Goal: Task Accomplishment & Management: Manage account settings

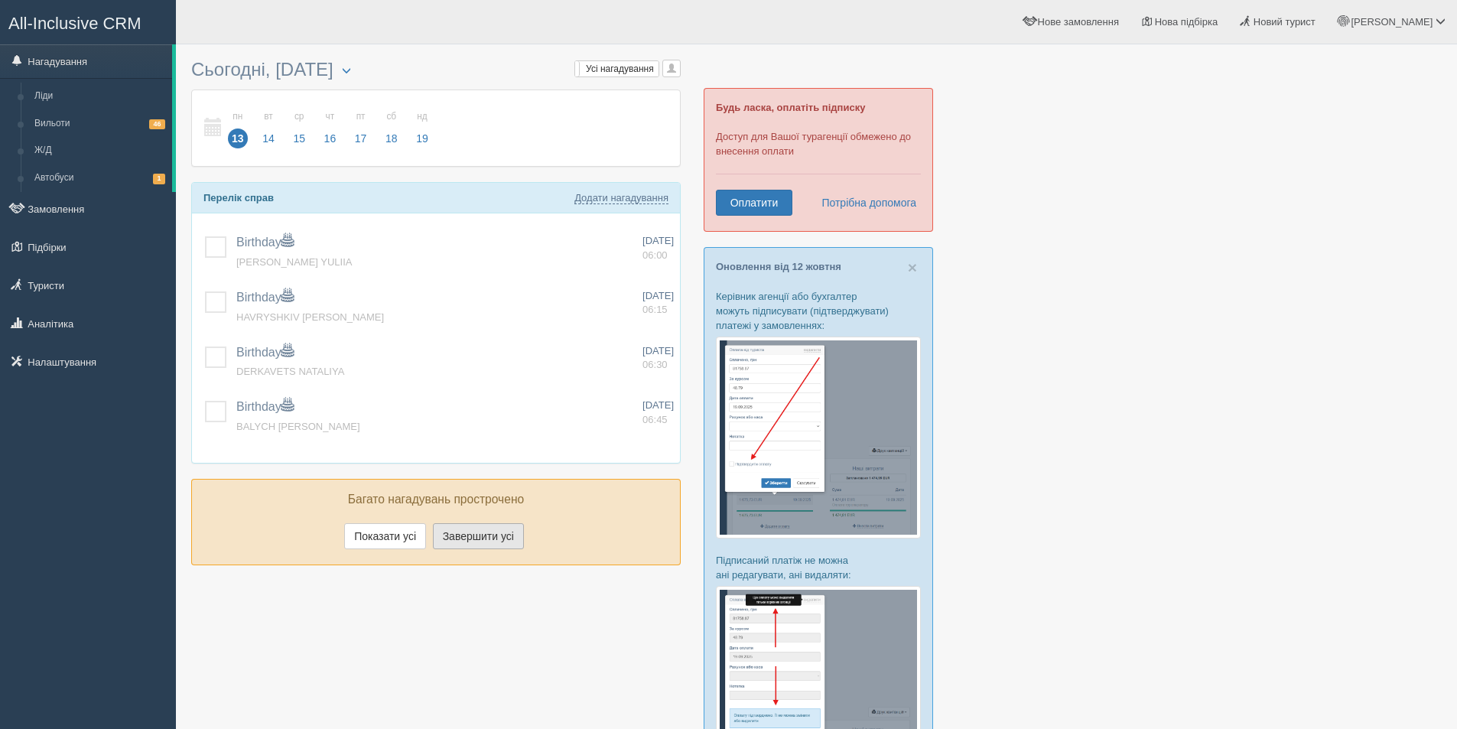
click at [470, 532] on button "Завершити усі" at bounding box center [478, 536] width 91 height 26
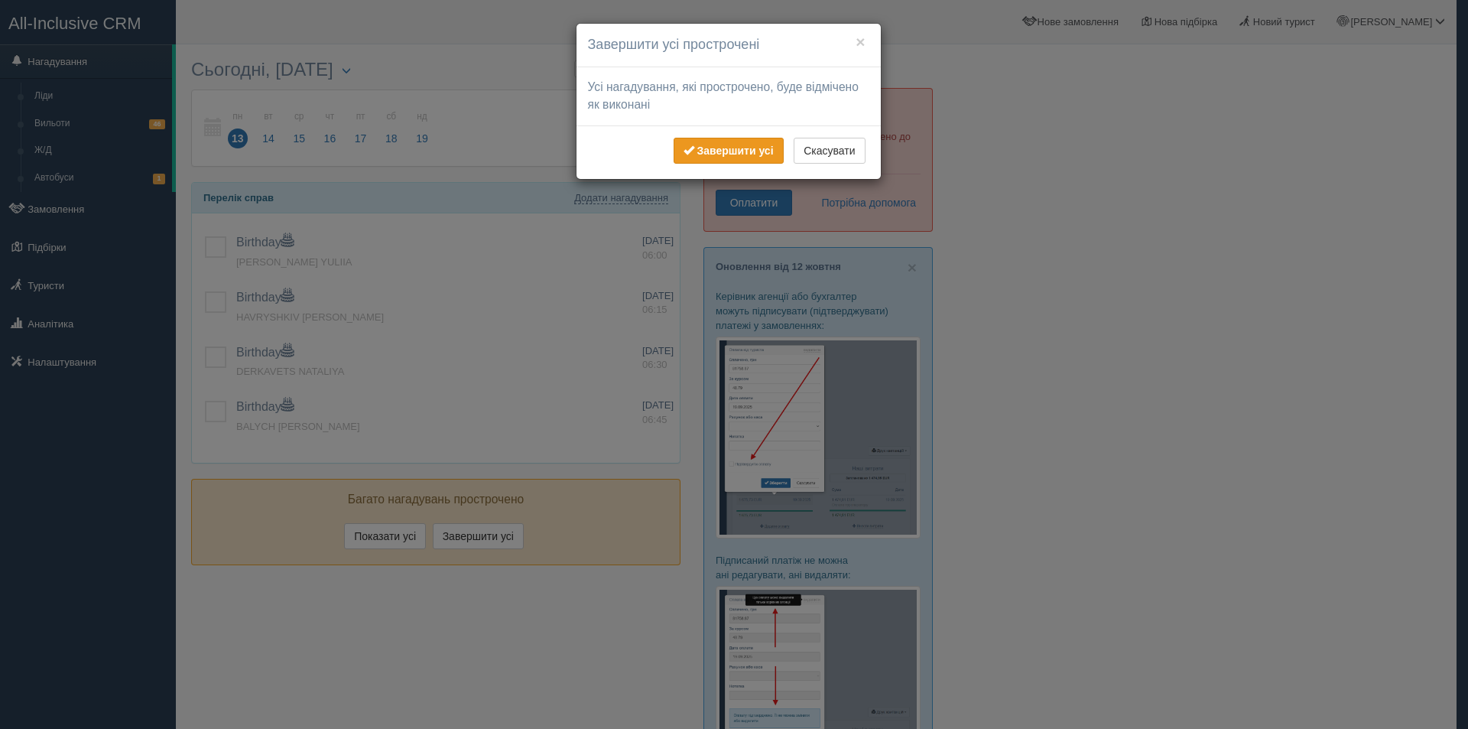
click at [776, 156] on button "Завершити усі" at bounding box center [729, 151] width 110 height 26
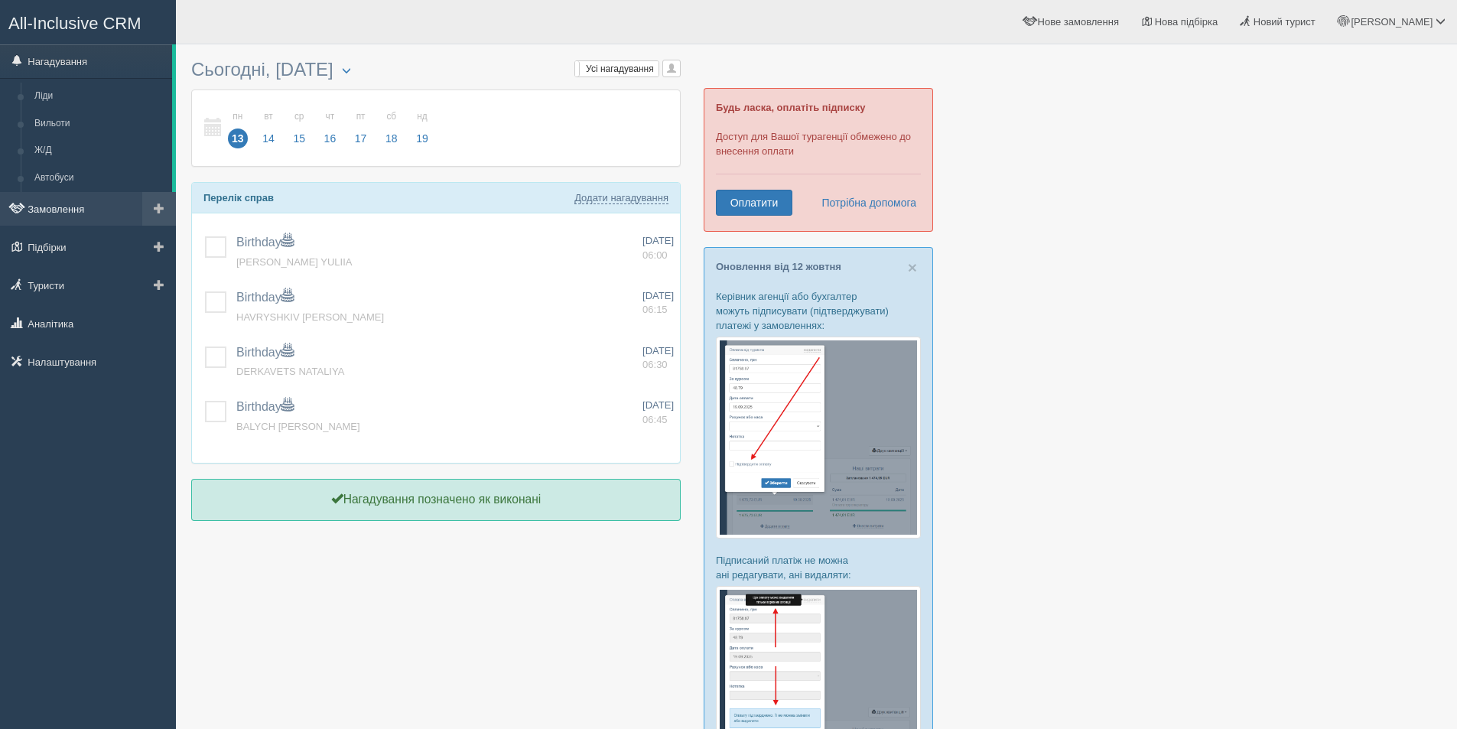
click at [85, 203] on link "Замовлення" at bounding box center [88, 209] width 176 height 34
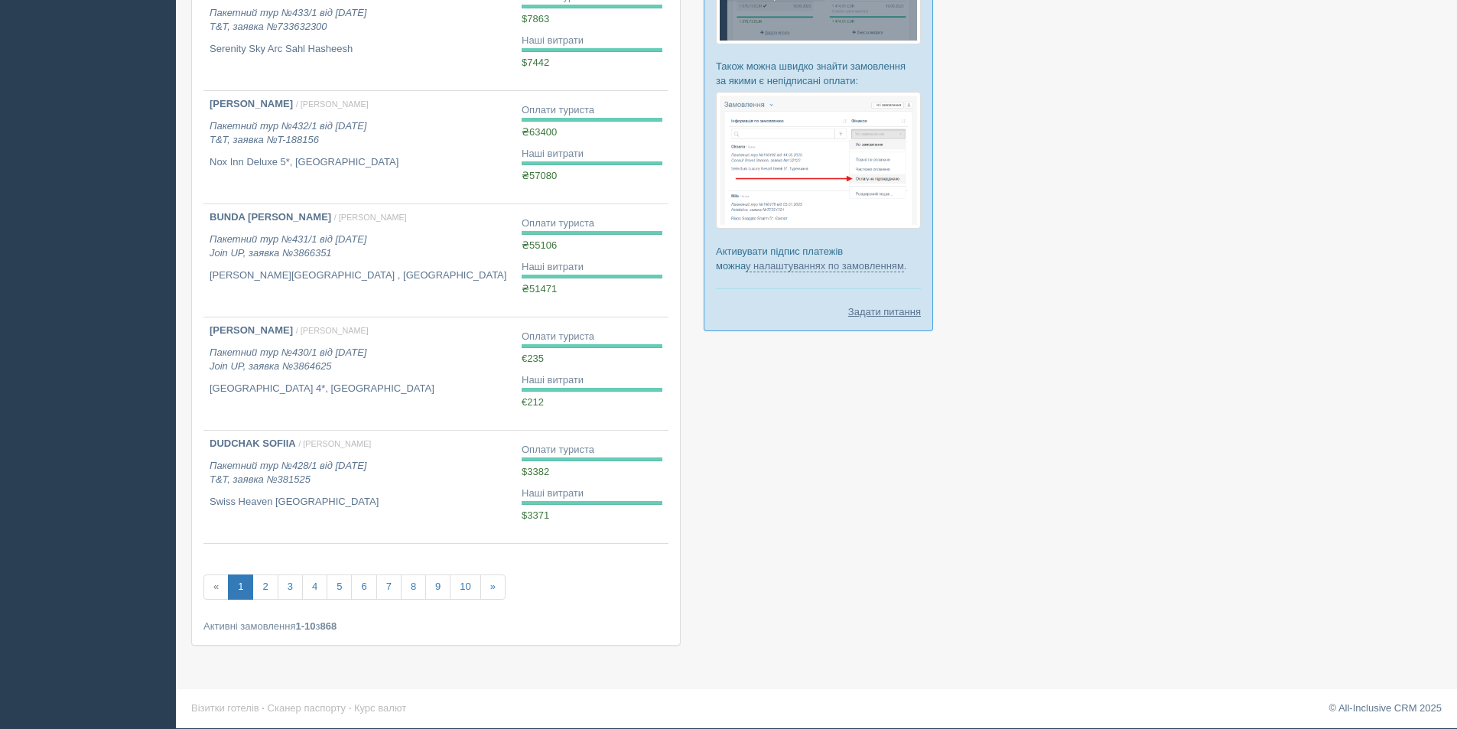
scroll to position [756, 0]
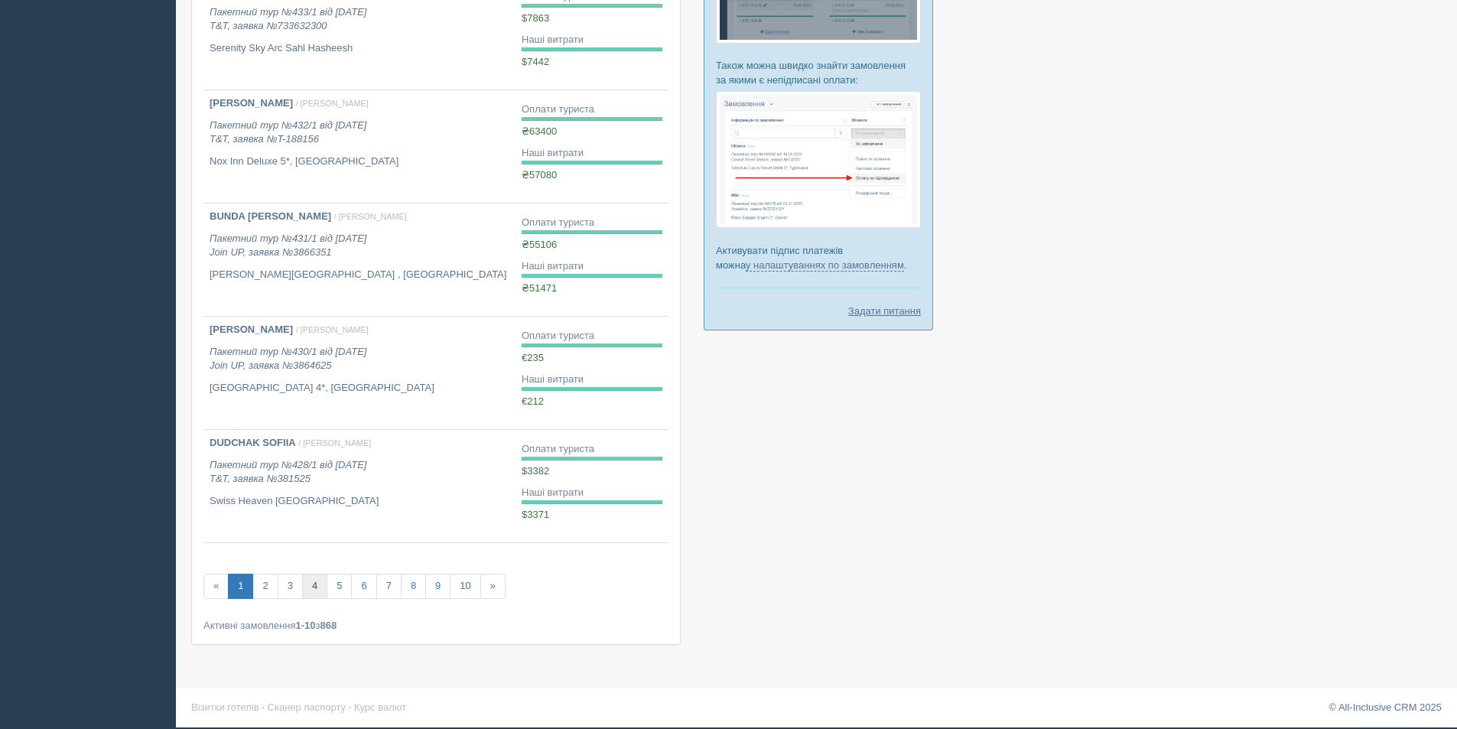
click at [307, 587] on link "4" at bounding box center [314, 586] width 25 height 25
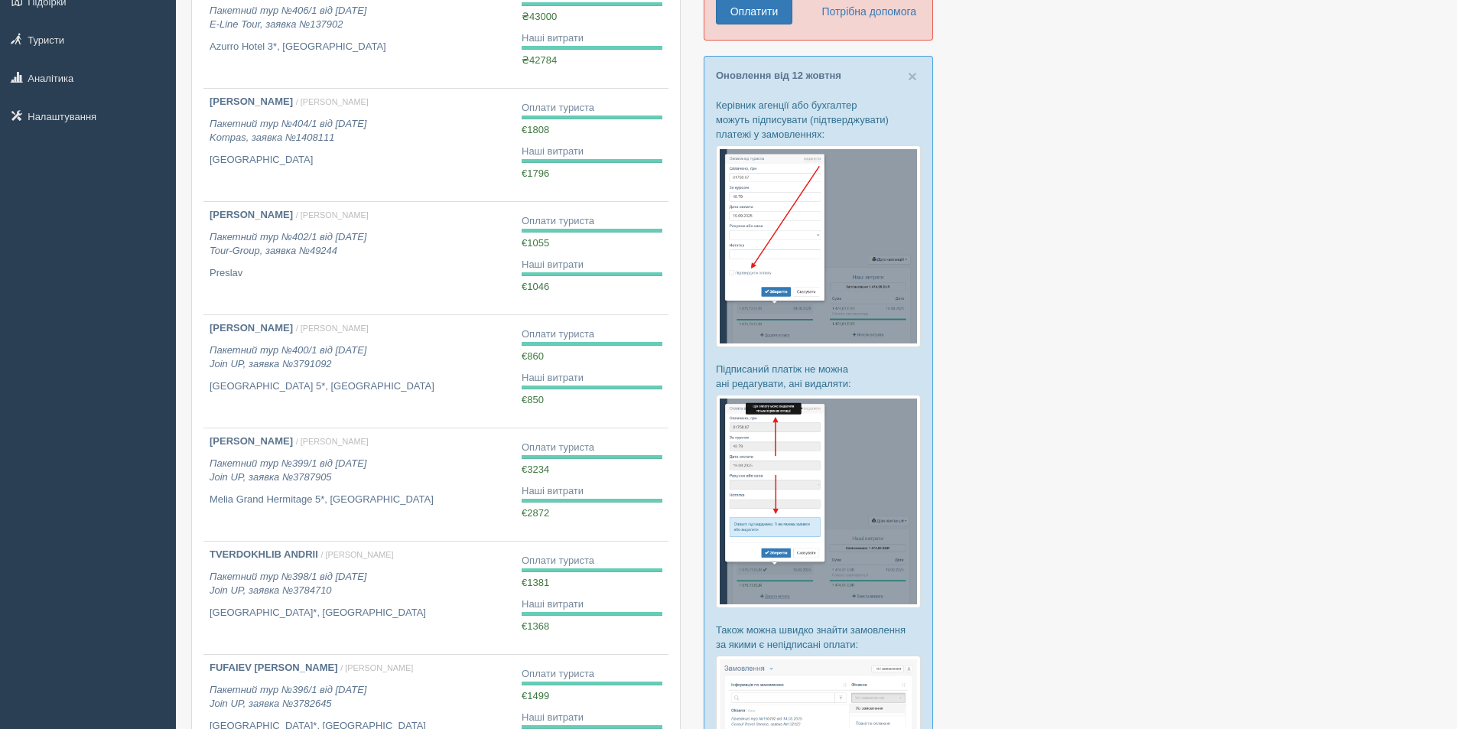
scroll to position [688, 0]
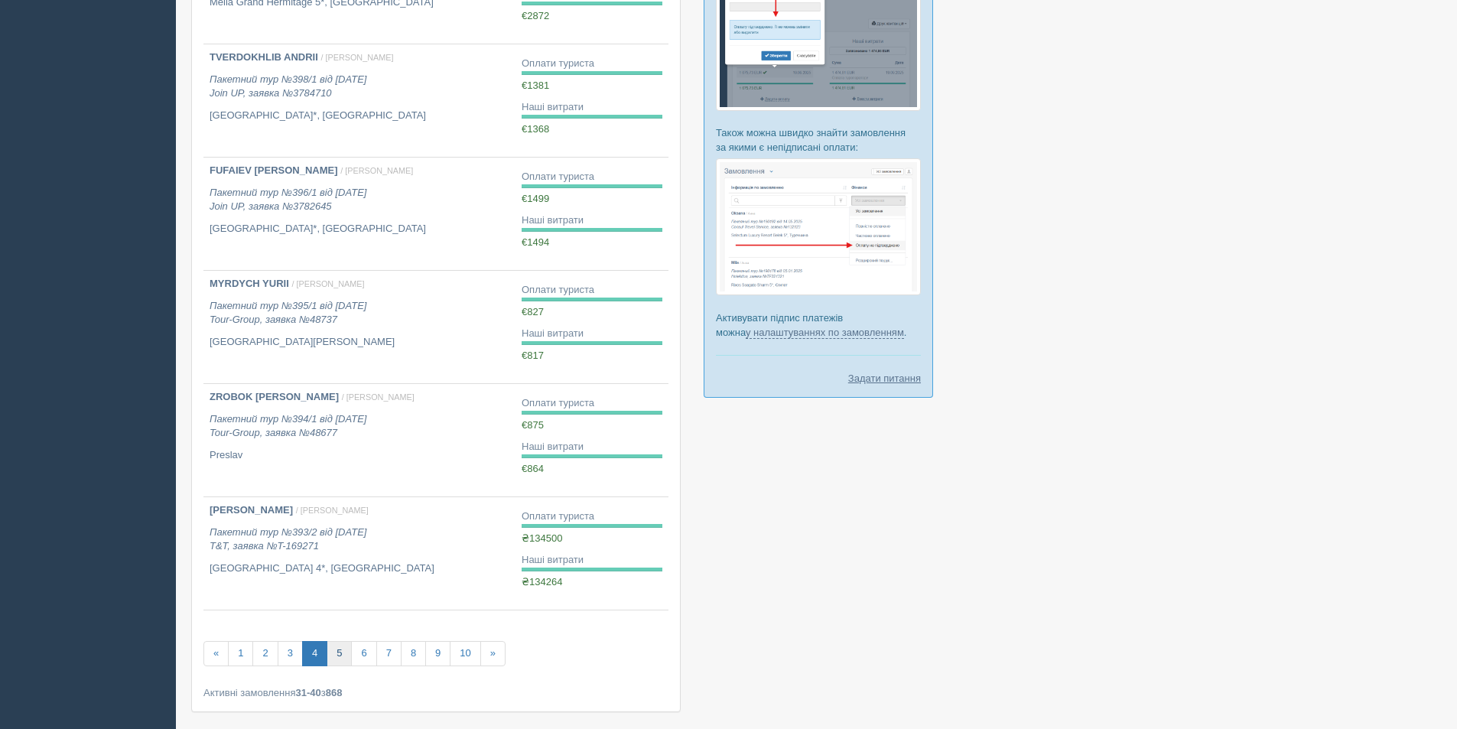
click at [340, 649] on link "5" at bounding box center [339, 653] width 25 height 25
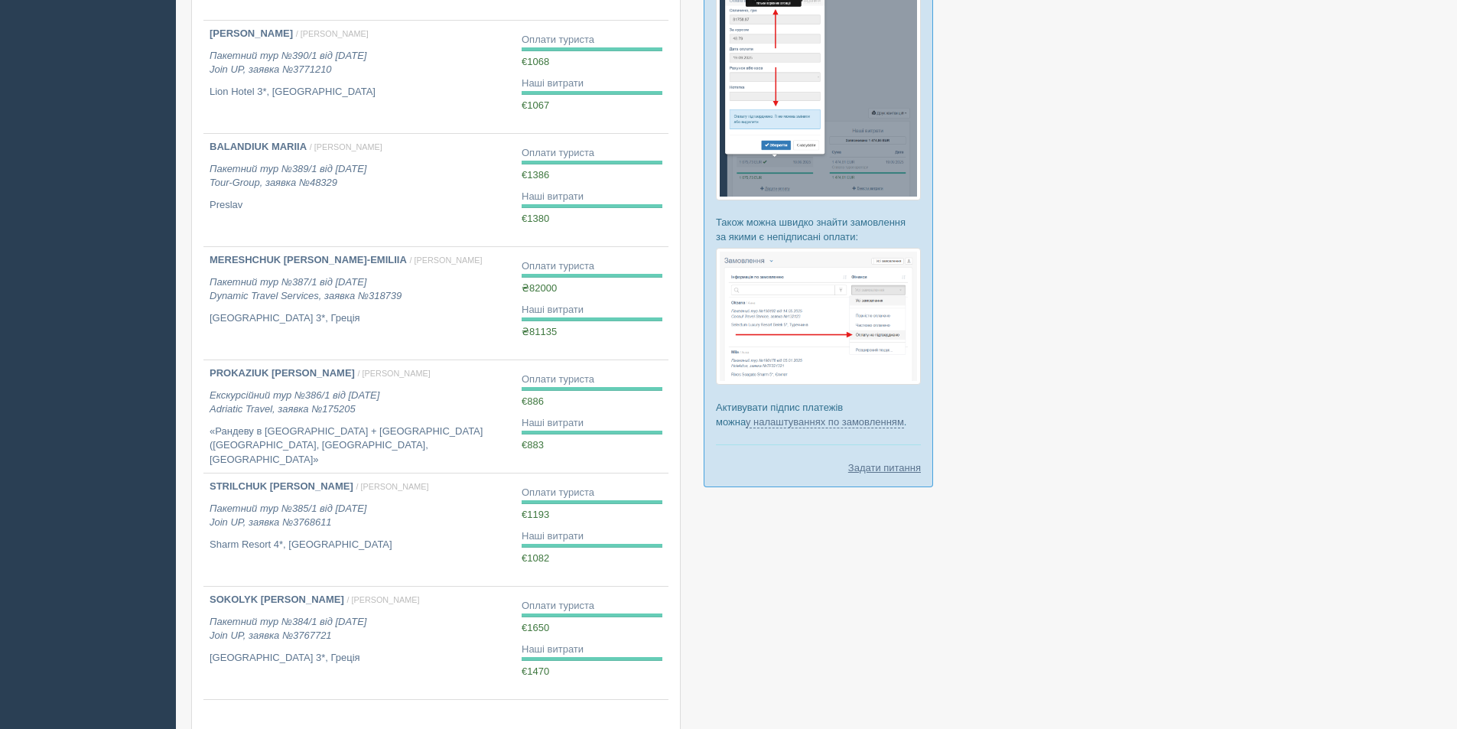
scroll to position [756, 0]
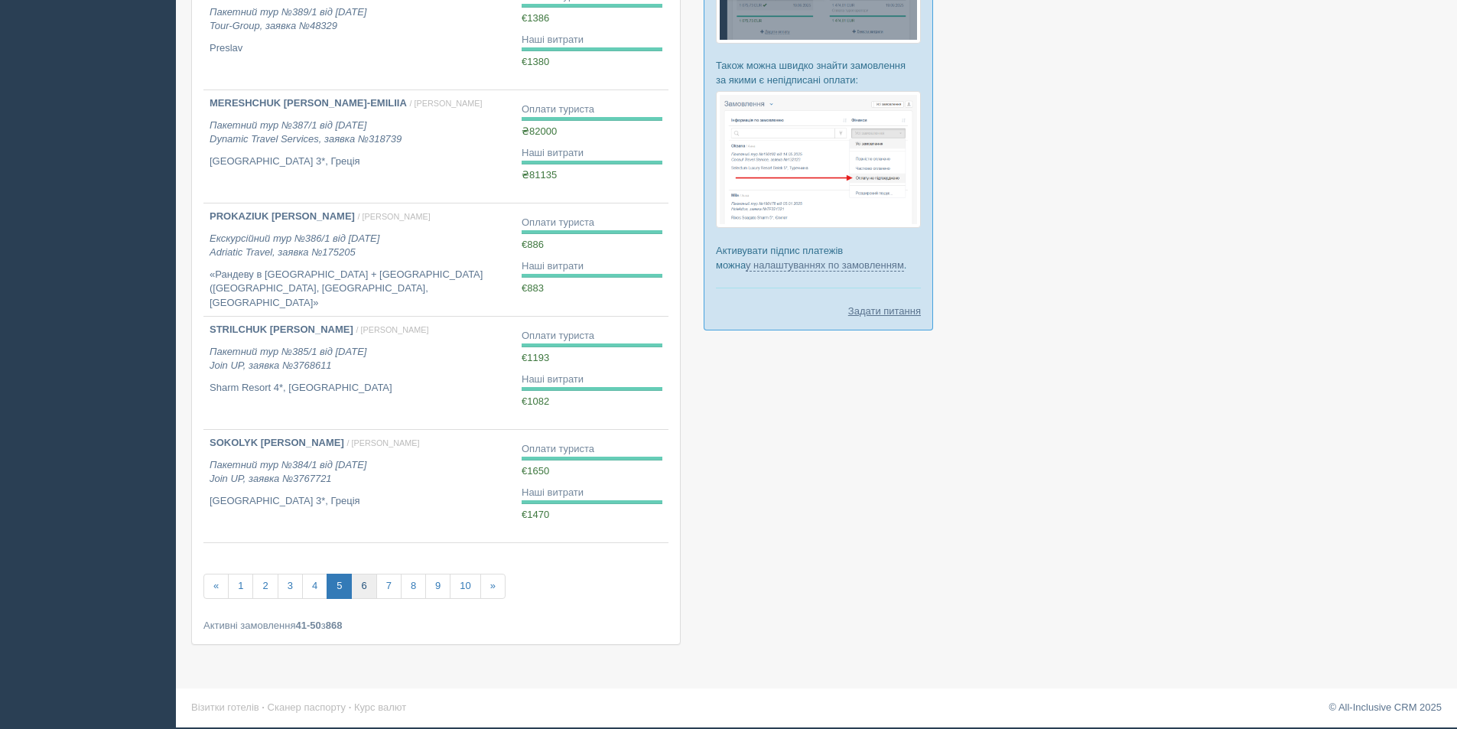
click at [359, 586] on link "6" at bounding box center [363, 586] width 25 height 25
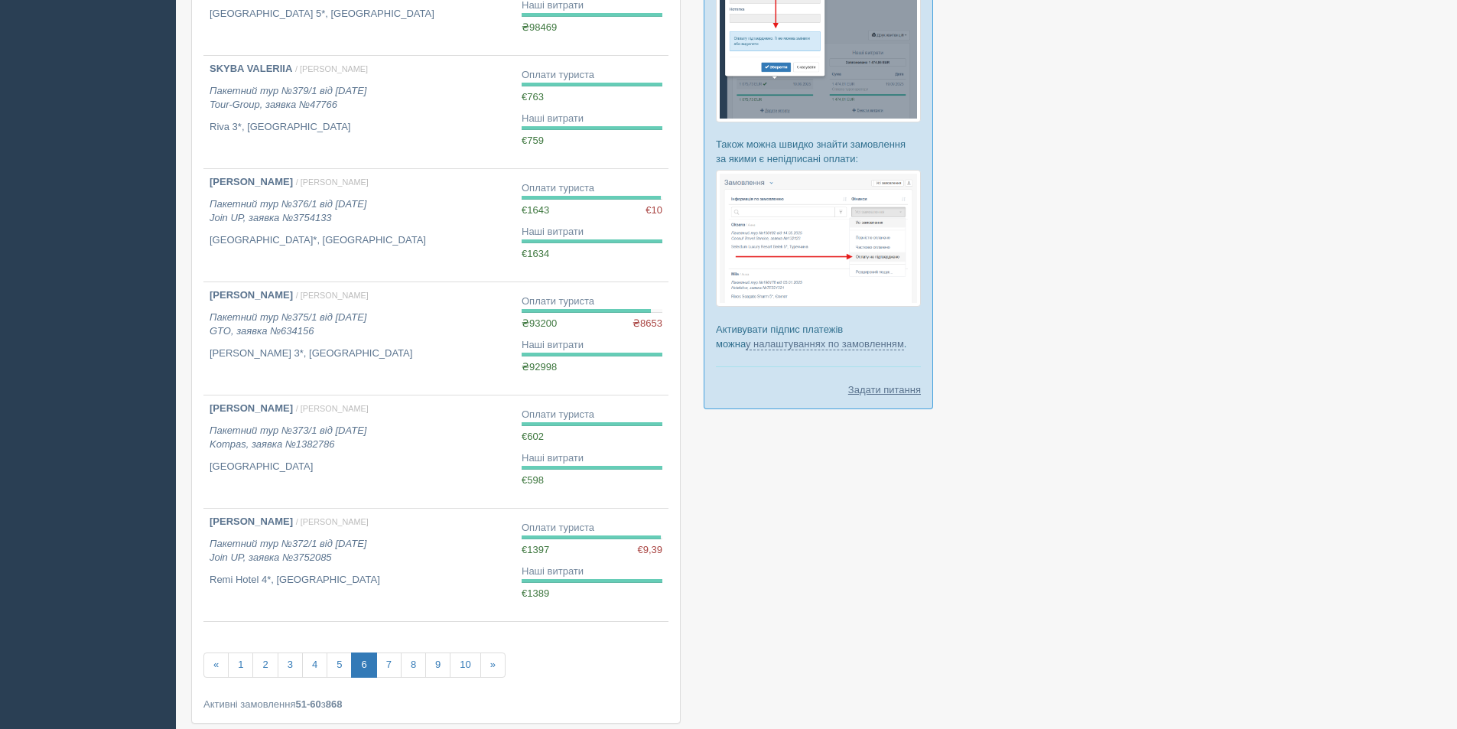
scroll to position [688, 0]
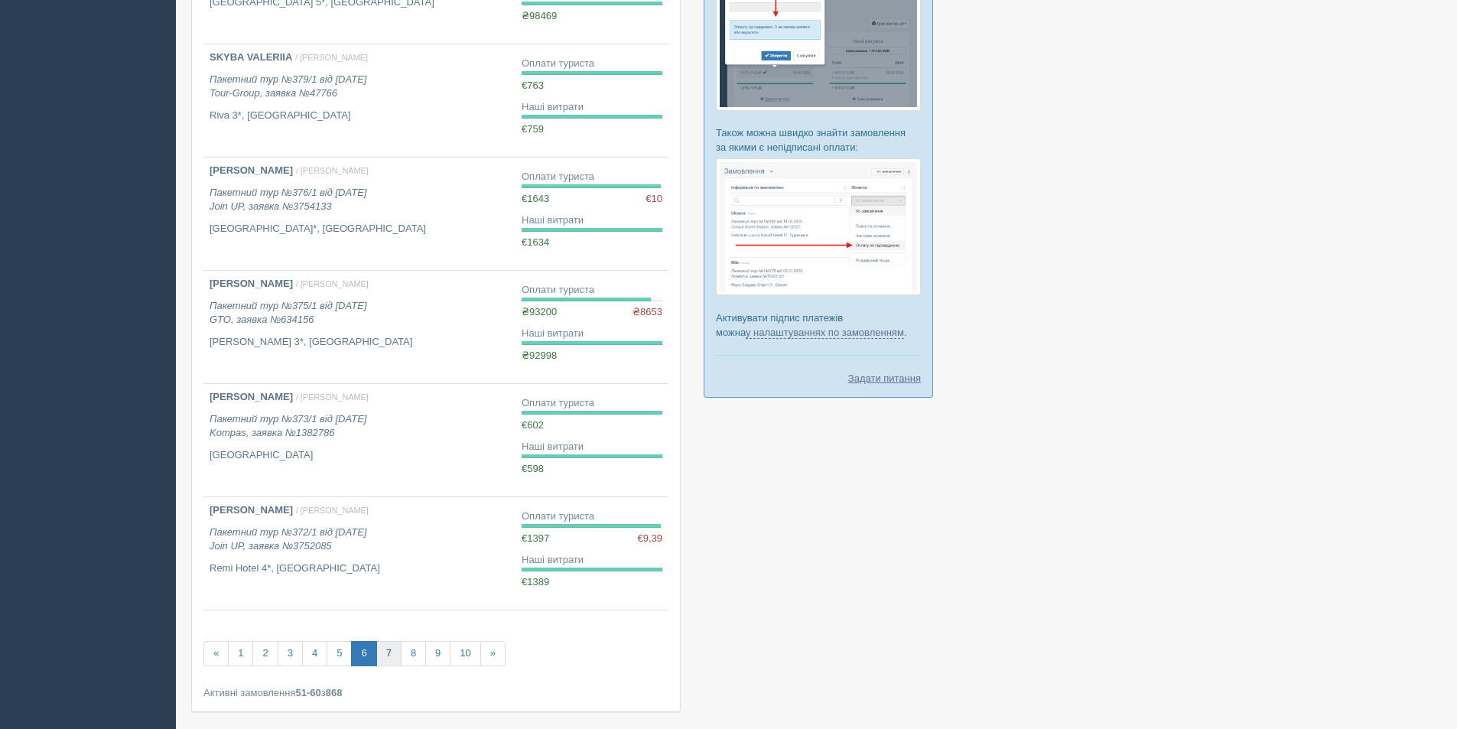
click at [390, 658] on link "7" at bounding box center [388, 653] width 25 height 25
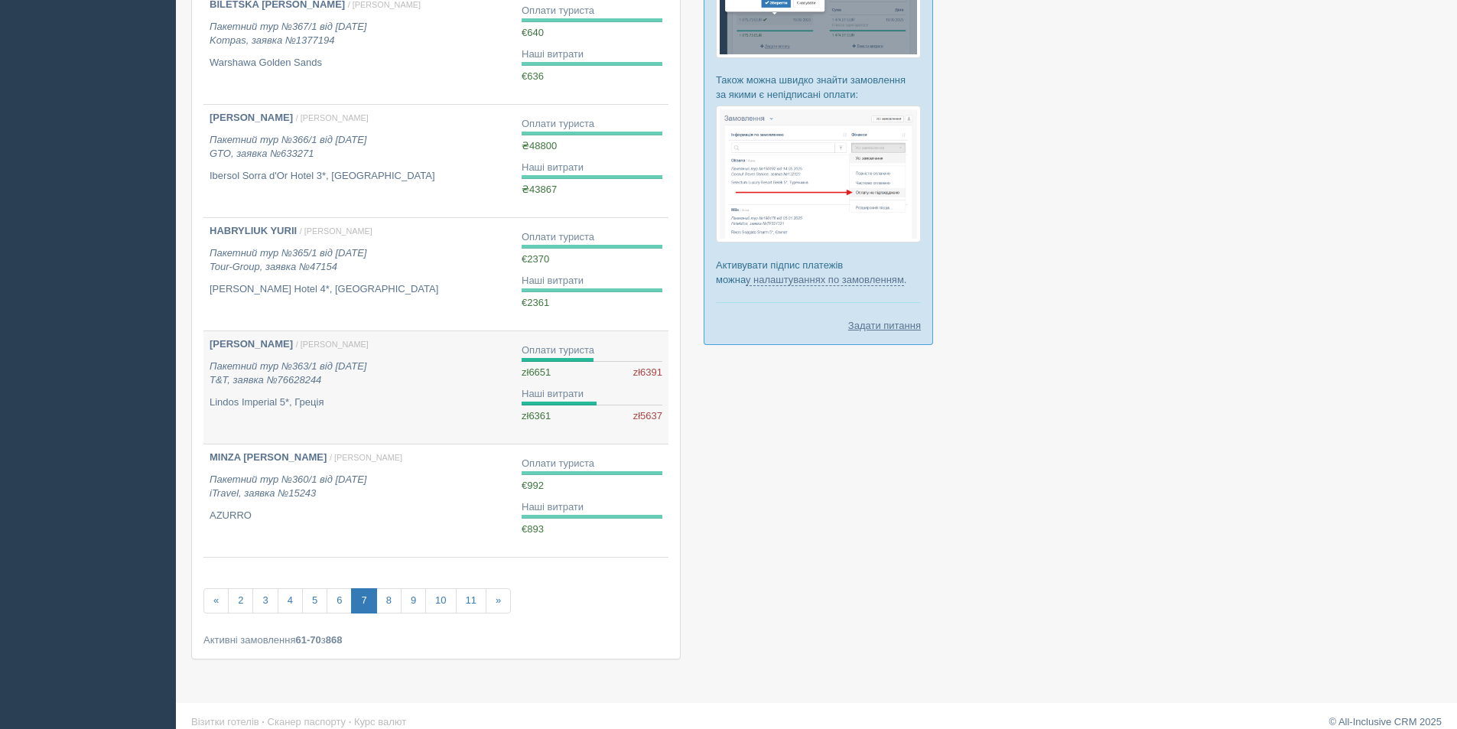
scroll to position [756, 0]
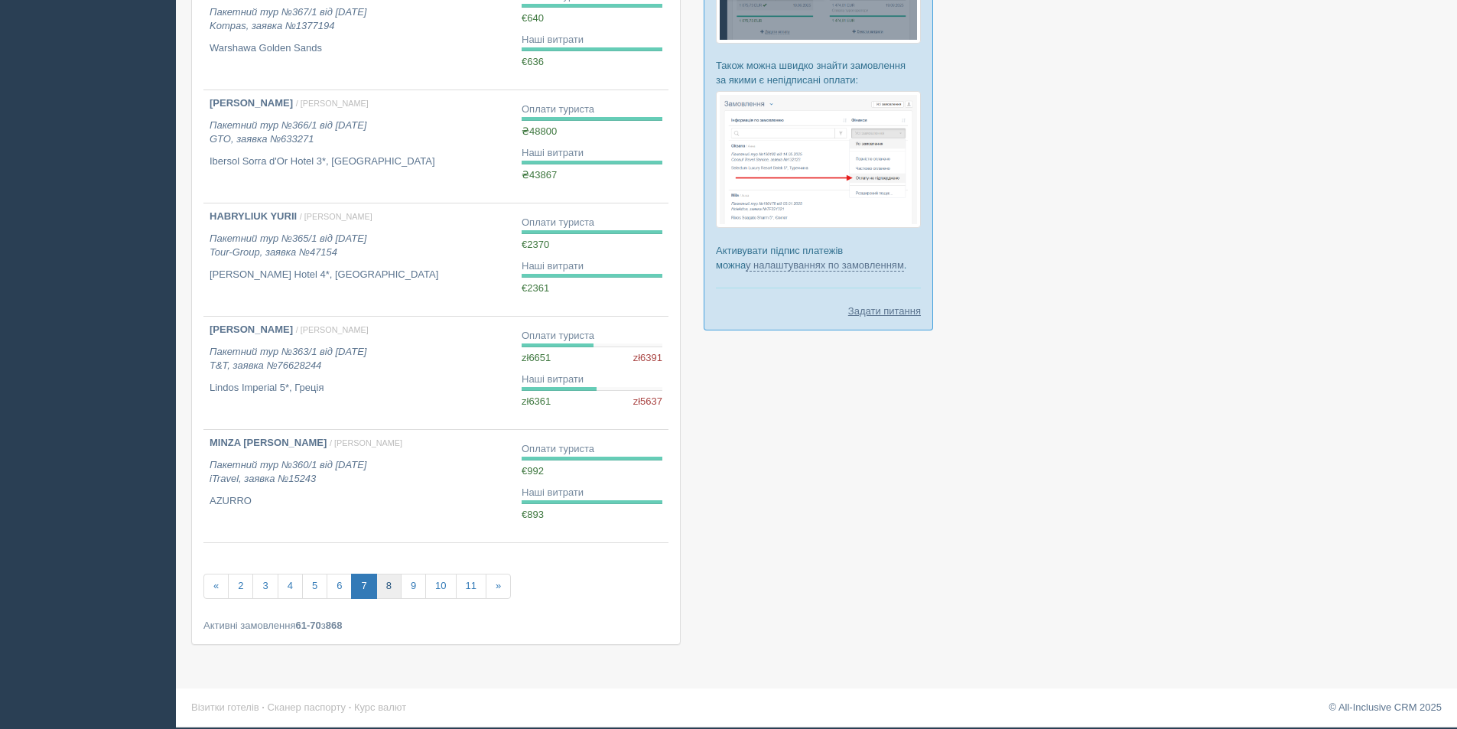
click at [389, 592] on link "8" at bounding box center [388, 586] width 25 height 25
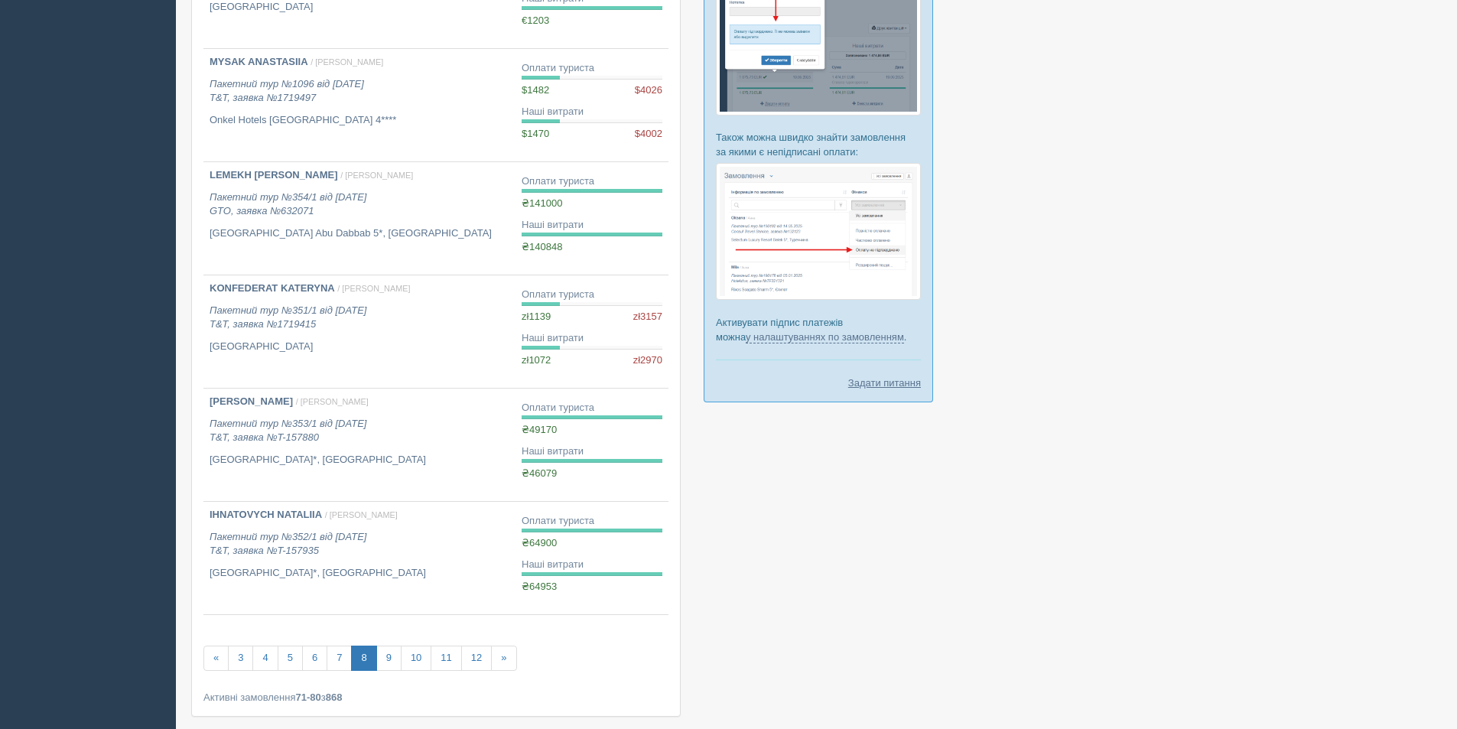
scroll to position [688, 0]
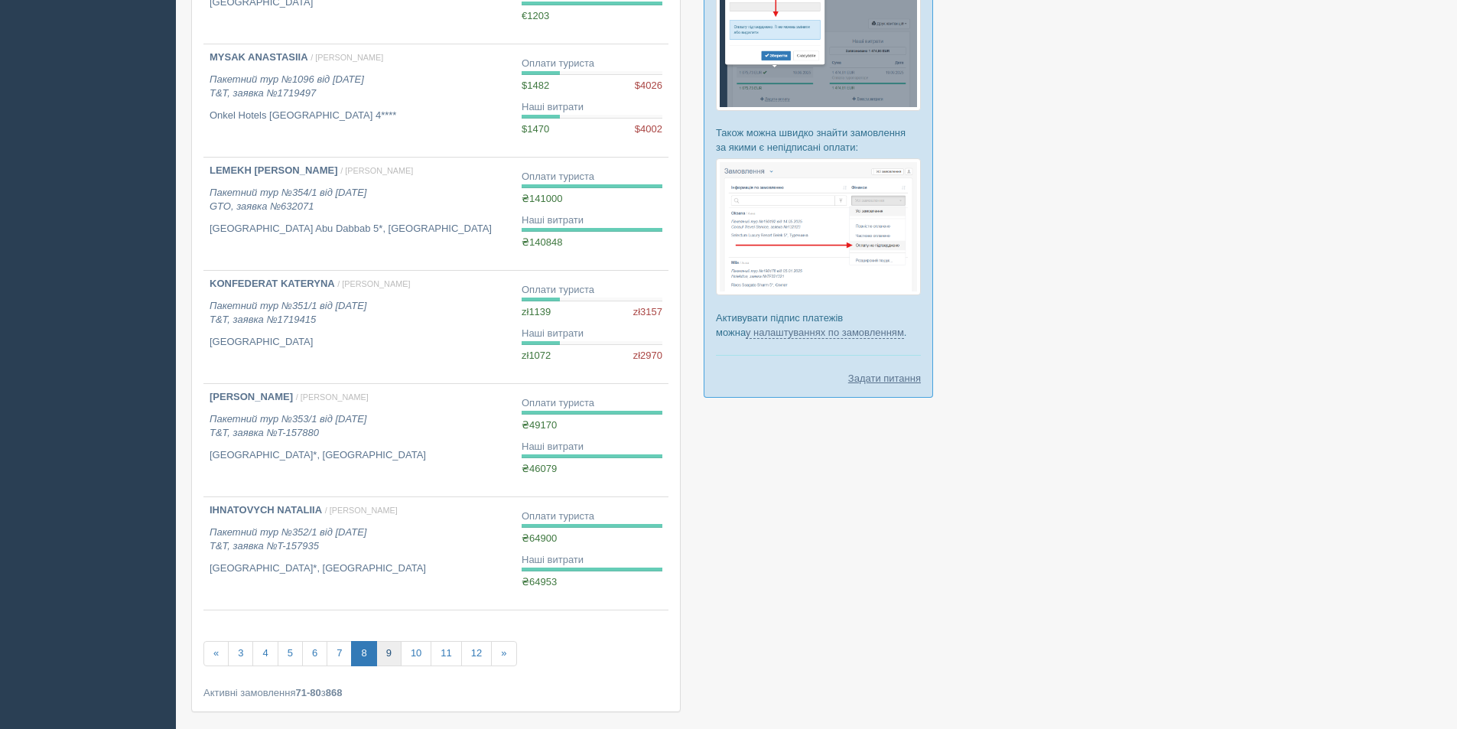
click at [385, 655] on link "9" at bounding box center [388, 653] width 25 height 25
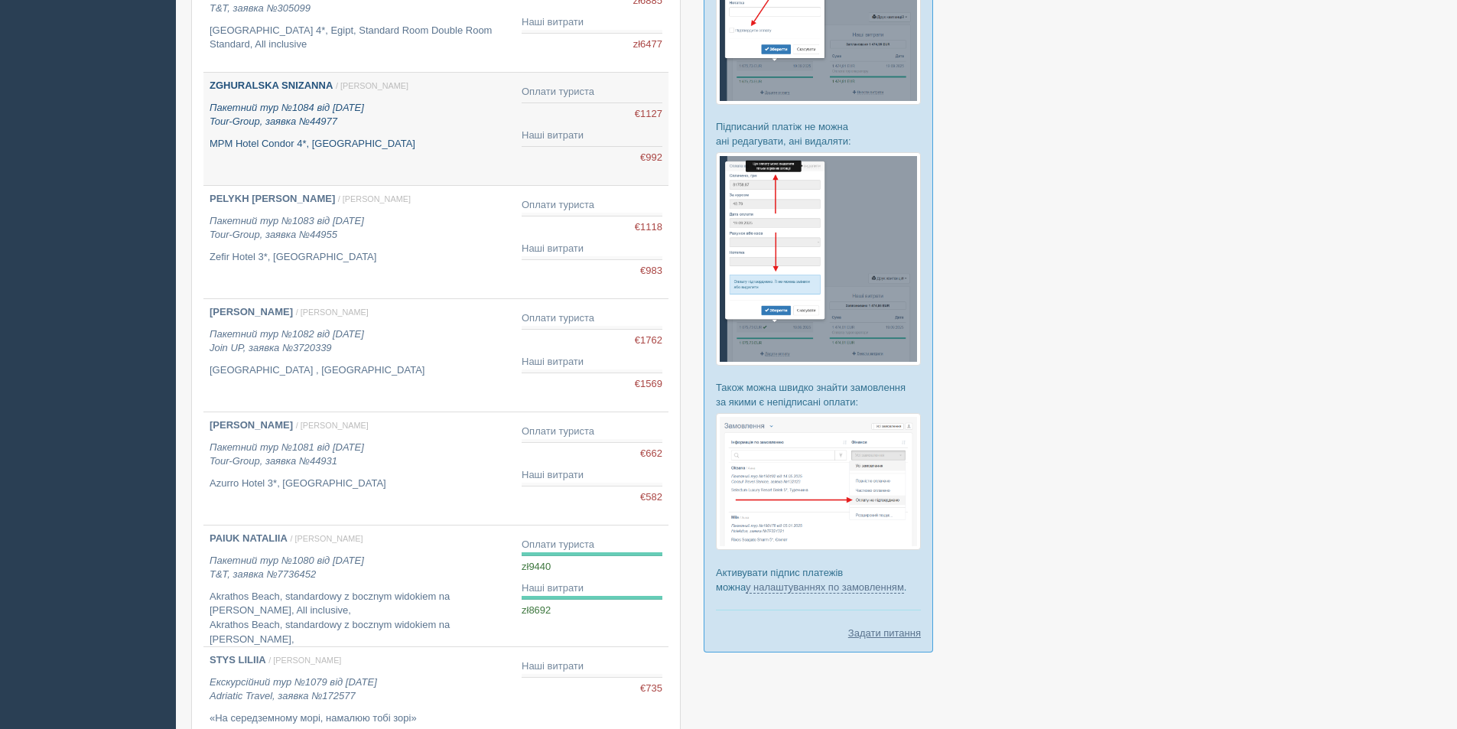
scroll to position [745, 0]
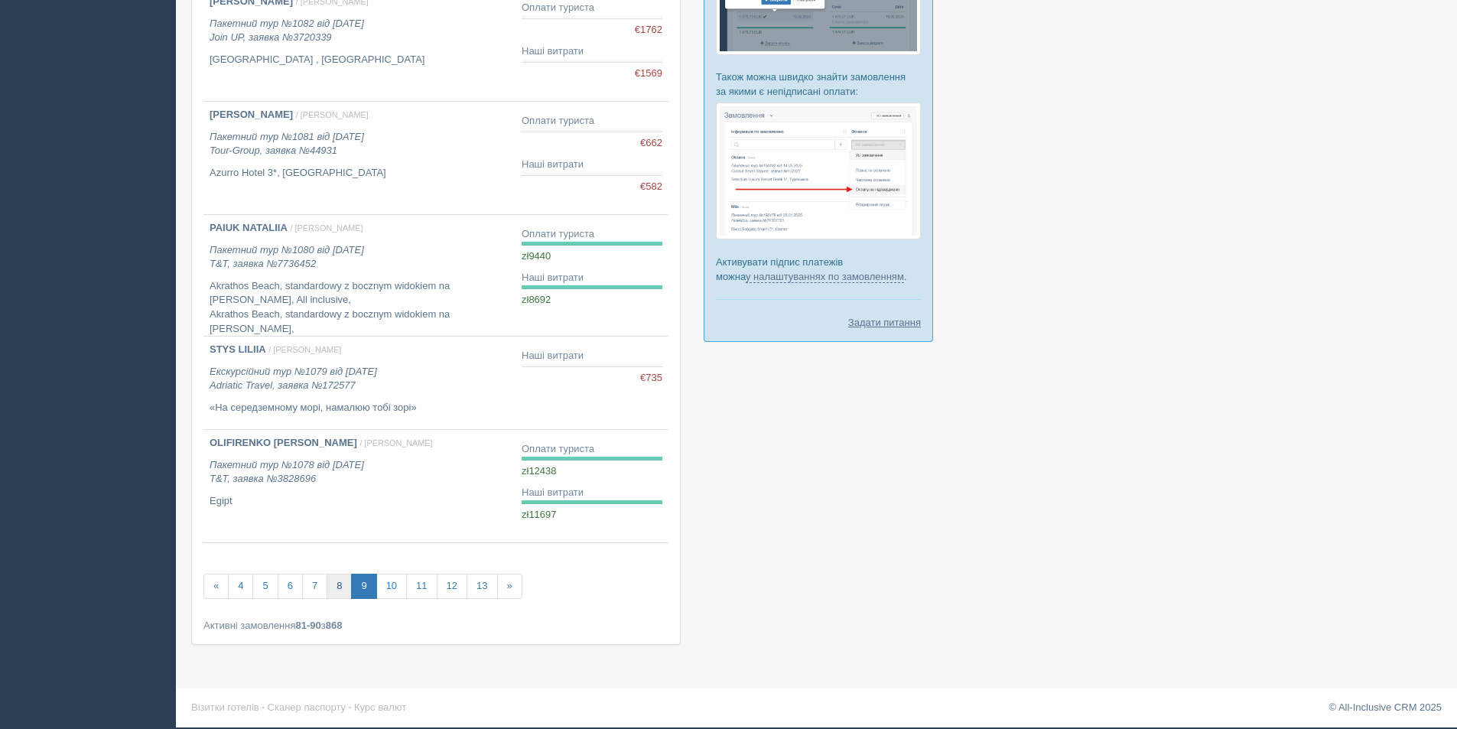
click at [344, 580] on link "8" at bounding box center [339, 586] width 25 height 25
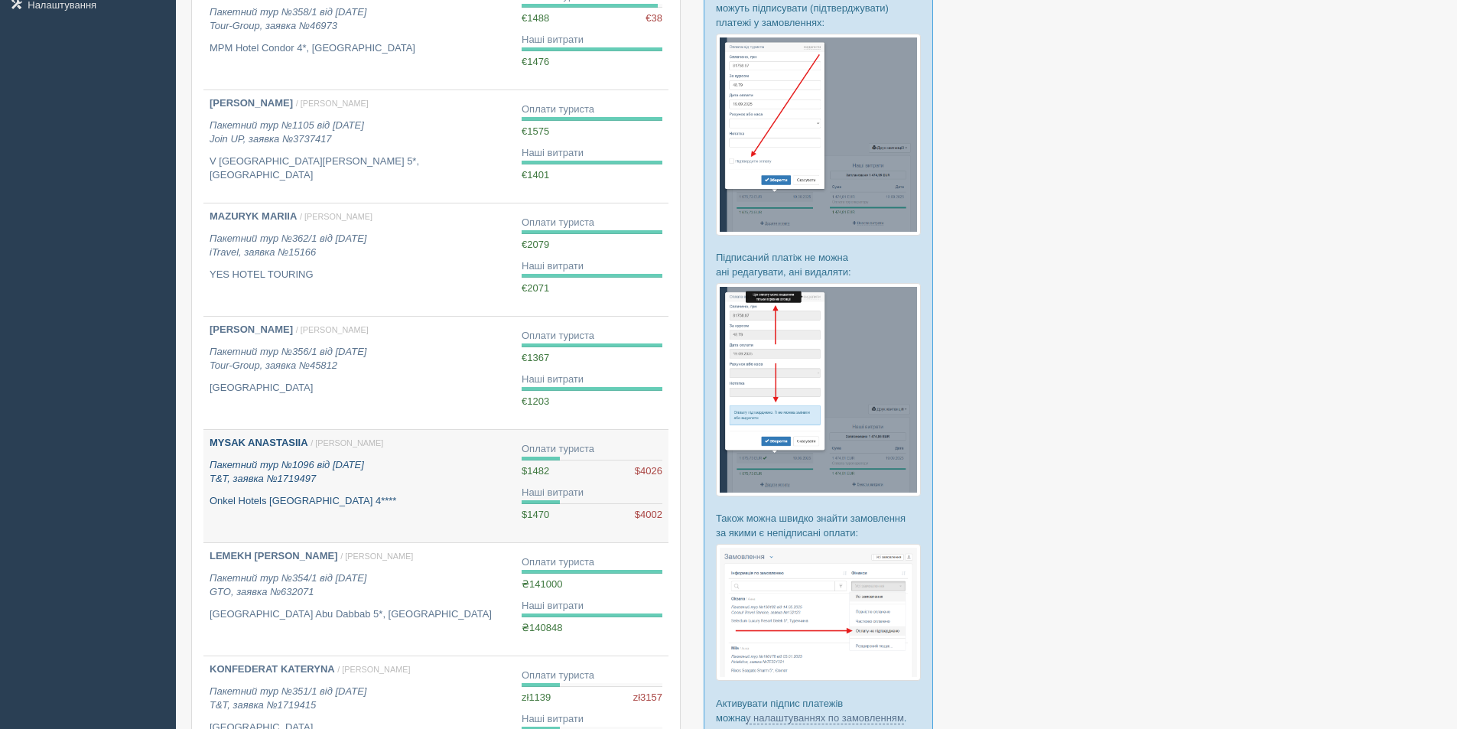
scroll to position [229, 0]
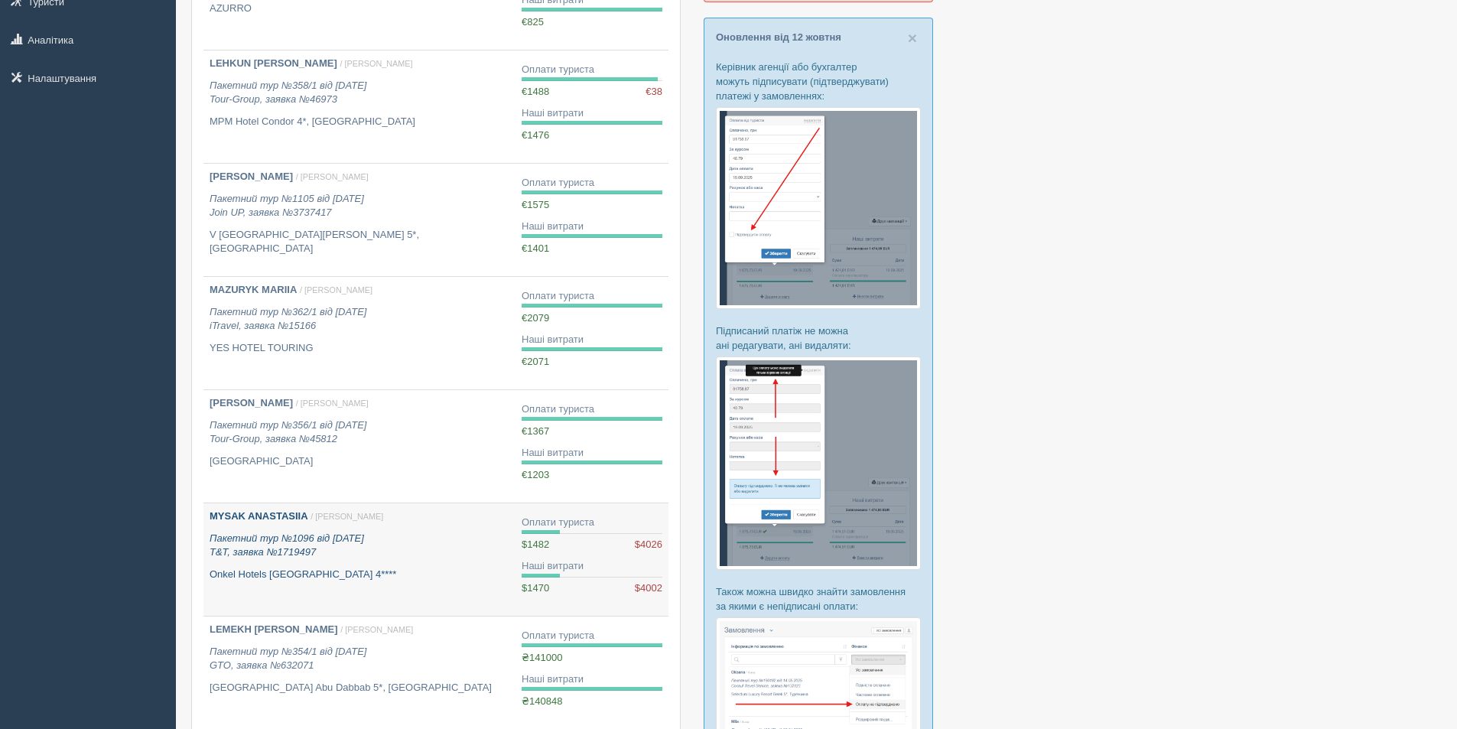
click at [400, 538] on p "Пакетний тур №1096 від 01.07.2025 T&T, заявка №1719497" at bounding box center [360, 546] width 300 height 28
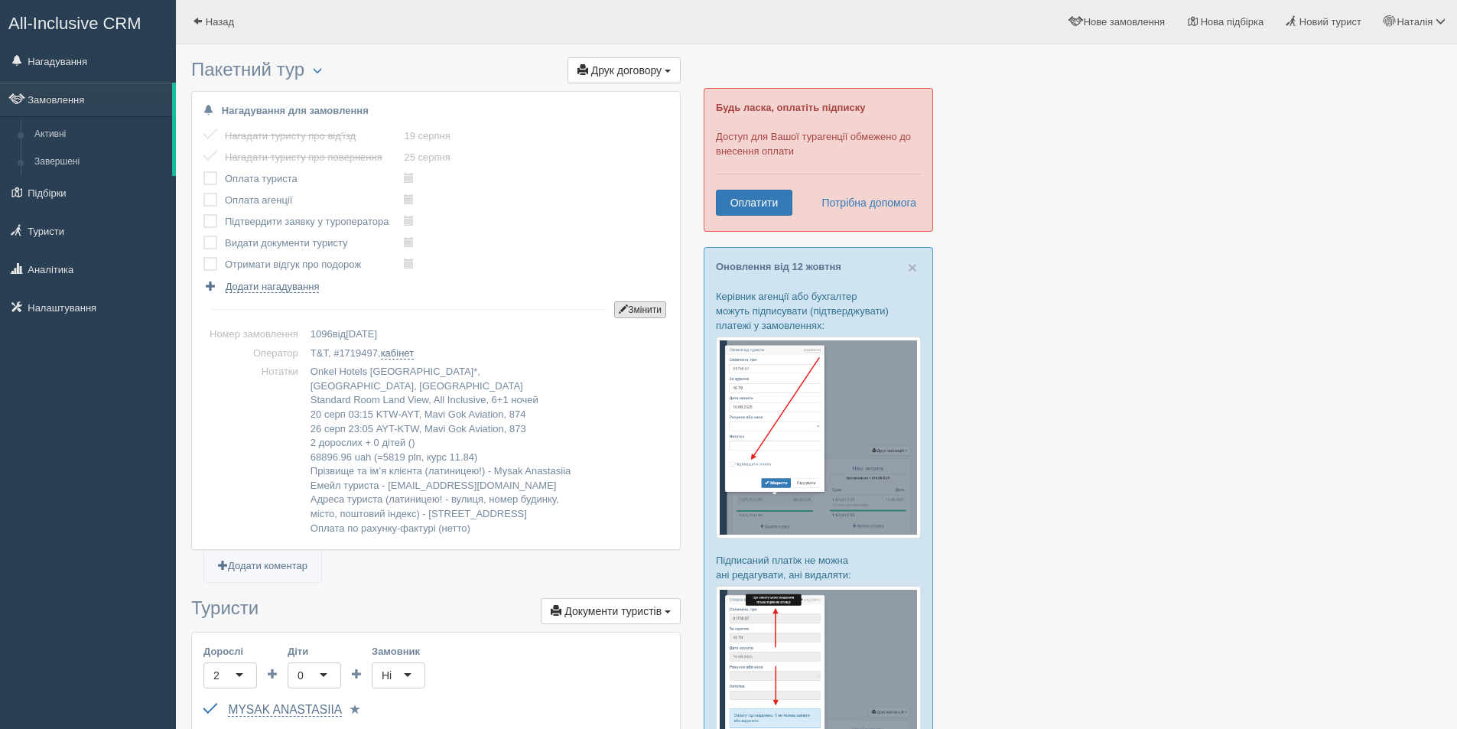
click at [640, 308] on button "Змінити" at bounding box center [640, 309] width 52 height 17
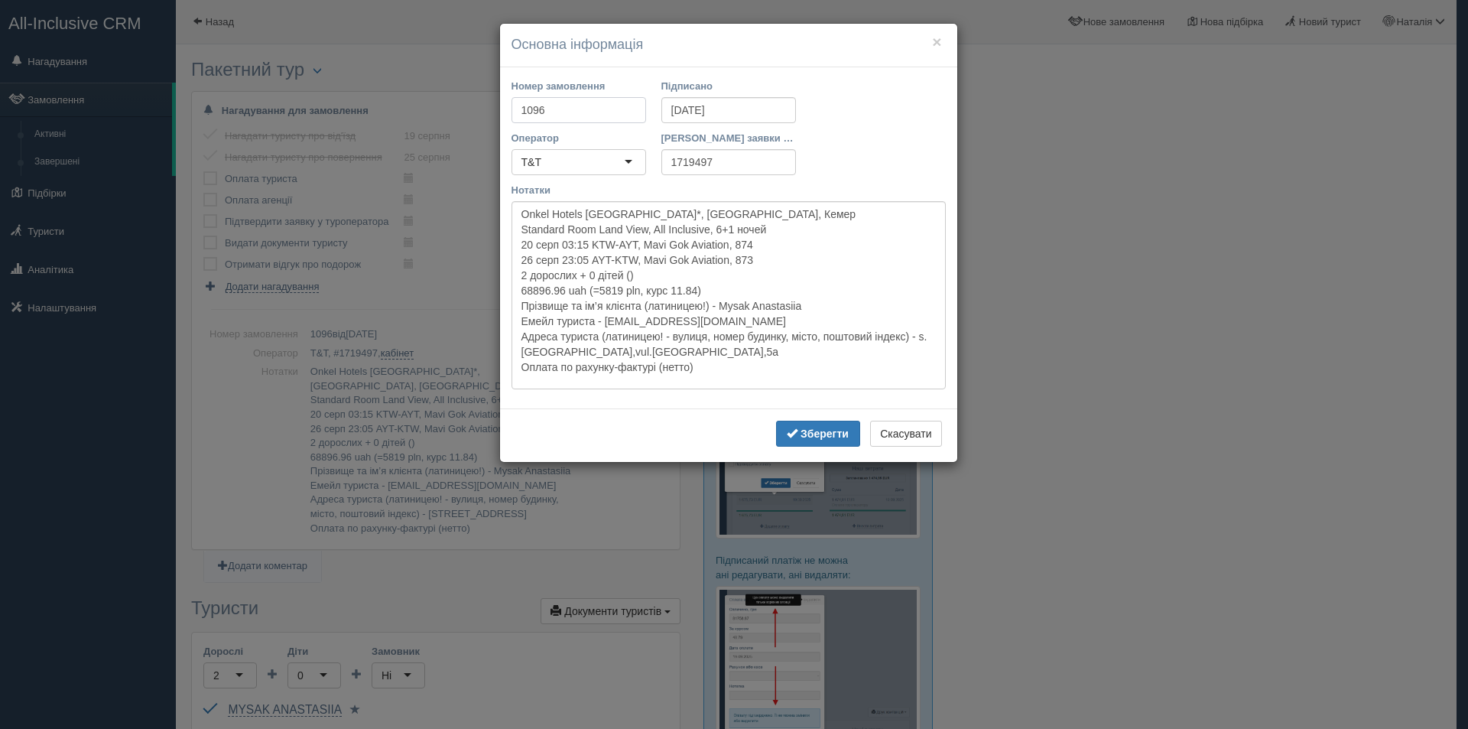
drag, startPoint x: 587, startPoint y: 106, endPoint x: 508, endPoint y: 115, distance: 80.2
click at [508, 115] on div "Номер замовлення 1096" at bounding box center [579, 105] width 150 height 52
type input "350/1"
click at [829, 431] on b "Зберегти" at bounding box center [825, 434] width 48 height 12
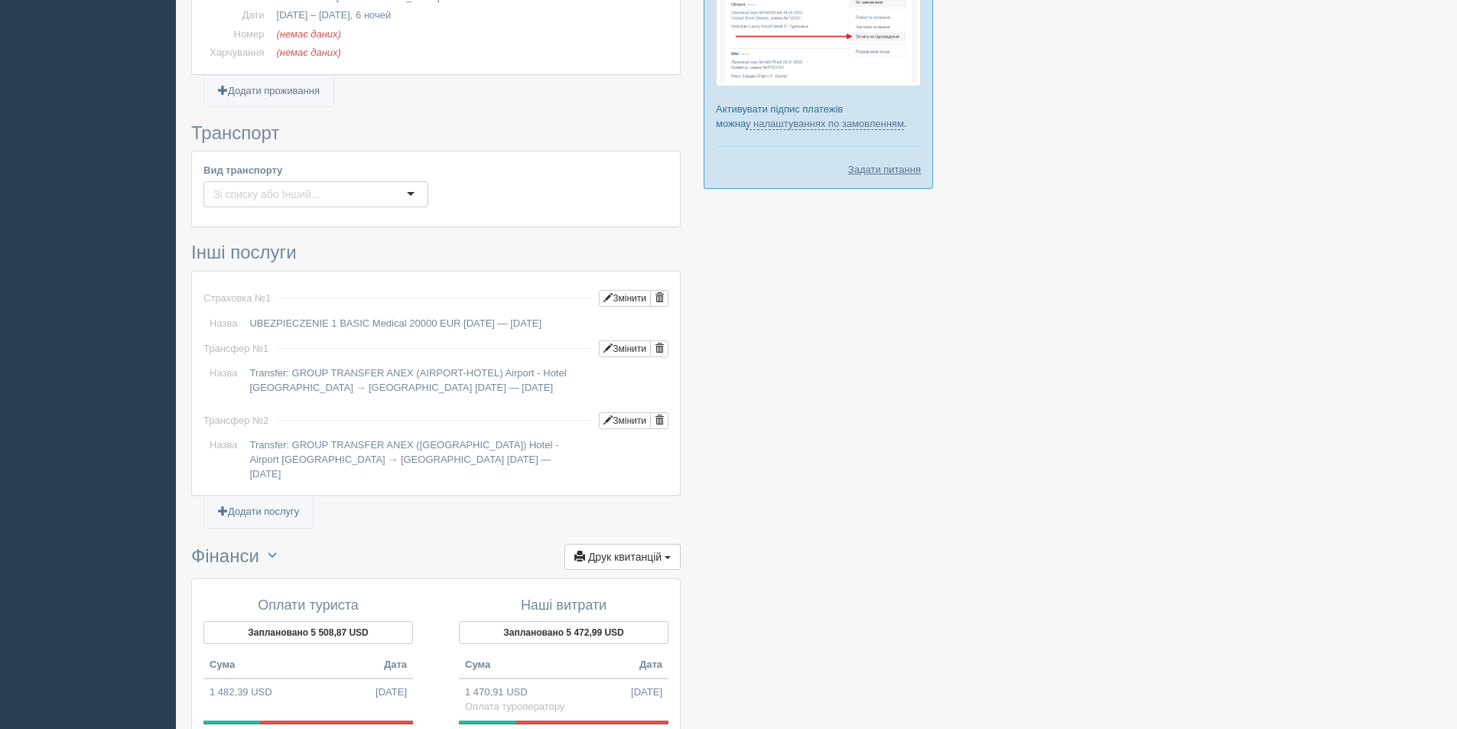
scroll to position [1118, 0]
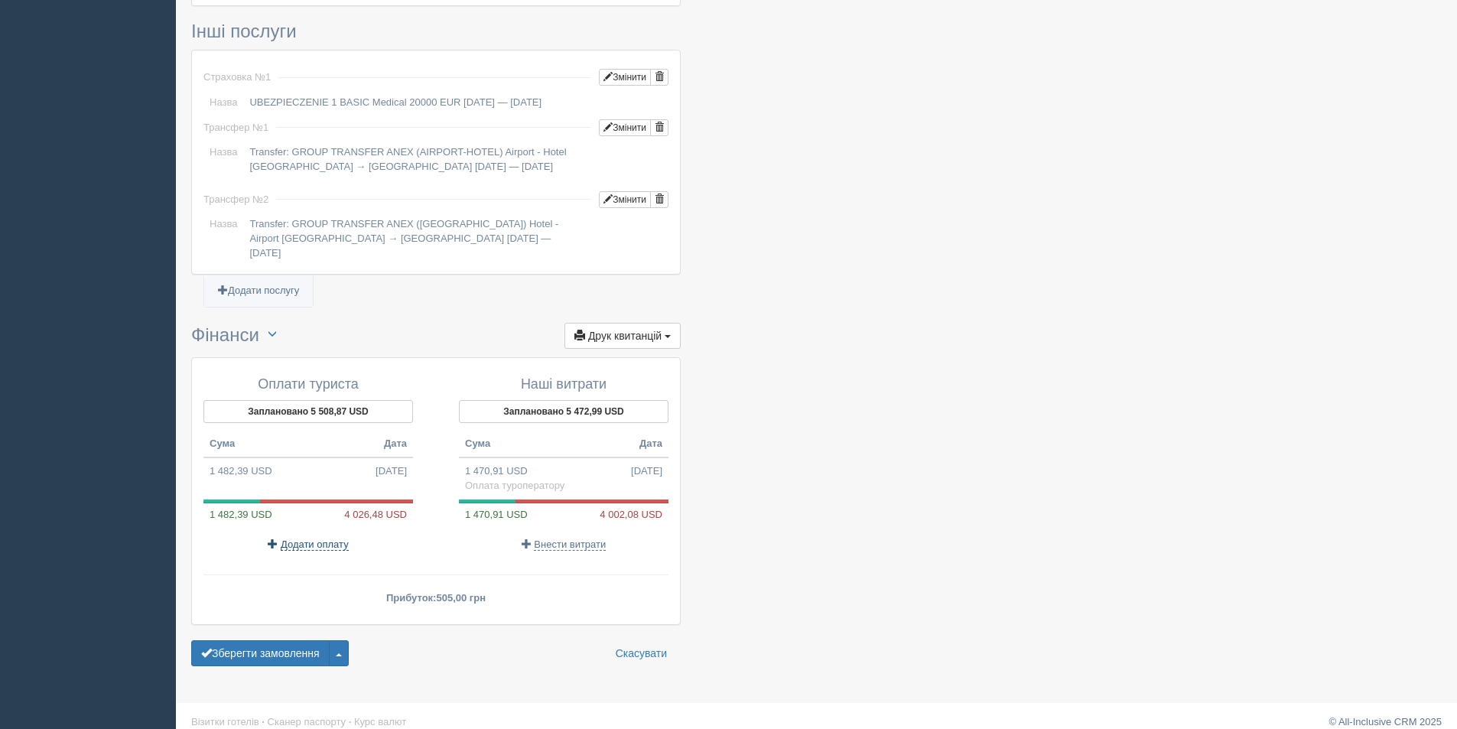
click at [318, 538] on span "Додати оплату" at bounding box center [315, 544] width 68 height 12
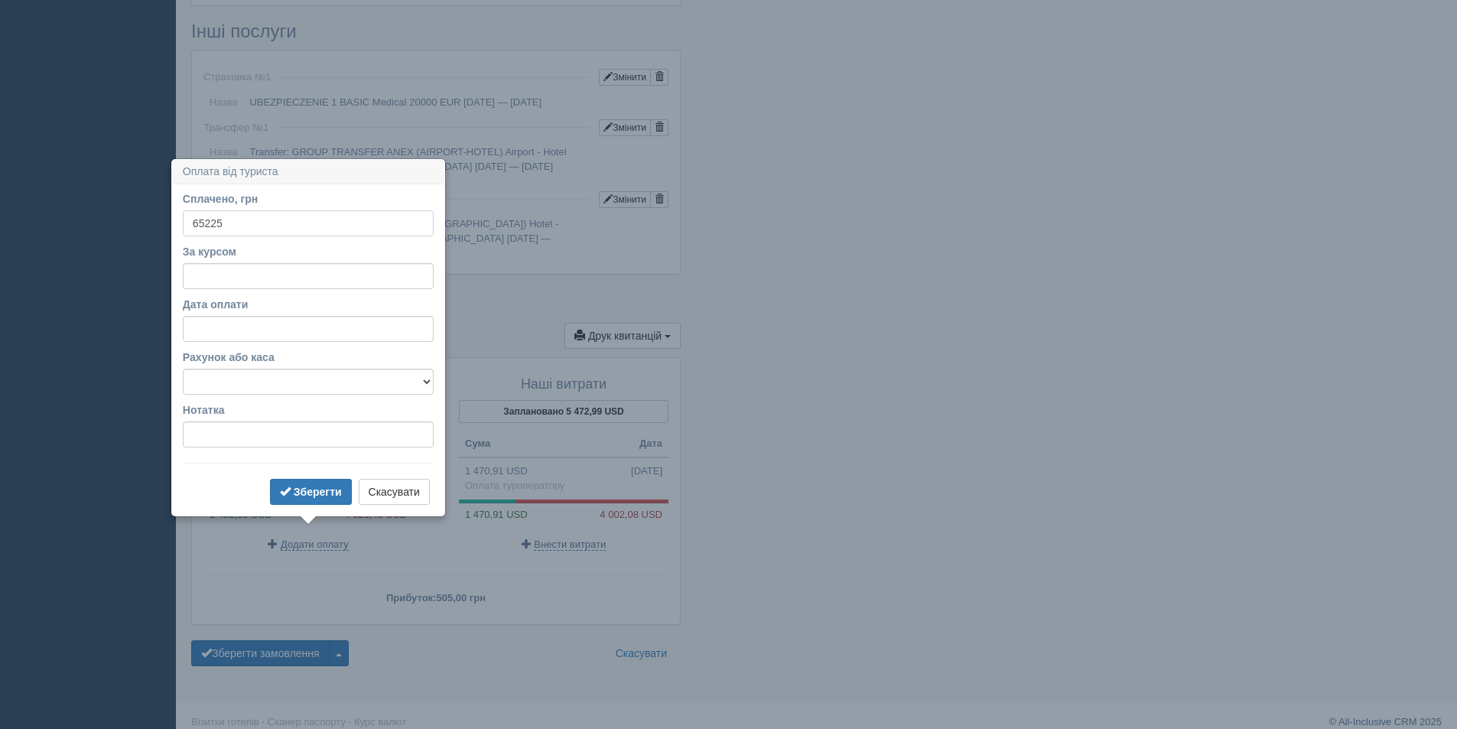
type input "65225"
click at [252, 269] on input "За курсом" at bounding box center [308, 276] width 251 height 26
type input "49"
click at [413, 136] on td at bounding box center [433, 127] width 330 height 31
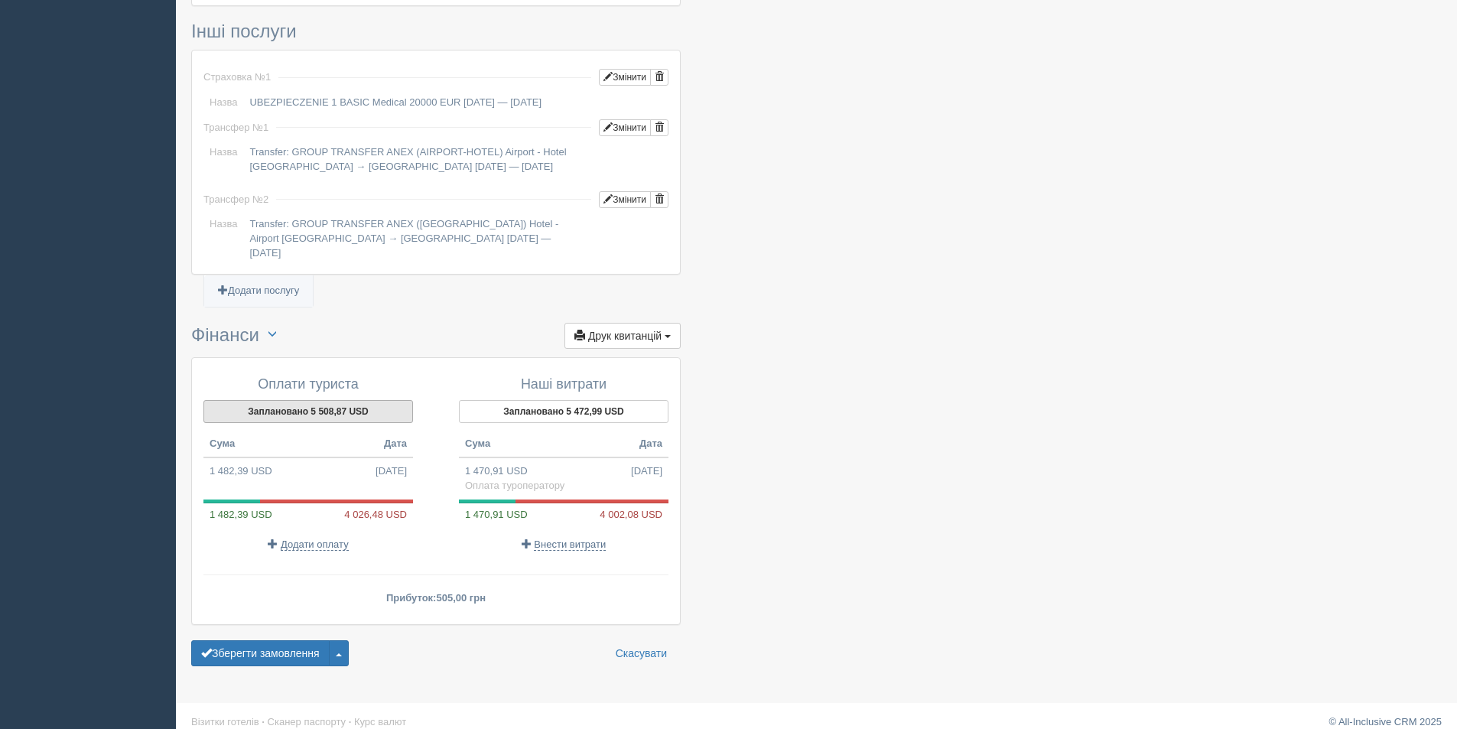
click at [306, 400] on button "Заплановано 5 508,87 USD" at bounding box center [308, 411] width 210 height 23
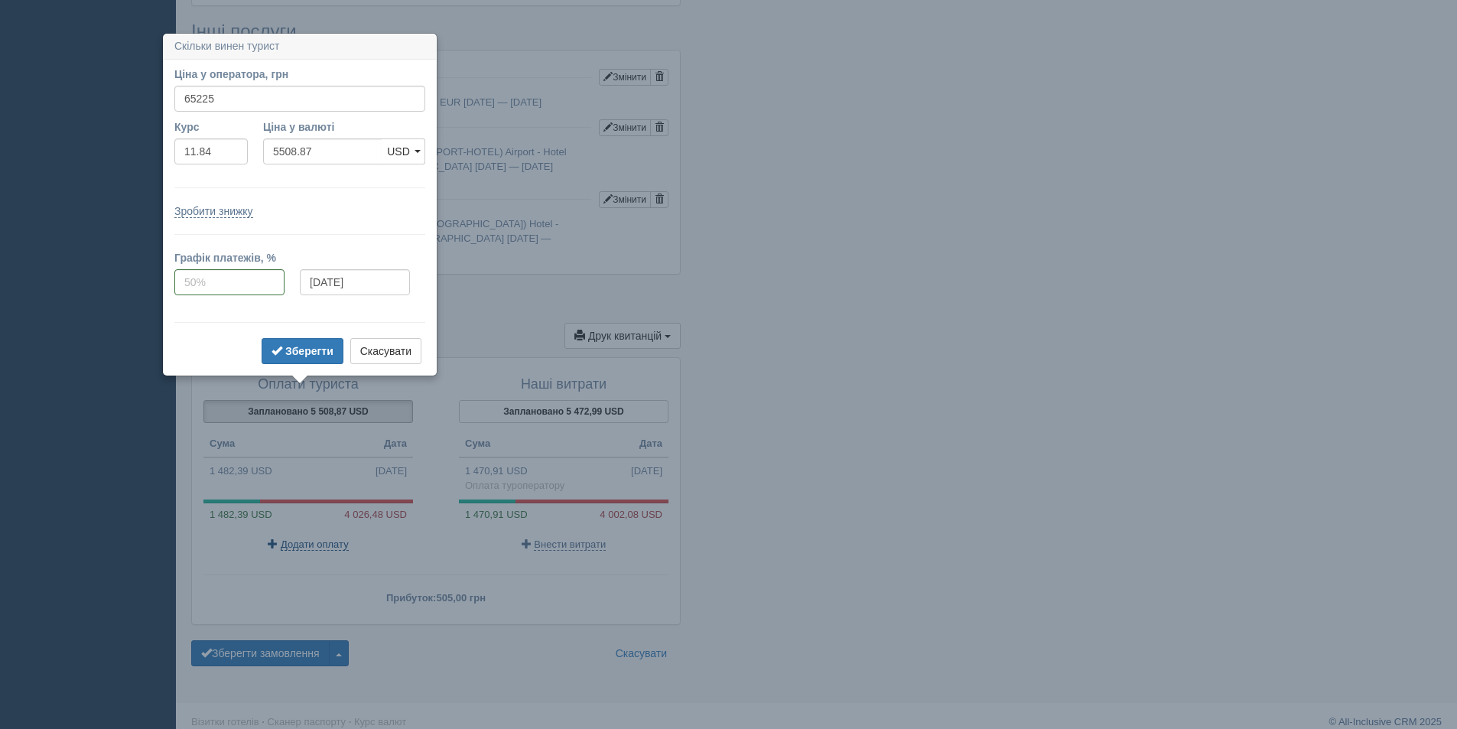
click at [323, 538] on span "Додати оплату" at bounding box center [315, 544] width 68 height 12
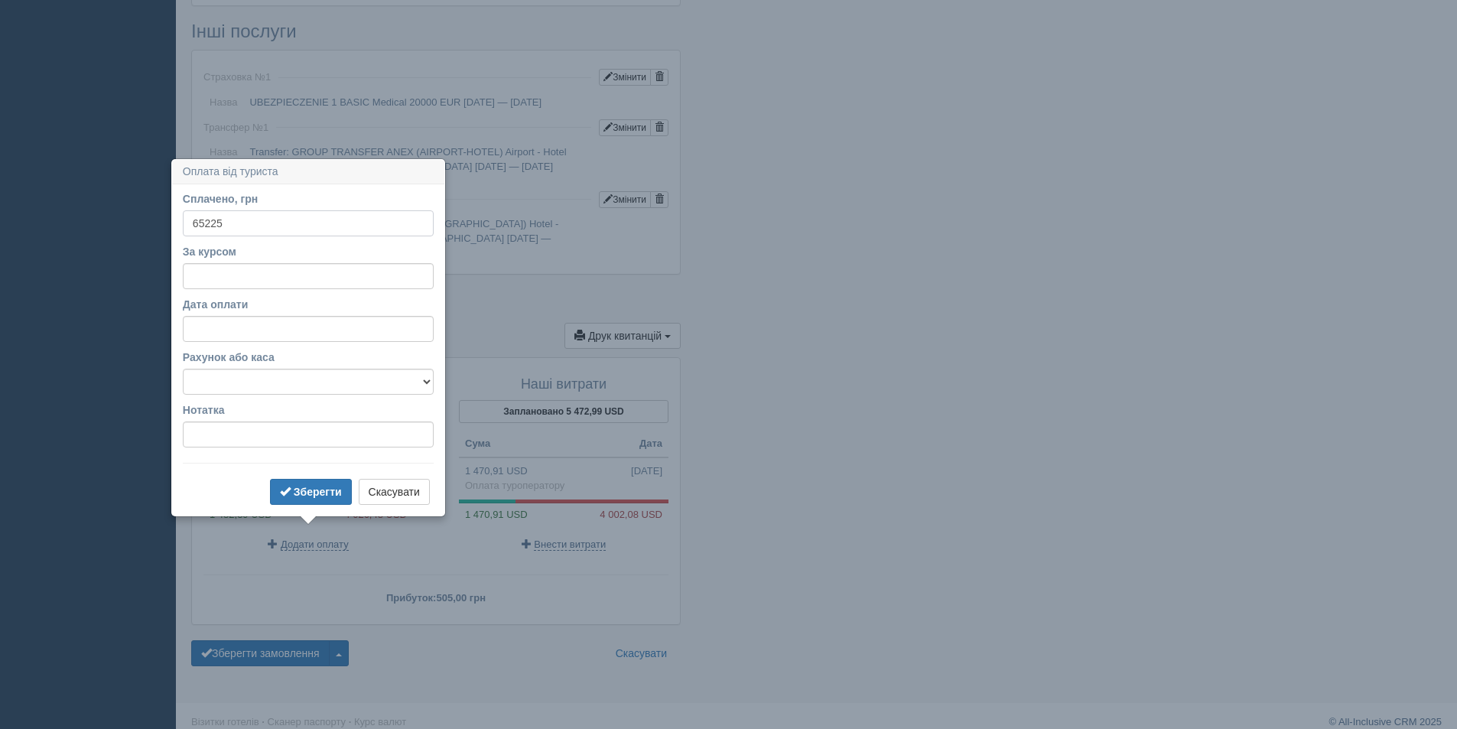
type input "65225"
click at [220, 281] on input "За курсом" at bounding box center [308, 276] width 251 height 26
type input "11.84"
click at [294, 491] on b "Зберегти" at bounding box center [318, 492] width 48 height 12
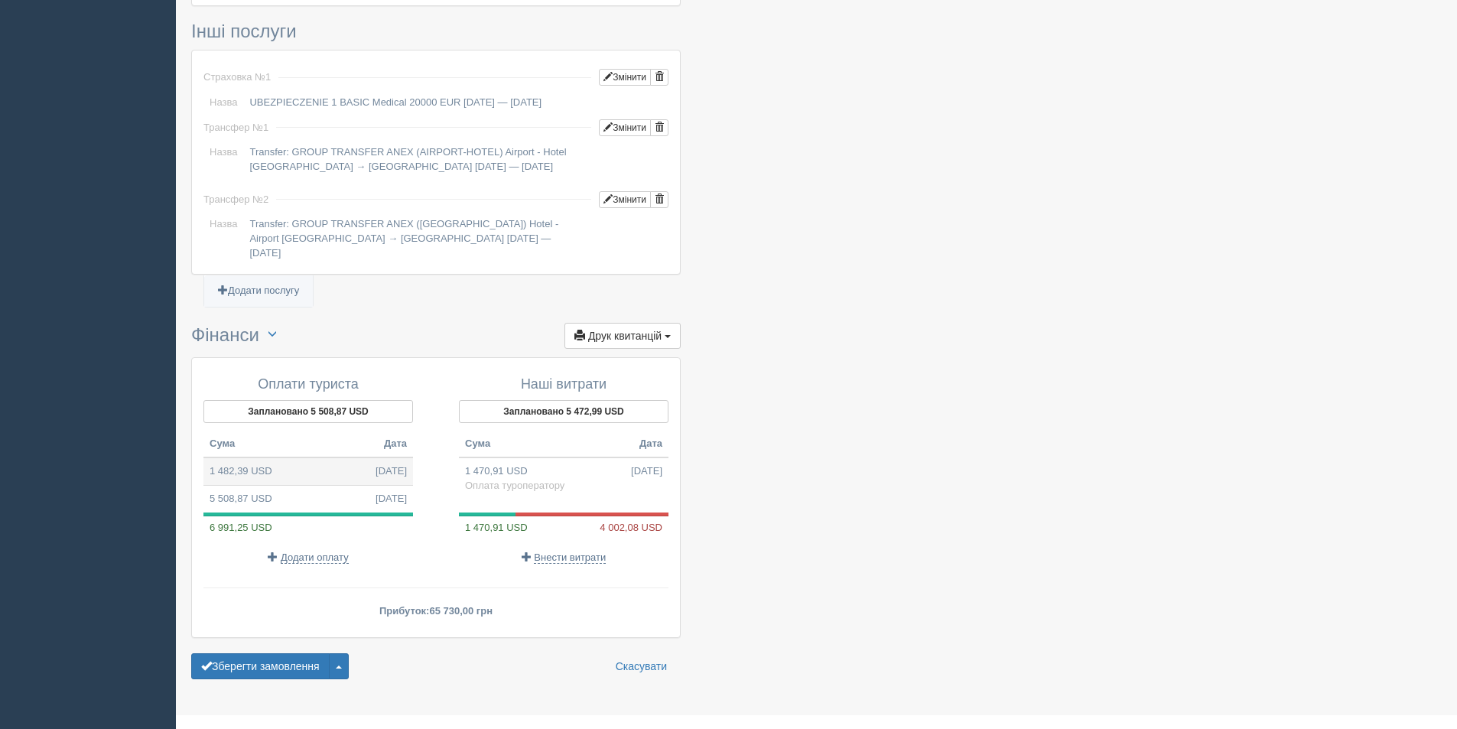
click at [323, 464] on td "1 482,39 USD 10.10.2025" at bounding box center [308, 471] width 210 height 28
type input "65225.00"
type input "44.00"
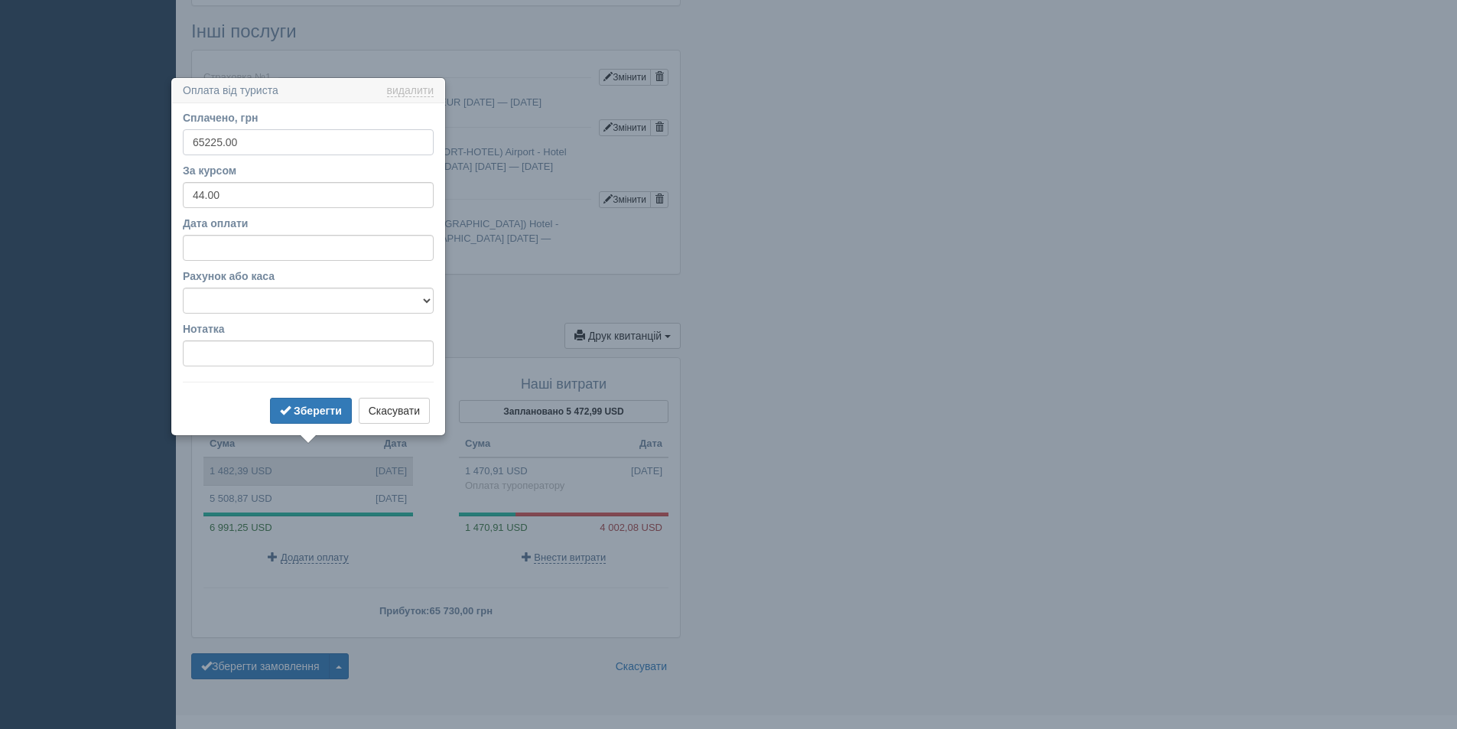
scroll to position [1131, 0]
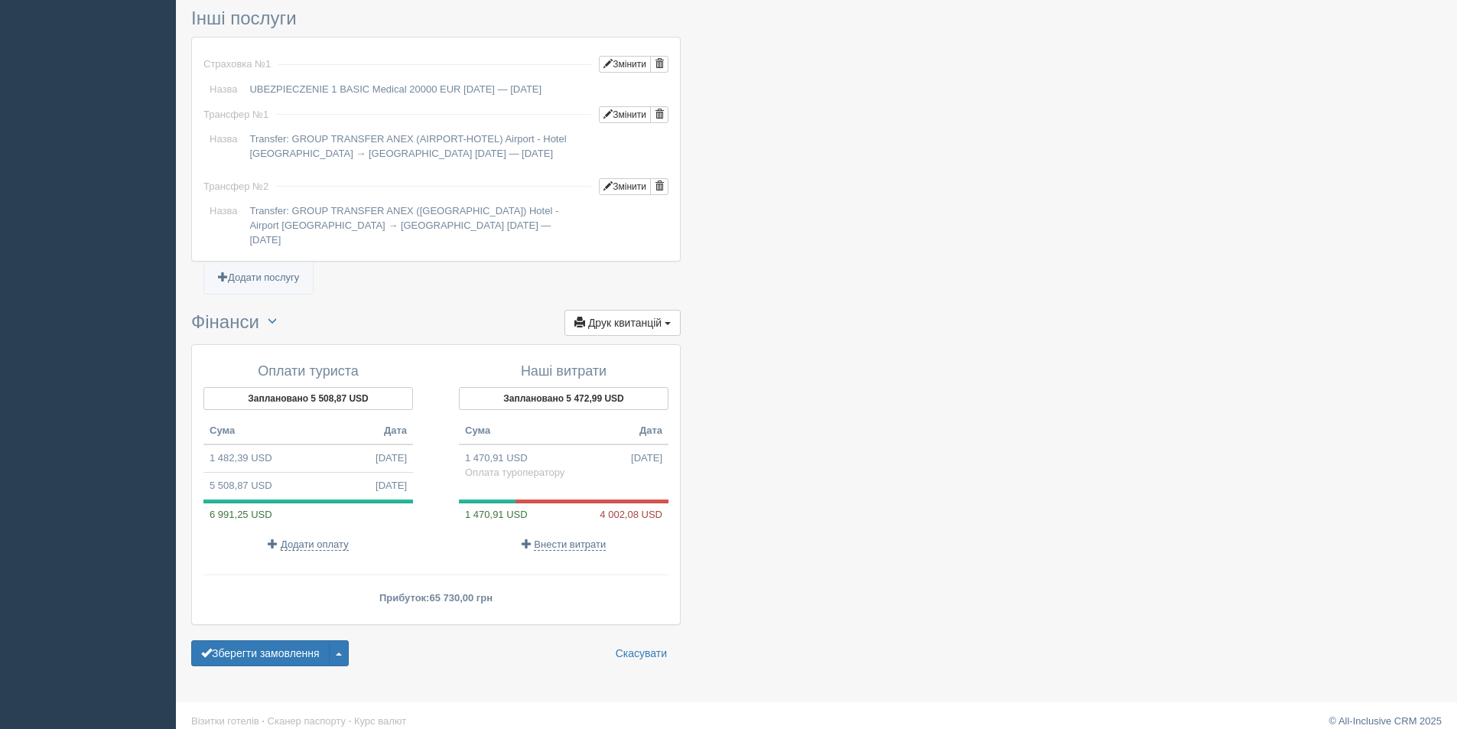
click at [353, 449] on td "1 482,39 USD 10.10.2025" at bounding box center [308, 458] width 210 height 28
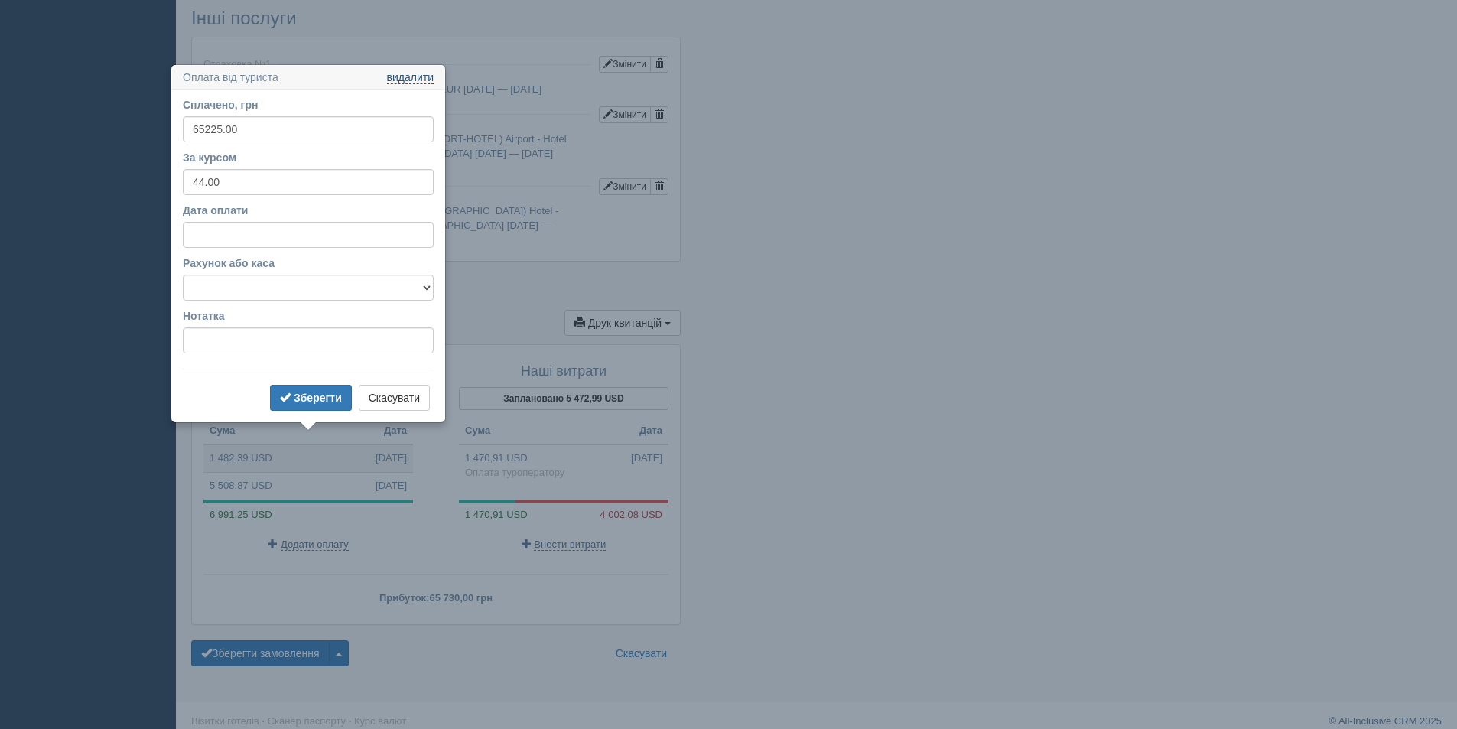
click at [408, 76] on link "видалити" at bounding box center [410, 78] width 47 height 12
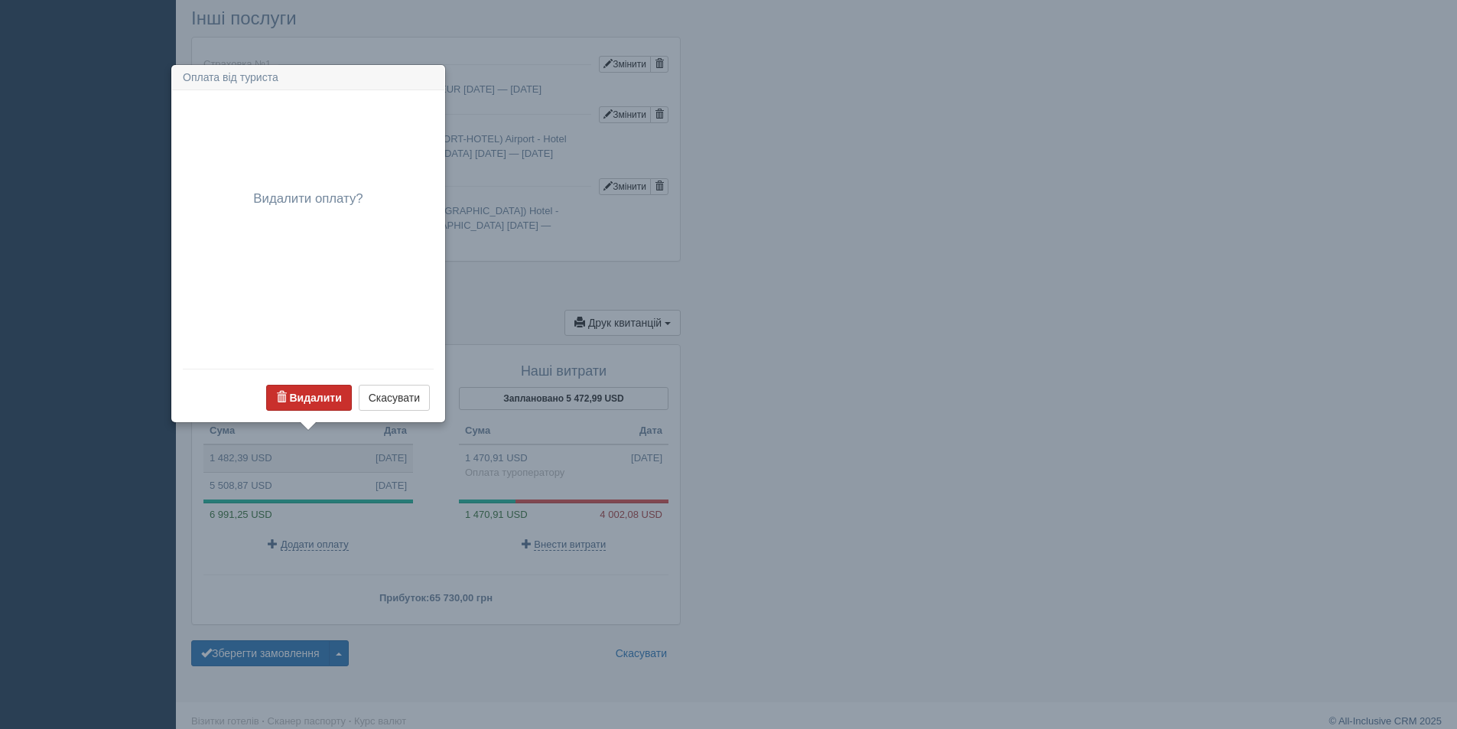
click at [299, 394] on b "Видалити" at bounding box center [315, 398] width 52 height 12
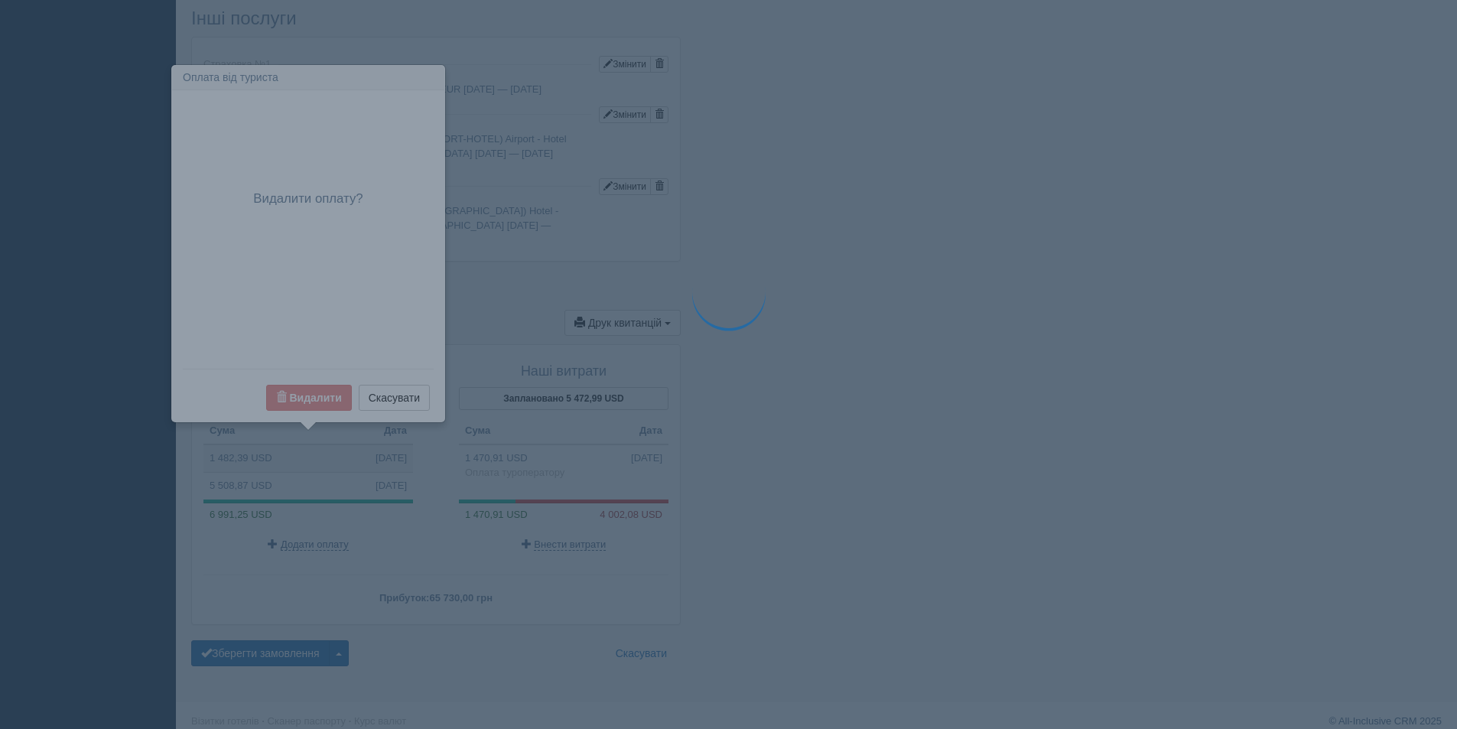
scroll to position [1118, 0]
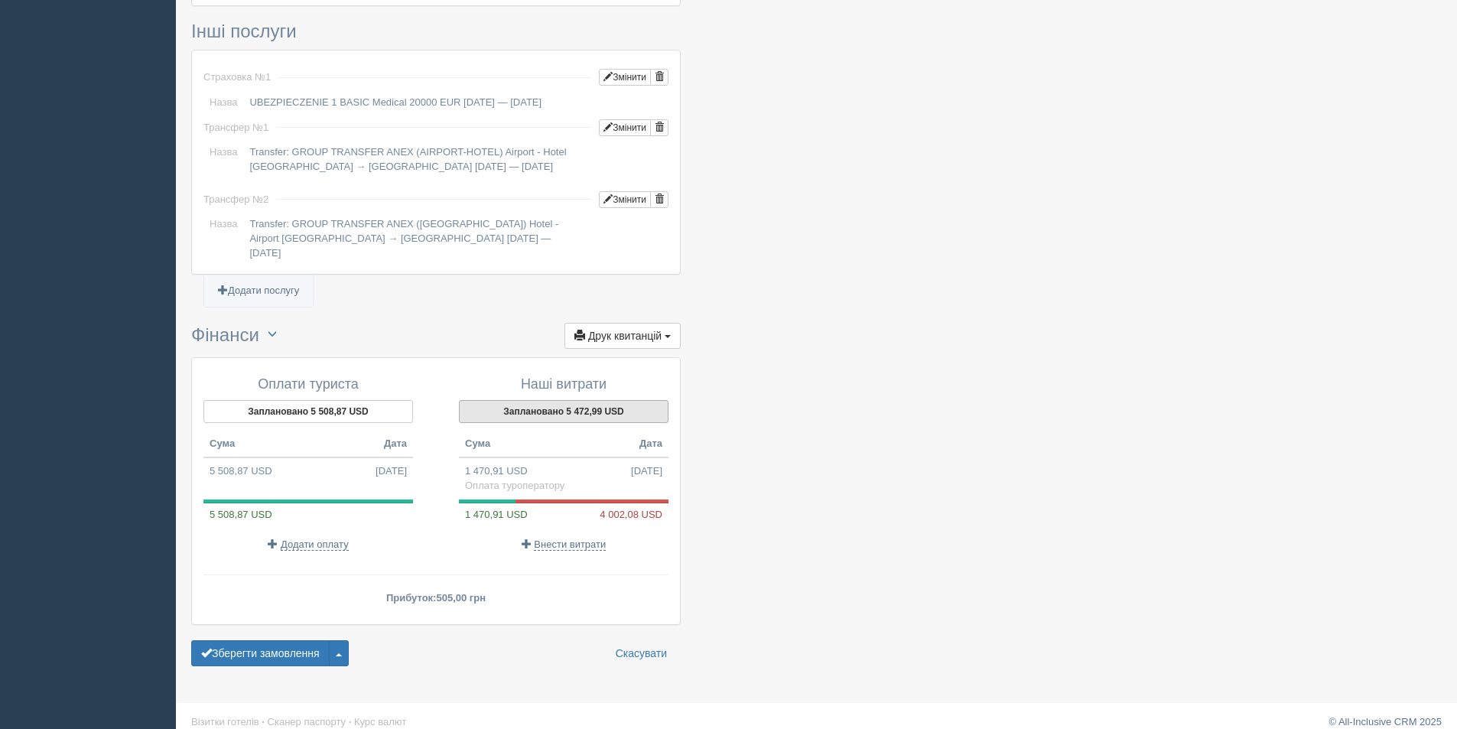
click at [572, 402] on button "Заплановано 5 472,99 USD" at bounding box center [564, 411] width 210 height 23
click at [590, 400] on button "Заплановано 5 472,99 USD" at bounding box center [564, 411] width 210 height 23
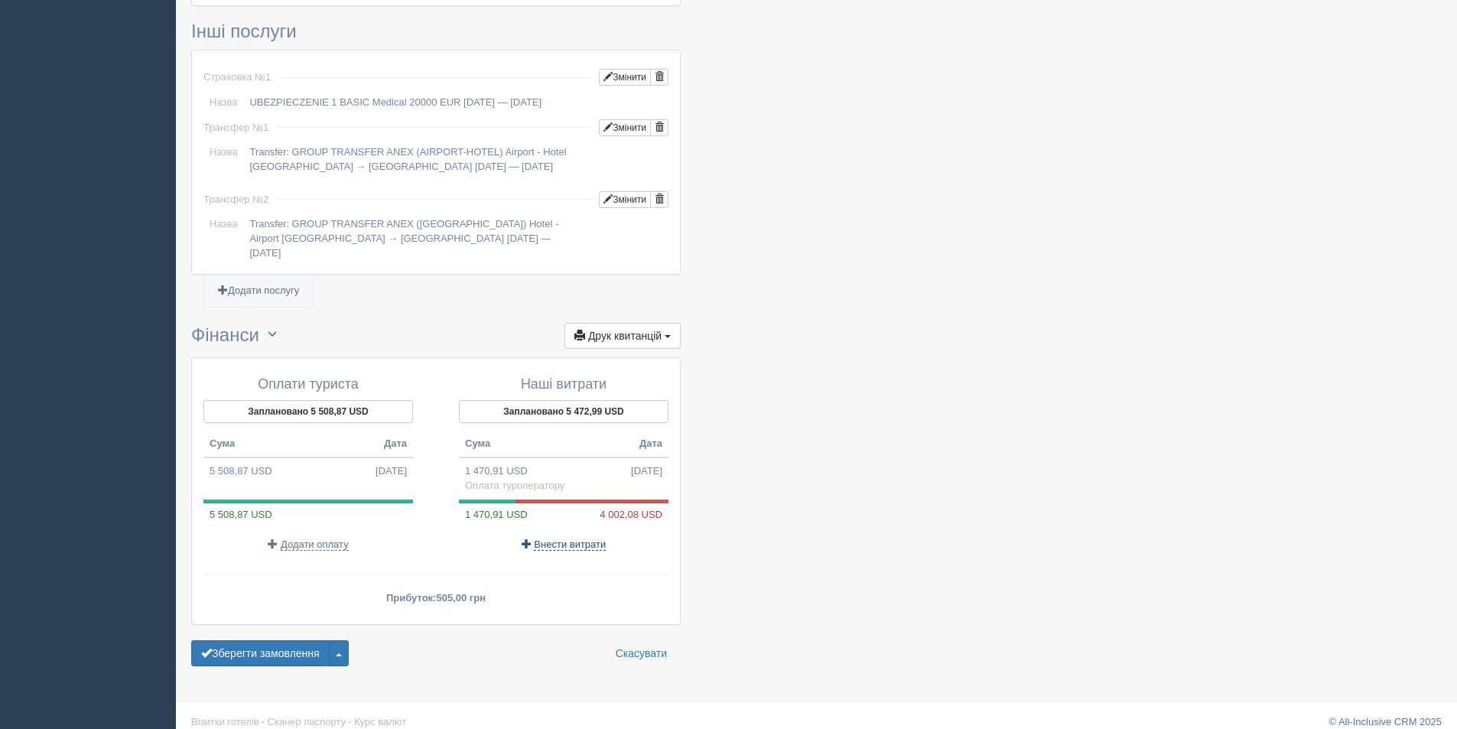
click at [553, 538] on span "Внести витрати" at bounding box center [570, 544] width 72 height 12
click at [578, 538] on span "Внести витрати" at bounding box center [570, 544] width 72 height 12
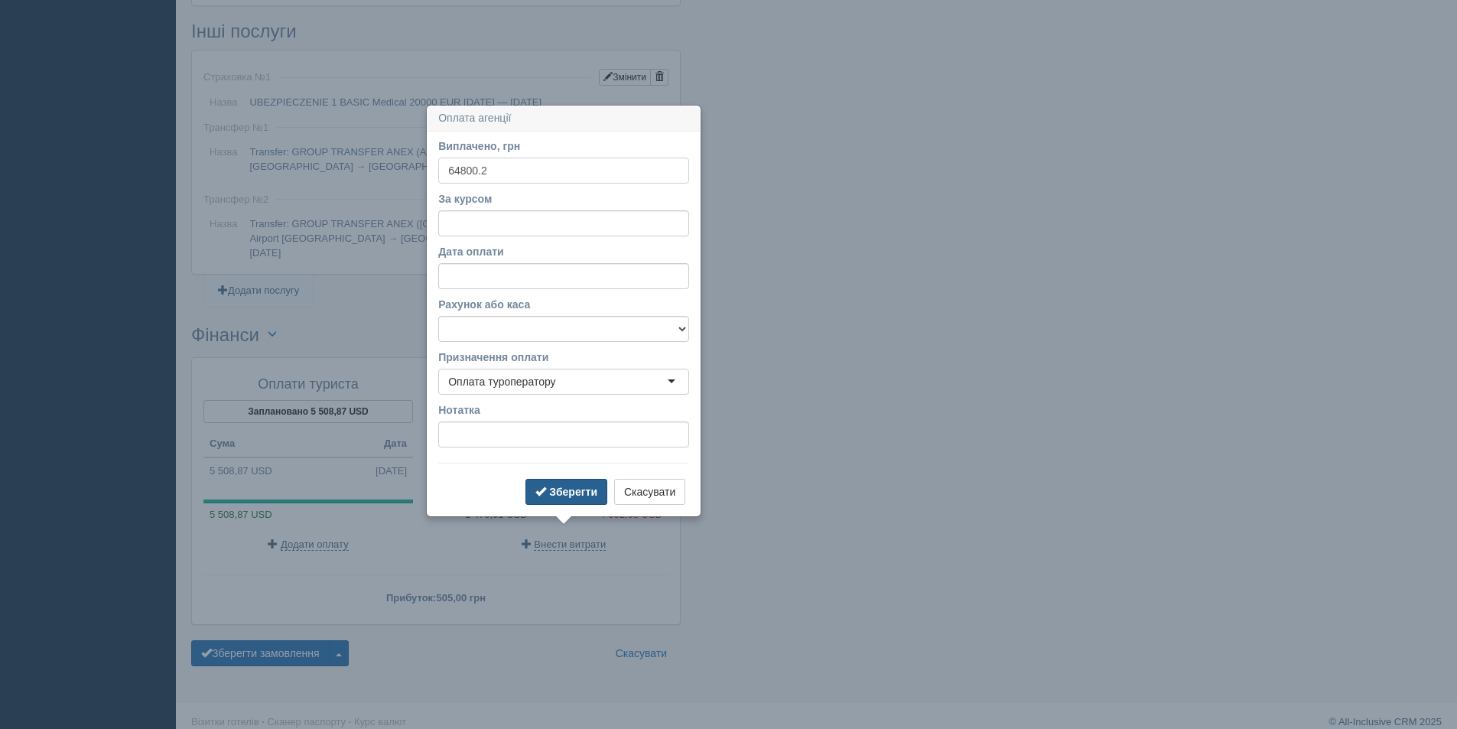
type input "64800.2"
click at [573, 493] on b "Зберегти" at bounding box center [573, 492] width 48 height 12
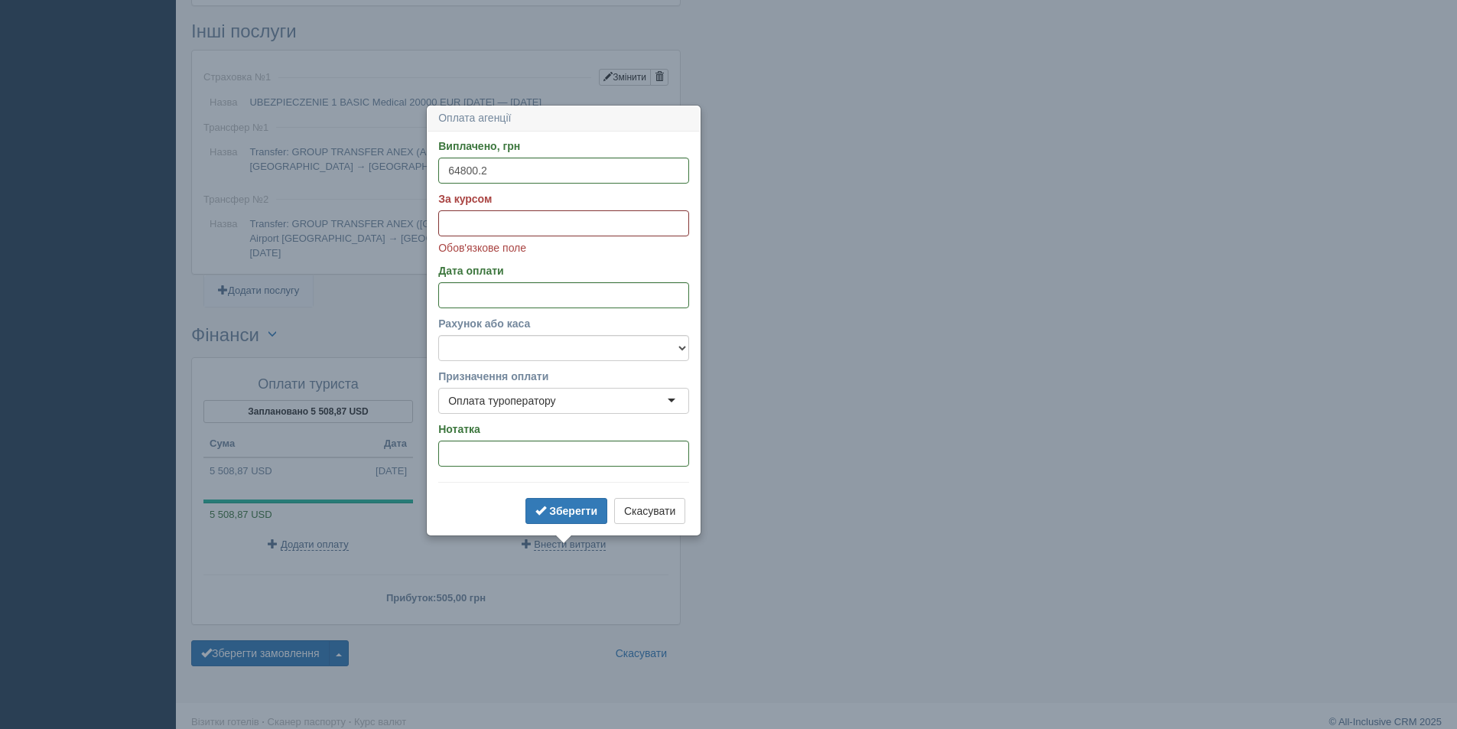
click at [480, 223] on input "За курсом" at bounding box center [563, 223] width 251 height 26
type input "11.84"
click at [559, 501] on button "Зберегти" at bounding box center [566, 511] width 82 height 26
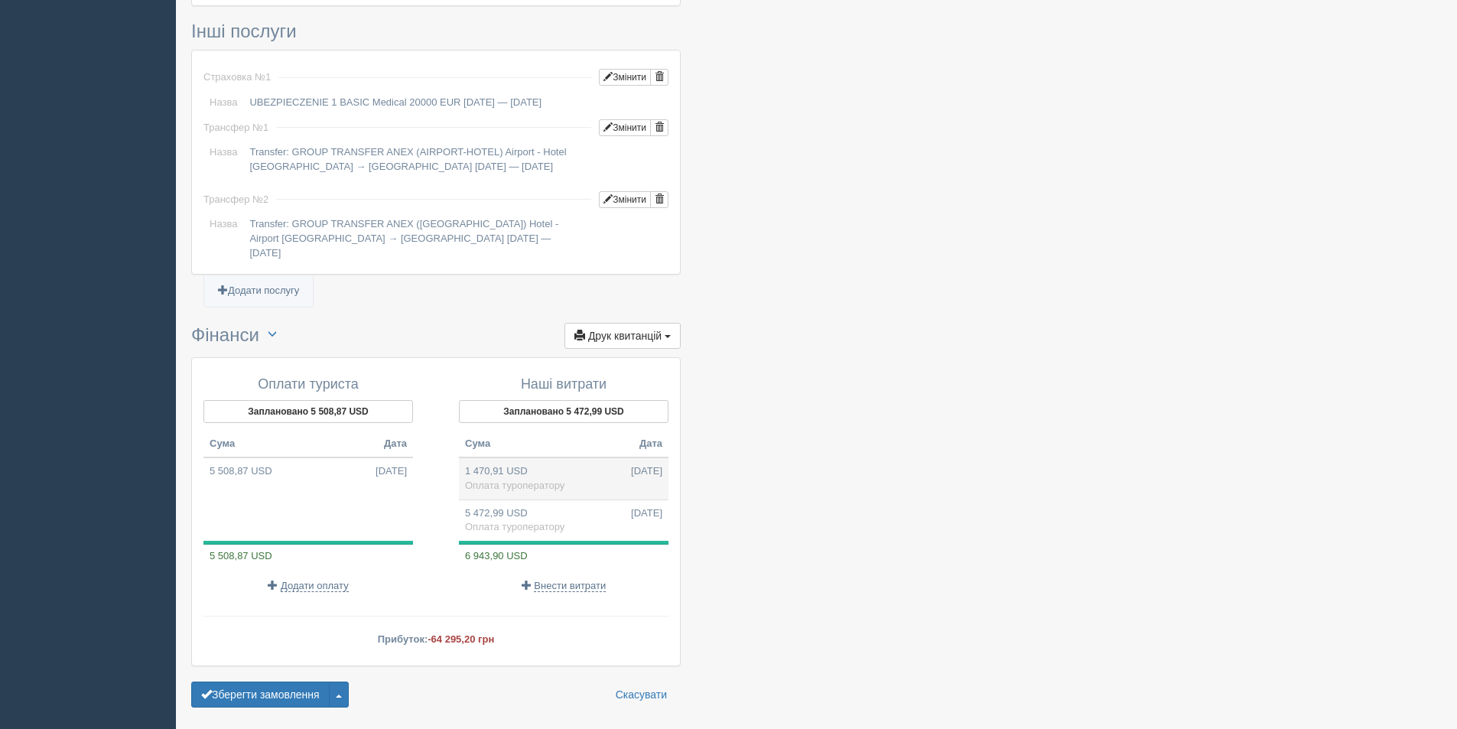
click at [617, 457] on td "1 470,91 USD 10.10.2025 Оплата туроператору" at bounding box center [564, 478] width 210 height 42
type input "64720.00"
type input "44.00"
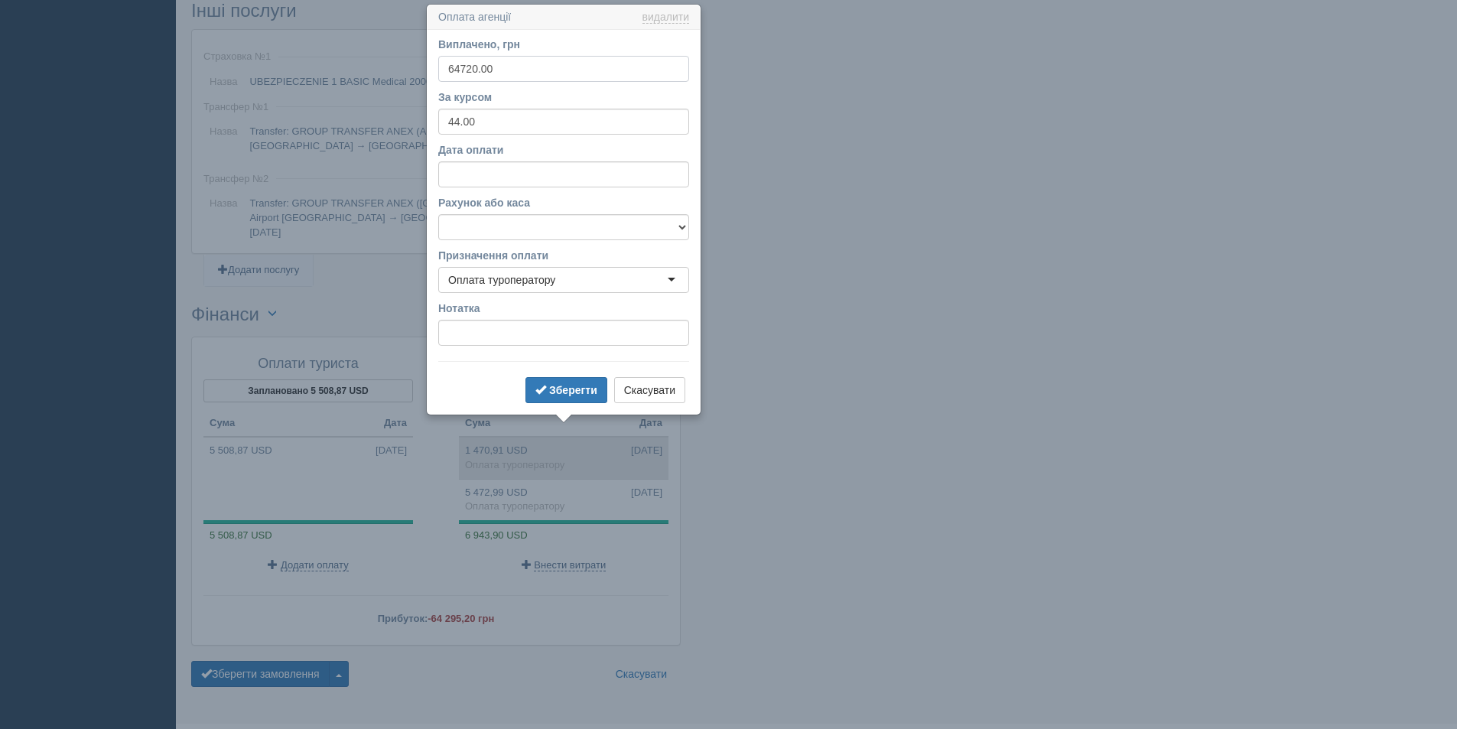
scroll to position [1143, 0]
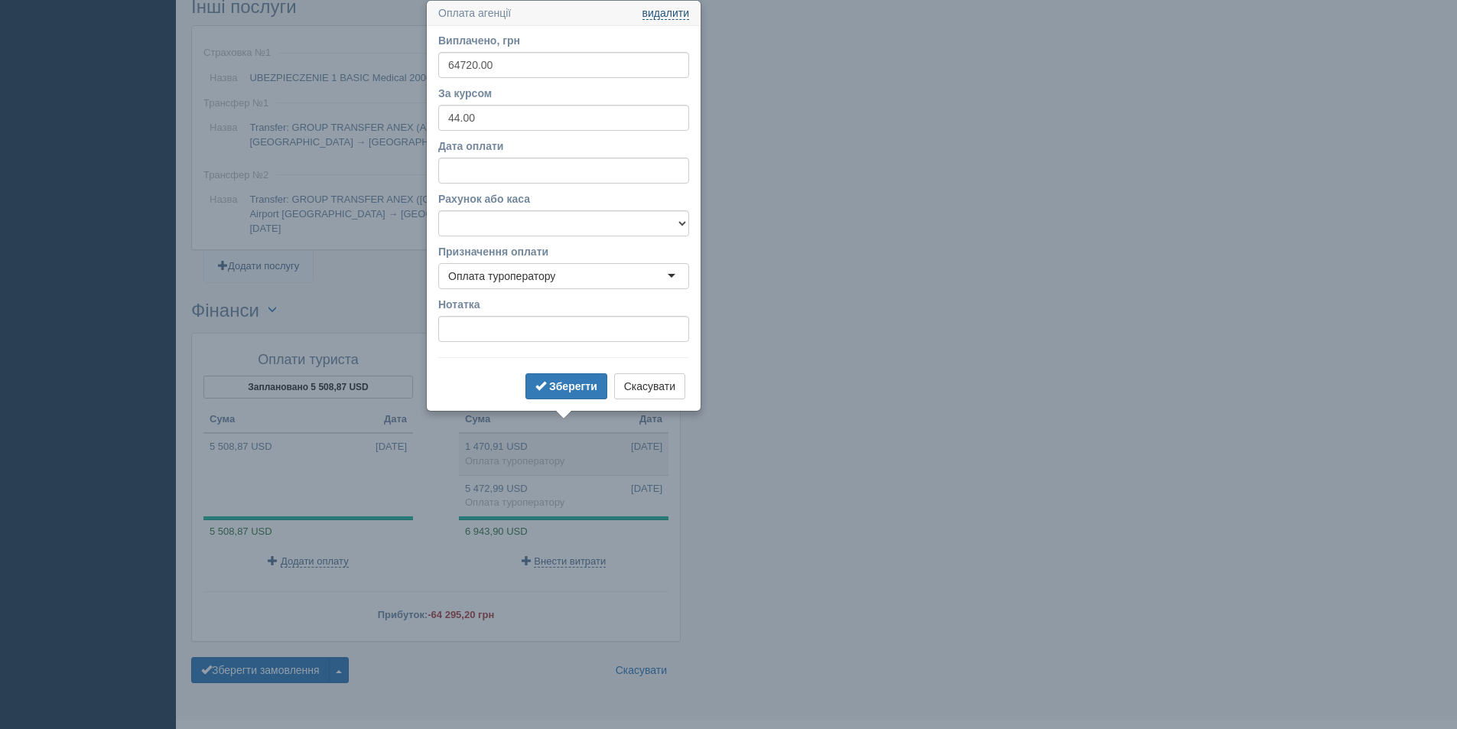
click at [674, 18] on link "видалити" at bounding box center [665, 14] width 47 height 12
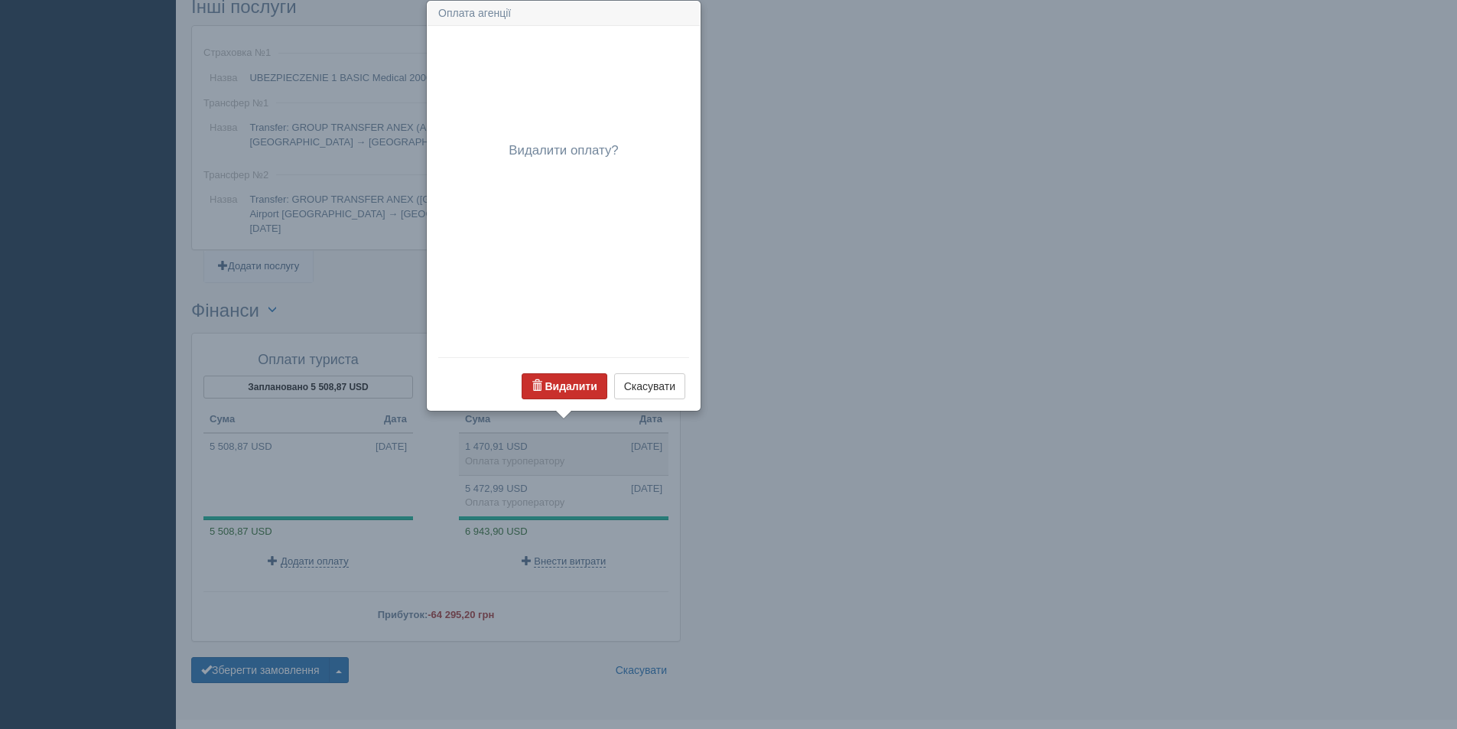
click at [578, 394] on button "Видалити" at bounding box center [565, 386] width 86 height 26
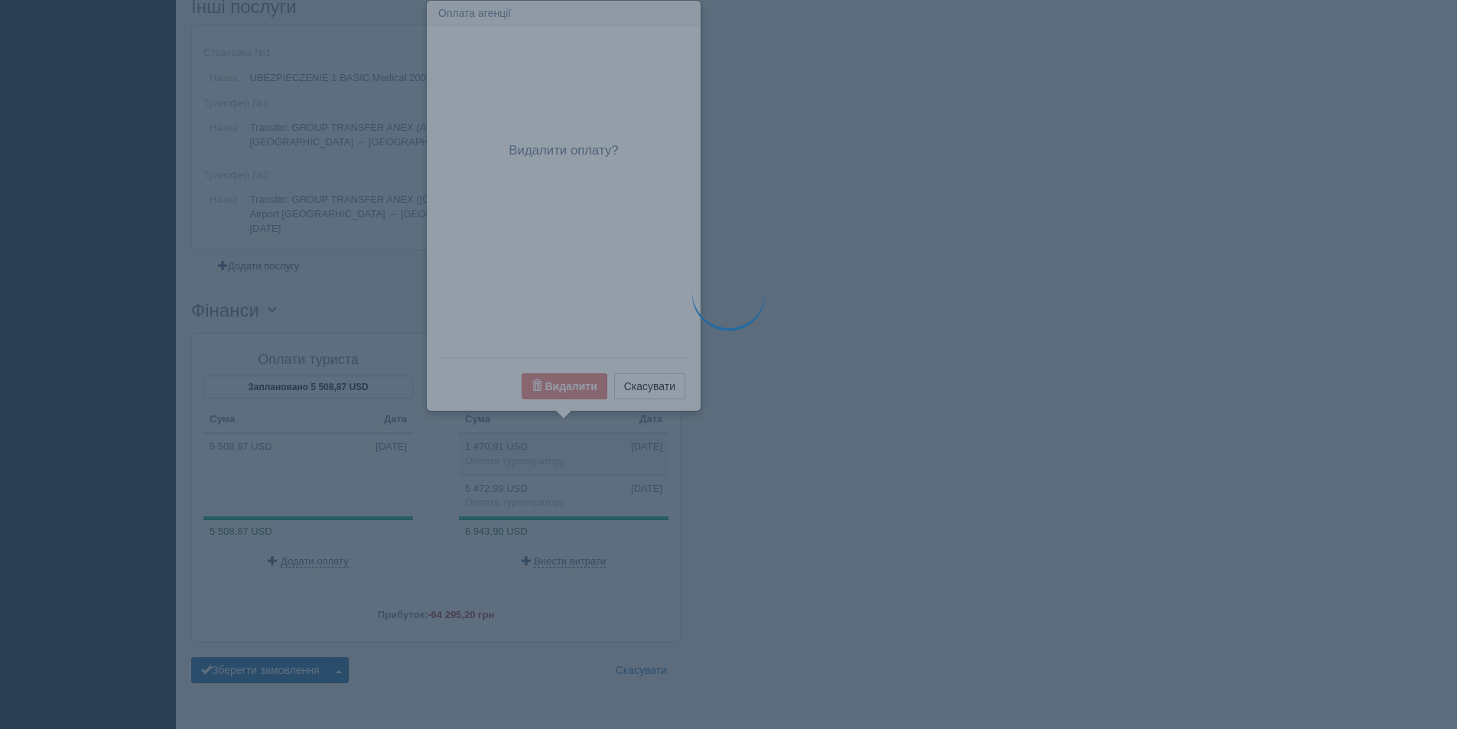
scroll to position [1118, 0]
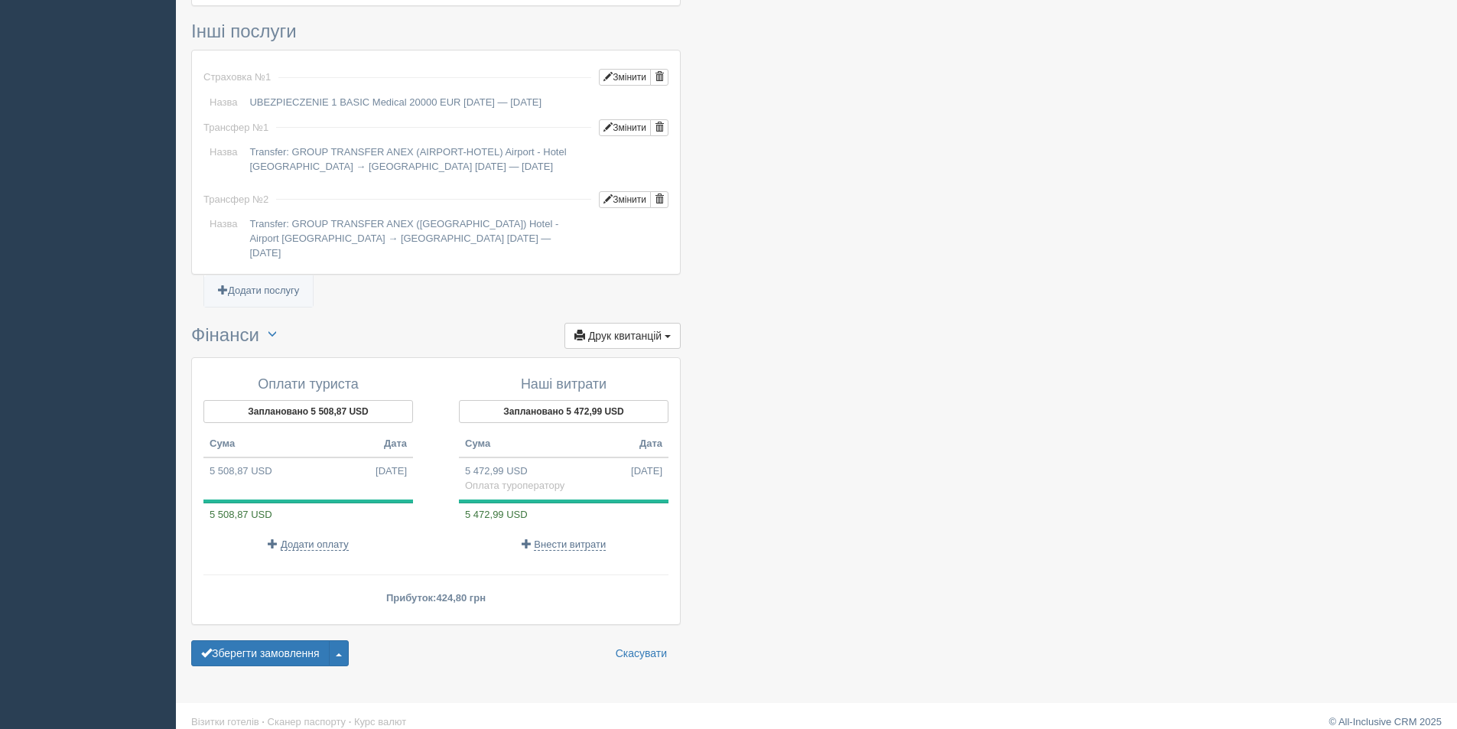
click at [340, 405] on button "Заплановано 5 508,87 USD" at bounding box center [308, 411] width 210 height 23
click at [563, 400] on button "Заплановано 5 472,99 USD" at bounding box center [564, 411] width 210 height 23
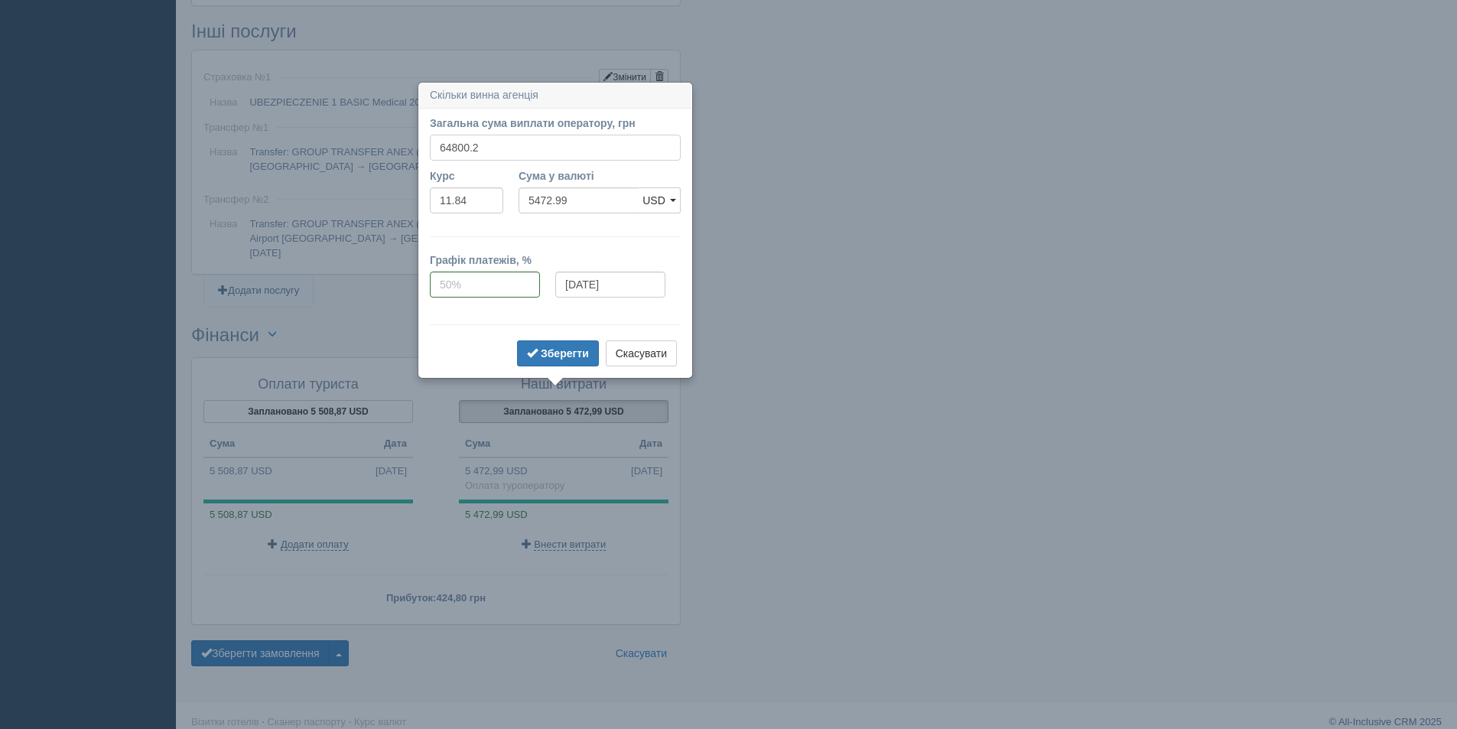
drag, startPoint x: 451, startPoint y: 148, endPoint x: 470, endPoint y: 147, distance: 18.4
click at [470, 147] on input "64800.2" at bounding box center [555, 148] width 251 height 26
click at [483, 149] on input "64720.2" at bounding box center [555, 148] width 251 height 26
type input "64720"
type input "5466.22"
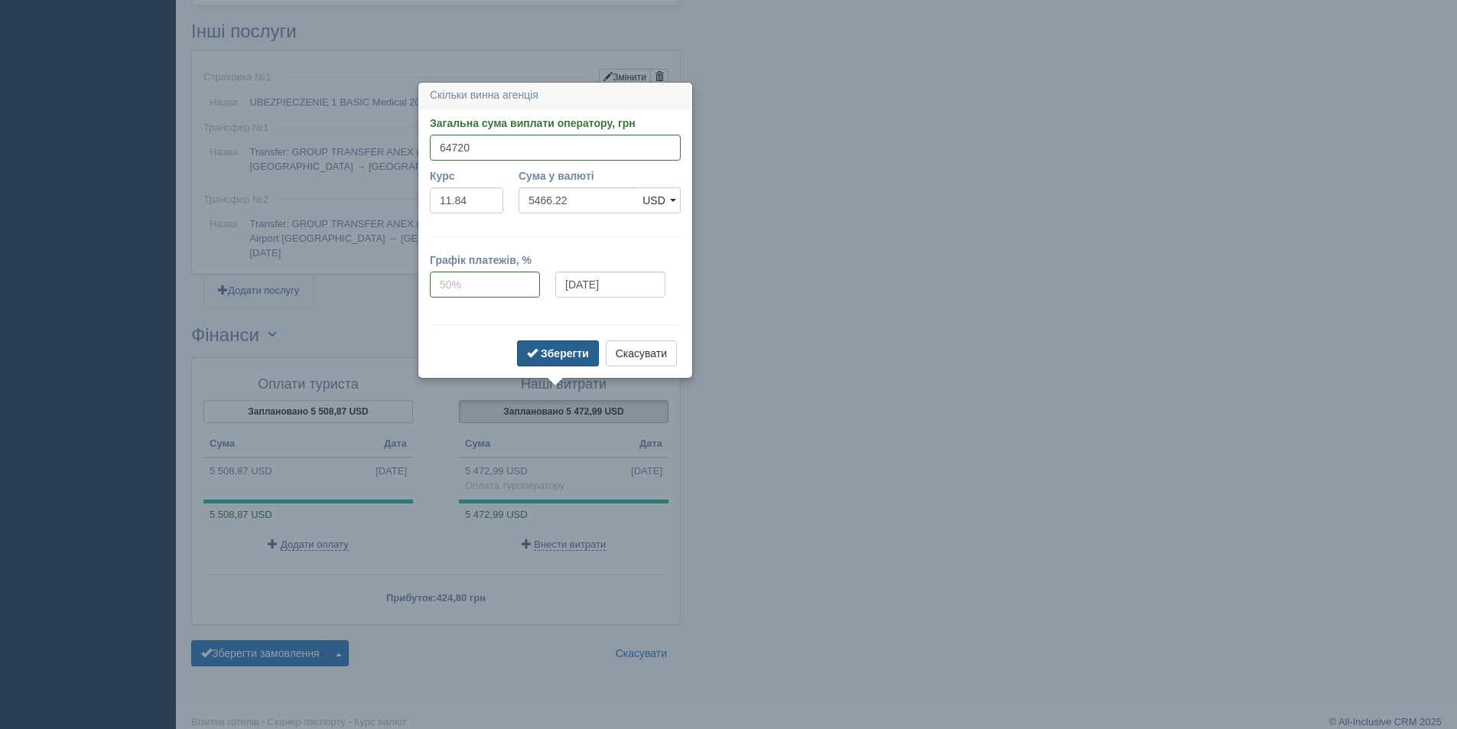
click at [552, 343] on button "Зберегти" at bounding box center [558, 353] width 82 height 26
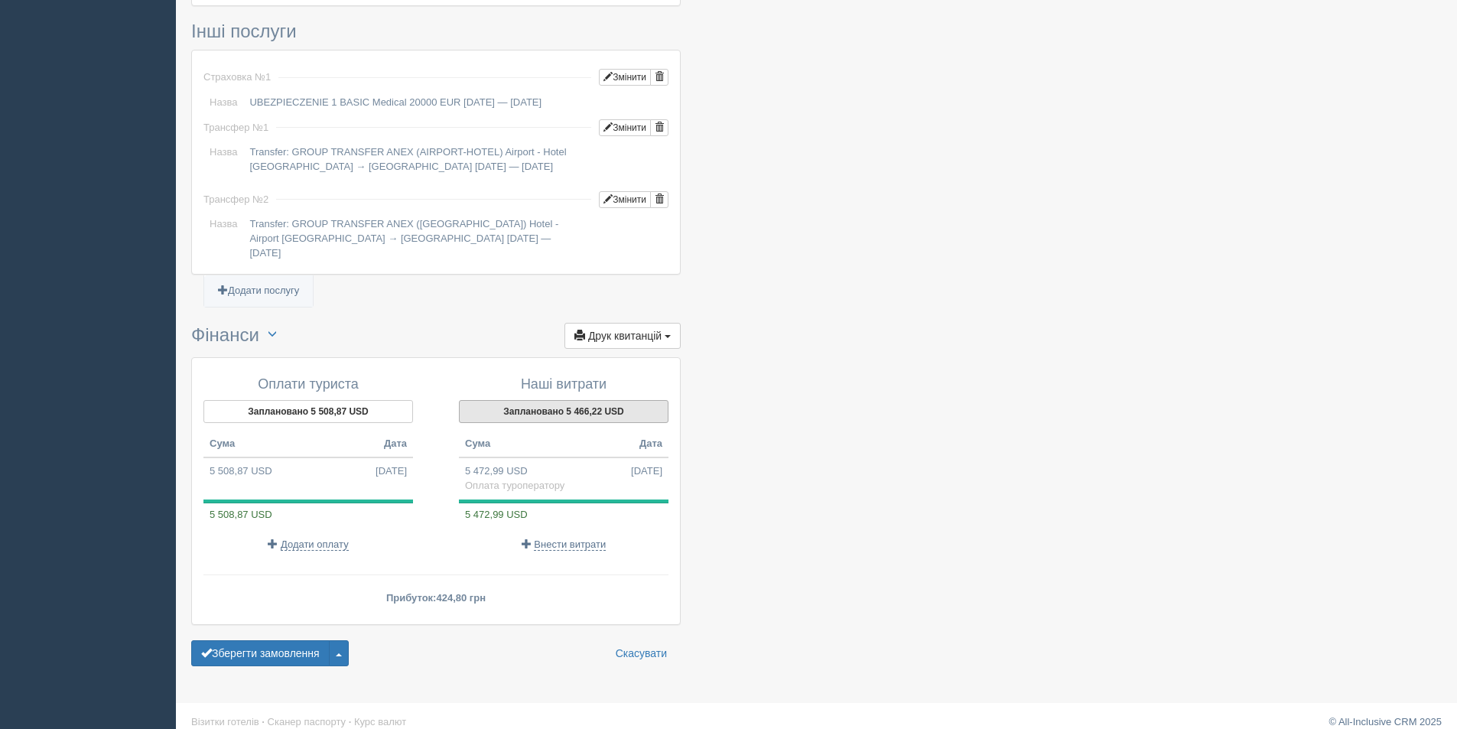
click at [562, 400] on button "Заплановано 5 466,22 USD" at bounding box center [564, 411] width 210 height 23
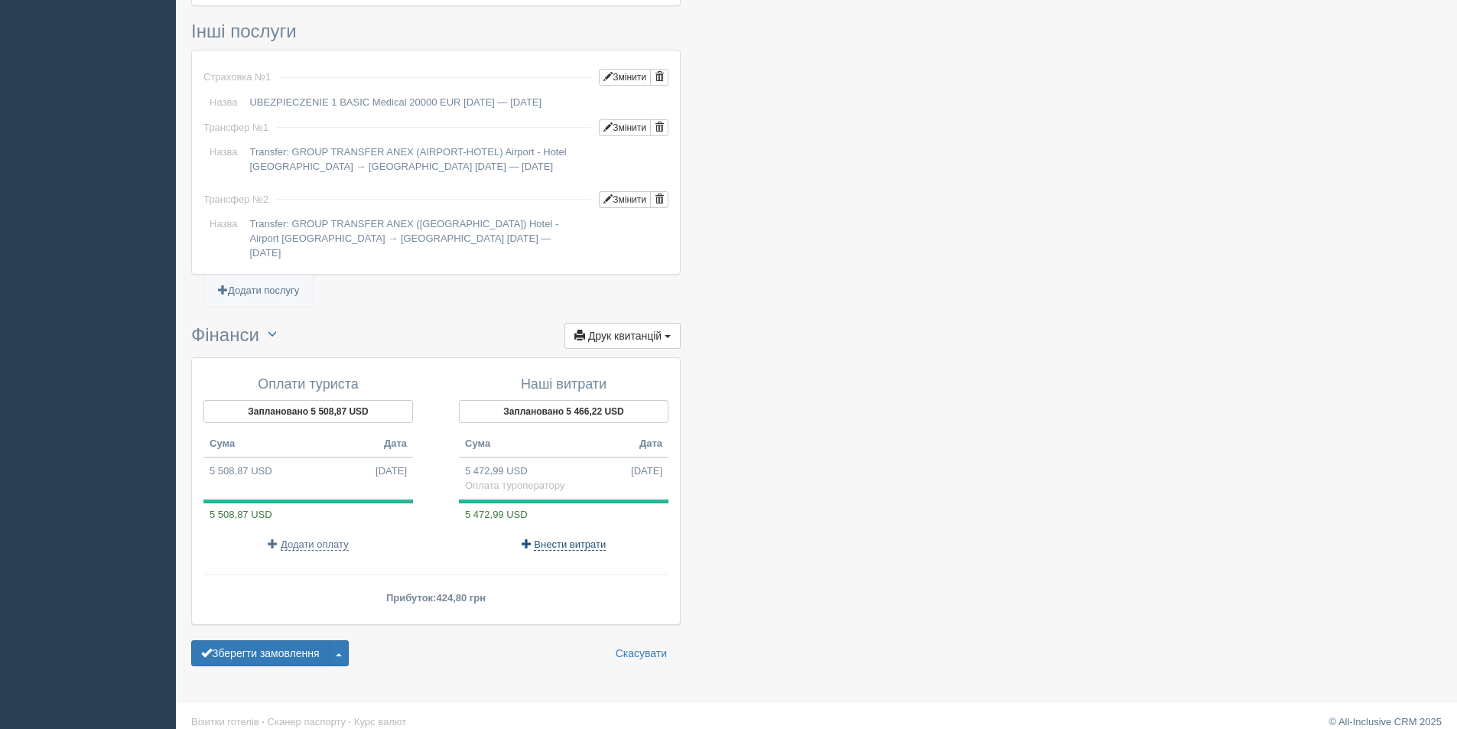
click at [546, 538] on span "Внести витрати" at bounding box center [570, 544] width 72 height 12
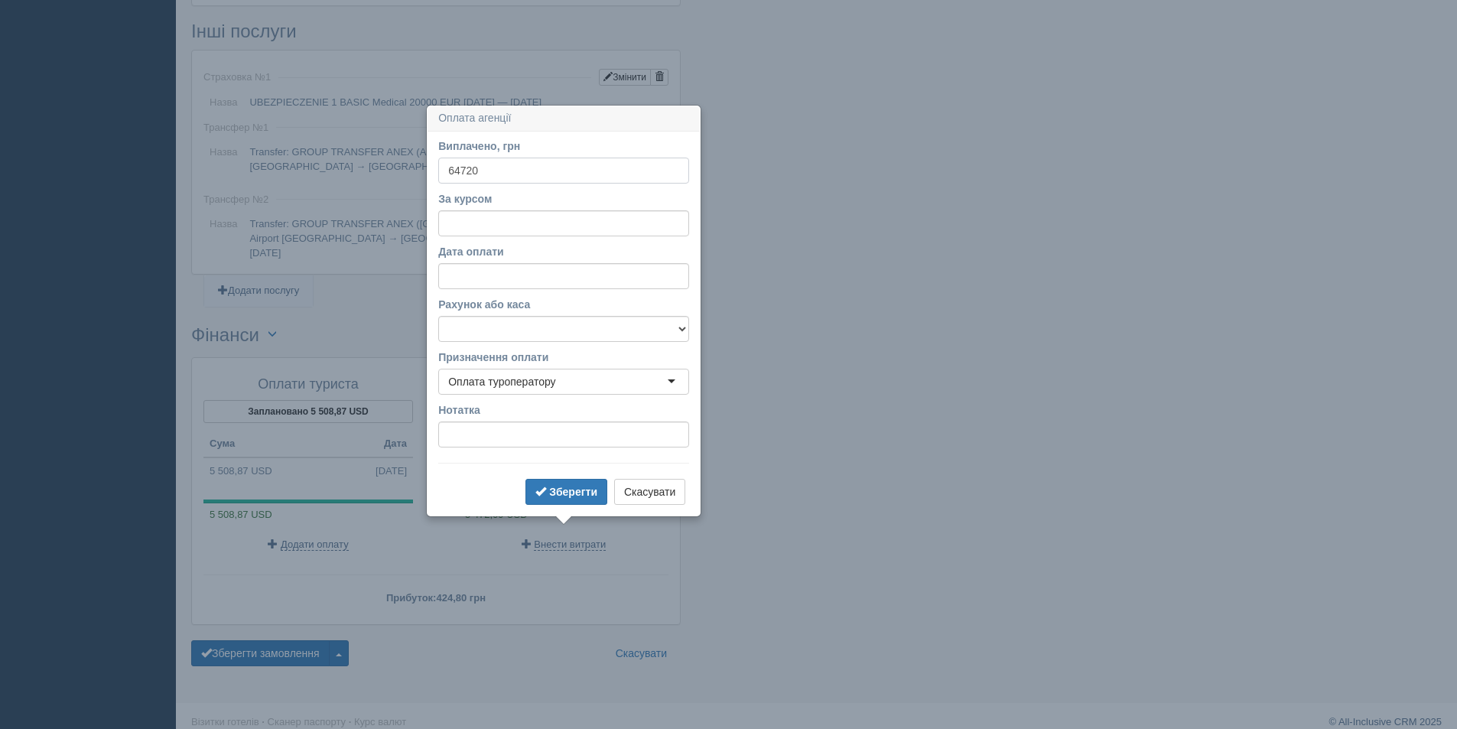
type input "64720"
click at [515, 228] on input "За курсом" at bounding box center [563, 223] width 251 height 26
type input "11.84"
click at [566, 495] on b "Зберегти" at bounding box center [573, 492] width 48 height 12
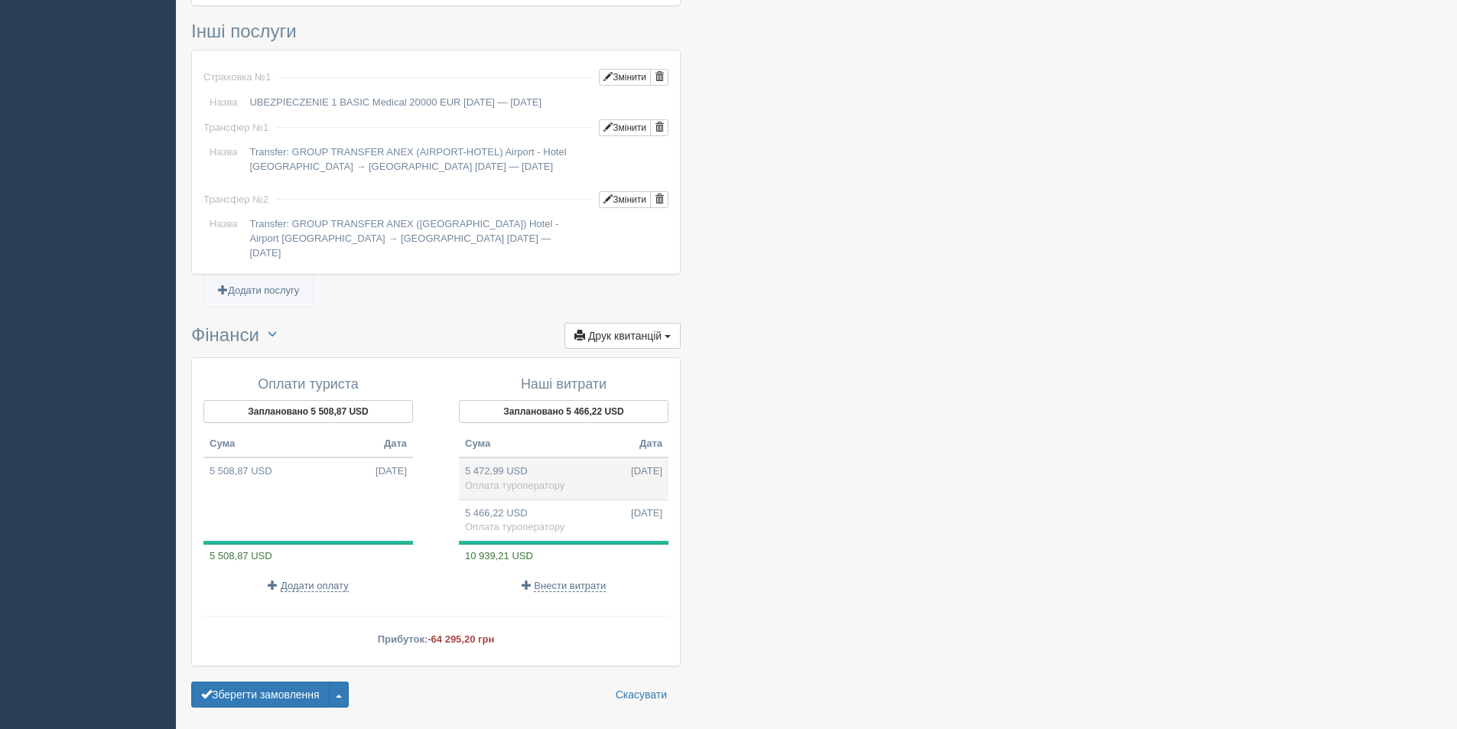
click at [535, 457] on td "5 472,99 USD 13.10.2025 Оплата туроператору" at bounding box center [564, 478] width 210 height 42
type input "64800.20"
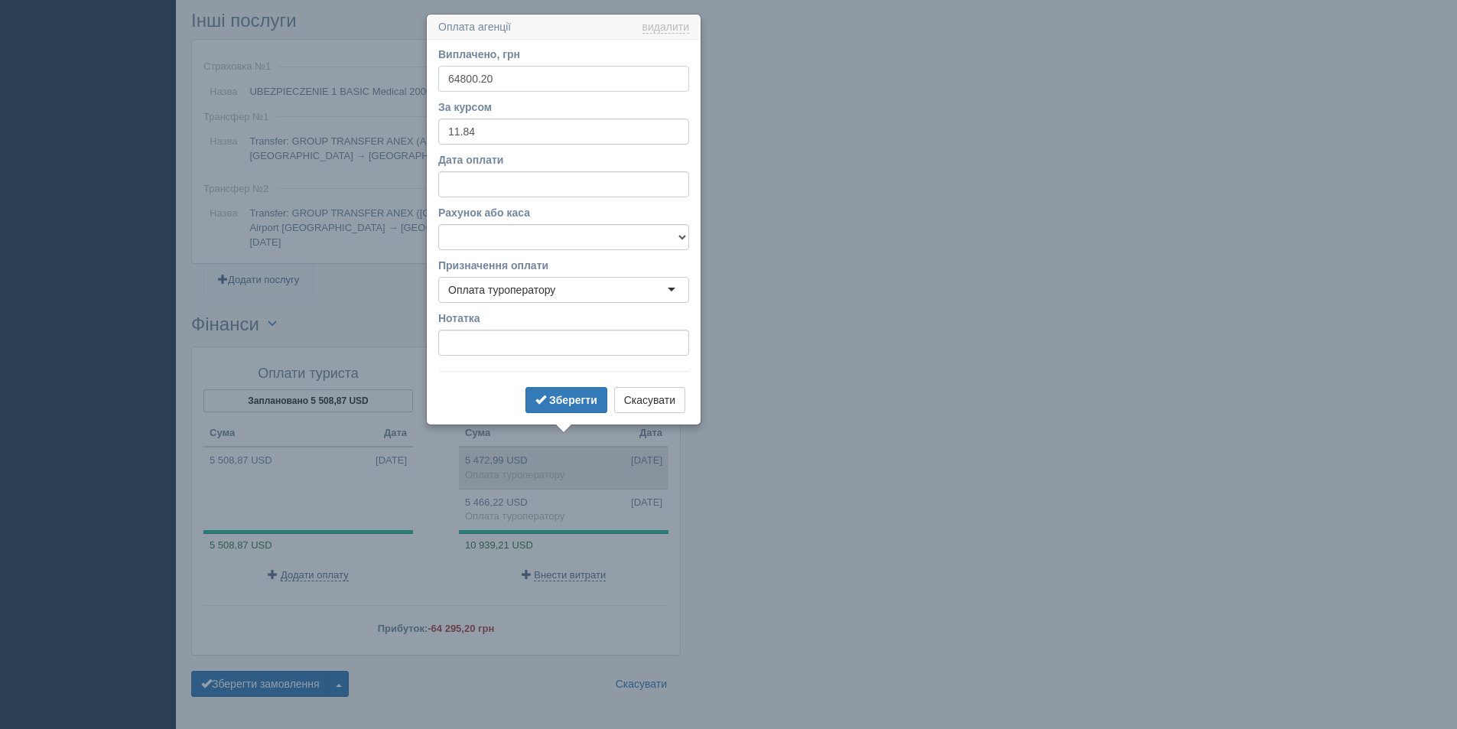
scroll to position [1143, 0]
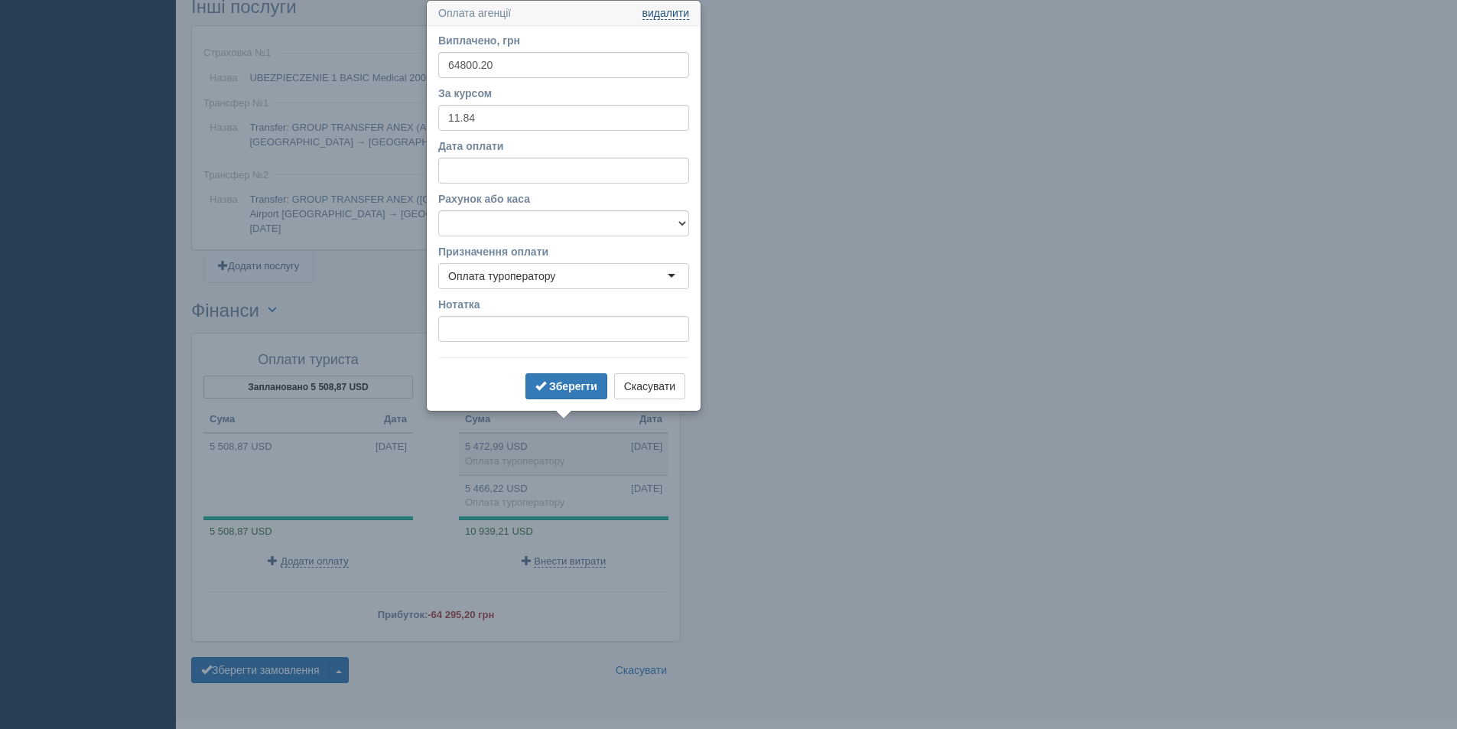
click at [666, 11] on link "видалити" at bounding box center [665, 14] width 47 height 12
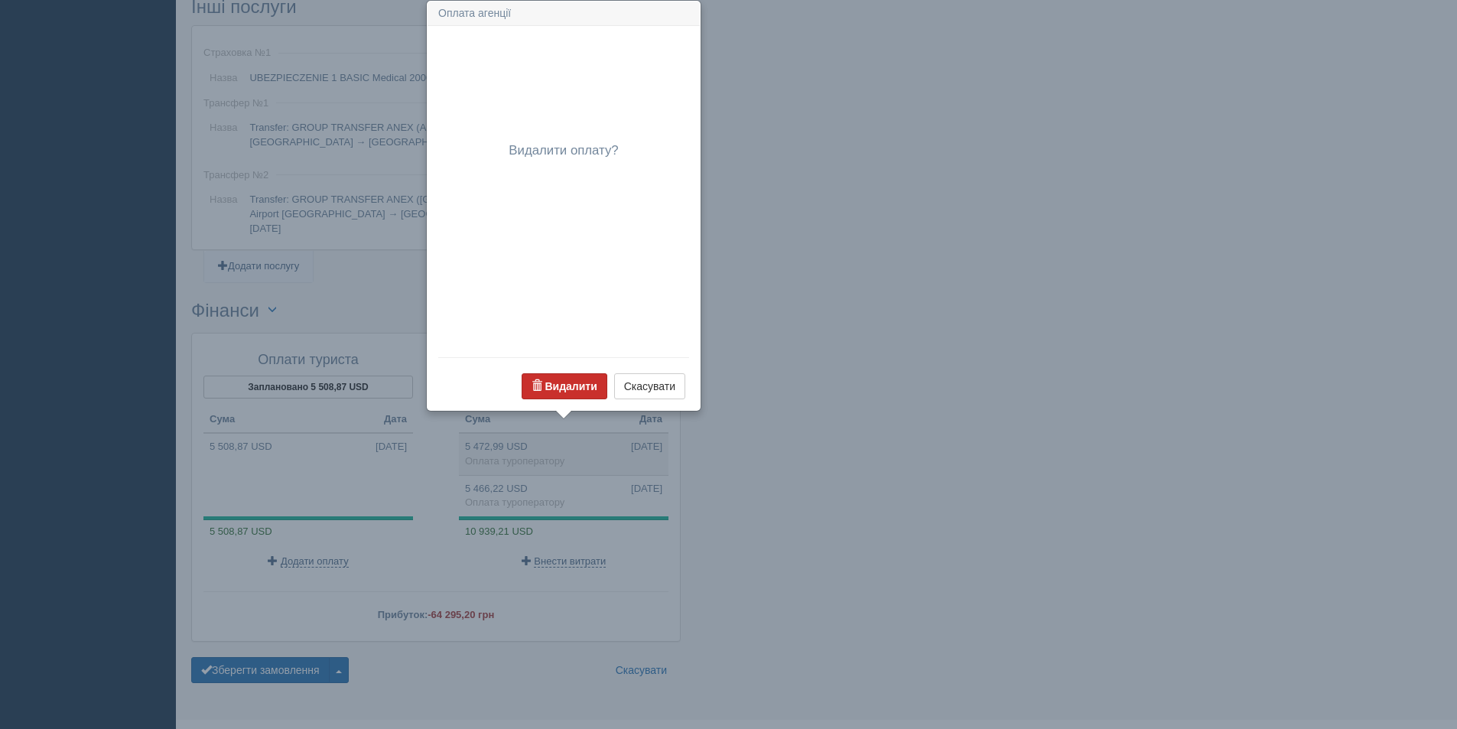
click at [580, 382] on b "Видалити" at bounding box center [571, 386] width 52 height 12
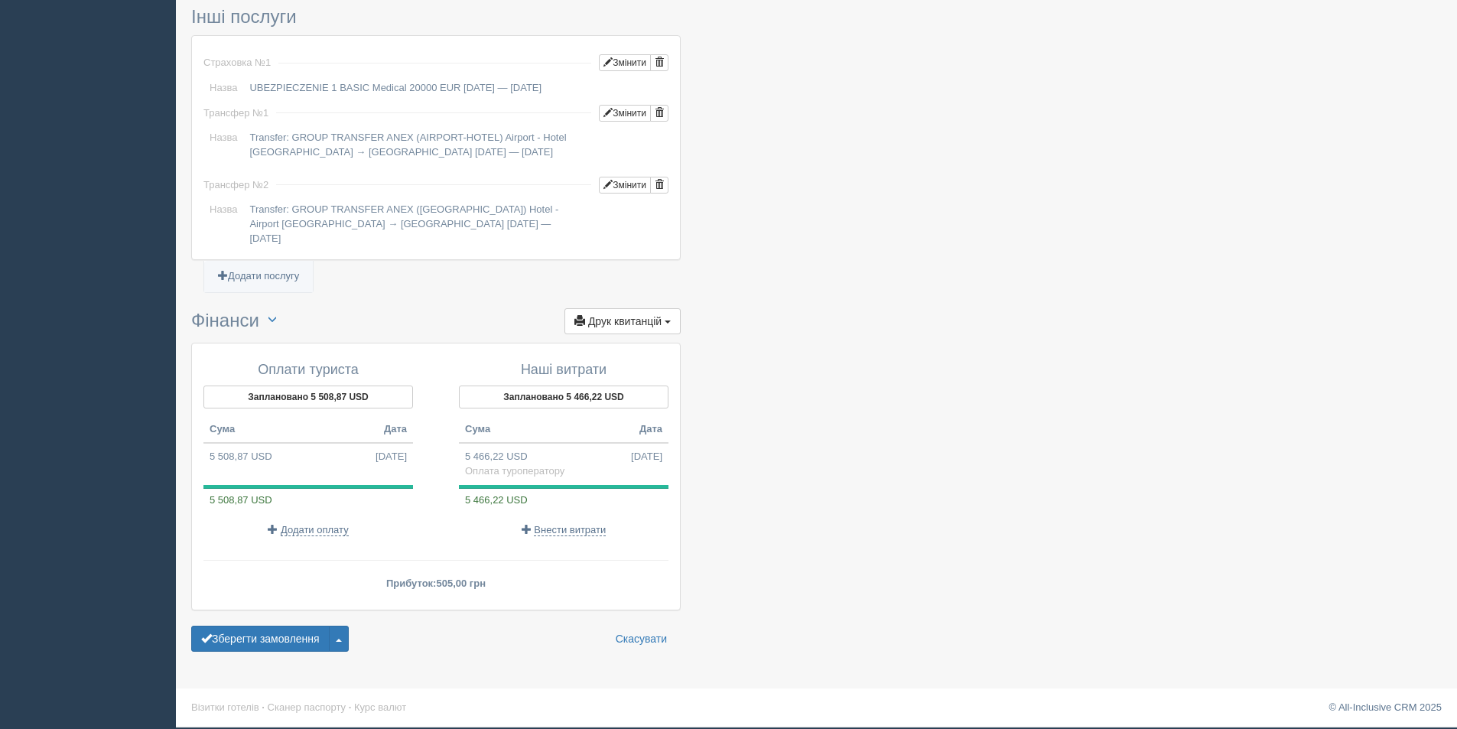
scroll to position [1118, 0]
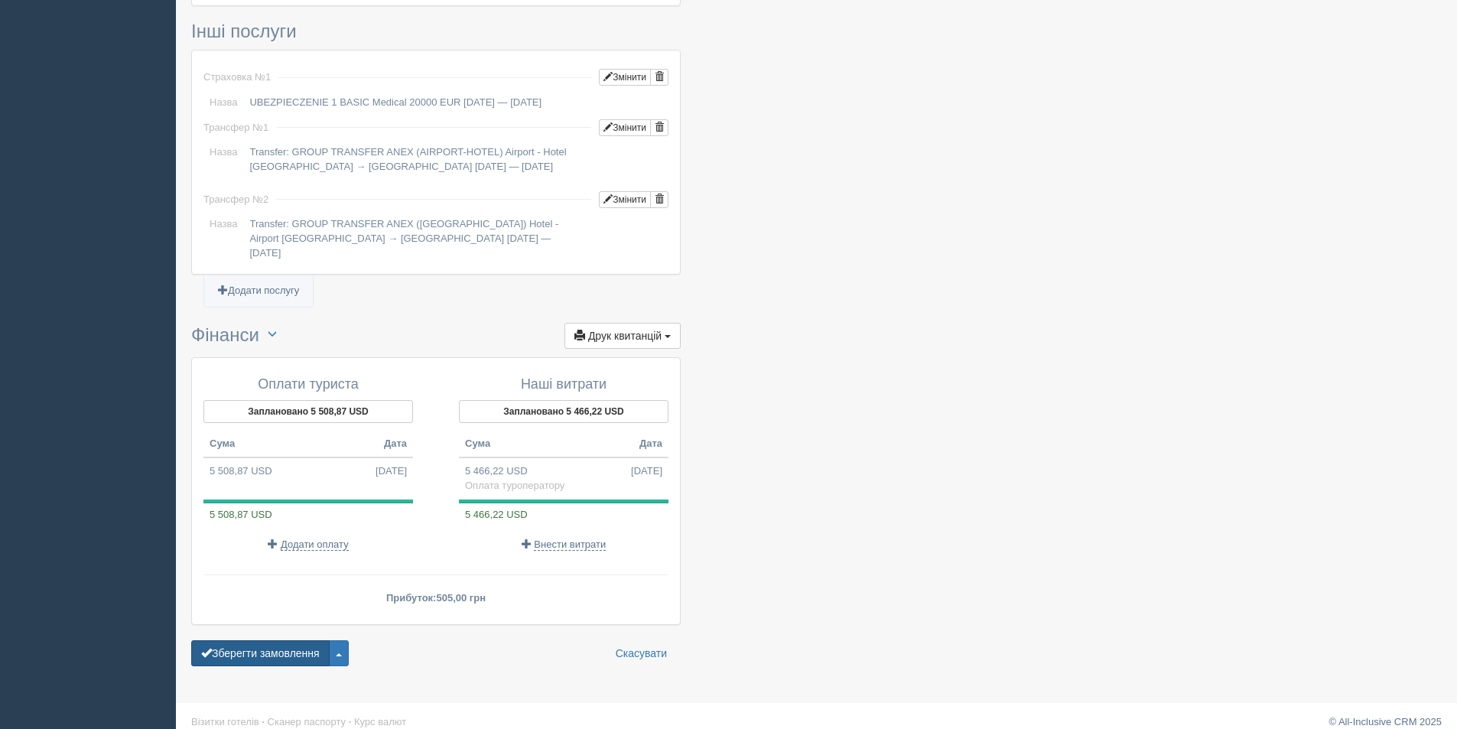
click at [243, 643] on button "Зберегти замовлення" at bounding box center [260, 653] width 138 height 26
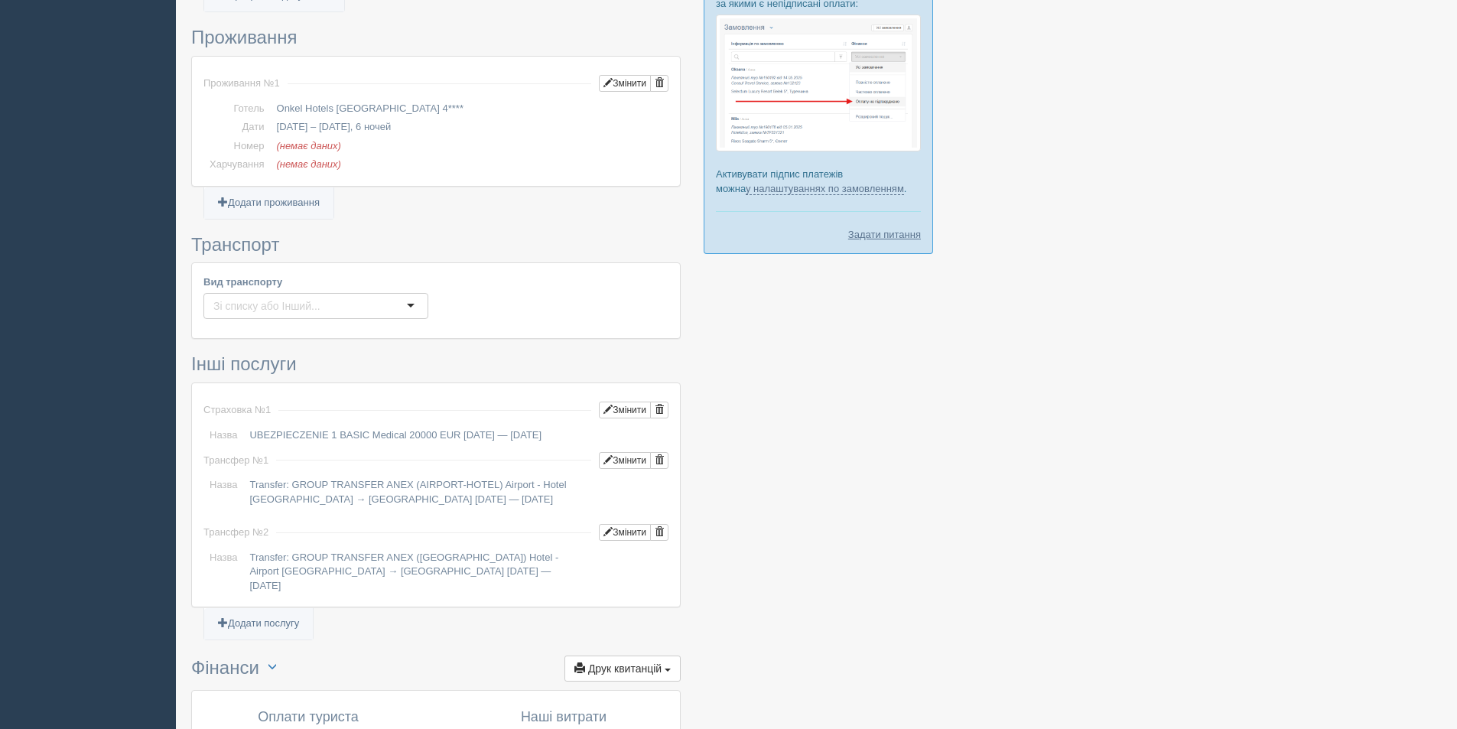
scroll to position [612, 0]
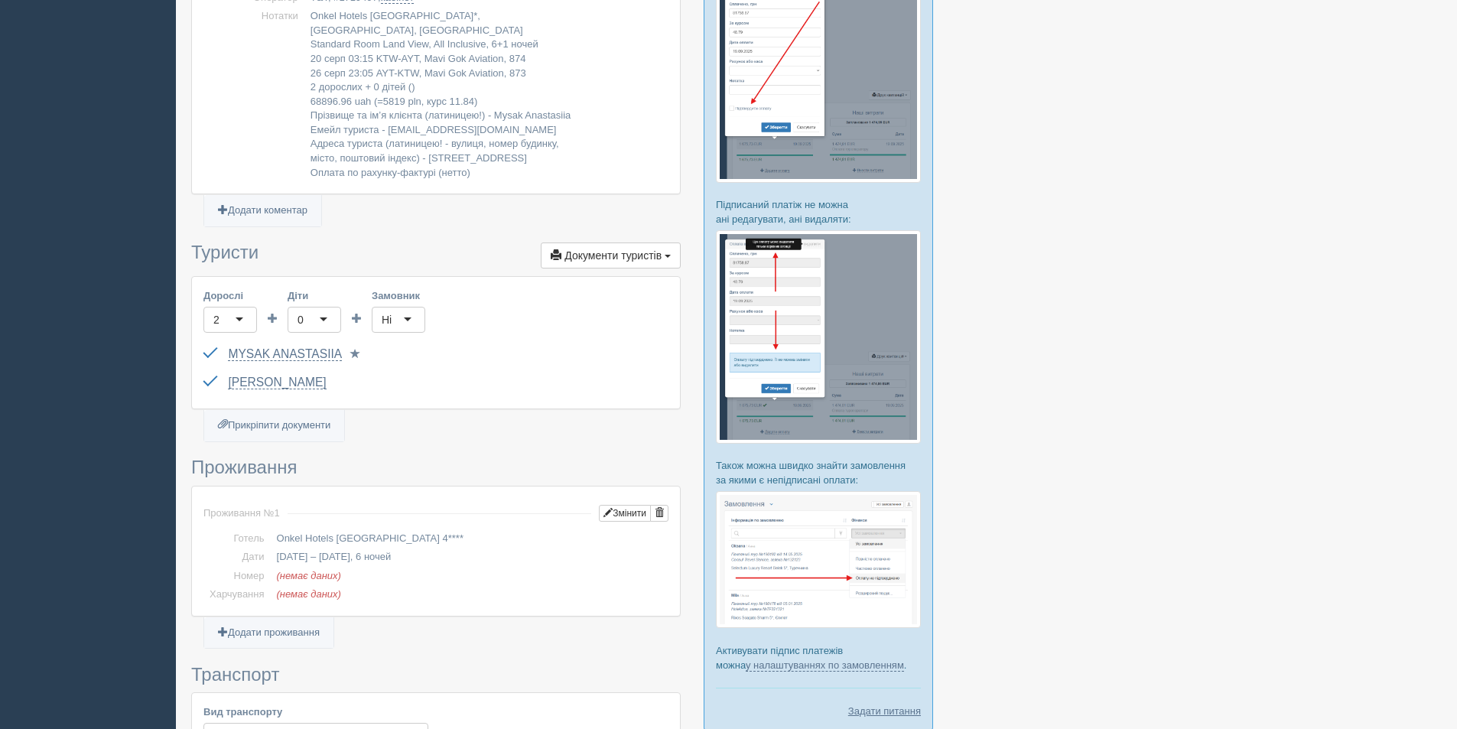
scroll to position [353, 0]
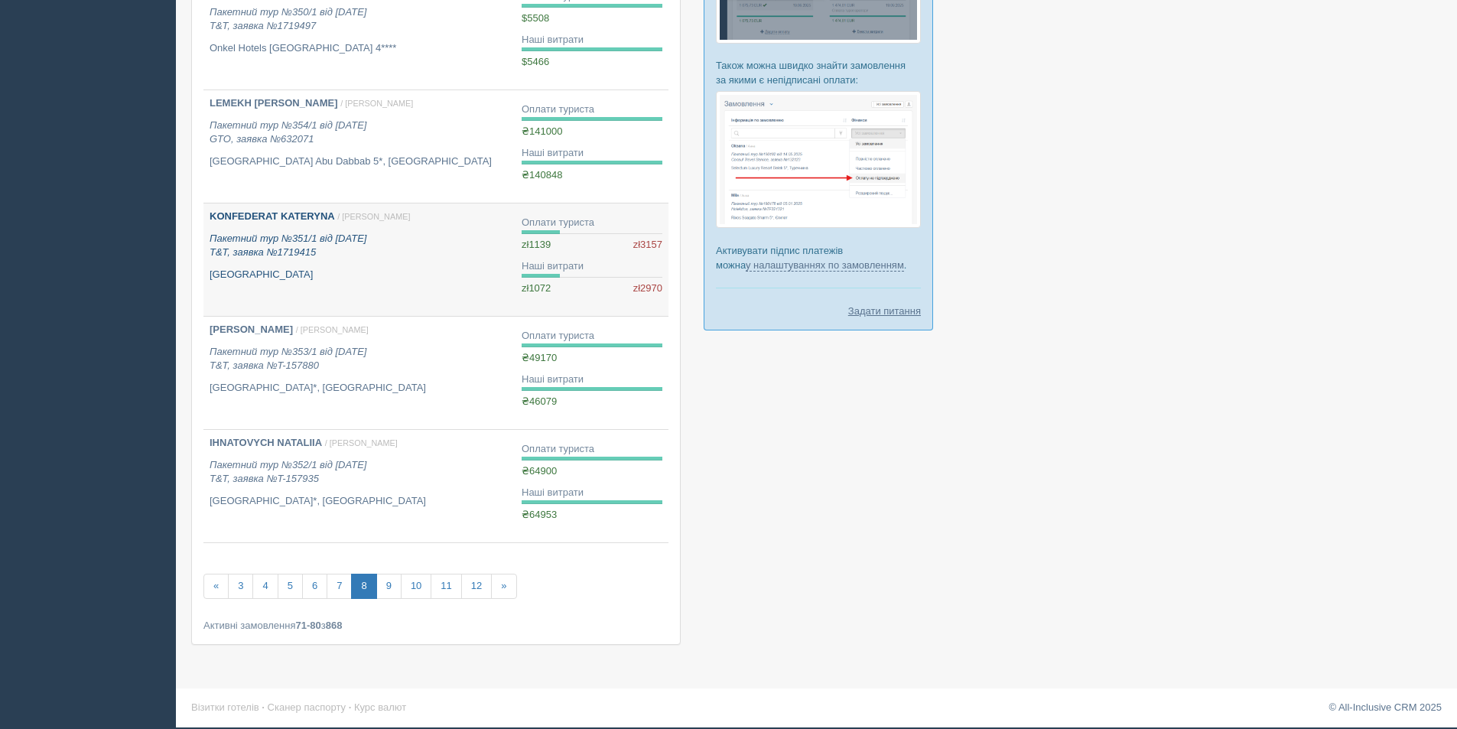
scroll to position [756, 0]
click at [396, 590] on link "9" at bounding box center [388, 586] width 25 height 25
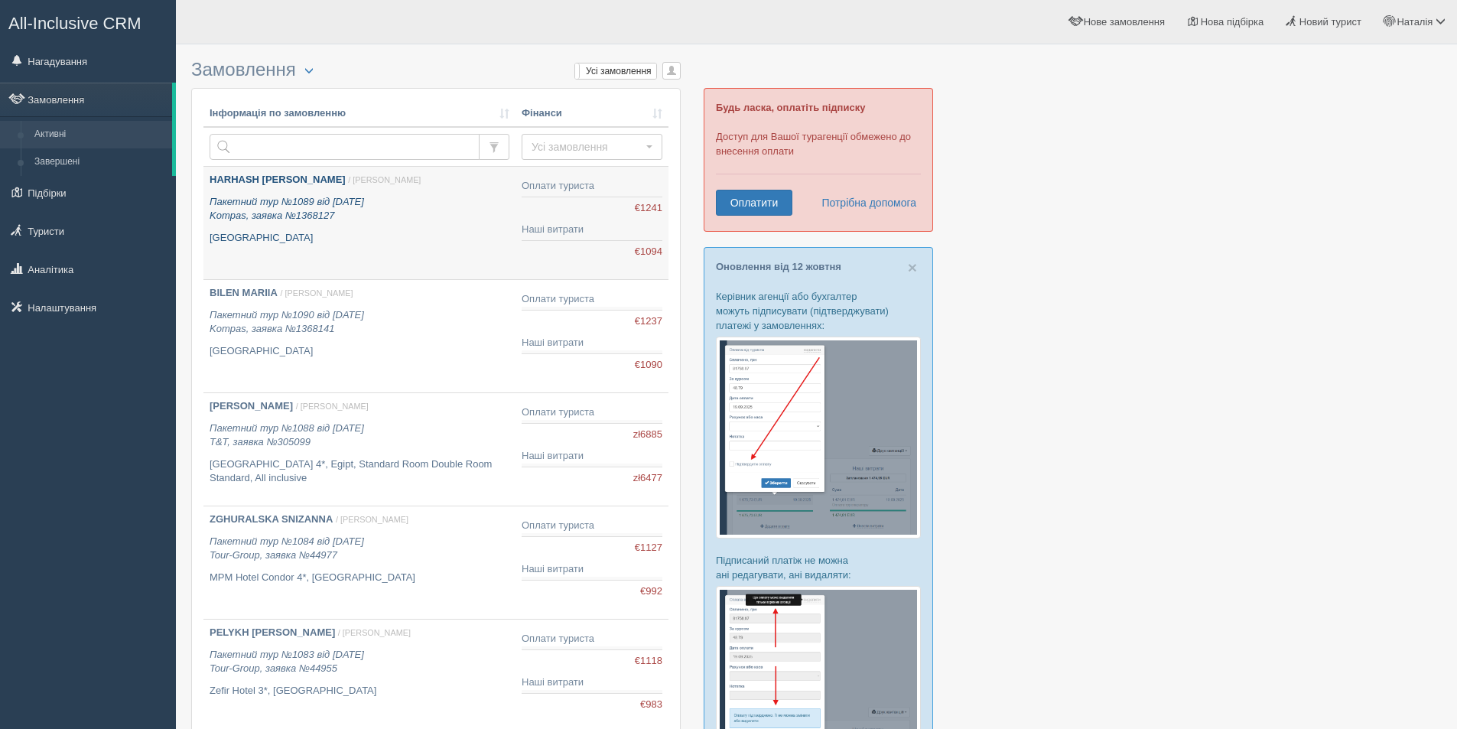
click at [327, 193] on div "HARHASH ULIANA / Наталія П. Пакетний тур №1089 від 30.06.2025 Kompas, заявка №1…" at bounding box center [360, 209] width 300 height 72
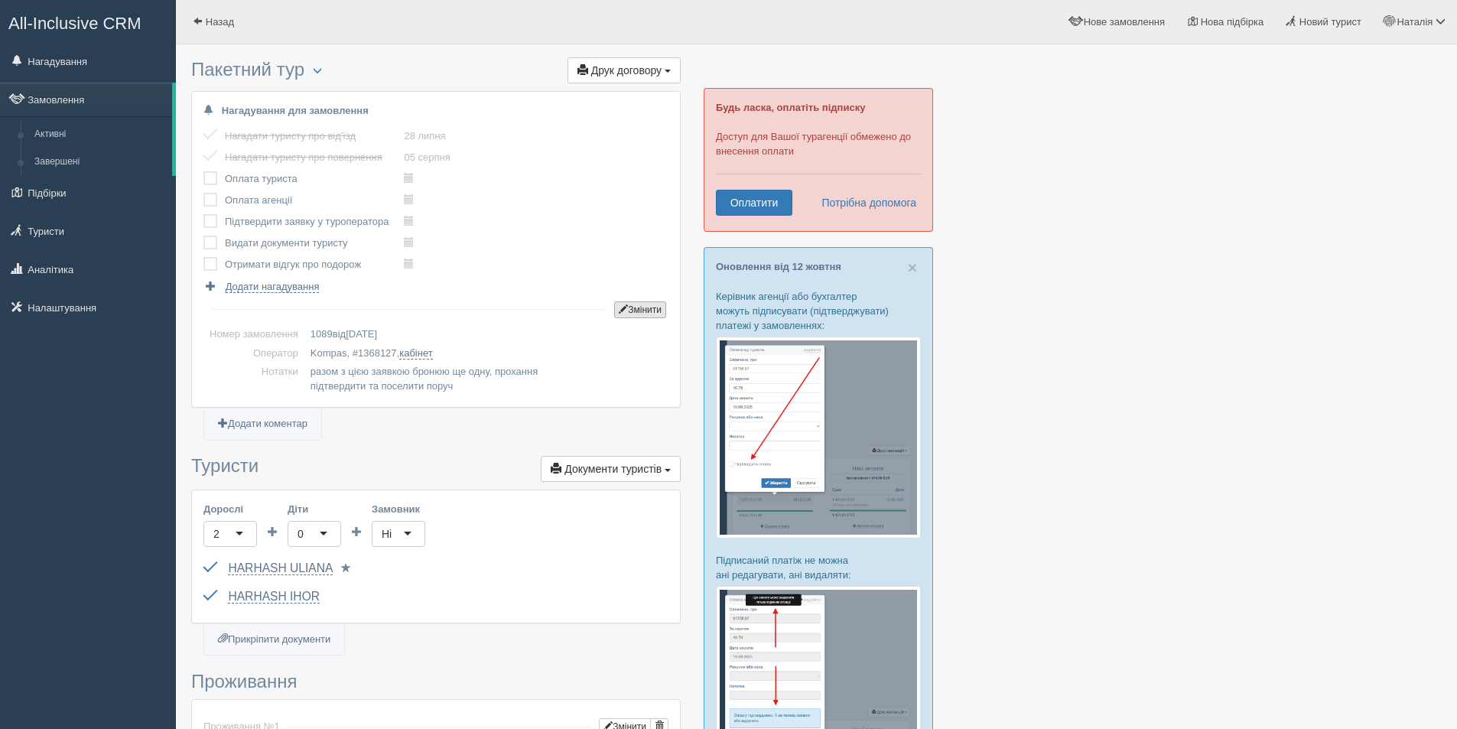
click at [629, 308] on button "Змінити" at bounding box center [640, 309] width 52 height 17
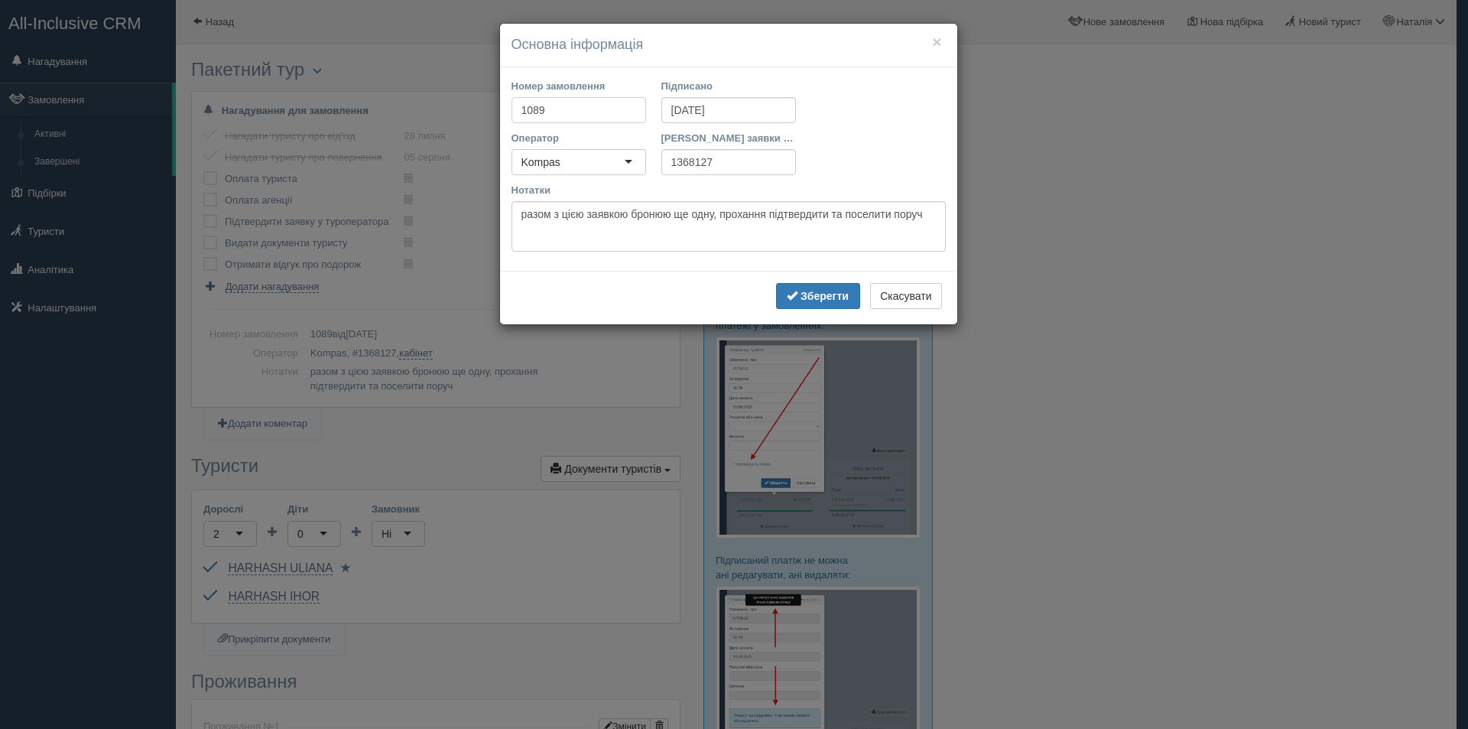
drag, startPoint x: 574, startPoint y: 113, endPoint x: 449, endPoint y: 105, distance: 124.9
click at [478, 111] on div "× Основна інформація Номер замовлення 1089 Підписано 30.06.2025 Оператор Kompas…" at bounding box center [734, 364] width 1468 height 729
type input "348/1"
click at [798, 294] on span "submit" at bounding box center [792, 295] width 11 height 11
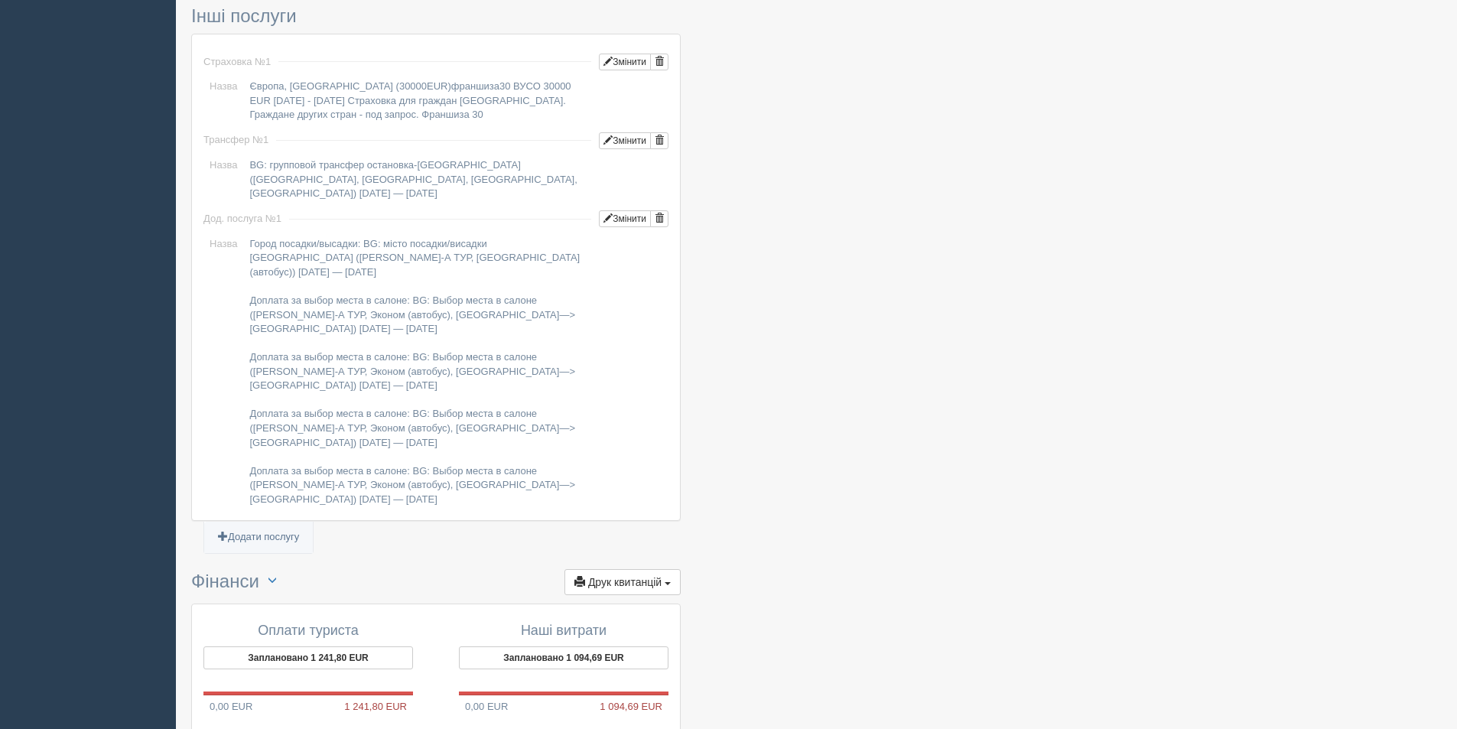
scroll to position [1295, 0]
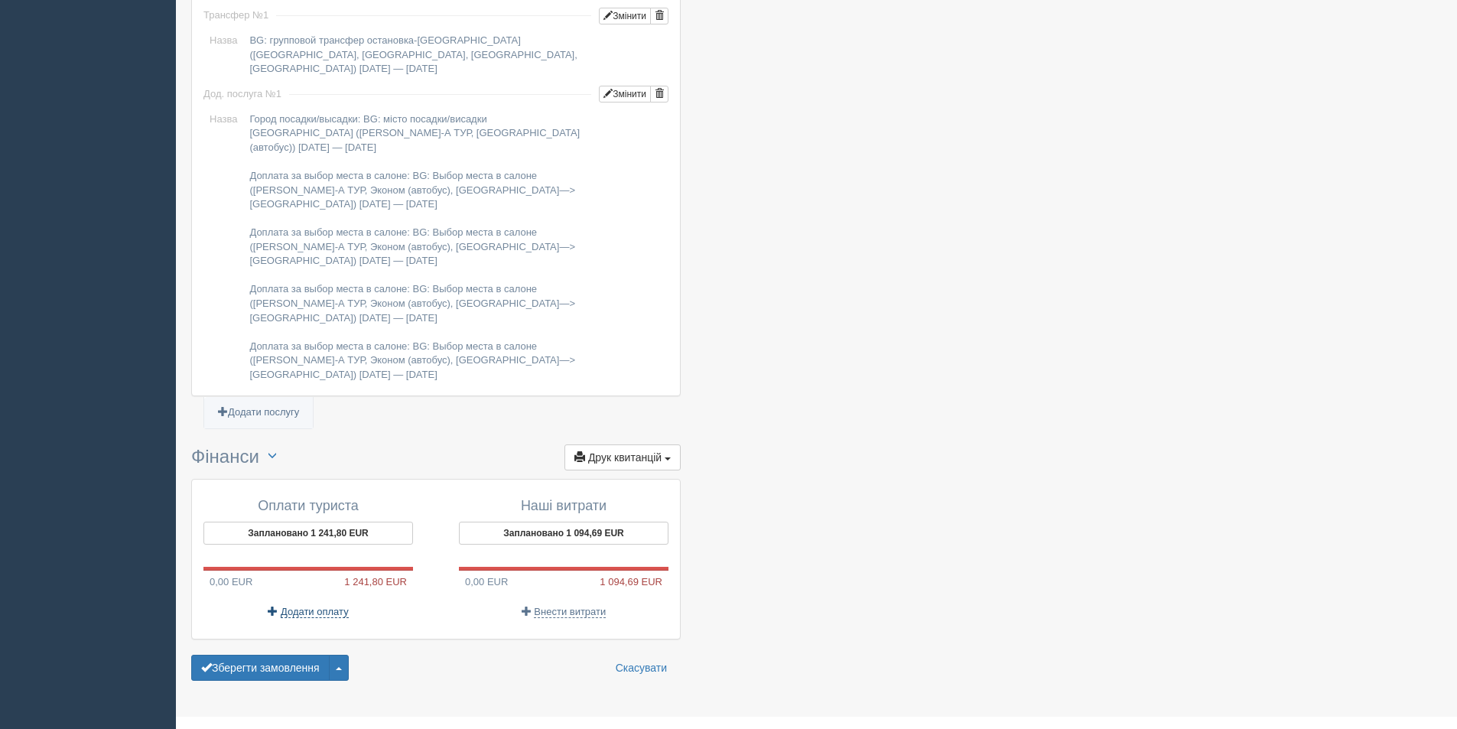
click at [308, 606] on span "Додати оплату" at bounding box center [315, 612] width 68 height 12
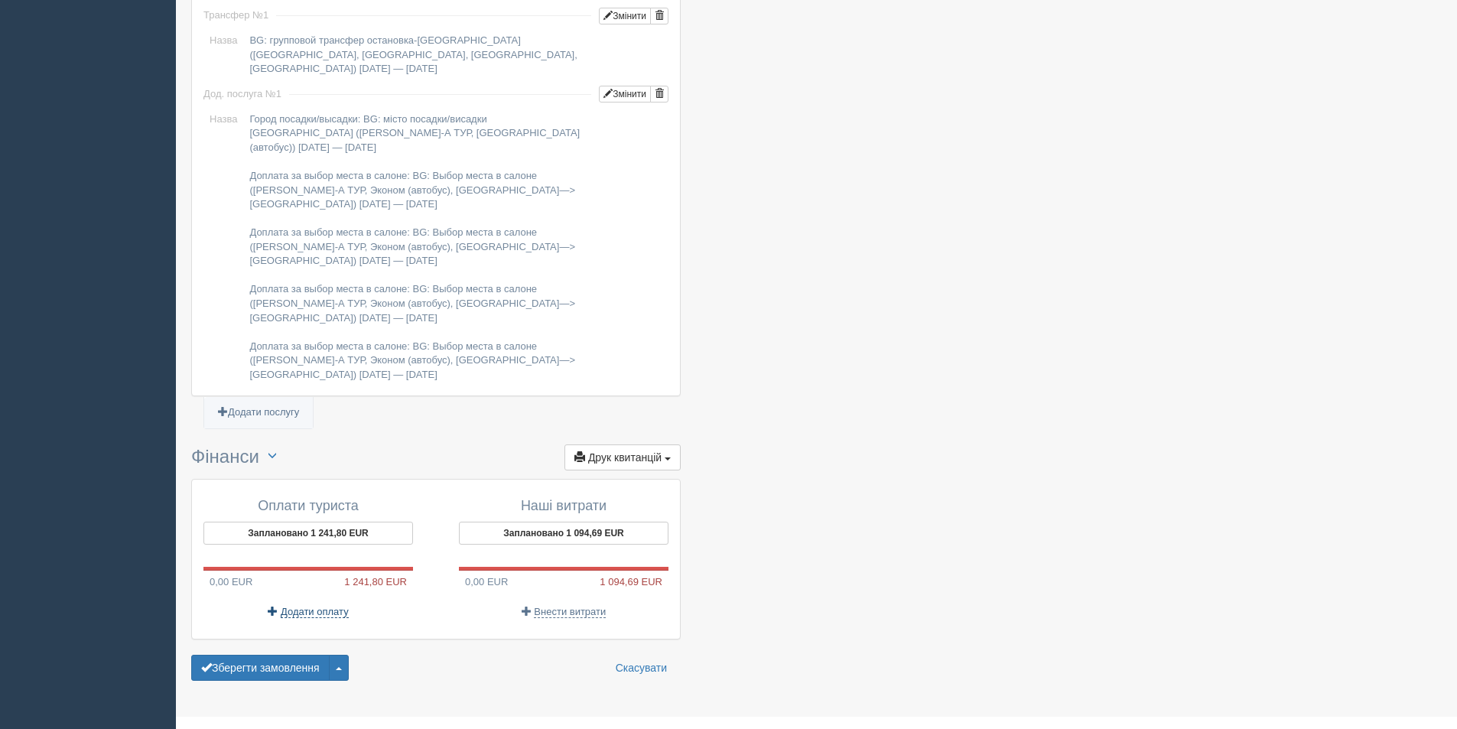
click at [322, 606] on span "Додати оплату" at bounding box center [315, 612] width 68 height 12
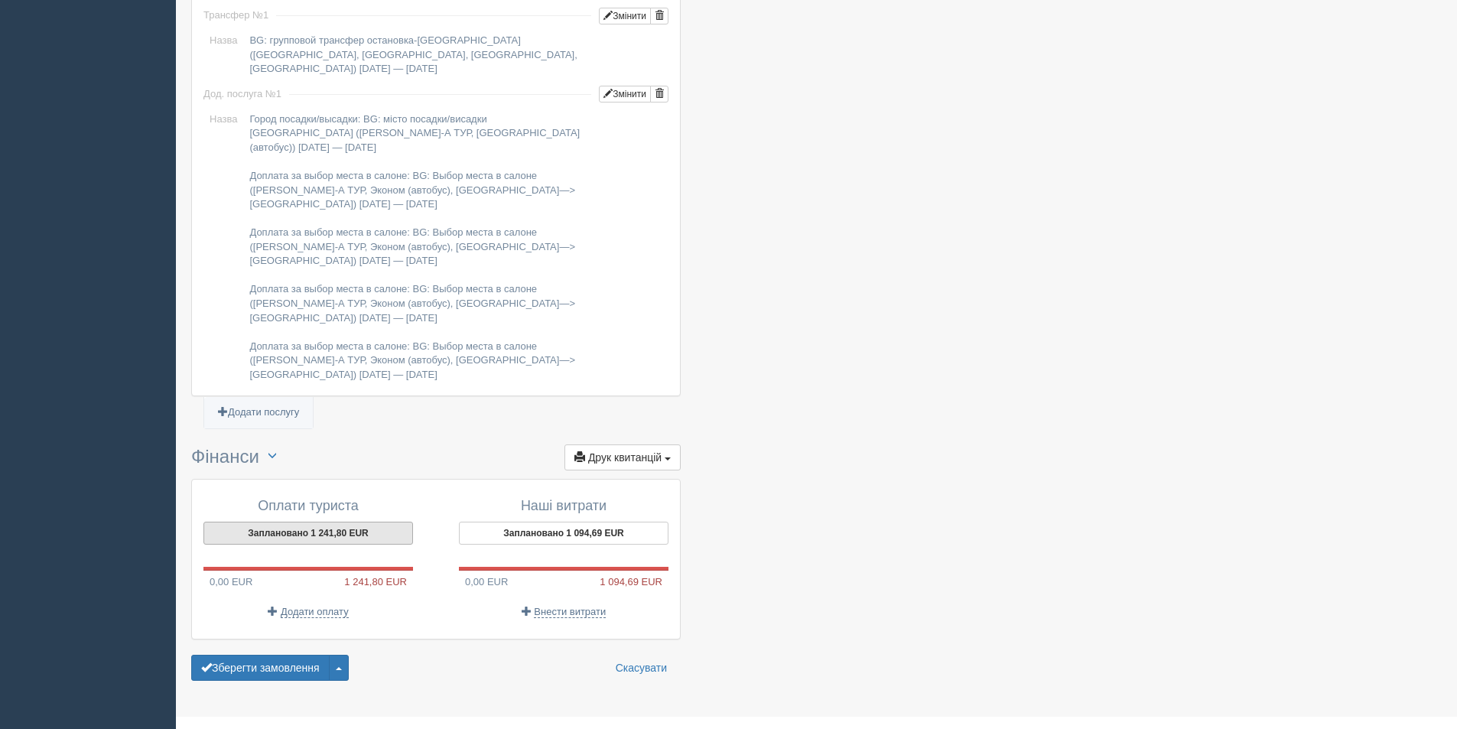
click at [304, 522] on button "Заплановано 1 241,80 EUR" at bounding box center [308, 533] width 210 height 23
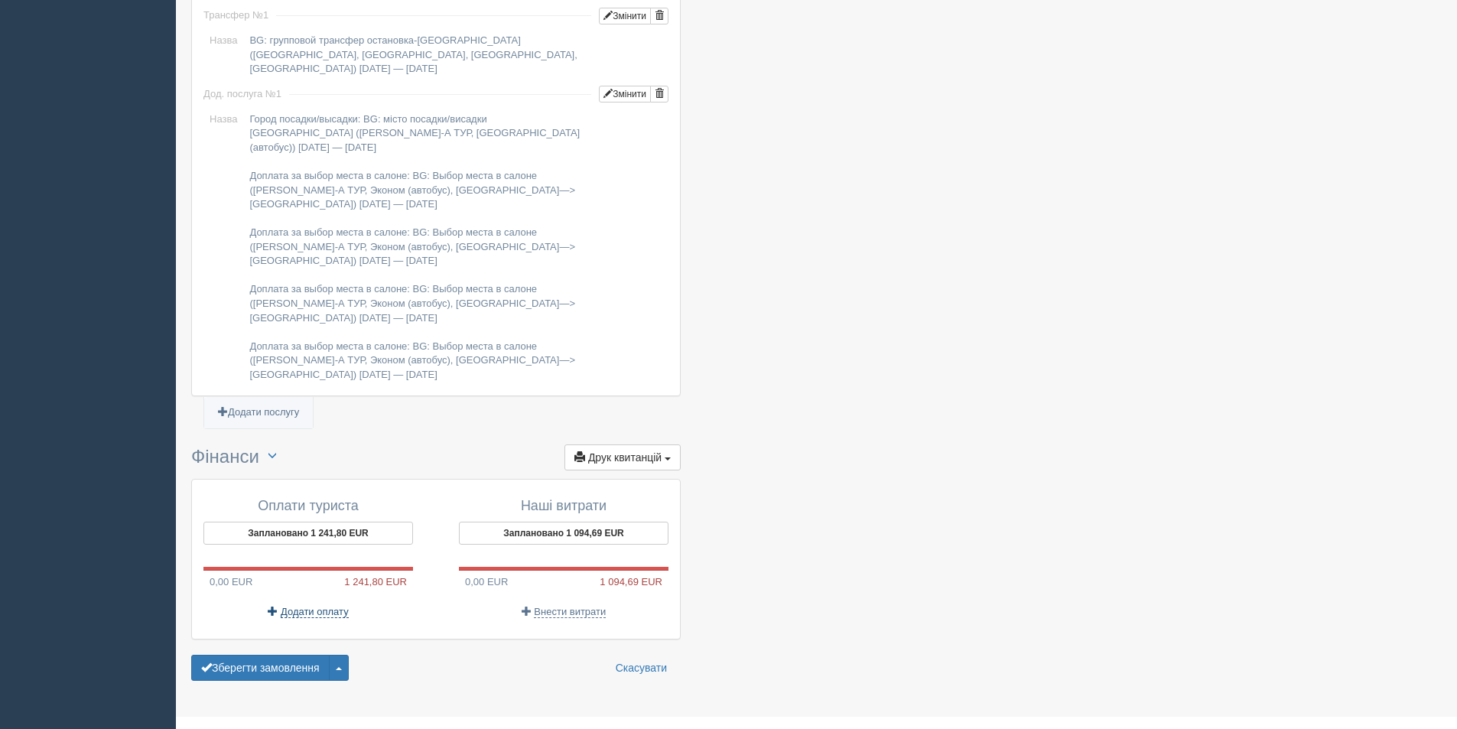
click at [297, 606] on span "Додати оплату" at bounding box center [315, 612] width 68 height 12
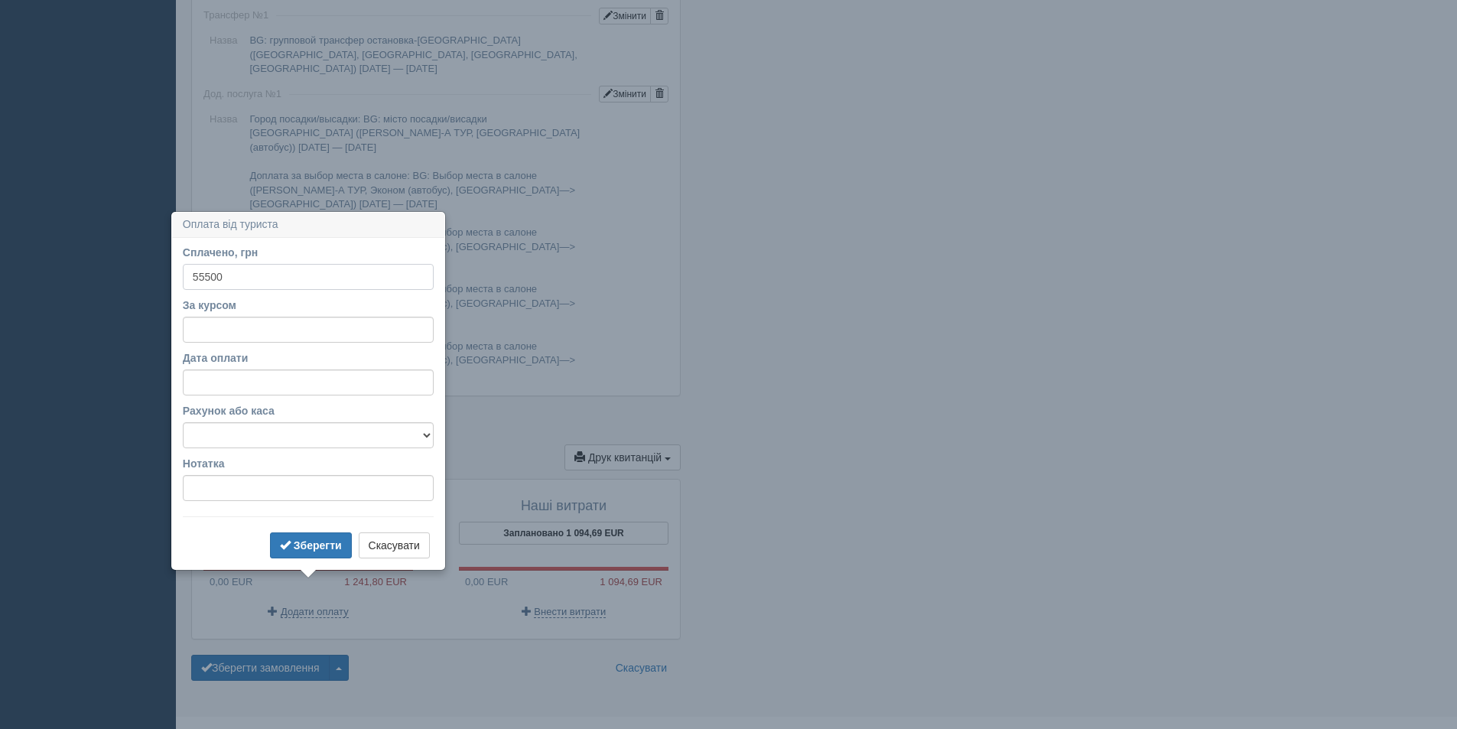
type input "55500"
click at [326, 323] on input "За курсом" at bounding box center [308, 330] width 251 height 26
type input "50"
click at [327, 537] on button "Зберегти" at bounding box center [311, 545] width 82 height 26
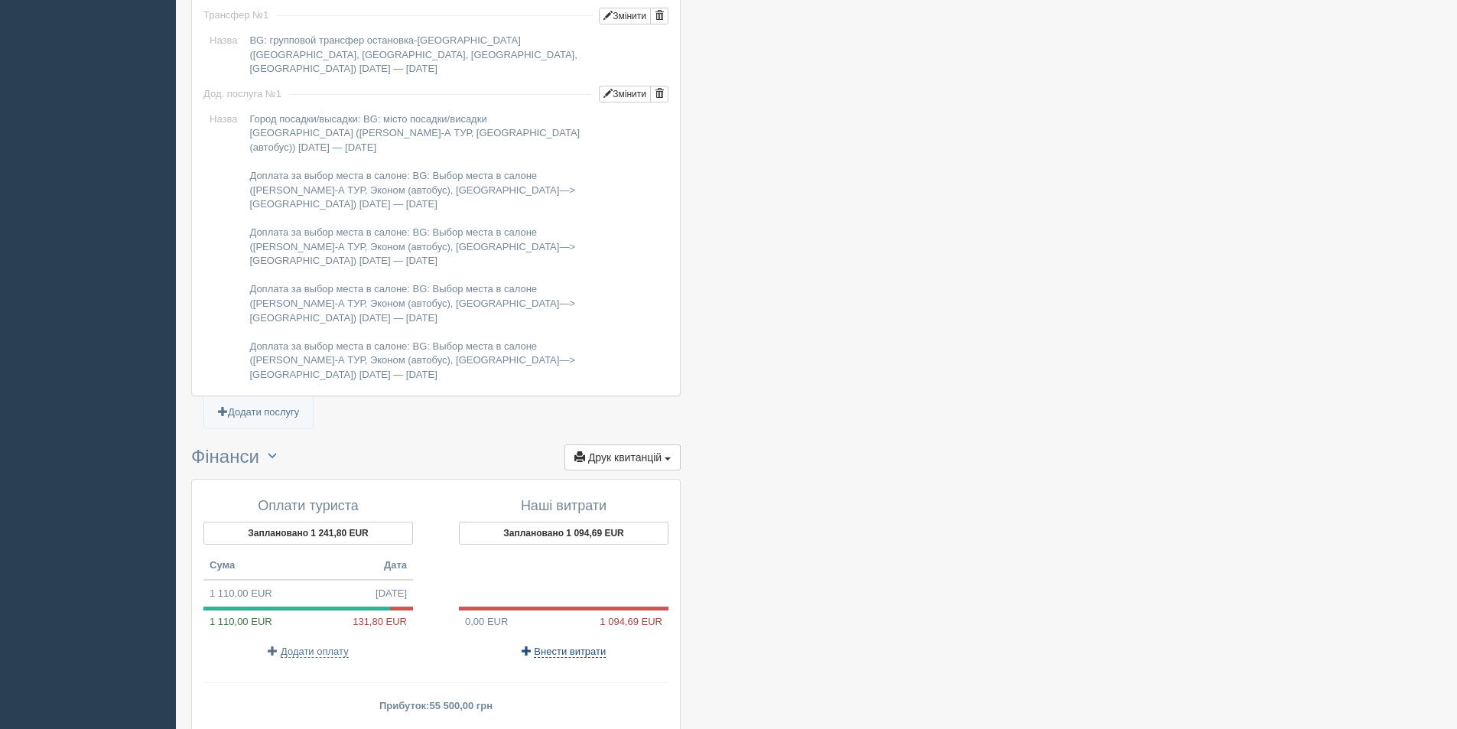
click at [556, 645] on span "Внести витрати" at bounding box center [570, 651] width 72 height 12
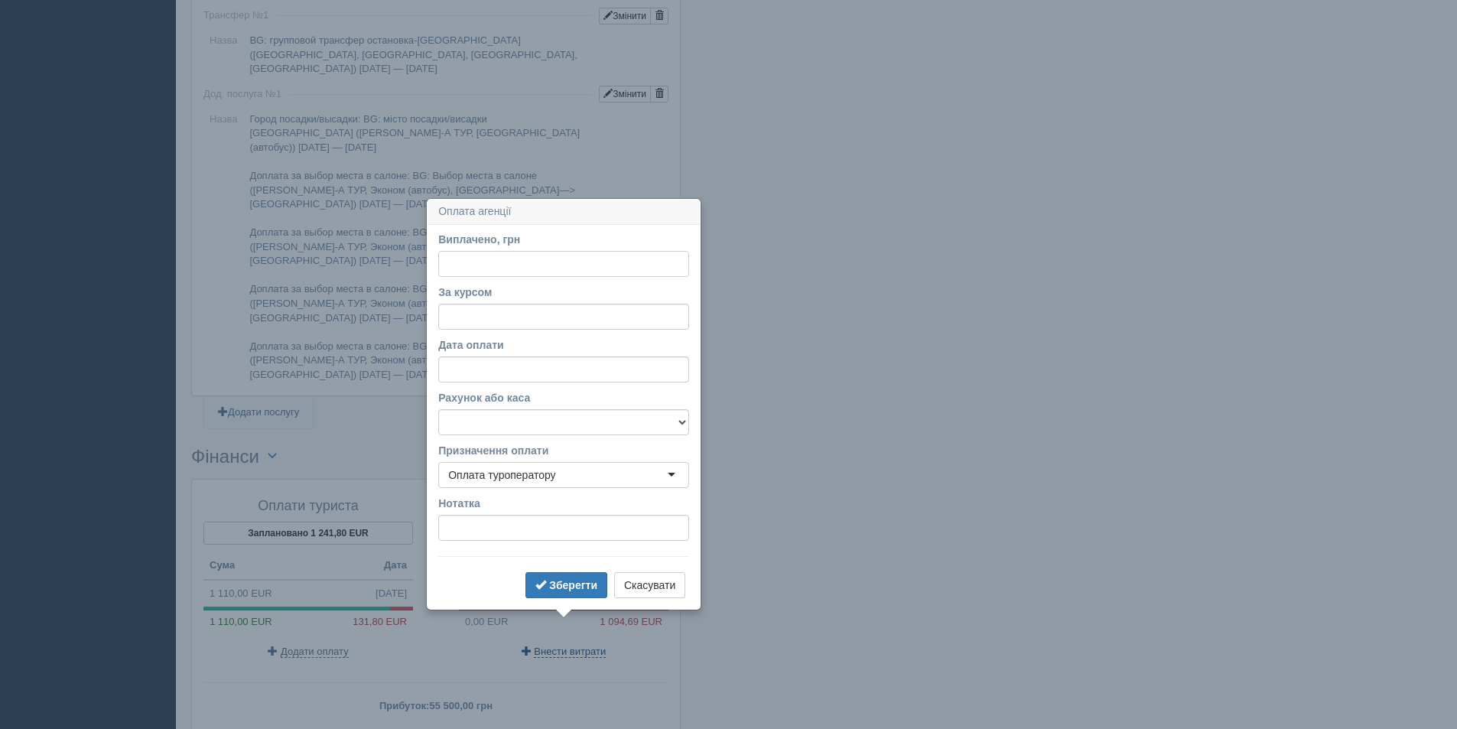
scroll to position [1388, 0]
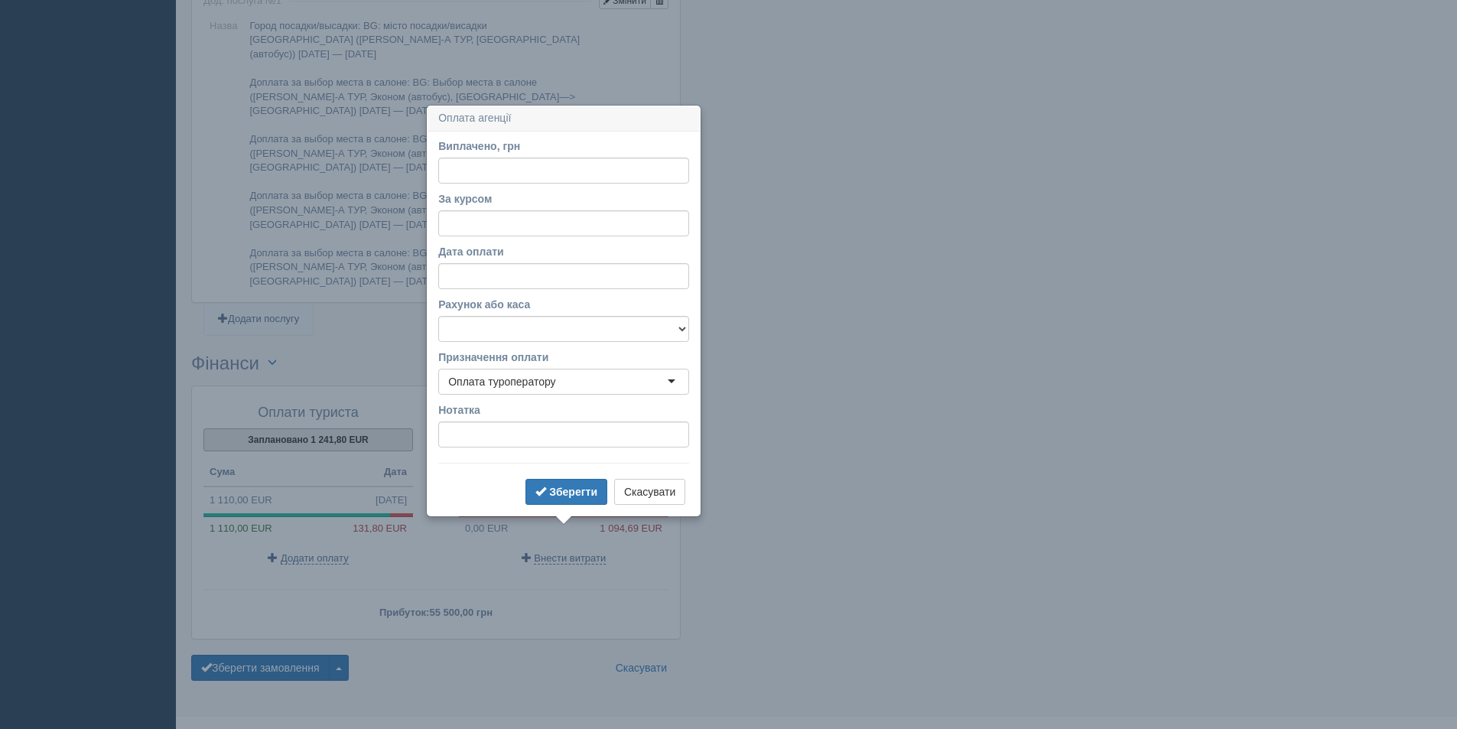
click at [354, 428] on button "Заплановано 1 241,80 EUR" at bounding box center [308, 439] width 210 height 23
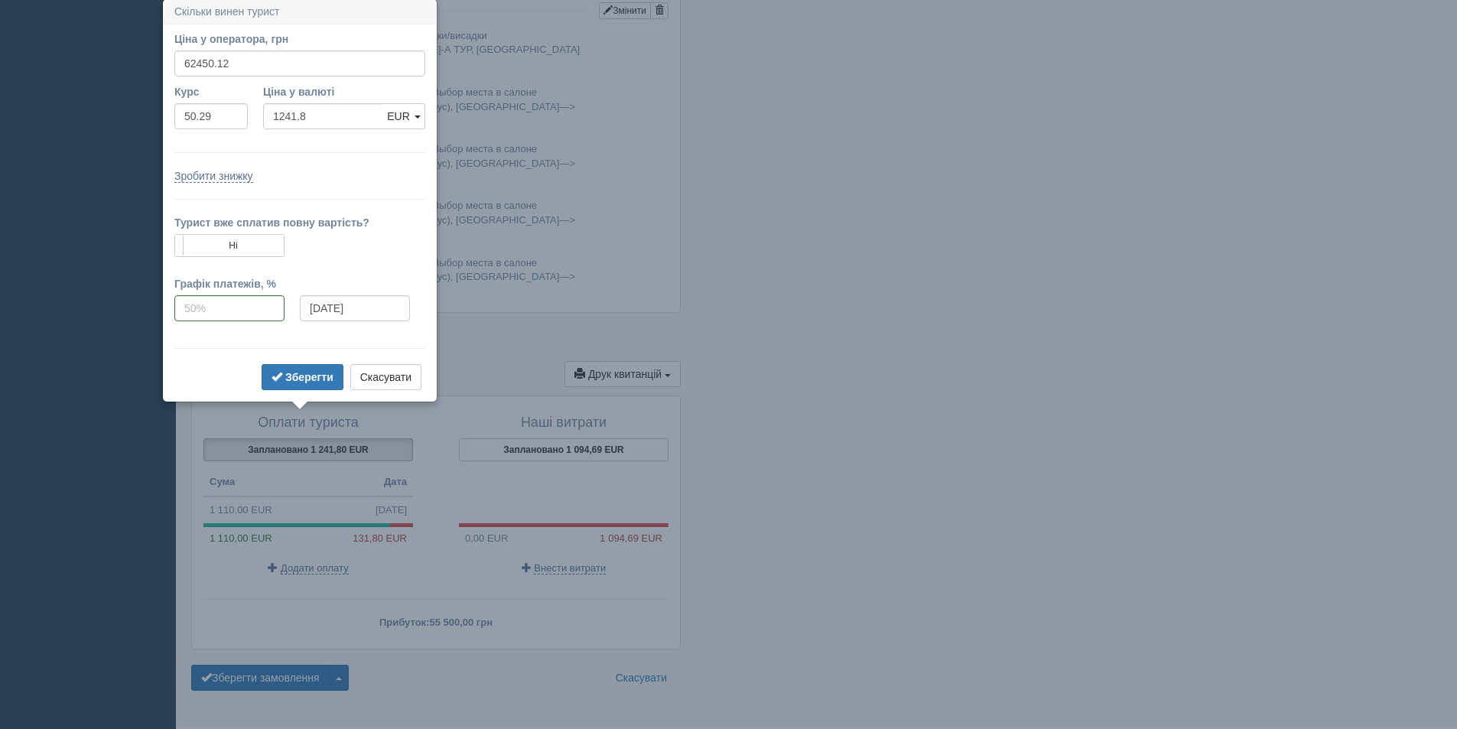
scroll to position [1377, 0]
click at [310, 498] on td "1 110,00 EUR 13.10.2025" at bounding box center [308, 512] width 210 height 28
type input "55500.00"
type input "50.00"
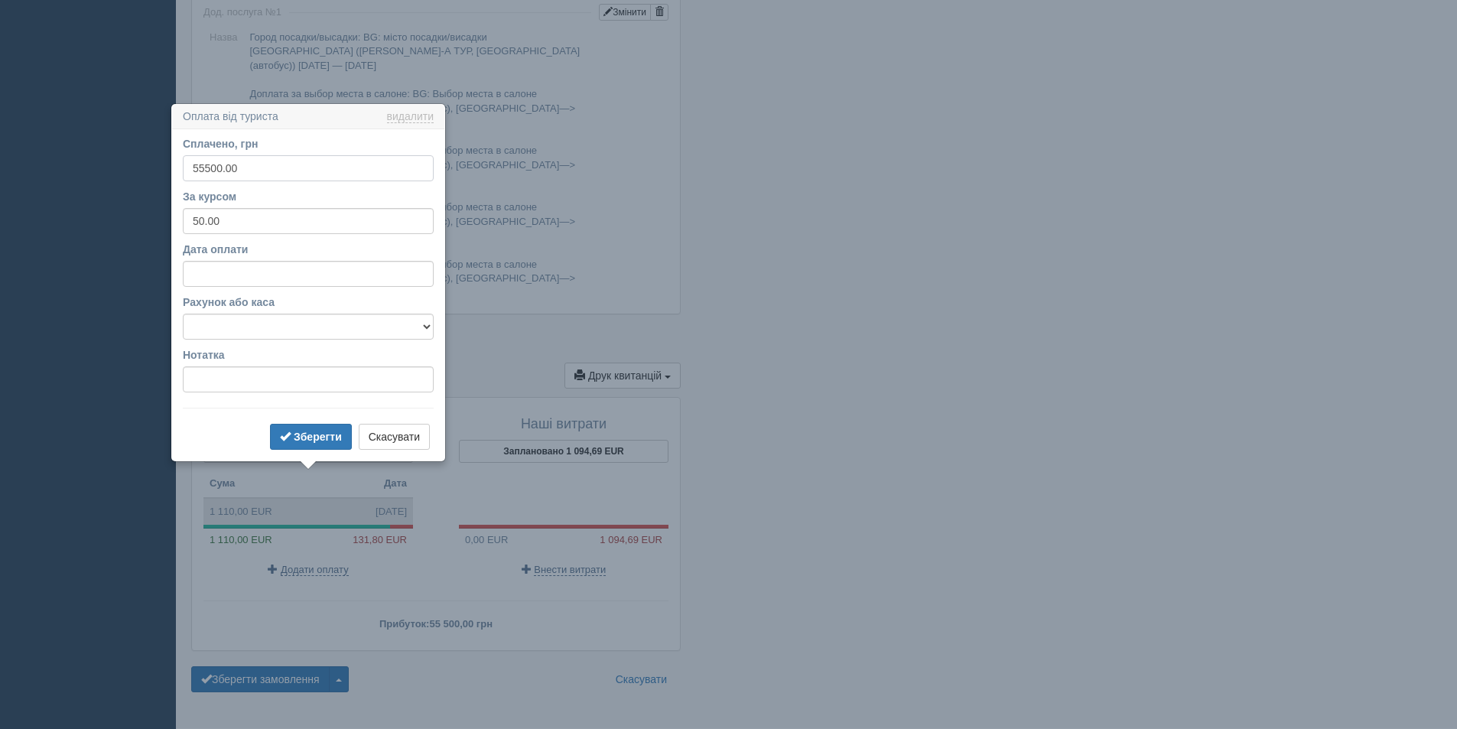
scroll to position [1388, 0]
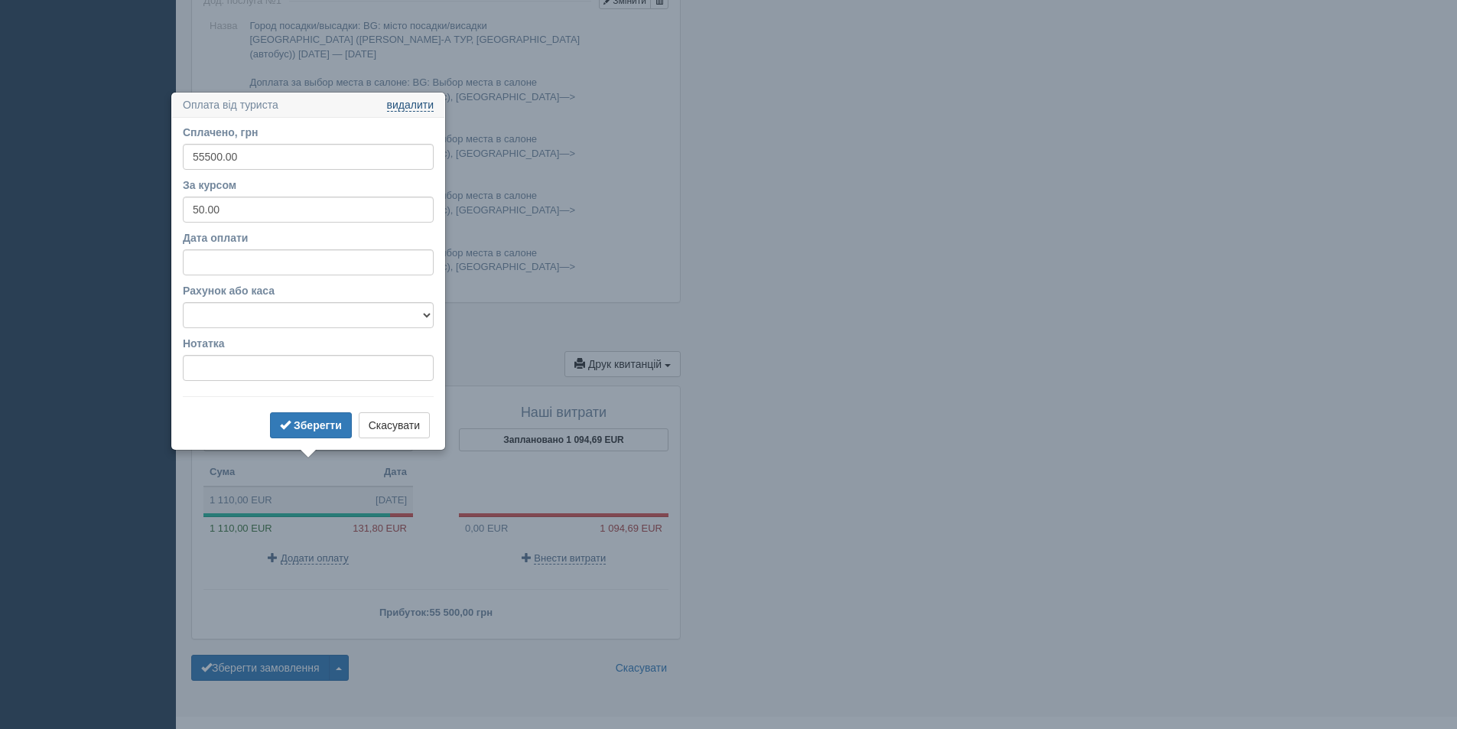
click at [402, 103] on link "видалити" at bounding box center [410, 105] width 47 height 12
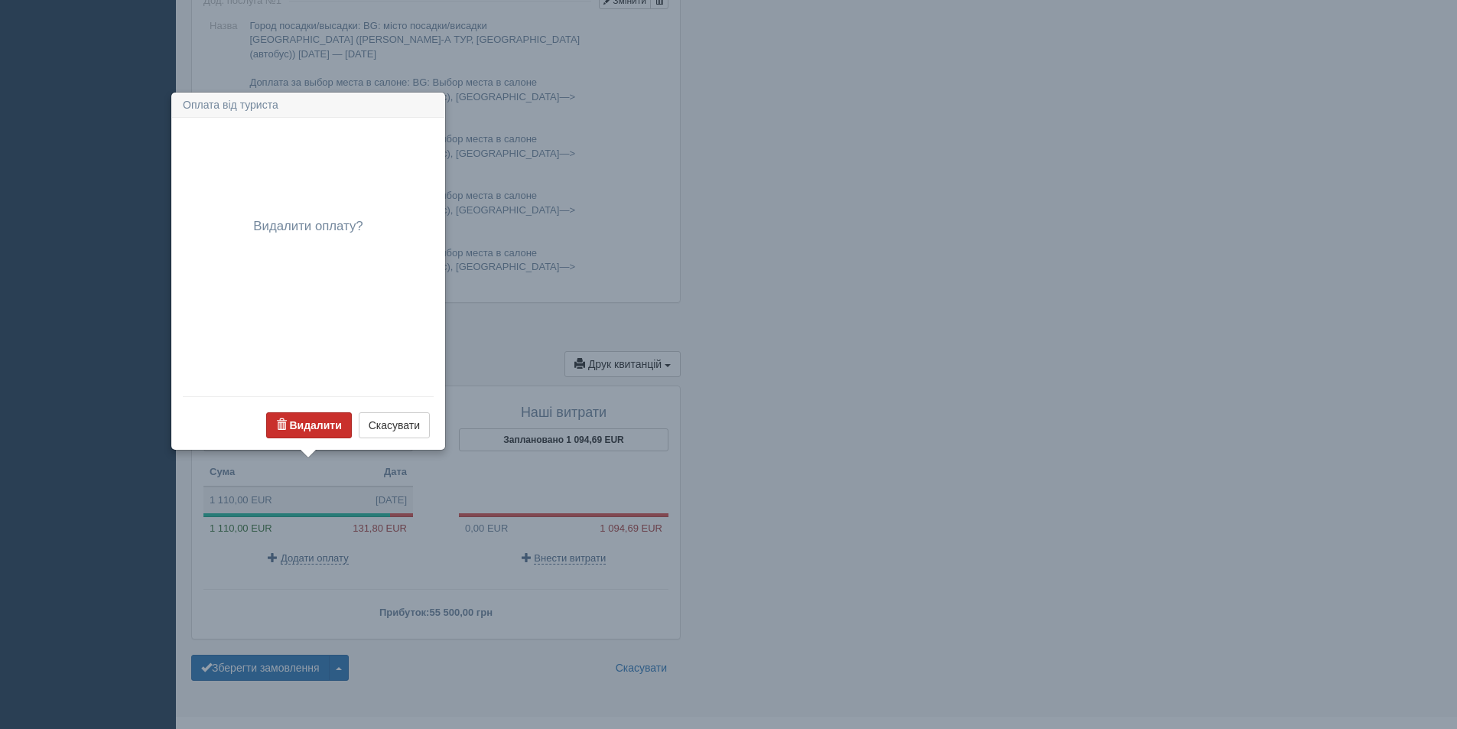
click at [289, 431] on b "Видалити" at bounding box center [315, 425] width 52 height 12
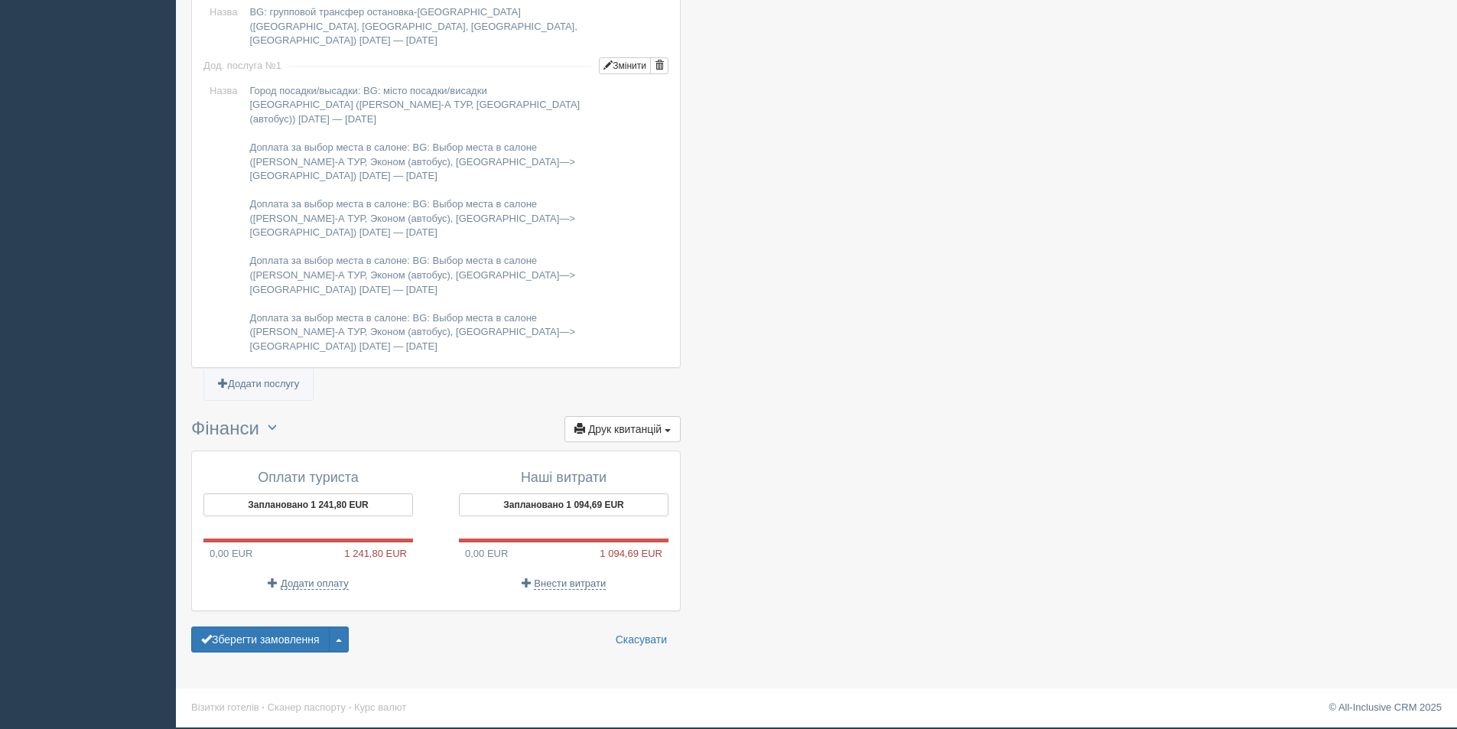
scroll to position [1295, 0]
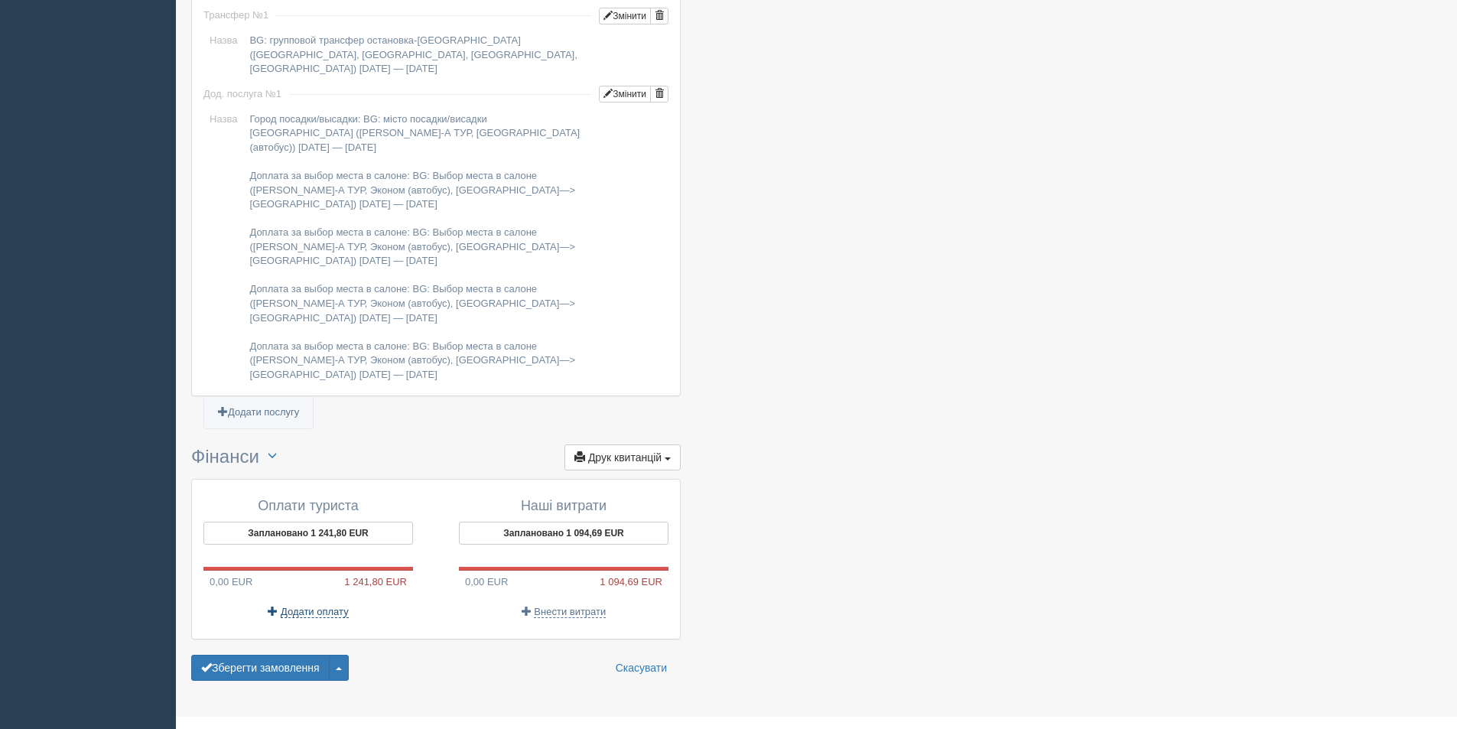
click at [325, 606] on span "Додати оплату" at bounding box center [315, 612] width 68 height 12
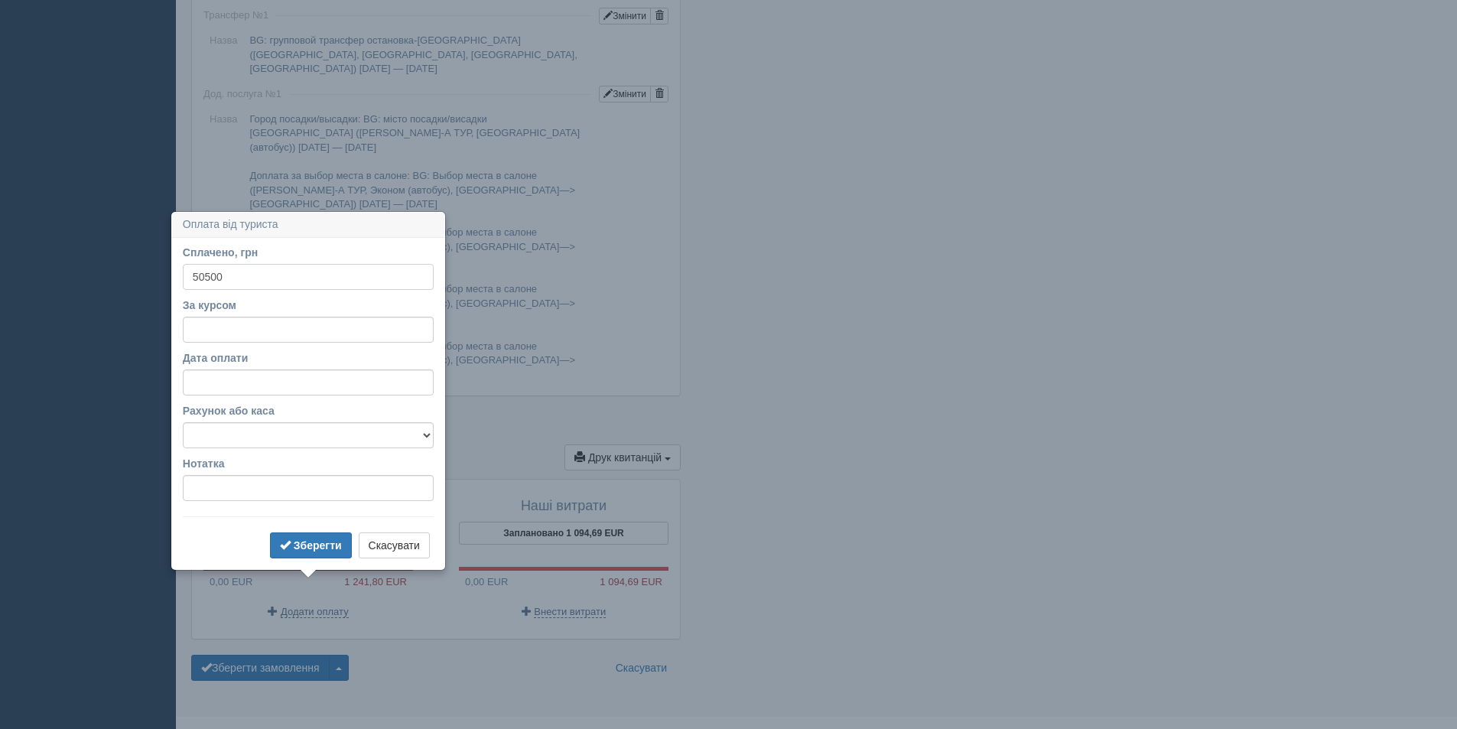
type input "50500"
click at [319, 333] on input "За курсом" at bounding box center [308, 330] width 251 height 26
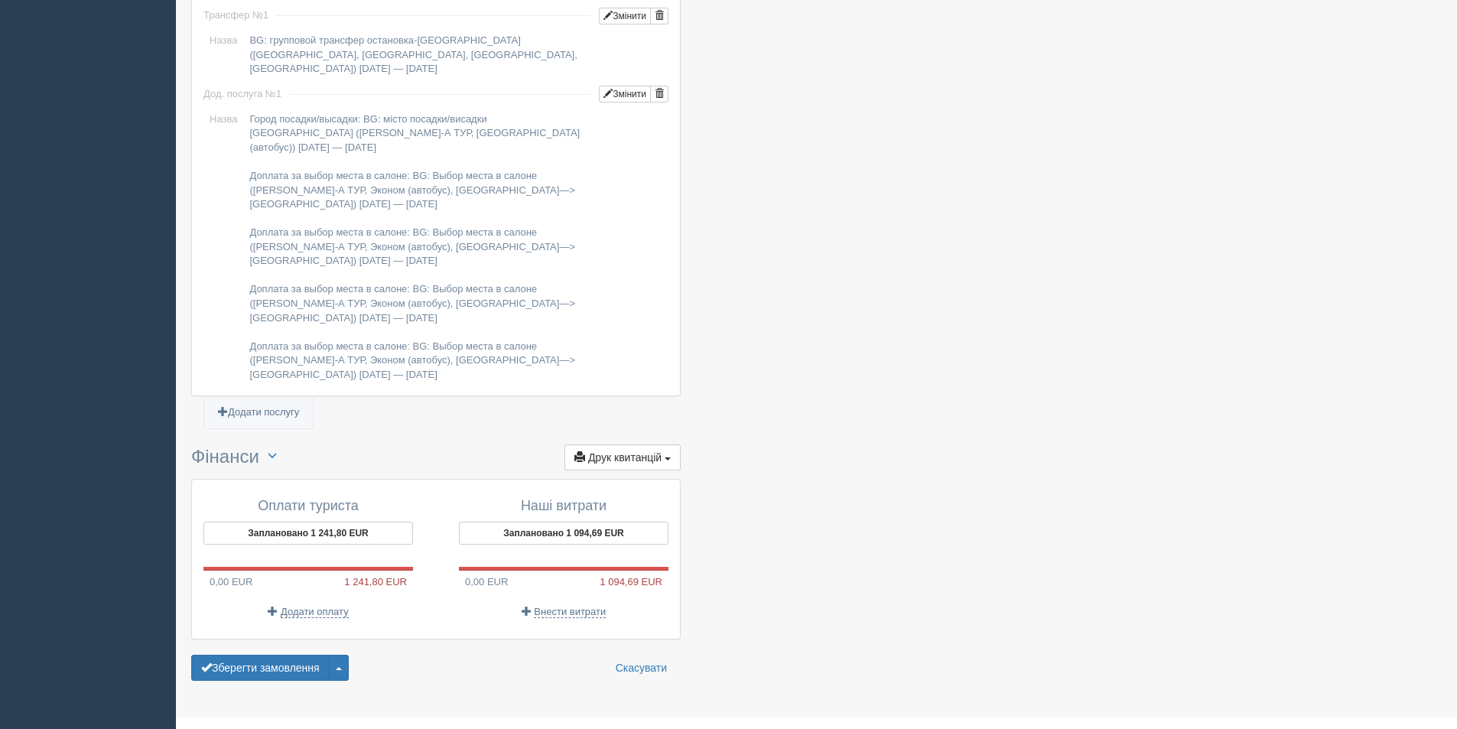
click at [317, 522] on button "Заплановано 1 241,80 EUR" at bounding box center [308, 533] width 210 height 23
click at [320, 606] on span "Додати оплату" at bounding box center [315, 612] width 68 height 12
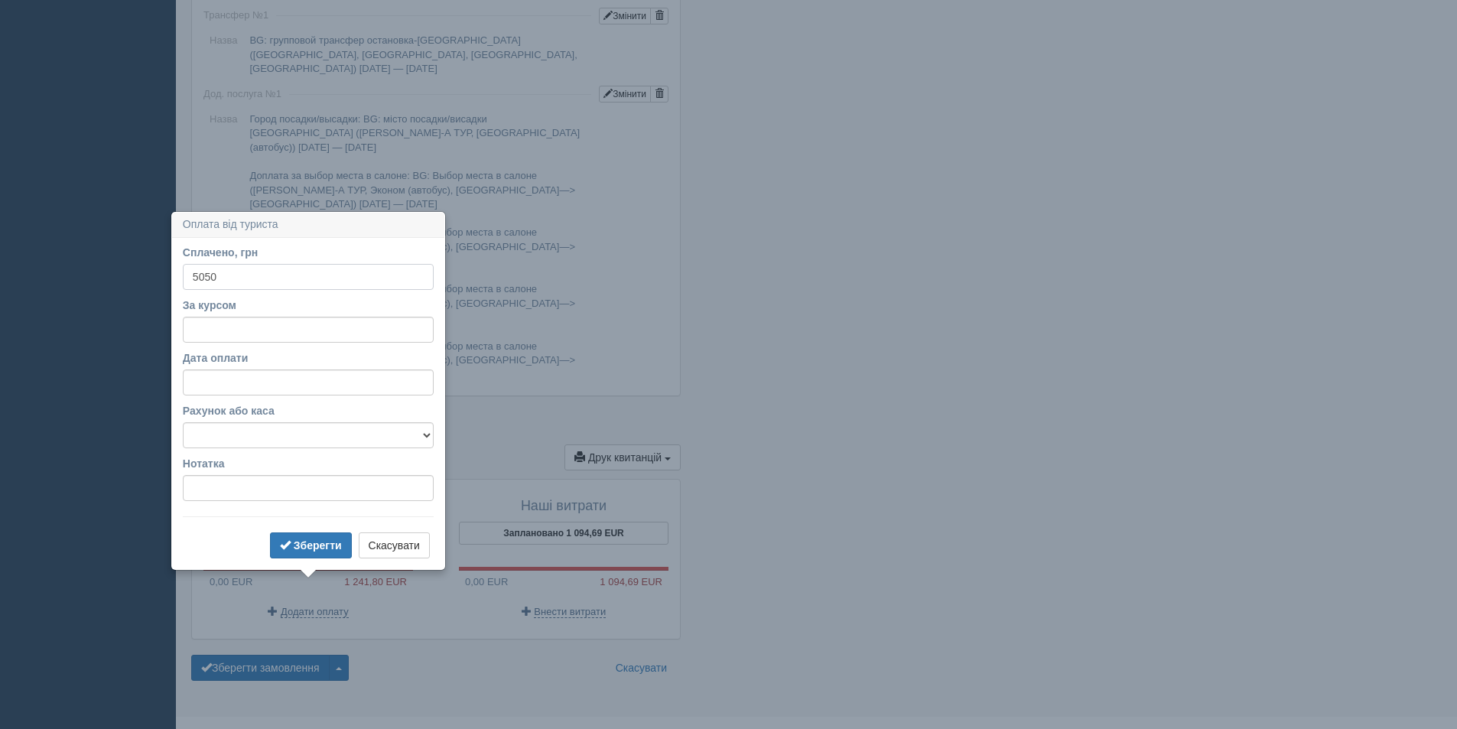
type input "50500"
drag, startPoint x: 753, startPoint y: 512, endPoint x: 678, endPoint y: 508, distance: 75.1
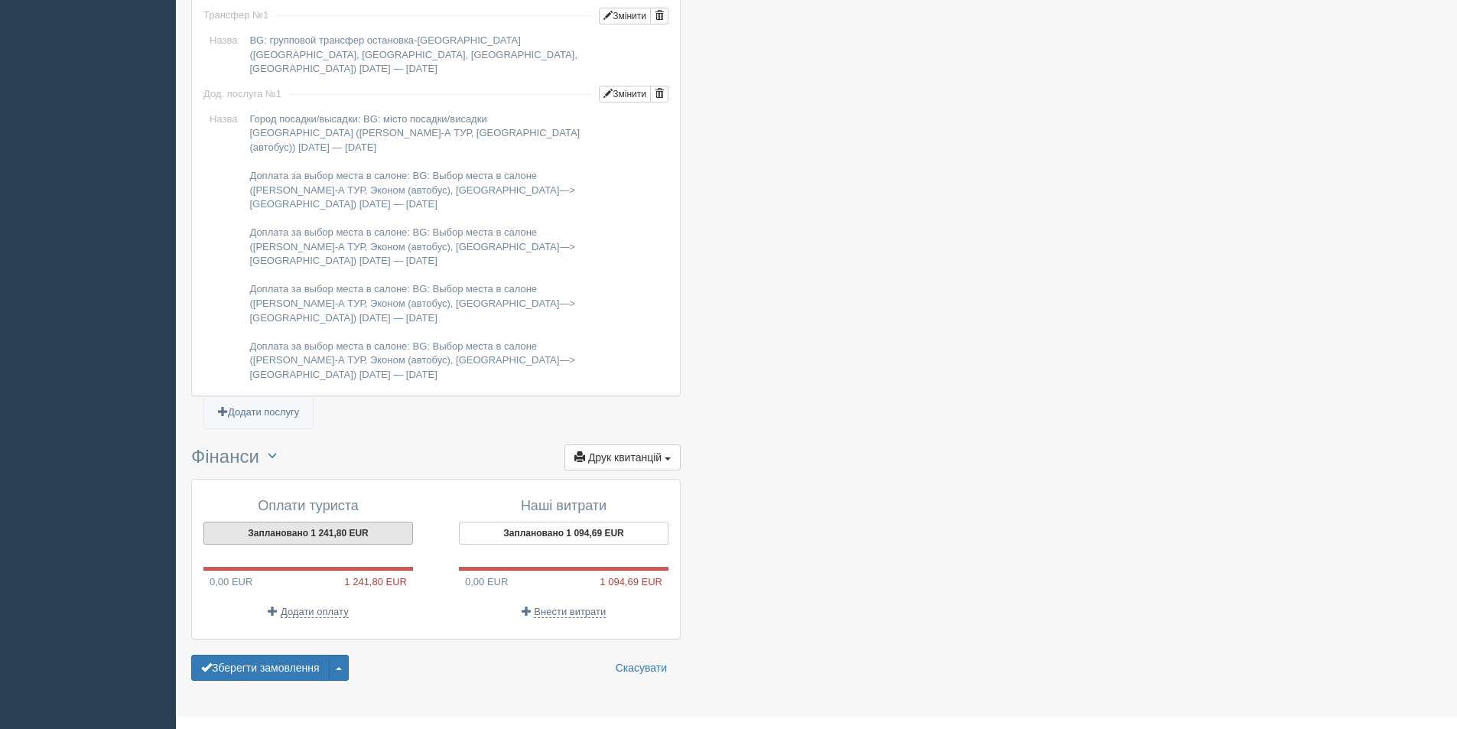
click at [309, 522] on button "Заплановано 1 241,80 EUR" at bounding box center [308, 533] width 210 height 23
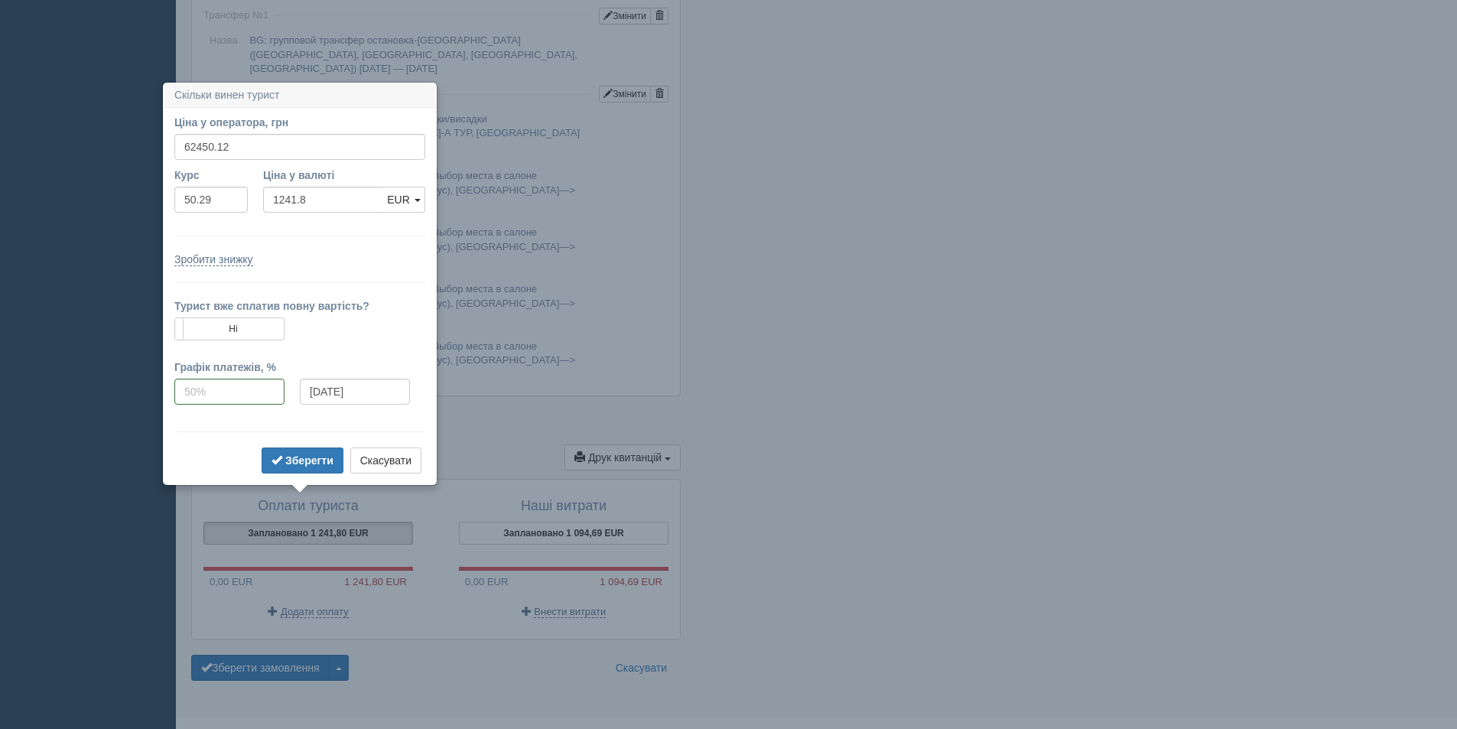
drag, startPoint x: 736, startPoint y: 322, endPoint x: 606, endPoint y: 349, distance: 133.5
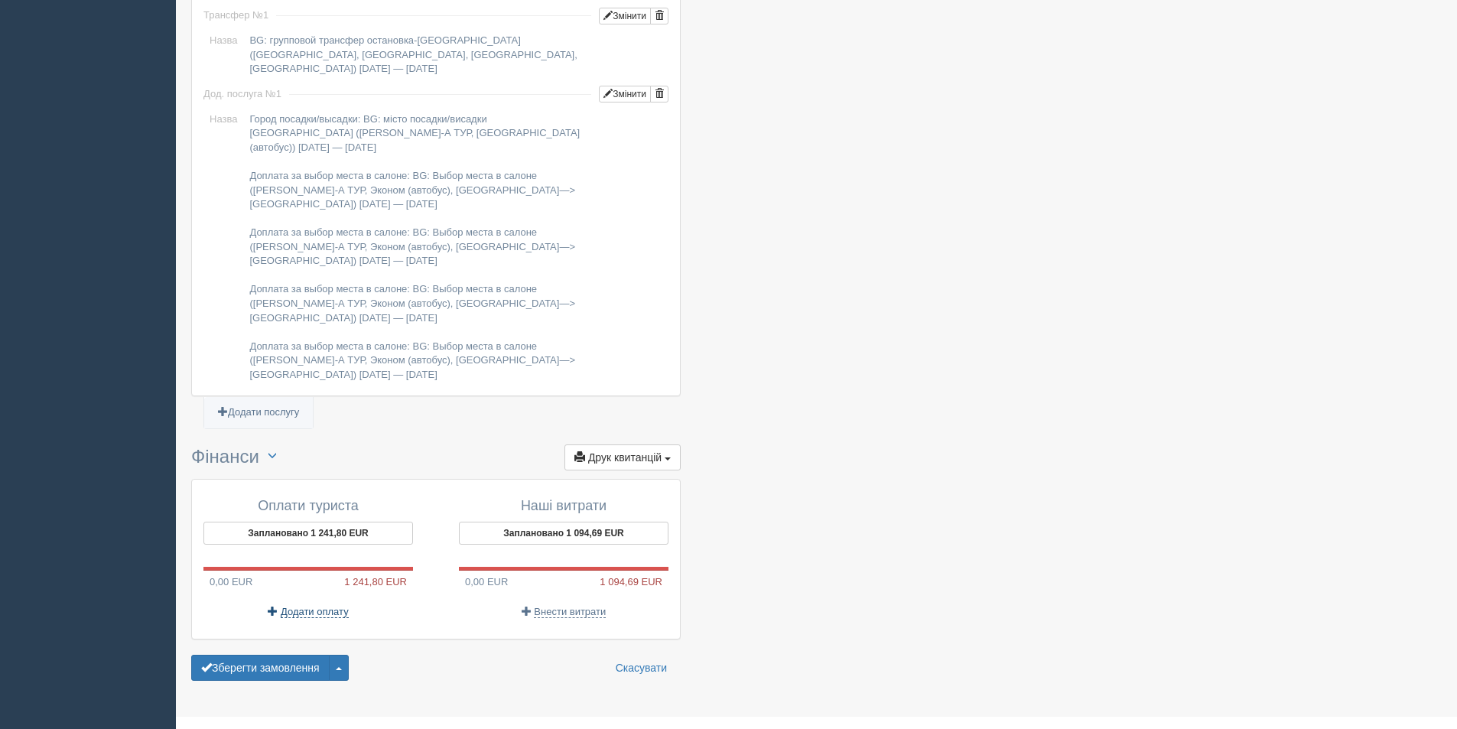
click at [325, 606] on span "Додати оплату" at bounding box center [315, 612] width 68 height 12
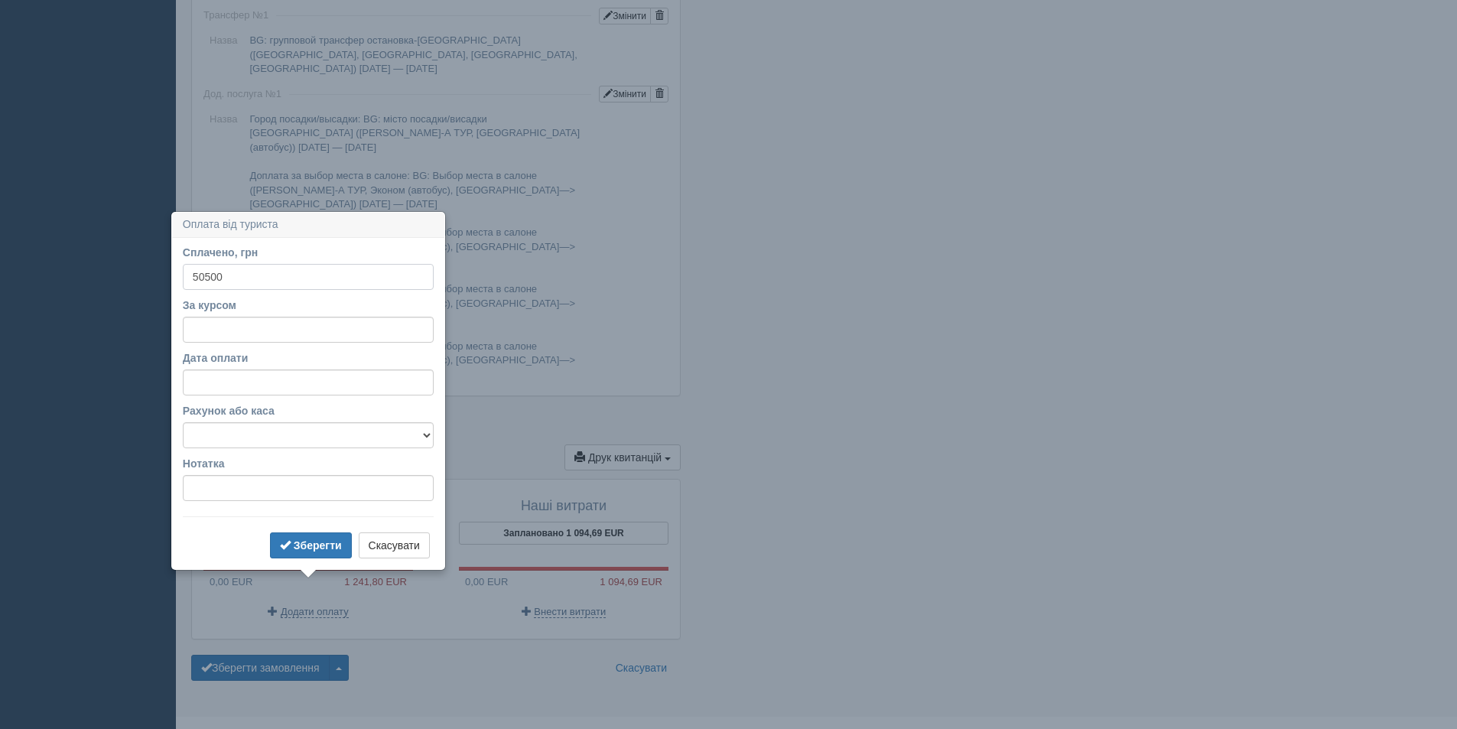
type input "50500"
click at [236, 324] on input "За курсом" at bounding box center [308, 330] width 251 height 26
drag, startPoint x: 225, startPoint y: 330, endPoint x: 213, endPoint y: 330, distance: 12.2
click at [213, 330] on input "50.23" at bounding box center [308, 330] width 251 height 26
type input "50.29"
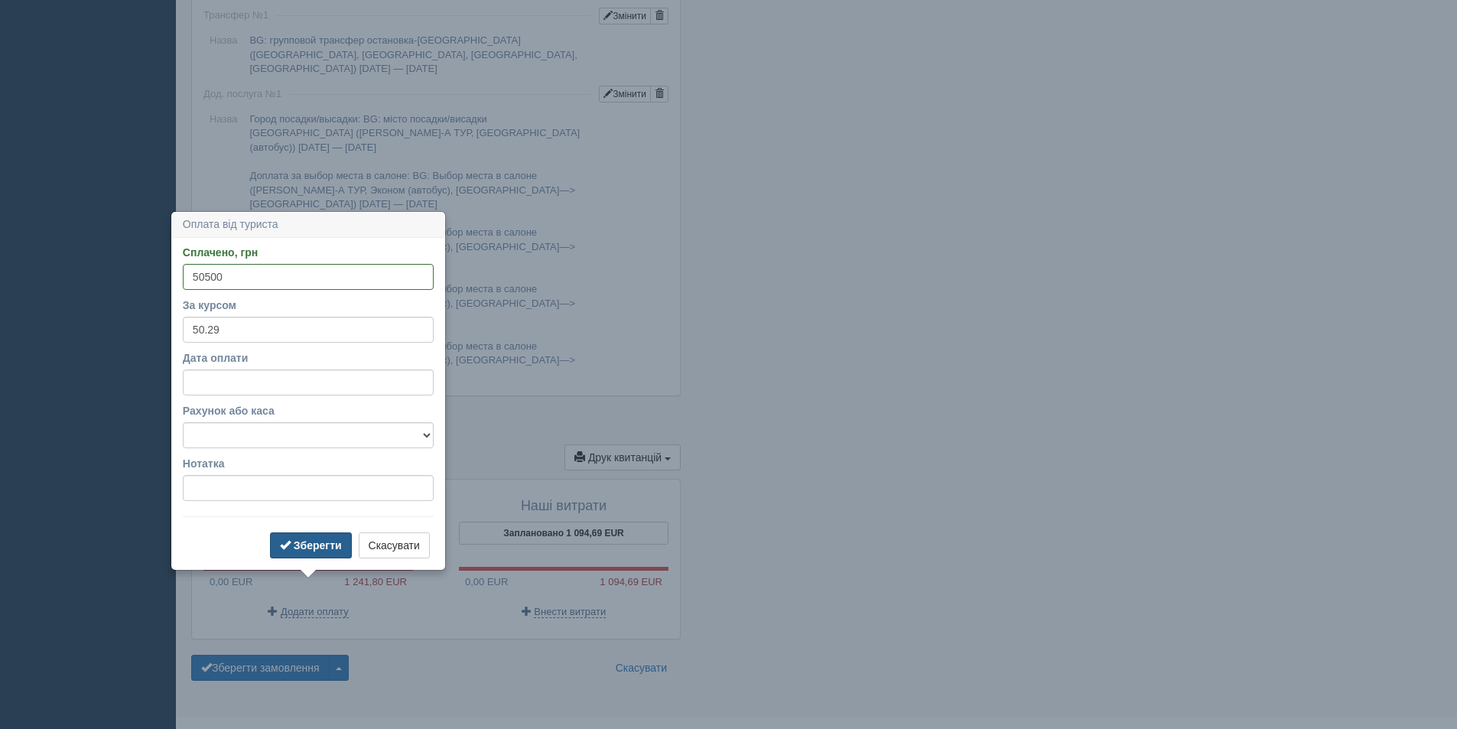
click at [314, 542] on b "Зберегти" at bounding box center [318, 545] width 48 height 12
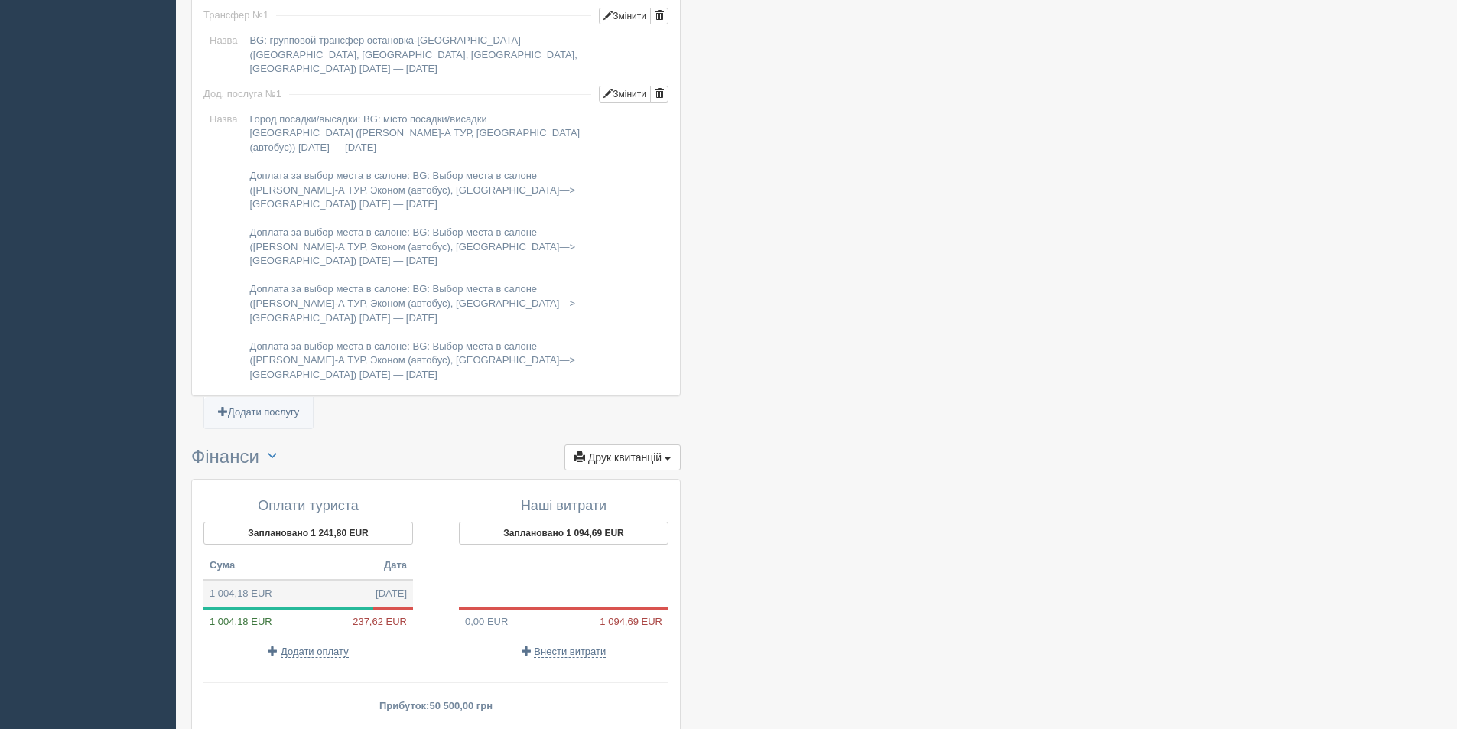
drag, startPoint x: 360, startPoint y: 558, endPoint x: 310, endPoint y: 566, distance: 50.4
click at [310, 580] on td "1 004,18 EUR 13.10.2025" at bounding box center [308, 594] width 210 height 28
type input "50500.00"
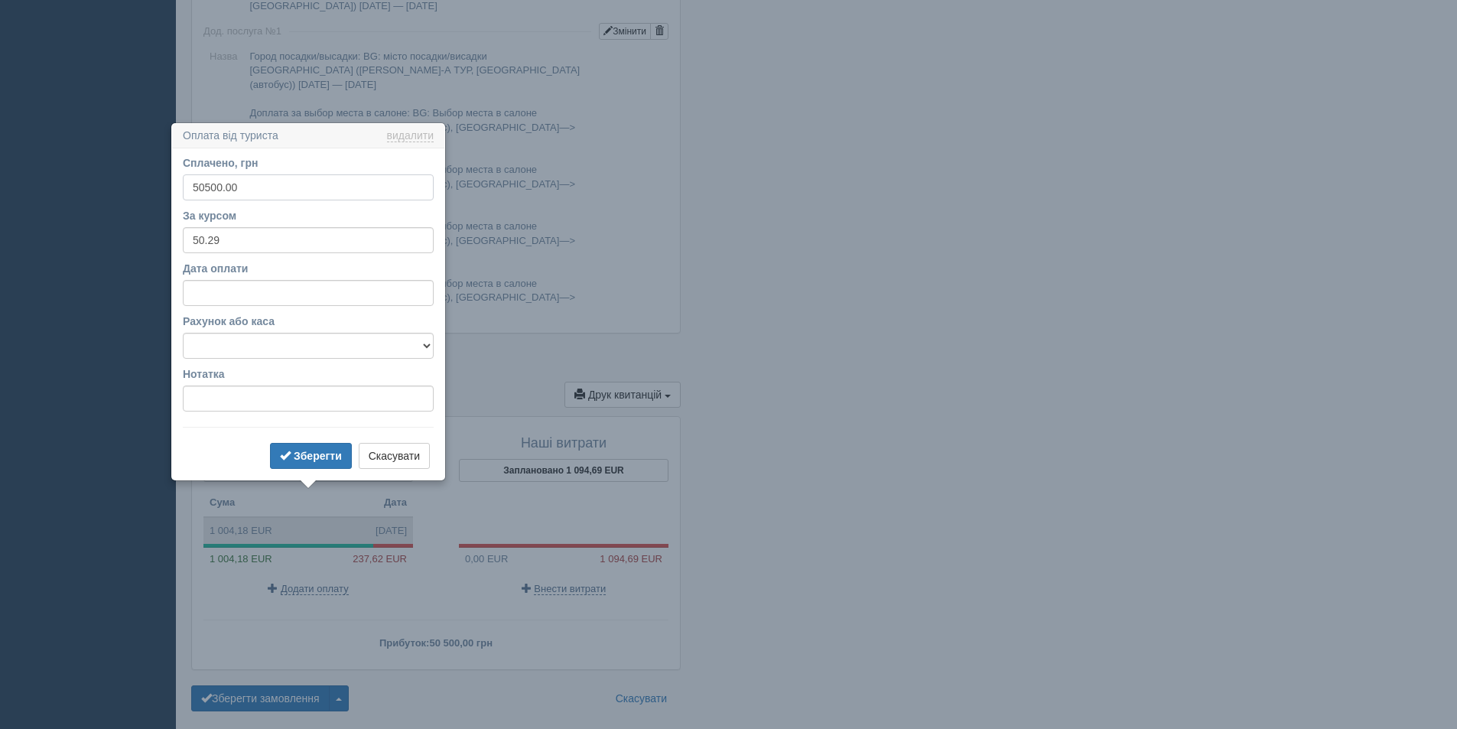
scroll to position [1388, 0]
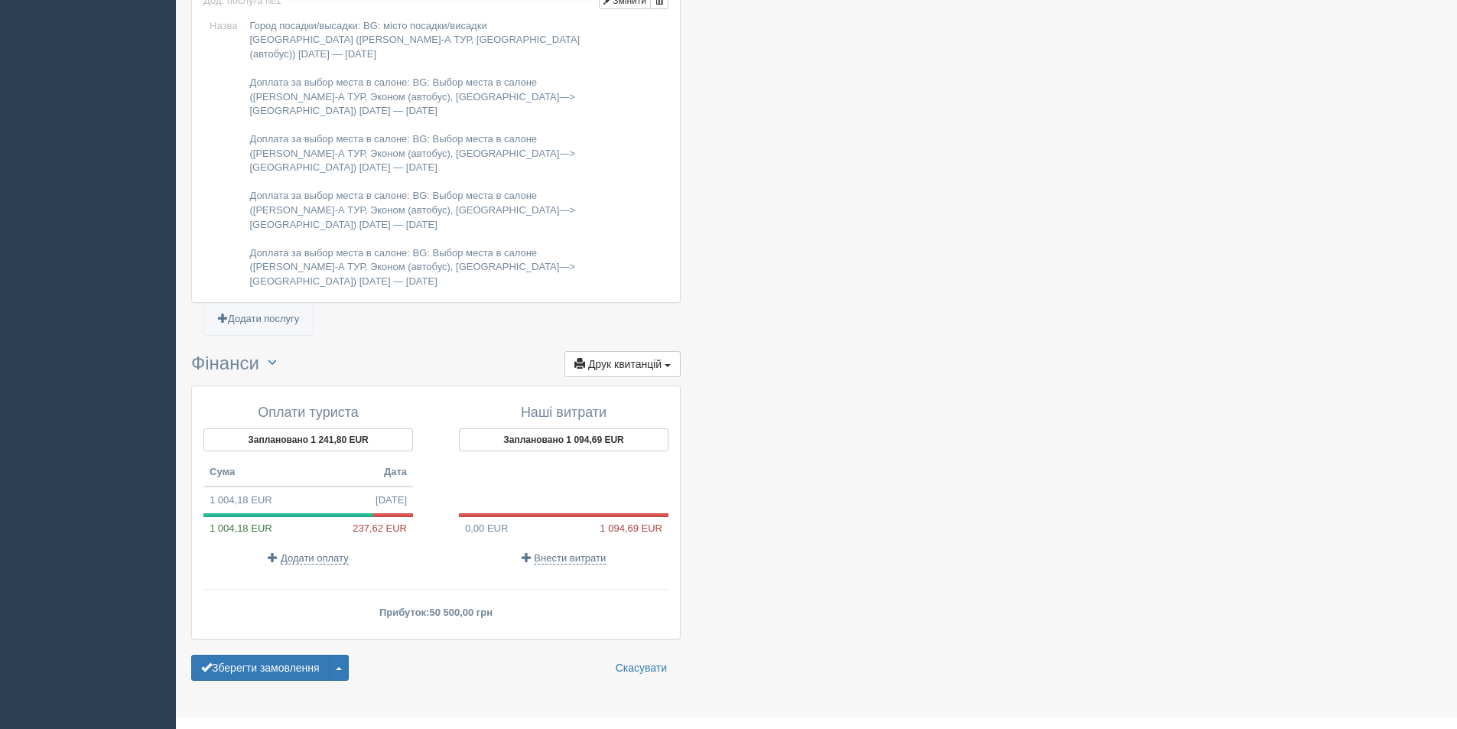
click at [359, 521] on span "237,62 EUR" at bounding box center [383, 528] width 60 height 15
click at [271, 522] on span "1 004,18 EUR" at bounding box center [237, 527] width 69 height 11
click at [249, 522] on span "1 004,18 EUR" at bounding box center [237, 527] width 69 height 11
click at [376, 521] on span "237,62 EUR" at bounding box center [383, 528] width 60 height 15
drag, startPoint x: 376, startPoint y: 499, endPoint x: 896, endPoint y: 512, distance: 521.0
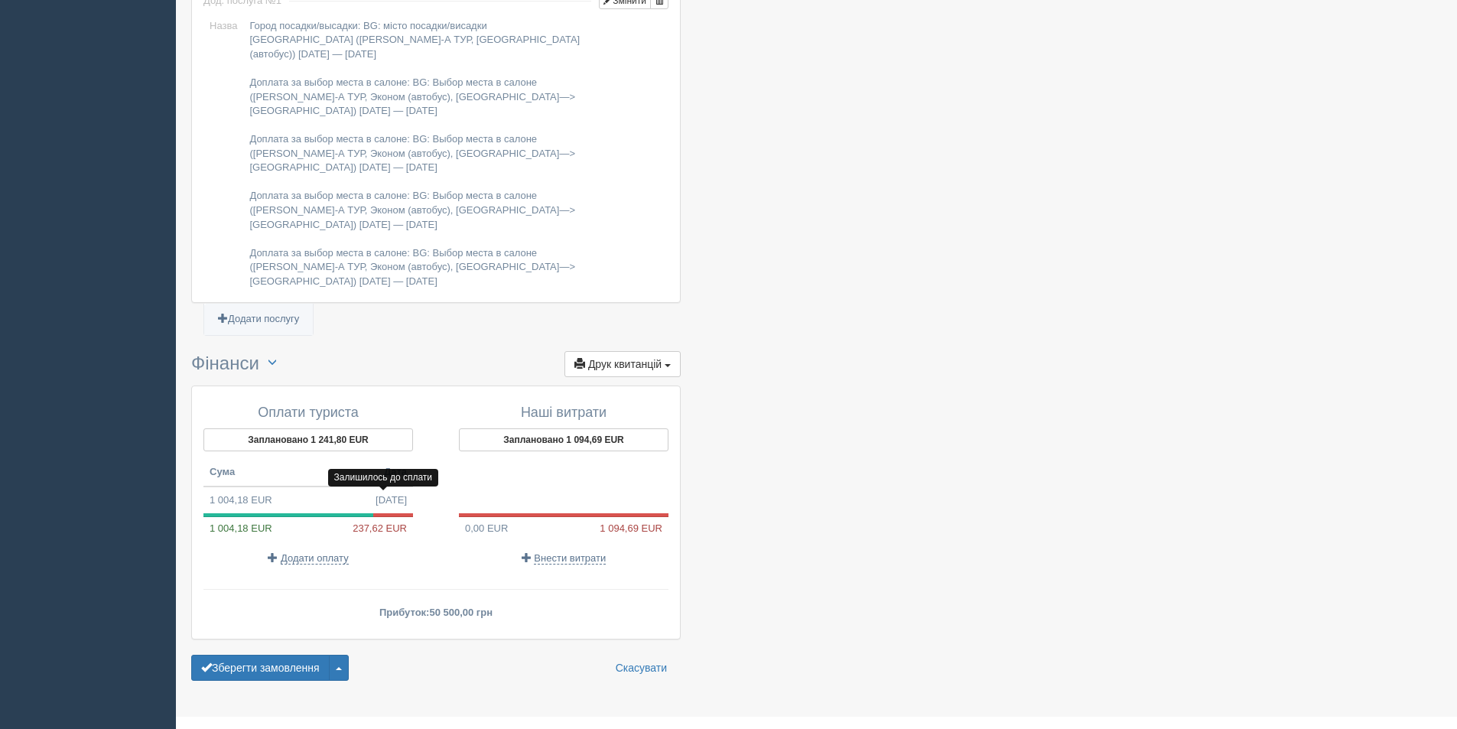
click at [575, 552] on span "Внести витрати" at bounding box center [570, 558] width 72 height 12
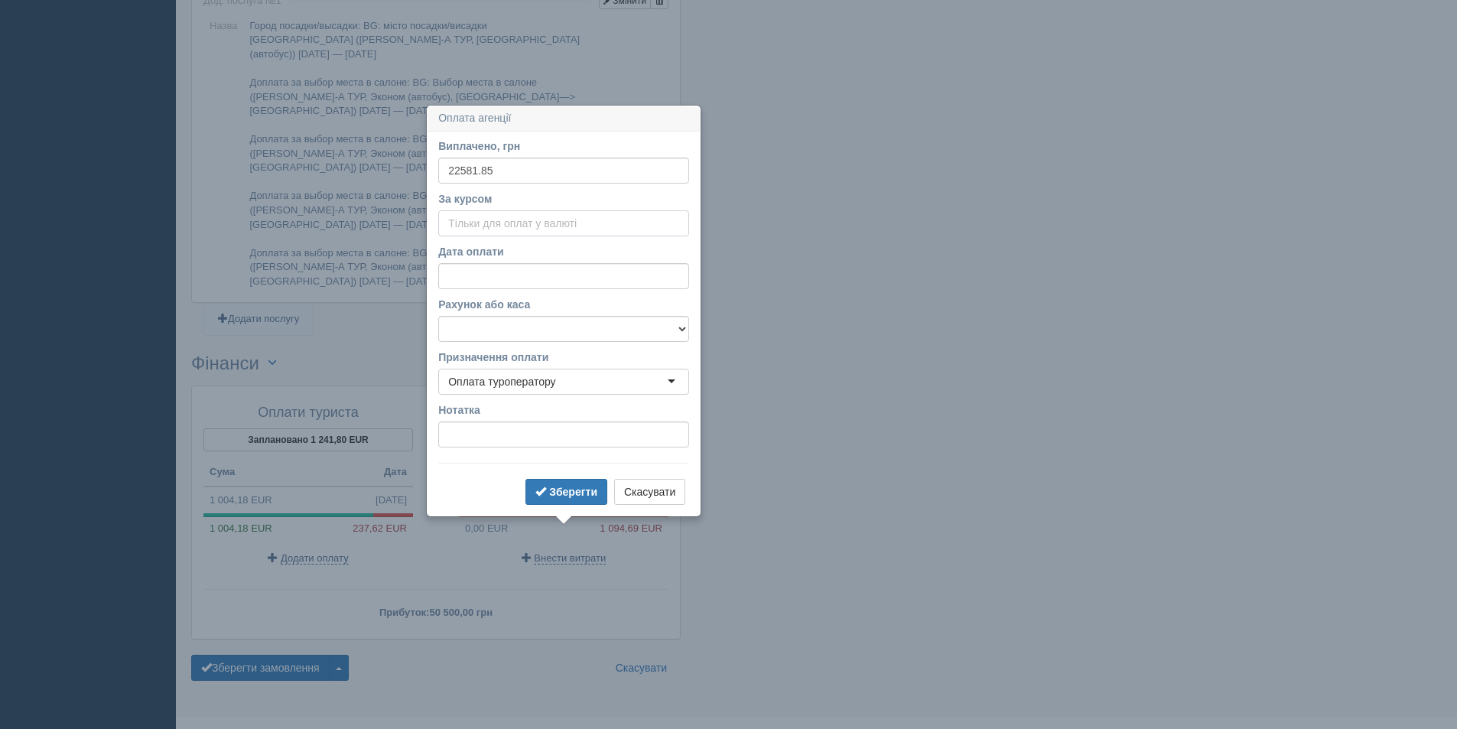
click at [476, 228] on input "За курсом" at bounding box center [563, 223] width 251 height 26
click at [453, 164] on input "22581.85" at bounding box center [563, 171] width 251 height 26
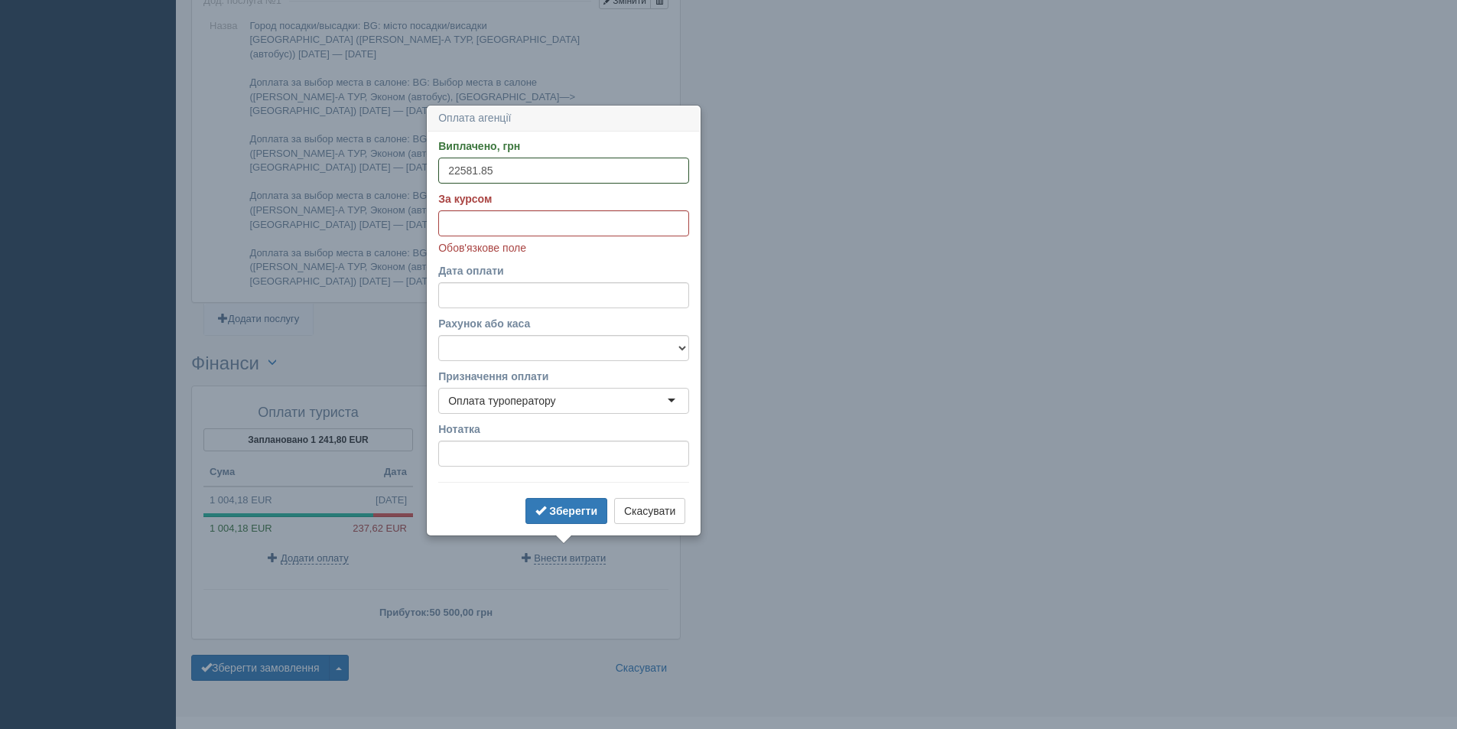
drag, startPoint x: 466, startPoint y: 171, endPoint x: 432, endPoint y: 175, distance: 33.9
click at [432, 175] on div "Виплачено, грн 22581.85 За курсом Обов'язкове поле Дата оплати Рахунок або каса…" at bounding box center [564, 333] width 272 height 403
type input "55281.85"
click at [461, 210] on input "За курсом" at bounding box center [563, 223] width 251 height 26
type input "50.23"
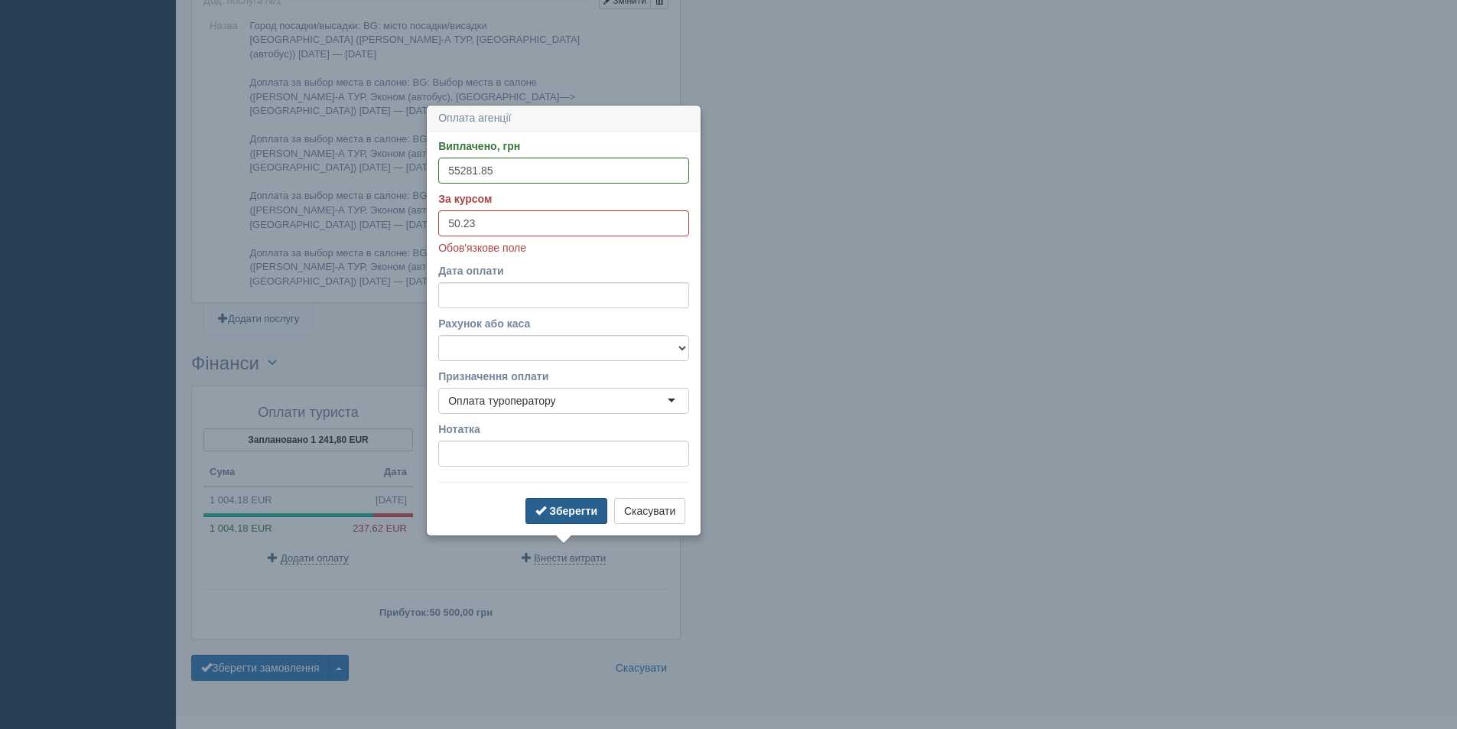
click at [574, 501] on button "Зберегти" at bounding box center [566, 511] width 82 height 26
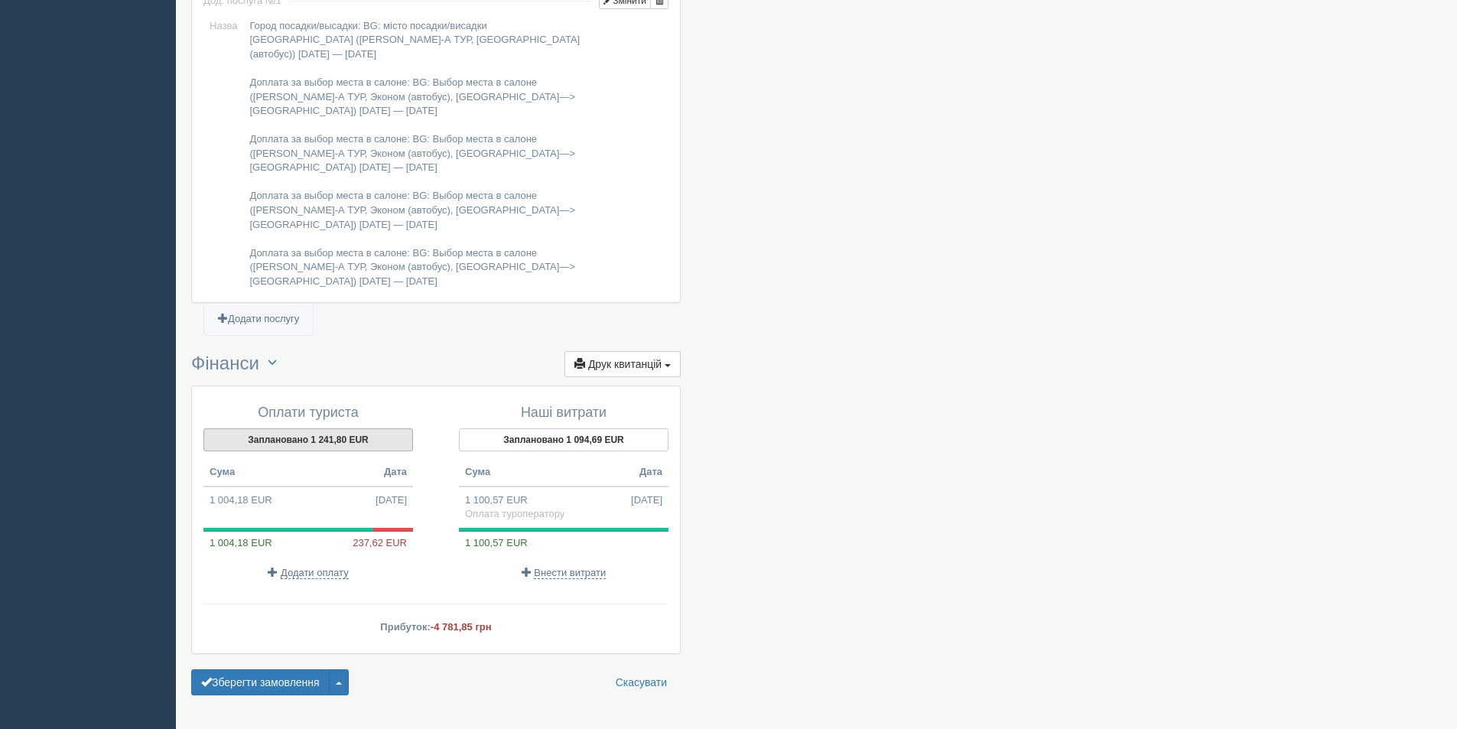
click at [371, 428] on button "Заплановано 1 241,80 EUR" at bounding box center [308, 439] width 210 height 23
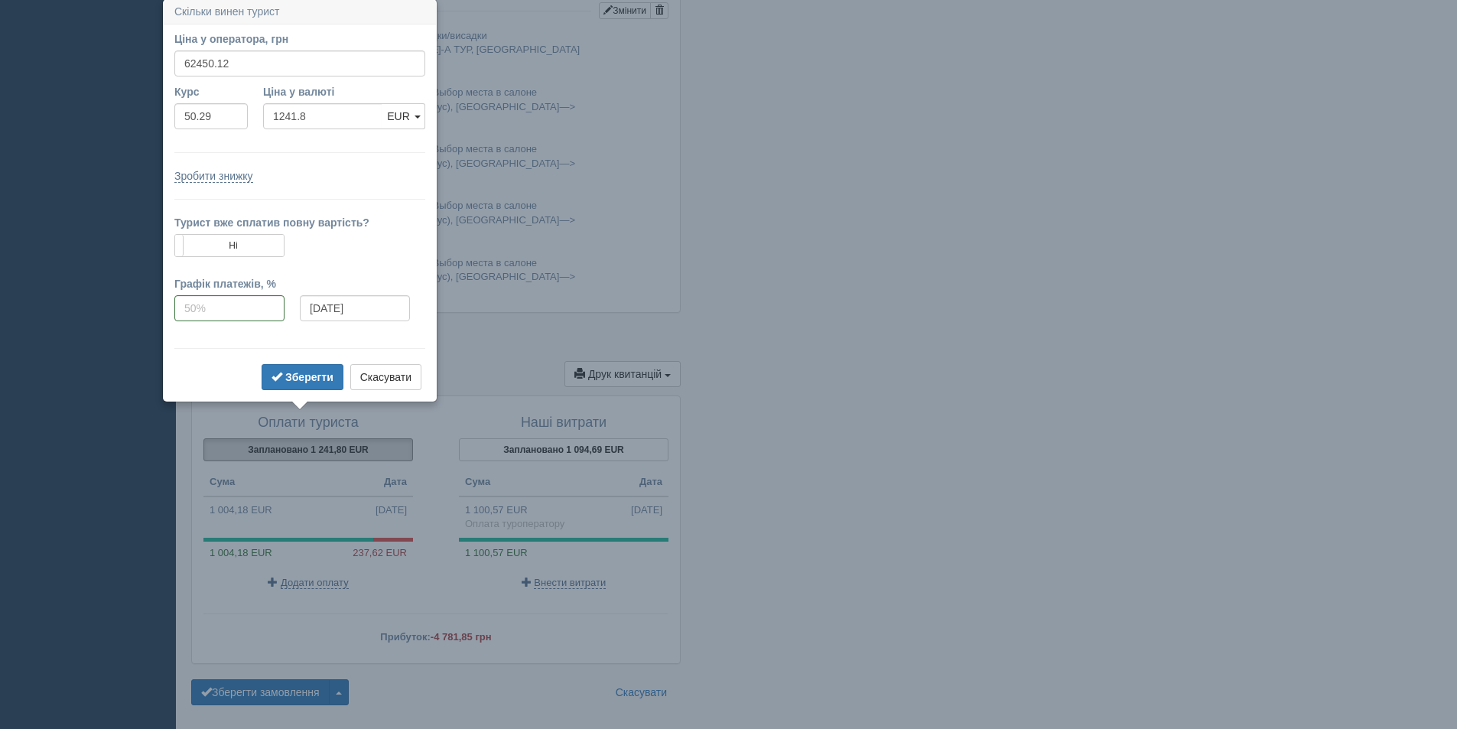
scroll to position [1377, 0]
click at [528, 440] on button "Заплановано 1 094,69 EUR" at bounding box center [564, 451] width 210 height 23
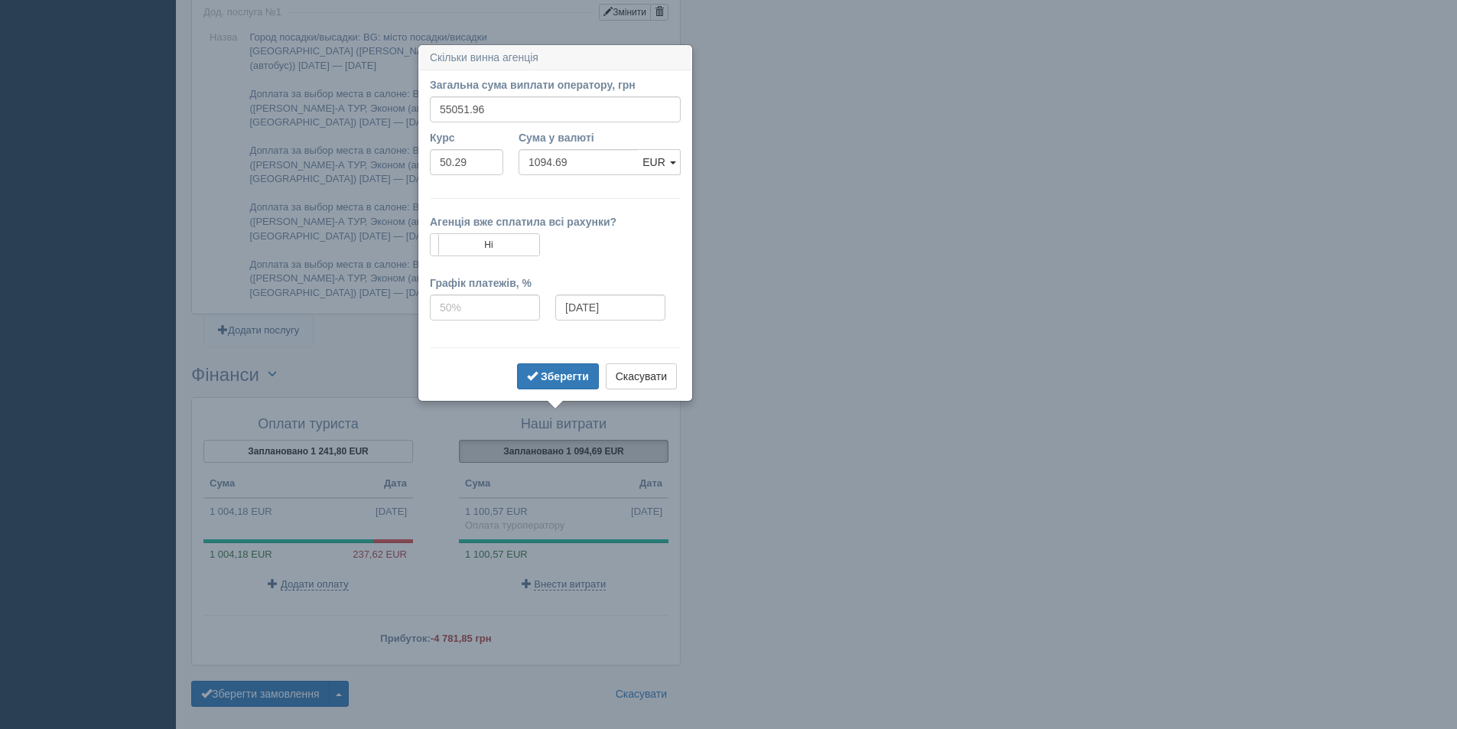
scroll to position [1403, 0]
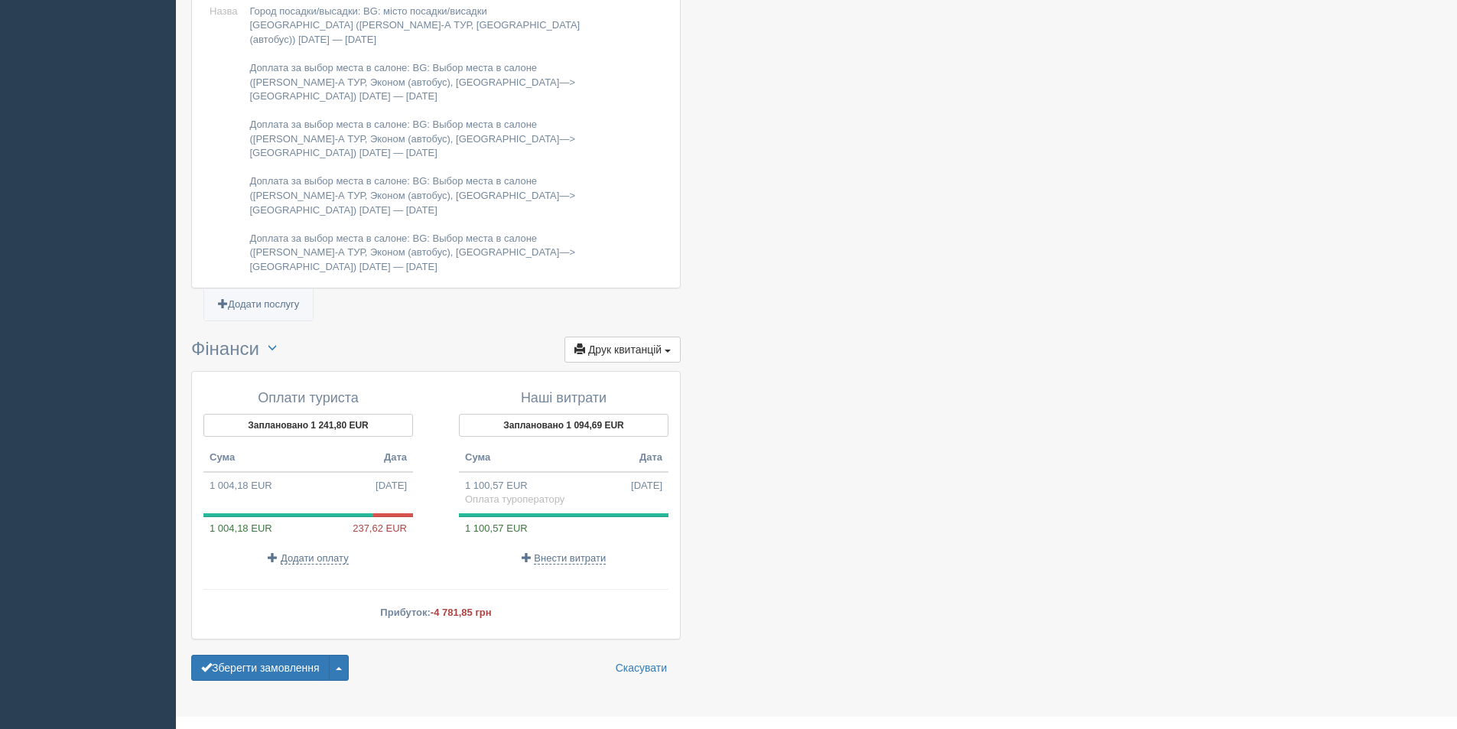
click at [353, 414] on button "Заплановано 1 241,80 EUR" at bounding box center [308, 425] width 210 height 23
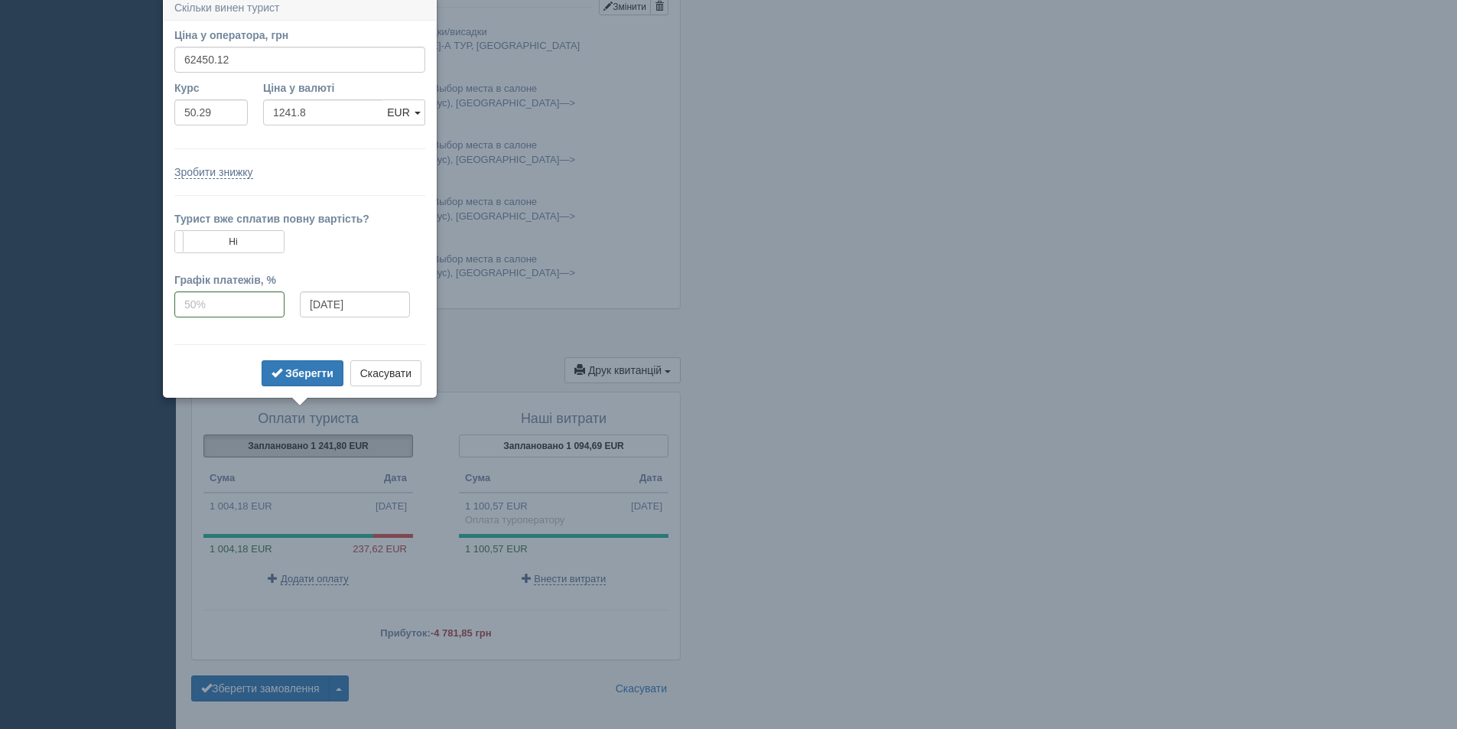
scroll to position [1377, 0]
drag, startPoint x: 236, startPoint y: 63, endPoint x: 148, endPoint y: 55, distance: 87.5
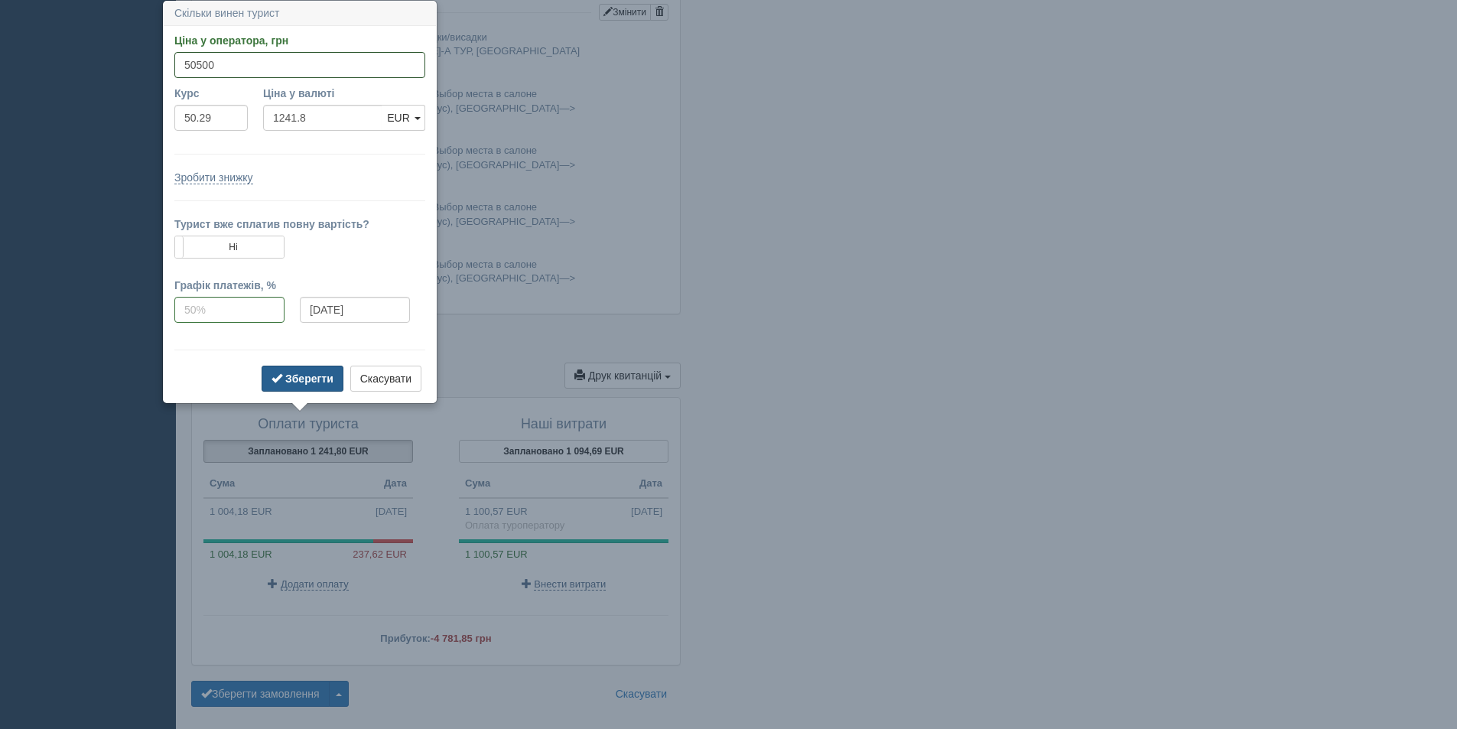
type input "50500"
type input "1004.18"
click at [288, 385] on b "Зберегти" at bounding box center [309, 378] width 48 height 12
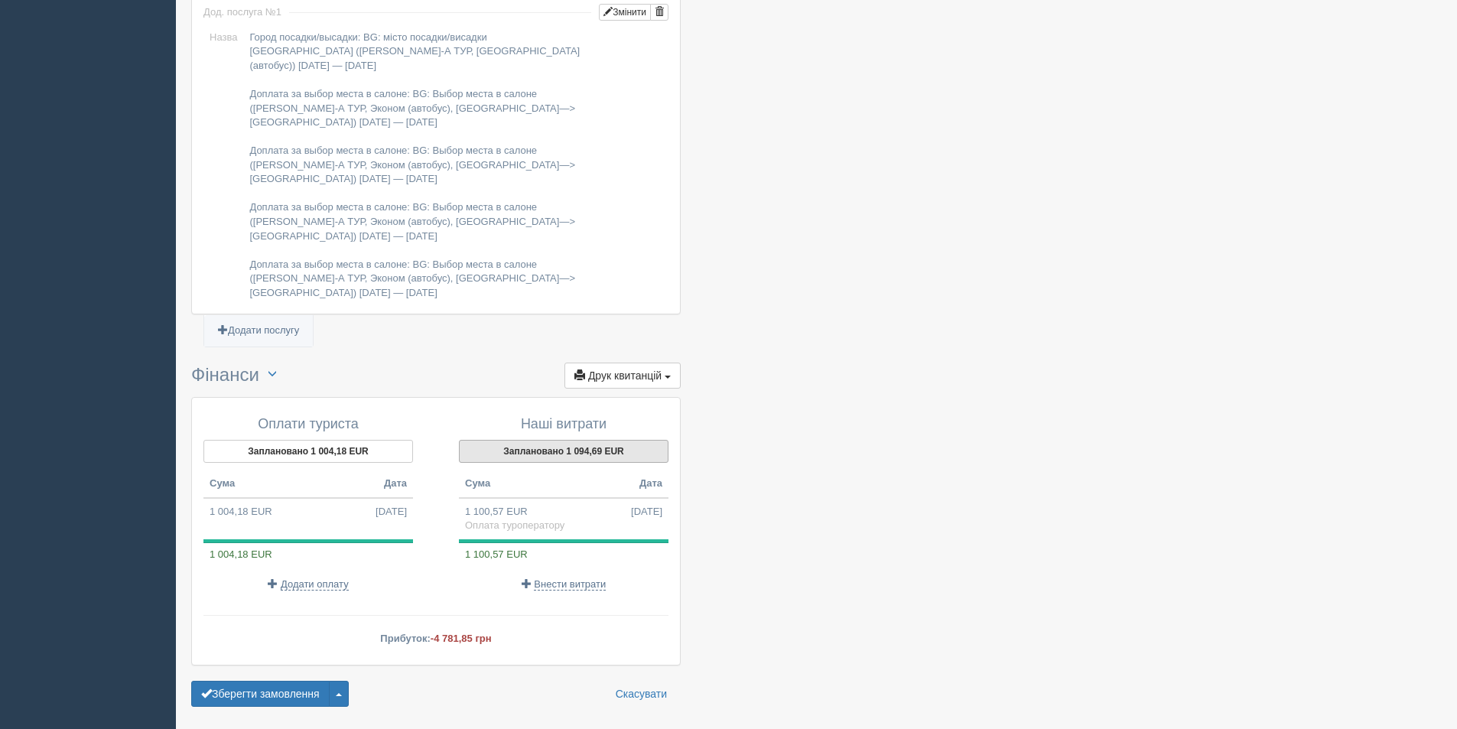
click at [548, 440] on button "Заплановано 1 094,69 EUR" at bounding box center [564, 451] width 210 height 23
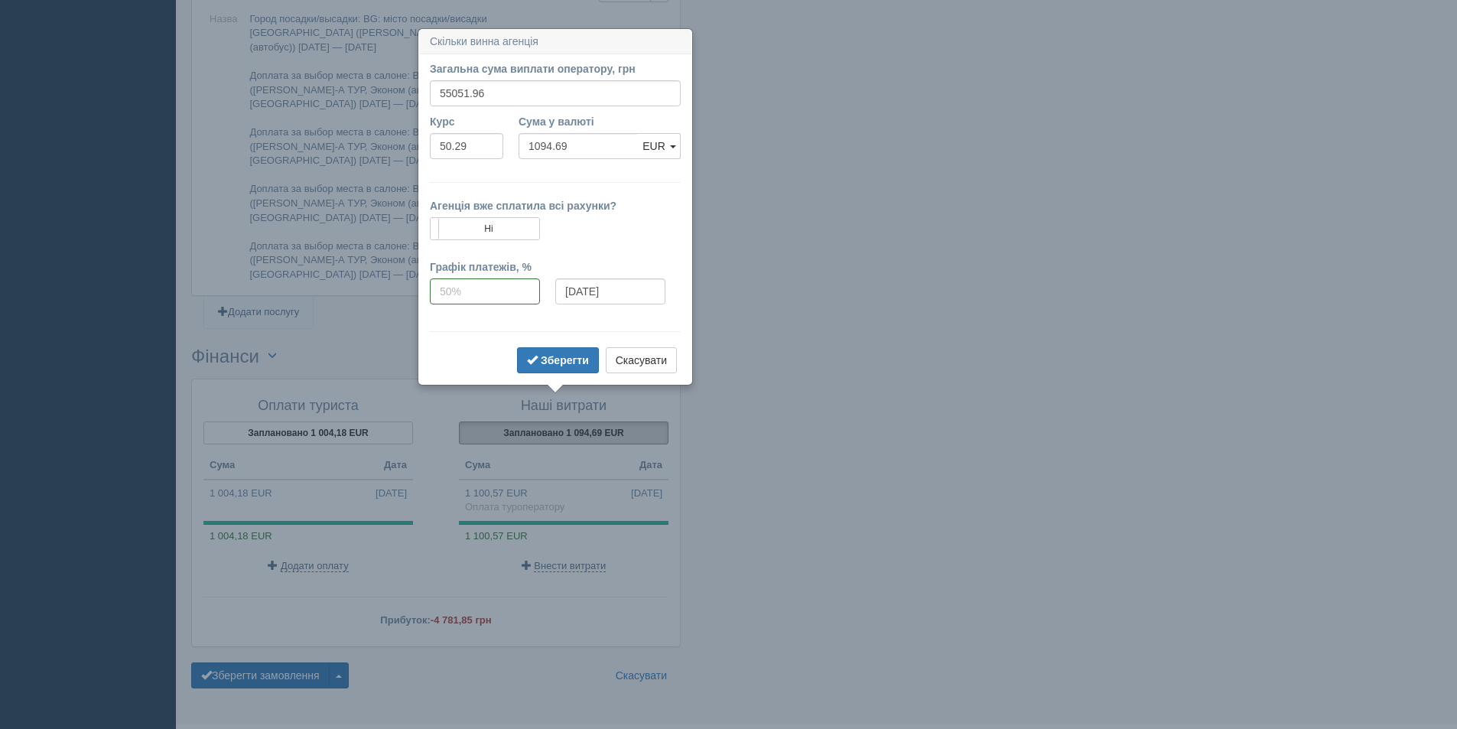
scroll to position [1403, 0]
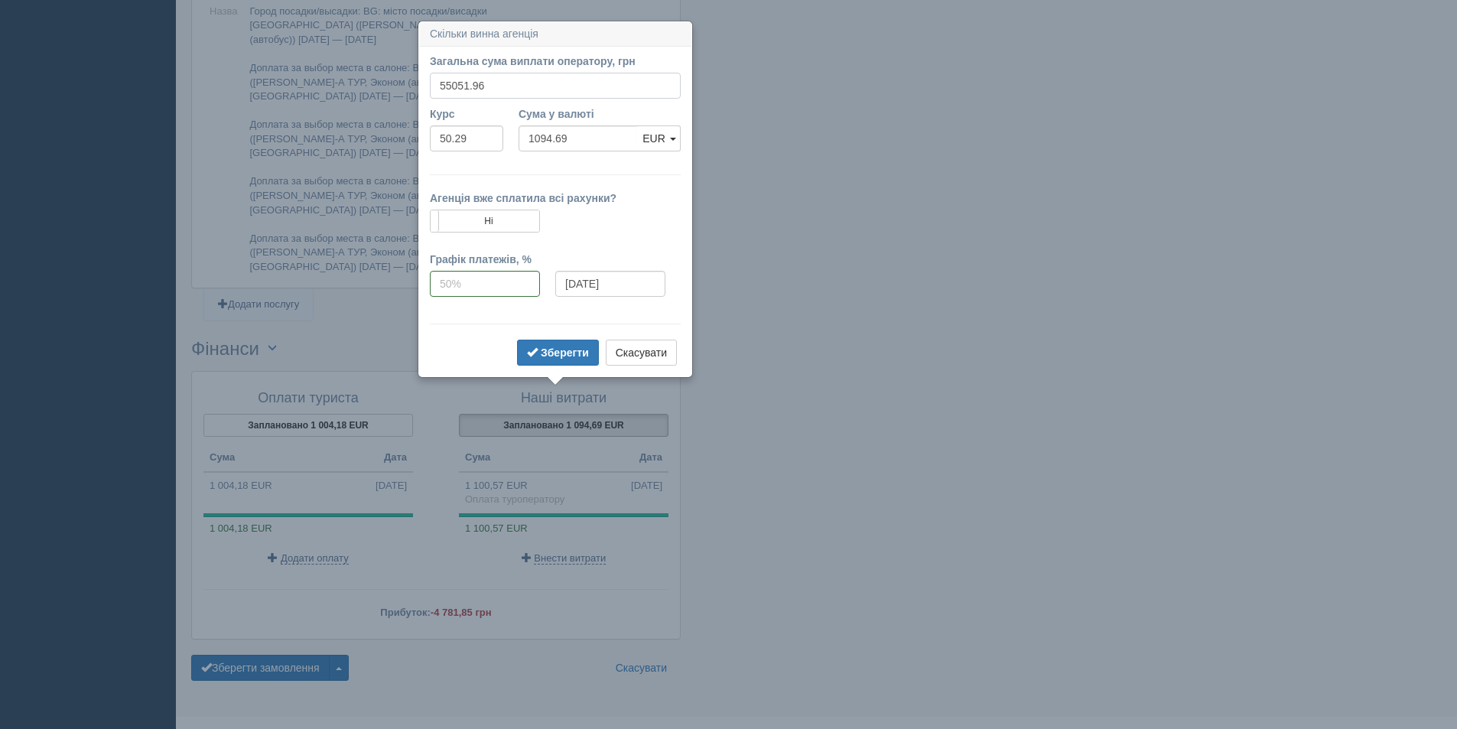
drag, startPoint x: 500, startPoint y: 86, endPoint x: 318, endPoint y: 89, distance: 182.0
type input "55281.85"
type input "1099.26"
click at [540, 341] on button "Зберегти" at bounding box center [558, 353] width 82 height 26
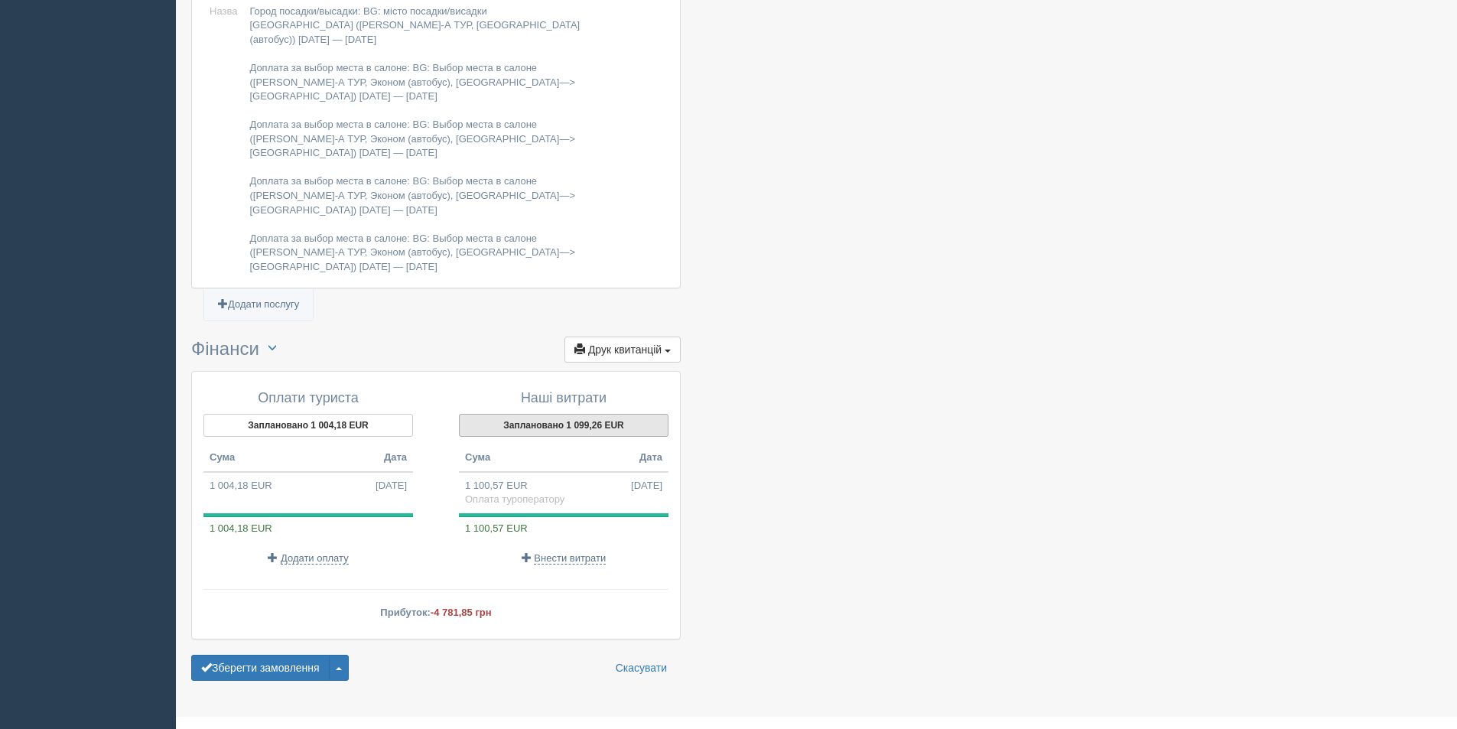
click at [584, 414] on button "Заплановано 1 099,26 EUR" at bounding box center [564, 425] width 210 height 23
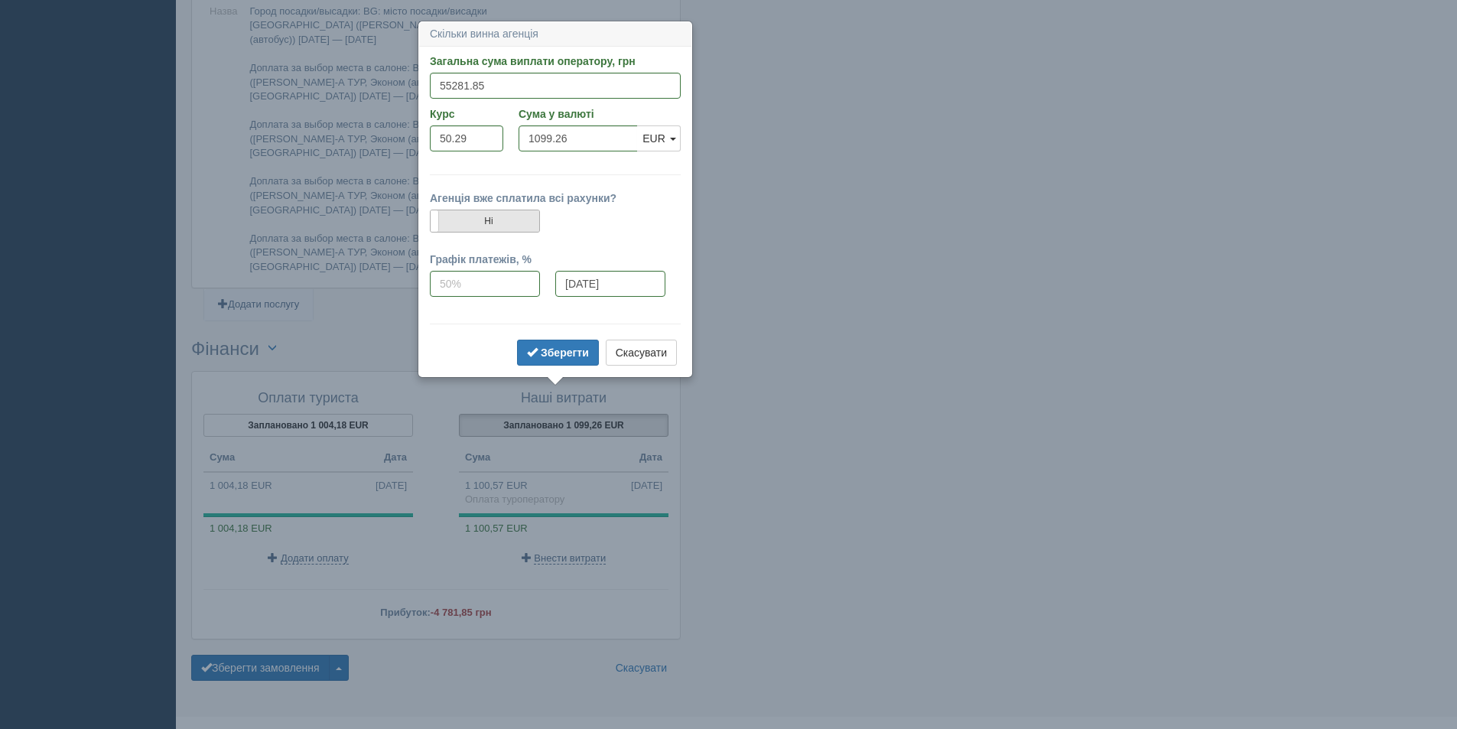
click at [502, 214] on label "Ні" at bounding box center [485, 220] width 109 height 21
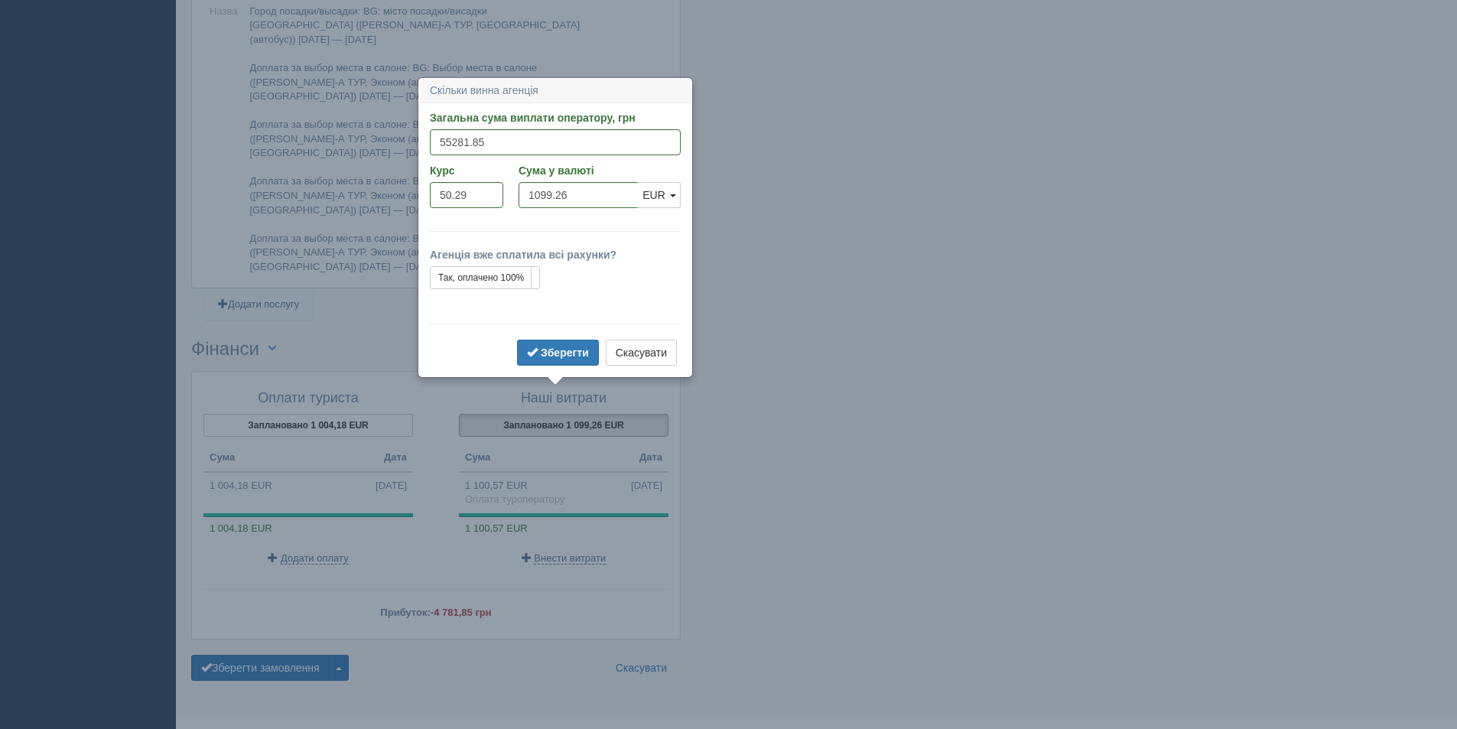
click at [538, 333] on form "Загальна сума виплати оператору, грн 55281.85 Вказати суму у валюті Курс 50.29 …" at bounding box center [555, 239] width 251 height 259
click at [538, 340] on button "Зберегти" at bounding box center [558, 353] width 82 height 26
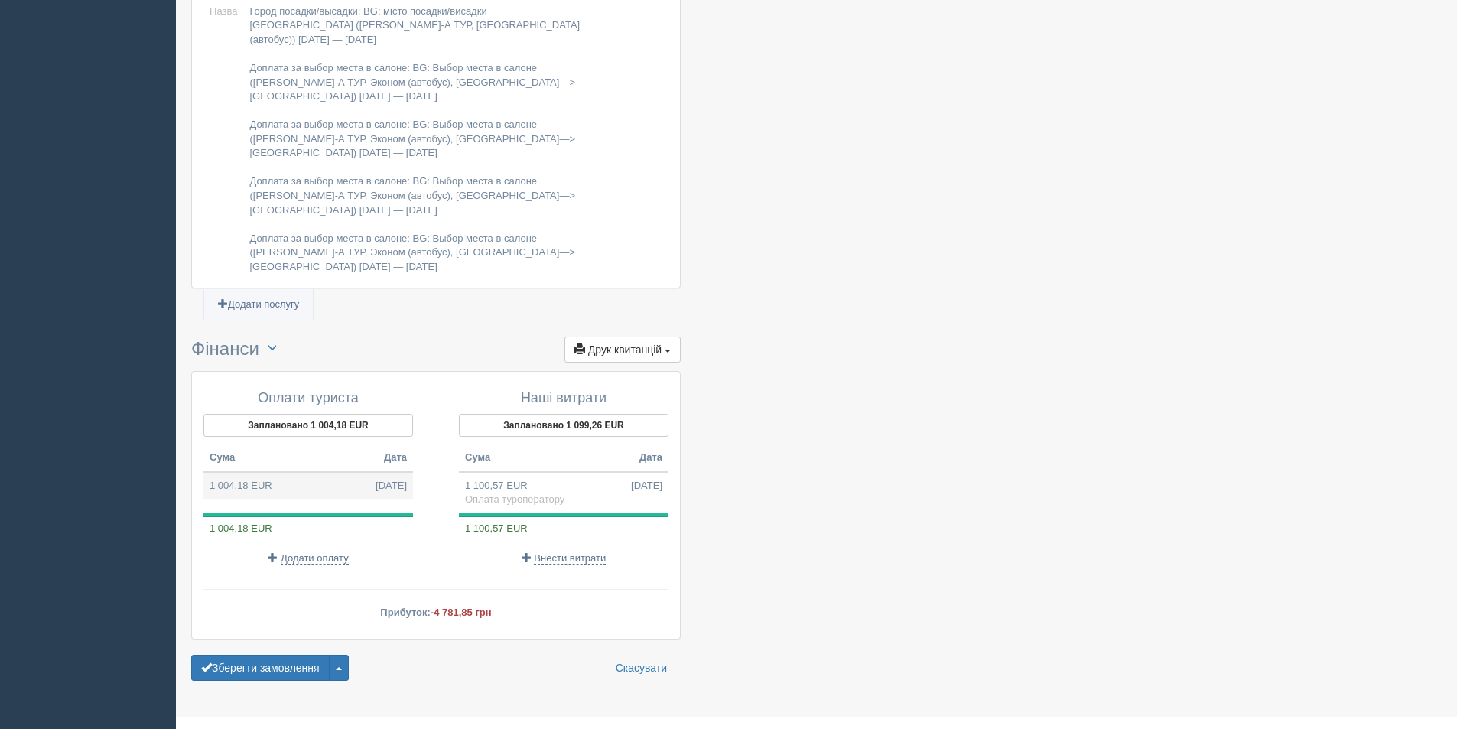
click at [355, 472] on td "1 004,18 EUR 13.10.2025" at bounding box center [308, 486] width 210 height 28
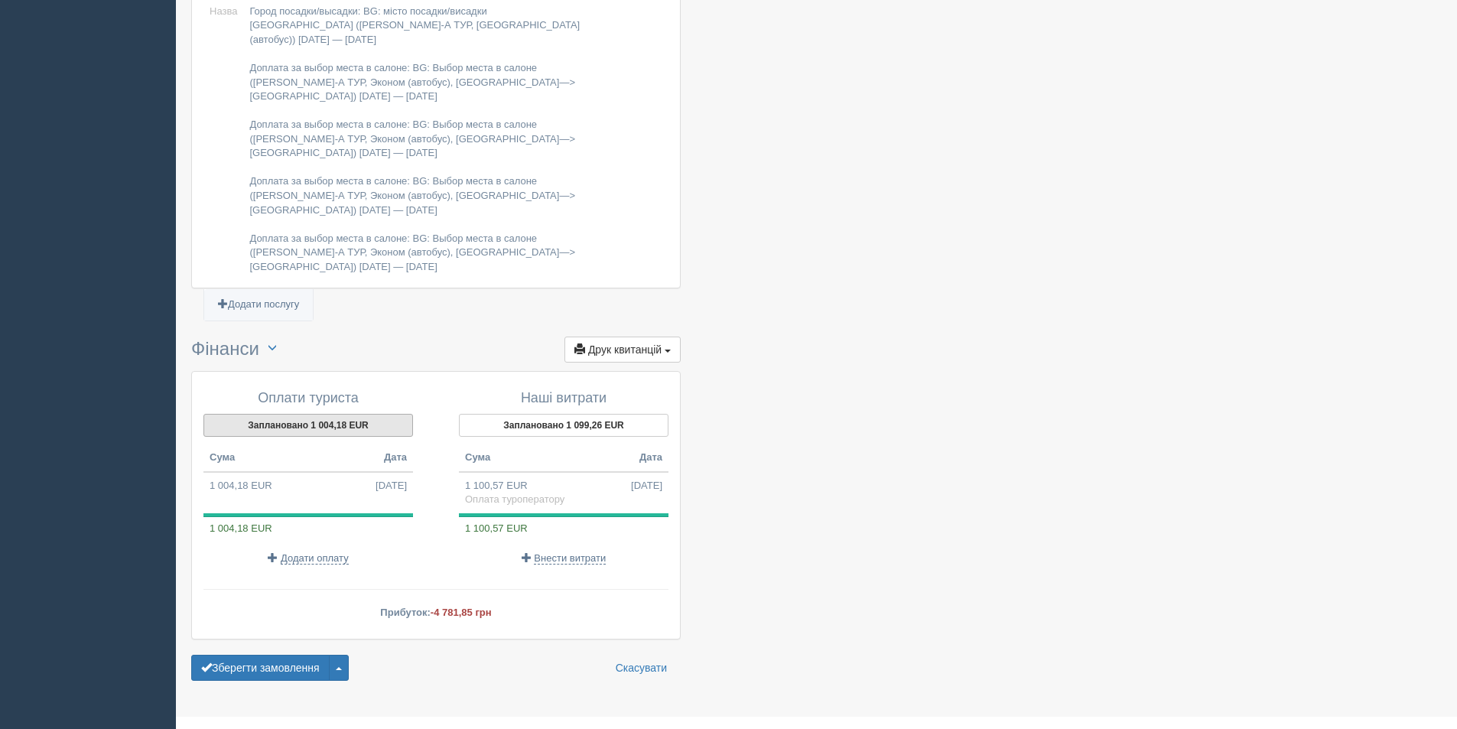
click at [334, 414] on button "Заплановано 1 004,18 EUR" at bounding box center [308, 425] width 210 height 23
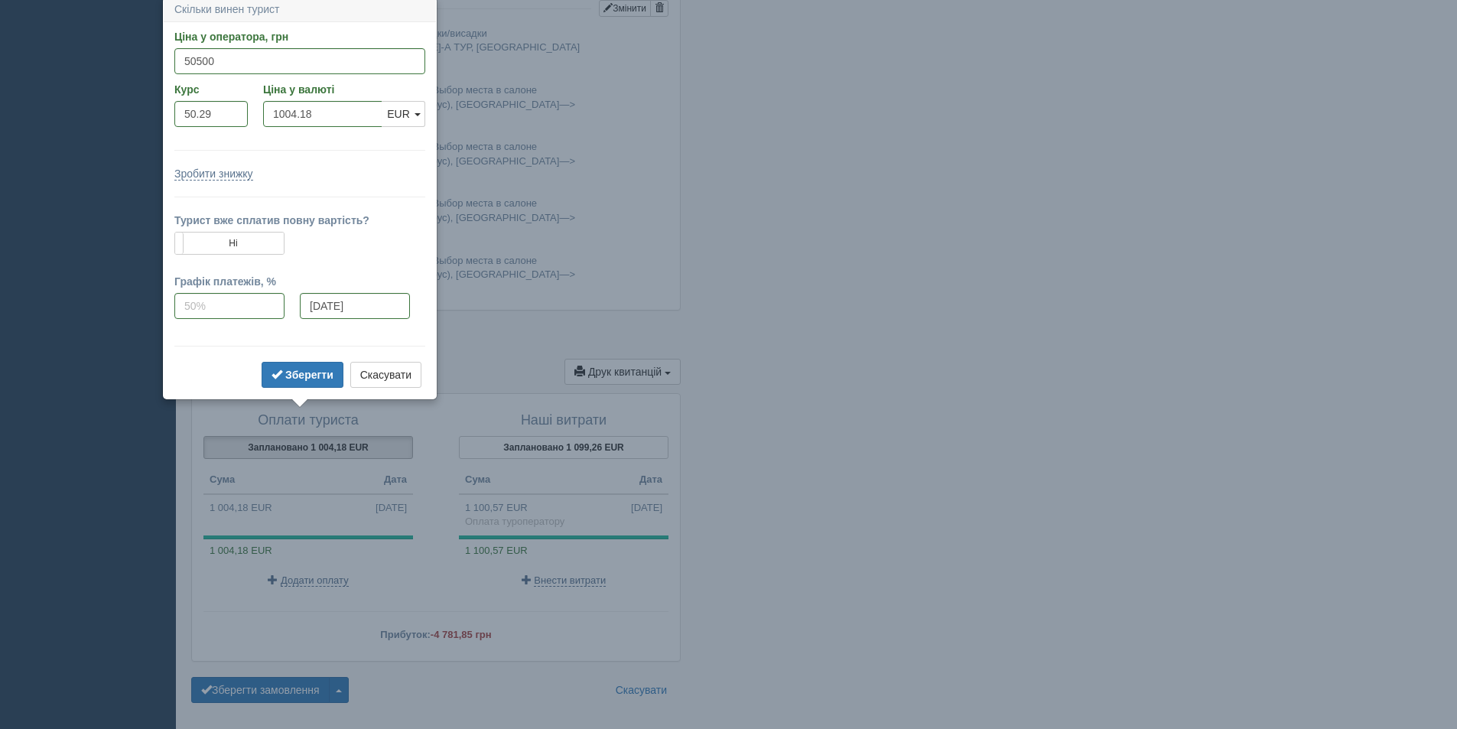
scroll to position [1377, 0]
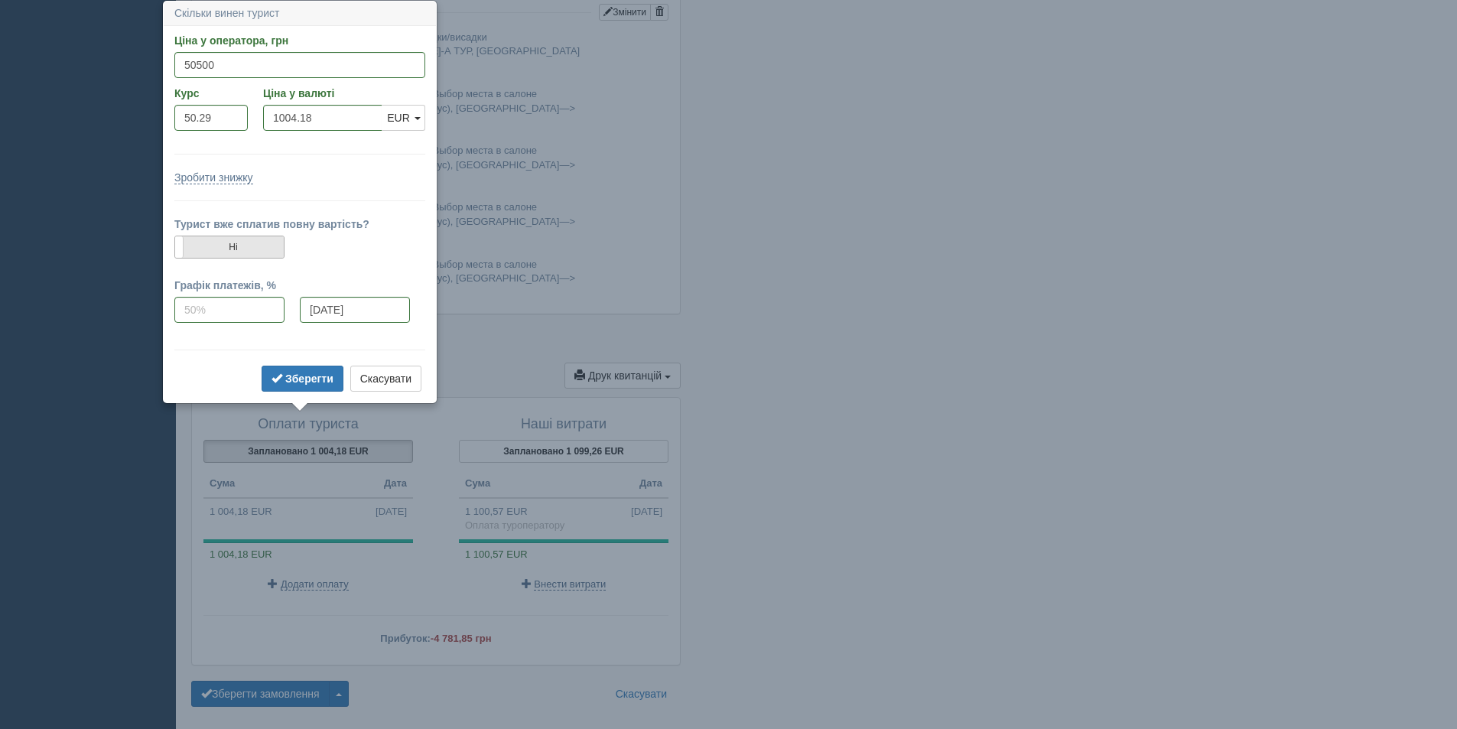
click at [252, 250] on label "Ні" at bounding box center [229, 246] width 109 height 21
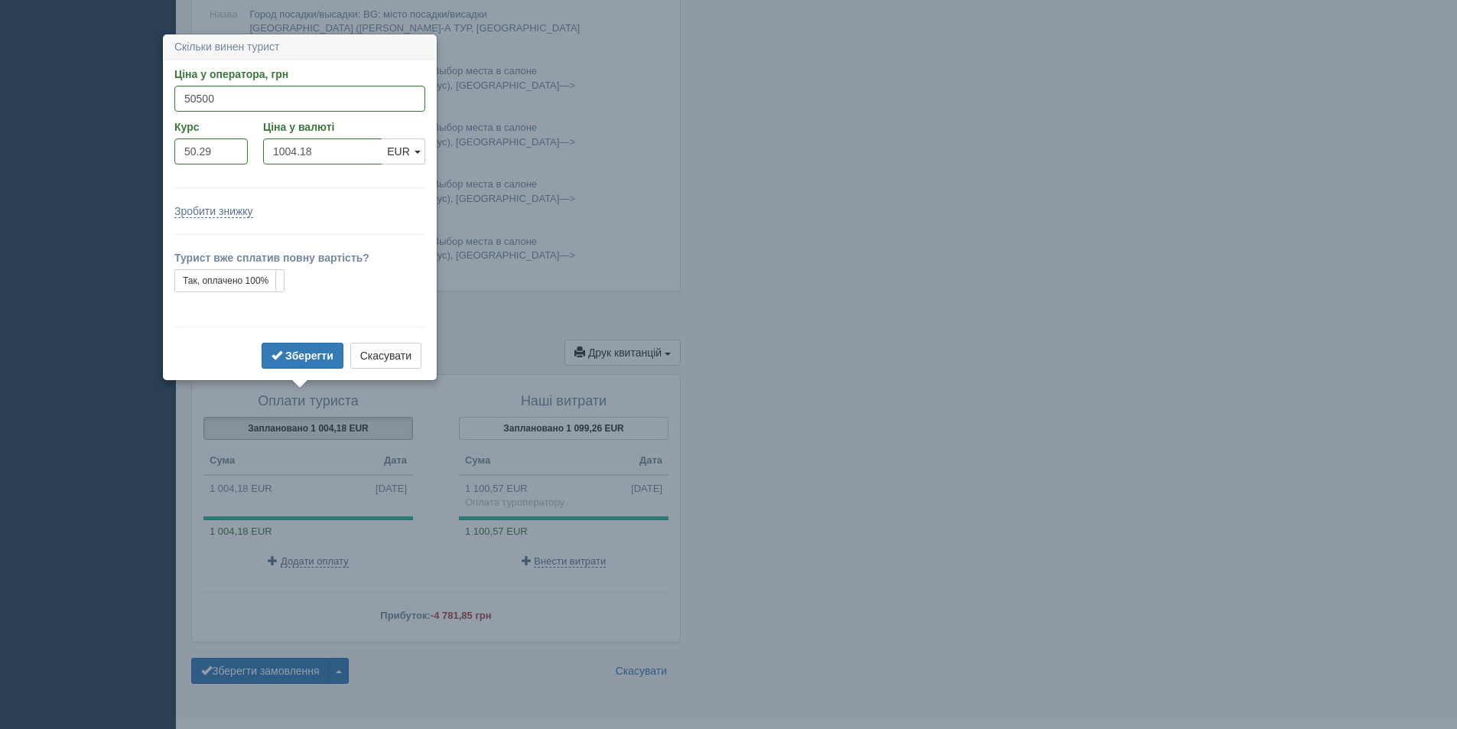
scroll to position [1403, 0]
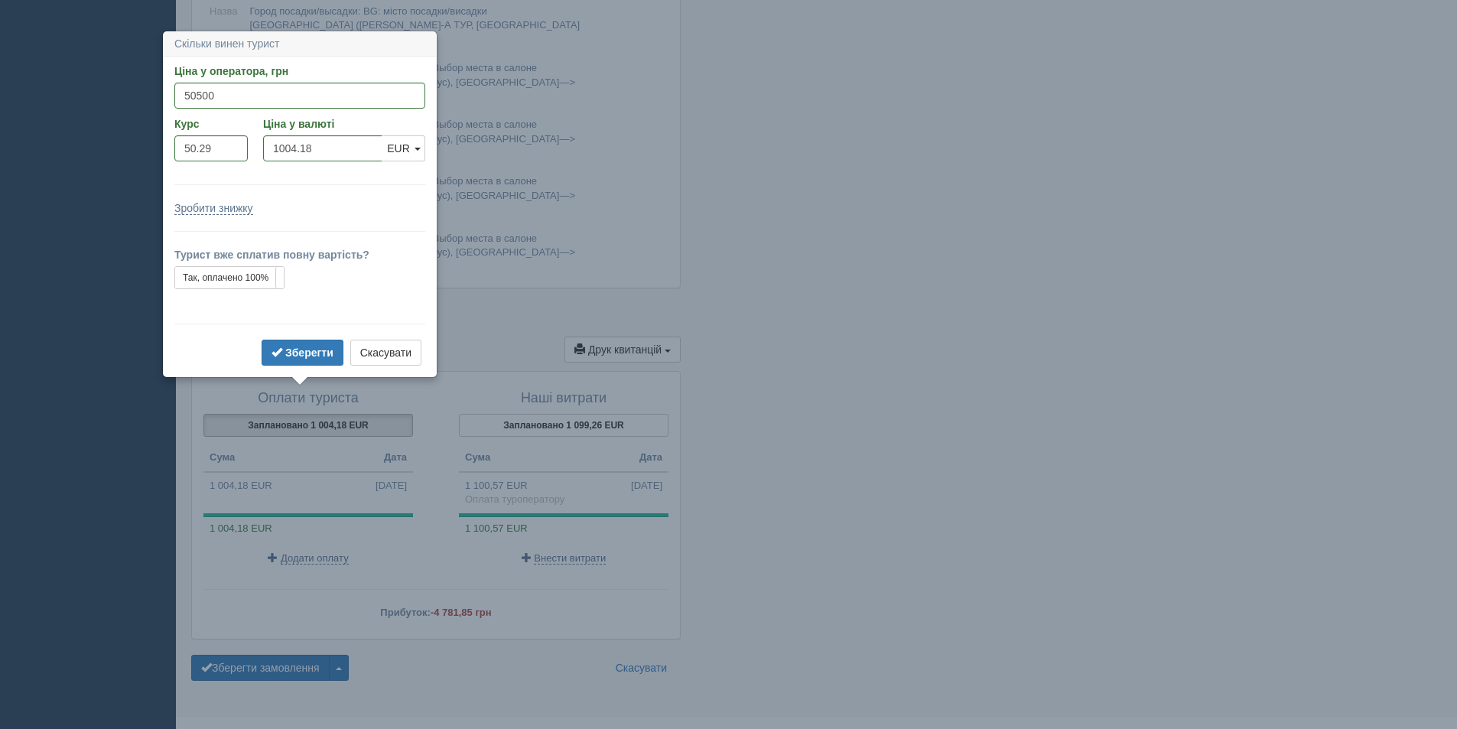
click at [574, 563] on div "Оплати туриста Заплановано 1 004,18 EUR Сума Дата 1 004,18 EUR 13.10.2025 1 004…" at bounding box center [435, 501] width 465 height 236
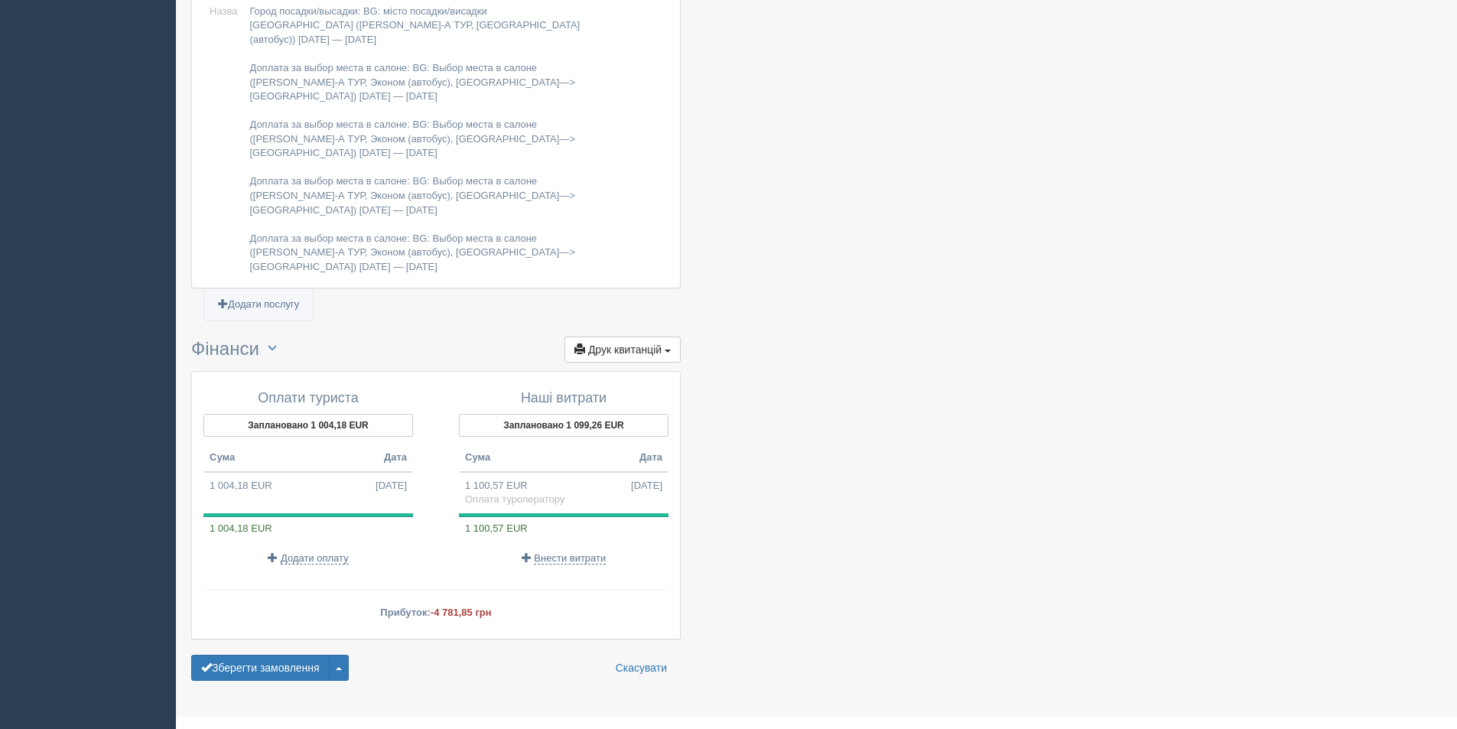
click at [319, 540] on div "Оплати туриста Заплановано 1 004,18 EUR Сума Дата 1 004,18 EUR 13.10.2025 1 004…" at bounding box center [316, 478] width 240 height 190
click at [320, 472] on td "1 004,18 EUR 13.10.2025" at bounding box center [308, 486] width 210 height 28
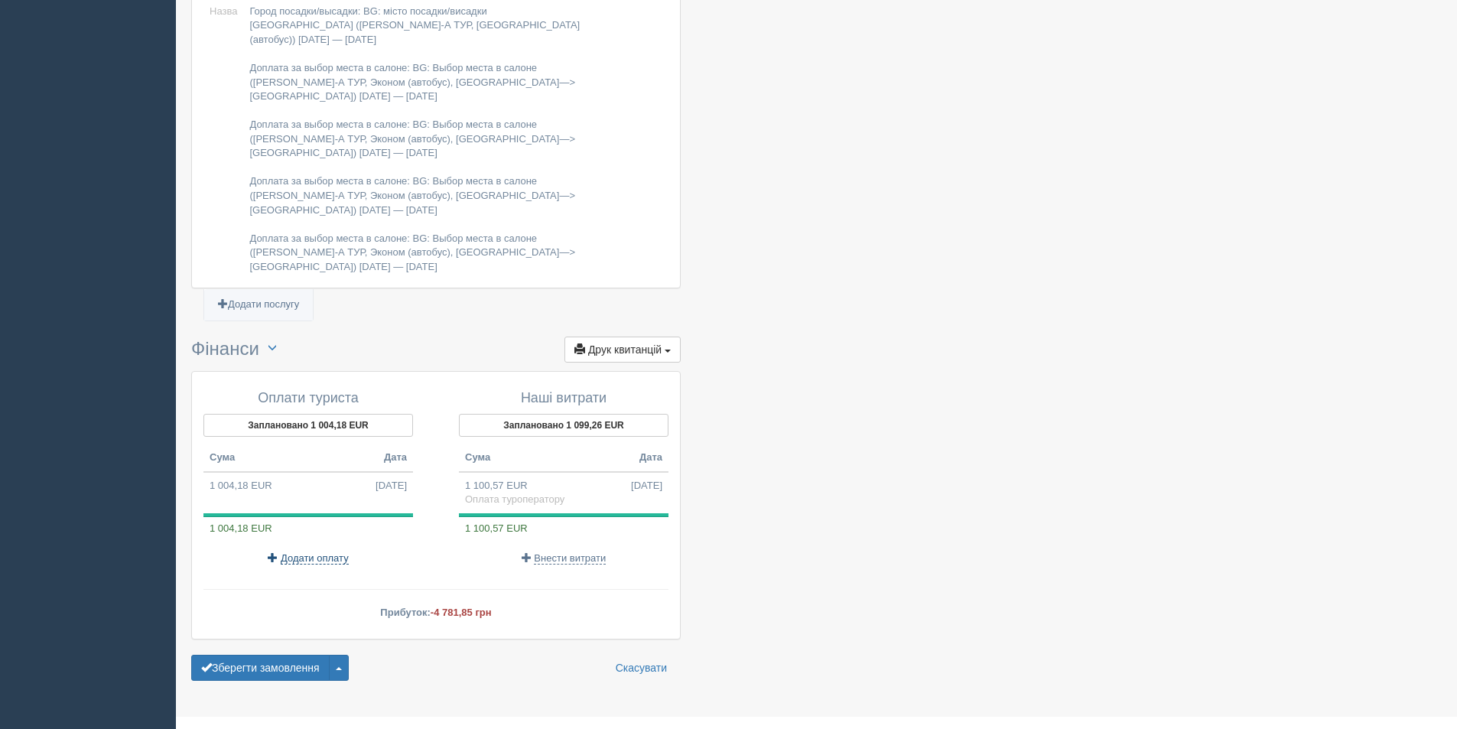
click at [328, 552] on span "Додати оплату" at bounding box center [315, 558] width 68 height 12
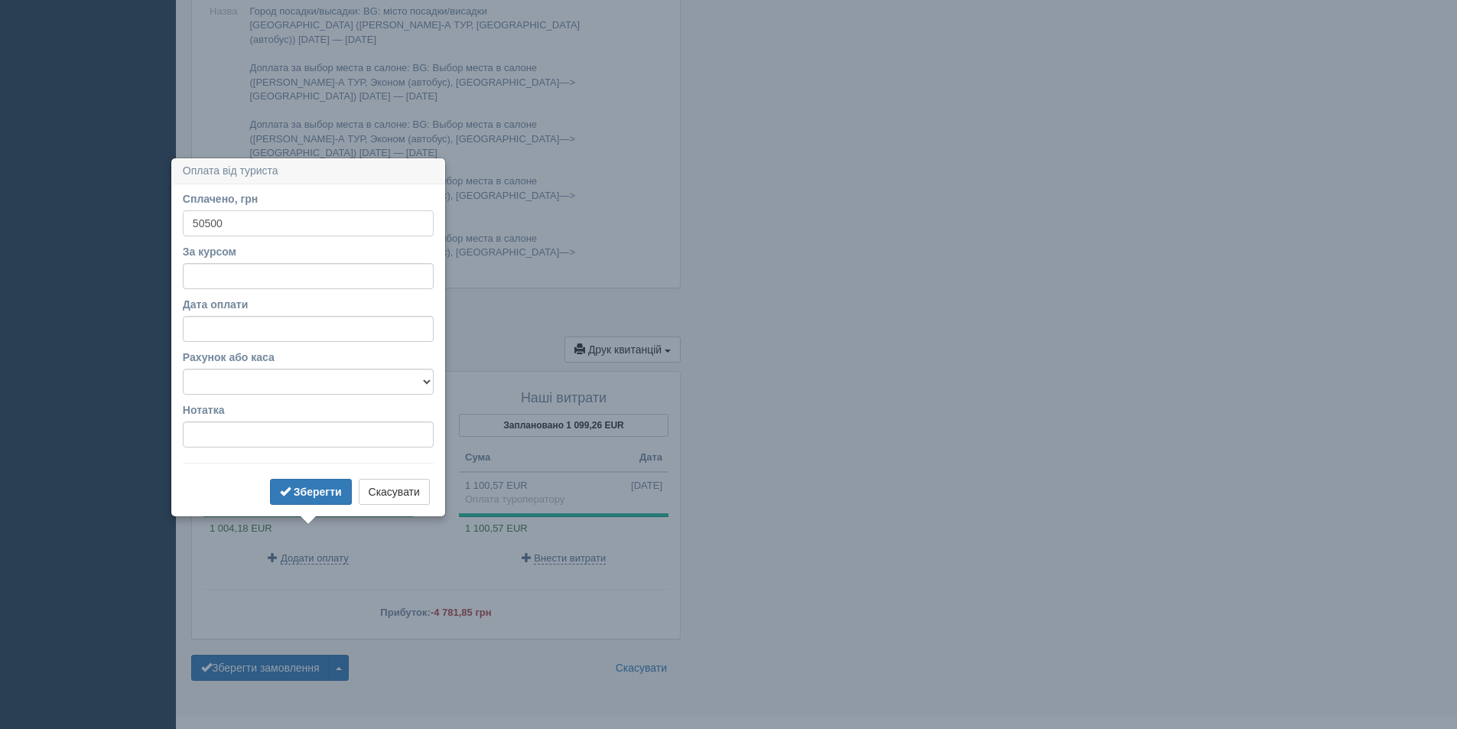
type input "50500"
click at [253, 279] on input "За курсом" at bounding box center [308, 276] width 251 height 26
type input "50.29"
click at [308, 483] on button "Зберегти" at bounding box center [311, 492] width 82 height 26
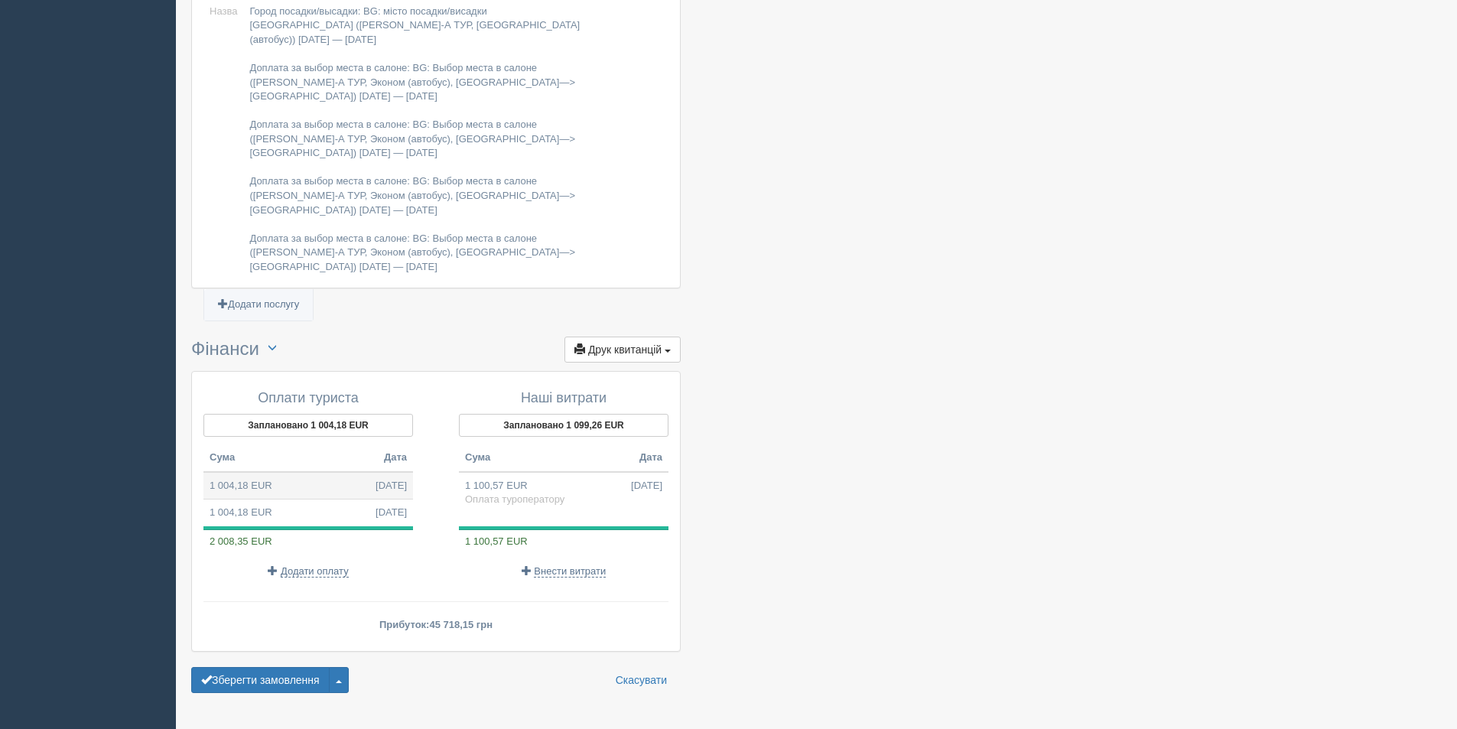
drag, startPoint x: 346, startPoint y: 447, endPoint x: 281, endPoint y: 452, distance: 64.4
click at [281, 472] on td "1 004,18 EUR 13.10.2025" at bounding box center [308, 486] width 210 height 28
type input "50500.00"
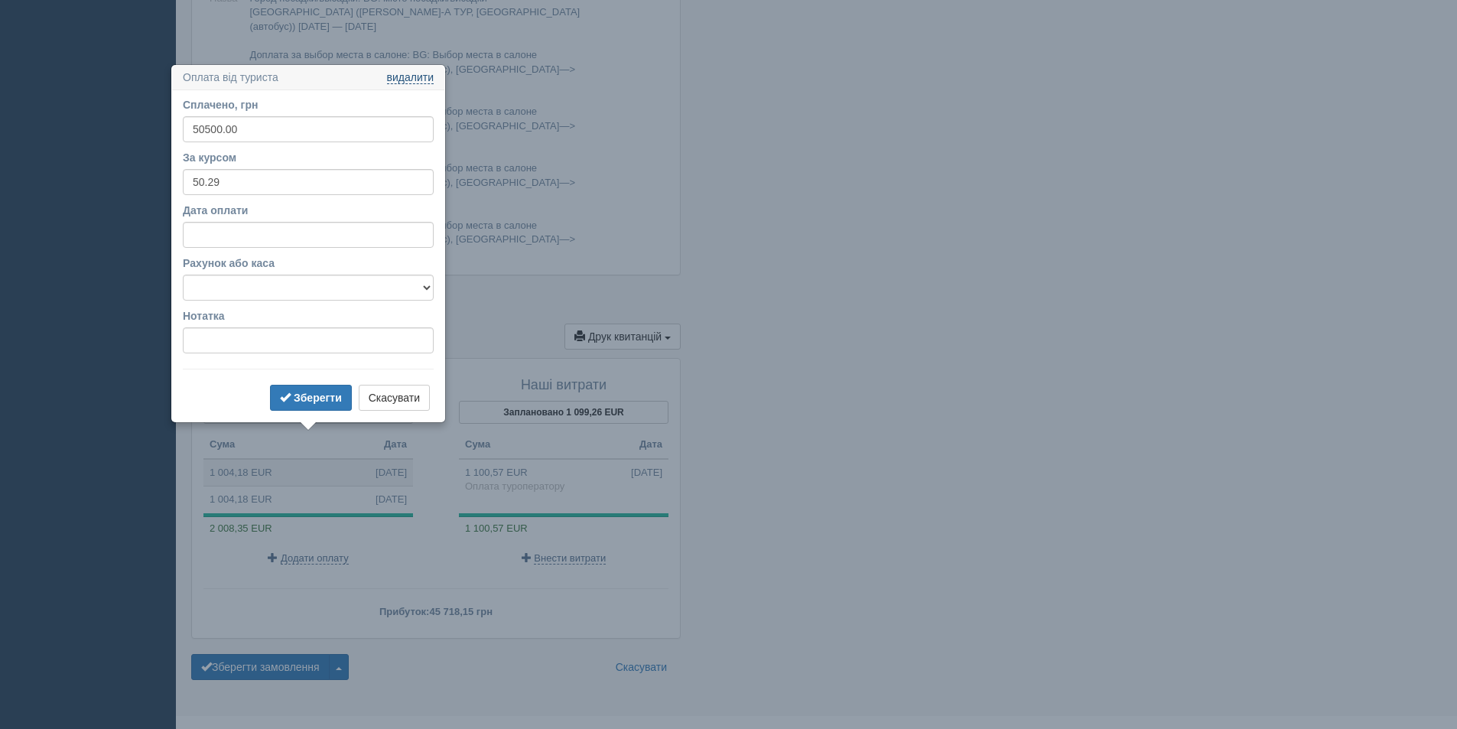
click at [423, 75] on link "видалити" at bounding box center [410, 78] width 47 height 12
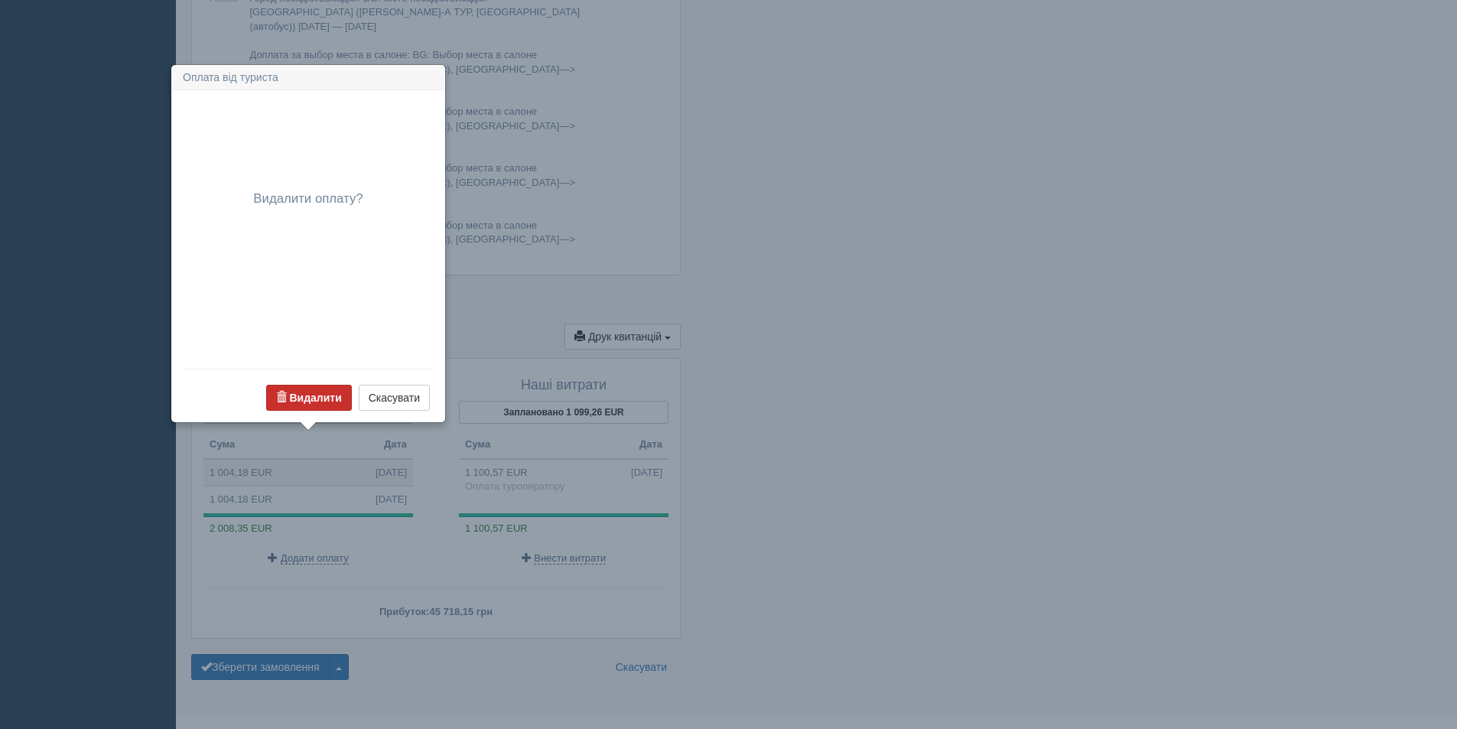
click at [312, 390] on button "Видалити" at bounding box center [309, 398] width 86 height 26
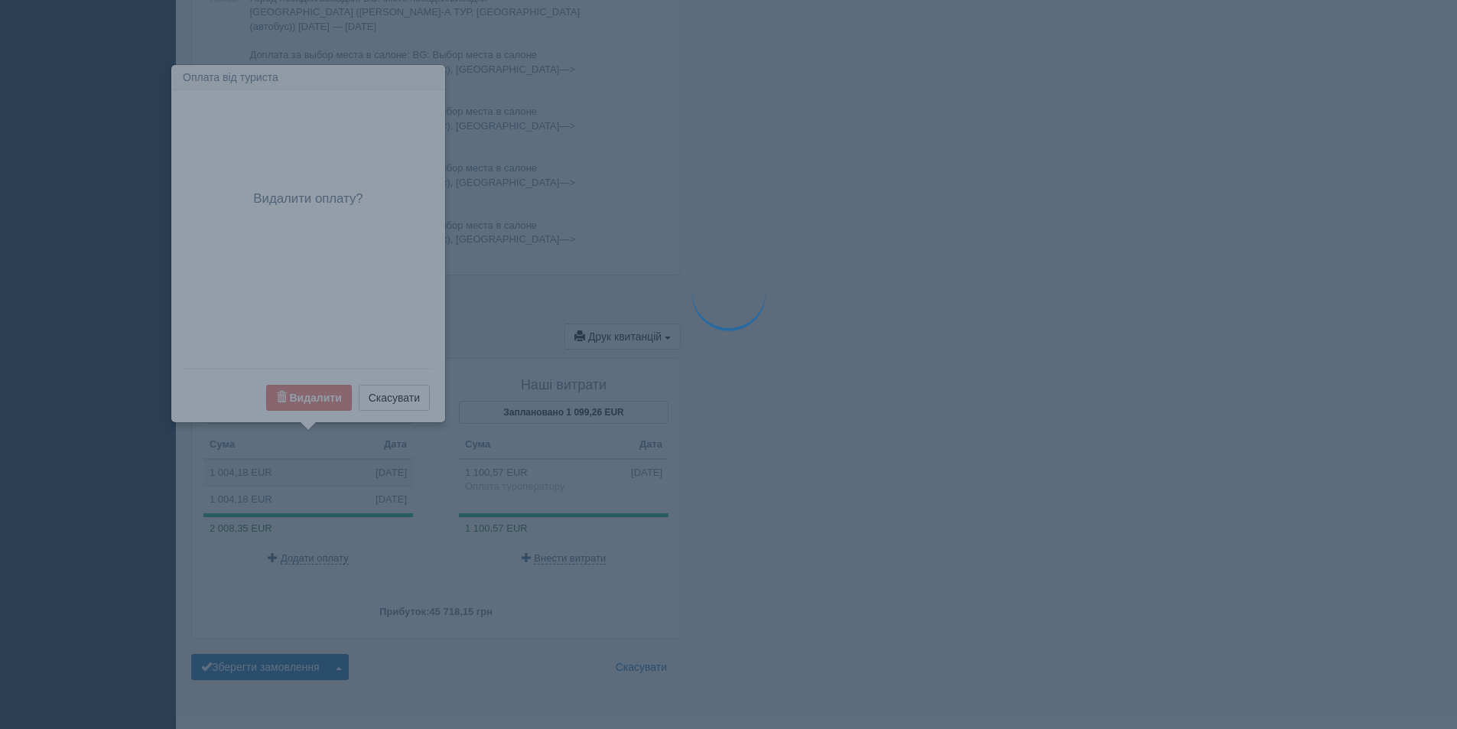
scroll to position [1403, 0]
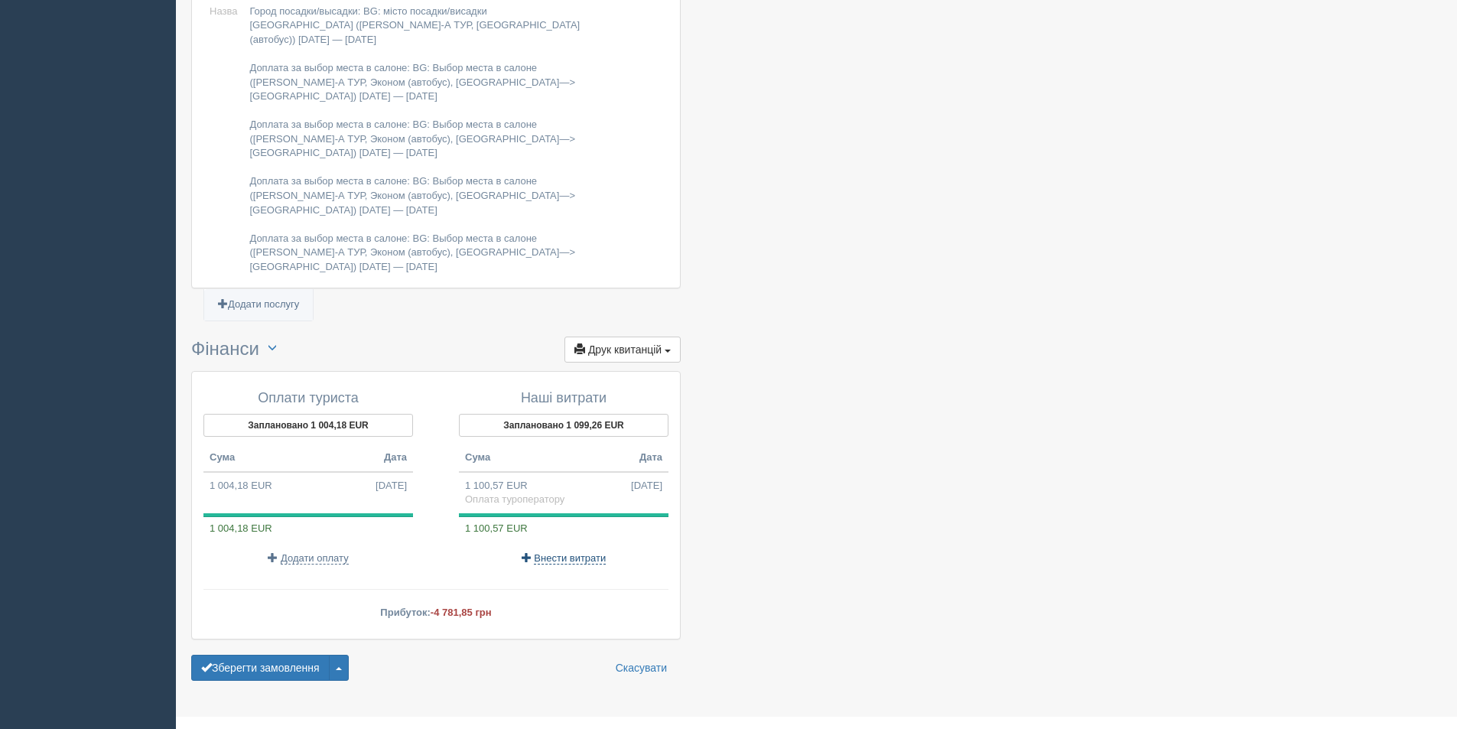
click at [562, 552] on span "Внести витрати" at bounding box center [570, 558] width 72 height 12
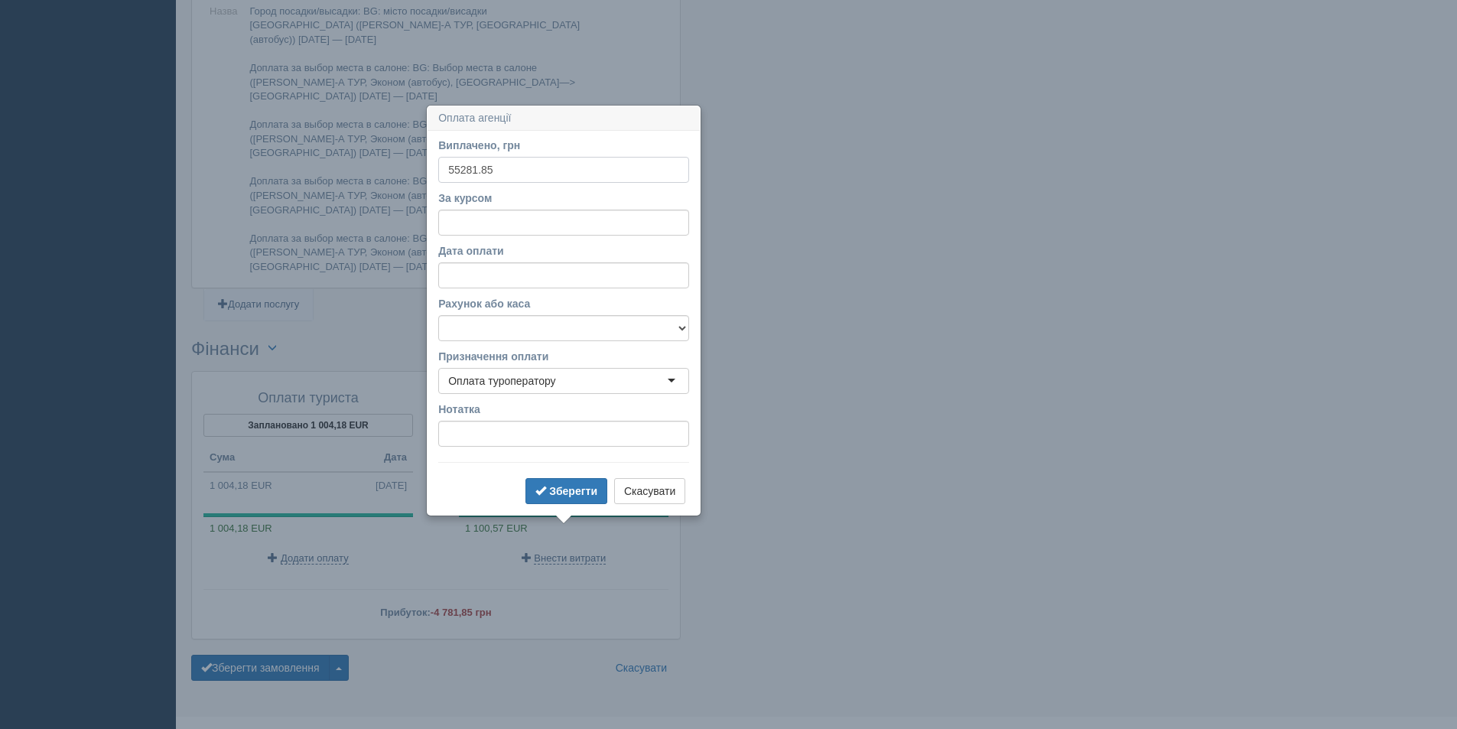
type input "55281.85"
click at [519, 218] on input "За курсом" at bounding box center [563, 223] width 251 height 26
click at [590, 493] on b "Зберегти" at bounding box center [573, 491] width 48 height 12
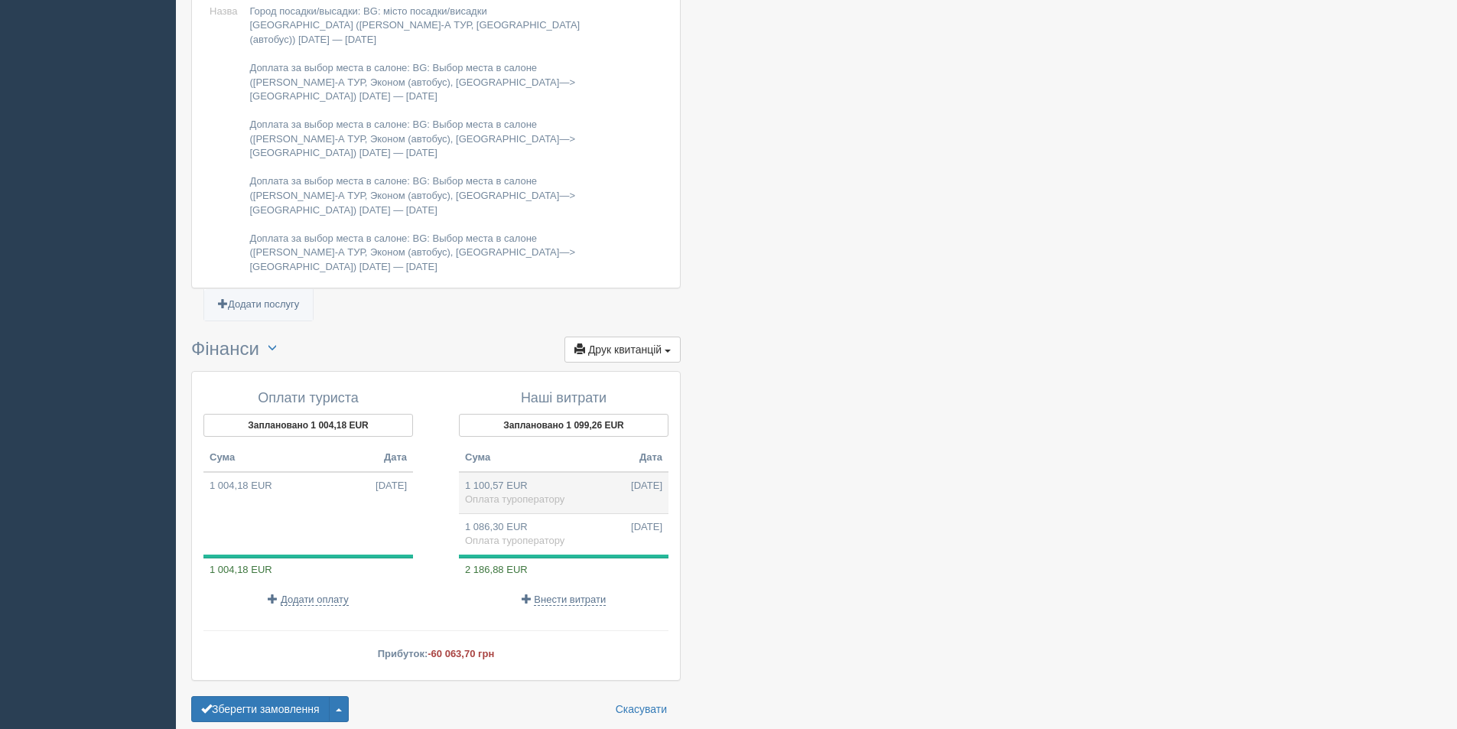
click at [629, 472] on td "1 100,57 EUR 13.10.2025 Оплата туроператору" at bounding box center [564, 493] width 210 height 42
type input "50.23"
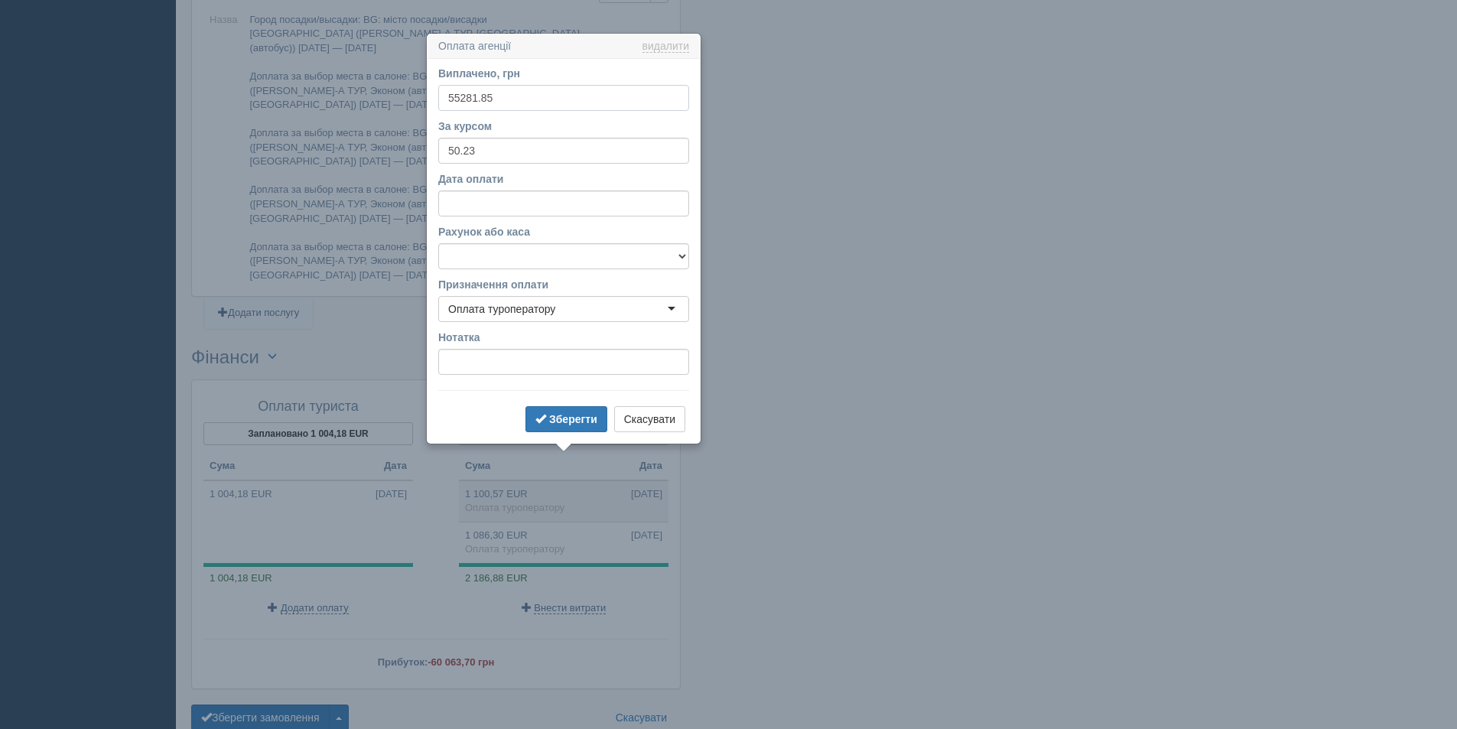
scroll to position [1367, 0]
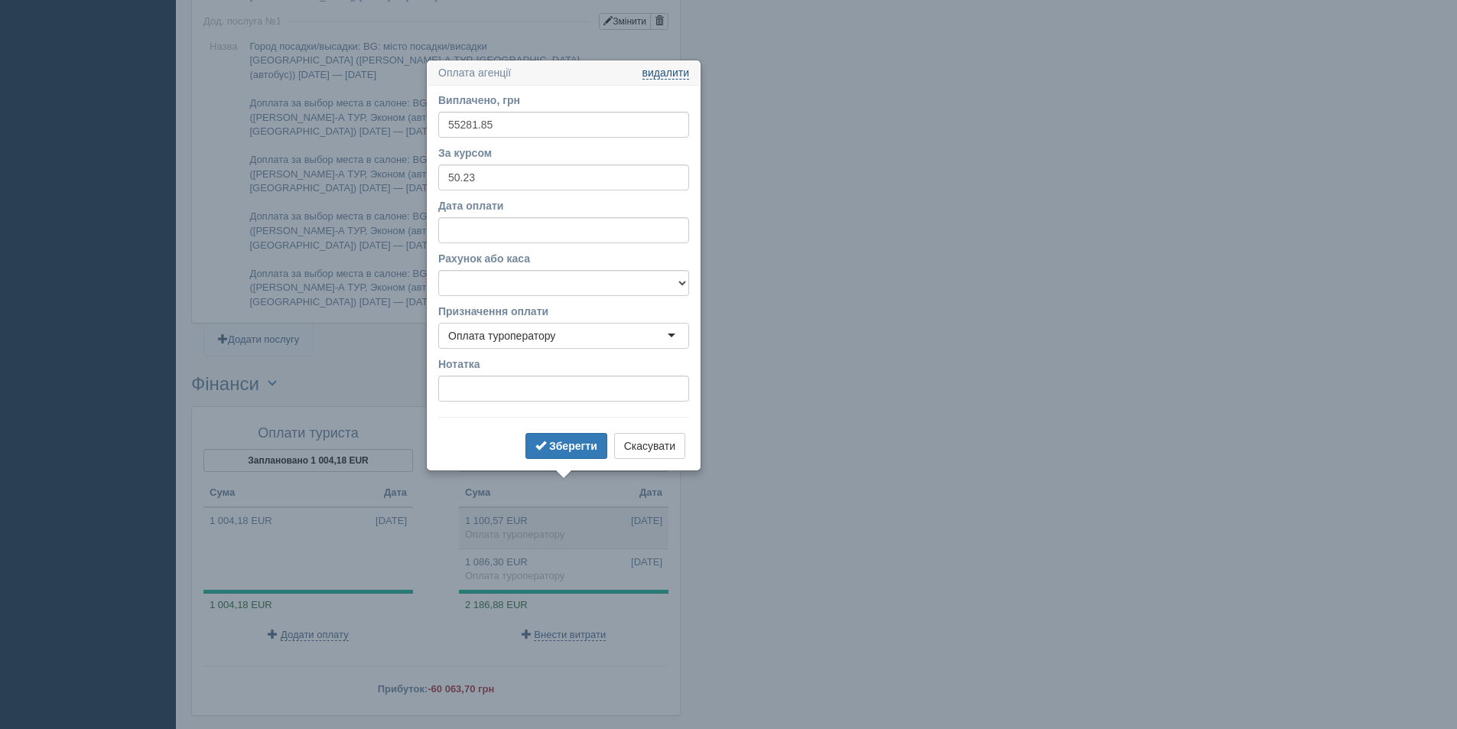
click at [669, 76] on link "видалити" at bounding box center [665, 73] width 47 height 12
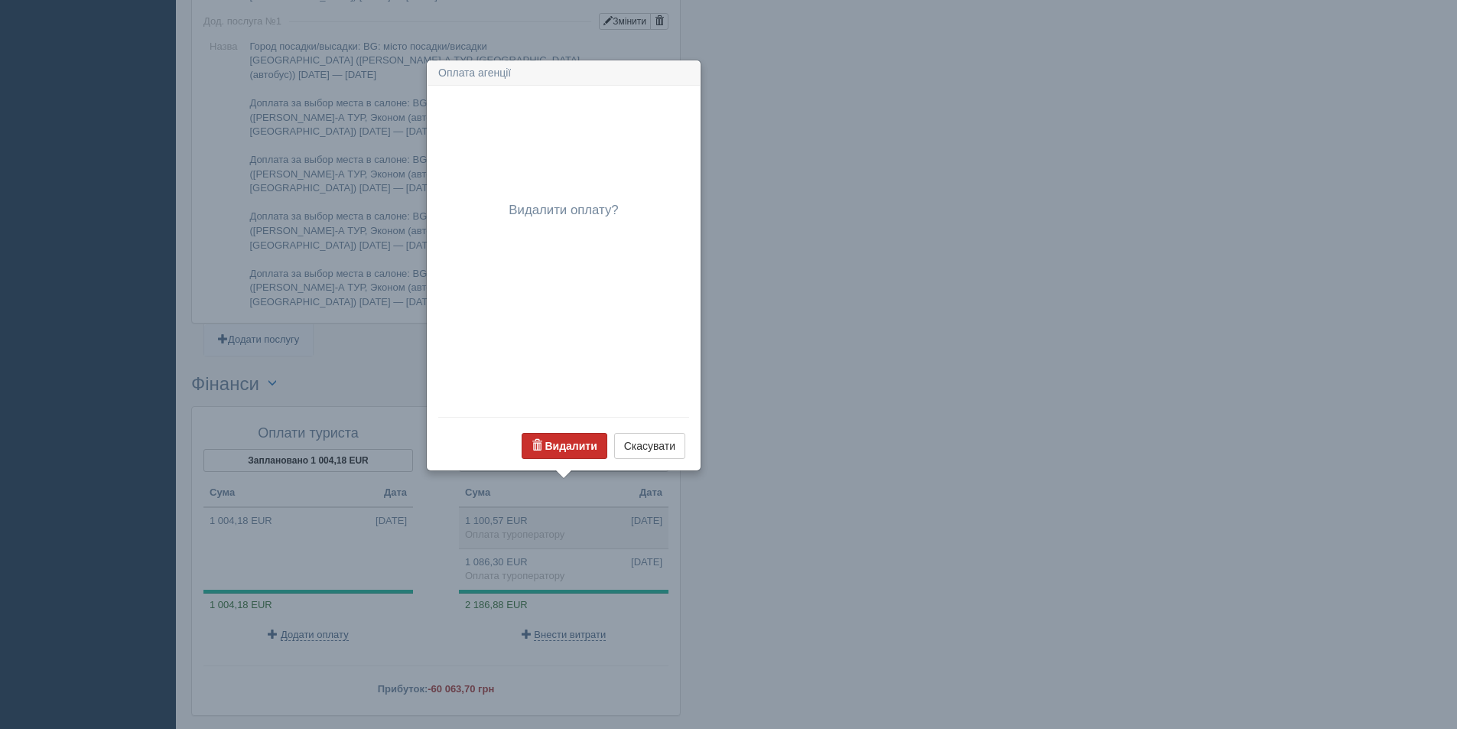
click at [580, 443] on b "Видалити" at bounding box center [571, 446] width 52 height 12
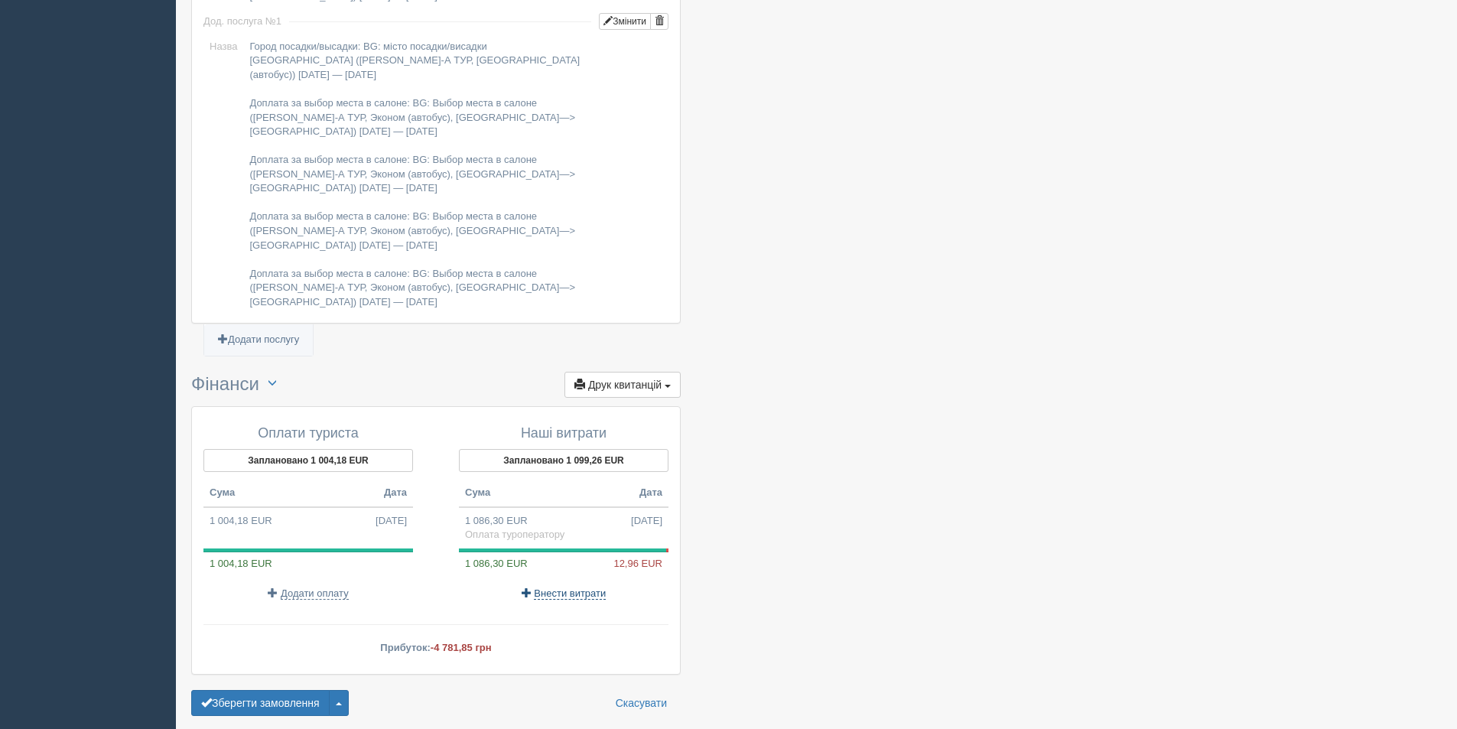
click at [552, 587] on span "Внести витрати" at bounding box center [570, 593] width 72 height 12
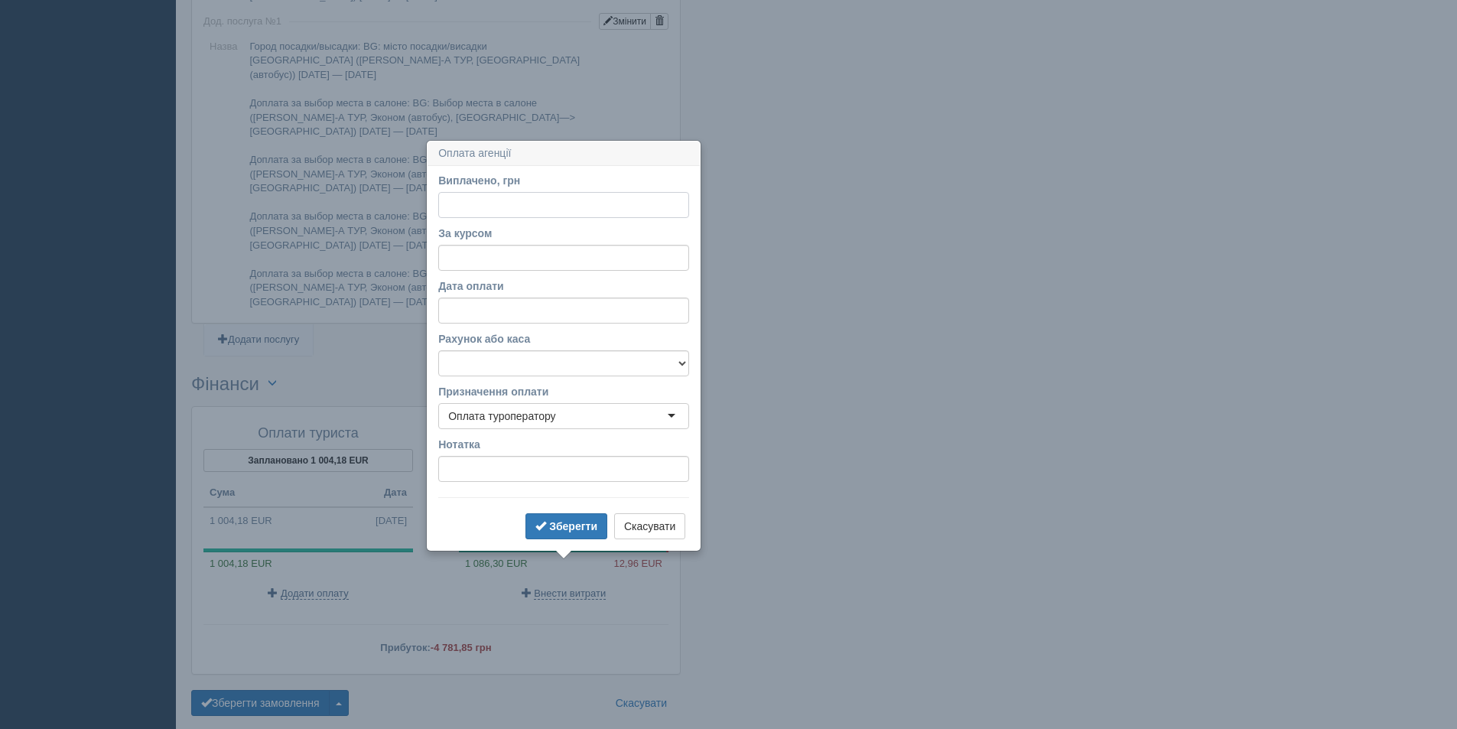
scroll to position [1403, 0]
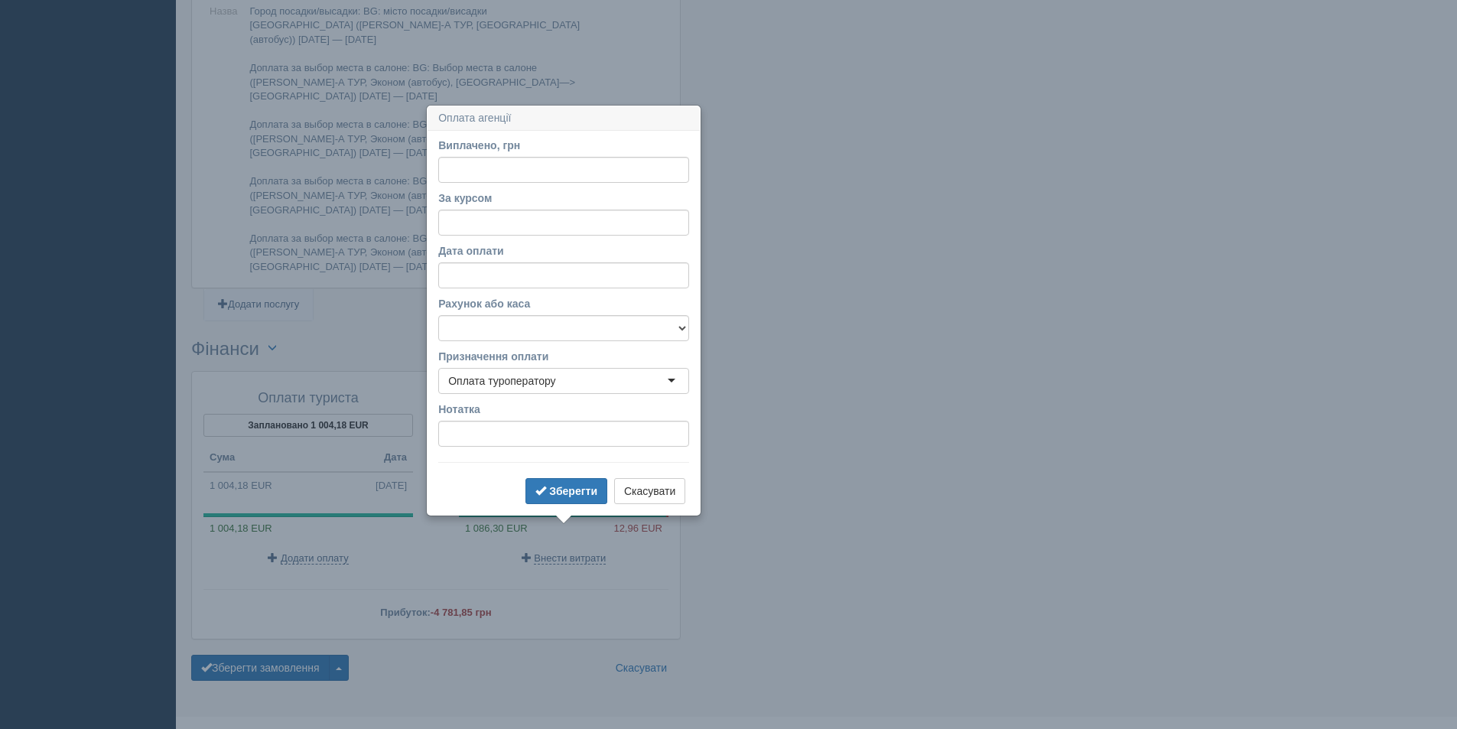
click at [577, 379] on div "Оплата туроператору" at bounding box center [563, 381] width 251 height 26
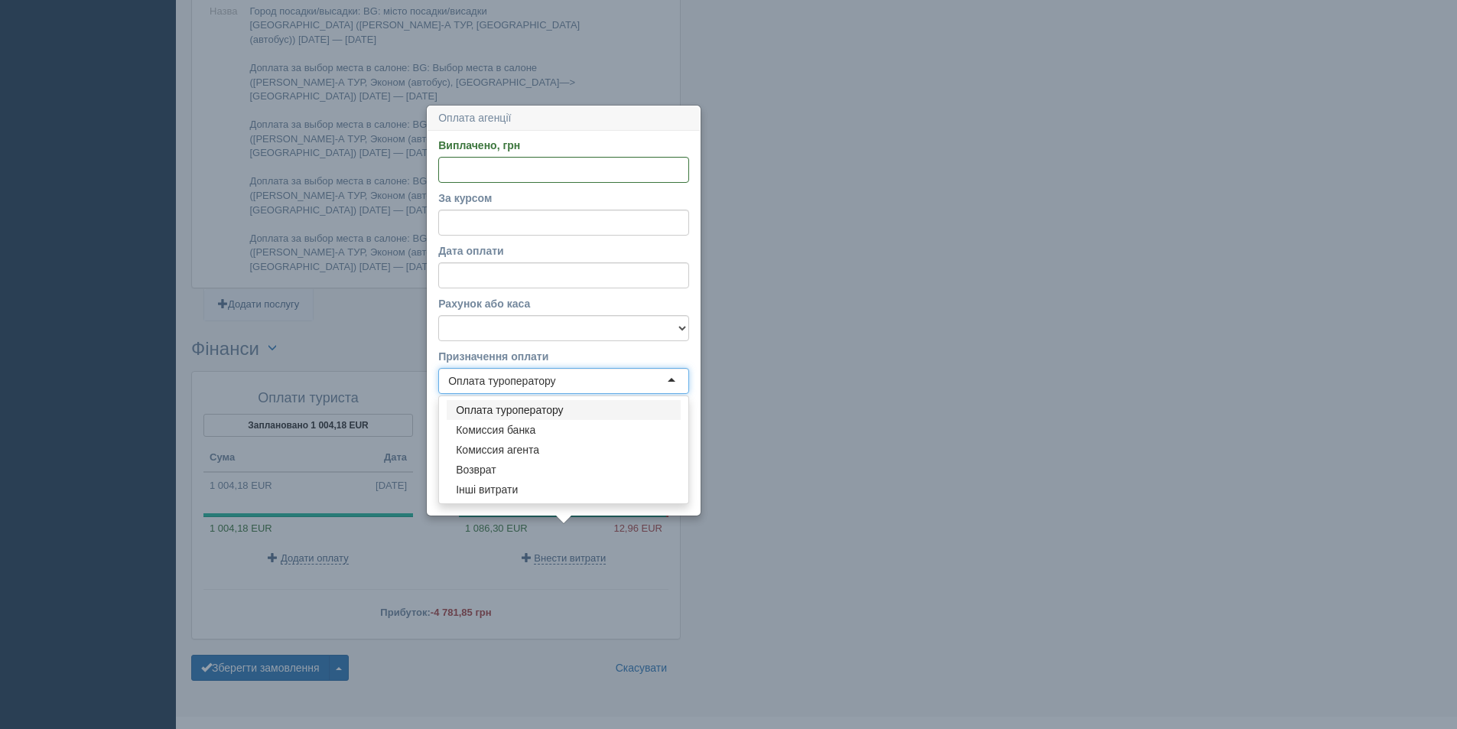
click at [577, 379] on div "Оплата туроператору" at bounding box center [563, 381] width 251 height 26
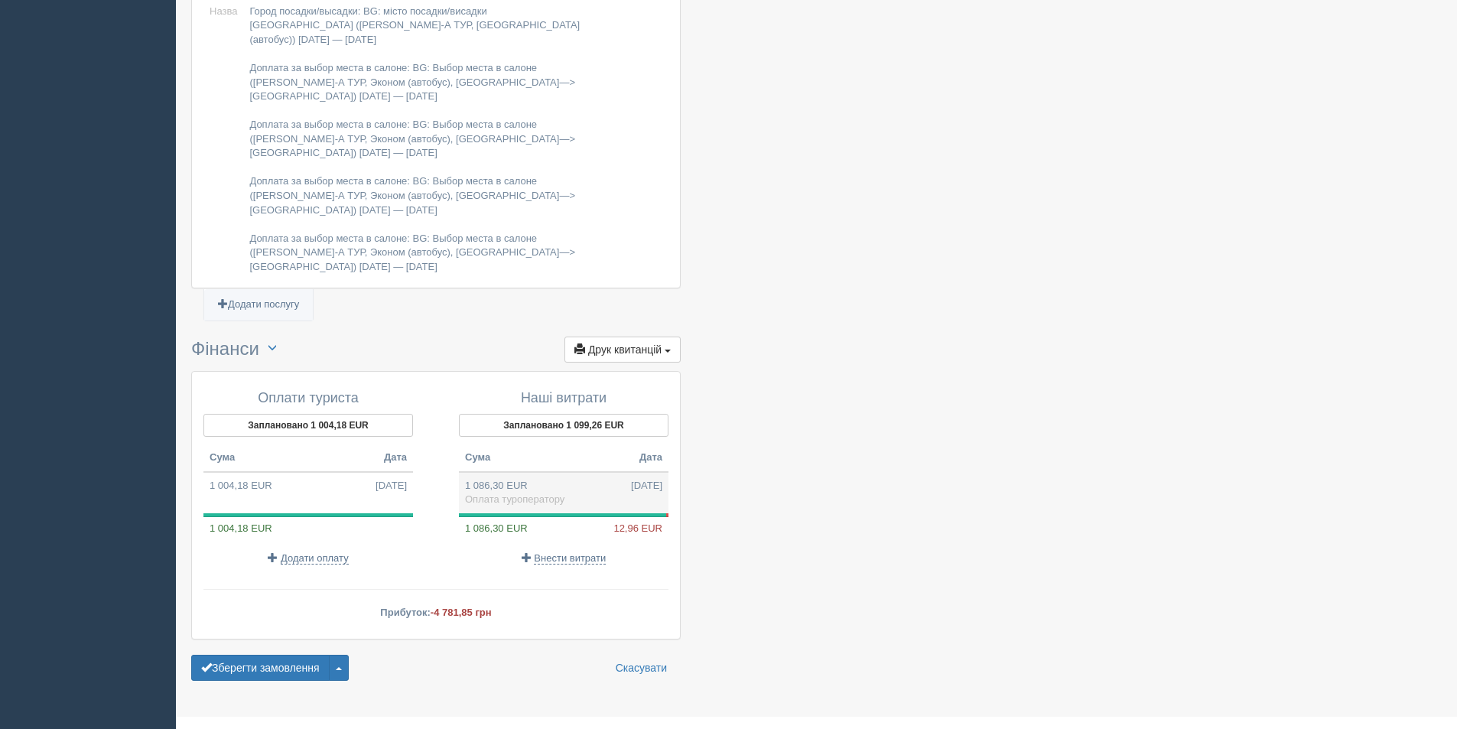
click at [600, 472] on td "1 086,30 EUR 13.10.2025 Оплата туроператору" at bounding box center [564, 492] width 210 height 41
type input "55281.85"
type input "50.89"
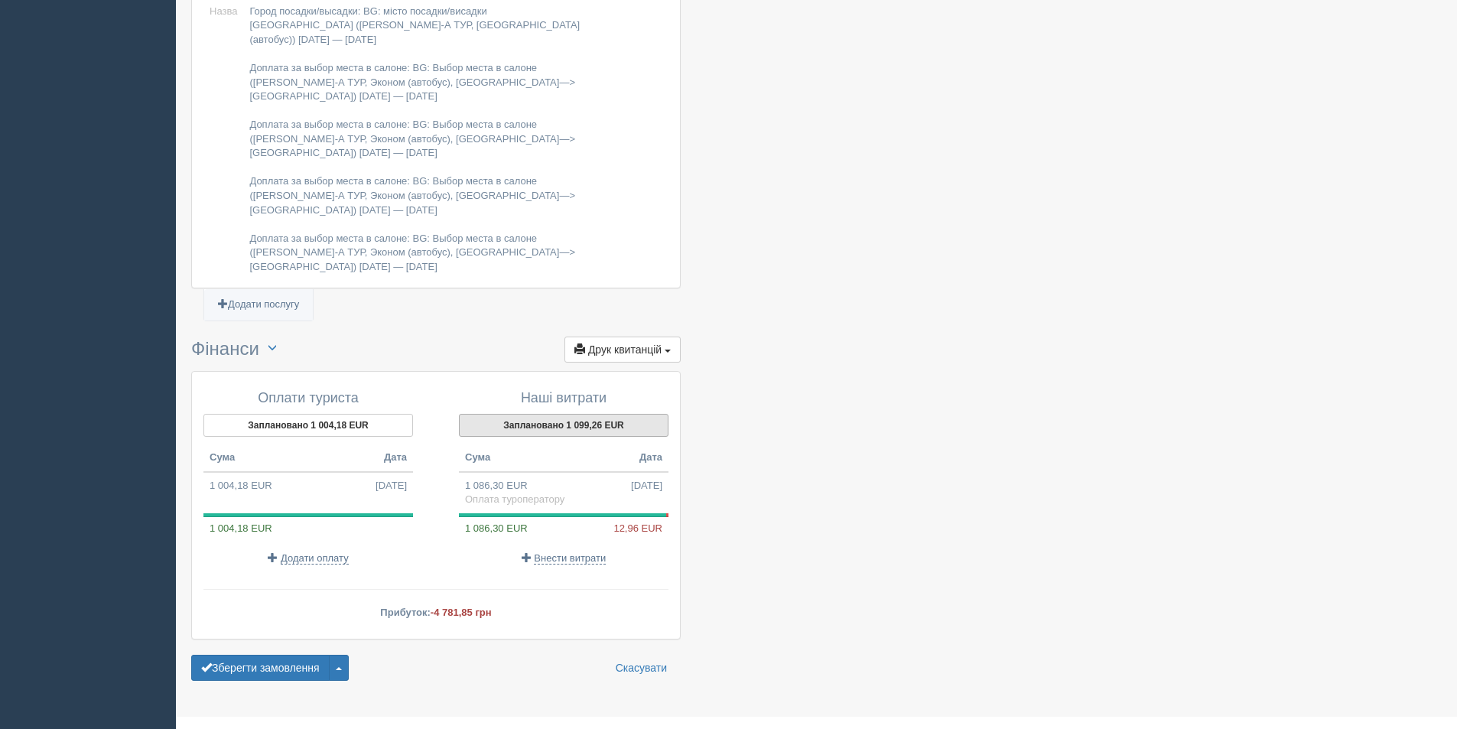
click at [527, 414] on button "Заплановано 1 099,26 EUR" at bounding box center [564, 425] width 210 height 23
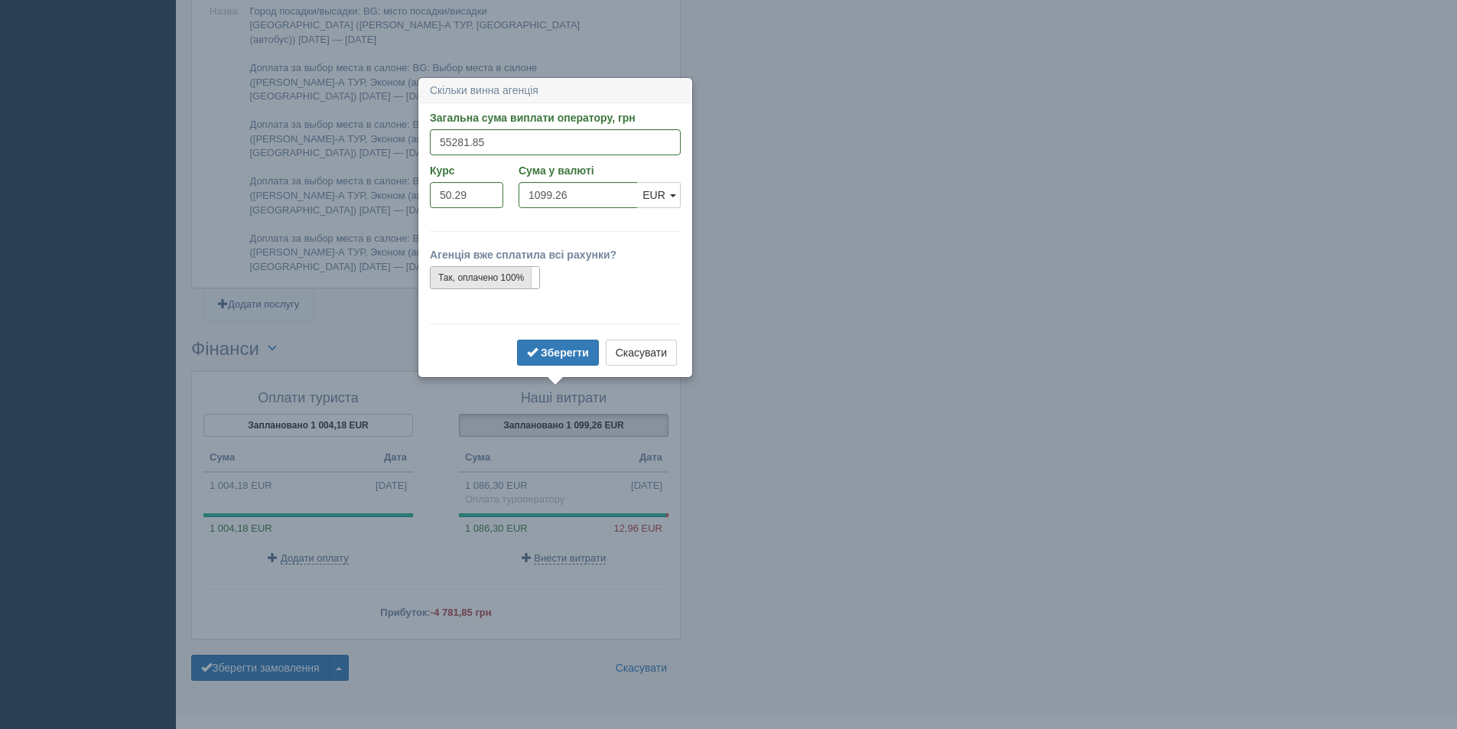
click at [501, 278] on label "Так, оплачено 100%" at bounding box center [485, 277] width 109 height 21
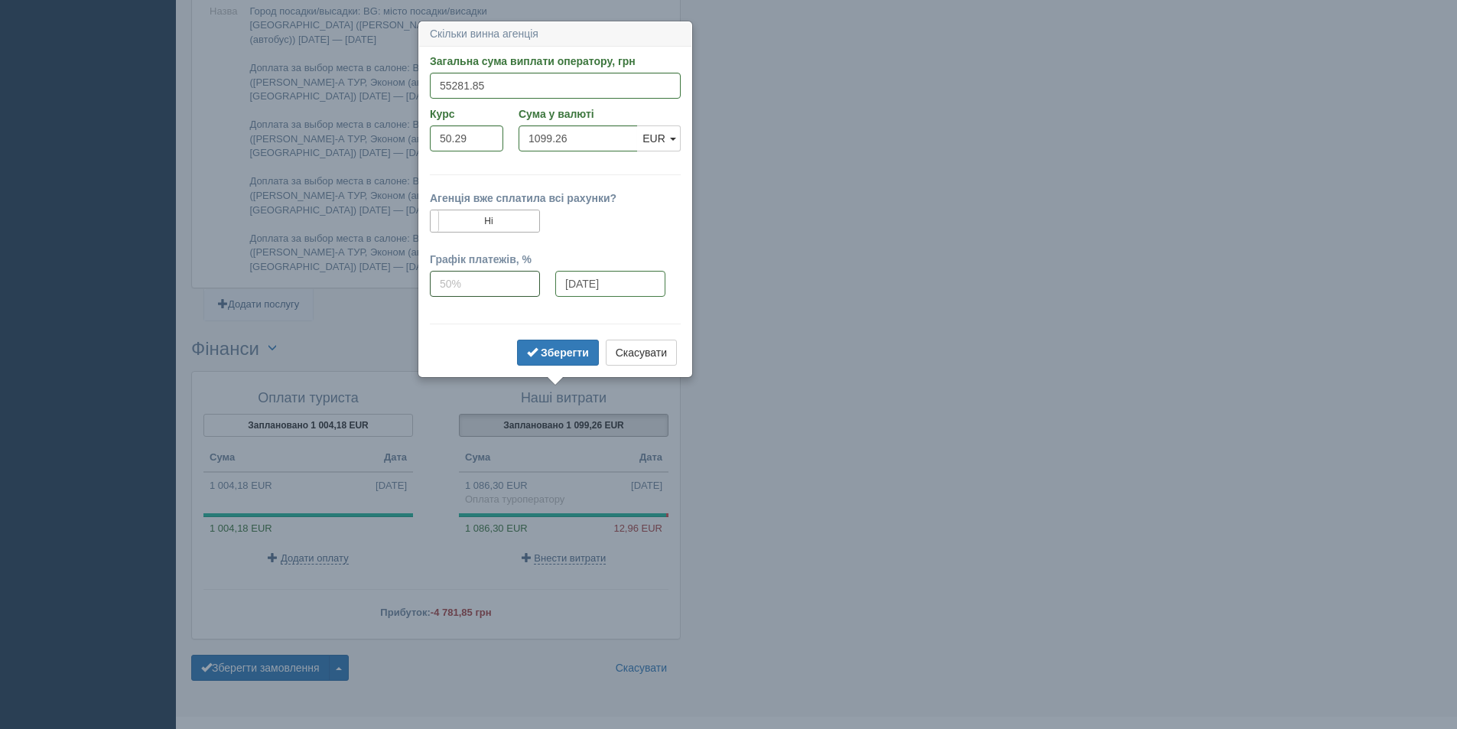
click at [501, 278] on input "tel" at bounding box center [485, 284] width 110 height 26
click at [512, 213] on label "Ні" at bounding box center [485, 220] width 109 height 21
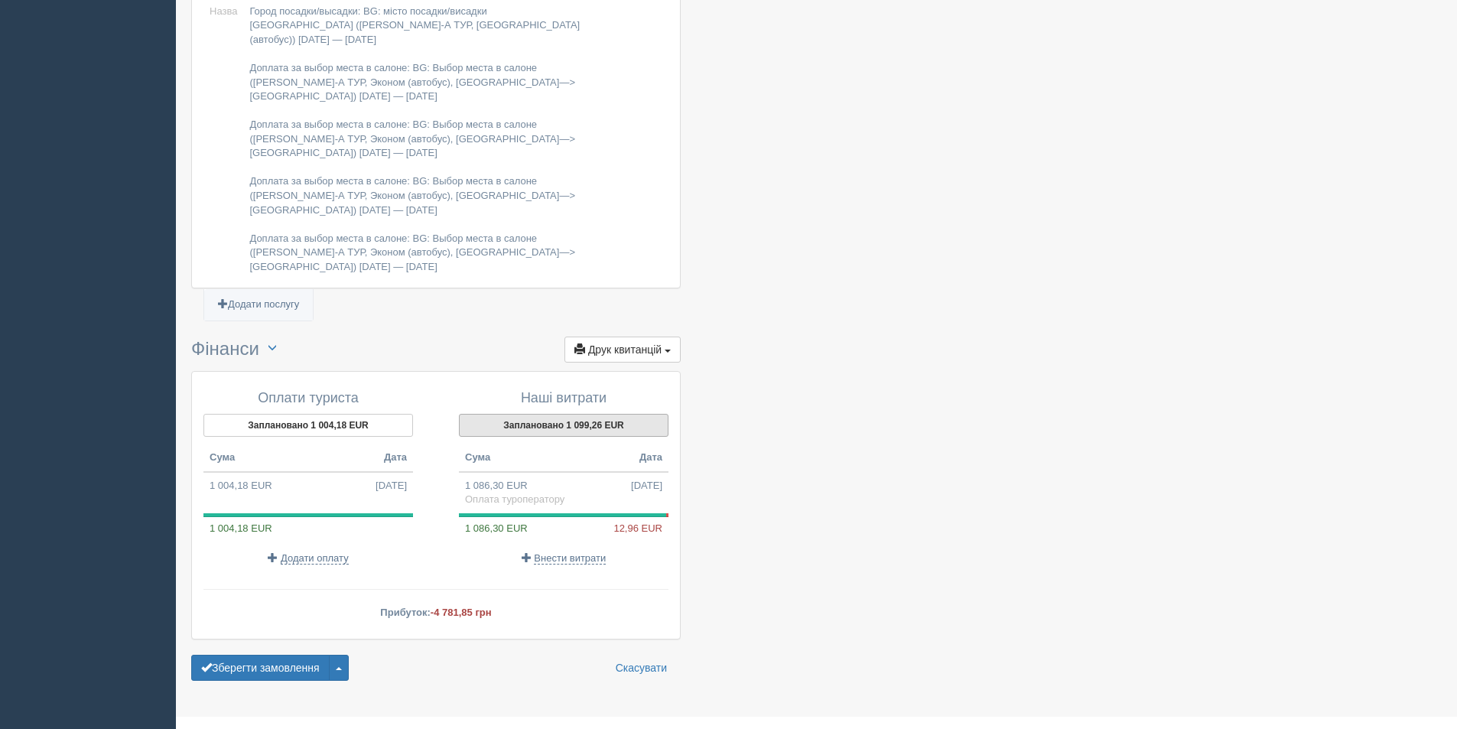
click at [562, 414] on button "Заплановано 1 099,26 EUR" at bounding box center [564, 425] width 210 height 23
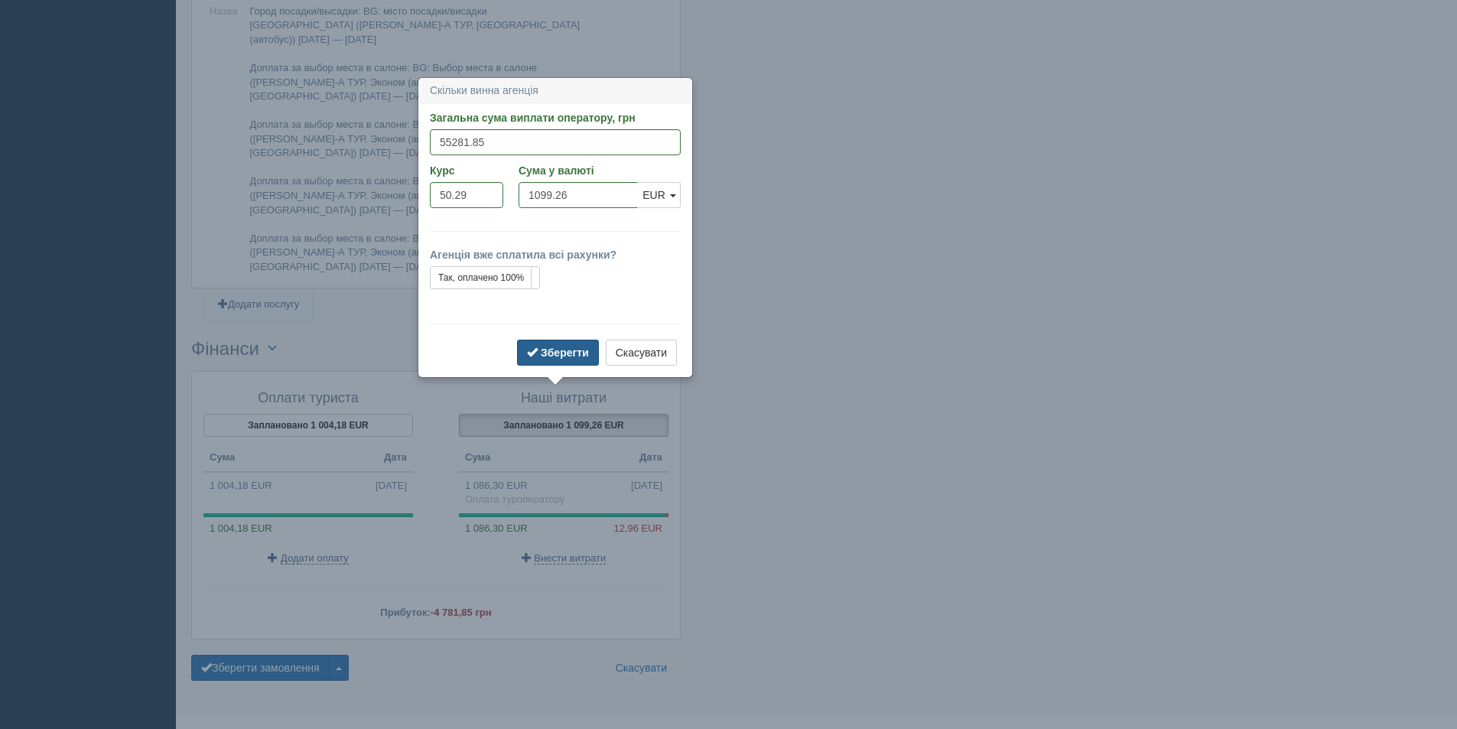
click at [550, 362] on button "Зберегти" at bounding box center [558, 353] width 82 height 26
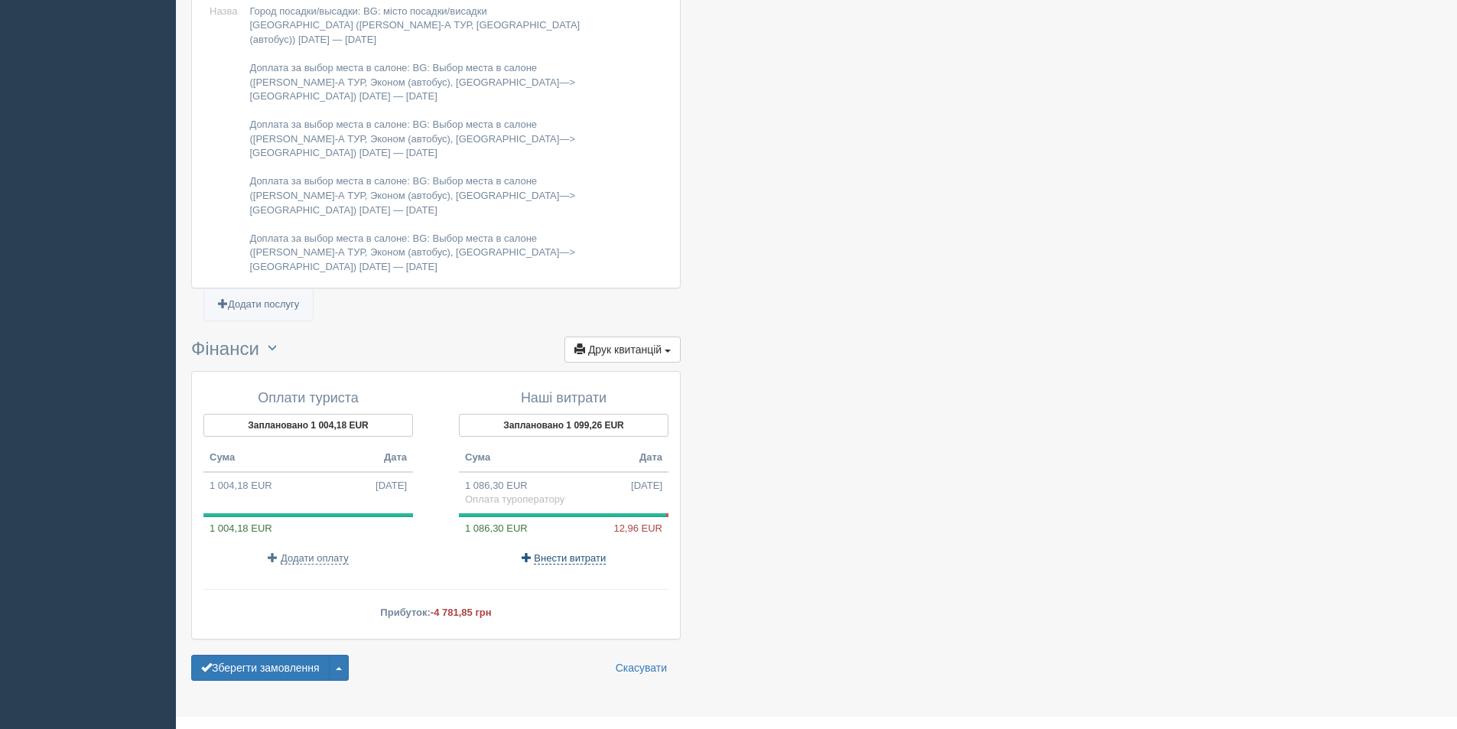
click at [559, 552] on span "Внести витрати" at bounding box center [570, 558] width 72 height 12
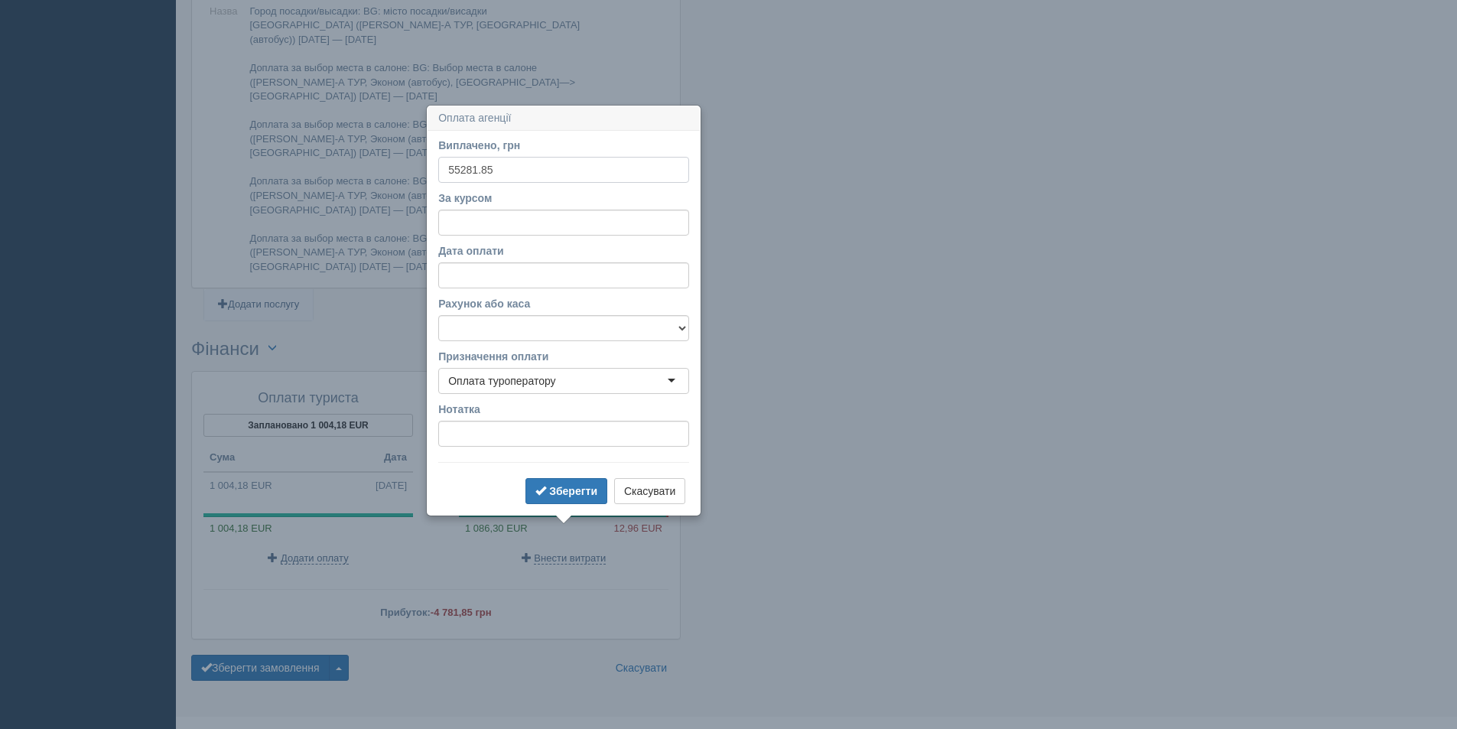
type input "55281.85"
click at [459, 202] on label "За курсом" at bounding box center [563, 197] width 251 height 15
click at [459, 210] on input "За курсом" at bounding box center [563, 223] width 251 height 26
click at [460, 204] on label "За курсом" at bounding box center [563, 197] width 251 height 15
click at [460, 210] on input "За курсом" at bounding box center [563, 223] width 251 height 26
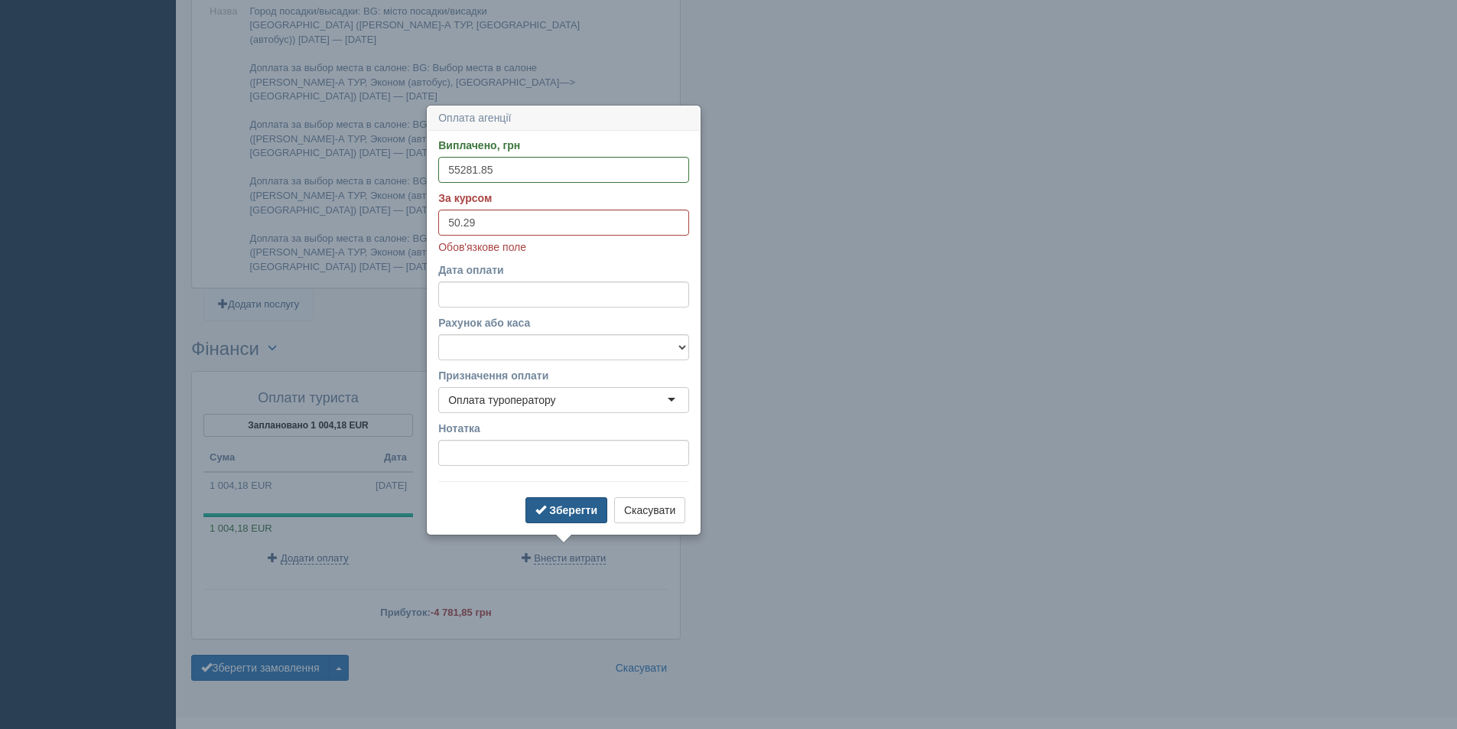
click at [574, 502] on button "Зберегти" at bounding box center [566, 510] width 82 height 26
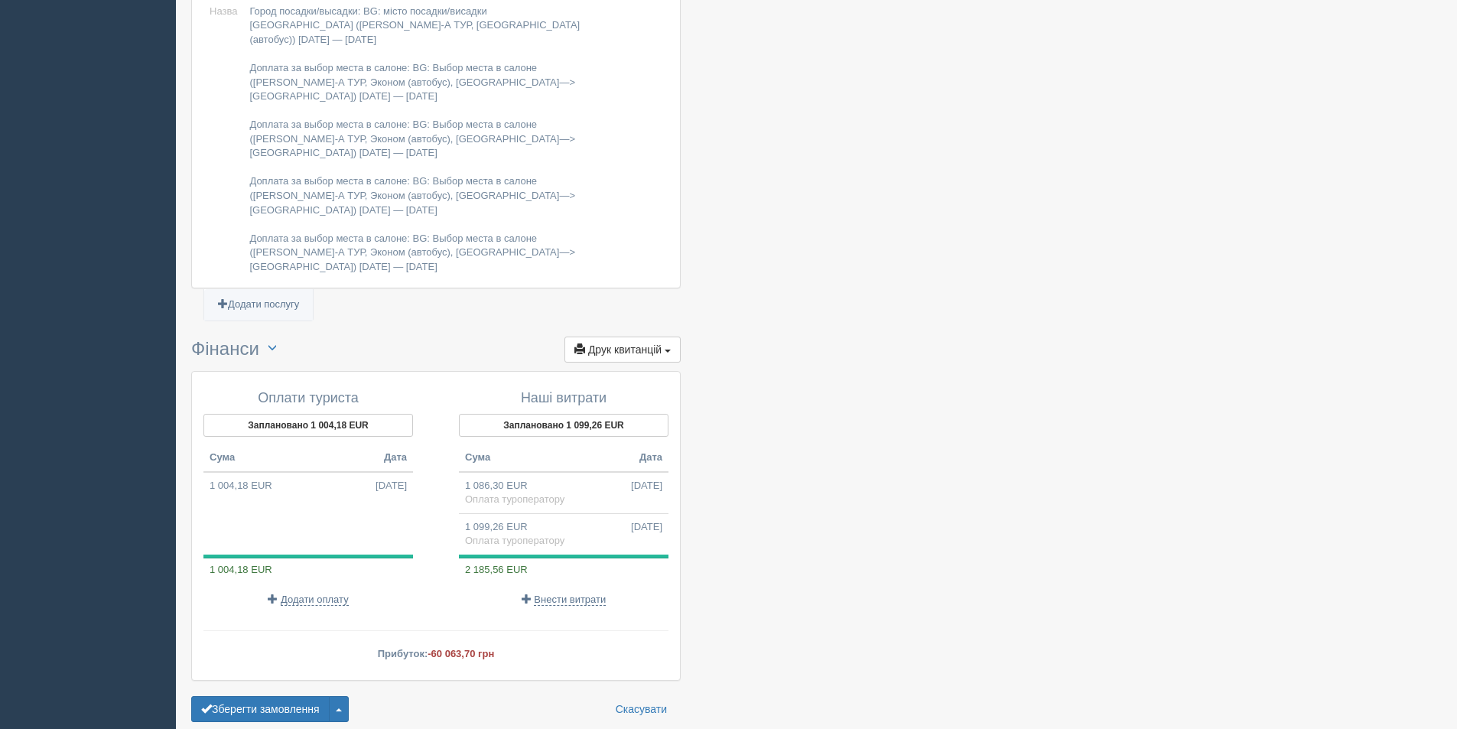
click at [538, 535] on span "Оплата туроператору" at bounding box center [514, 540] width 99 height 11
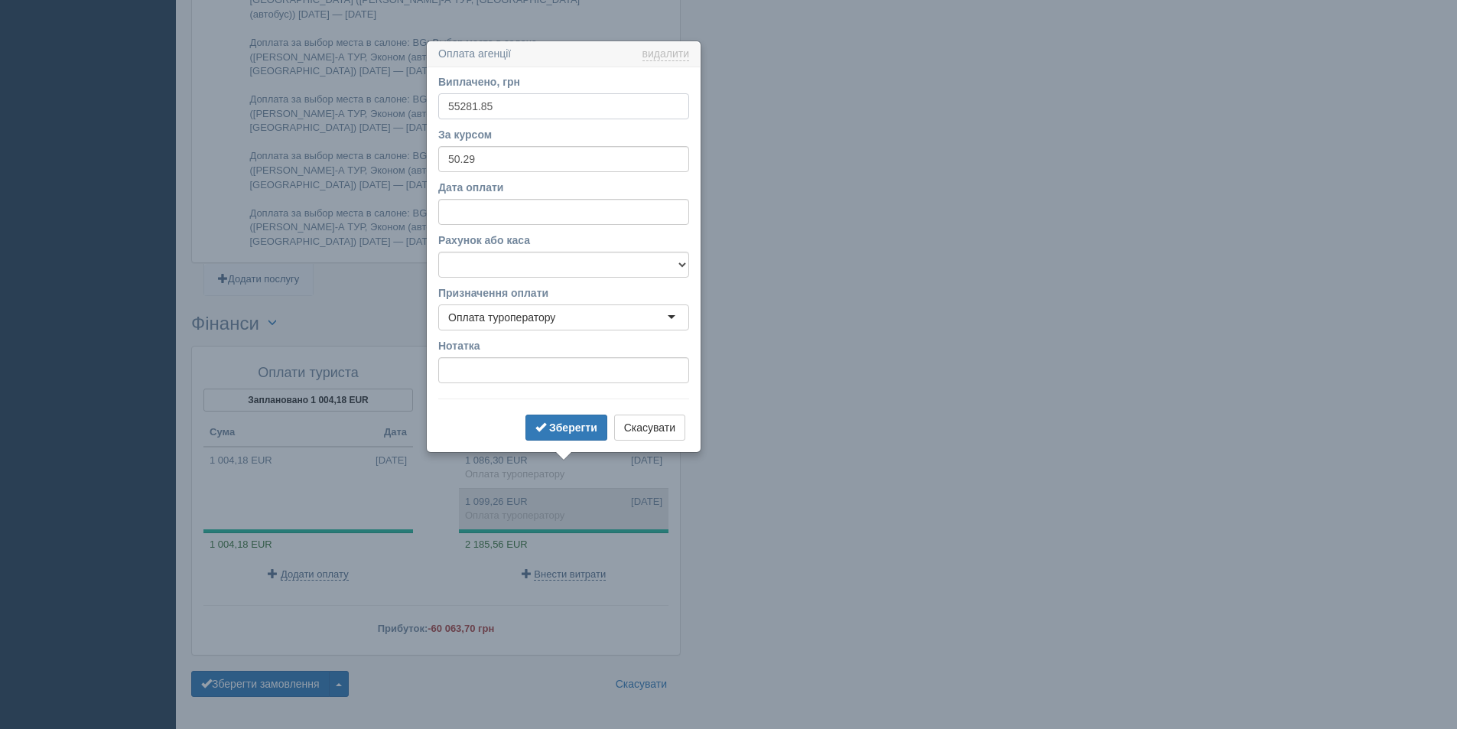
scroll to position [1444, 0]
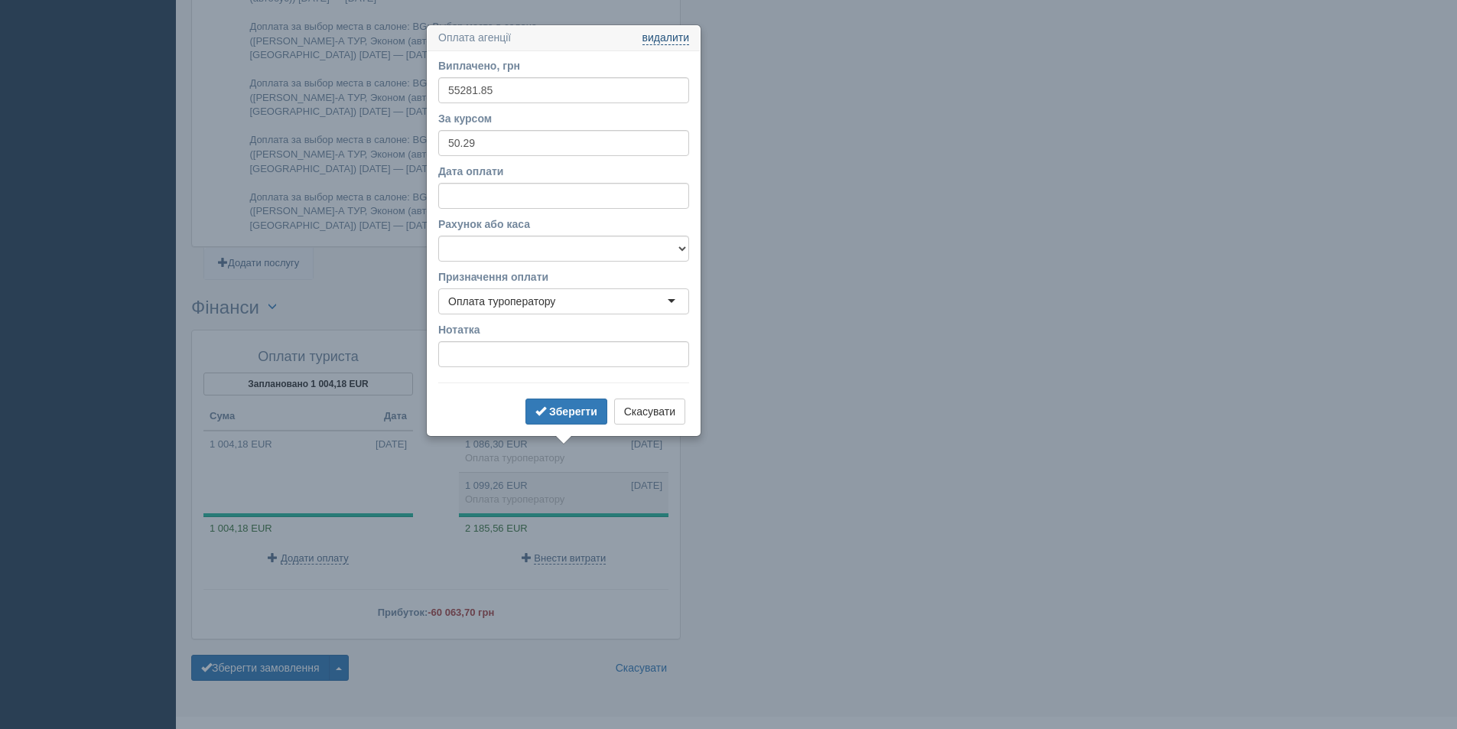
click at [678, 39] on link "видалити" at bounding box center [665, 38] width 47 height 12
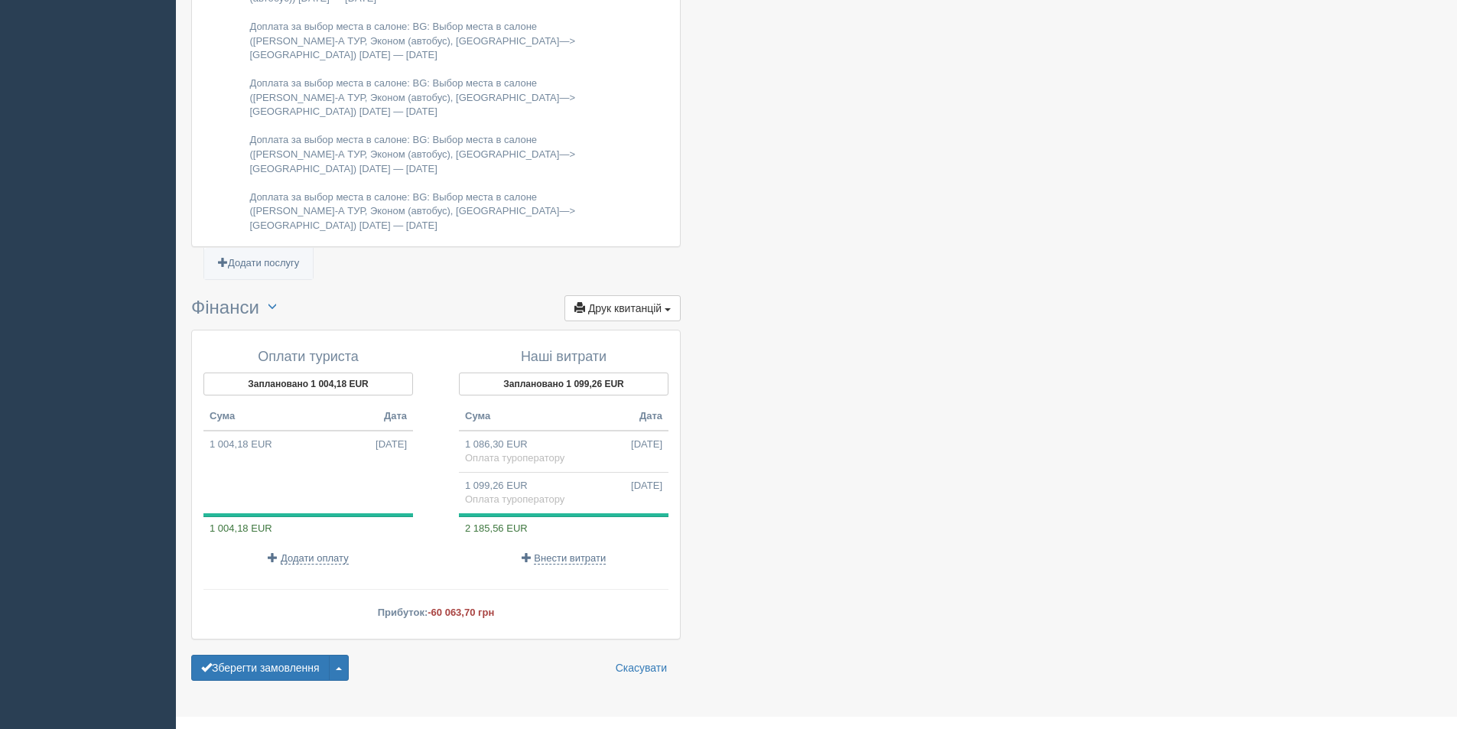
click at [570, 431] on td "1 086,30 EUR 13.10.2025 Оплата туроператору" at bounding box center [564, 452] width 210 height 42
type input "50.89"
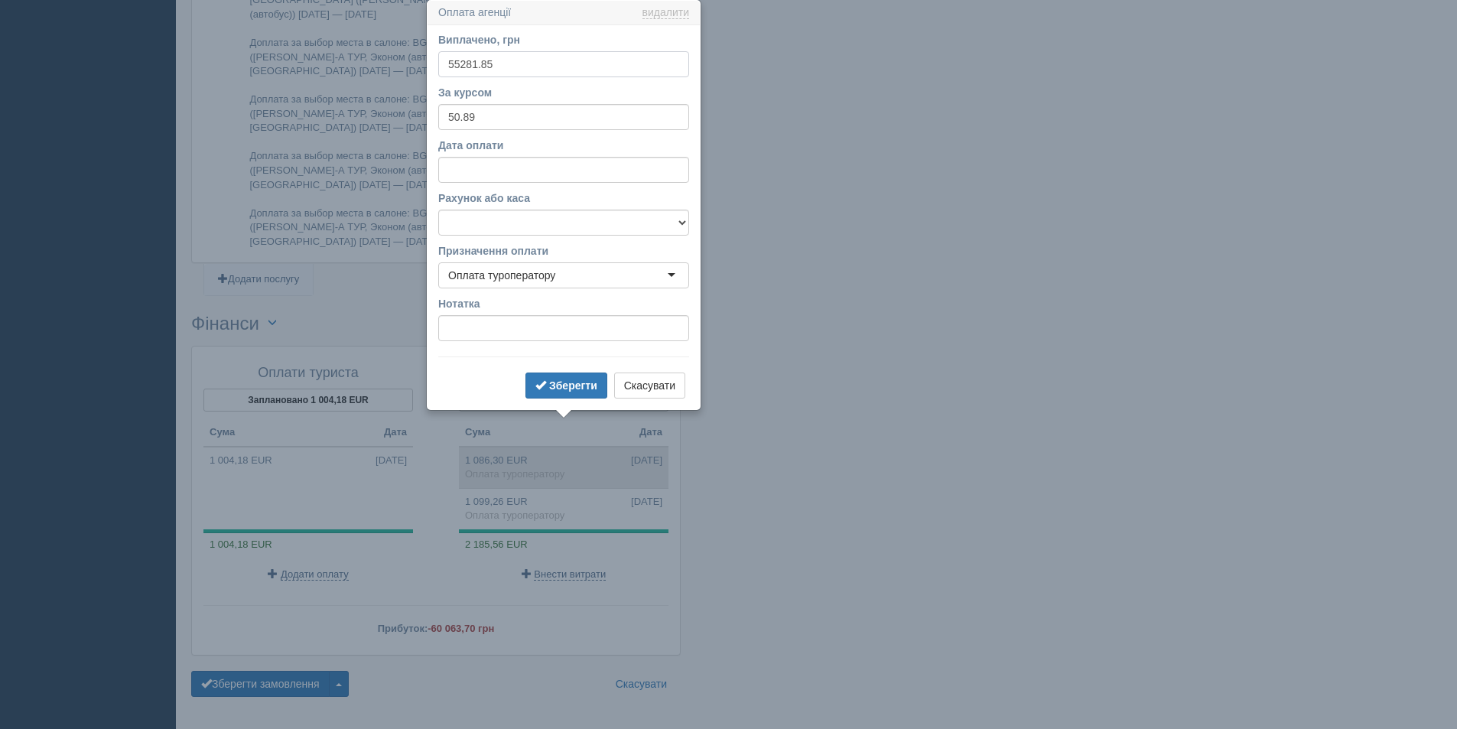
scroll to position [1427, 0]
click at [667, 15] on link "видалити" at bounding box center [665, 14] width 47 height 12
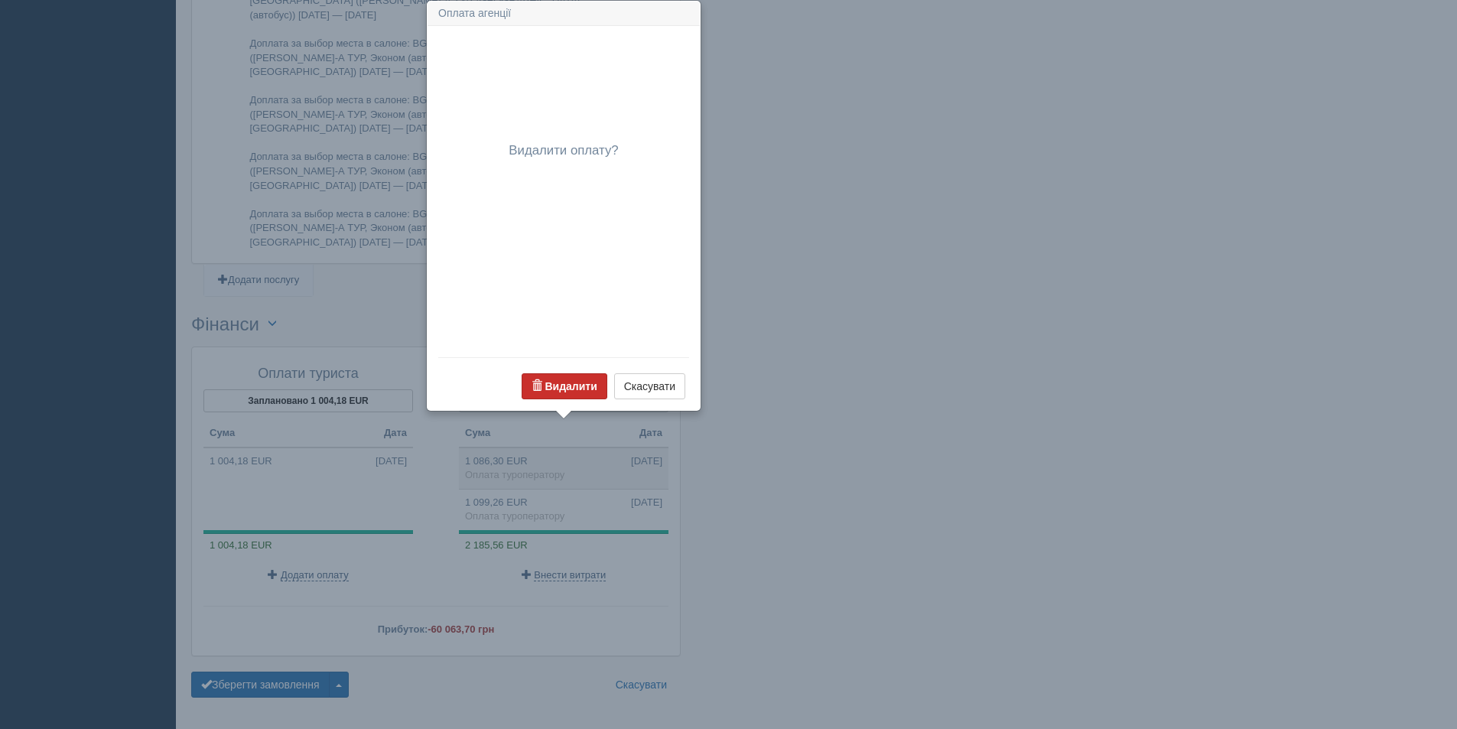
click at [551, 383] on b "Видалити" at bounding box center [571, 386] width 52 height 12
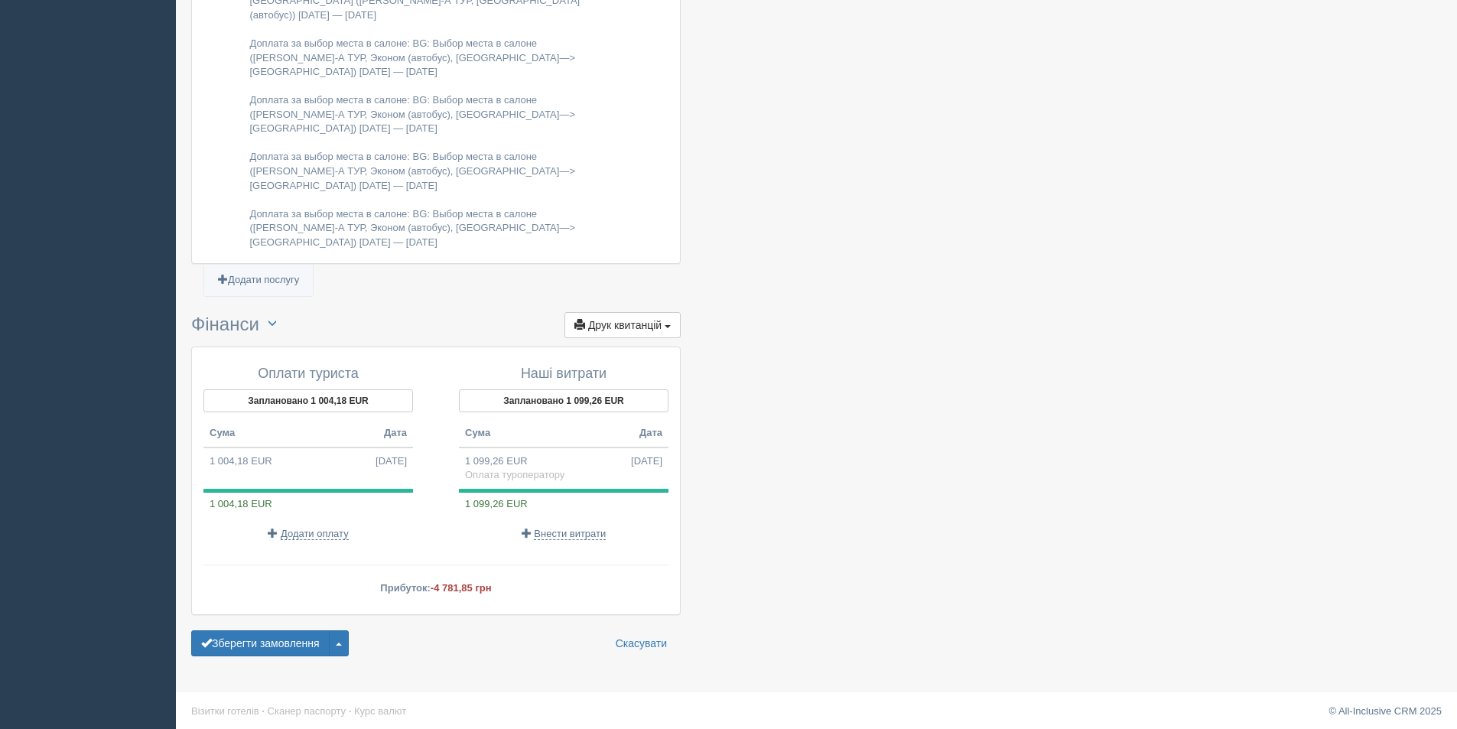
scroll to position [1403, 0]
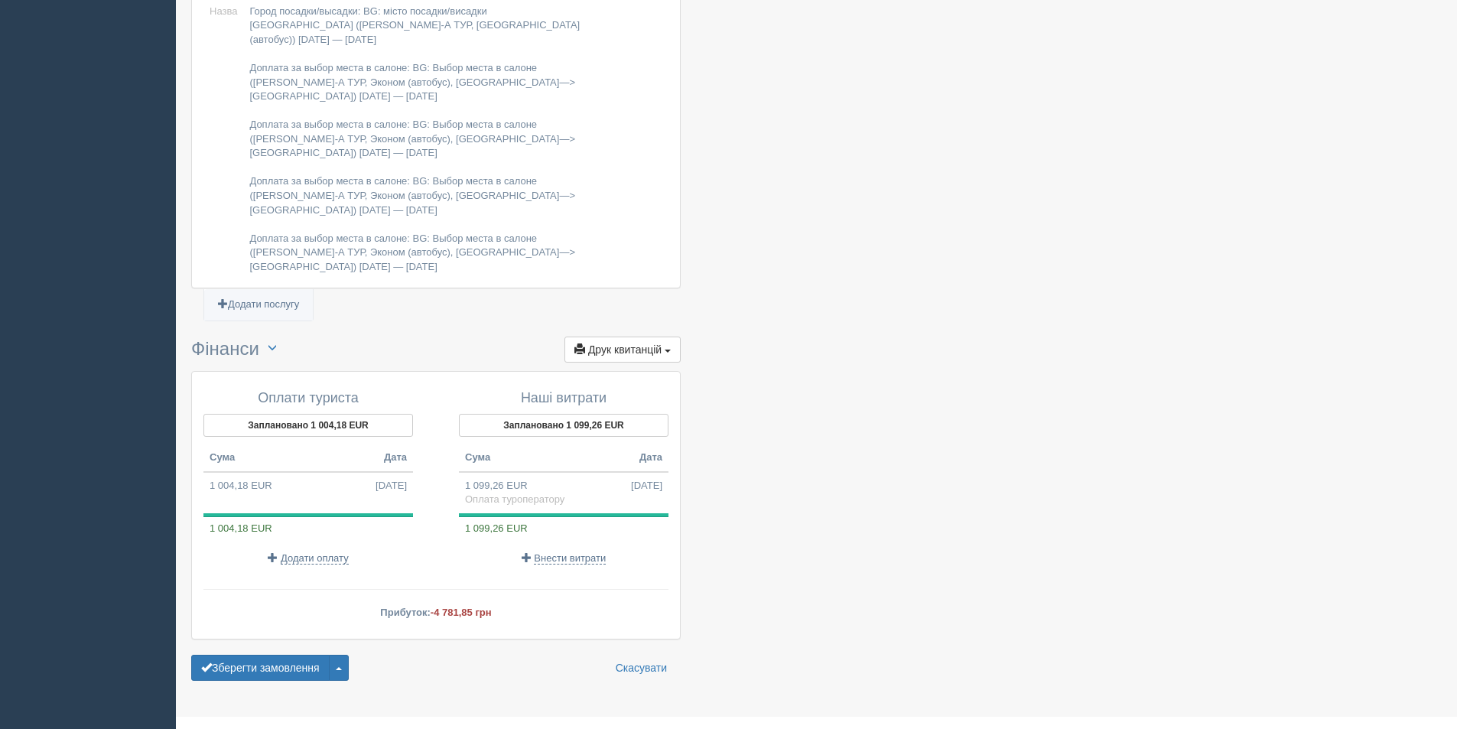
click at [444, 606] on span "-4 781,85 грн" at bounding box center [461, 611] width 61 height 11
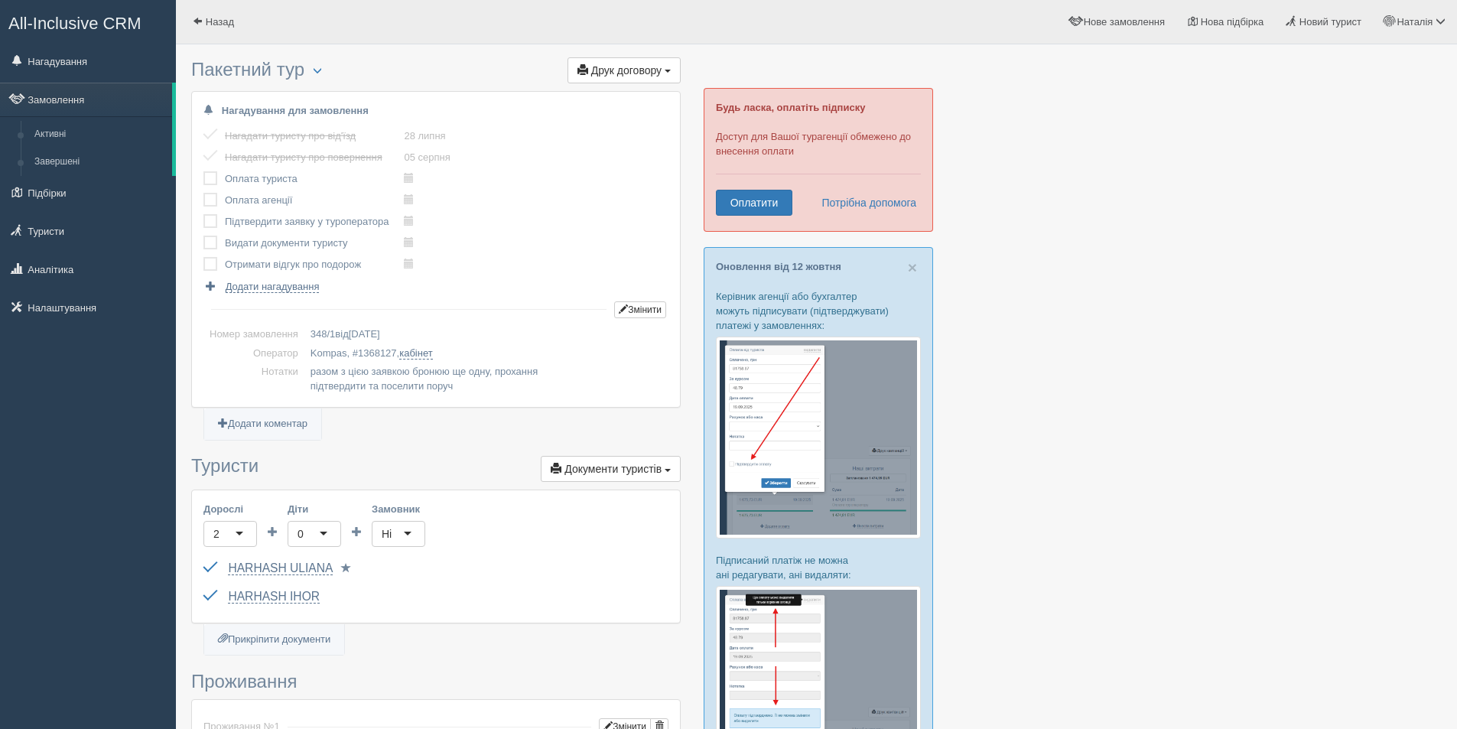
scroll to position [1403, 0]
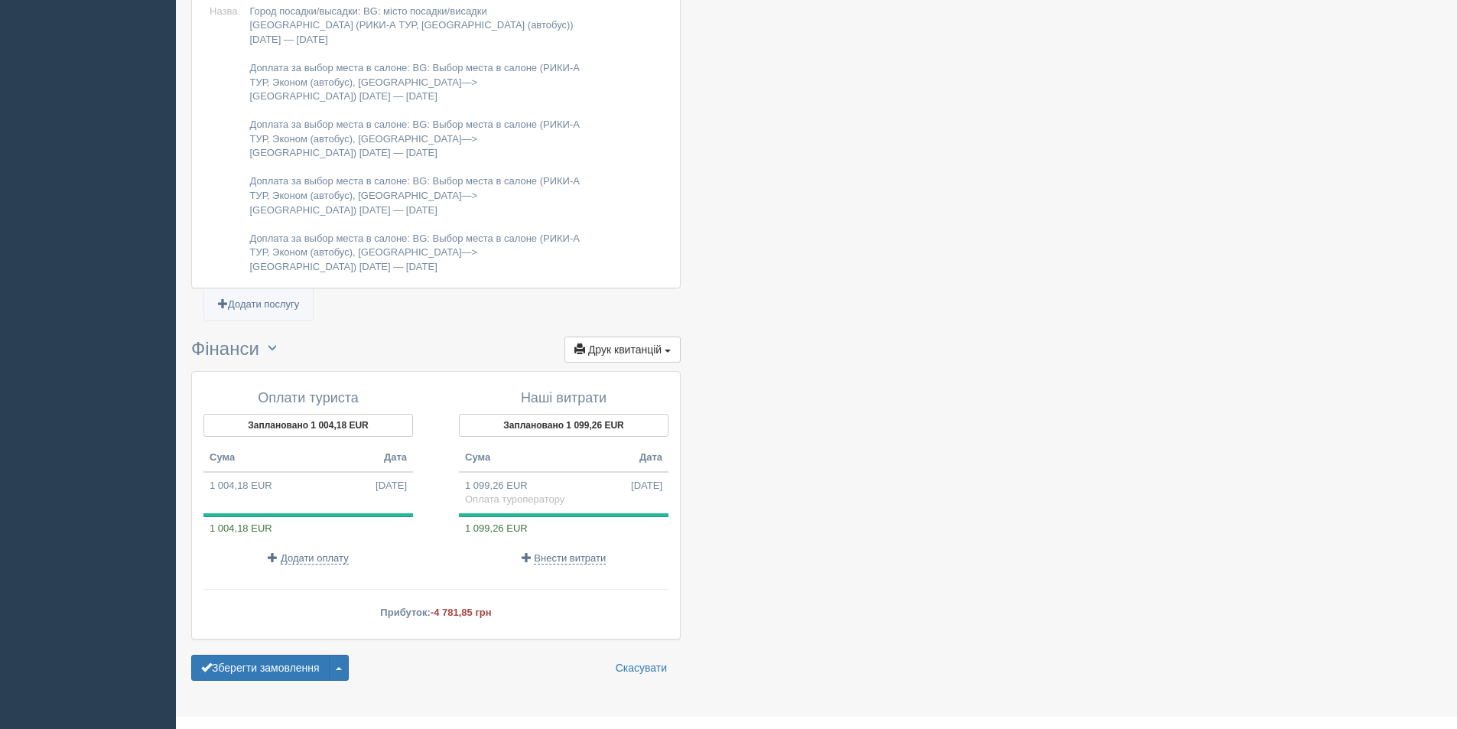
click at [456, 606] on span "-4 781,85 грн" at bounding box center [461, 611] width 61 height 11
click at [317, 414] on button "Заплановано 1 004,18 EUR" at bounding box center [308, 425] width 210 height 23
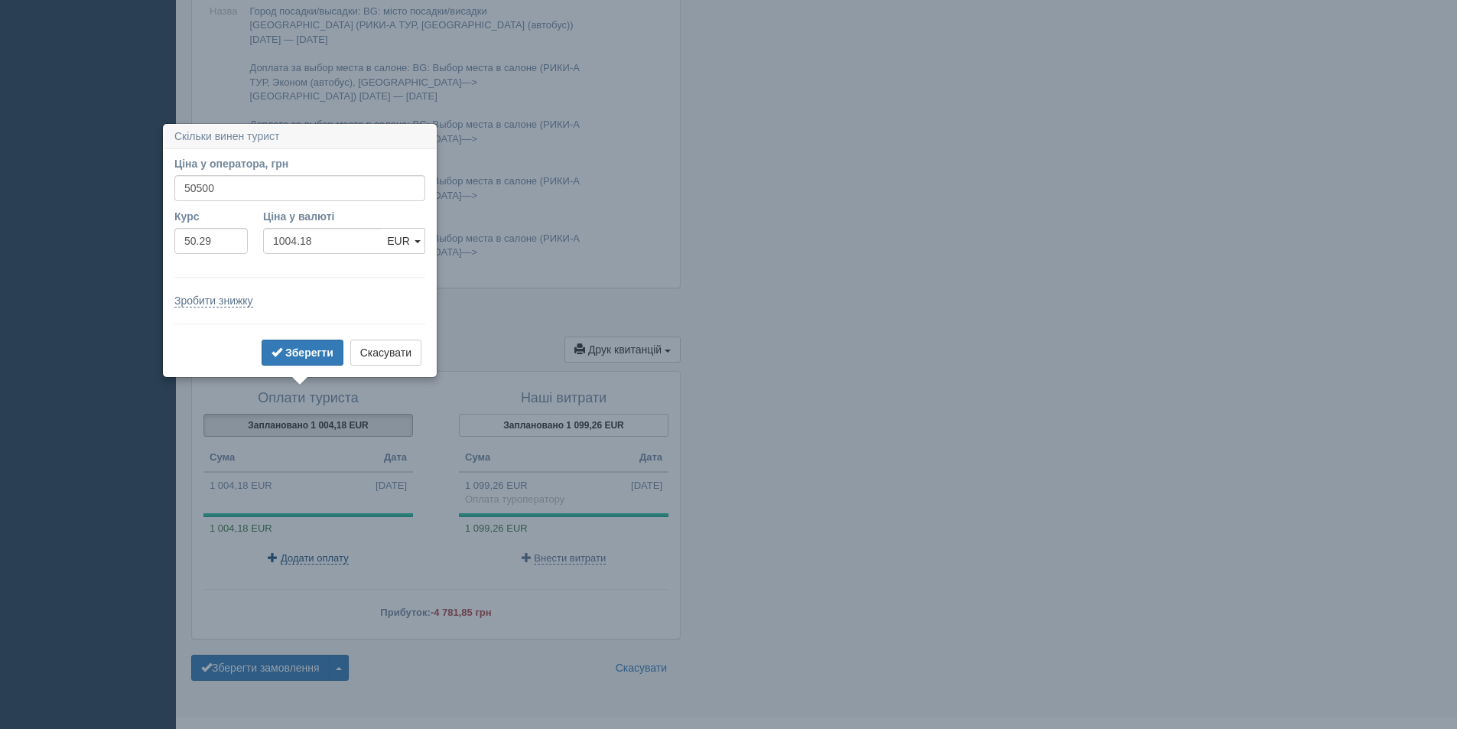
click at [323, 552] on span "Додати оплату" at bounding box center [315, 558] width 68 height 12
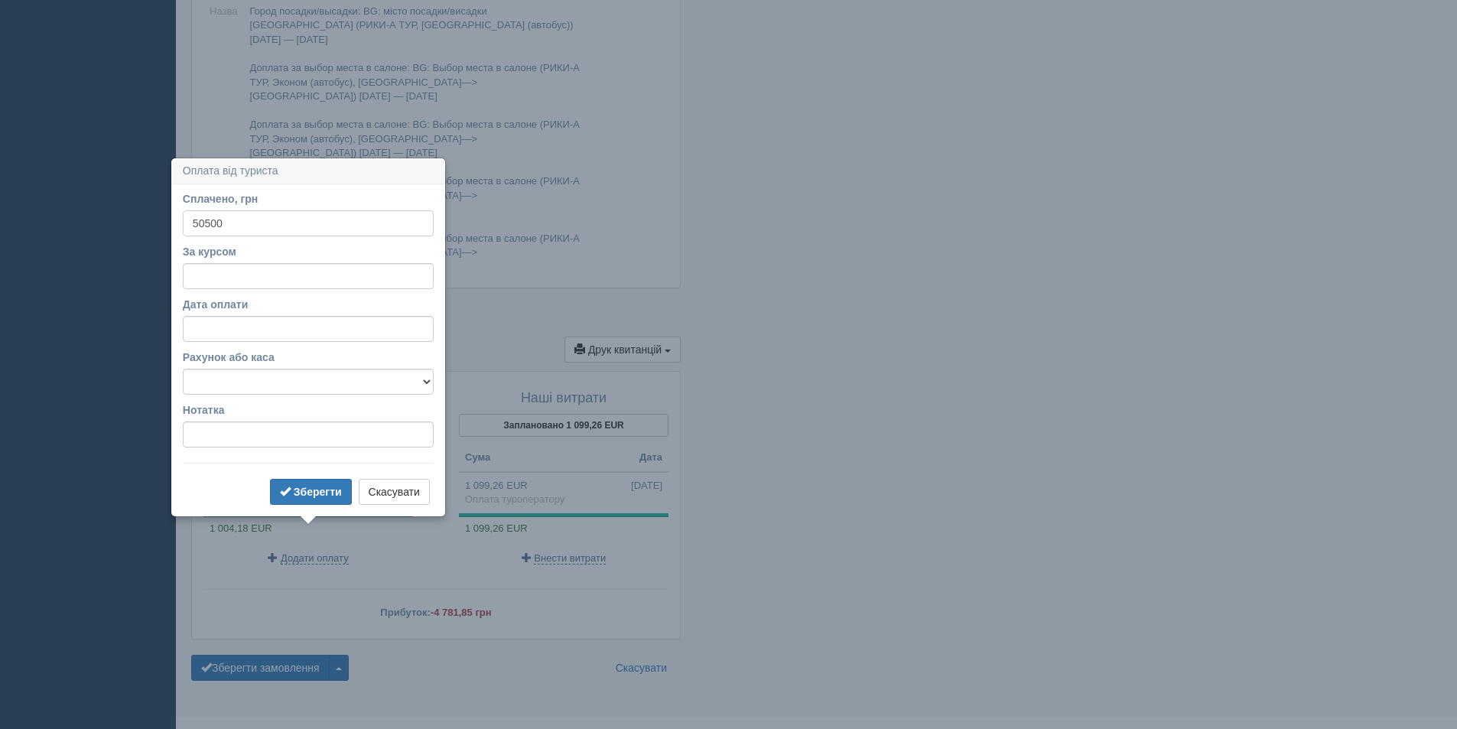
type input "50500"
click at [260, 258] on label "За курсом" at bounding box center [308, 251] width 251 height 15
click at [260, 263] on input "За курсом" at bounding box center [308, 276] width 251 height 26
type input "50.29"
click at [292, 501] on button "Зберегти" at bounding box center [311, 492] width 82 height 26
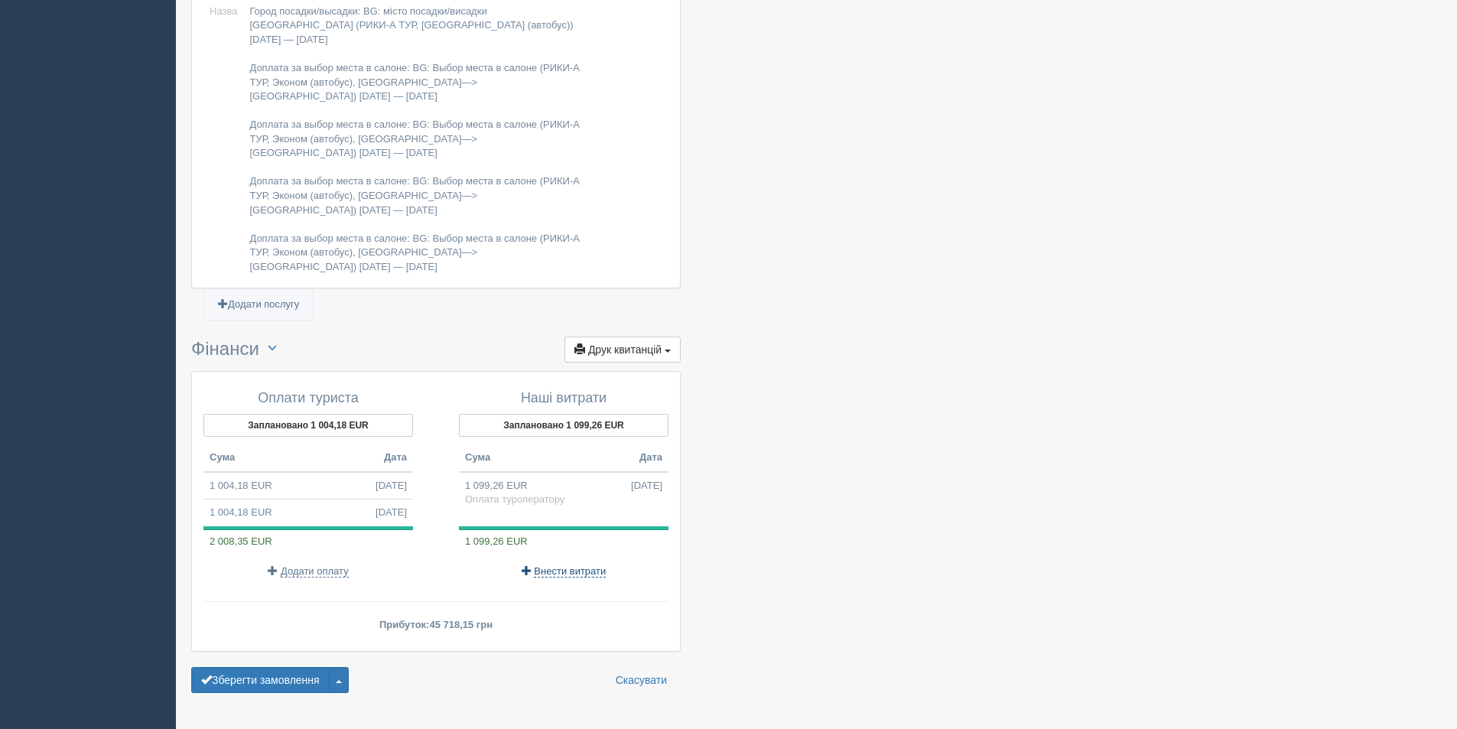
click at [580, 565] on span "Внести витрати" at bounding box center [570, 571] width 72 height 12
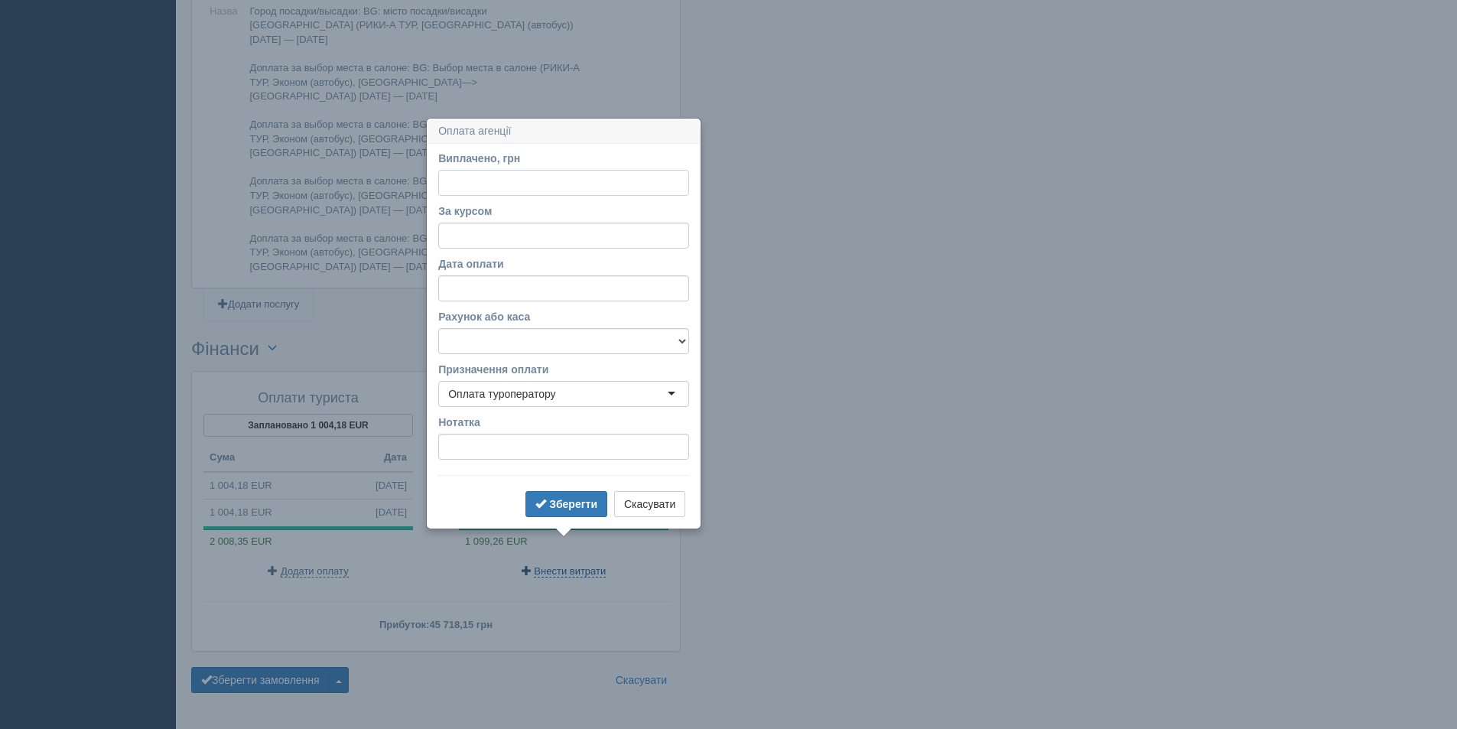
scroll to position [1416, 0]
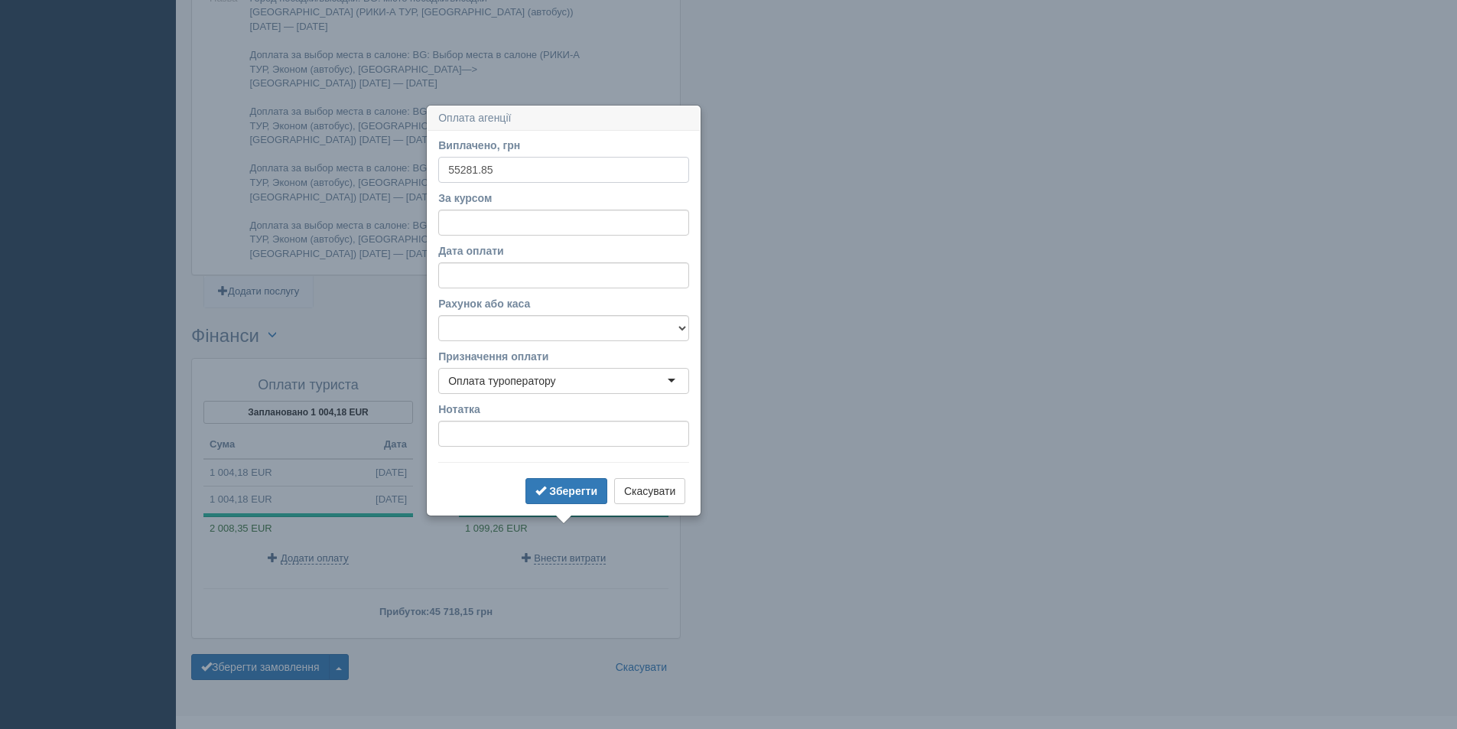
type input "55281.85"
click at [499, 209] on div "За курсом" at bounding box center [563, 212] width 251 height 45
click at [486, 223] on input "За курсом" at bounding box center [563, 223] width 251 height 26
type input "50.29"
click at [573, 484] on button "Зберегти" at bounding box center [566, 491] width 82 height 26
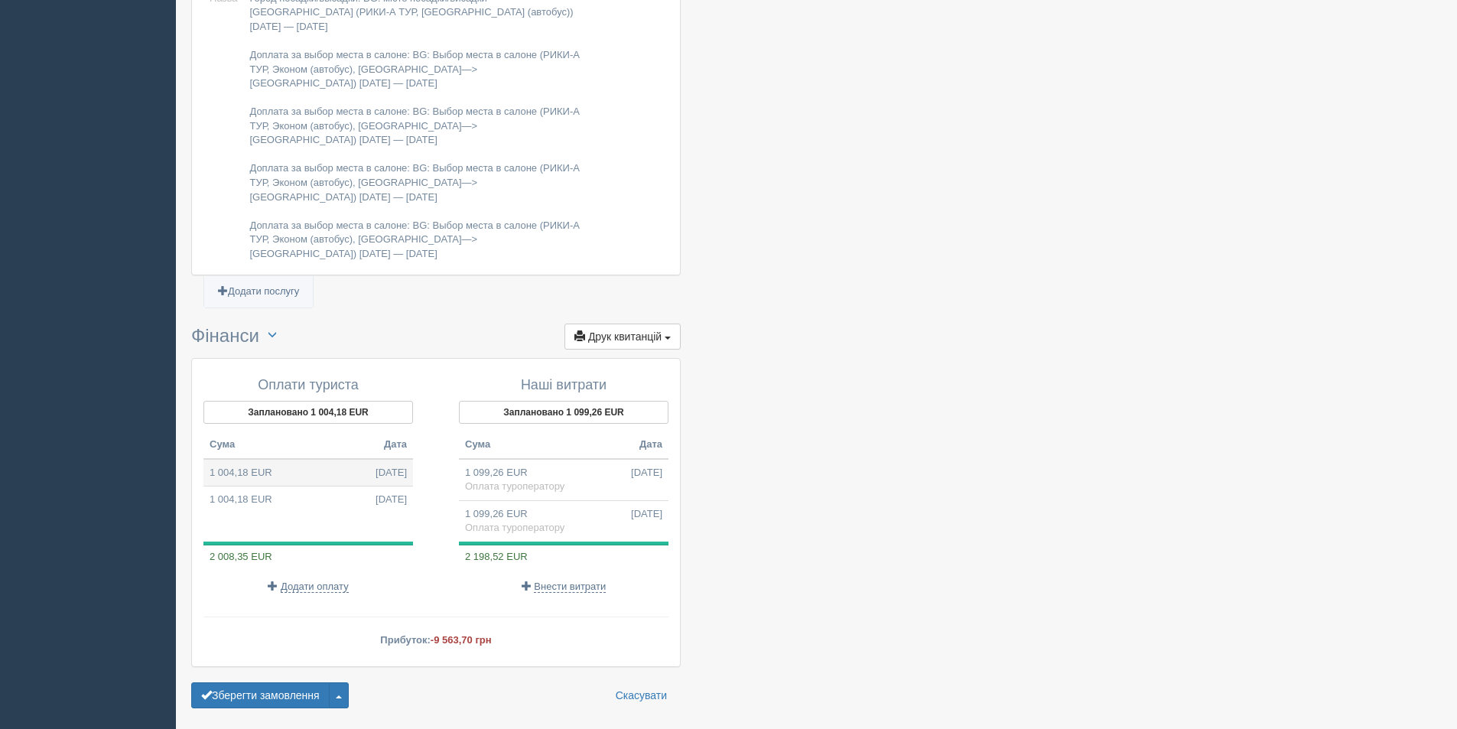
drag, startPoint x: 276, startPoint y: 435, endPoint x: 280, endPoint y: 446, distance: 11.4
click at [281, 459] on td "1 004,18 EUR 13.10.2025" at bounding box center [308, 473] width 210 height 28
type input "50500.00"
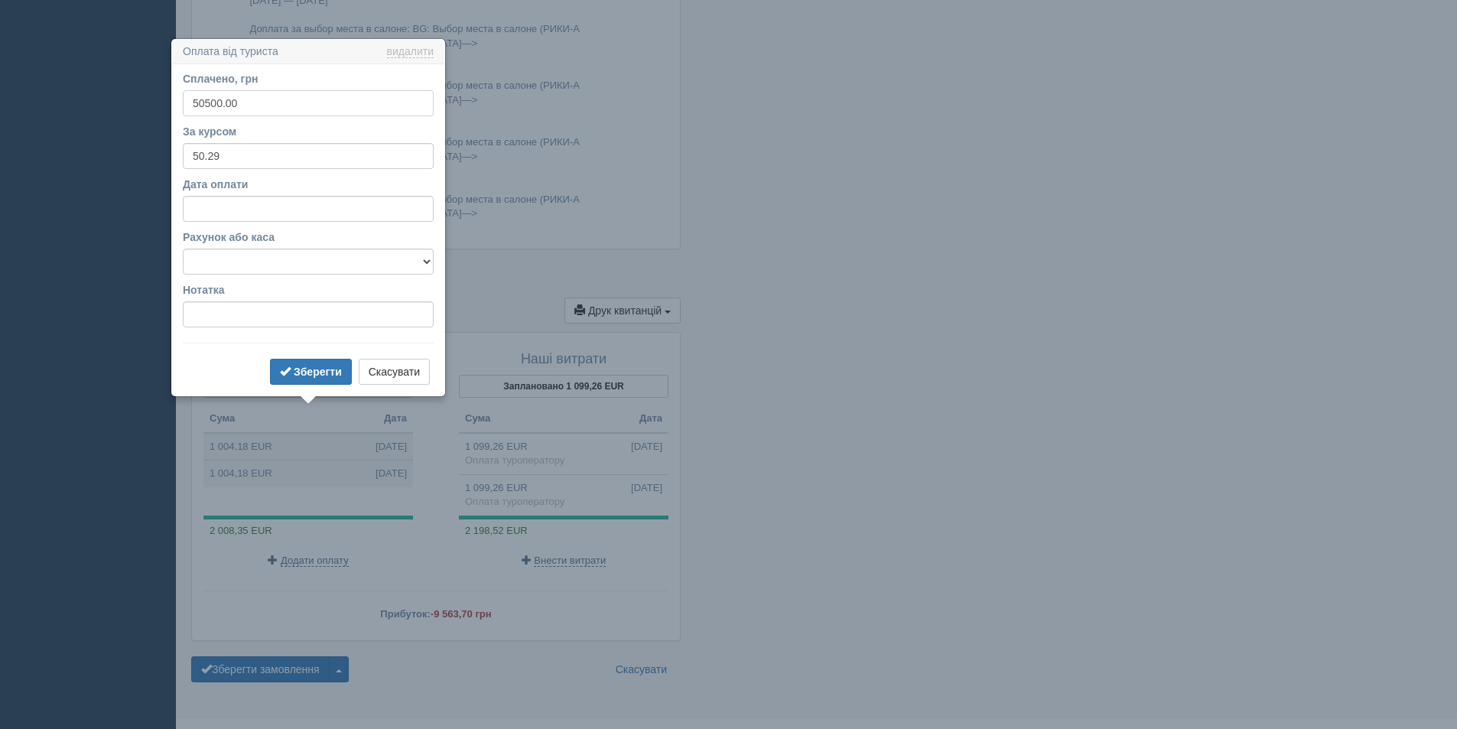
scroll to position [1444, 0]
click at [401, 51] on link "видалити" at bounding box center [410, 50] width 47 height 12
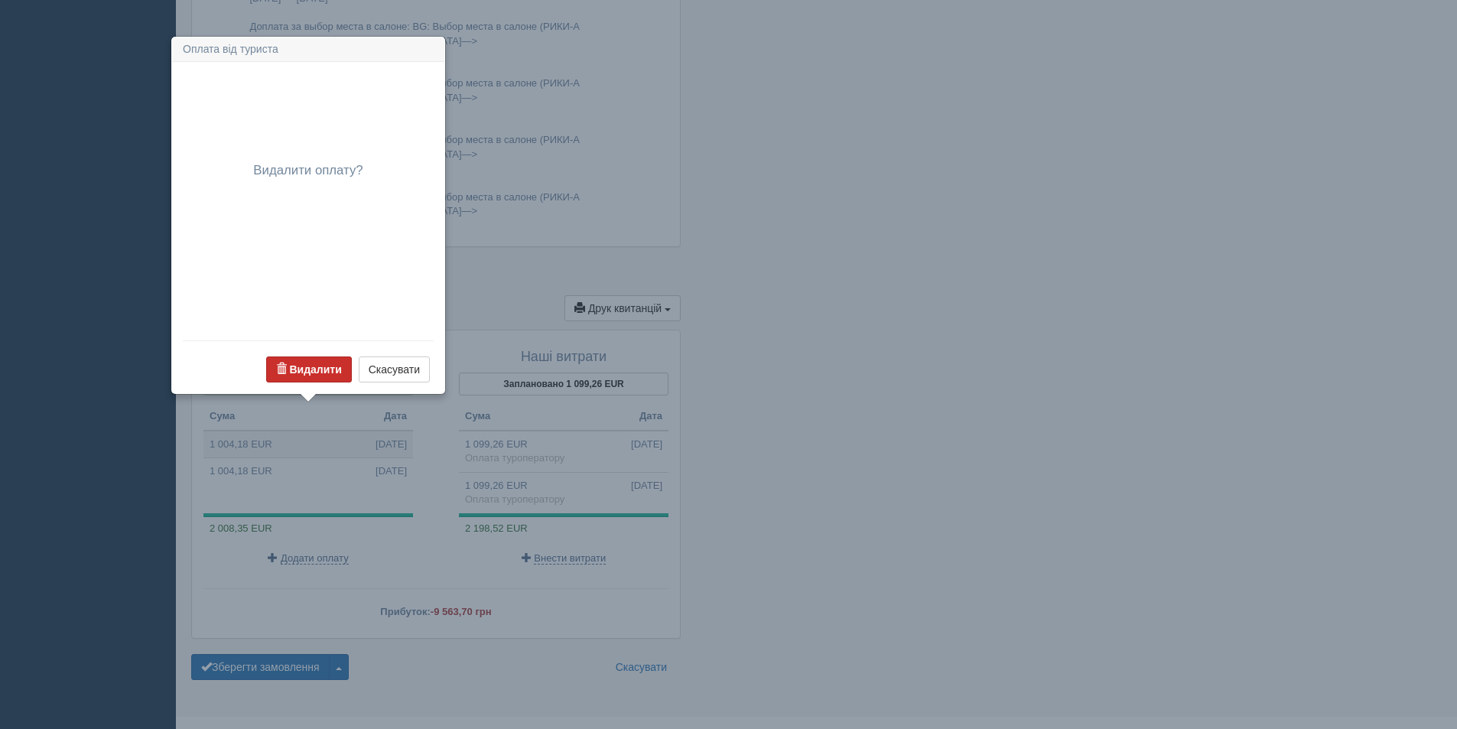
click at [330, 377] on button "Видалити" at bounding box center [309, 369] width 86 height 26
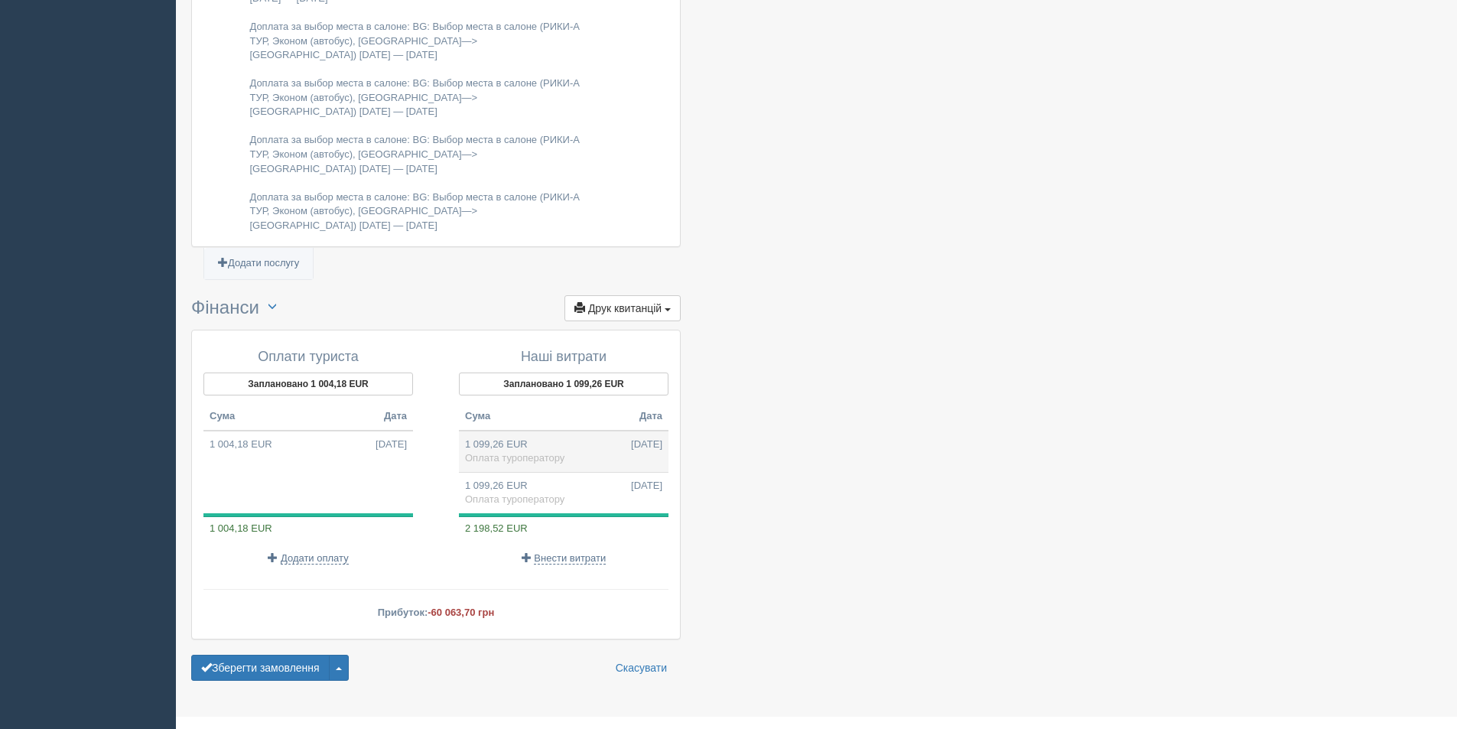
click at [557, 431] on td "1 099,26 EUR 13.10.2025 Оплата туроператору" at bounding box center [564, 452] width 210 height 42
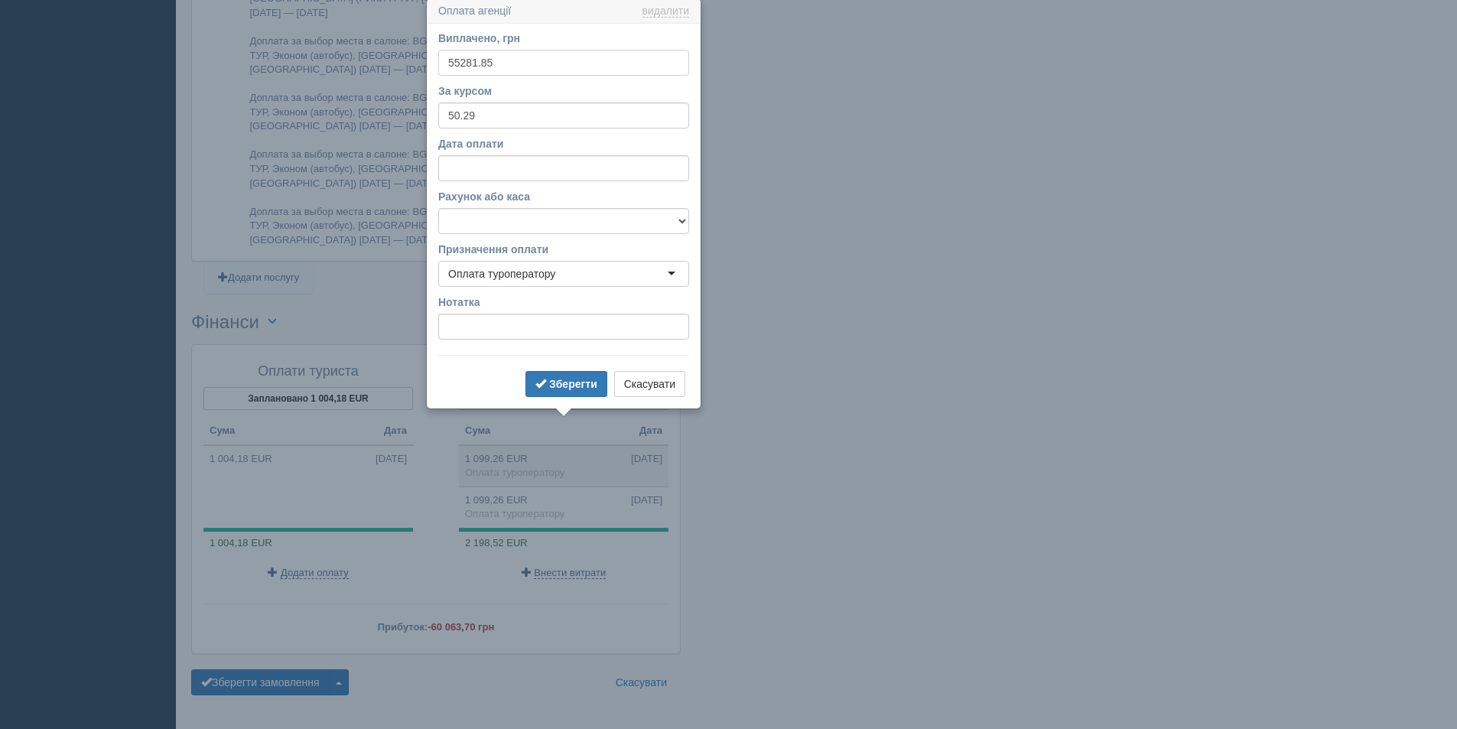
scroll to position [1427, 0]
click at [649, 11] on link "видалити" at bounding box center [665, 14] width 47 height 12
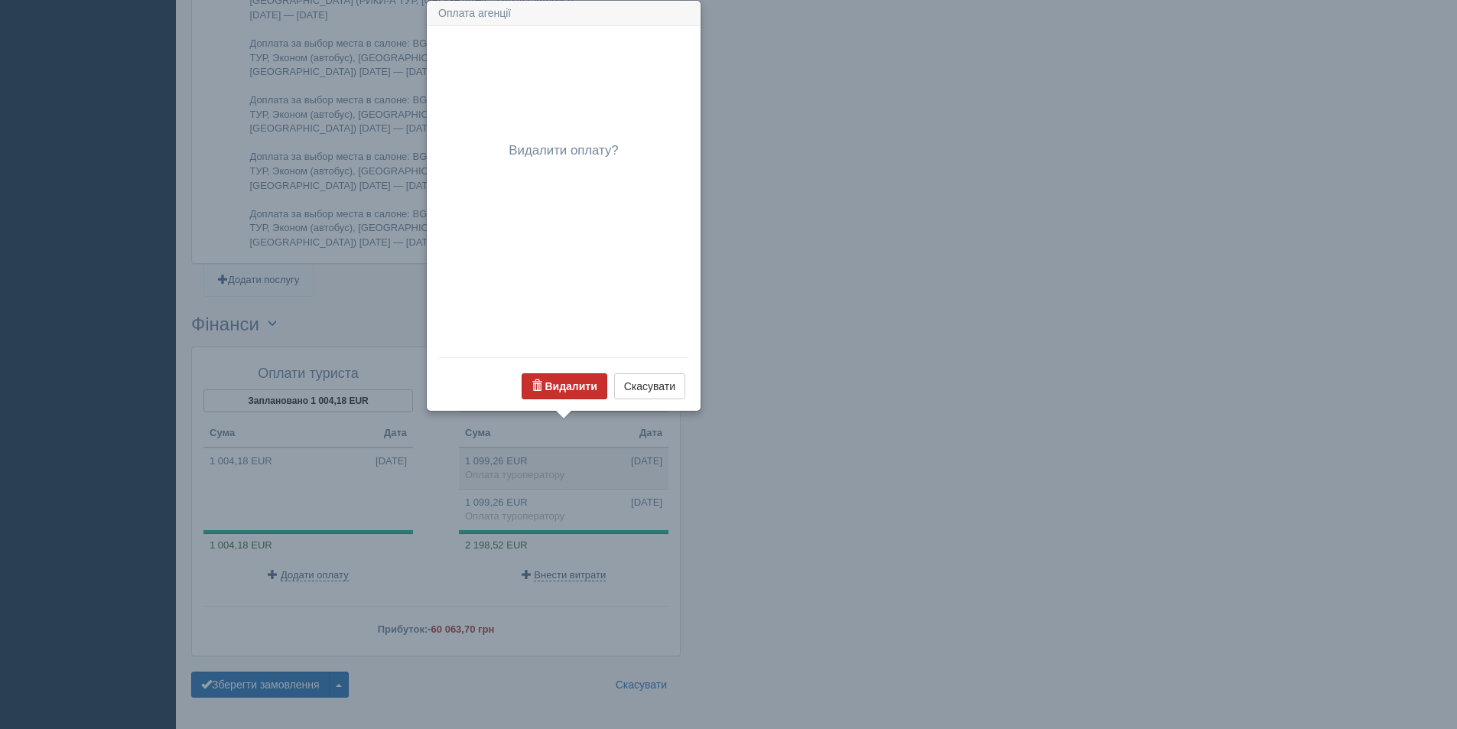
click at [576, 385] on b "Видалити" at bounding box center [571, 386] width 52 height 12
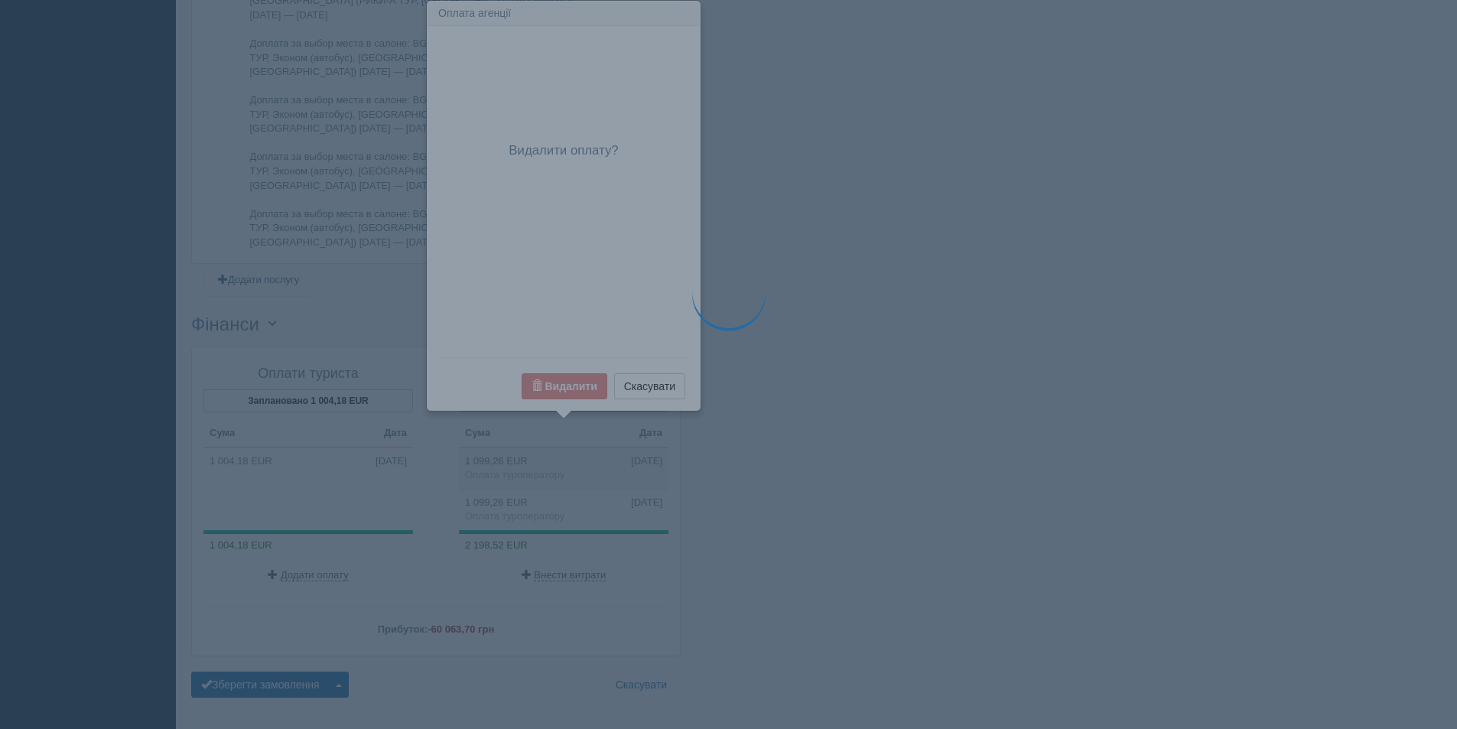
scroll to position [1403, 0]
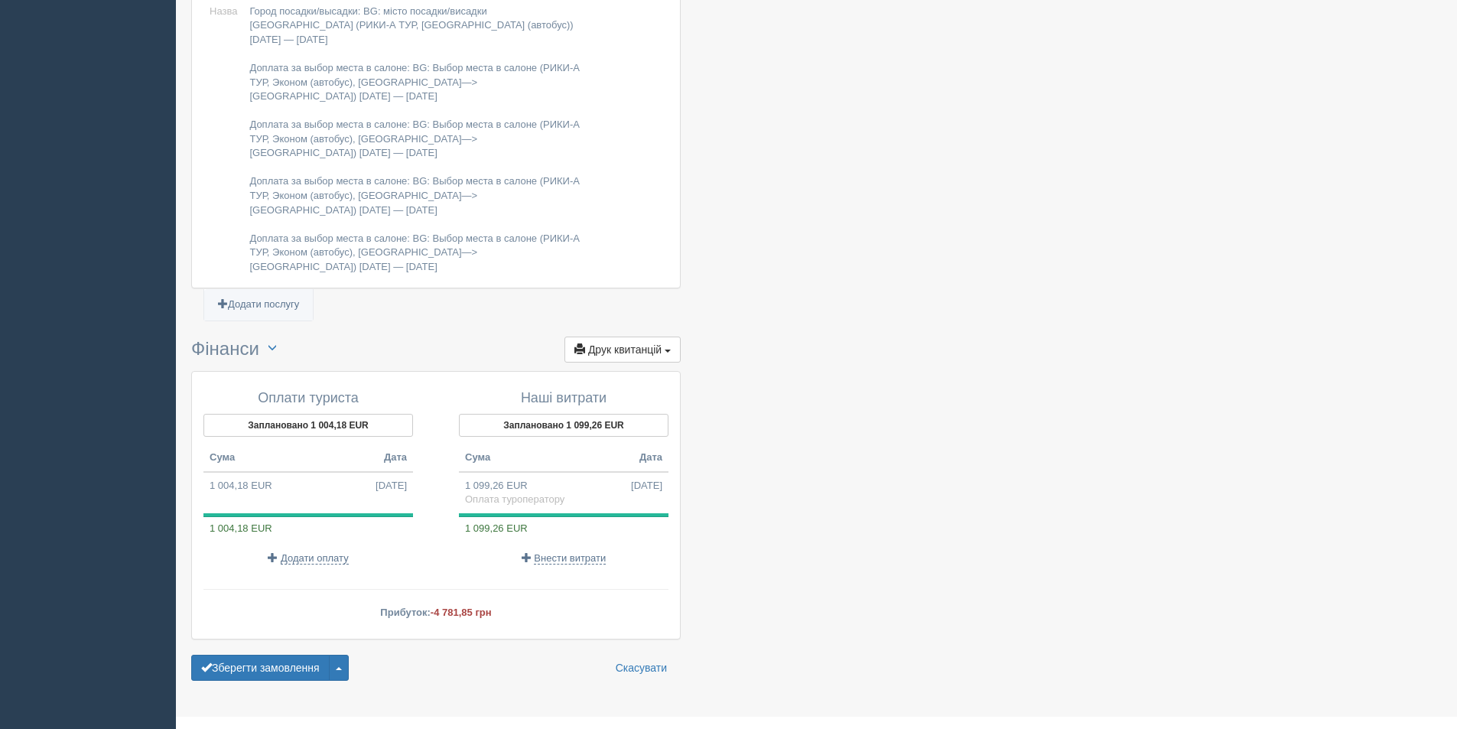
click at [435, 606] on span "-4 781,85 грн" at bounding box center [461, 611] width 61 height 11
drag, startPoint x: 509, startPoint y: 574, endPoint x: 378, endPoint y: 602, distance: 133.8
click at [378, 602] on div "Оплати туриста Заплановано 1 004,18 EUR Сума Дата 1 004,18 EUR 13.10.2025 1 004…" at bounding box center [436, 505] width 488 height 266
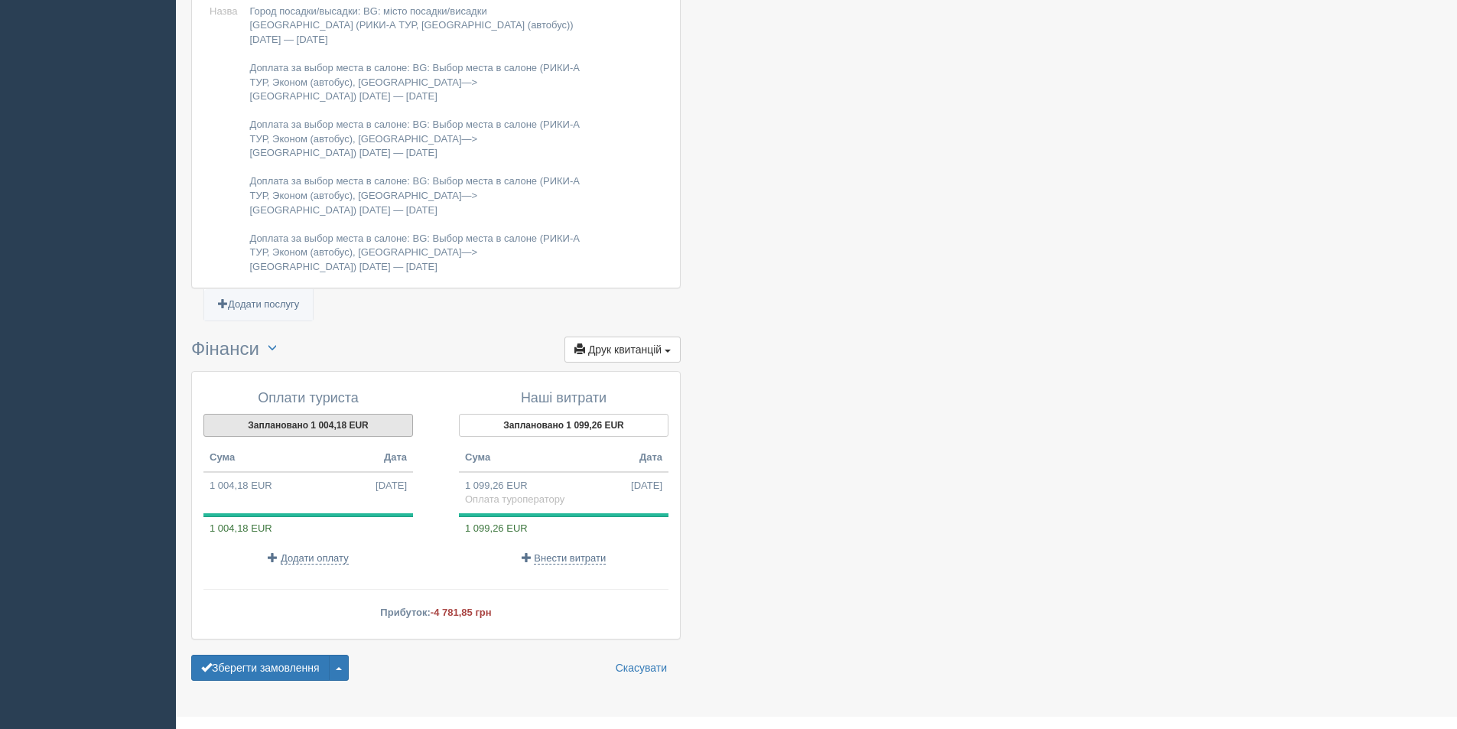
click at [327, 414] on button "Заплановано 1 004,18 EUR" at bounding box center [308, 425] width 210 height 23
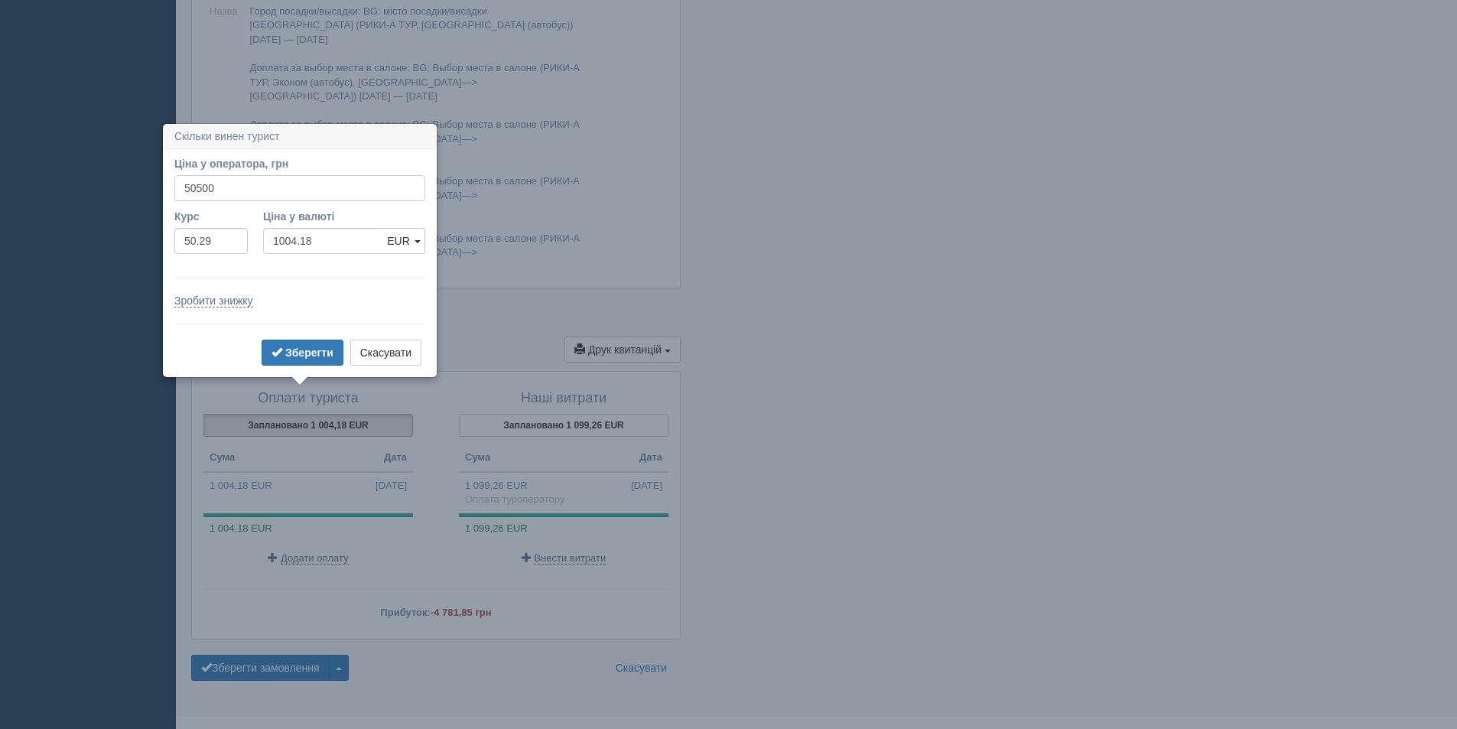
click at [192, 182] on input "50500" at bounding box center [299, 188] width 251 height 26
click at [198, 182] on input "50500" at bounding box center [299, 188] width 251 height 26
type input "55500"
type input "1103.60"
click at [281, 349] on span "submit" at bounding box center [276, 351] width 11 height 11
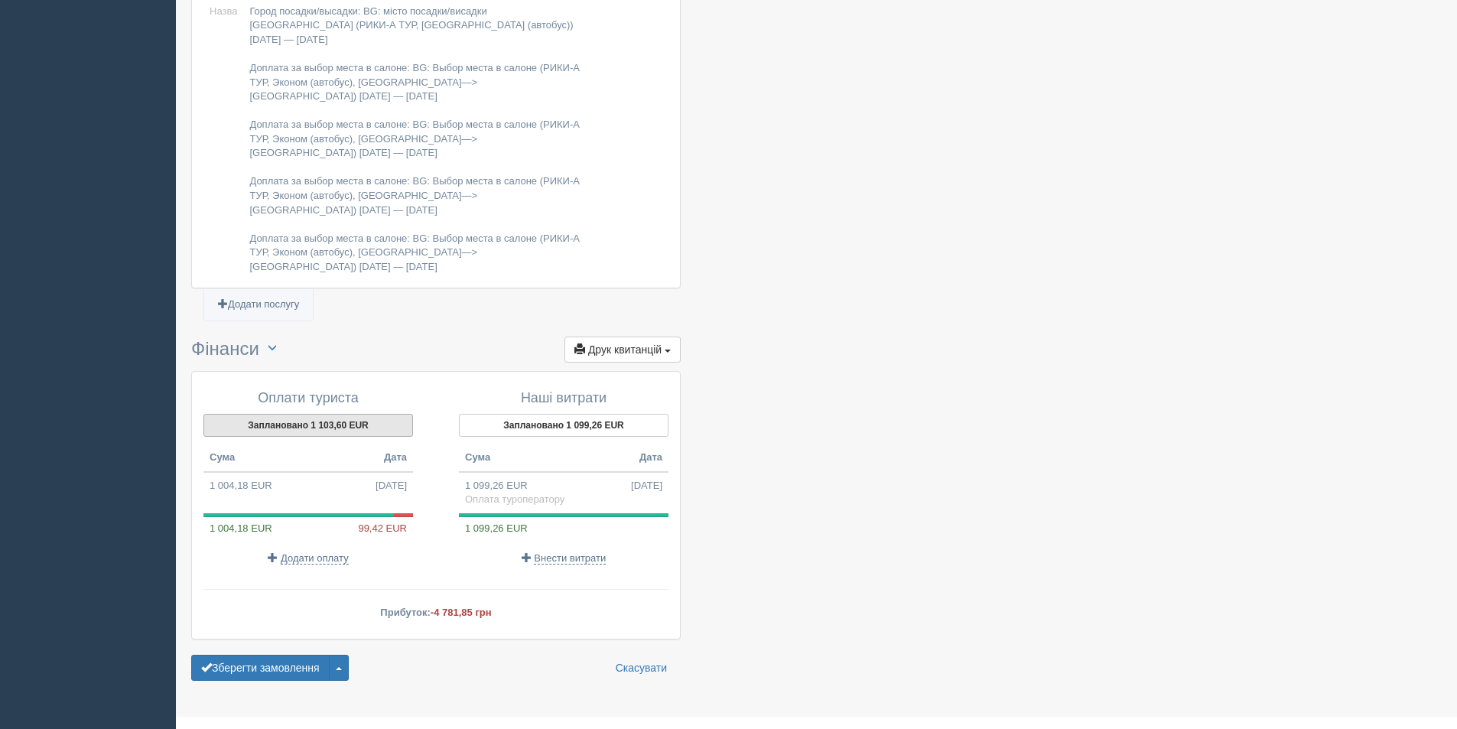
click at [330, 414] on button "Заплановано 1 103,60 EUR" at bounding box center [308, 425] width 210 height 23
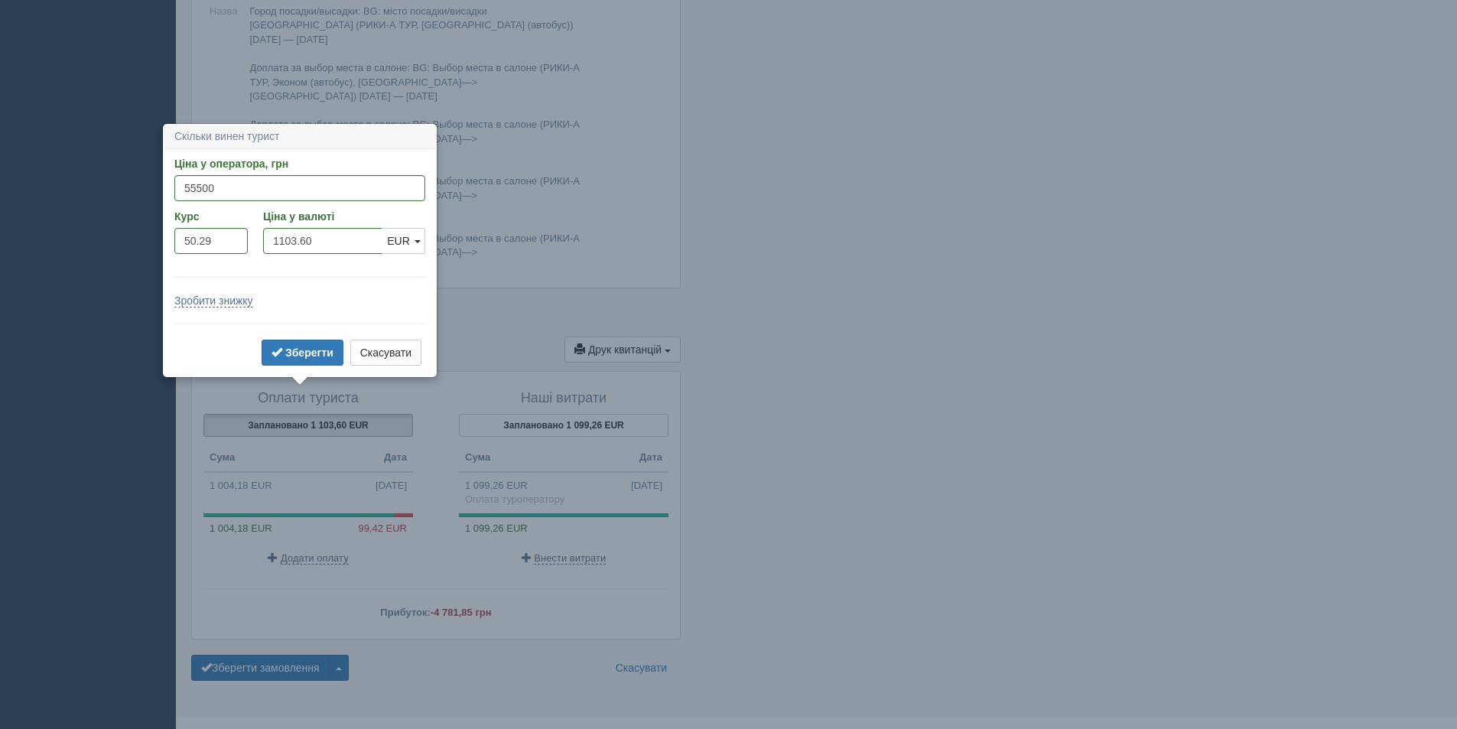
click at [398, 551] on p "Додати оплату" at bounding box center [308, 558] width 210 height 15
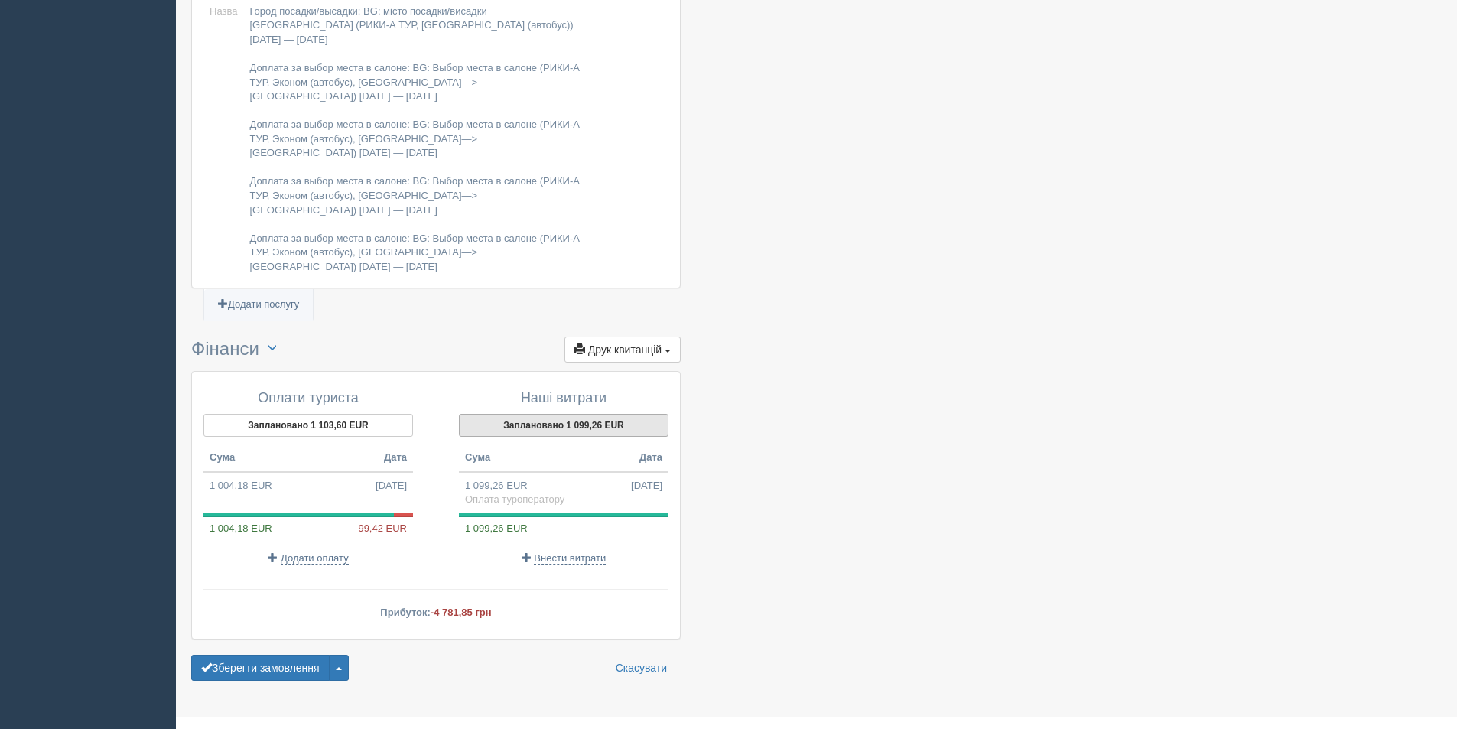
click at [567, 414] on button "Заплановано 1 099,26 EUR" at bounding box center [564, 425] width 210 height 23
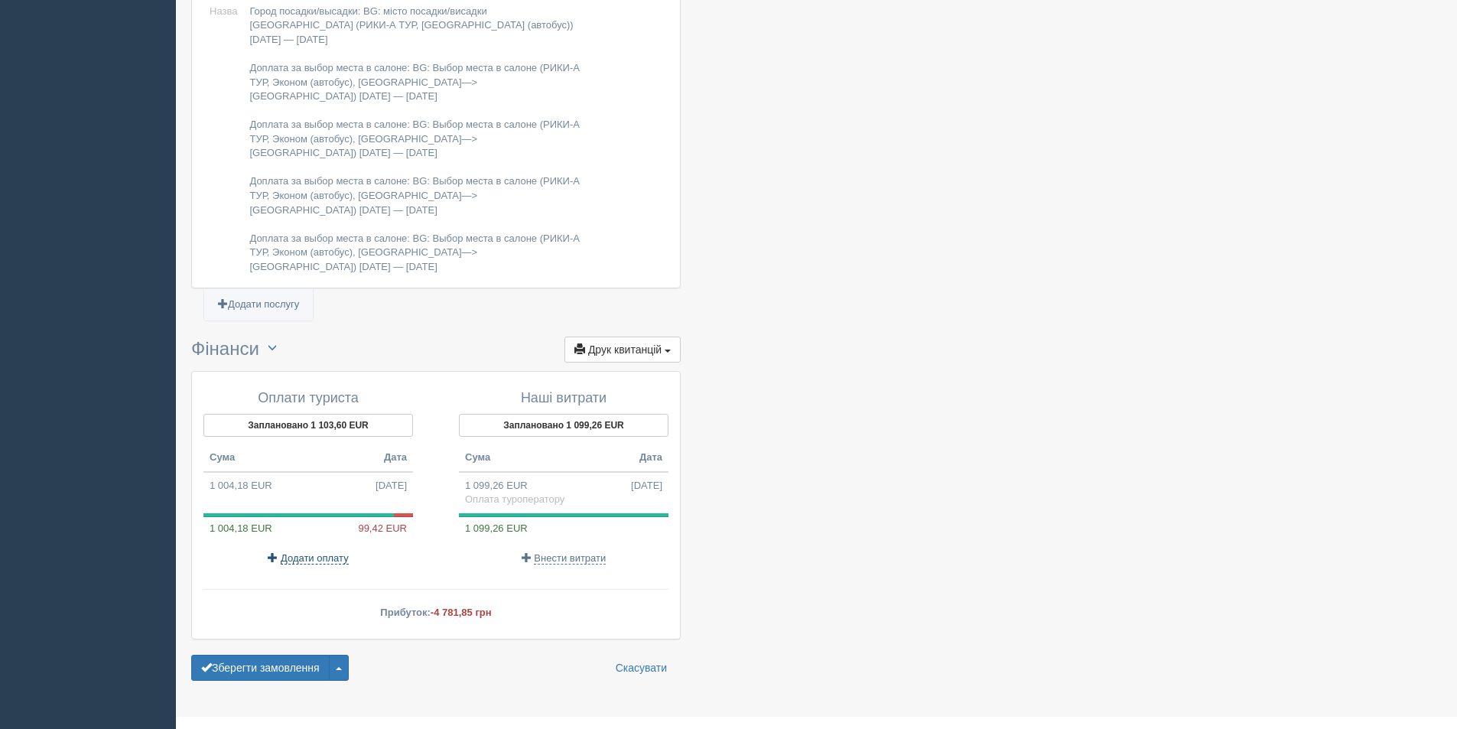
click at [321, 552] on span "Додати оплату" at bounding box center [315, 558] width 68 height 12
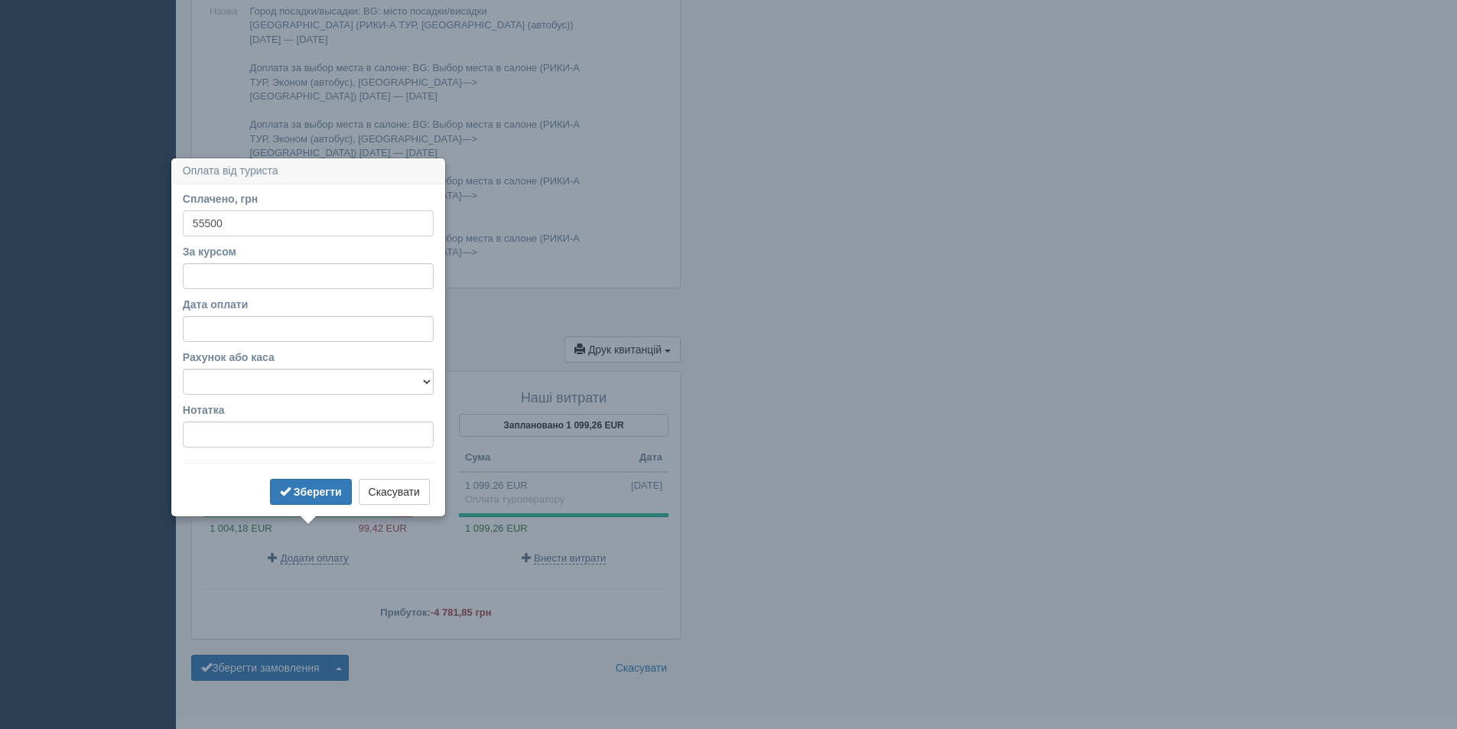
type input "55500"
click at [280, 275] on input "За курсом" at bounding box center [308, 276] width 251 height 26
type input "50.29"
click at [309, 492] on b "Зберегти" at bounding box center [318, 492] width 48 height 12
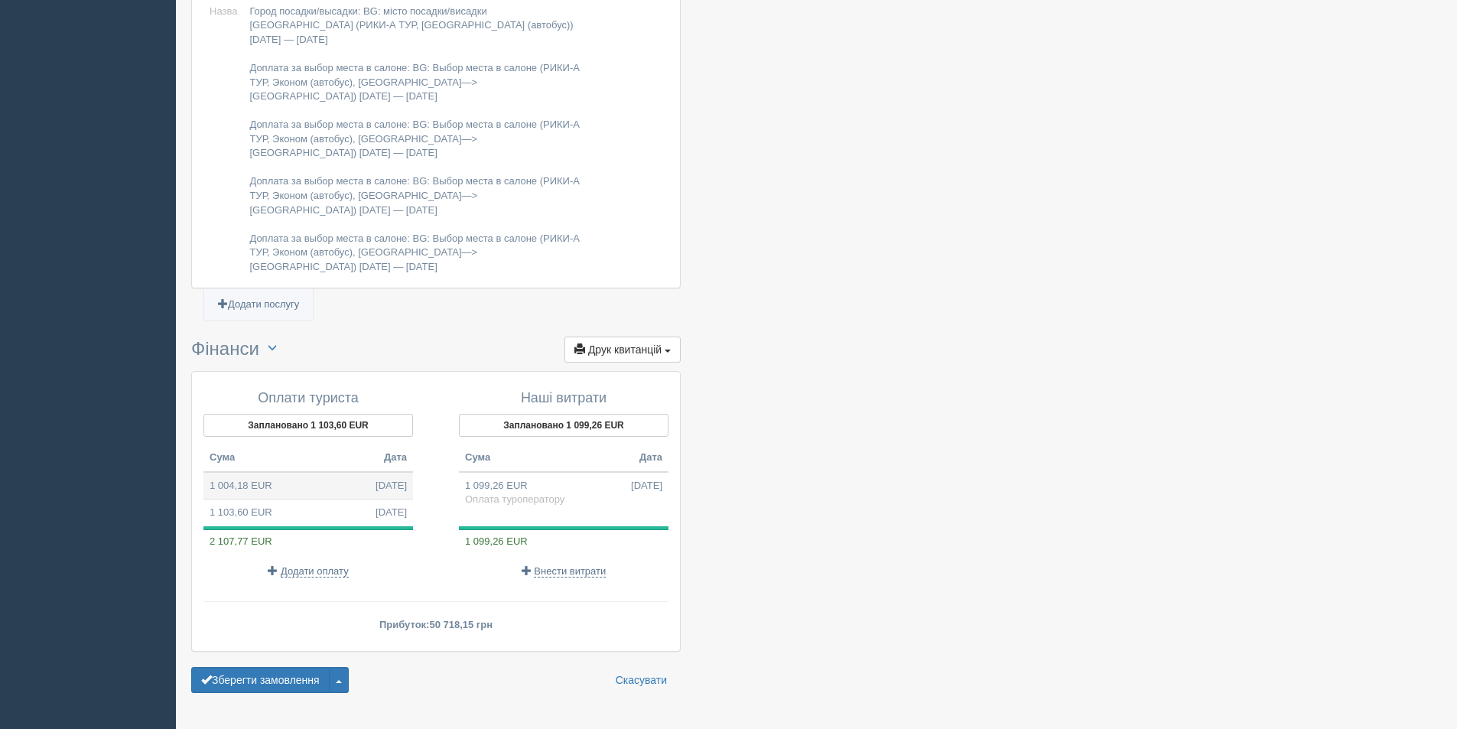
click at [350, 472] on td "1 004,18 EUR 13.10.2025" at bounding box center [308, 486] width 210 height 28
type input "50500.00"
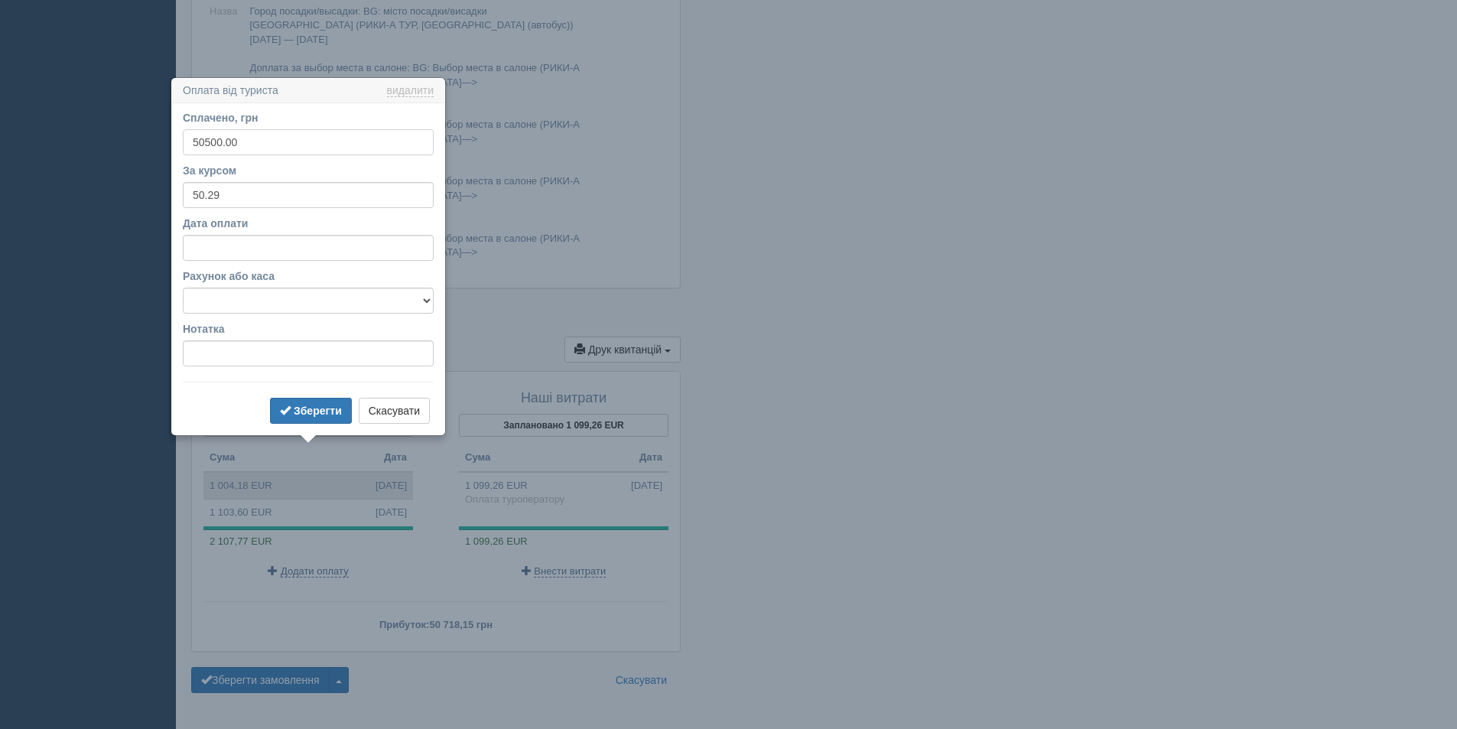
scroll to position [1416, 0]
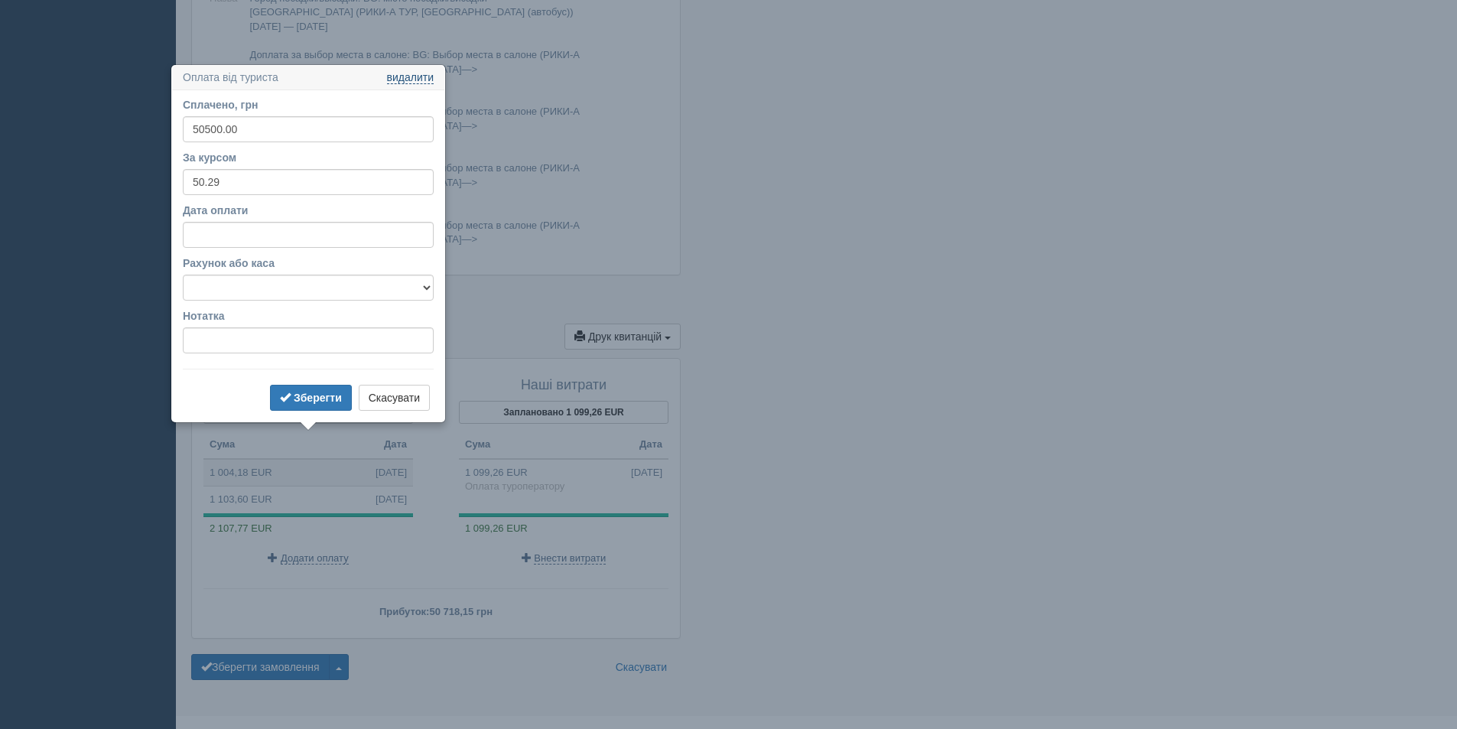
click at [422, 72] on link "видалити" at bounding box center [410, 78] width 47 height 12
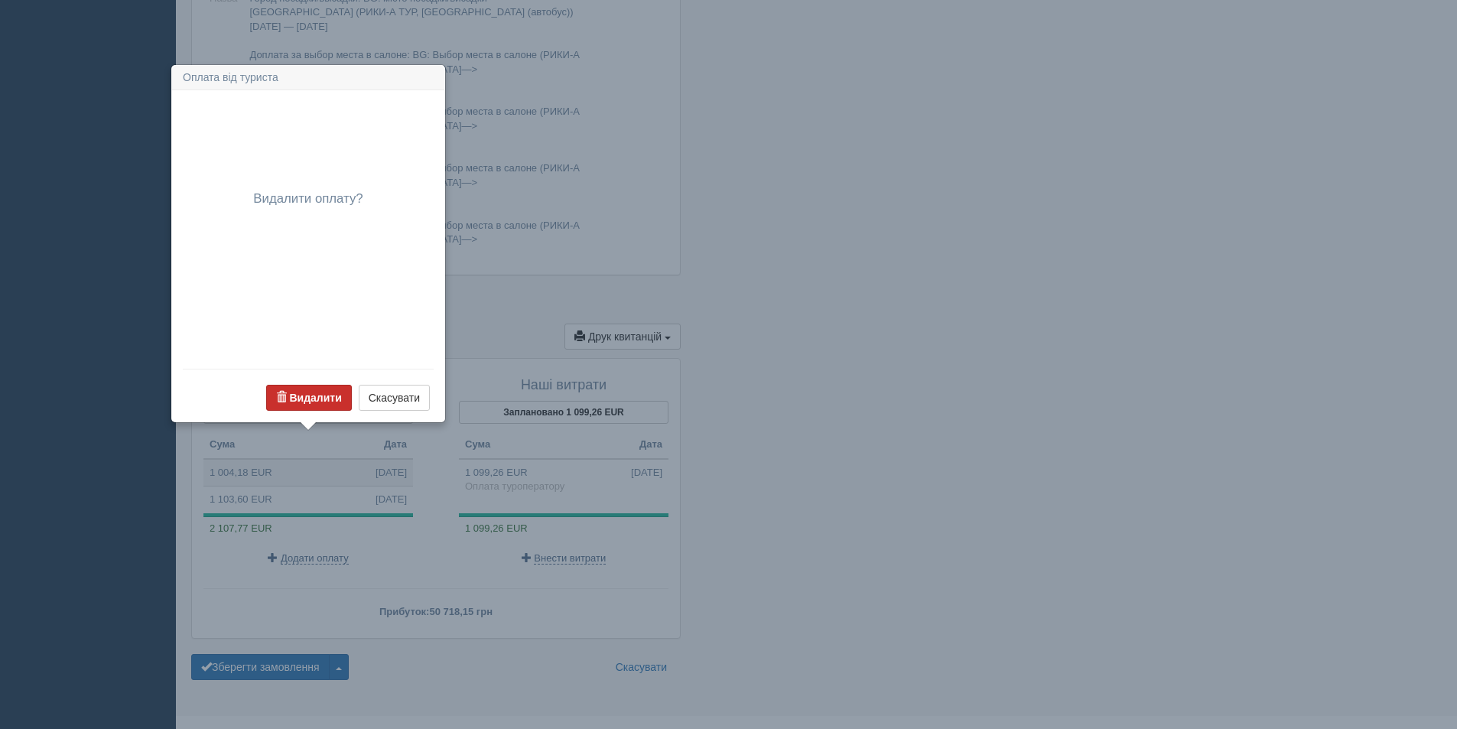
click at [290, 389] on button "Видалити" at bounding box center [309, 398] width 86 height 26
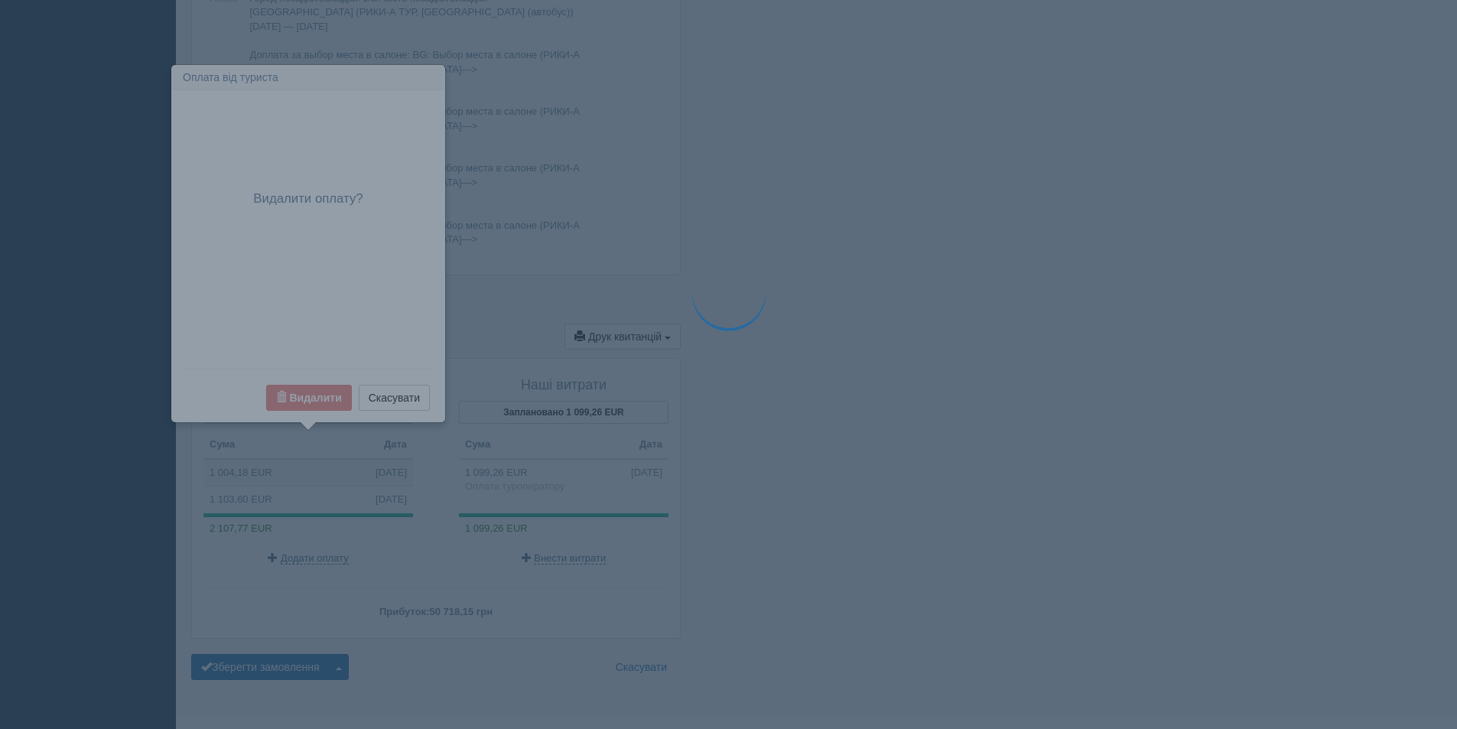
scroll to position [1403, 0]
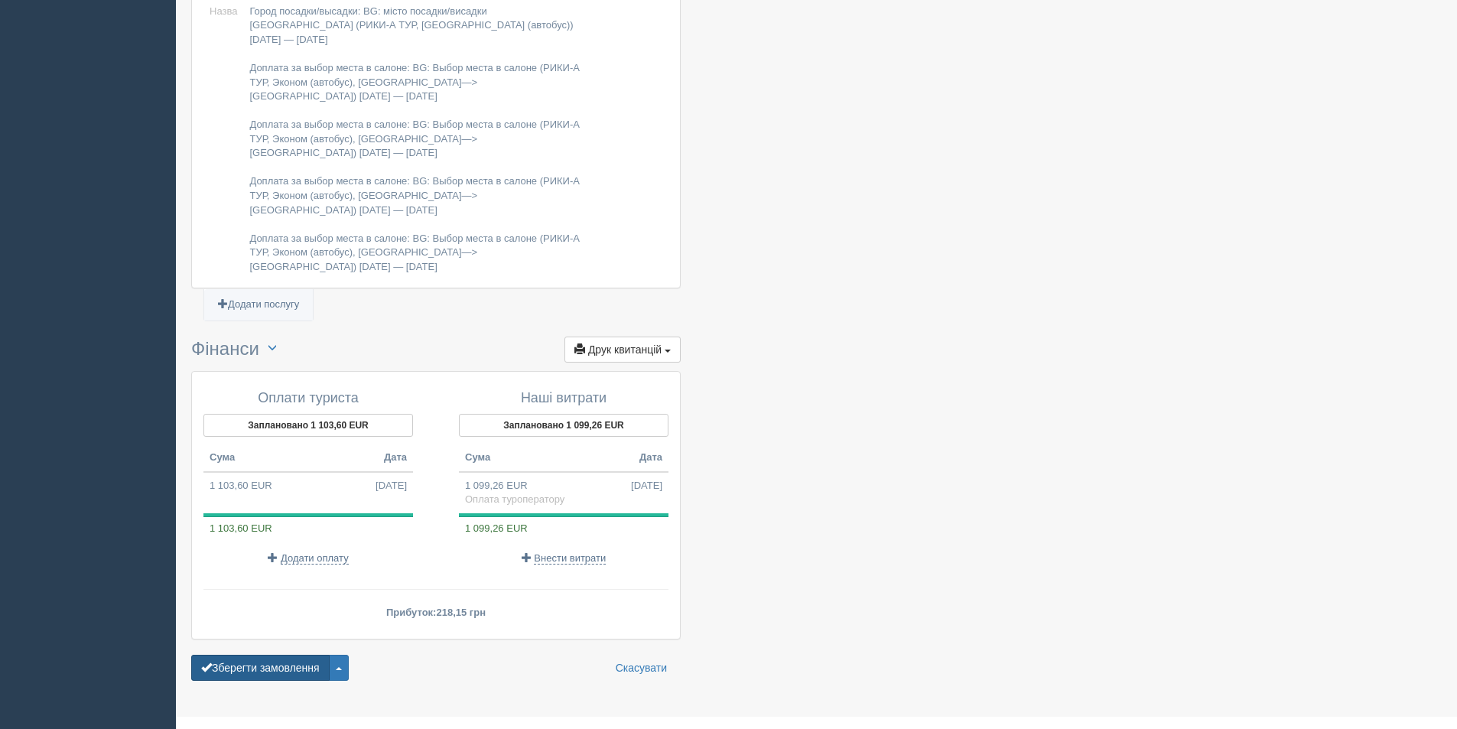
click at [297, 655] on button "Зберегти замовлення" at bounding box center [260, 668] width 138 height 26
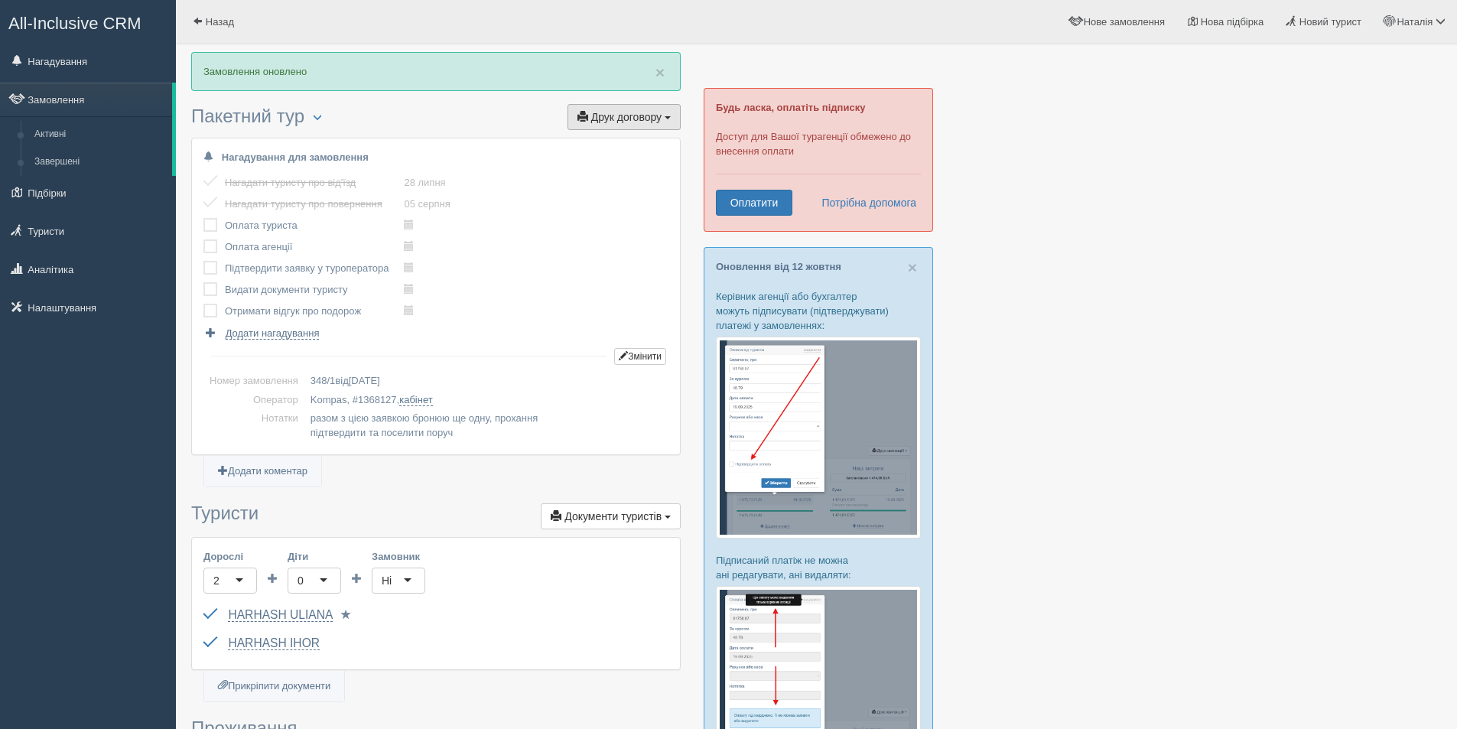
click at [617, 109] on button "Друк договору Друк" at bounding box center [623, 117] width 113 height 26
click at [614, 151] on link "Kompas" at bounding box center [619, 144] width 121 height 25
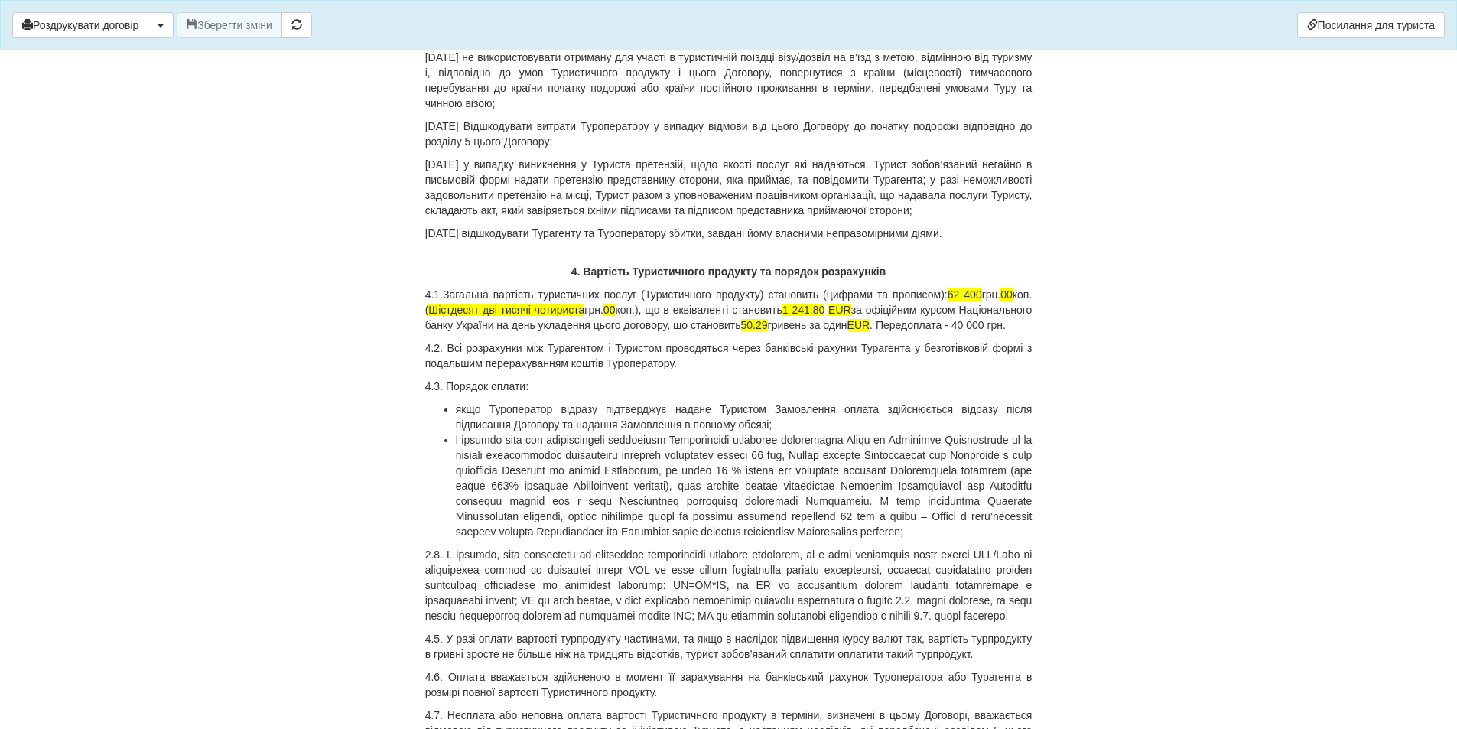
scroll to position [4206, 0]
drag, startPoint x: 935, startPoint y: 298, endPoint x: 971, endPoint y: 298, distance: 35.9
click at [971, 298] on p "4.1.Загальна вартість туристичних послуг (Туристичного продукту) становить (циф…" at bounding box center [728, 313] width 607 height 46
click at [548, 336] on p "4.1.Загальна вартість туристичних послуг (Туристичного продукту) становить (циф…" at bounding box center [728, 313] width 607 height 46
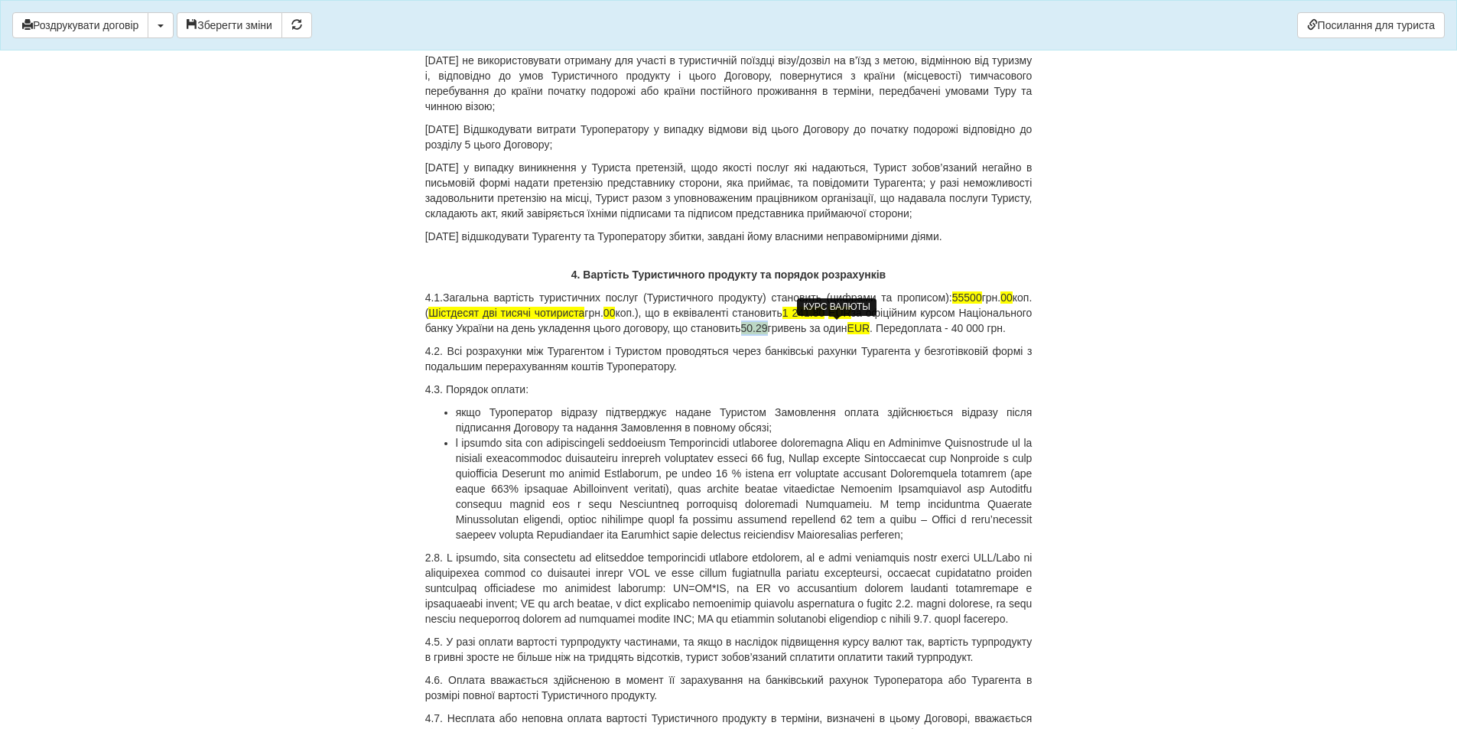
drag, startPoint x: 823, startPoint y: 329, endPoint x: 850, endPoint y: 328, distance: 26.8
click at [850, 328] on p "4.1.Загальна вартість туристичних послуг (Туристичного продукту) становить (циф…" at bounding box center [728, 313] width 607 height 46
click at [789, 397] on p "4.3. Порядок оплати:" at bounding box center [728, 389] width 607 height 15
click at [856, 336] on p "4.1.Загальна вартість туристичних послуг (Туристичного продукту) становить (циф…" at bounding box center [728, 313] width 607 height 46
click at [855, 234] on p "[DATE] відшкодувати Турагенту та Туроператору збитки, завдані йому власними неп…" at bounding box center [728, 236] width 607 height 15
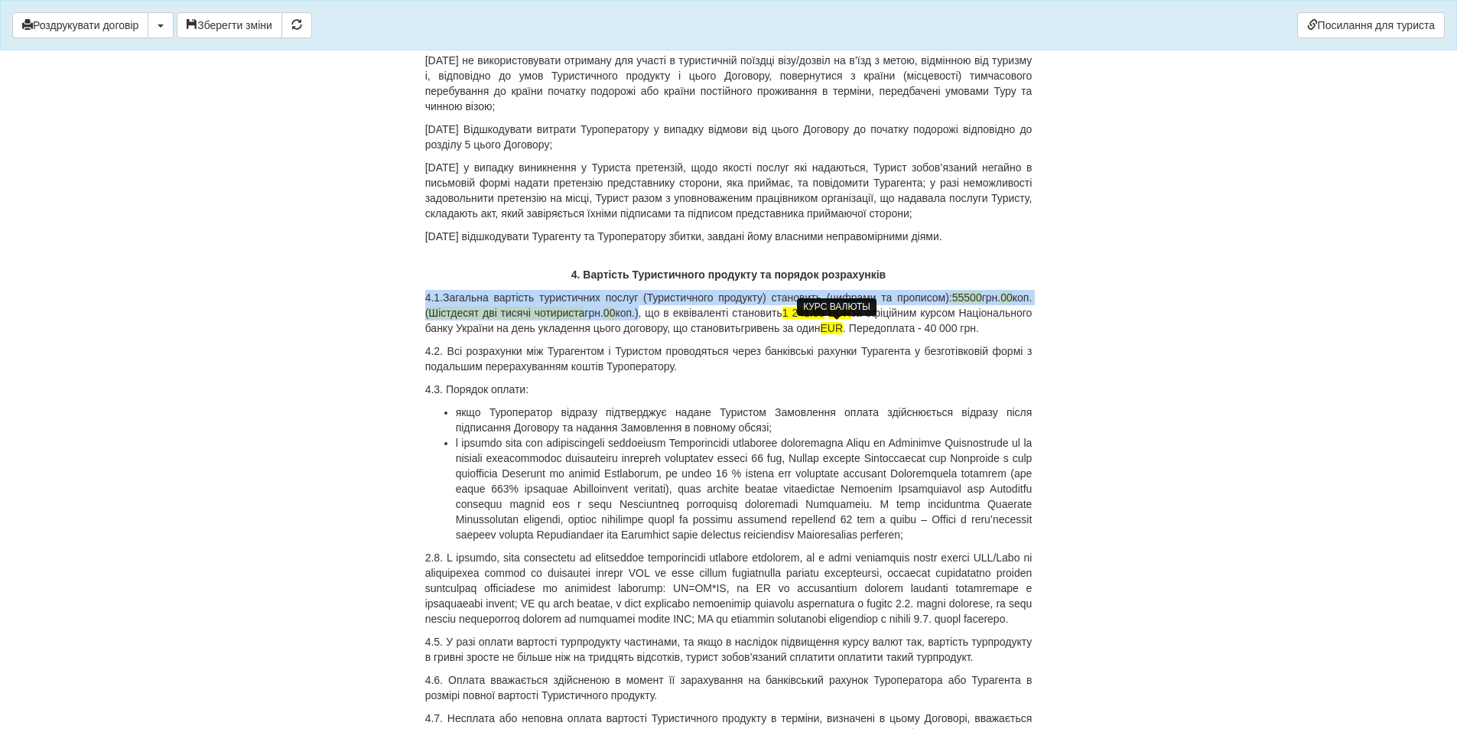
drag, startPoint x: 668, startPoint y: 310, endPoint x: 382, endPoint y: 299, distance: 287.0
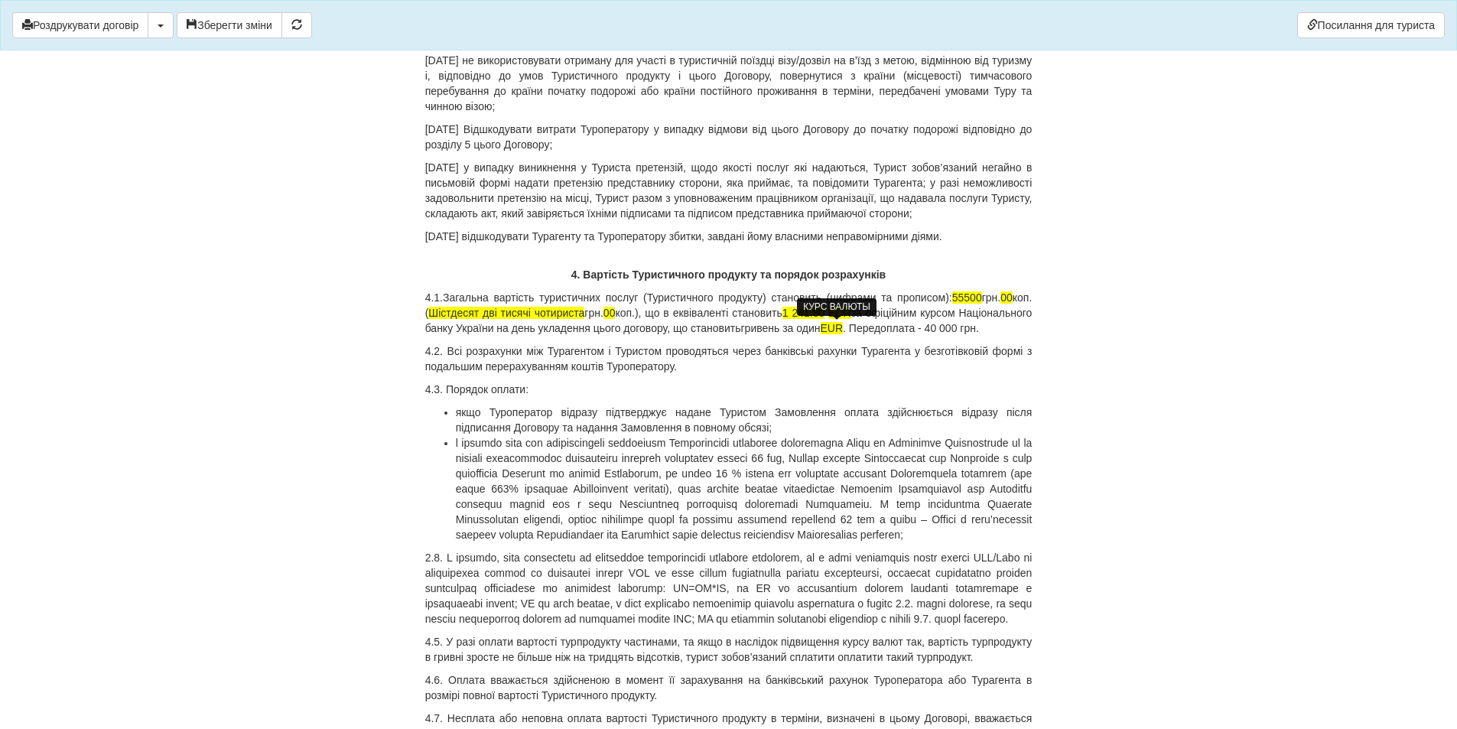
click at [482, 325] on p "4.1.Загальна вартість туристичних послуг (Туристичного продукту) становить (циф…" at bounding box center [728, 313] width 607 height 46
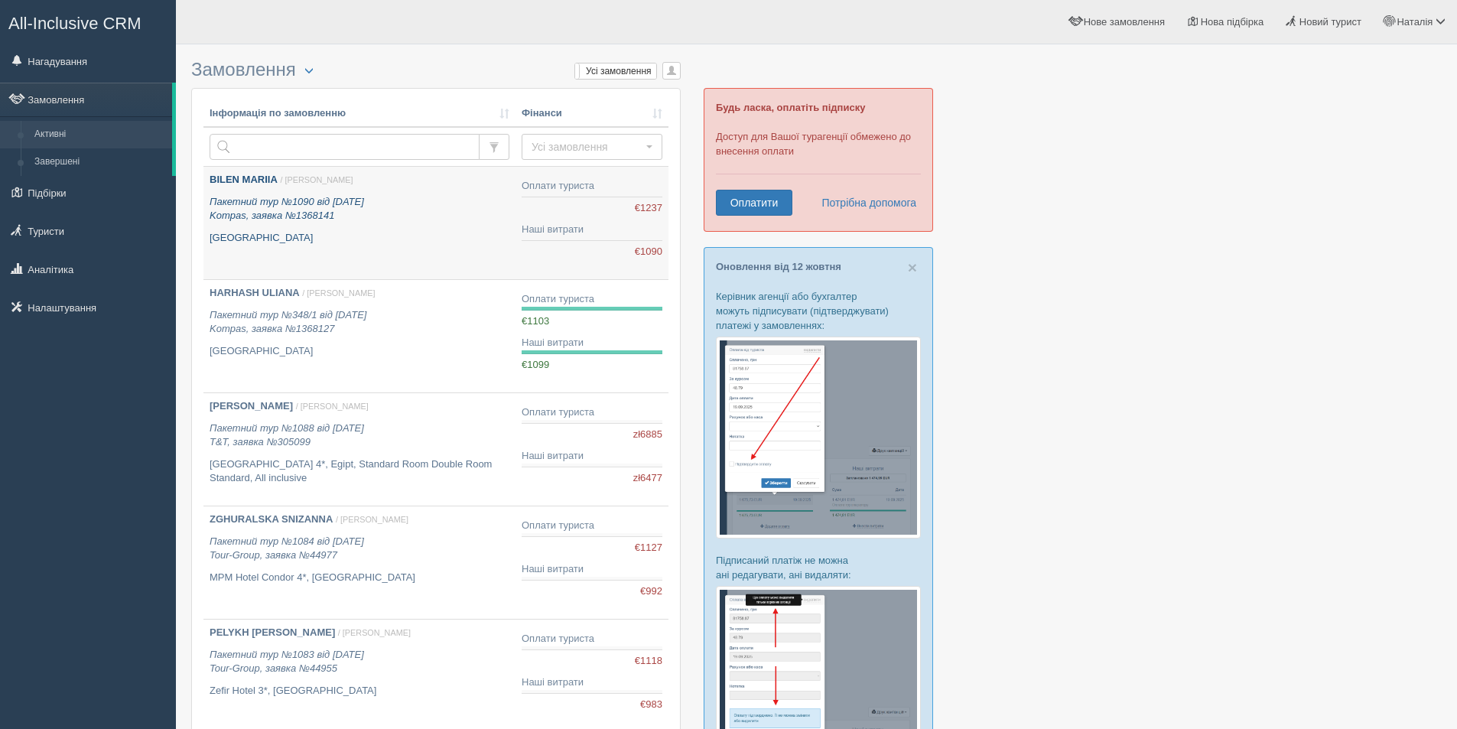
click at [359, 180] on p "BILEN MARIIA / [PERSON_NAME]" at bounding box center [360, 180] width 300 height 15
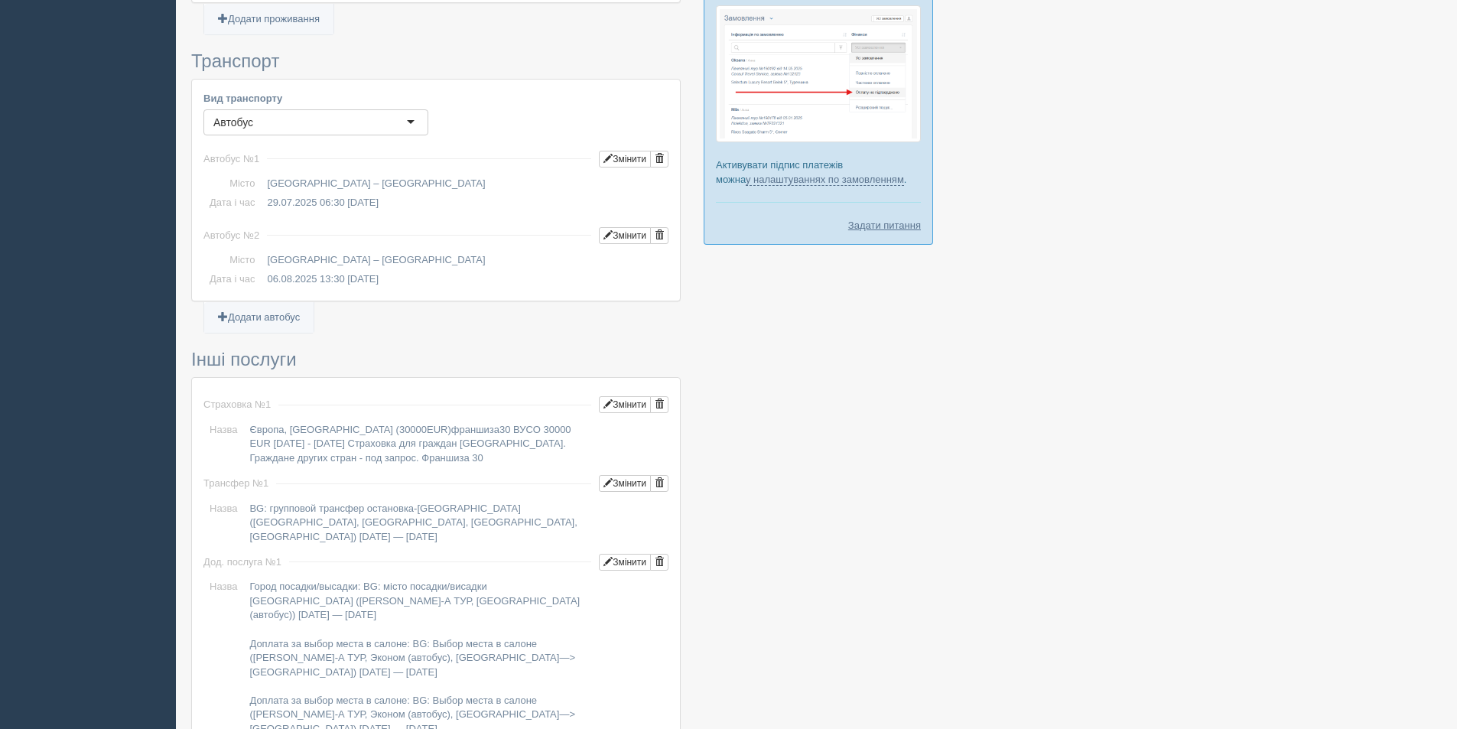
scroll to position [1295, 0]
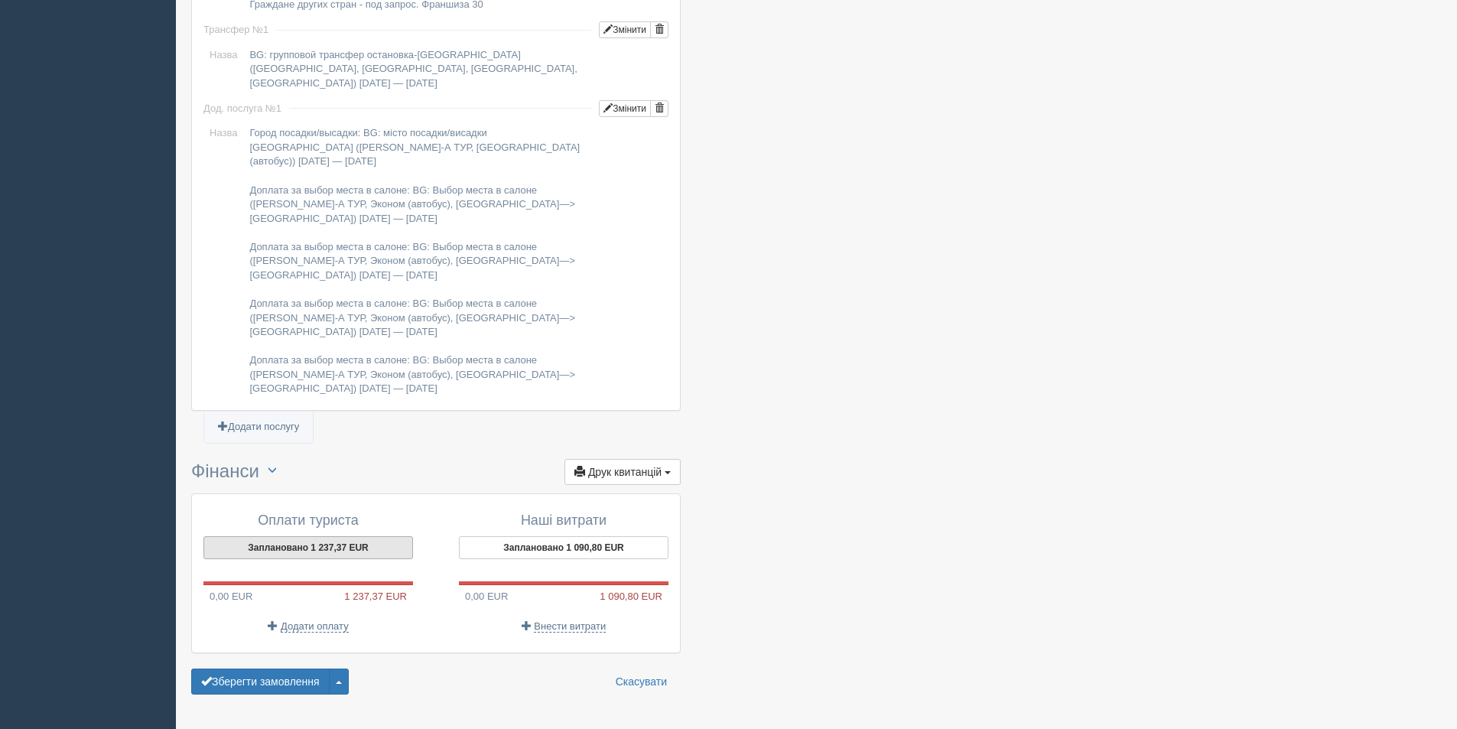
click at [288, 536] on button "Заплановано 1 237,37 EUR" at bounding box center [308, 547] width 210 height 23
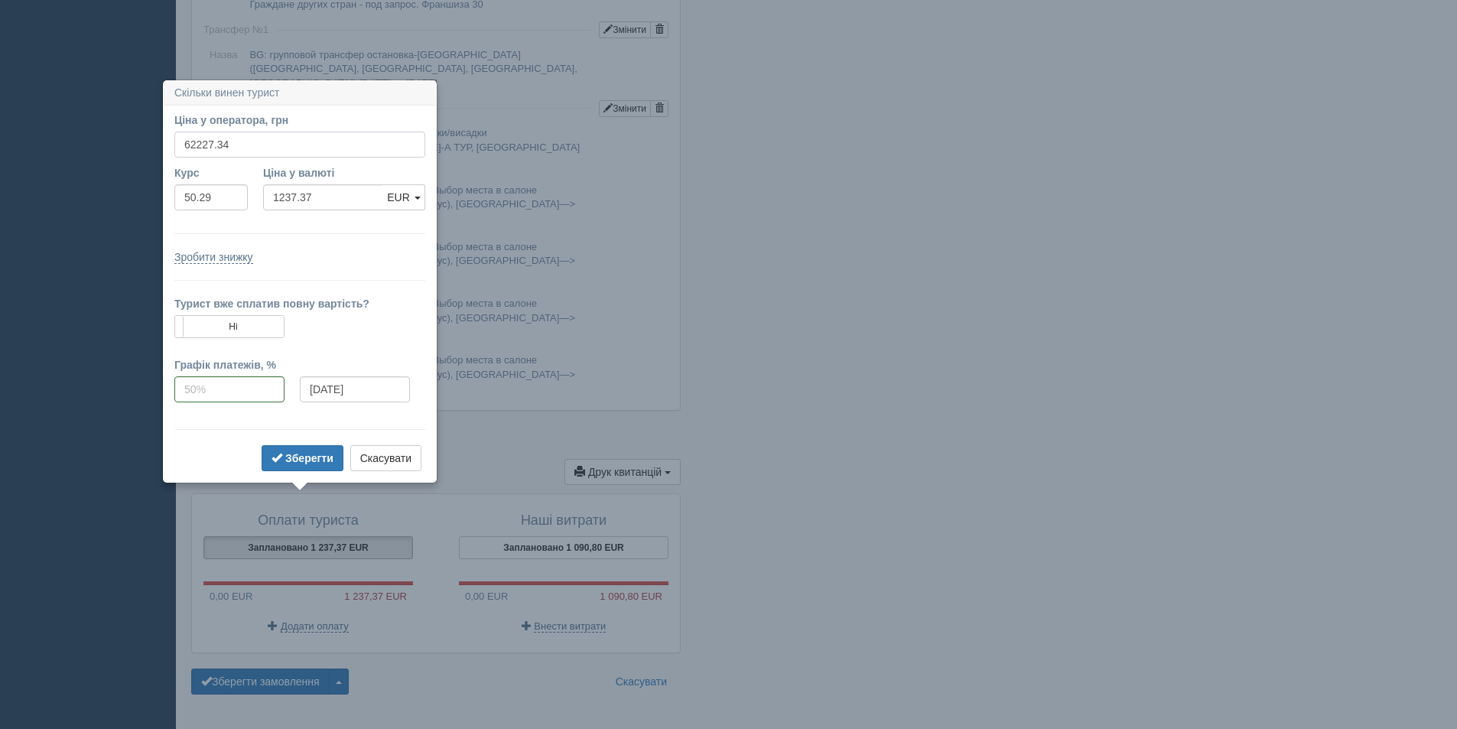
drag, startPoint x: 182, startPoint y: 138, endPoint x: 262, endPoint y: 138, distance: 79.5
click at [262, 138] on input "62227.34" at bounding box center [299, 145] width 251 height 26
type input "62400"
type input "1240.80"
click at [266, 331] on label "Ні" at bounding box center [229, 326] width 109 height 21
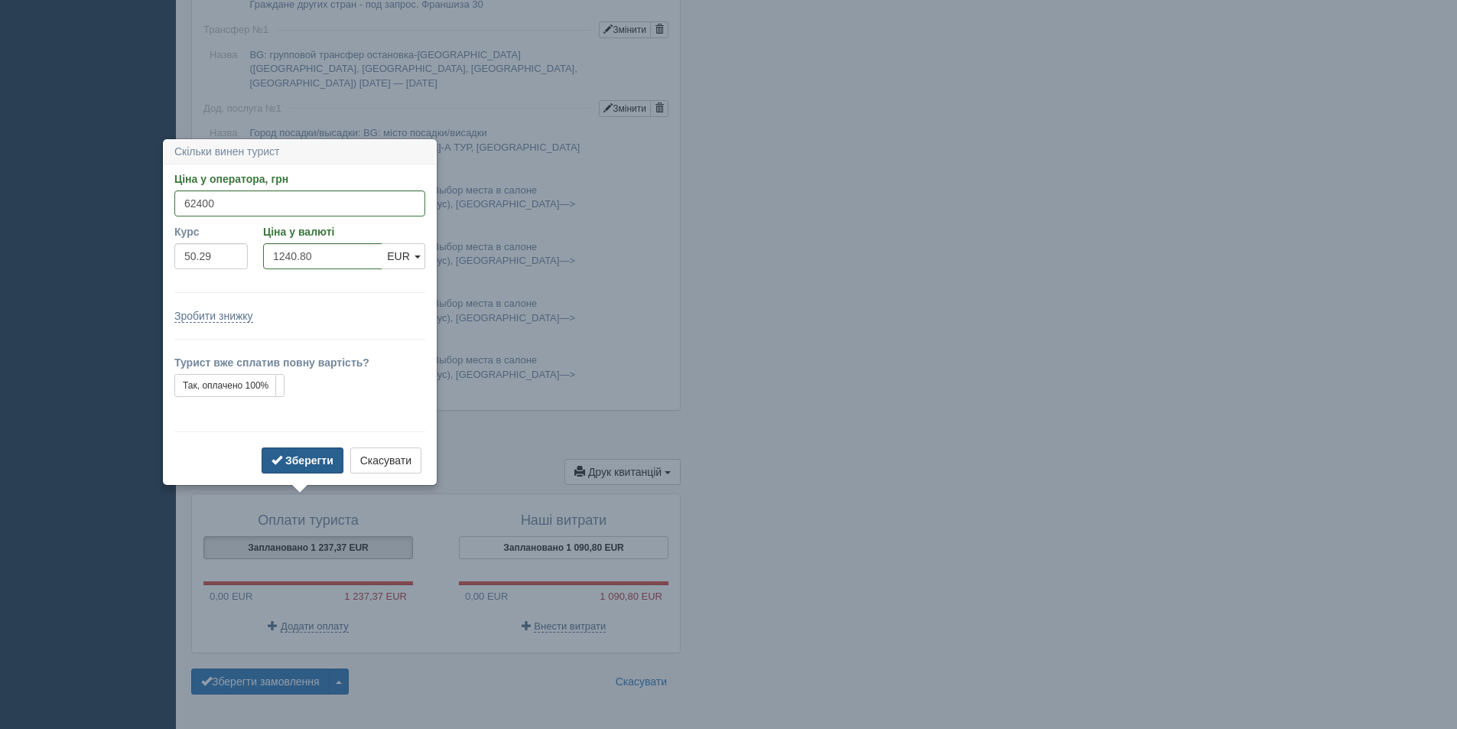
click at [319, 460] on b "Зберегти" at bounding box center [309, 460] width 48 height 12
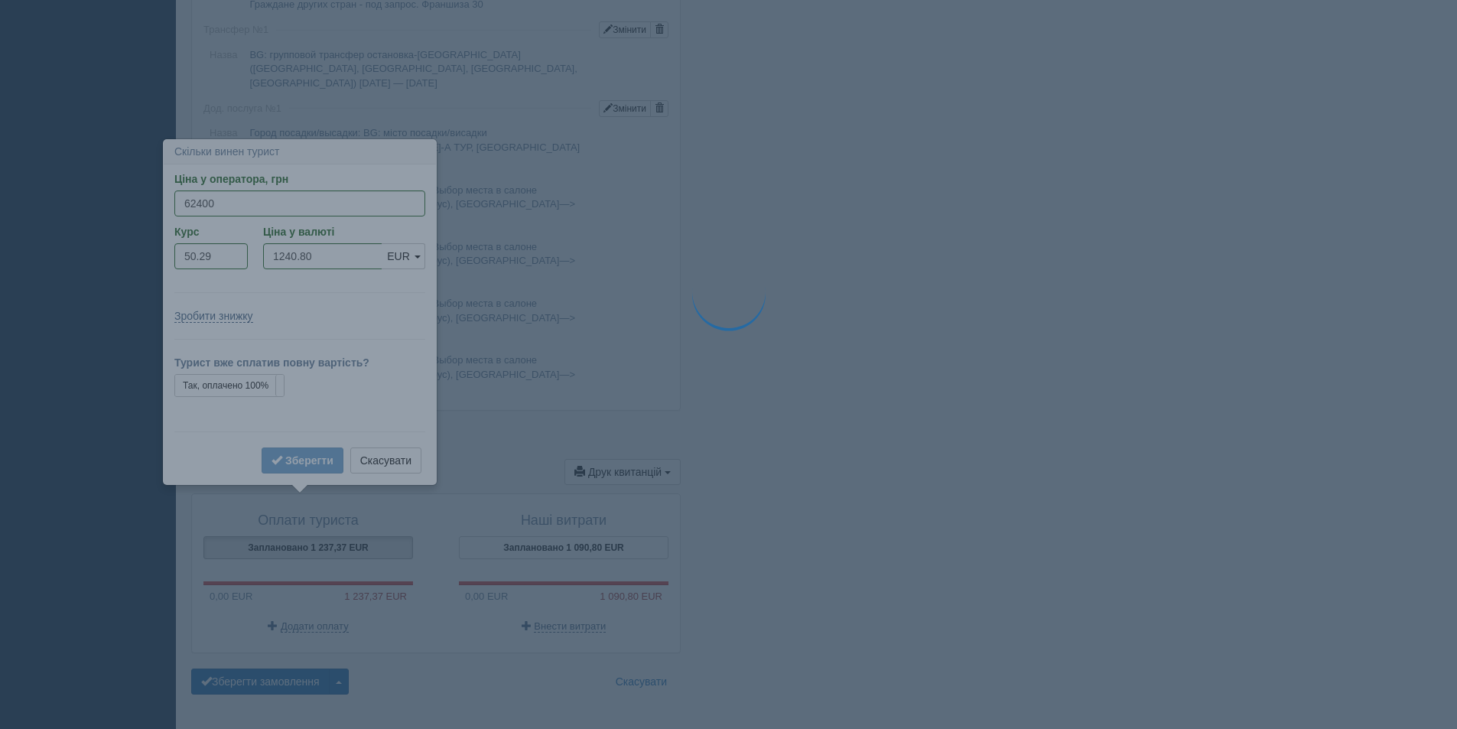
type input "1090.80"
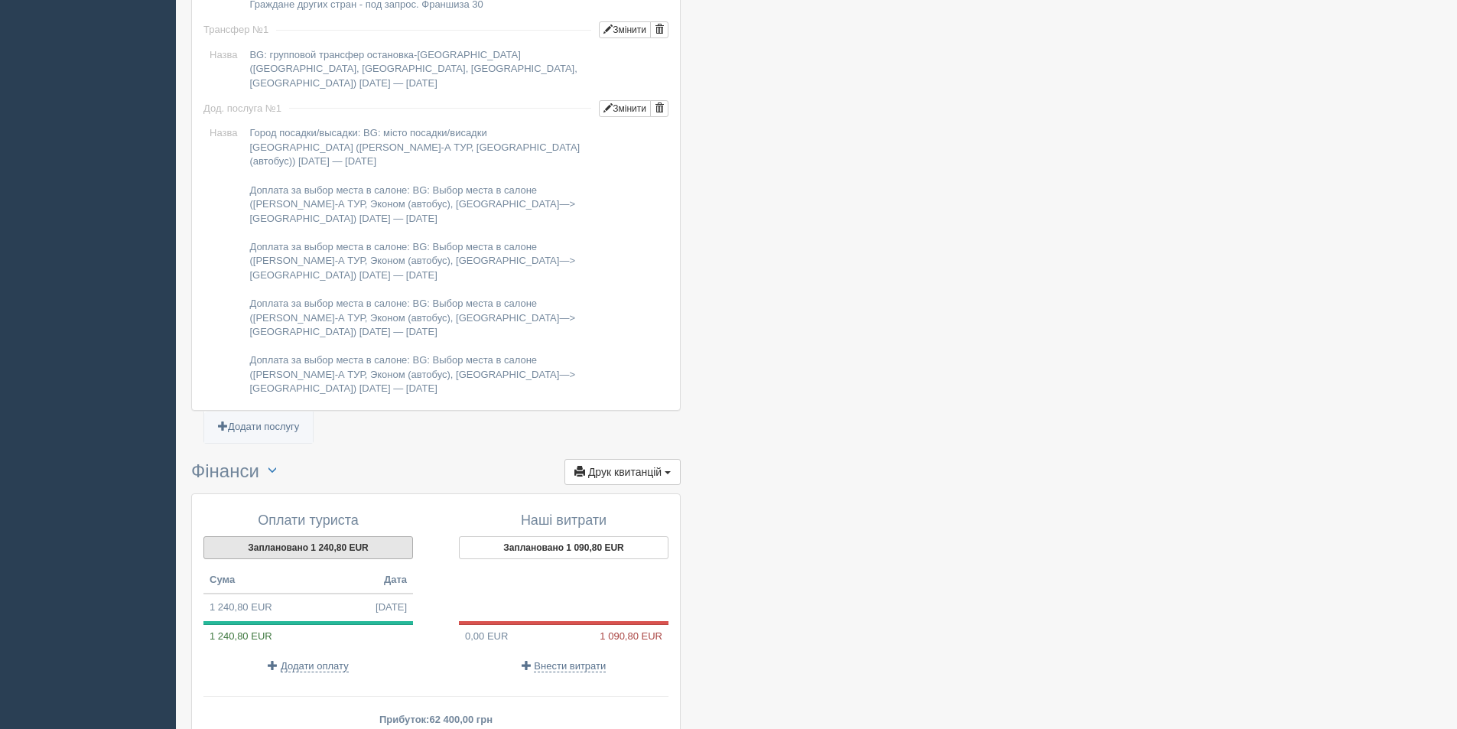
click at [354, 536] on button "Заплановано 1 240,80 EUR" at bounding box center [308, 547] width 210 height 23
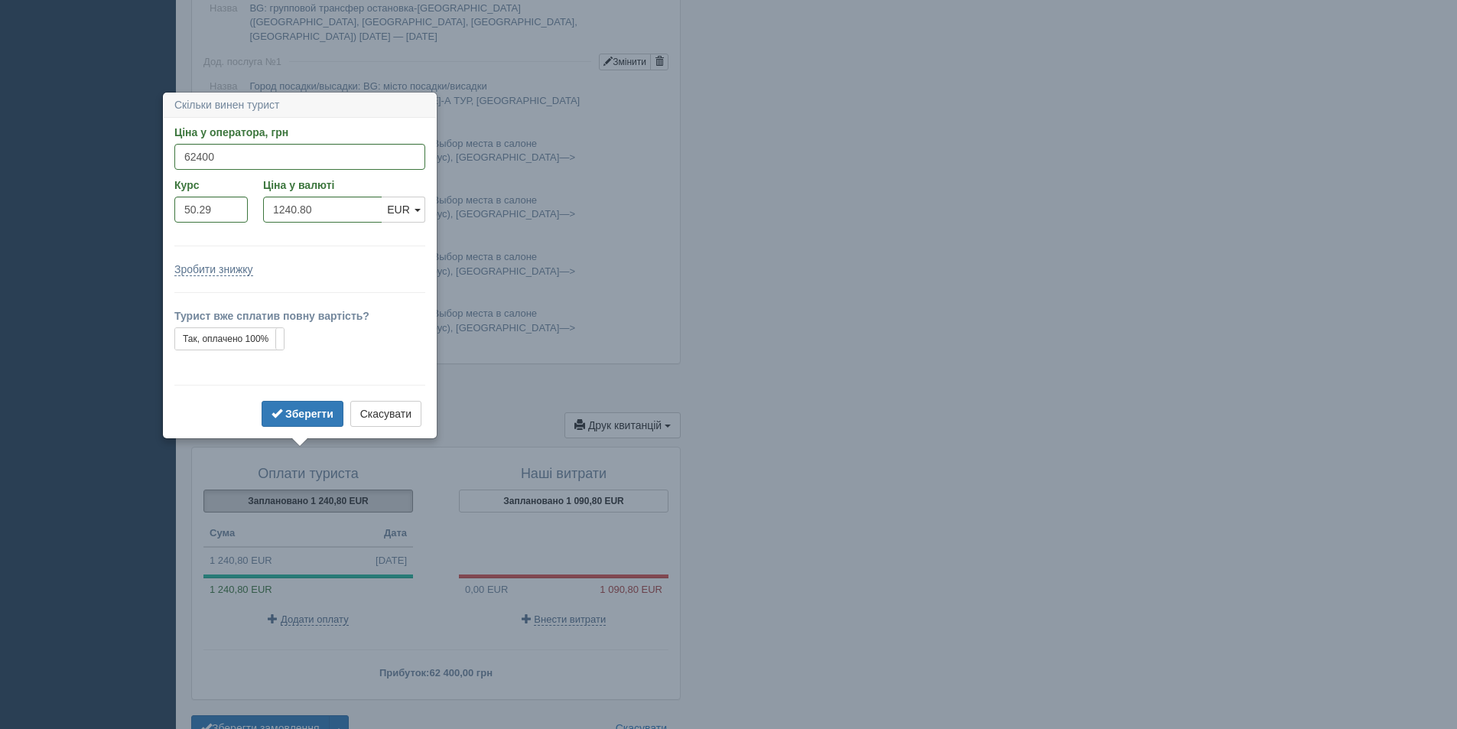
scroll to position [1388, 0]
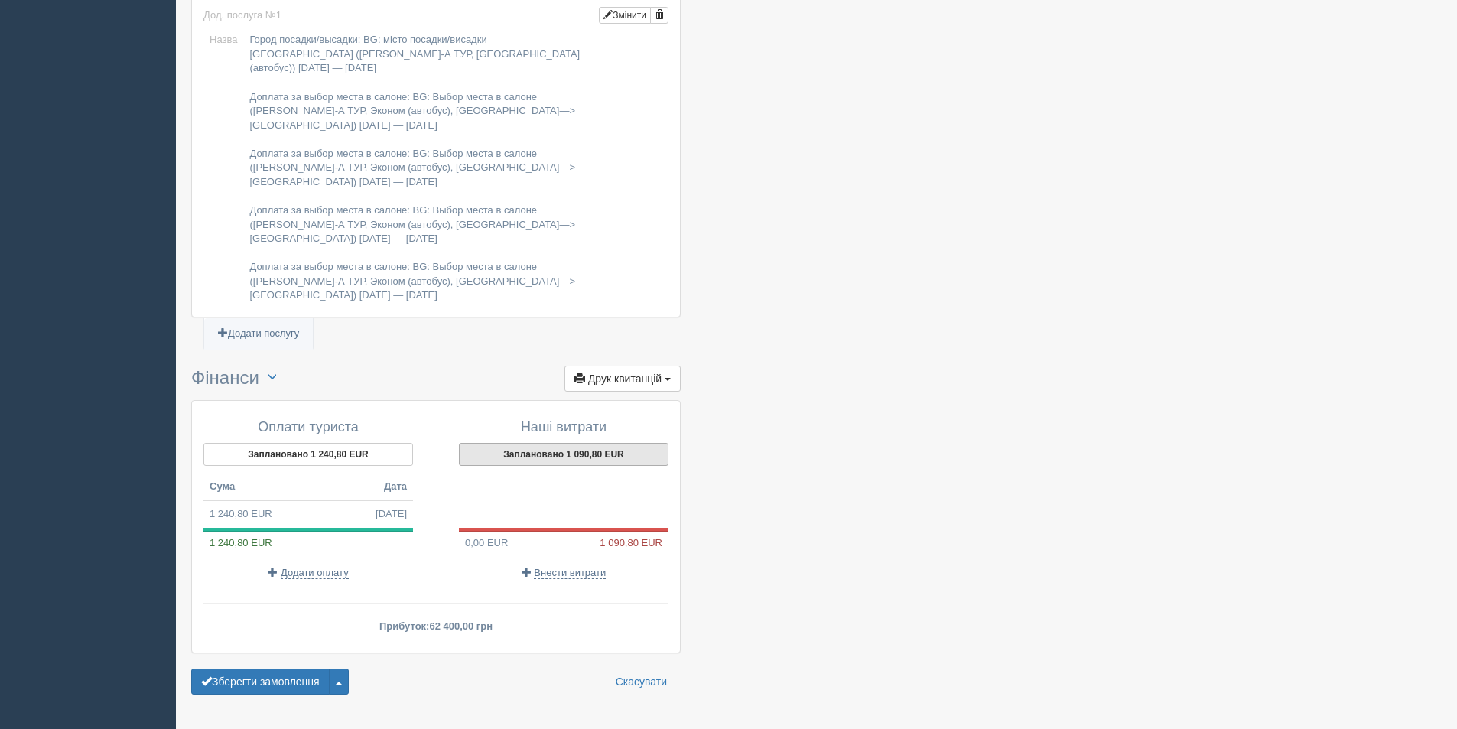
click at [593, 443] on button "Заплановано 1 090,80 EUR" at bounding box center [564, 454] width 210 height 23
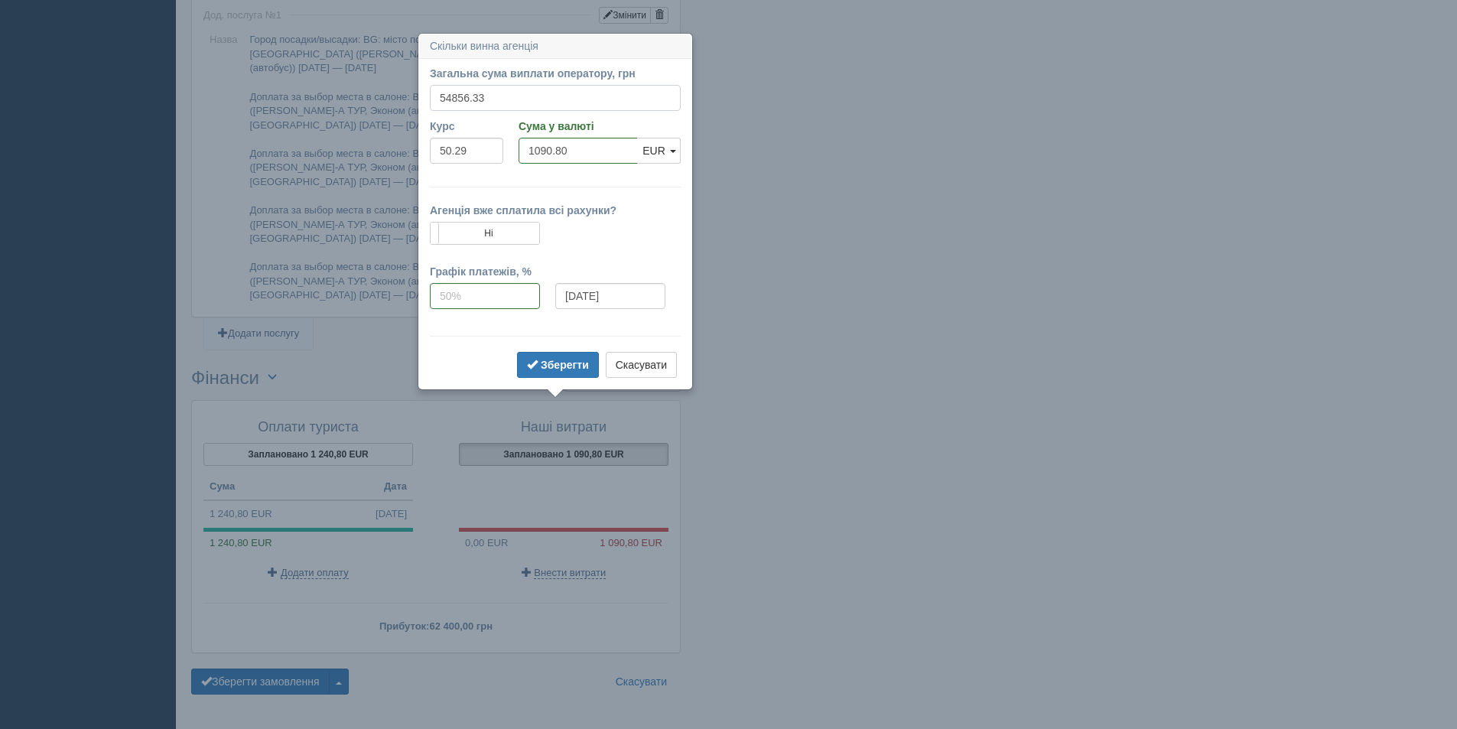
click at [517, 96] on input "54856.33" at bounding box center [555, 98] width 251 height 26
drag, startPoint x: 455, startPoint y: 96, endPoint x: 472, endPoint y: 94, distance: 16.9
click at [472, 94] on input "54856.33" at bounding box center [555, 98] width 251 height 26
type input "55613.74"
type input "1105.86"
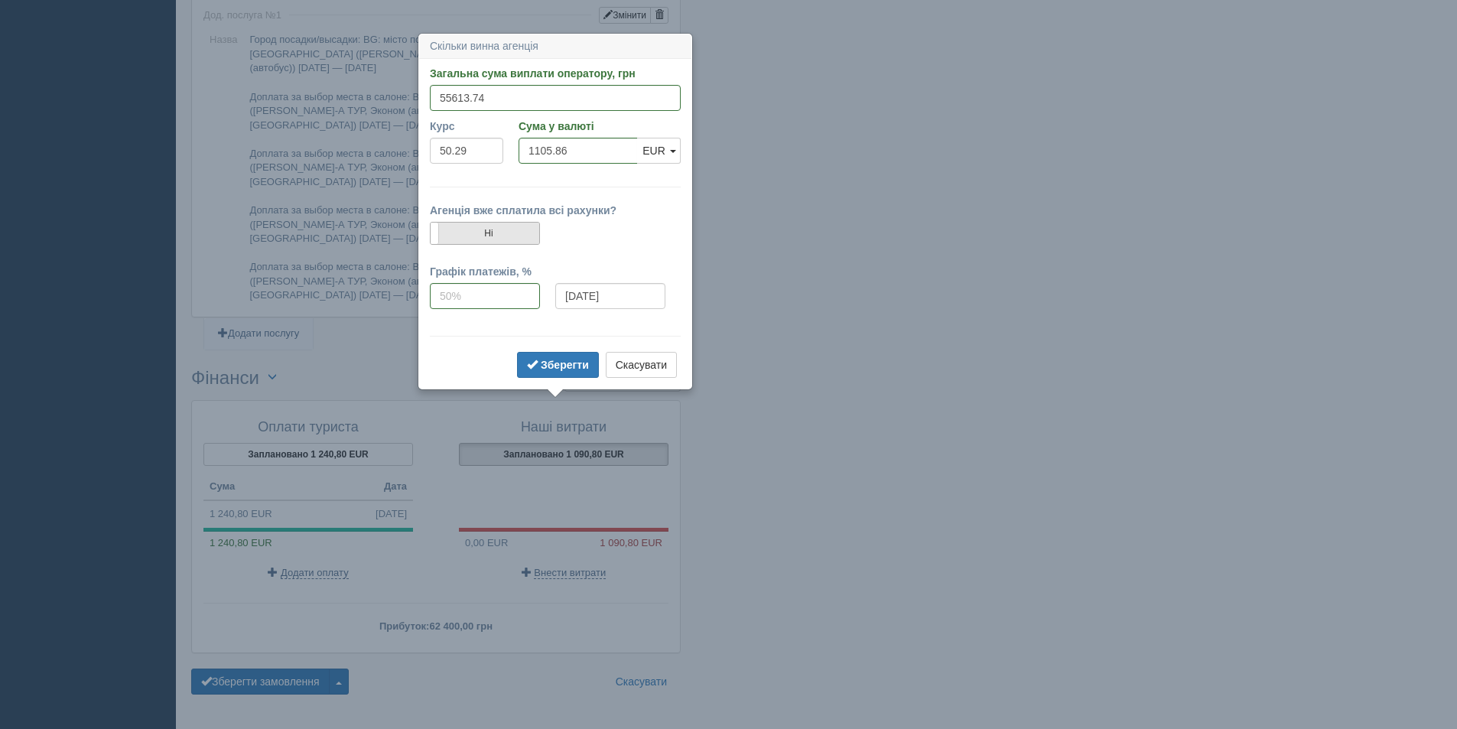
click at [495, 230] on label "Ні" at bounding box center [485, 233] width 109 height 21
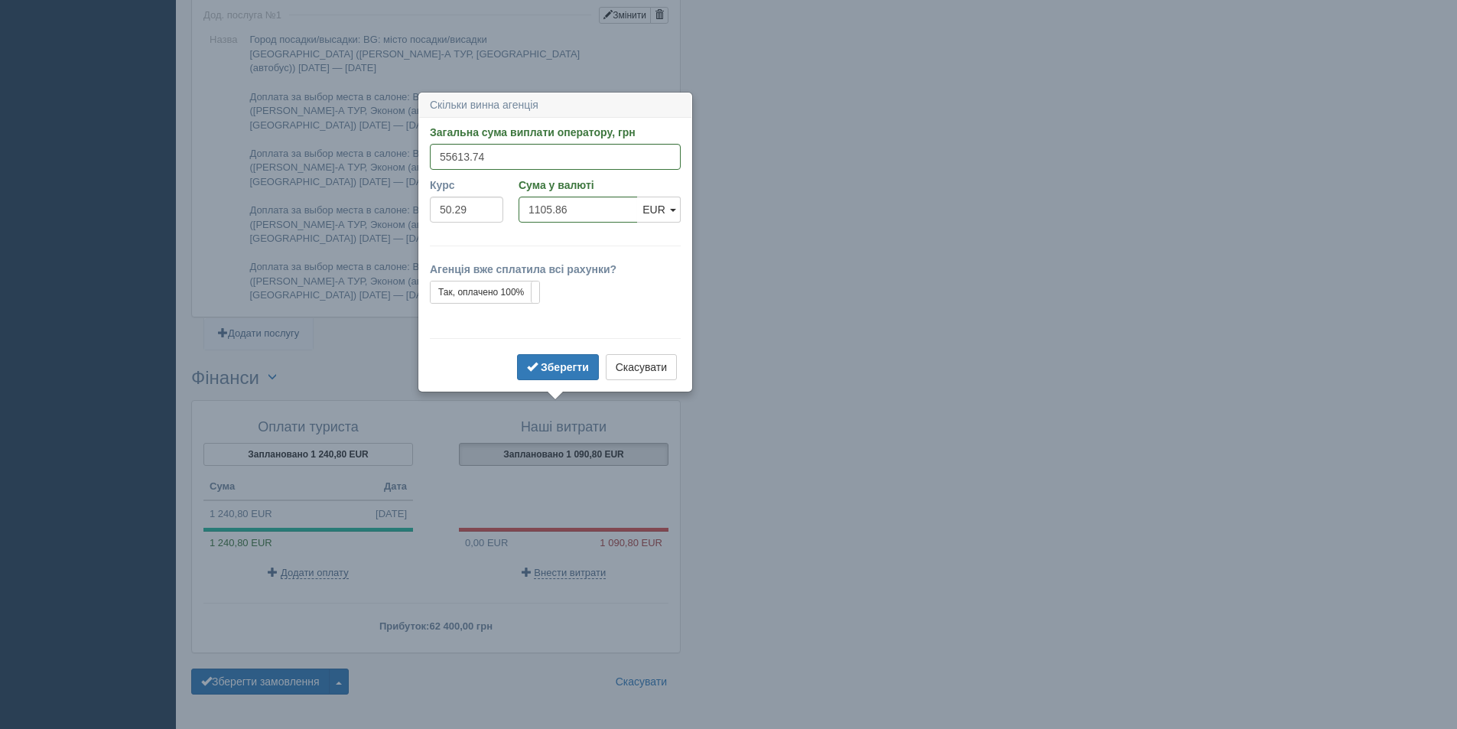
click at [543, 340] on form "Загальна сума виплати оператору, грн 55613.74 Вказати суму у валюті Курс 50.29 …" at bounding box center [555, 254] width 251 height 259
click at [539, 357] on button "Зберегти" at bounding box center [558, 367] width 82 height 26
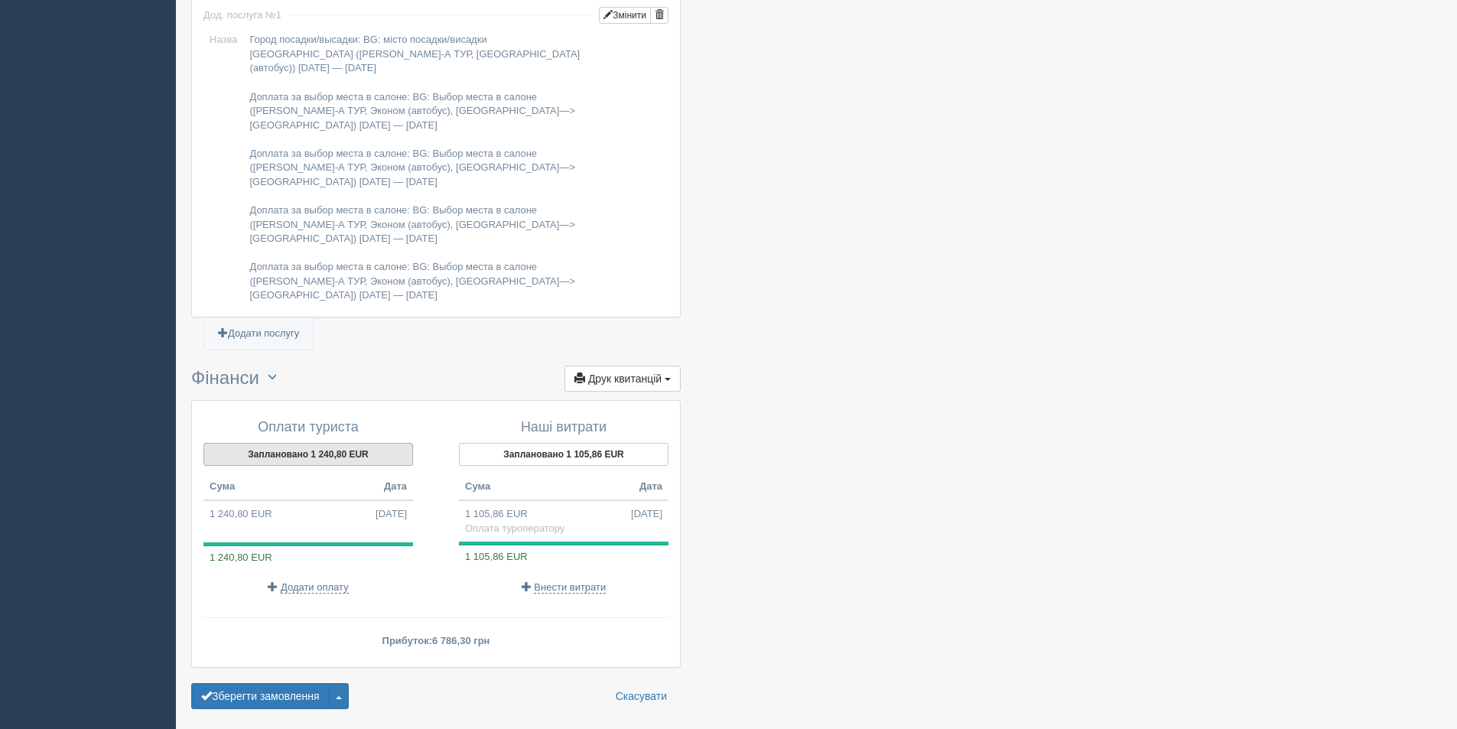
click at [250, 443] on button "Заплановано 1 240,80 EUR" at bounding box center [308, 454] width 210 height 23
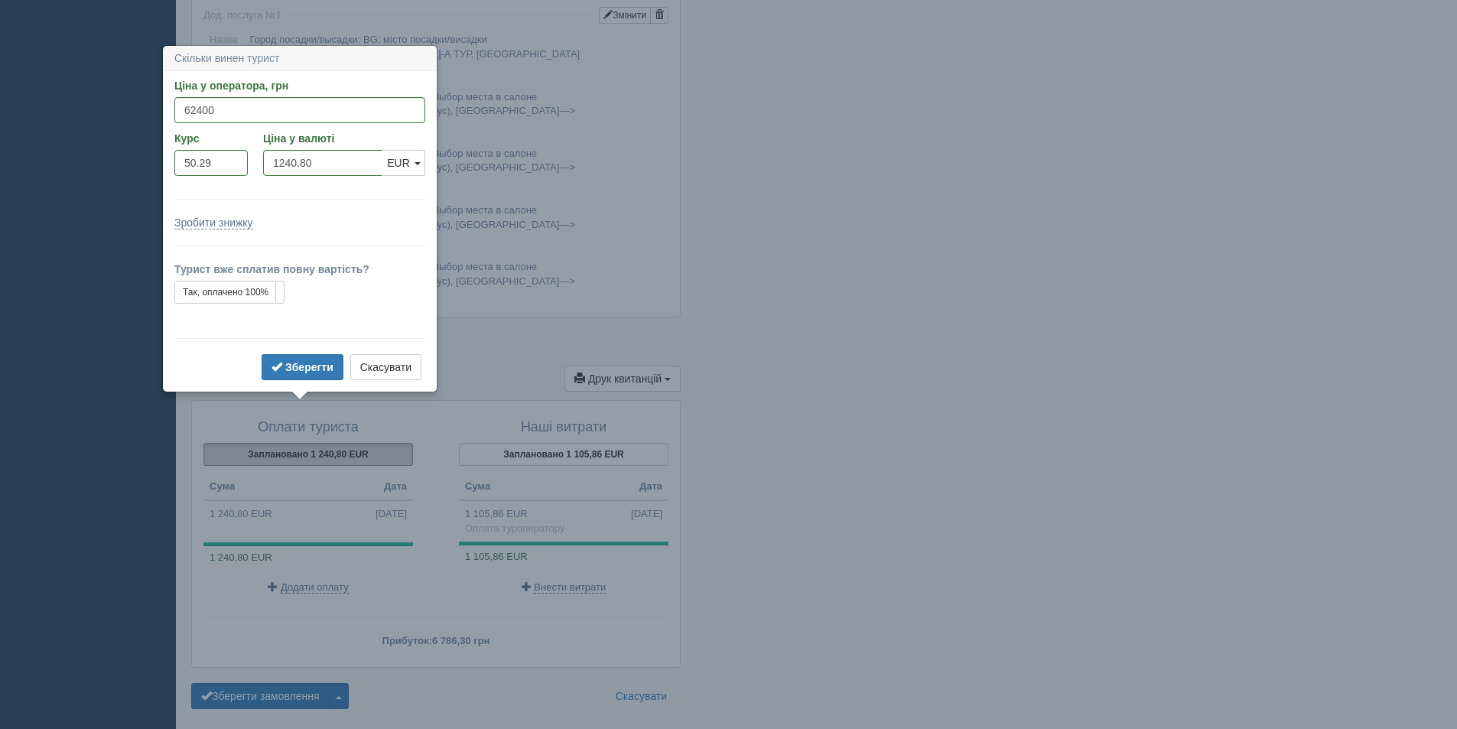
scroll to position [1403, 0]
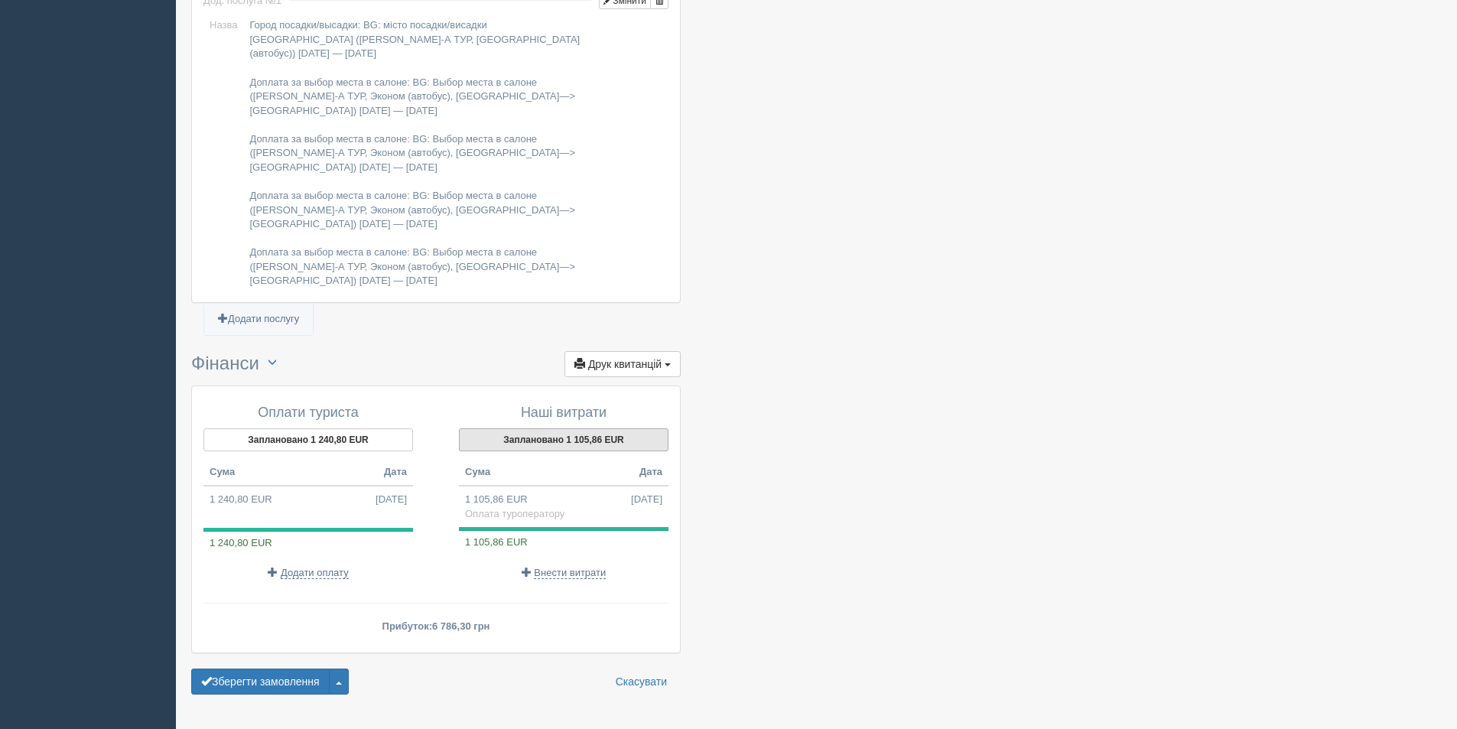
click at [578, 428] on button "Заплановано 1 105,86 EUR" at bounding box center [564, 439] width 210 height 23
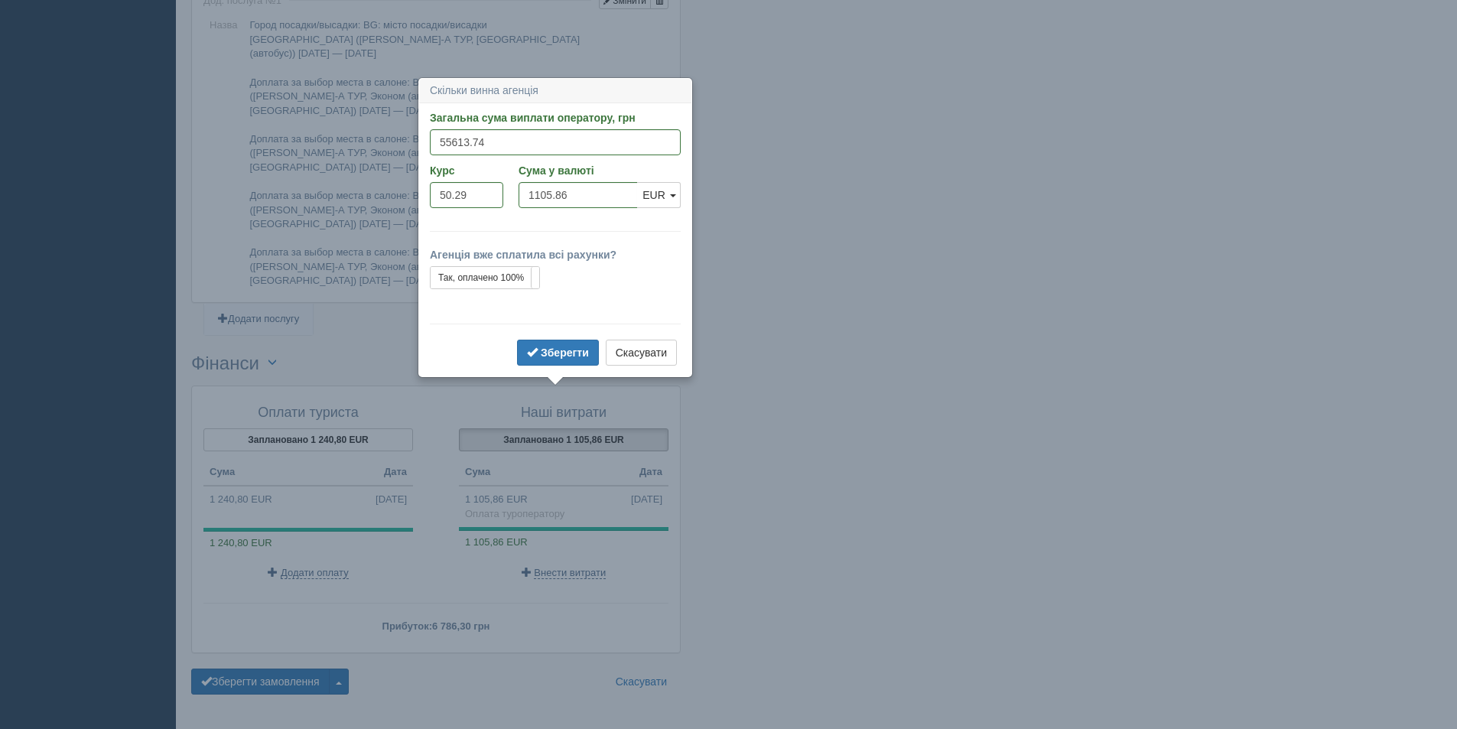
click at [647, 241] on div "Агенція вже сплатила всі рахунки? Так, оплачено 100% Ні Графік платежів, % [DAT…" at bounding box center [555, 269] width 251 height 77
click at [315, 428] on button "Заплановано 1 240,80 EUR" at bounding box center [308, 439] width 210 height 23
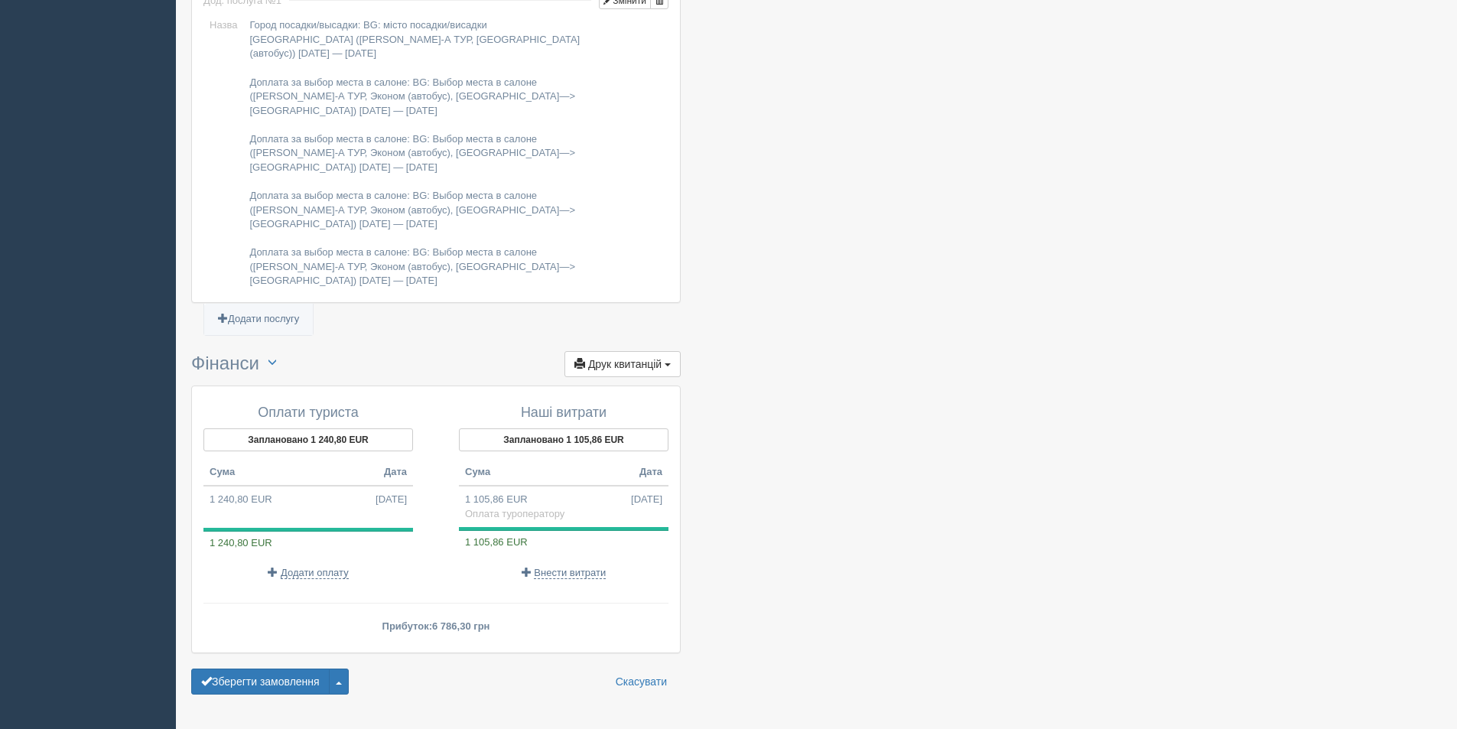
drag, startPoint x: 474, startPoint y: 585, endPoint x: 463, endPoint y: 587, distance: 10.9
click at [463, 620] on span "6 786,30 грн" at bounding box center [460, 625] width 57 height 11
click at [641, 619] on p "Прибуток: 6 786,30 грн" at bounding box center [435, 626] width 465 height 15
click at [473, 620] on span "6 786,30 грн" at bounding box center [460, 625] width 57 height 11
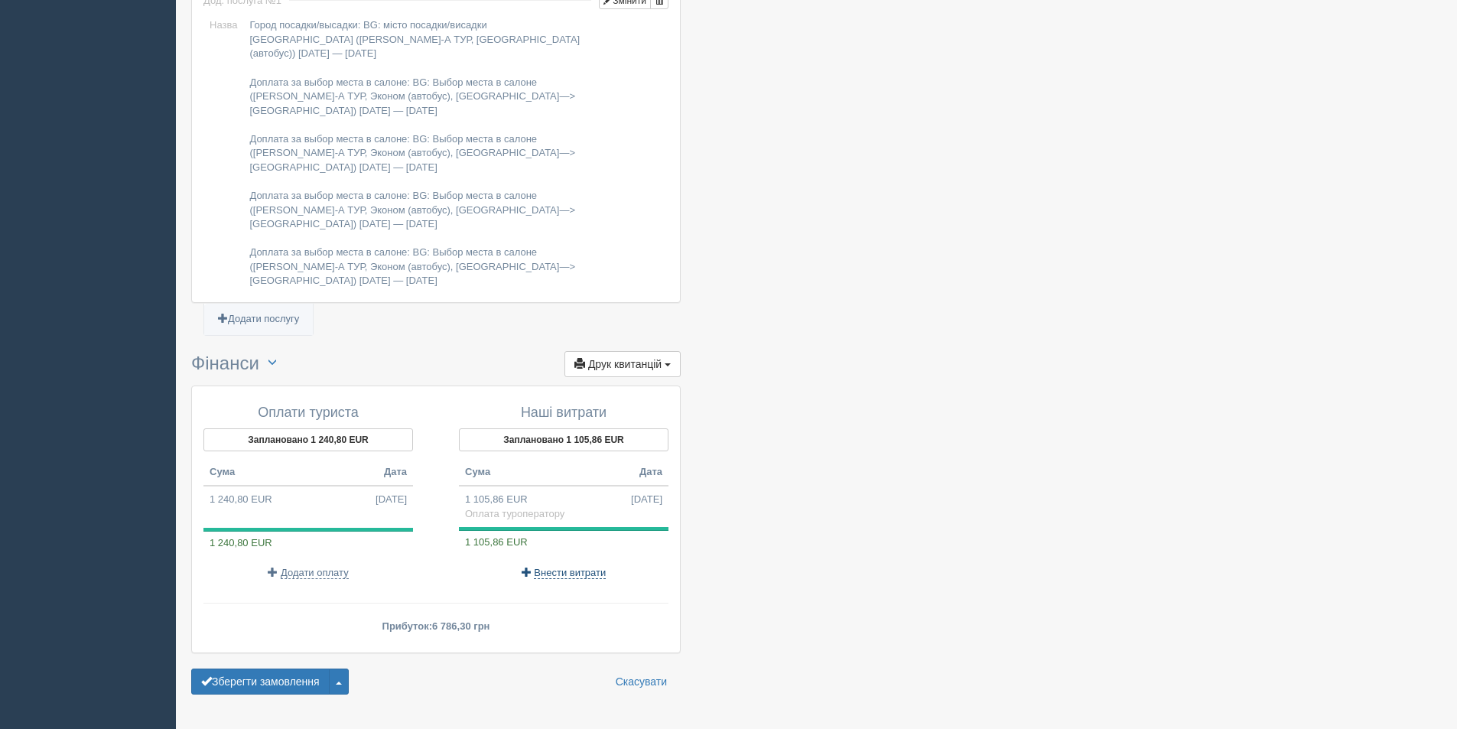
click at [562, 567] on span "Внести витрати" at bounding box center [570, 573] width 72 height 12
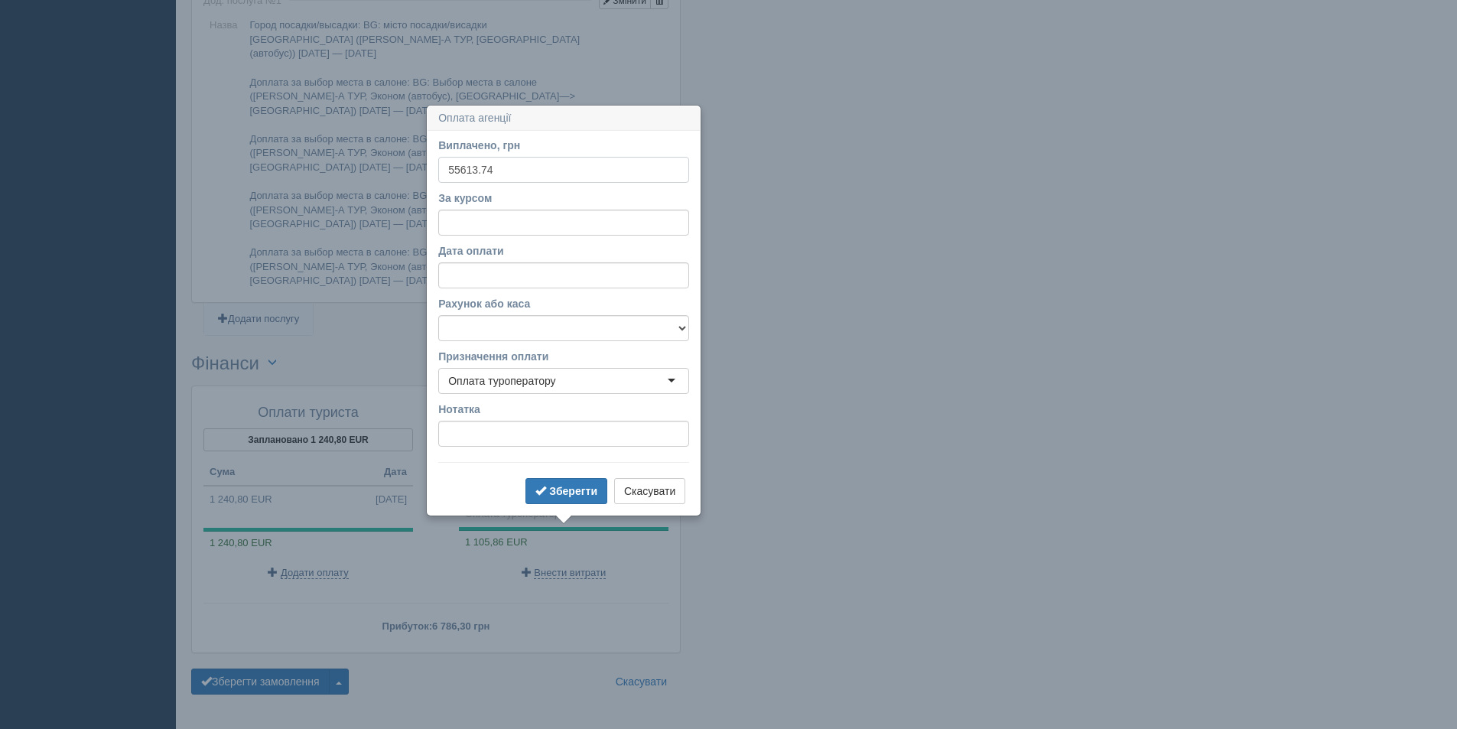
type input "55613.74"
click at [518, 227] on input "За курсом" at bounding box center [563, 223] width 251 height 26
type input "50.29"
click at [553, 493] on b "Зберегти" at bounding box center [573, 491] width 48 height 12
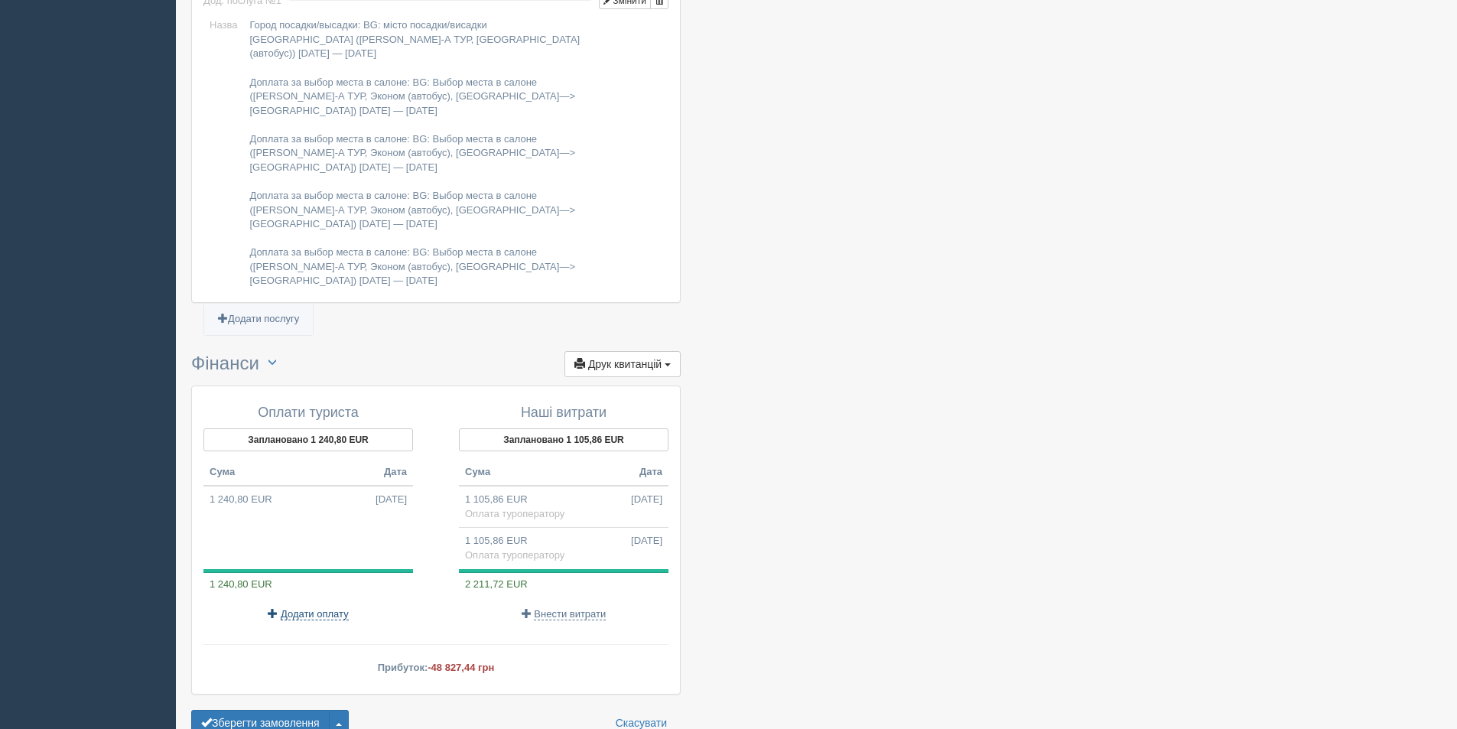
click at [293, 608] on span "Додати оплату" at bounding box center [315, 614] width 68 height 12
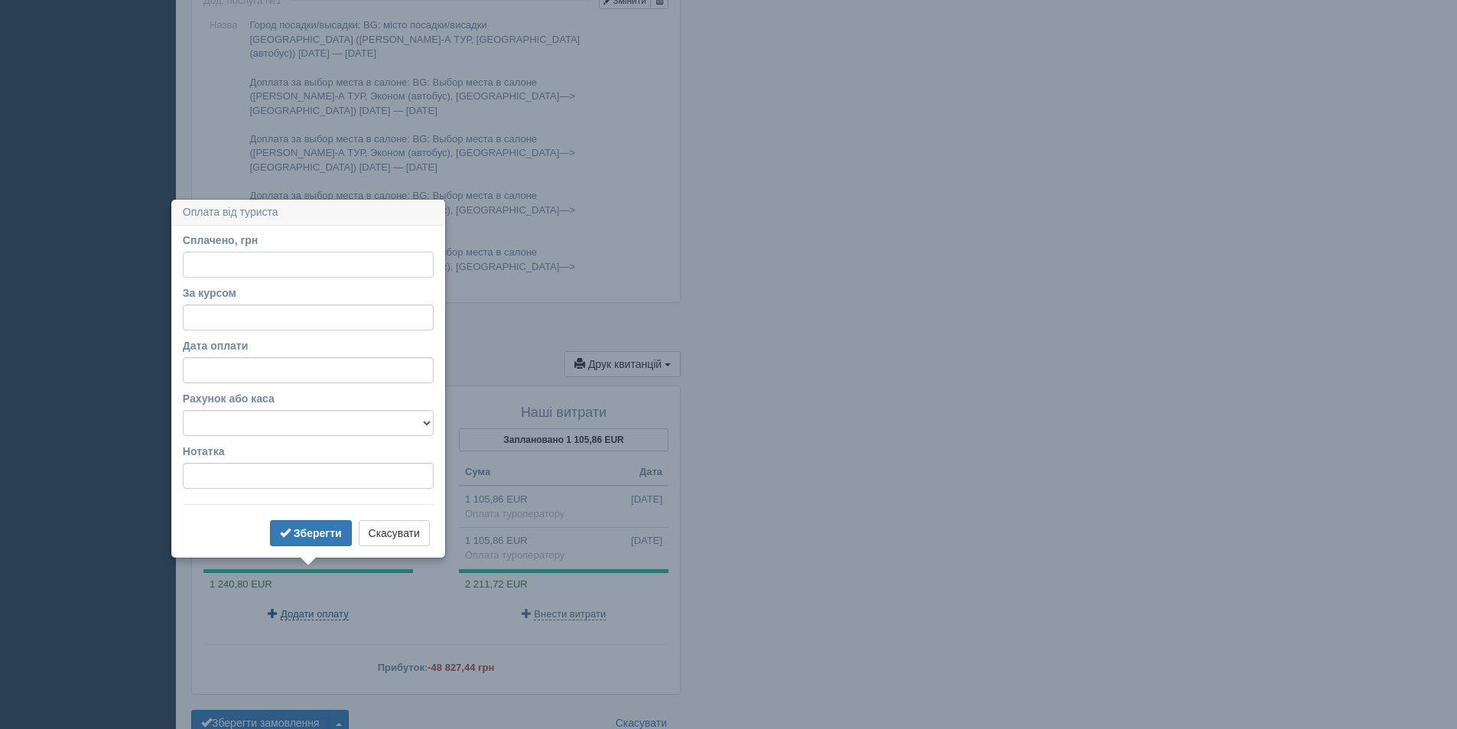
scroll to position [1444, 0]
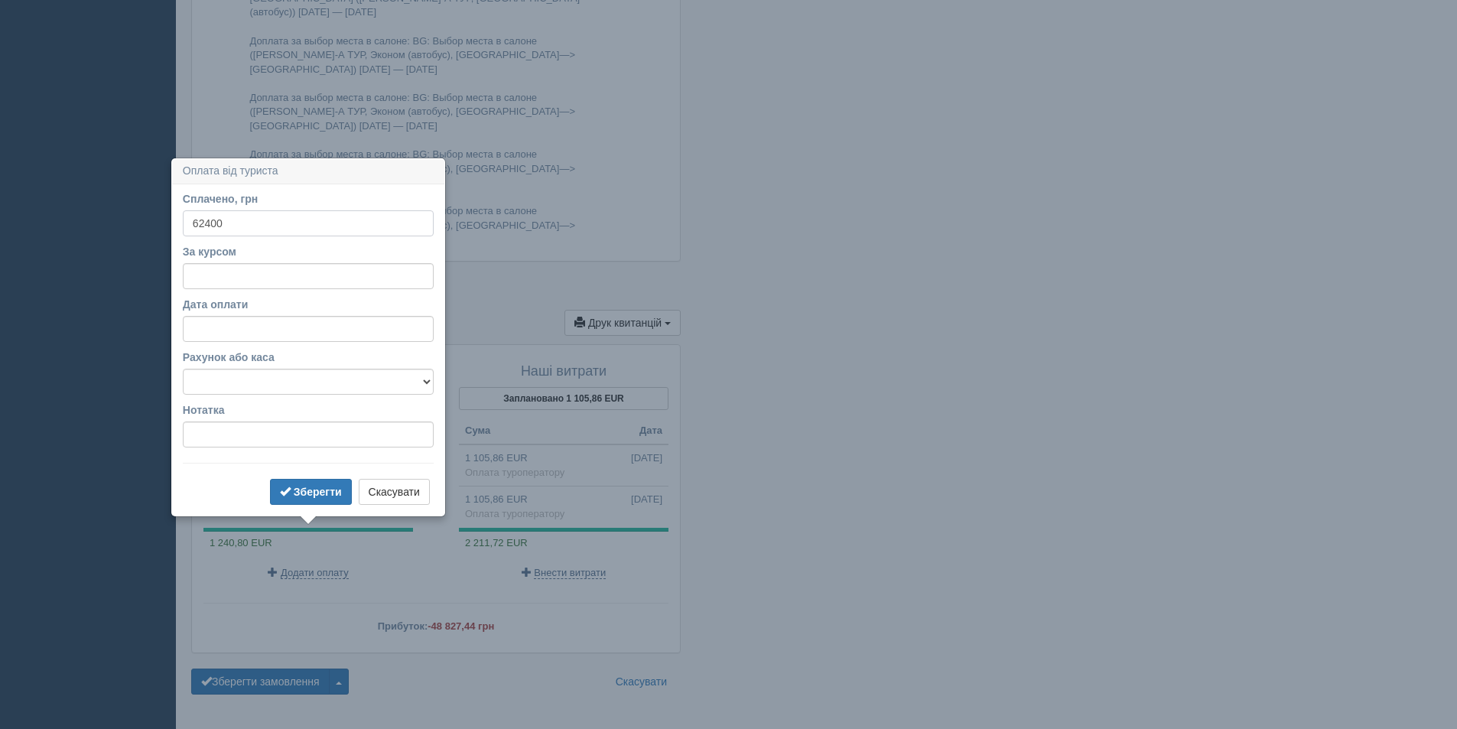
type input "62400"
click at [275, 273] on input "За курсом" at bounding box center [308, 276] width 251 height 26
type input "50.29"
click at [330, 499] on button "Зберегти" at bounding box center [311, 492] width 82 height 26
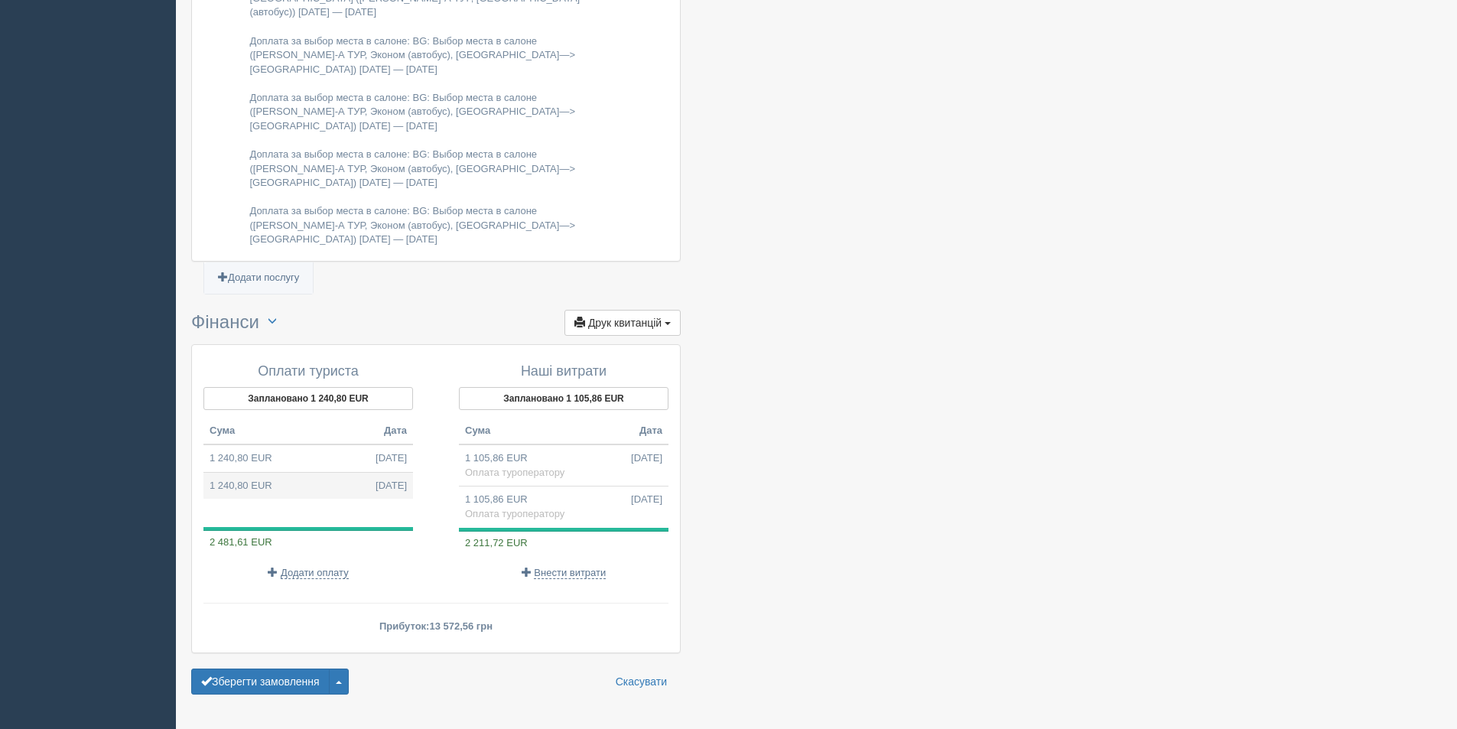
drag, startPoint x: 320, startPoint y: 415, endPoint x: 278, endPoint y: 451, distance: 55.8
click at [271, 499] on div at bounding box center [308, 513] width 210 height 28
drag, startPoint x: 233, startPoint y: 412, endPoint x: 743, endPoint y: 496, distance: 516.2
click at [376, 451] on span "13.10.2025" at bounding box center [391, 458] width 31 height 15
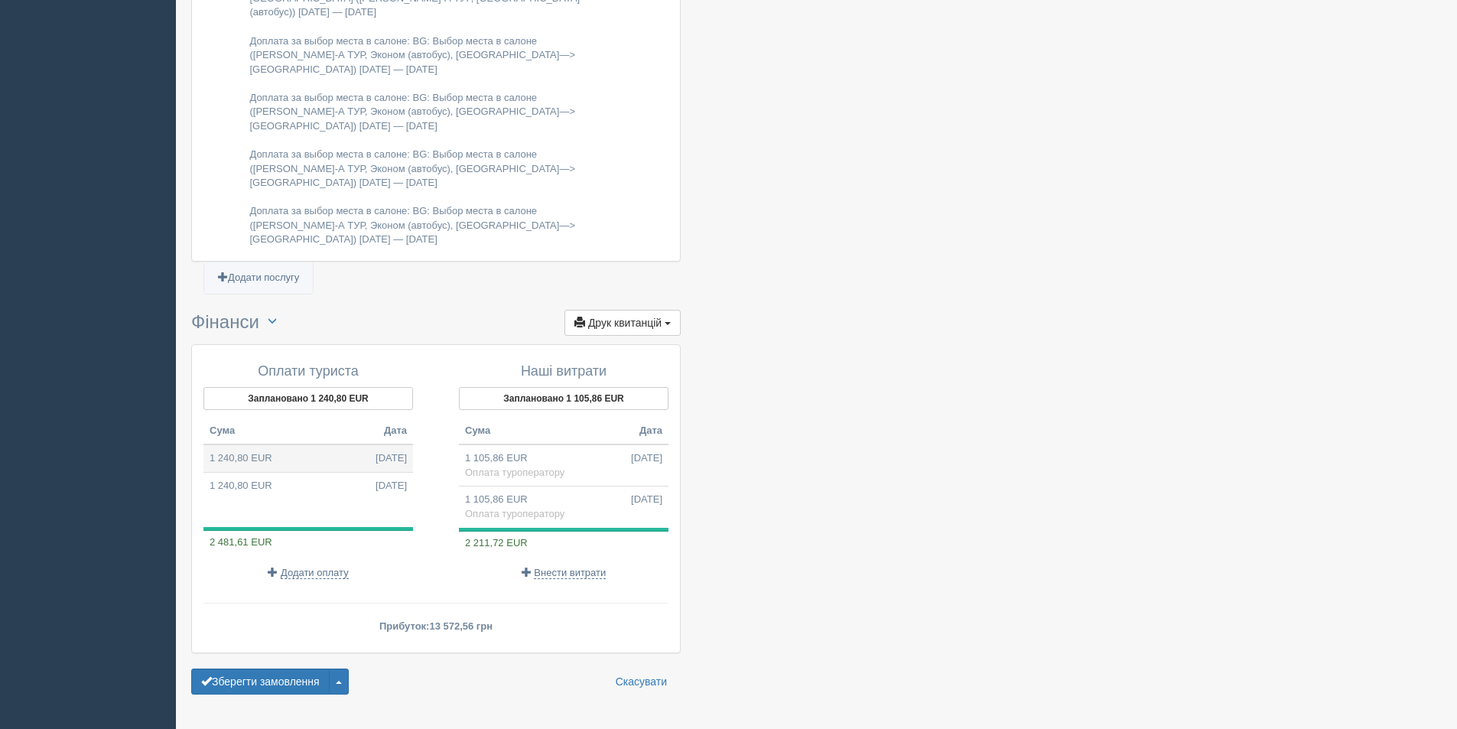
type input "62400.00"
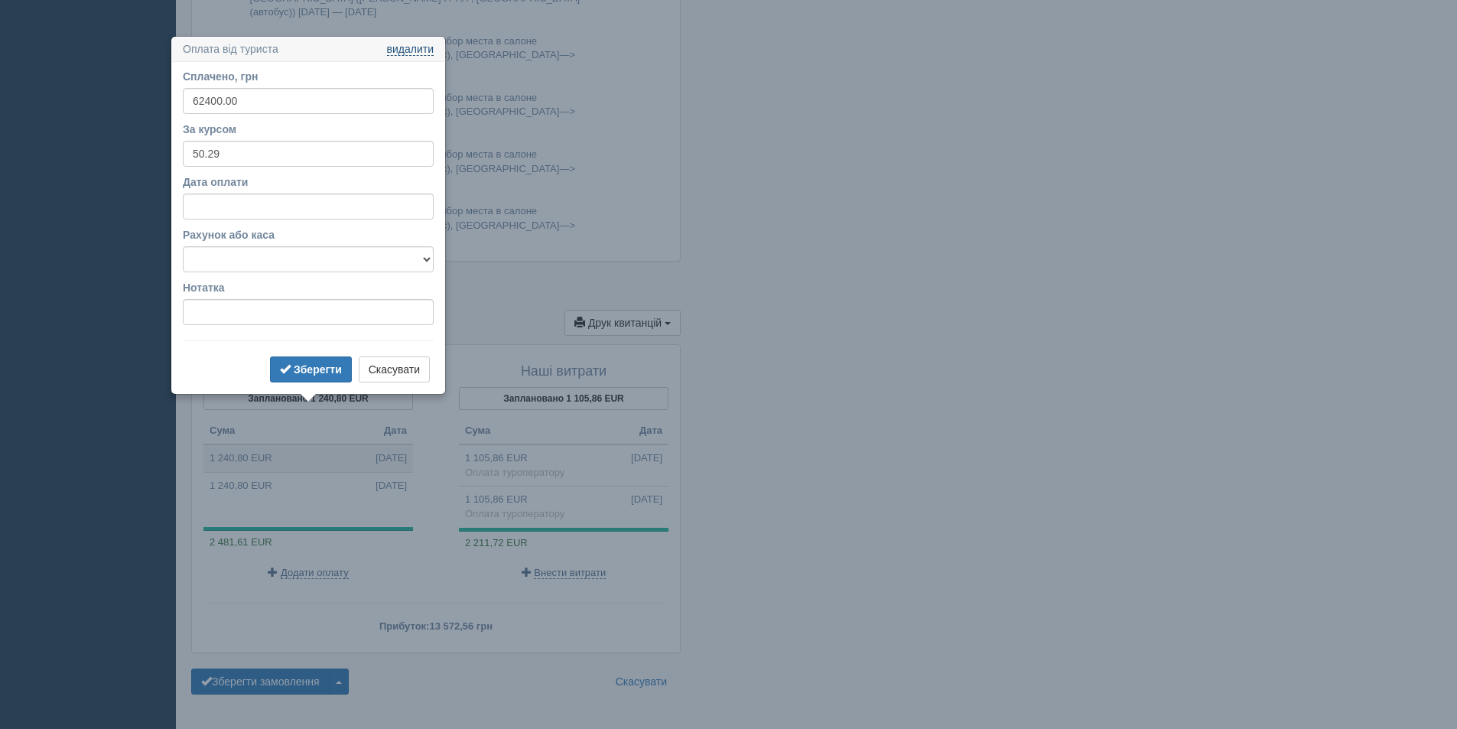
click at [408, 49] on link "видалити" at bounding box center [410, 50] width 47 height 12
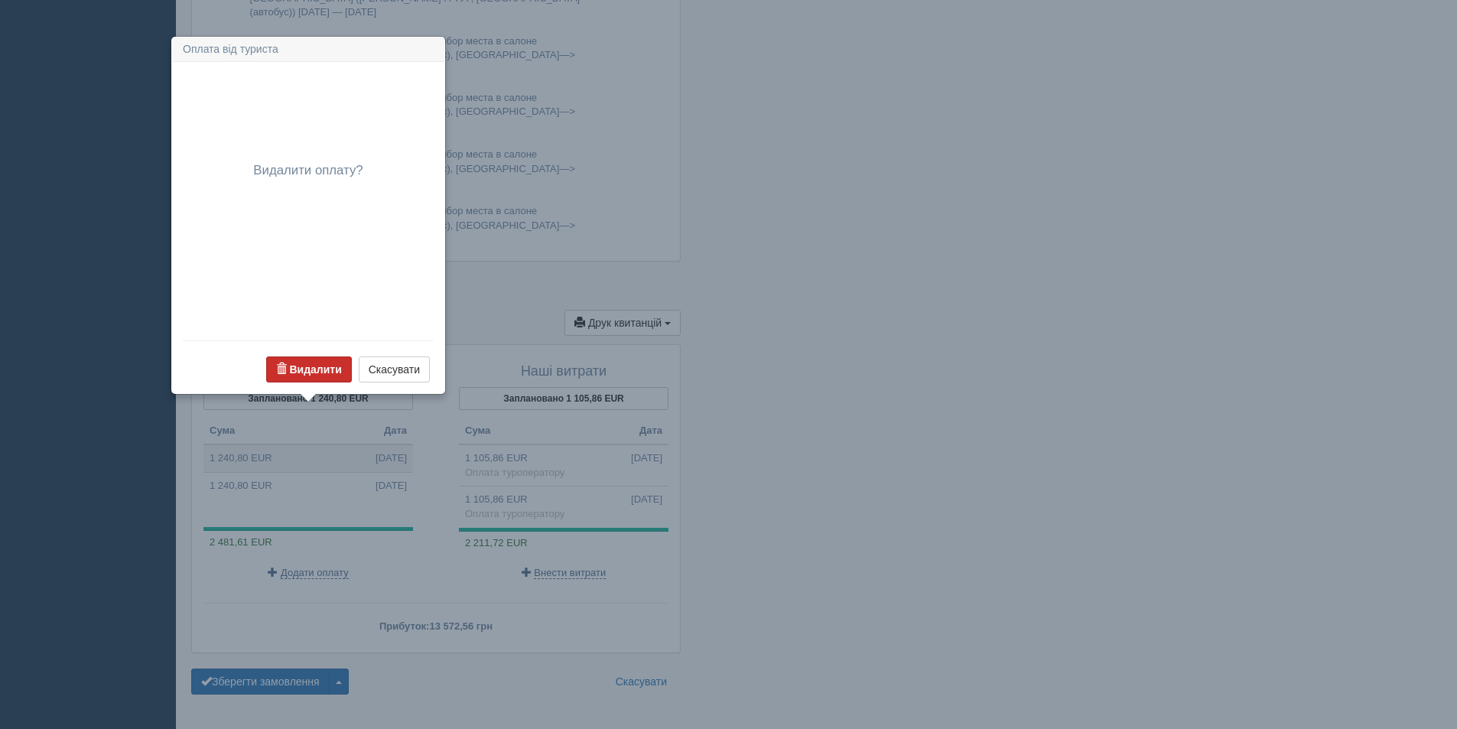
click at [301, 372] on b "Видалити" at bounding box center [315, 369] width 52 height 12
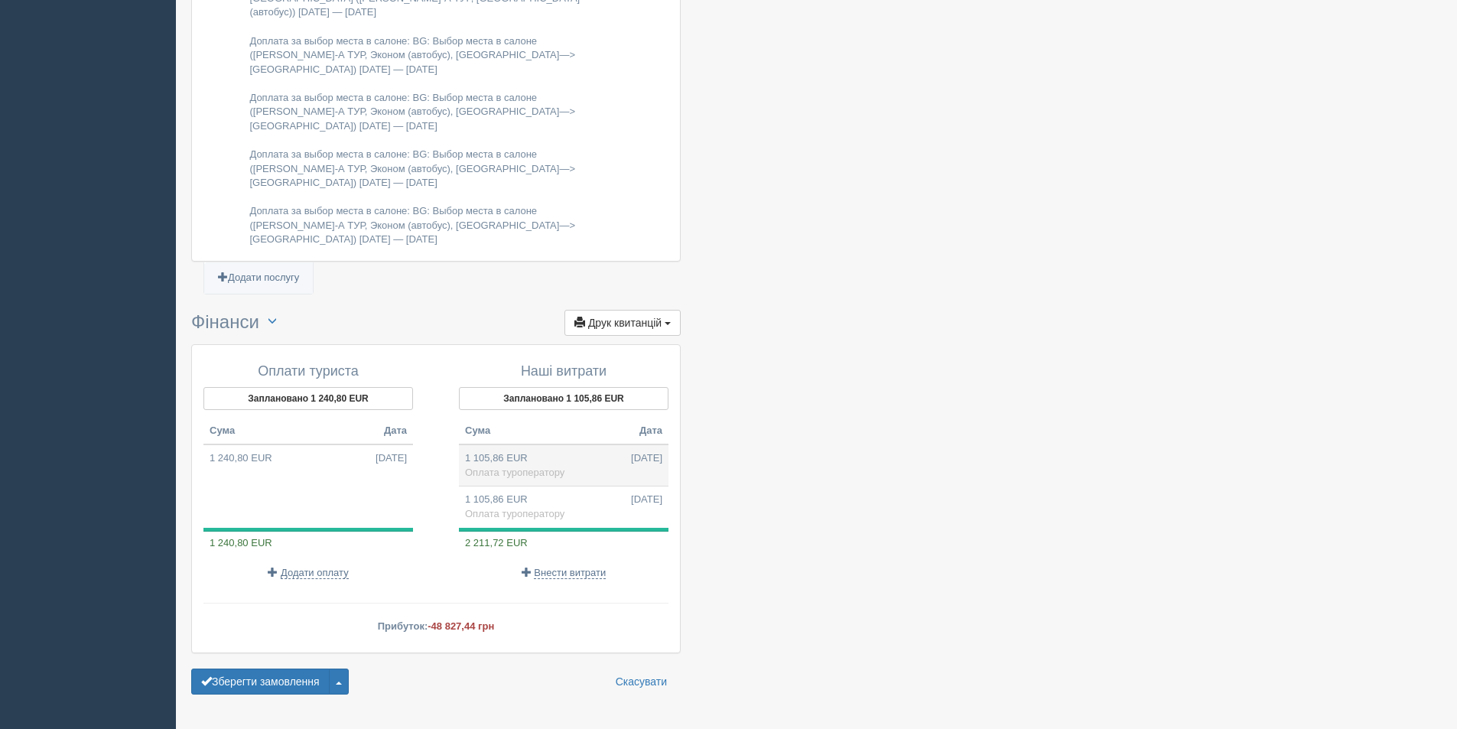
click at [543, 444] on td "1 105,86 EUR 13.10.2025 Оплата туроператору" at bounding box center [564, 465] width 210 height 42
type input "55613.70"
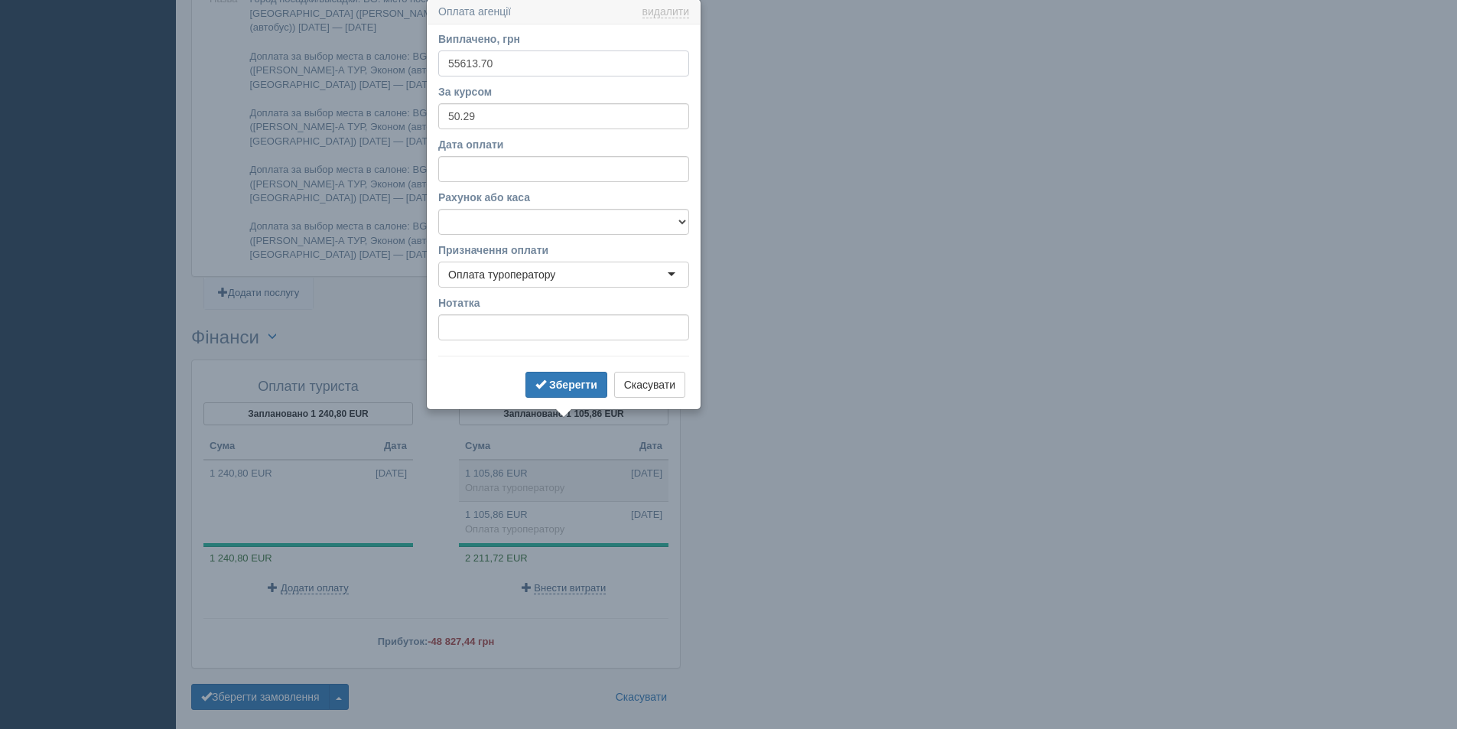
scroll to position [1427, 0]
click at [673, 15] on link "видалити" at bounding box center [665, 14] width 47 height 12
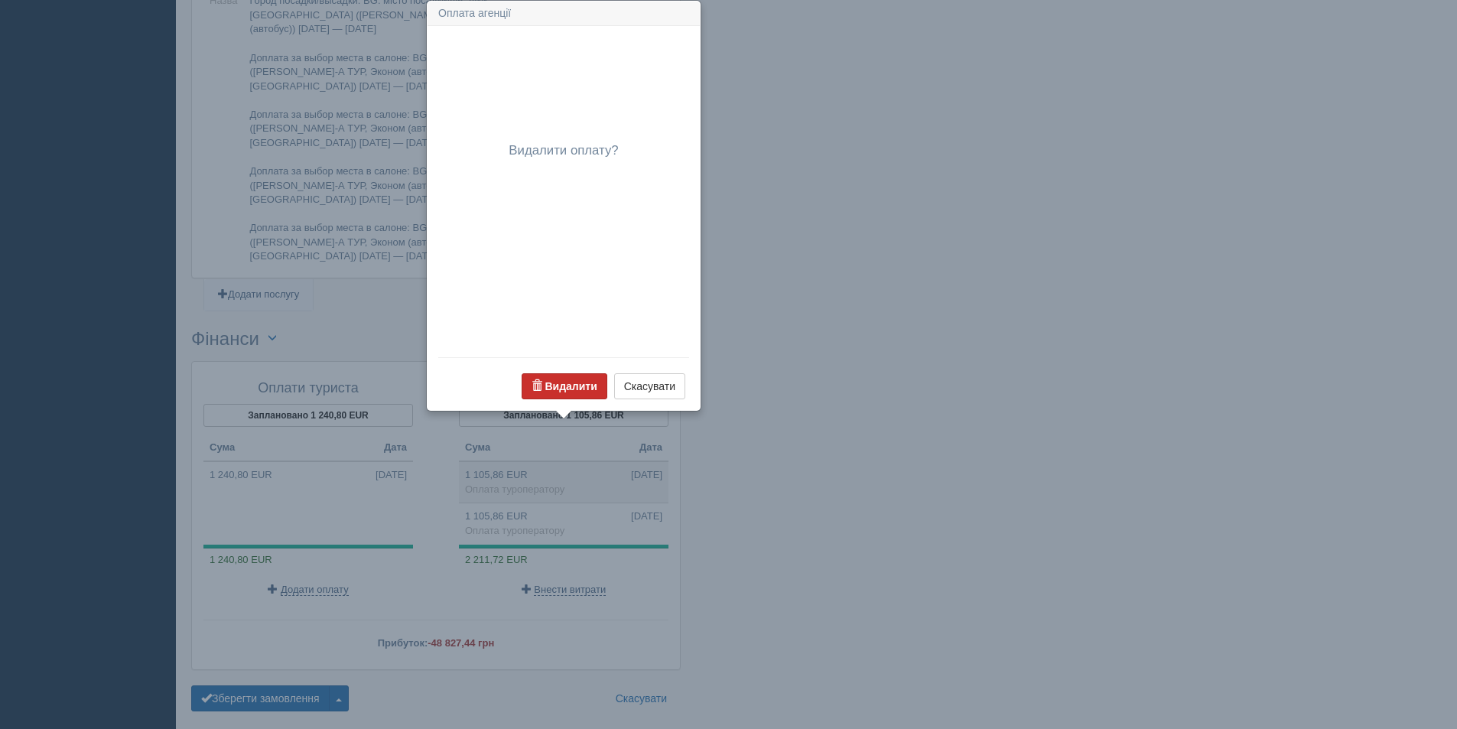
click at [572, 385] on b "Видалити" at bounding box center [571, 386] width 52 height 12
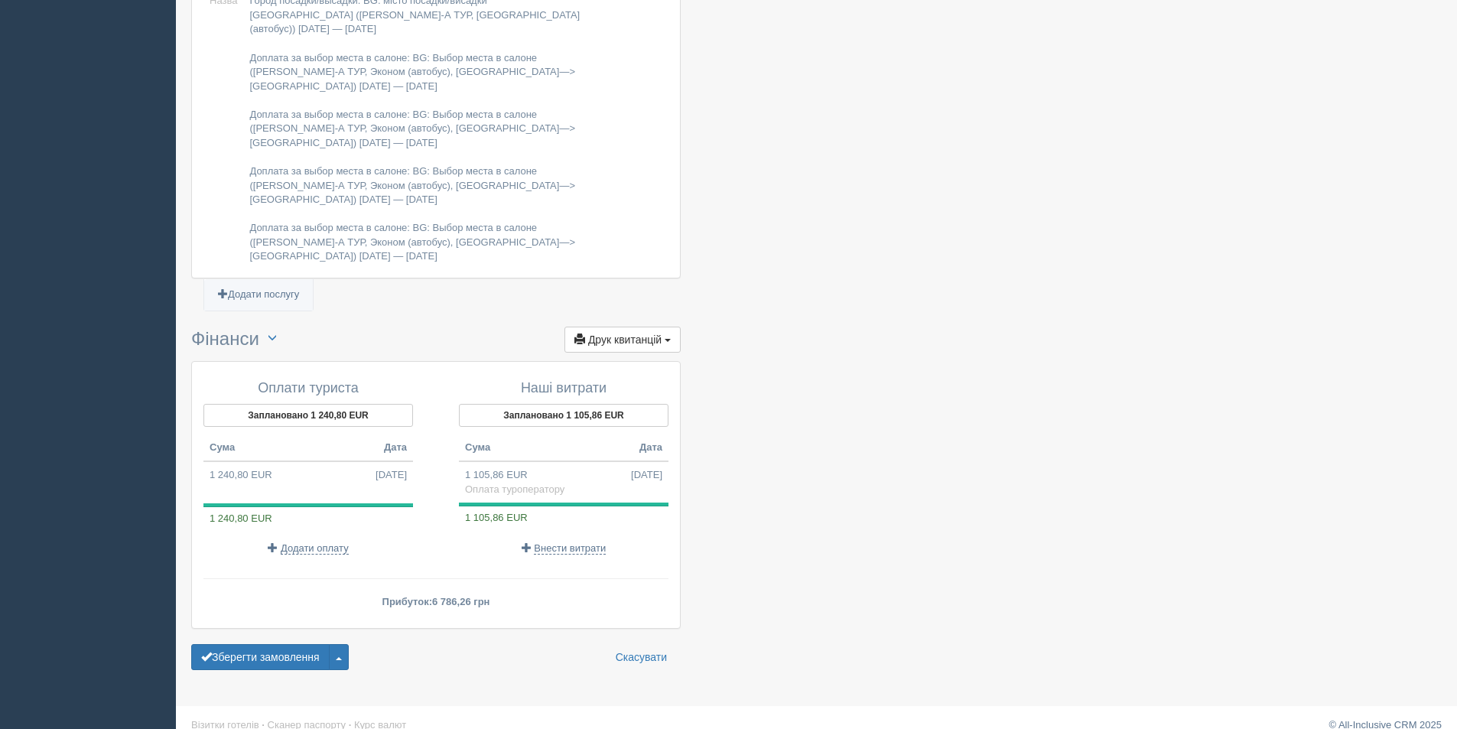
scroll to position [1403, 0]
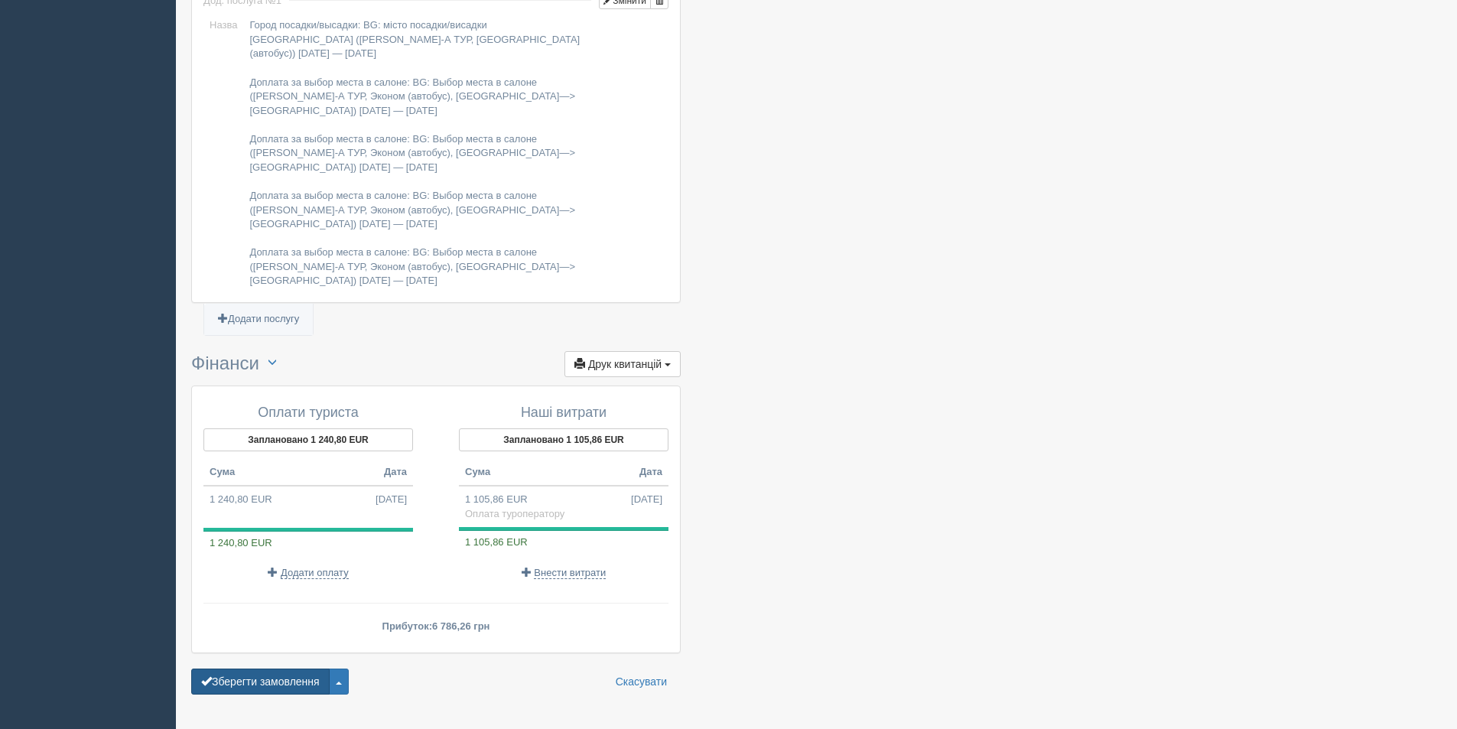
click at [255, 668] on button "Зберегти замовлення" at bounding box center [260, 681] width 138 height 26
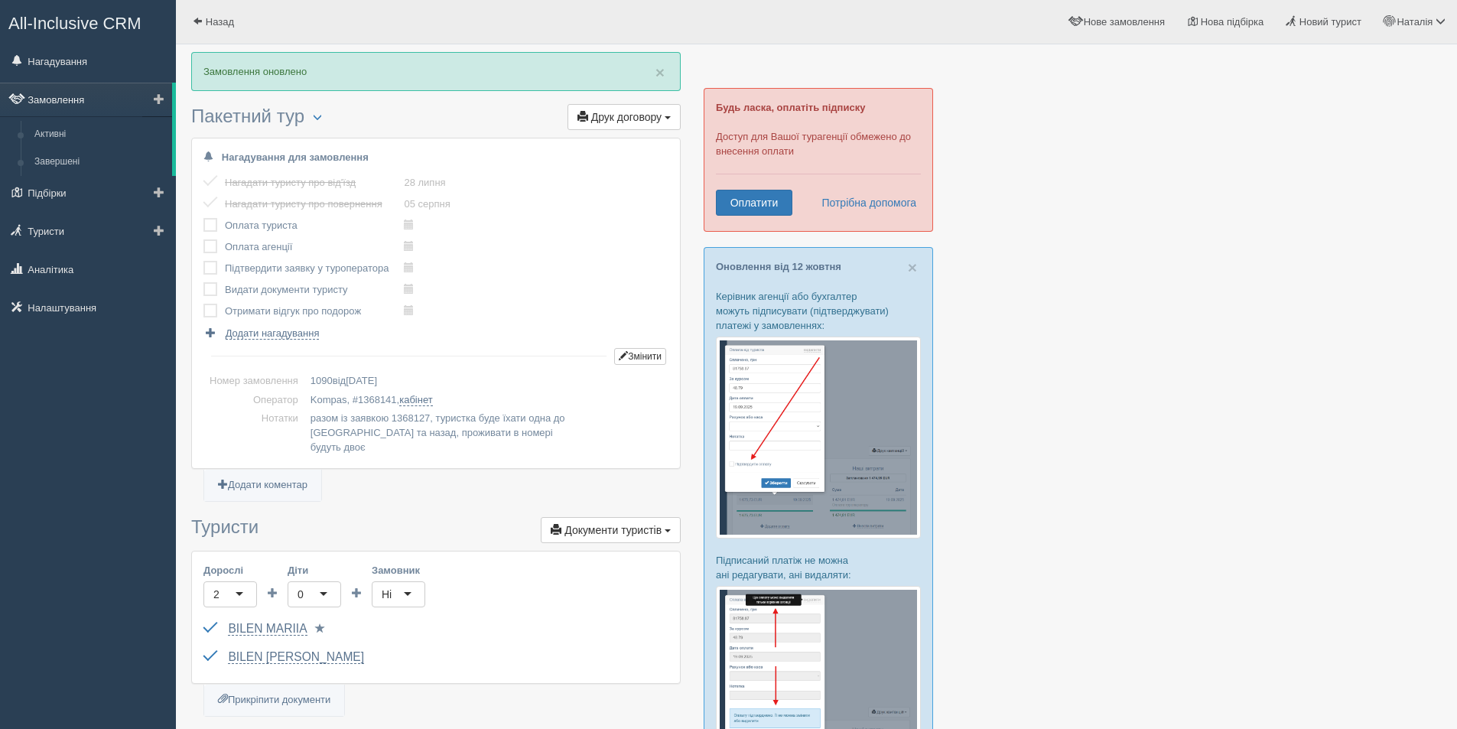
click at [61, 94] on link "Замовлення" at bounding box center [86, 100] width 172 height 34
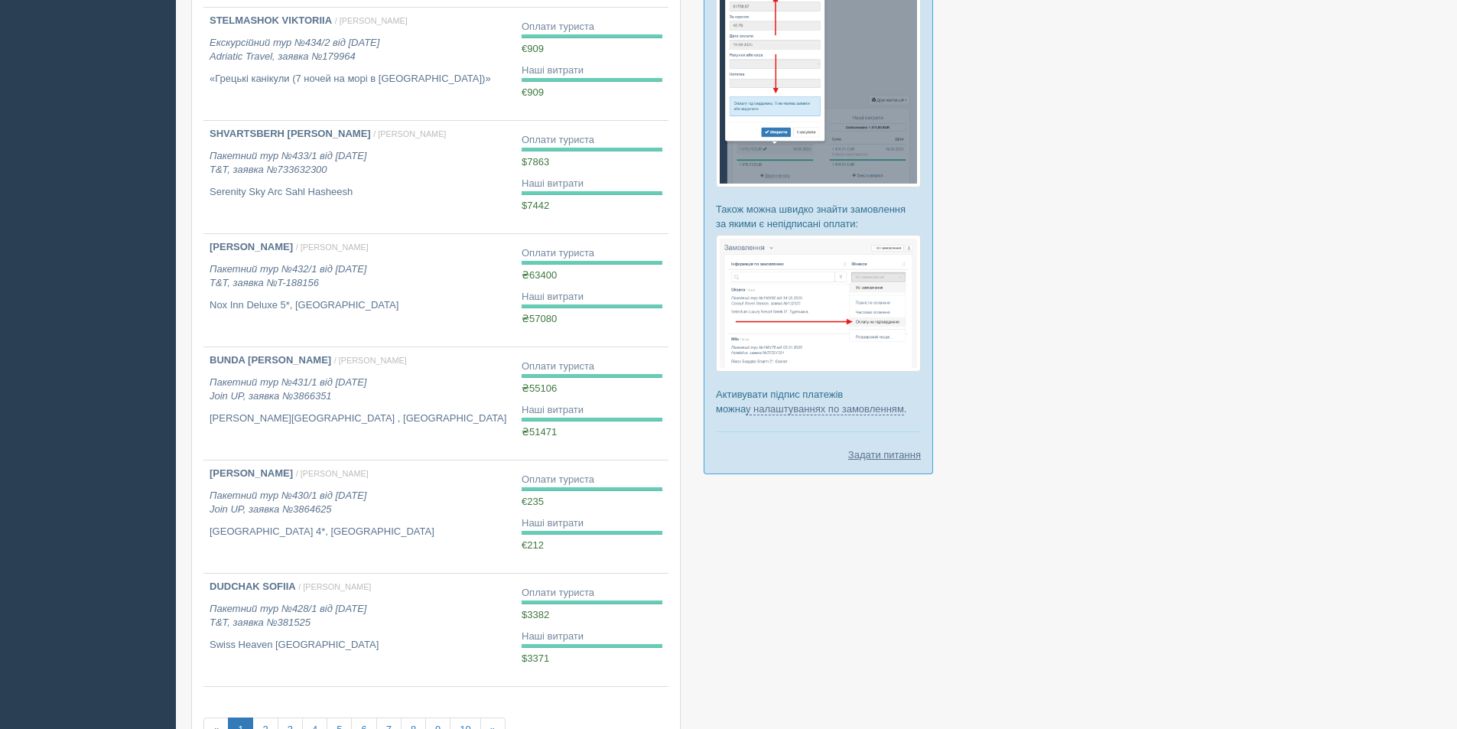
scroll to position [756, 0]
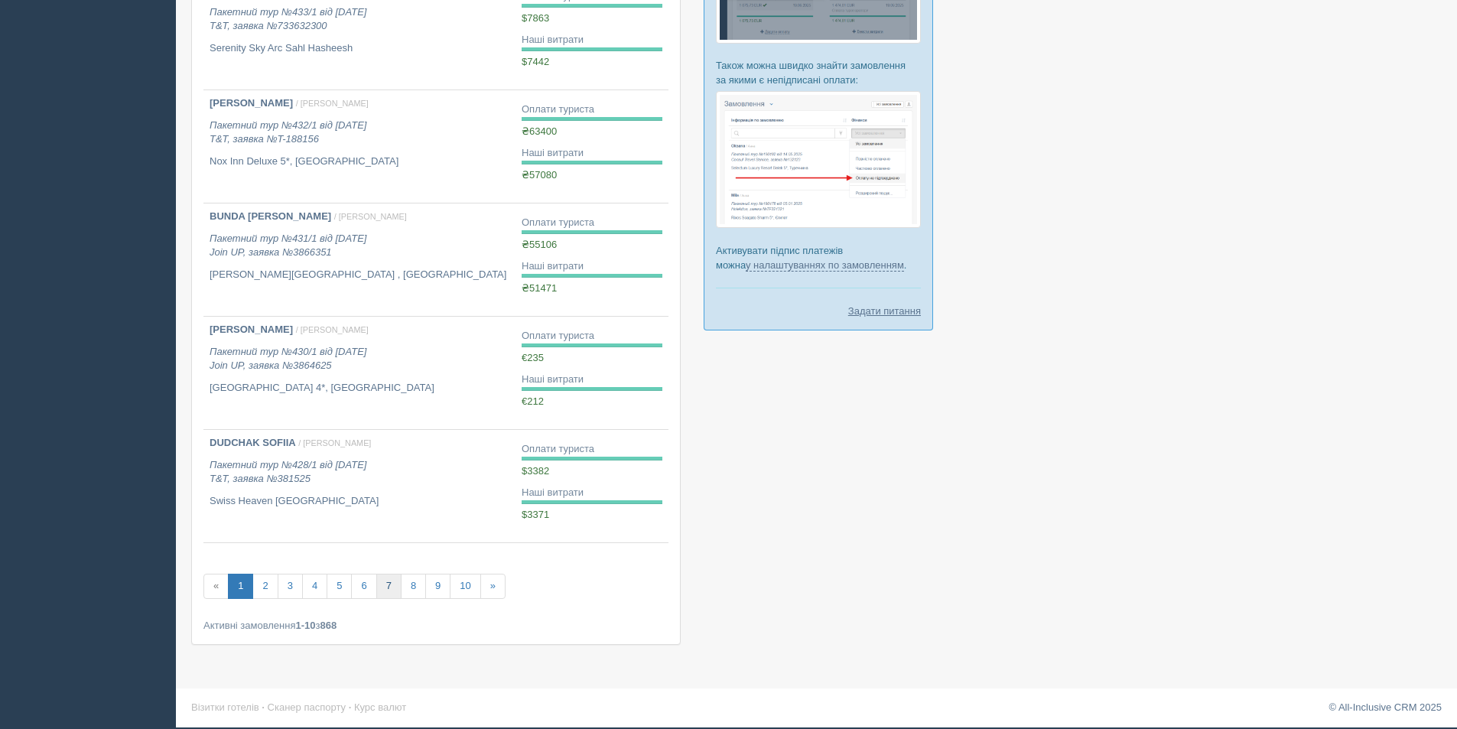
click at [391, 584] on link "7" at bounding box center [388, 586] width 25 height 25
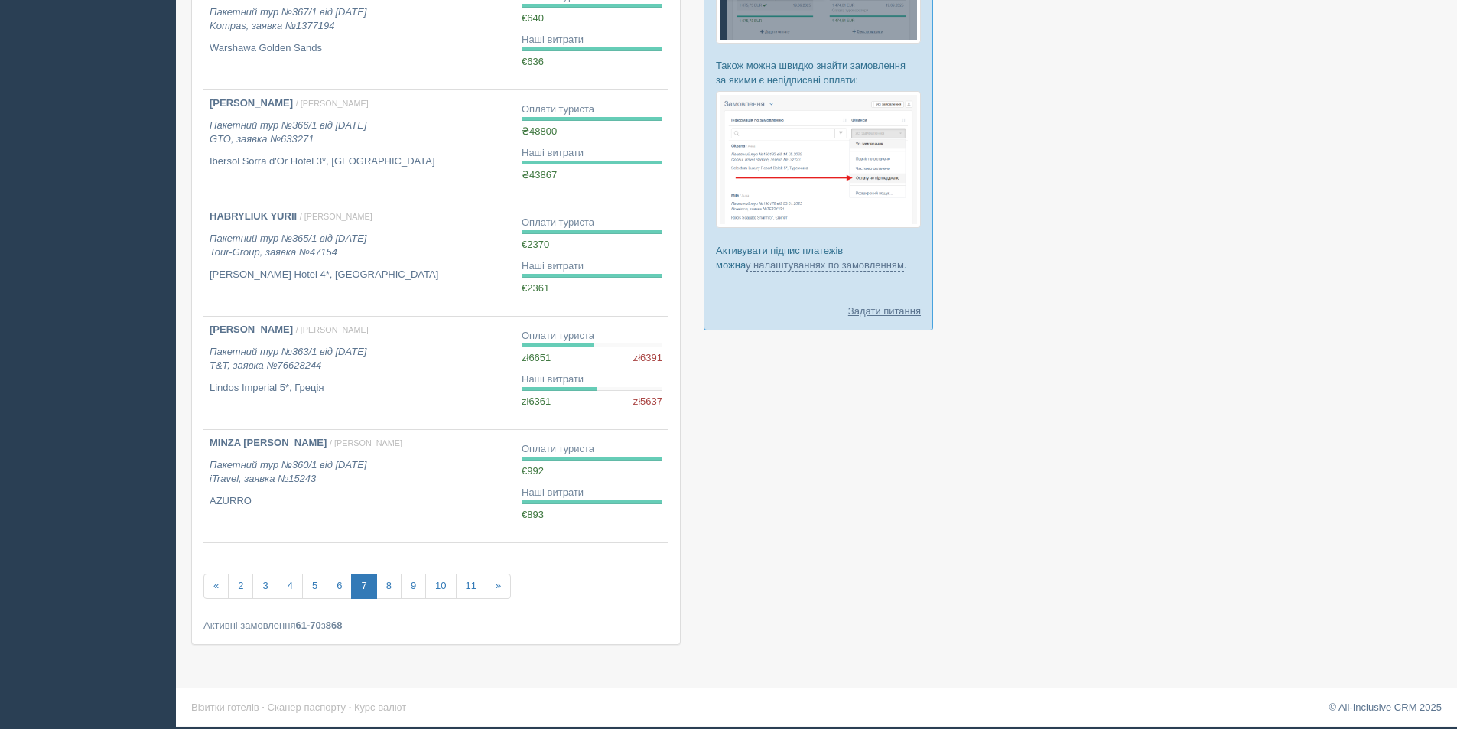
scroll to position [756, 0]
click at [397, 583] on link "8" at bounding box center [388, 586] width 25 height 25
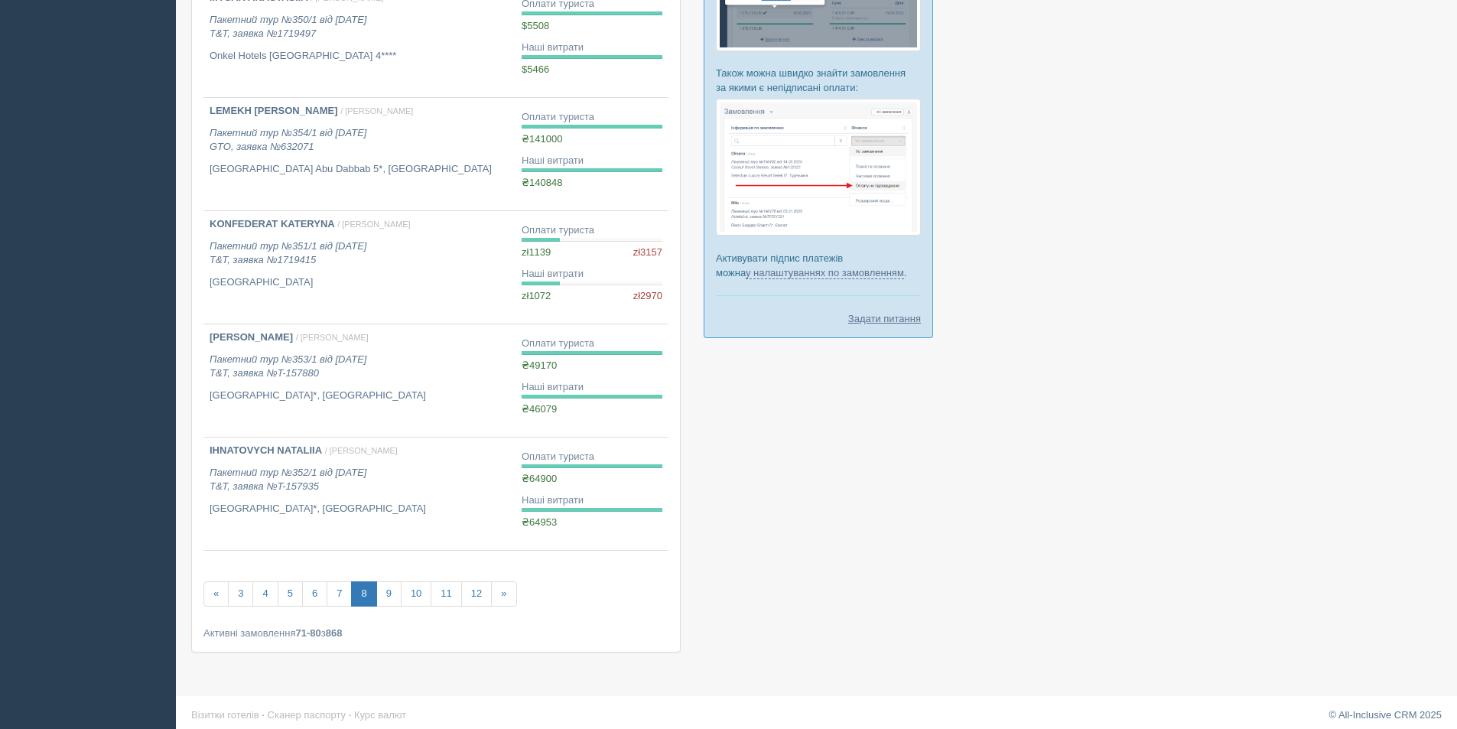
scroll to position [756, 0]
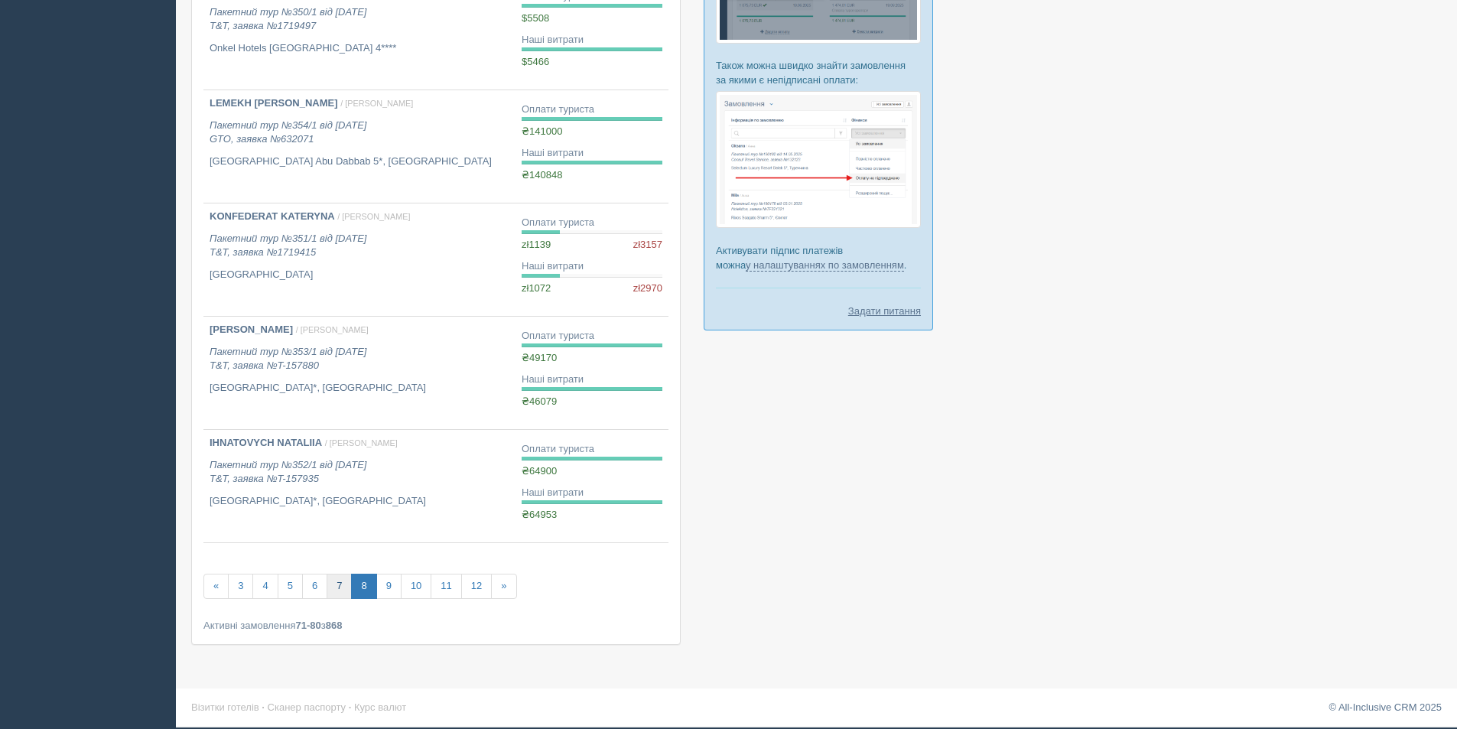
click at [340, 580] on link "7" at bounding box center [339, 586] width 25 height 25
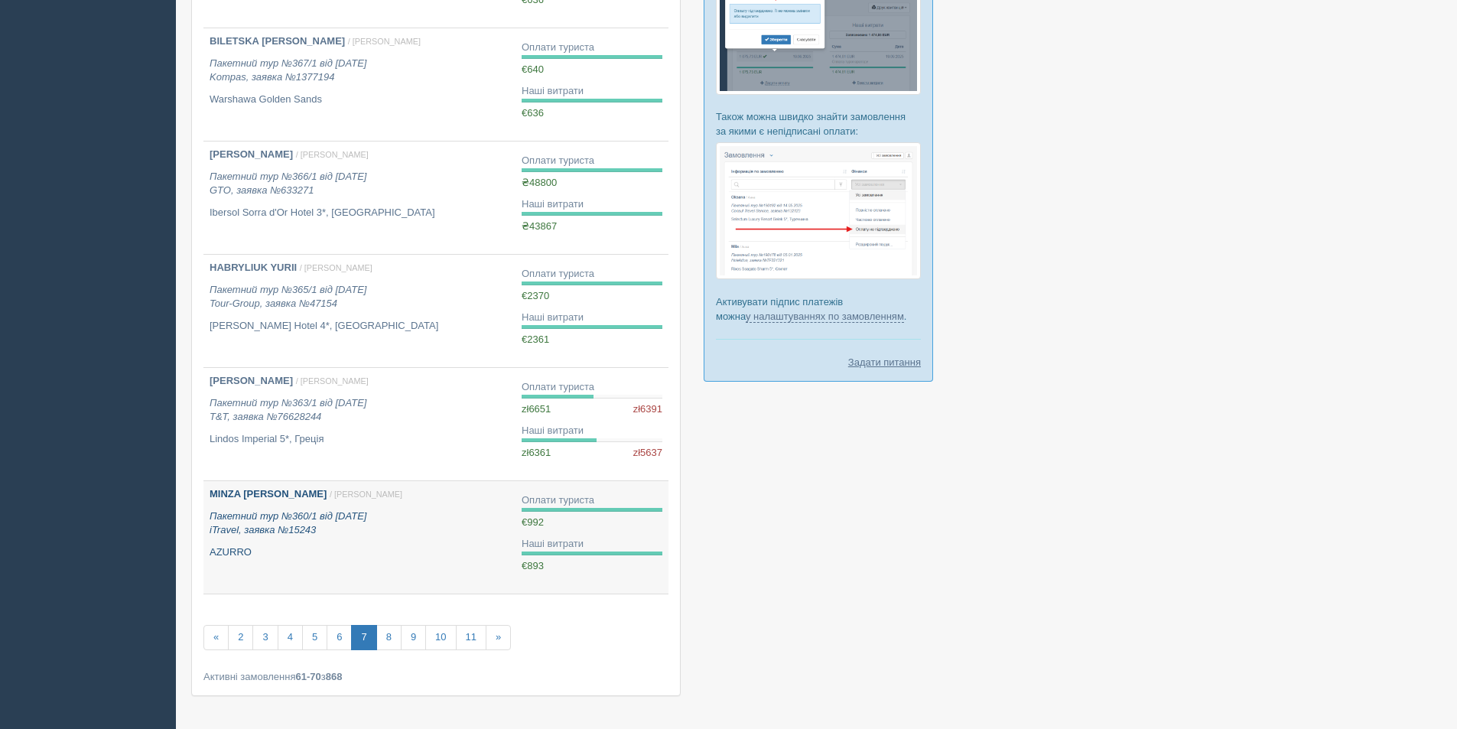
scroll to position [756, 0]
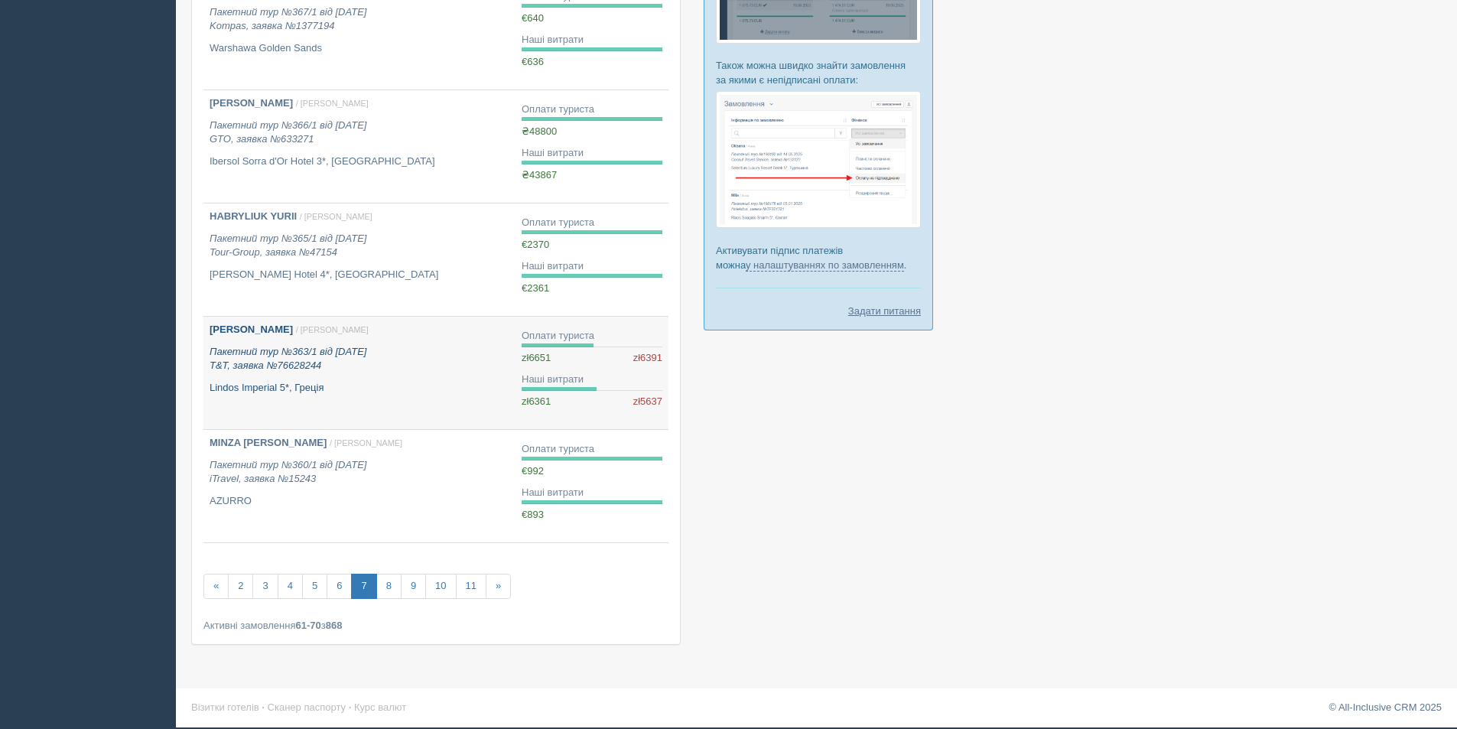
click at [314, 402] on link "[PERSON_NAME] / [PERSON_NAME] Пакетний тур №363/1 від [DATE] T&T, заявка №76628…" at bounding box center [359, 373] width 312 height 112
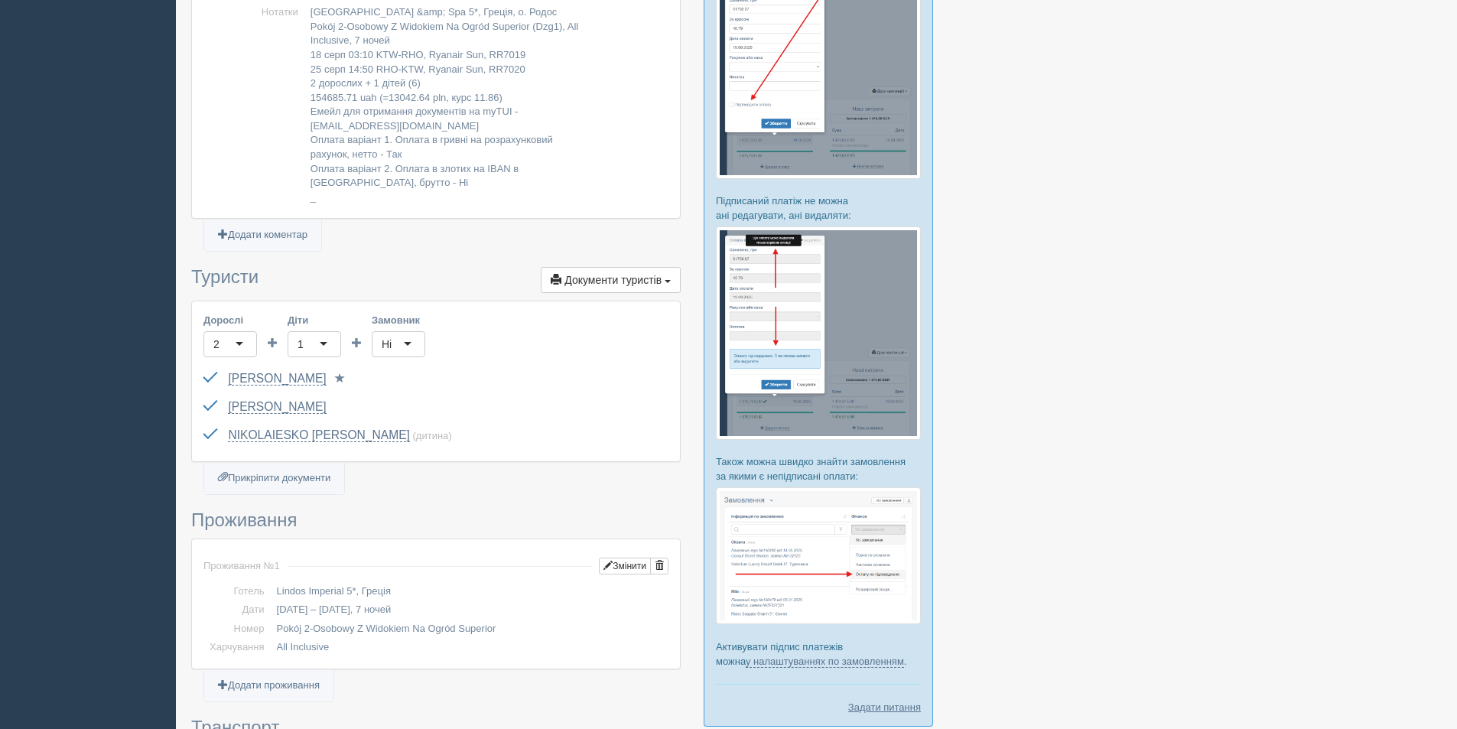
scroll to position [612, 0]
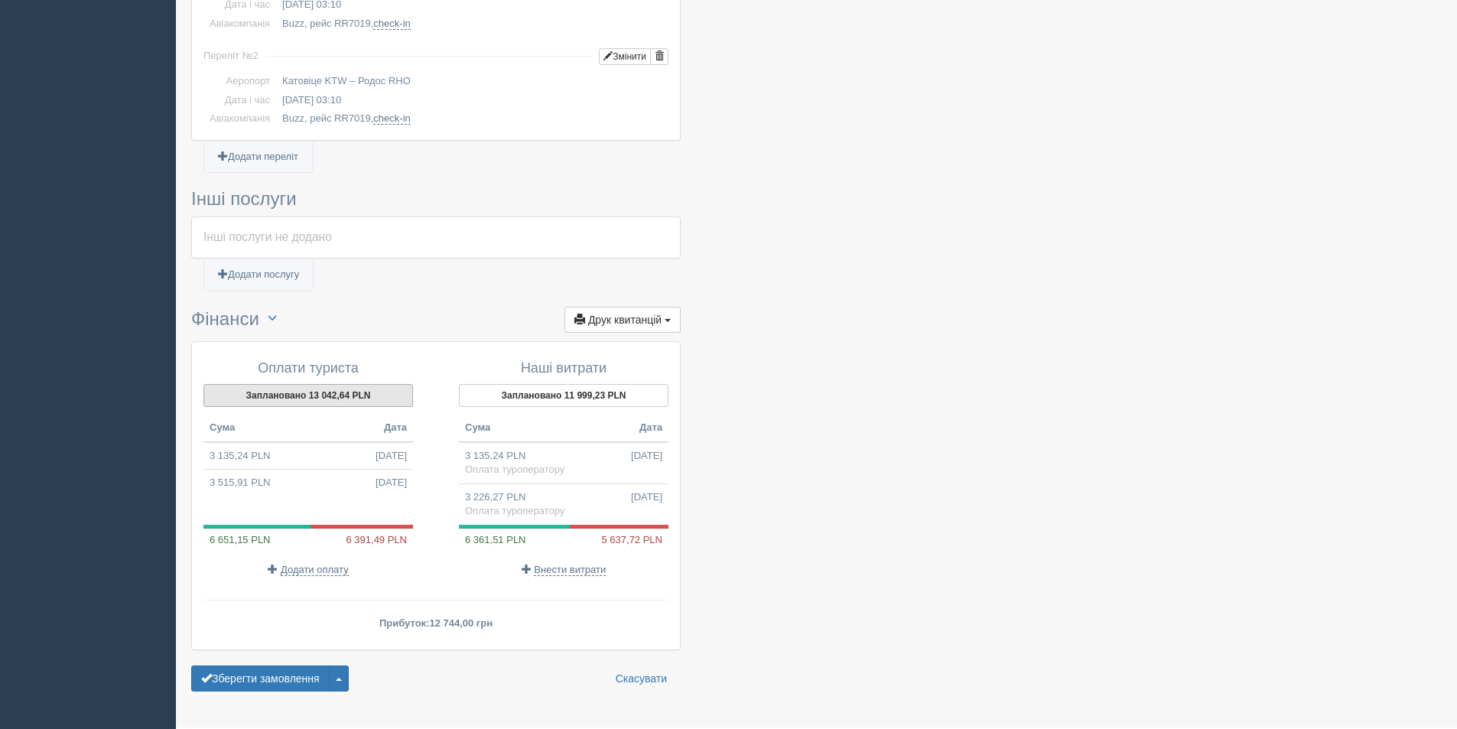
click at [307, 398] on button "Заплановано 13 042,64 PLN" at bounding box center [308, 395] width 210 height 23
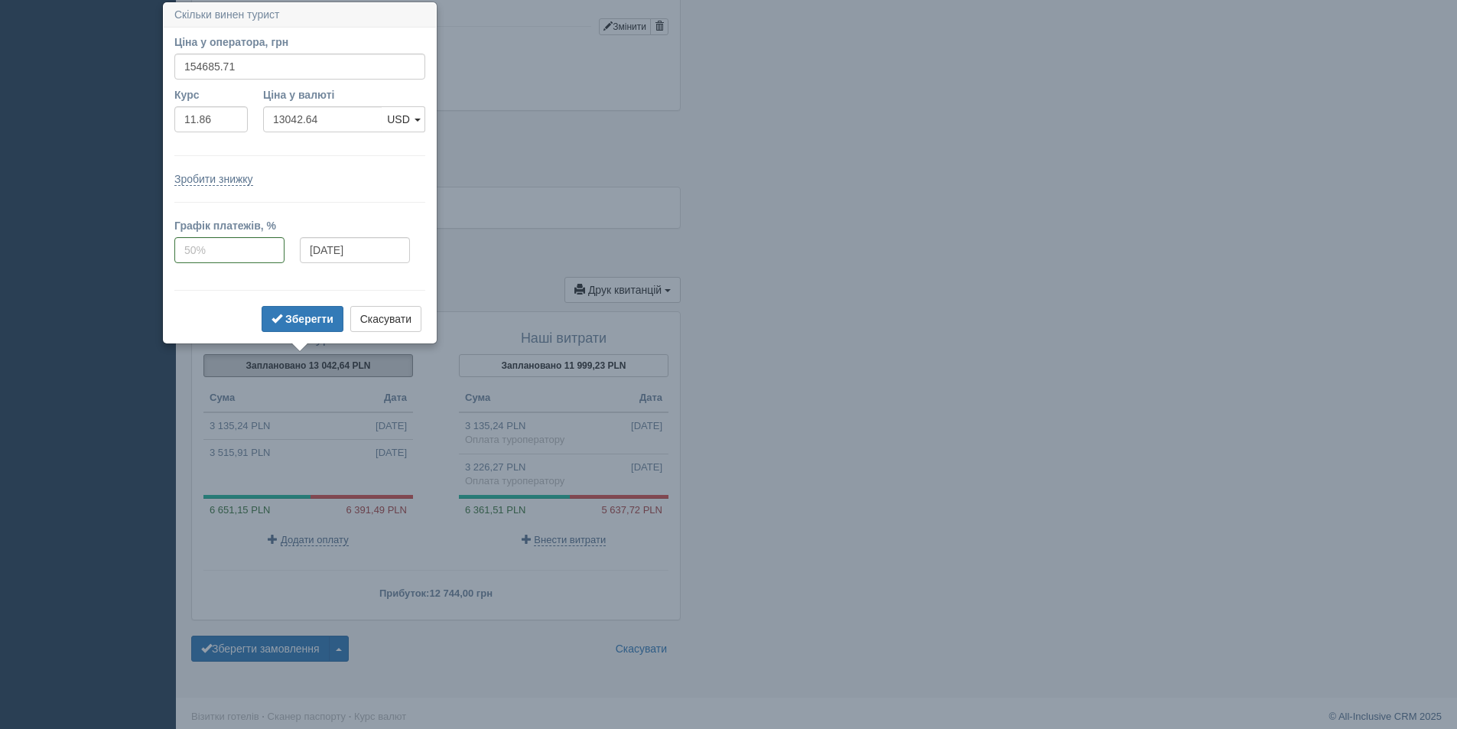
scroll to position [1255, 0]
click at [1061, 701] on footer "Візитки готелів · Сканер паспорту · Курс валют © All-Inclusive CRM 2025" at bounding box center [816, 714] width 1281 height 37
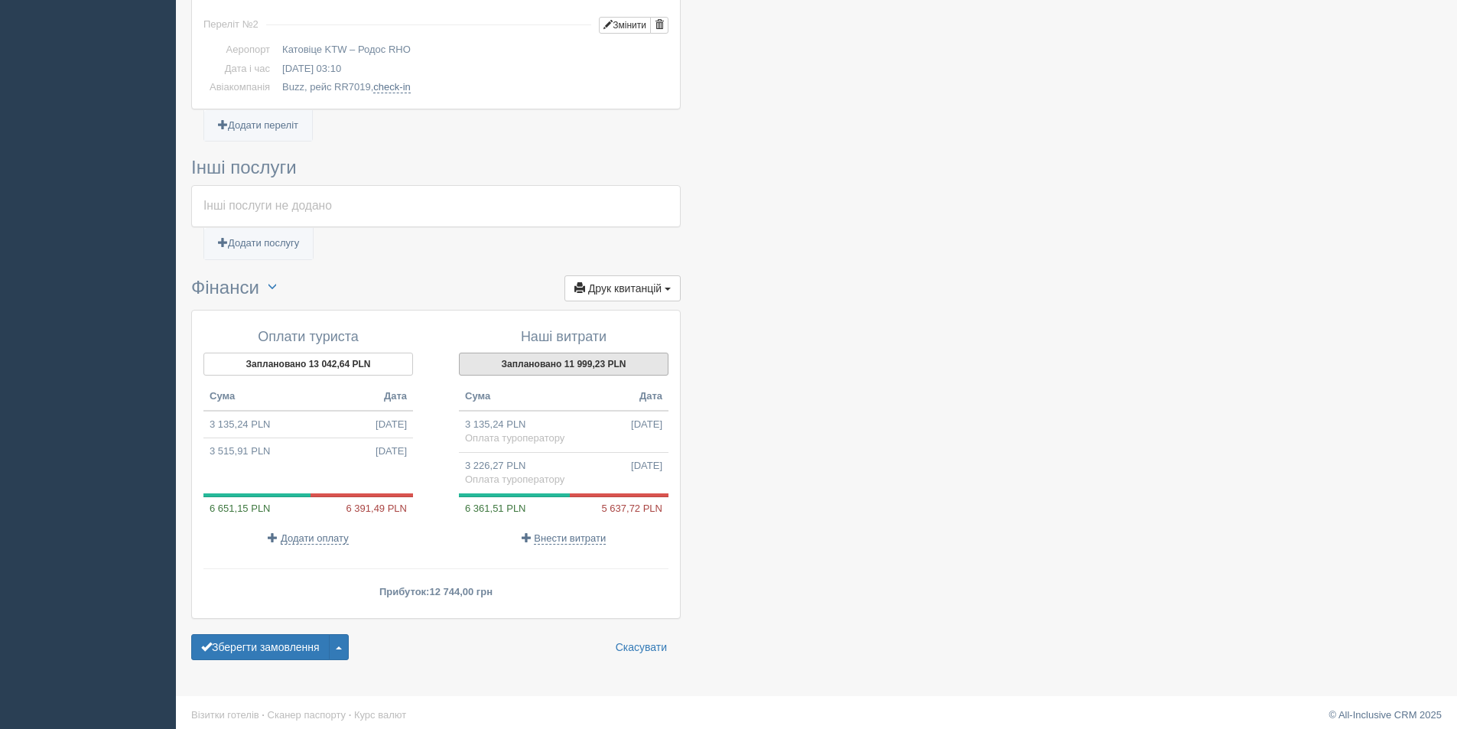
click at [551, 362] on button "Заплановано 11 999,23 PLN" at bounding box center [564, 364] width 210 height 23
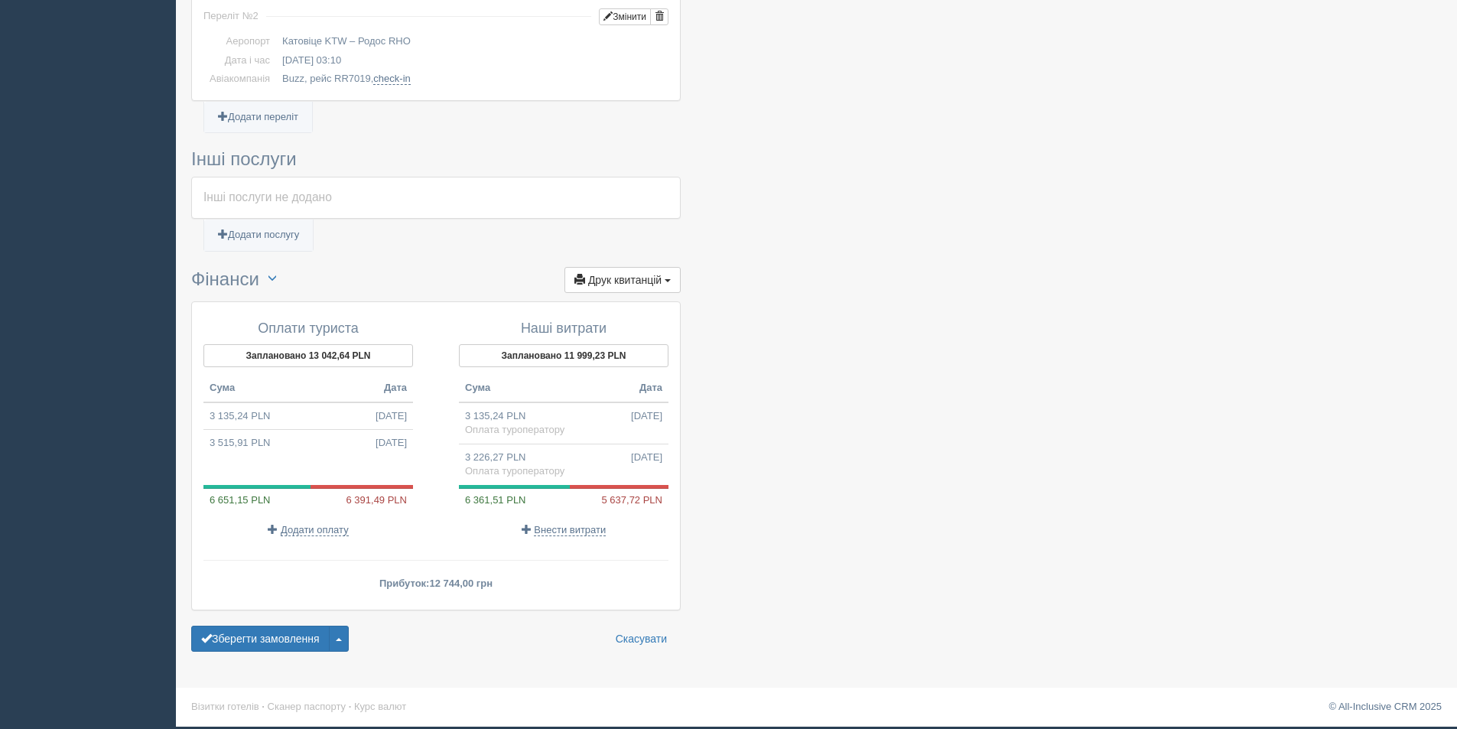
click at [306, 359] on button "Заплановано 13 042,64 PLN" at bounding box center [308, 355] width 210 height 23
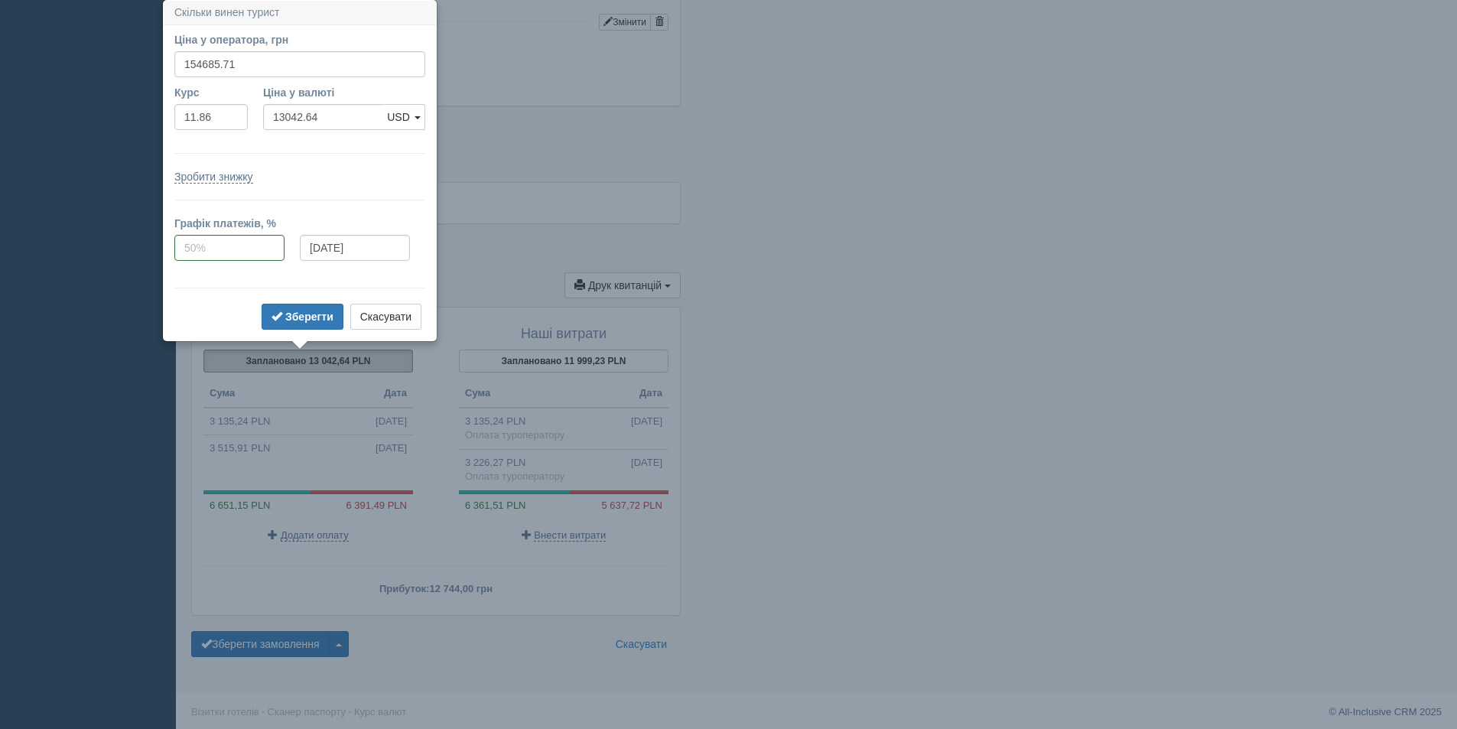
scroll to position [1257, 0]
drag, startPoint x: 203, startPoint y: 63, endPoint x: 265, endPoint y: 60, distance: 62.1
click at [263, 62] on input "154685.71" at bounding box center [299, 65] width 251 height 26
type input "154700"
type input "13043.84"
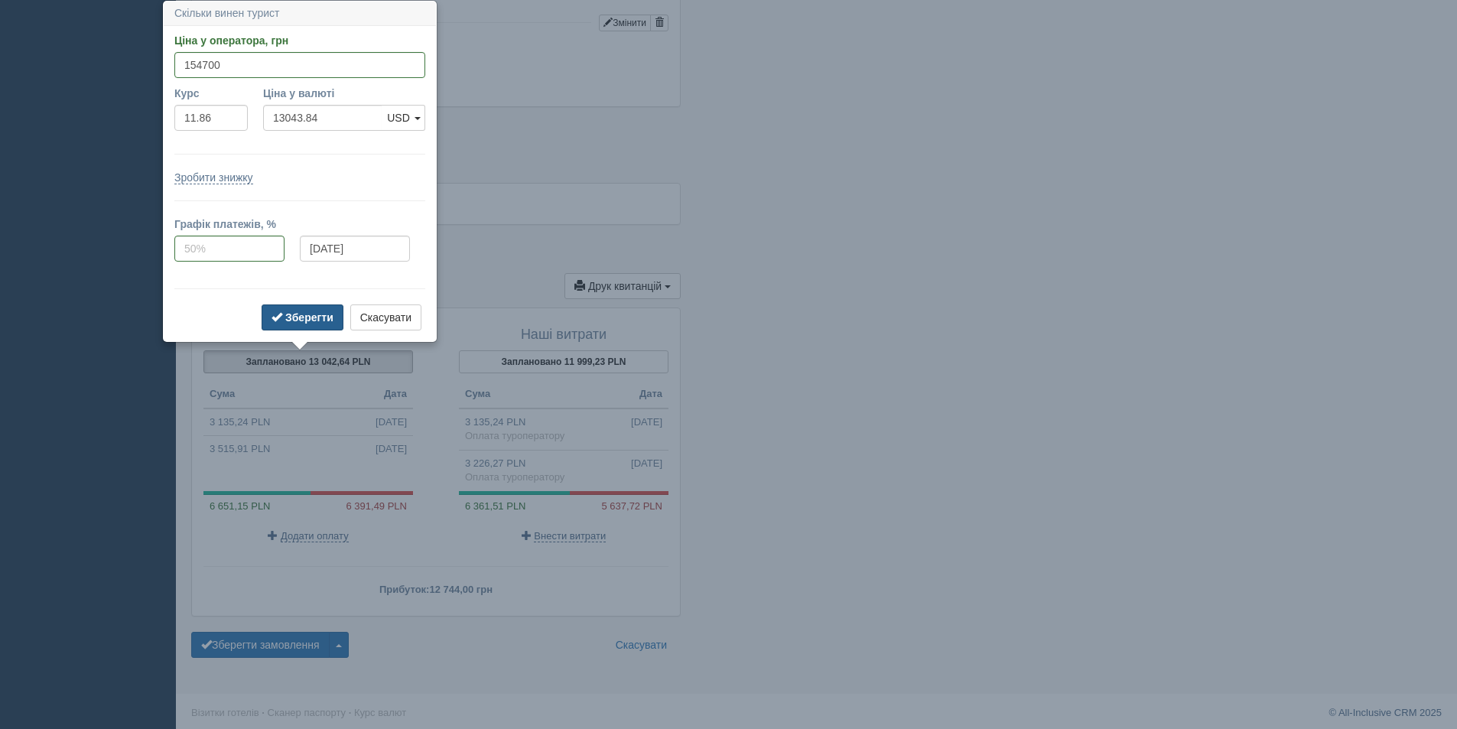
click at [273, 307] on button "Зберегти" at bounding box center [303, 317] width 82 height 26
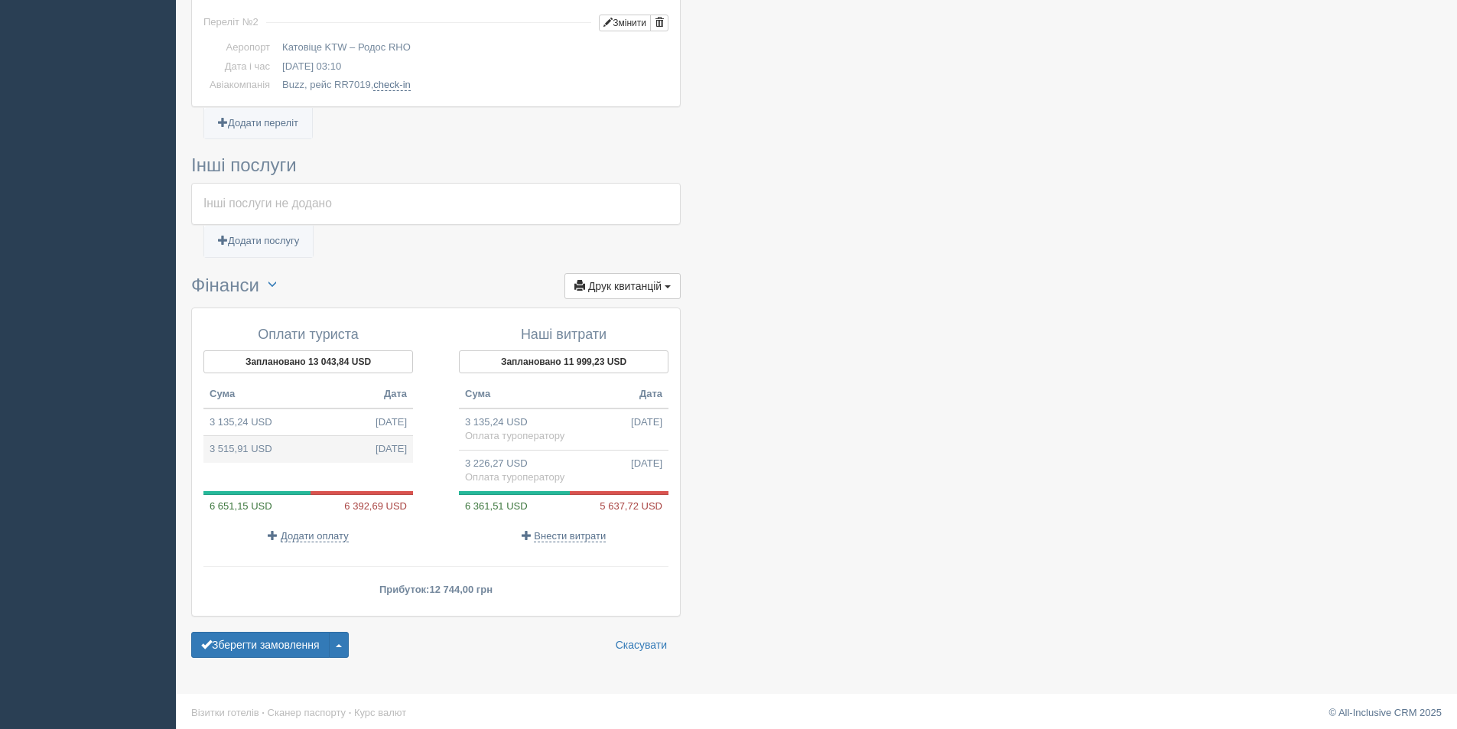
click at [344, 448] on td "3 515,91 USD 09.10.2025" at bounding box center [308, 449] width 210 height 27
type input "154700.00"
type input "44.00"
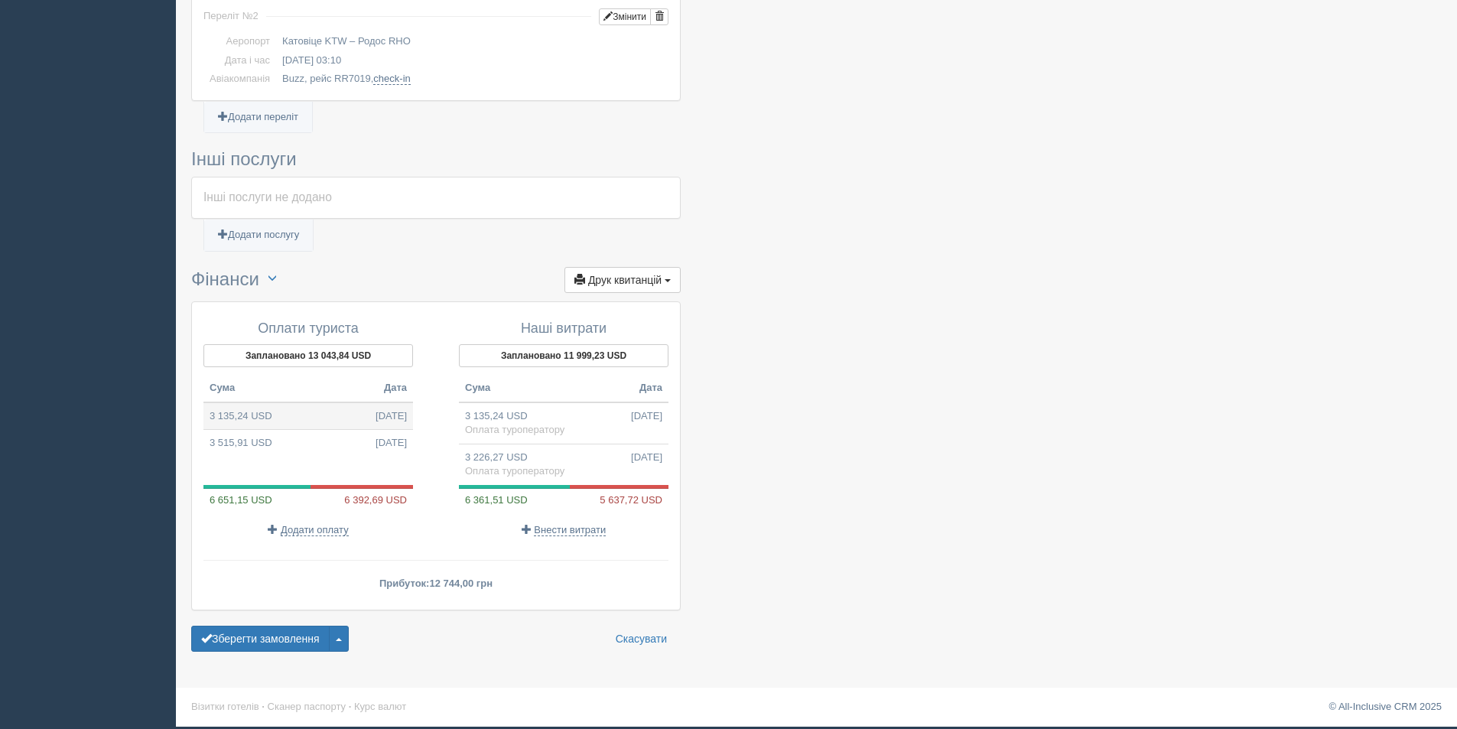
click at [274, 415] on td "3 135,24 USD 07.07.2025" at bounding box center [308, 416] width 210 height 28
type input "37183.95"
type input "11.86"
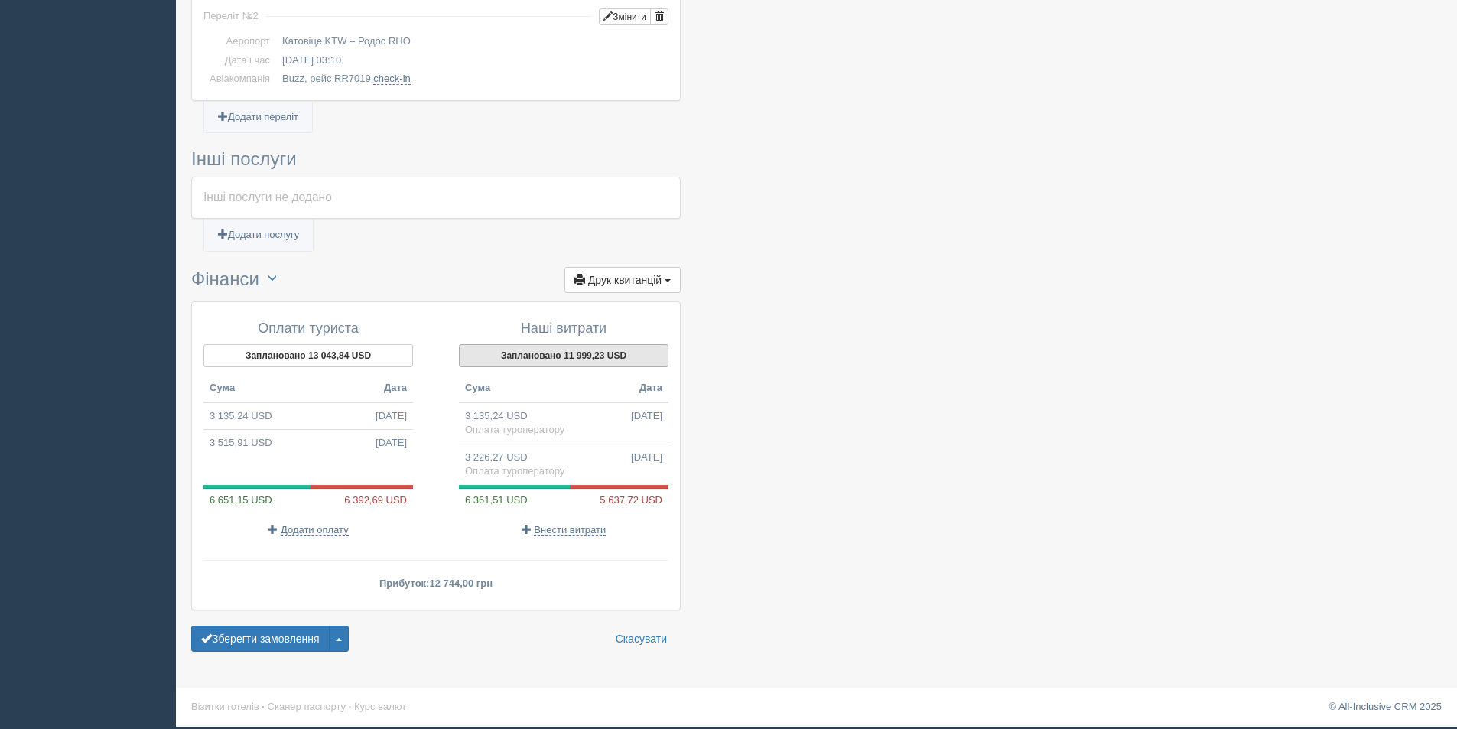
click at [609, 351] on button "Заплановано 11 999,23 USD" at bounding box center [564, 355] width 210 height 23
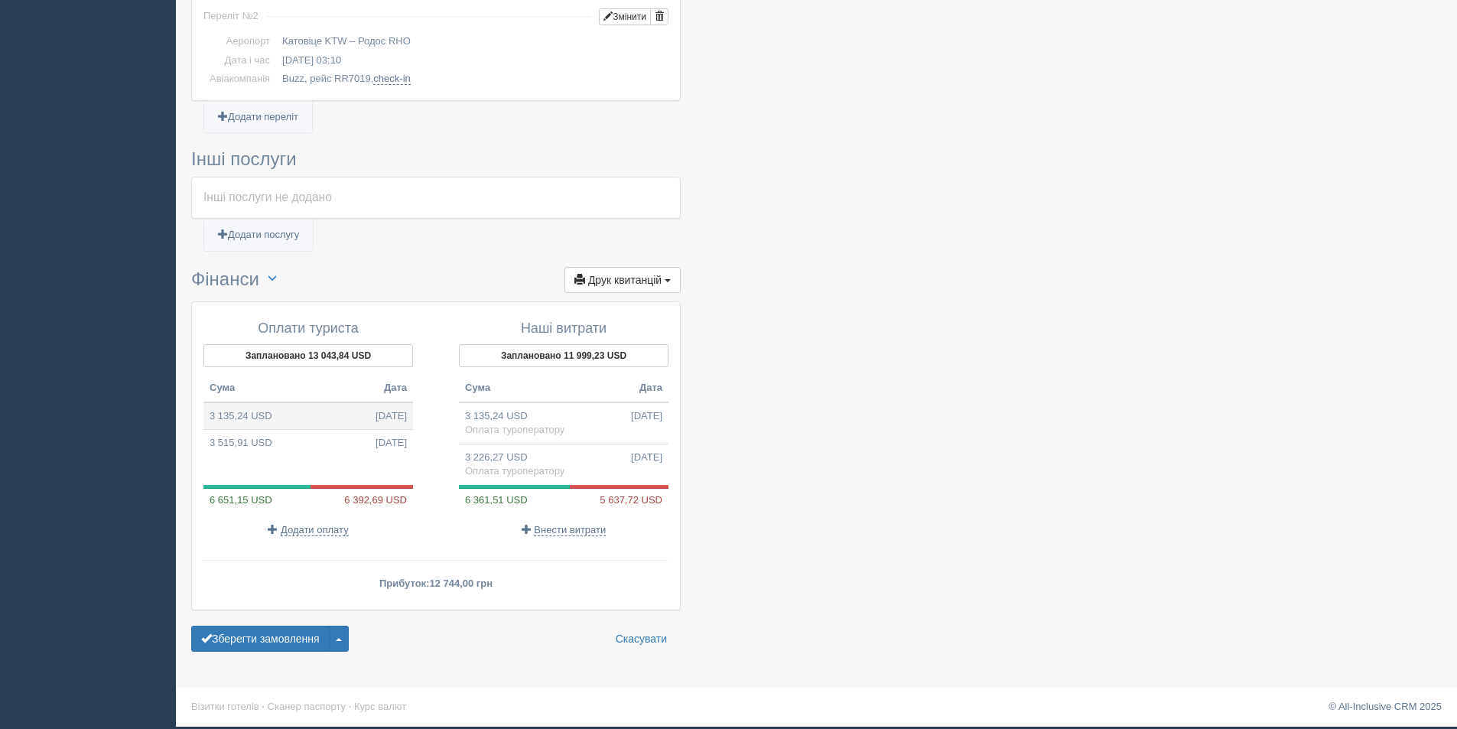
click at [320, 418] on td "3 135,24 USD 07.07.2025" at bounding box center [308, 416] width 210 height 28
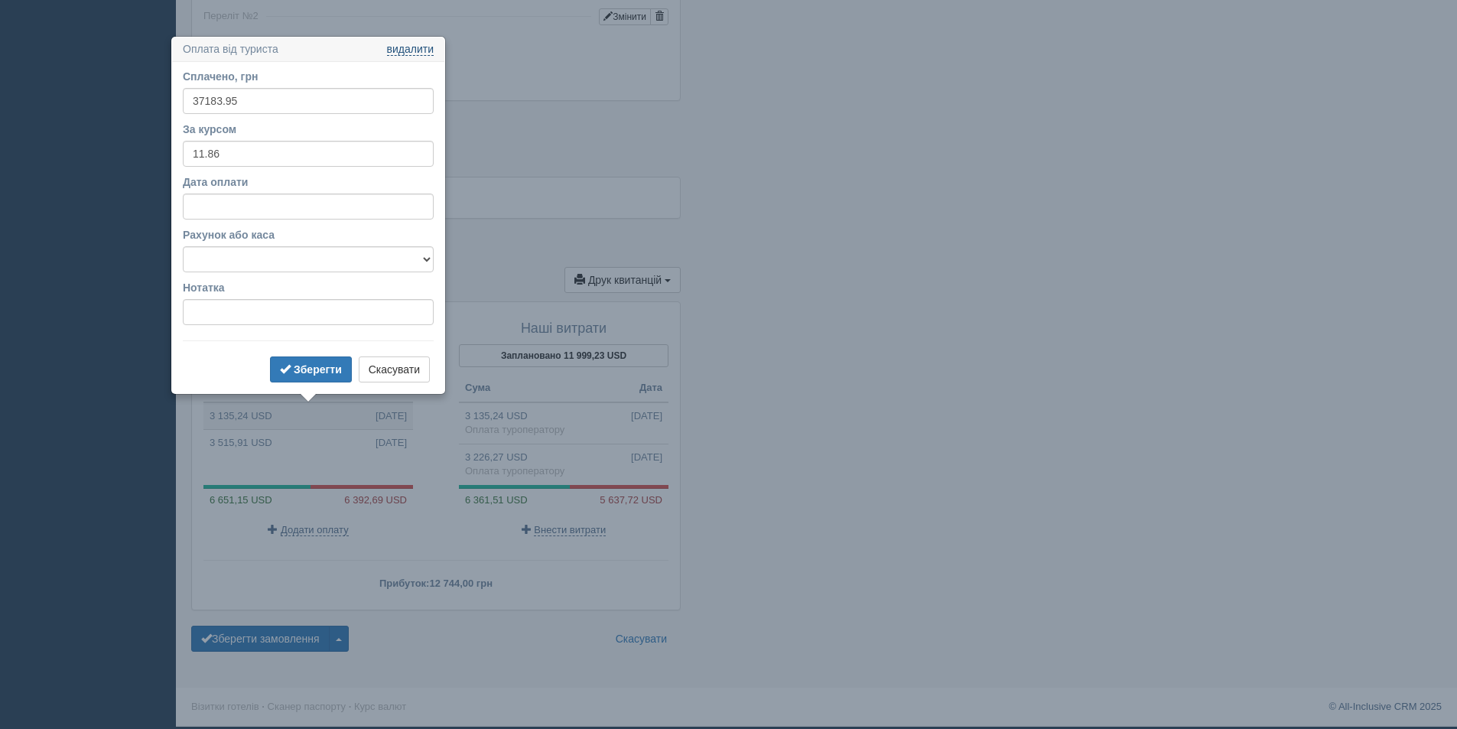
click at [419, 47] on link "видалити" at bounding box center [410, 50] width 47 height 12
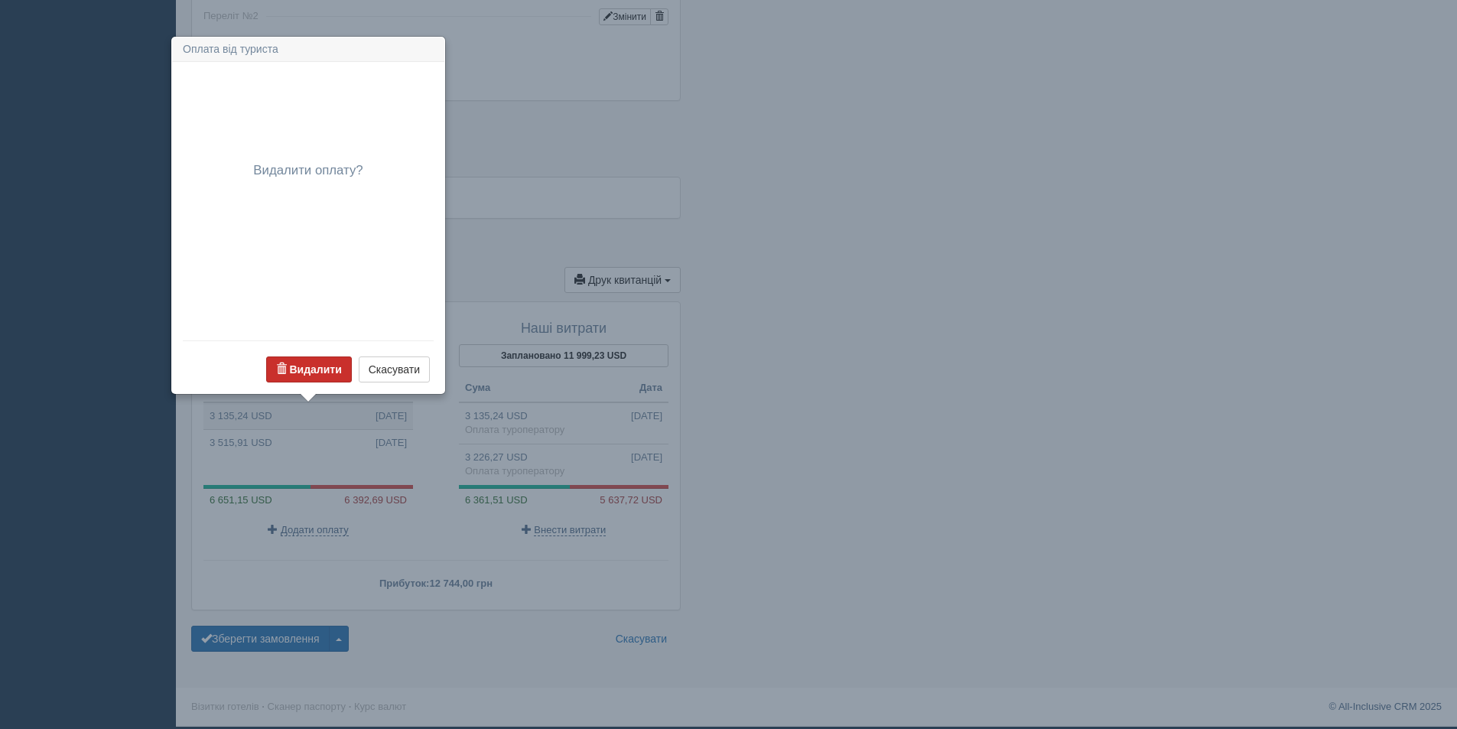
click at [324, 371] on b "Видалити" at bounding box center [315, 369] width 52 height 12
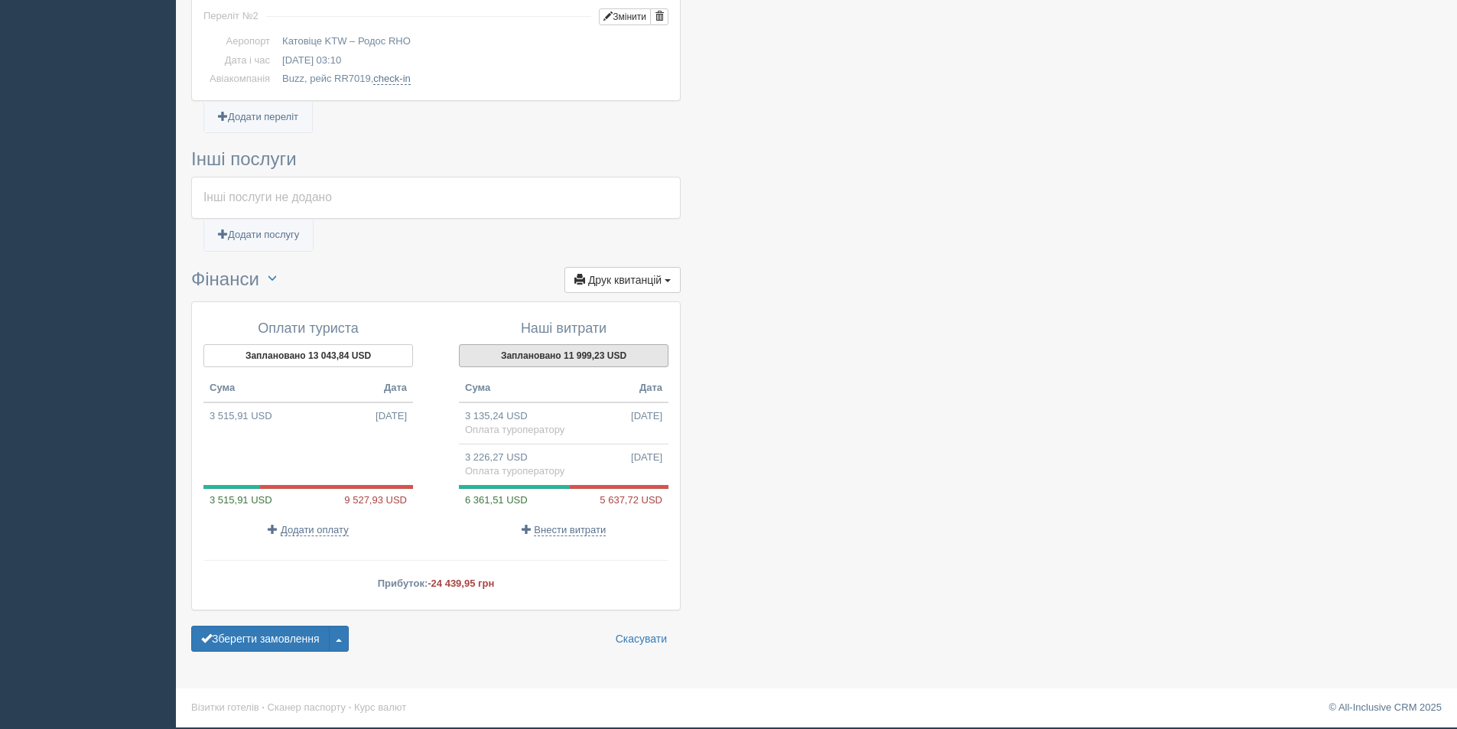
click at [565, 357] on button "Заплановано 11 999,23 USD" at bounding box center [564, 355] width 210 height 23
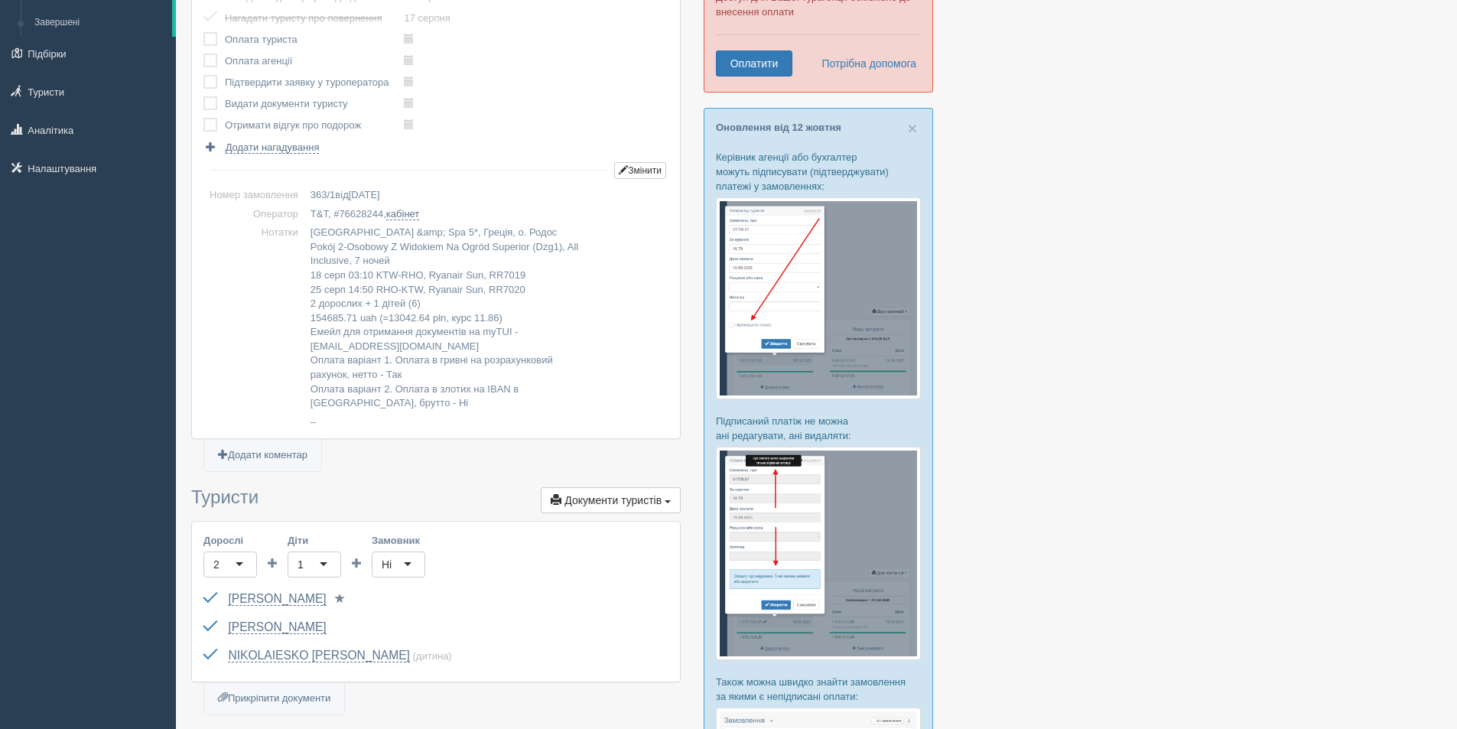
scroll to position [0, 0]
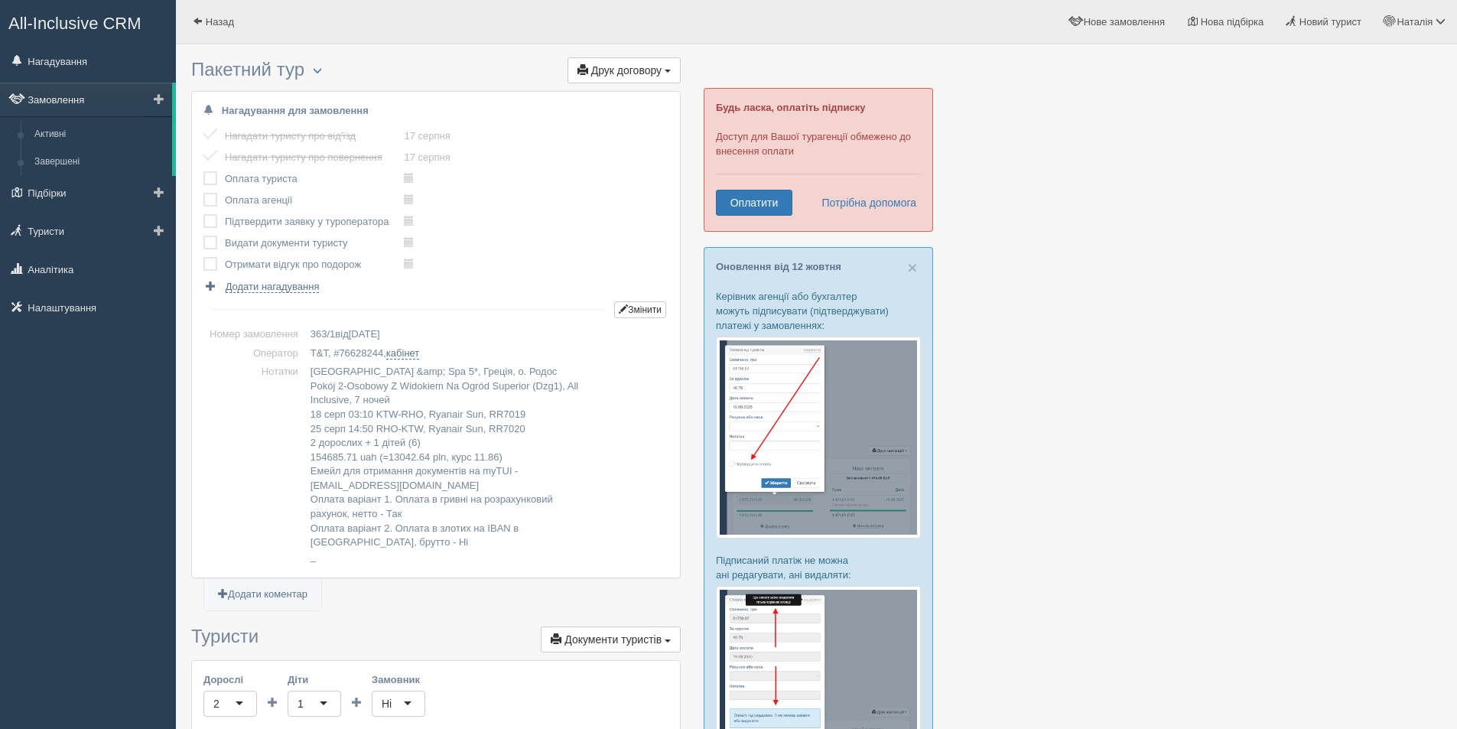
click at [86, 96] on link "Замовлення" at bounding box center [86, 100] width 172 height 34
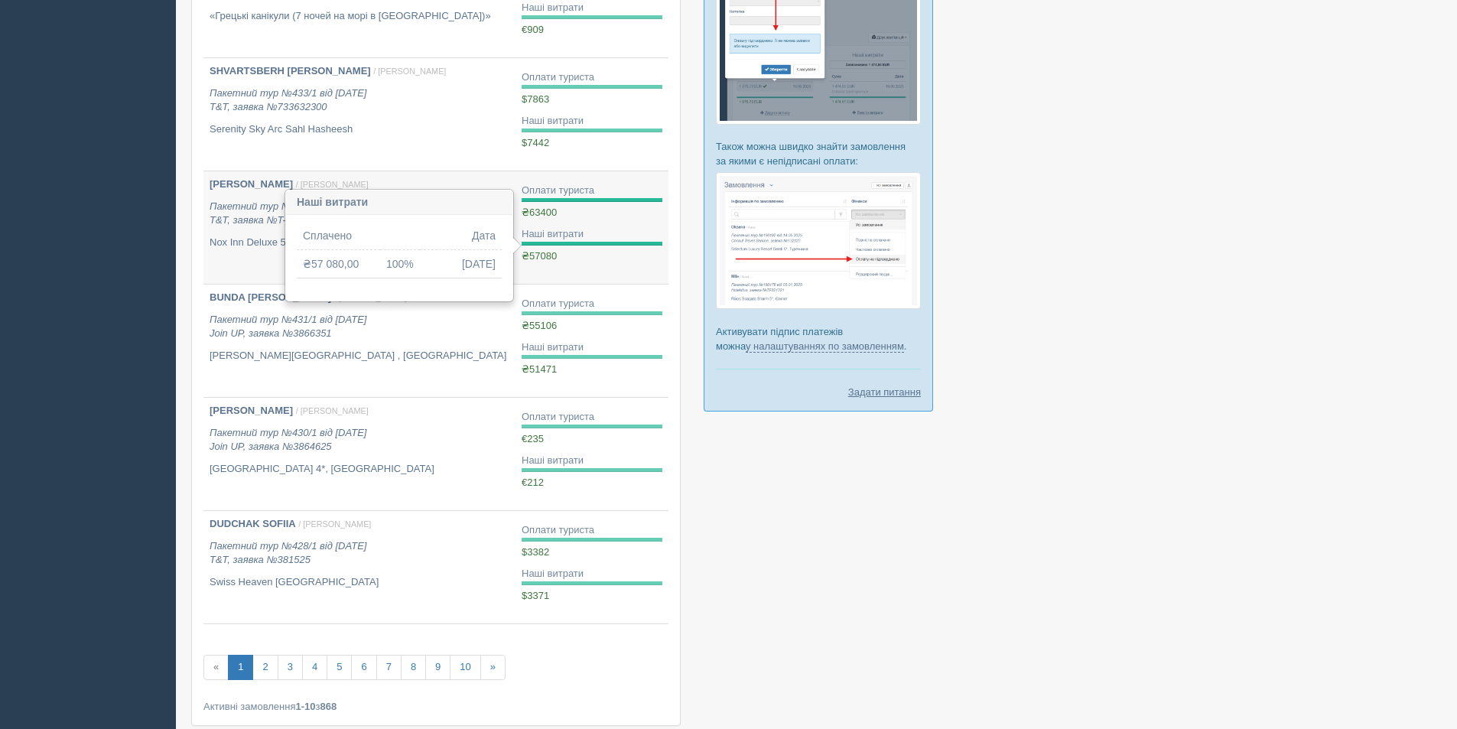
scroll to position [756, 0]
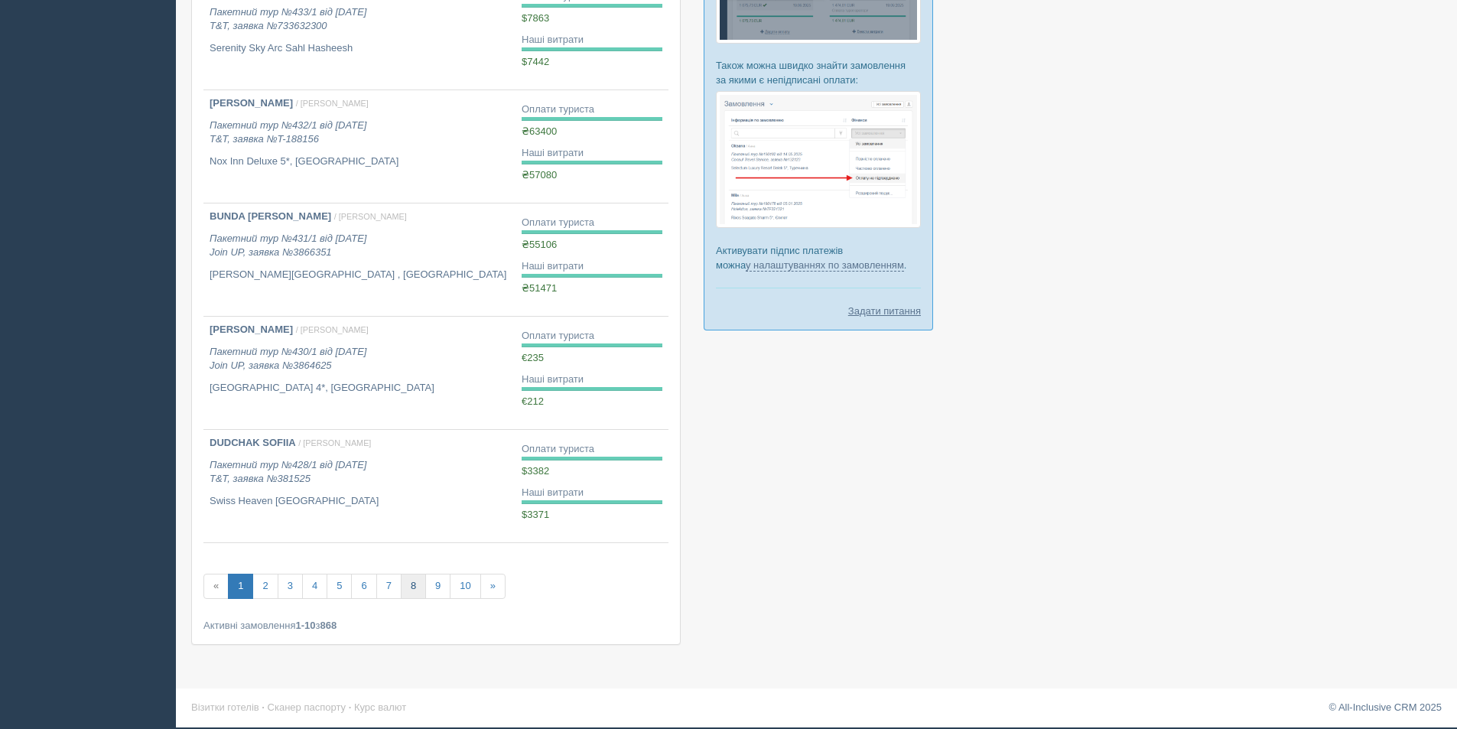
click at [418, 587] on link "8" at bounding box center [413, 586] width 25 height 25
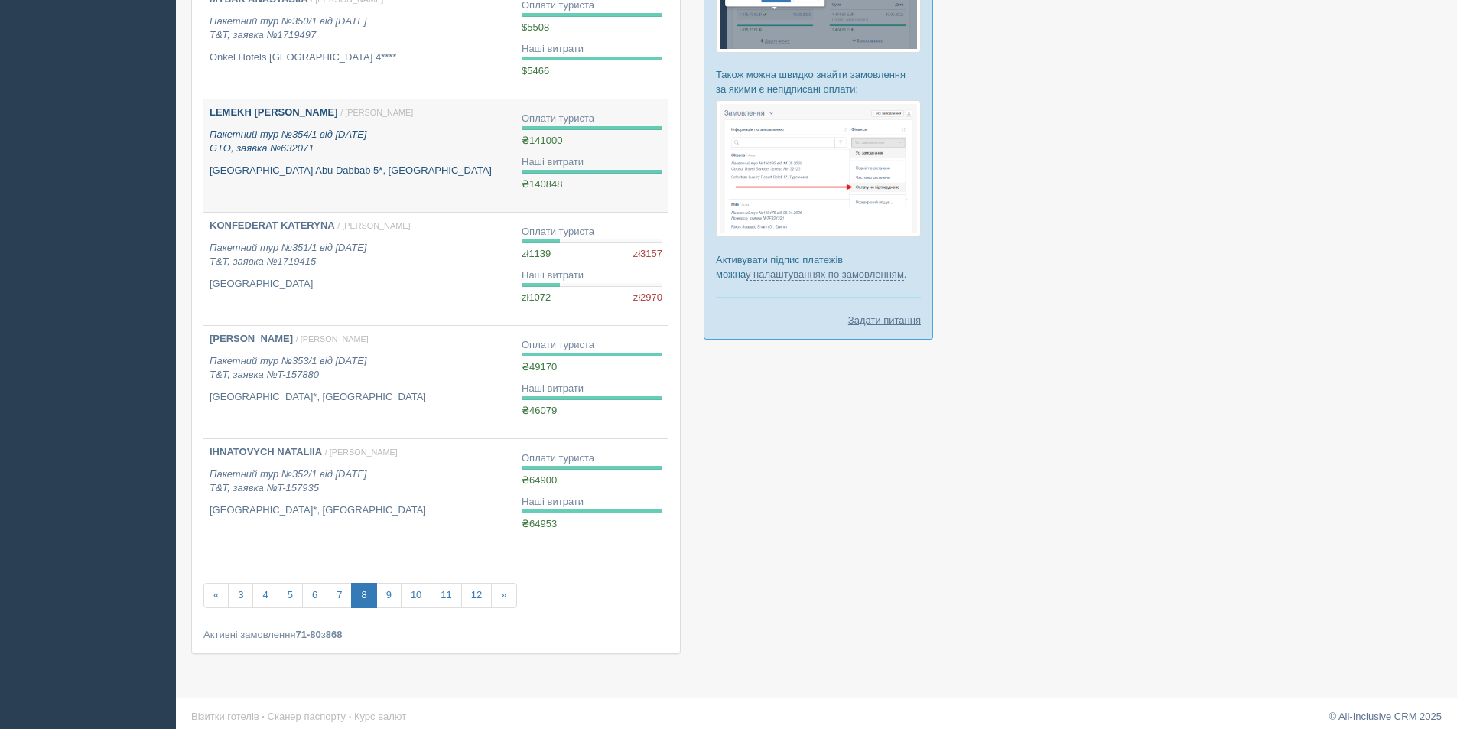
scroll to position [756, 0]
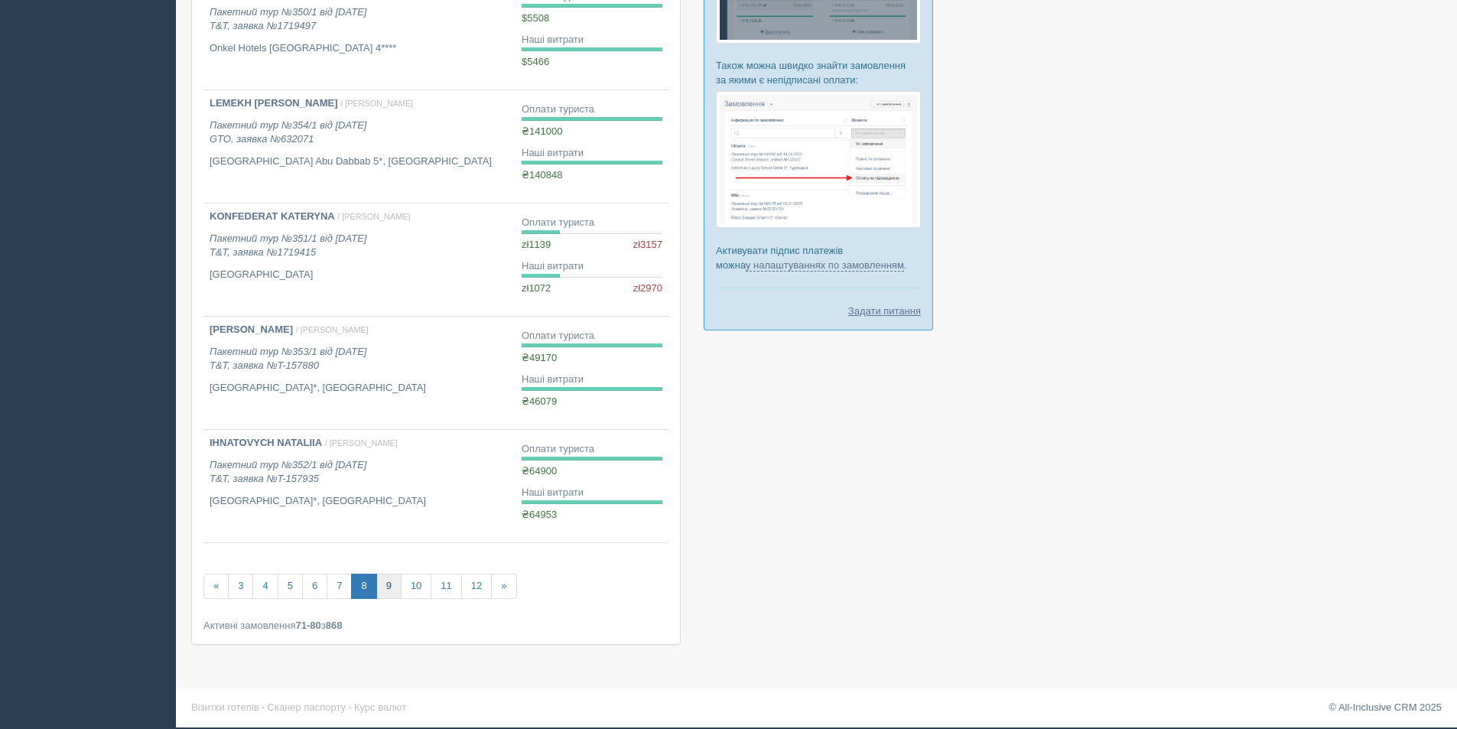
click at [393, 585] on link "9" at bounding box center [388, 586] width 25 height 25
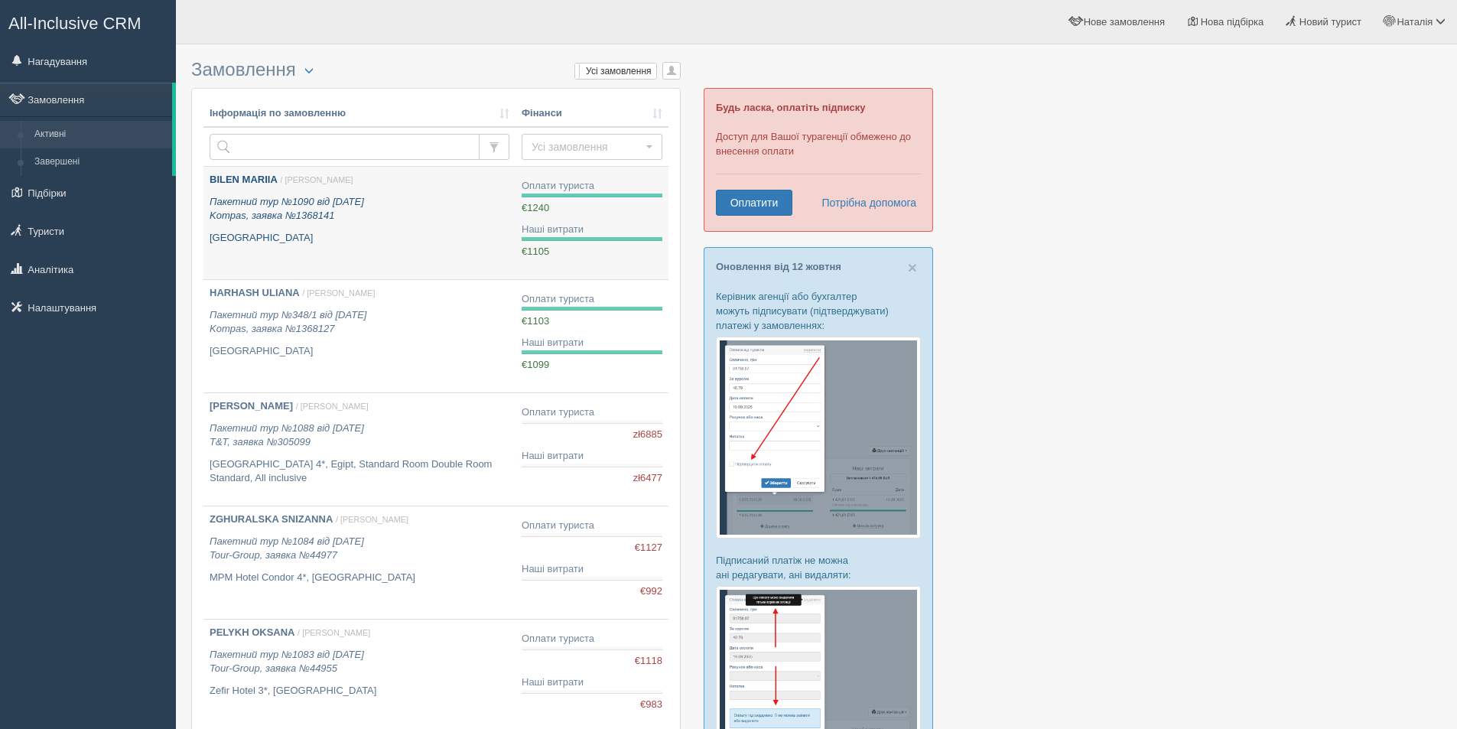
click at [310, 225] on div "BILEN MARIIA / [PERSON_NAME] Пакетний тур №1090 від [DATE] Kompas, заявка №1368…" at bounding box center [360, 209] width 300 height 72
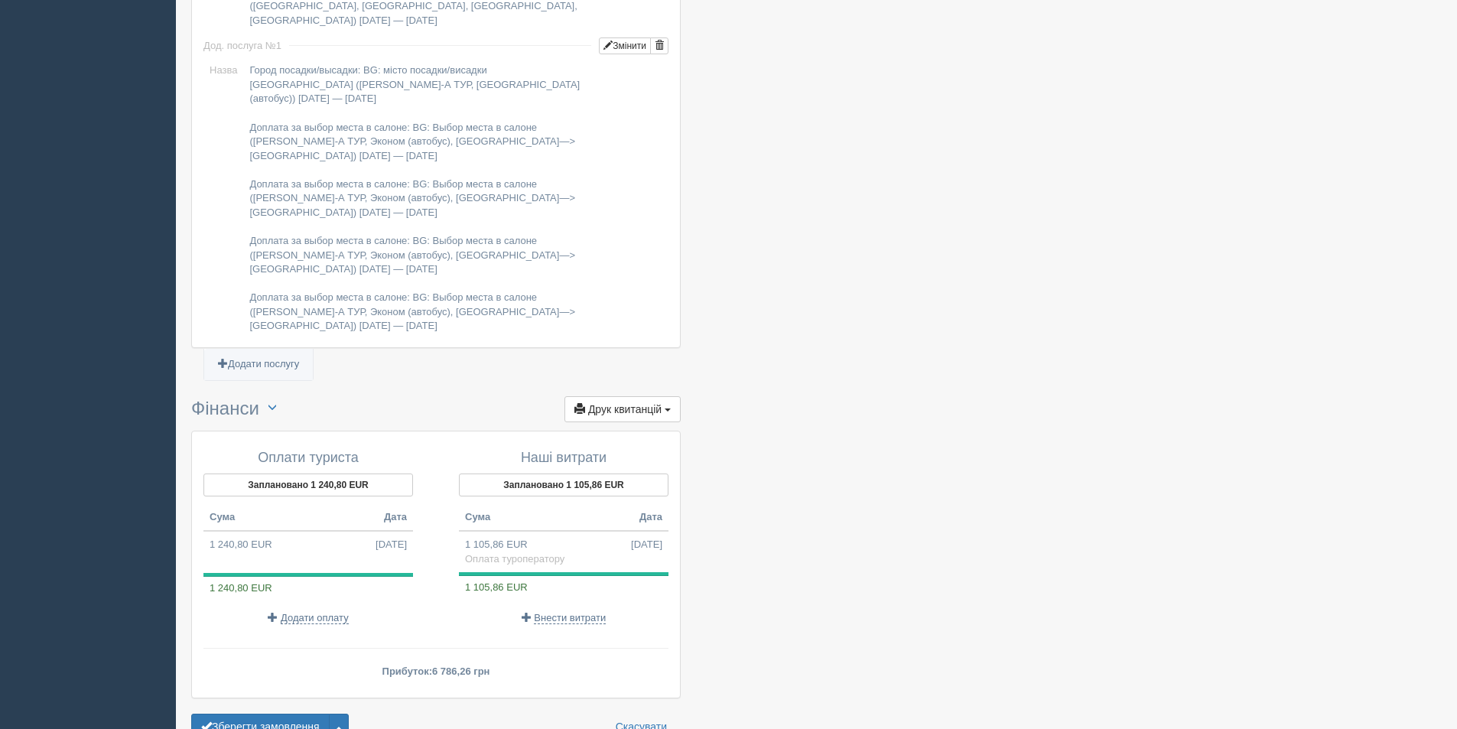
scroll to position [1403, 0]
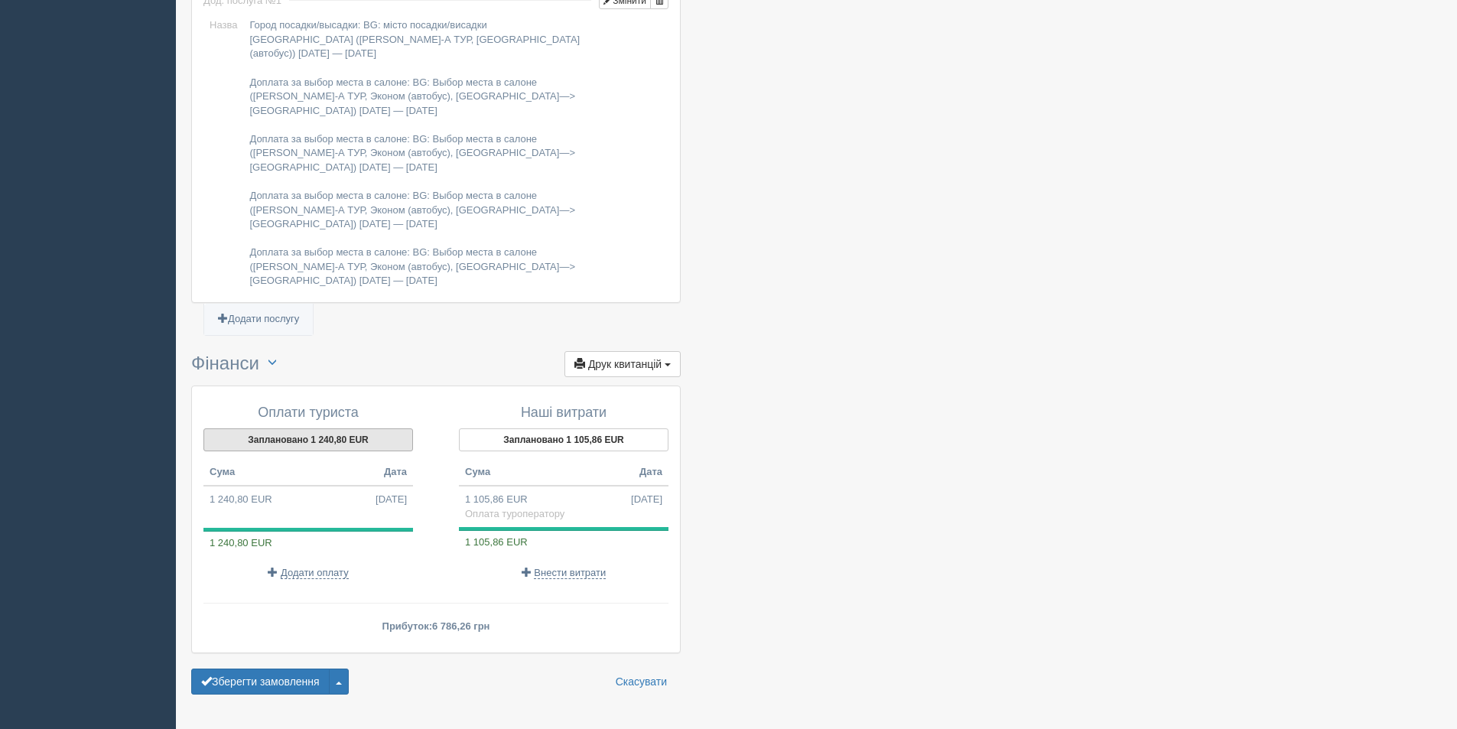
click at [349, 428] on button "Заплановано 1 240,80 EUR" at bounding box center [308, 439] width 210 height 23
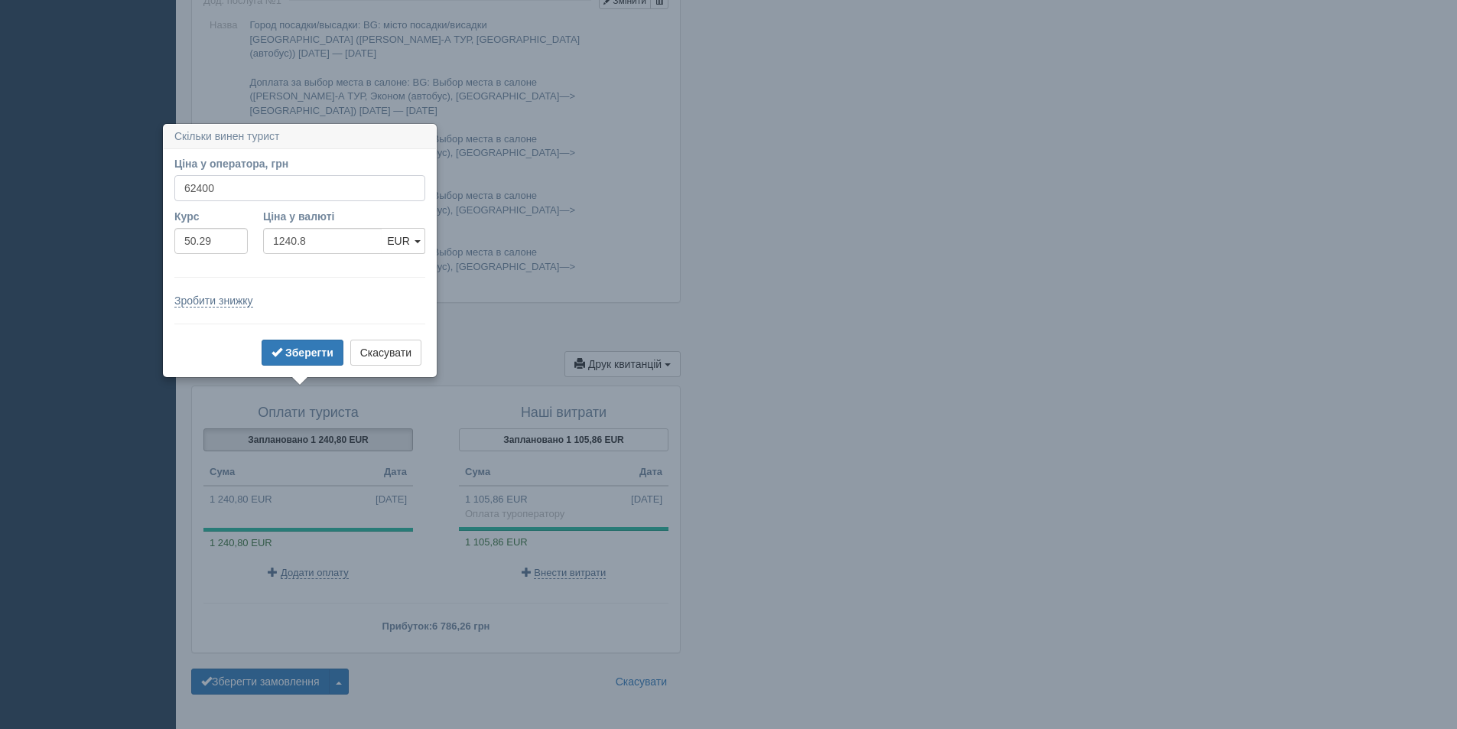
drag, startPoint x: 216, startPoint y: 187, endPoint x: 195, endPoint y: 191, distance: 21.8
click at [195, 191] on input "62400" at bounding box center [299, 188] width 251 height 26
type input "62800"
type input "1248.76"
click at [297, 359] on b "Зберегти" at bounding box center [309, 352] width 48 height 12
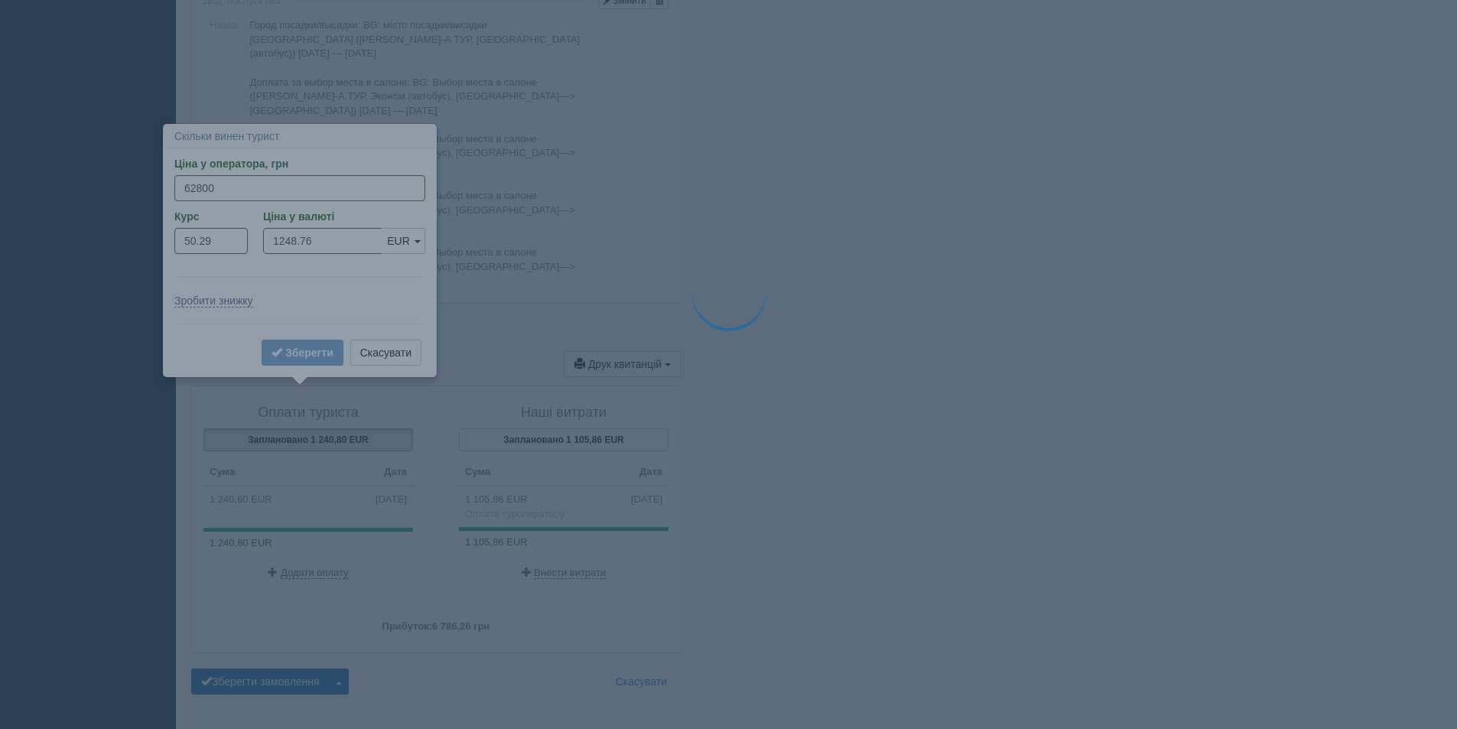
type input "1105.86"
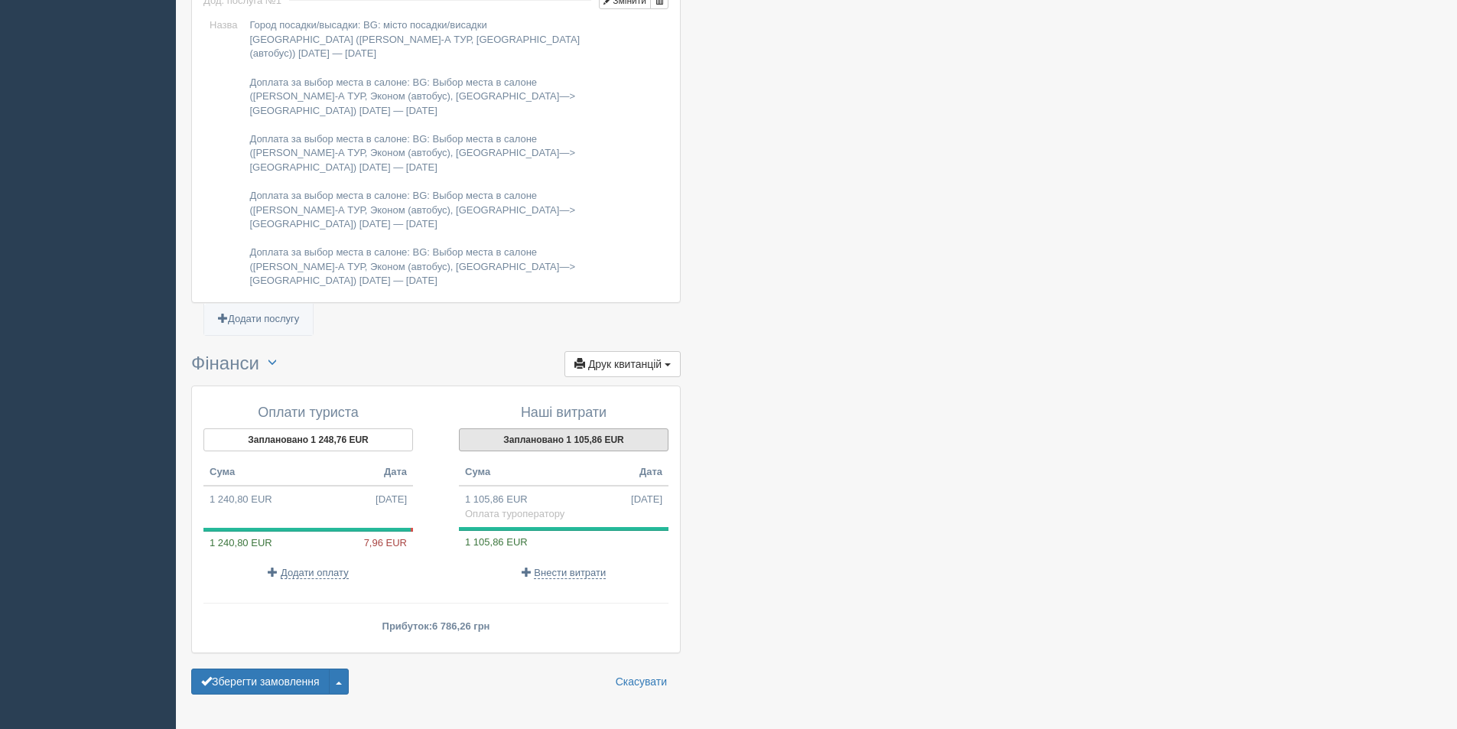
click at [554, 428] on button "Заплановано 1 105,86 EUR" at bounding box center [564, 439] width 210 height 23
click at [314, 567] on span "Додати оплату" at bounding box center [315, 573] width 68 height 12
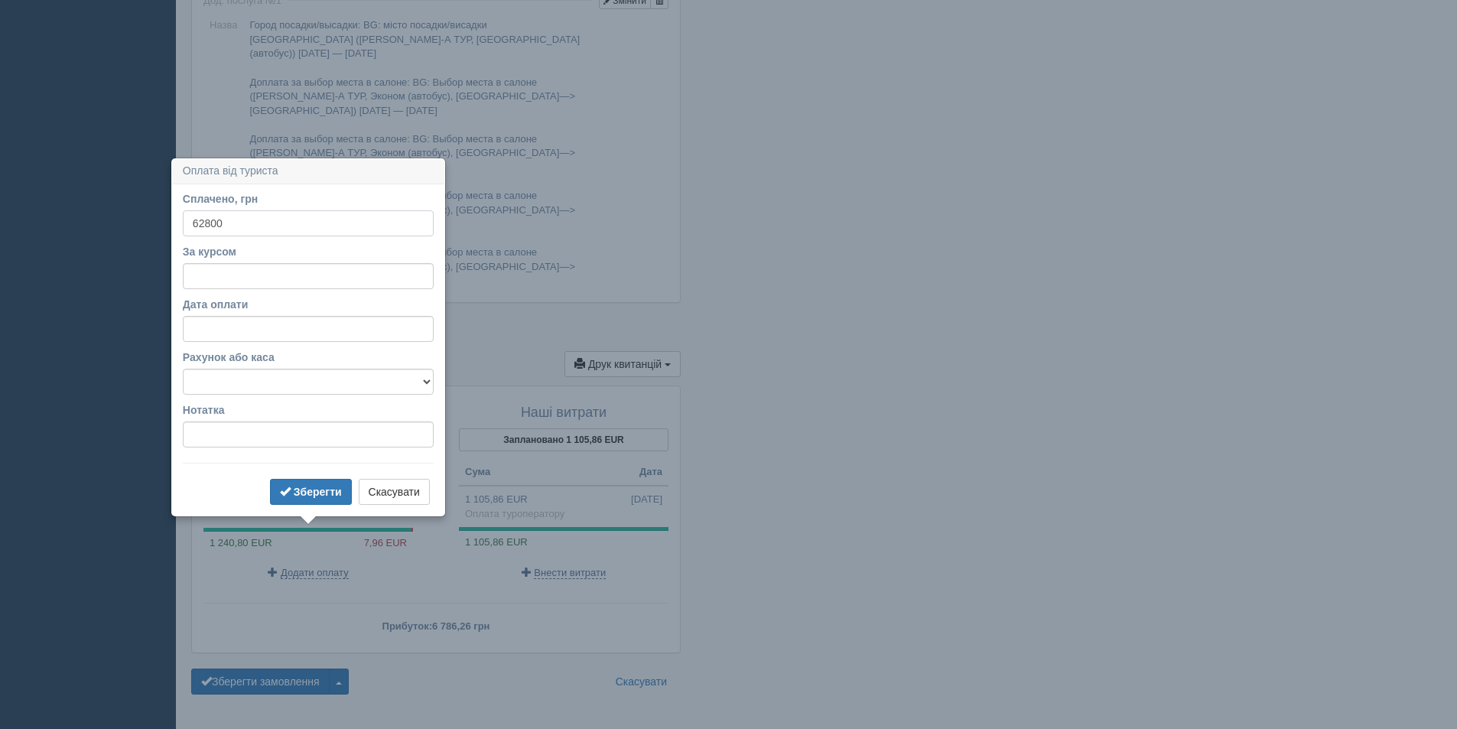
type input "62800"
click at [223, 277] on input "За курсом" at bounding box center [308, 276] width 251 height 26
type input "50.29"
click at [284, 481] on button "Зберегти" at bounding box center [311, 492] width 82 height 26
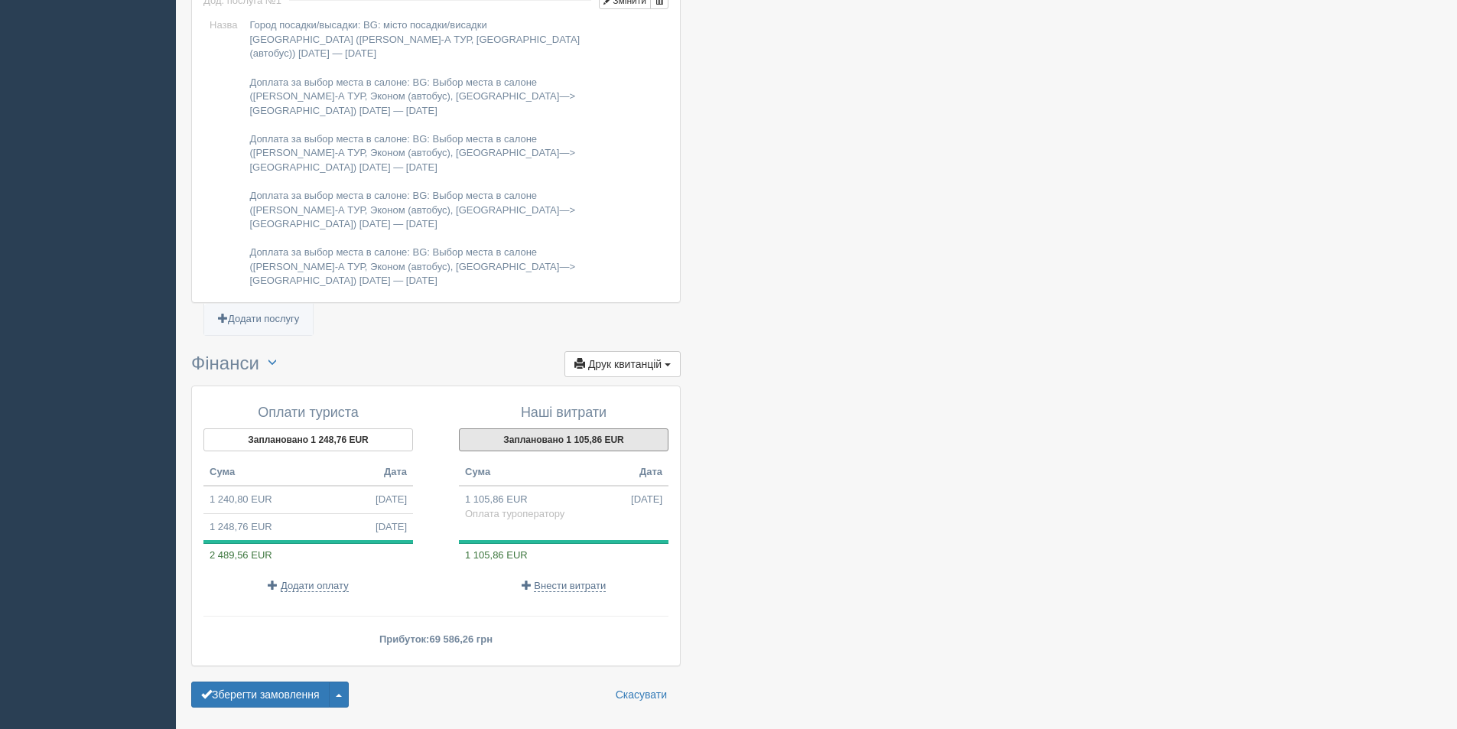
click at [532, 428] on button "Заплановано 1 105,86 EUR" at bounding box center [564, 439] width 210 height 23
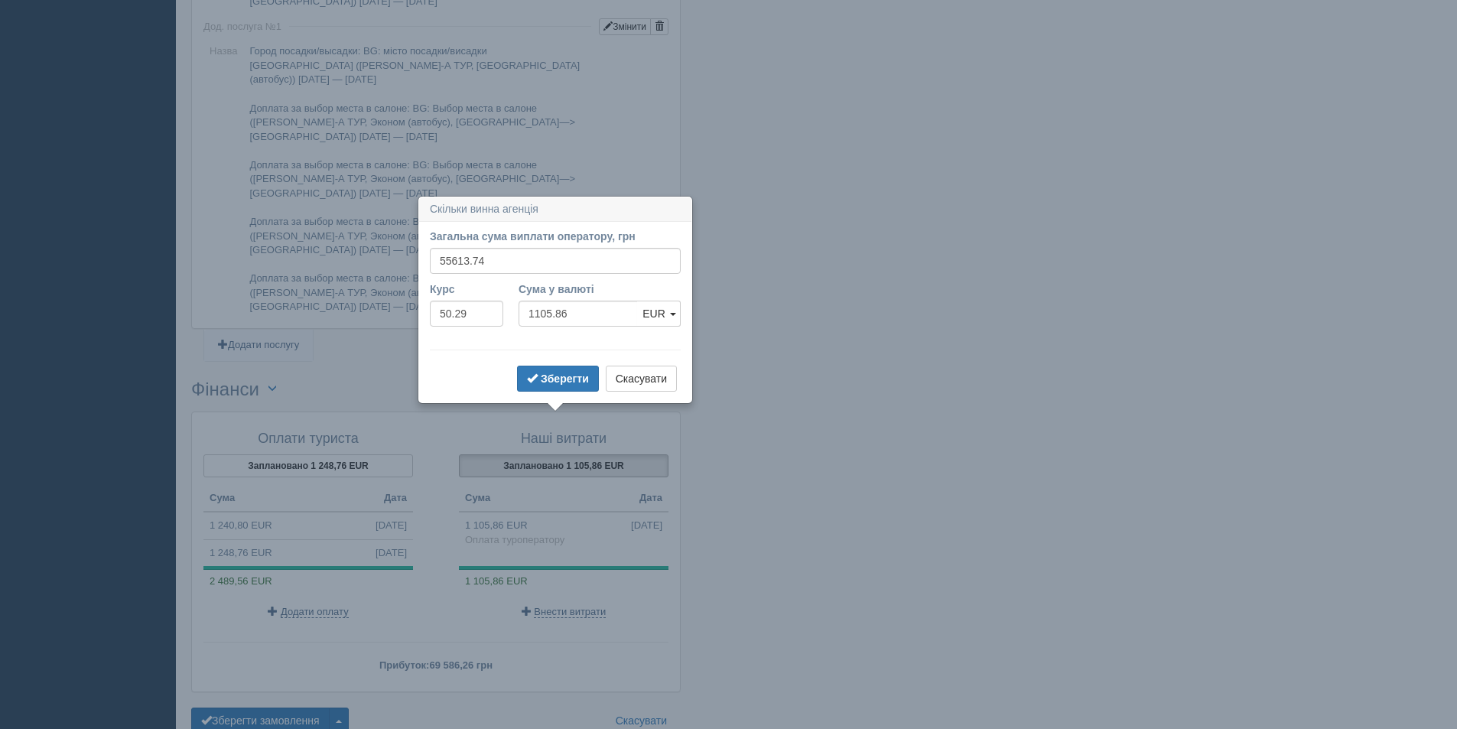
scroll to position [1339, 0]
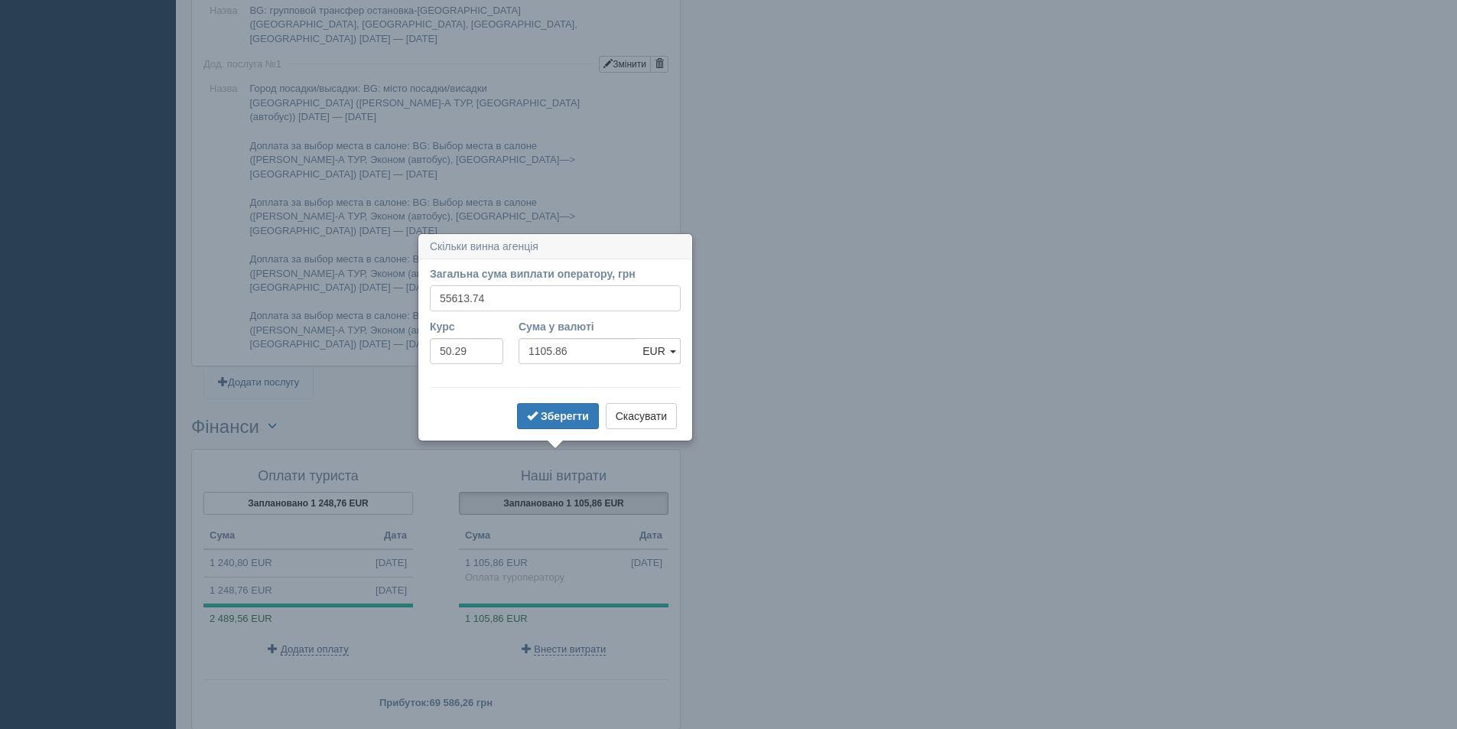
drag, startPoint x: 499, startPoint y: 298, endPoint x: 399, endPoint y: 295, distance: 99.5
type input "56021.26"
type input "1113.96"
click at [550, 424] on button "Зберегти" at bounding box center [558, 416] width 82 height 26
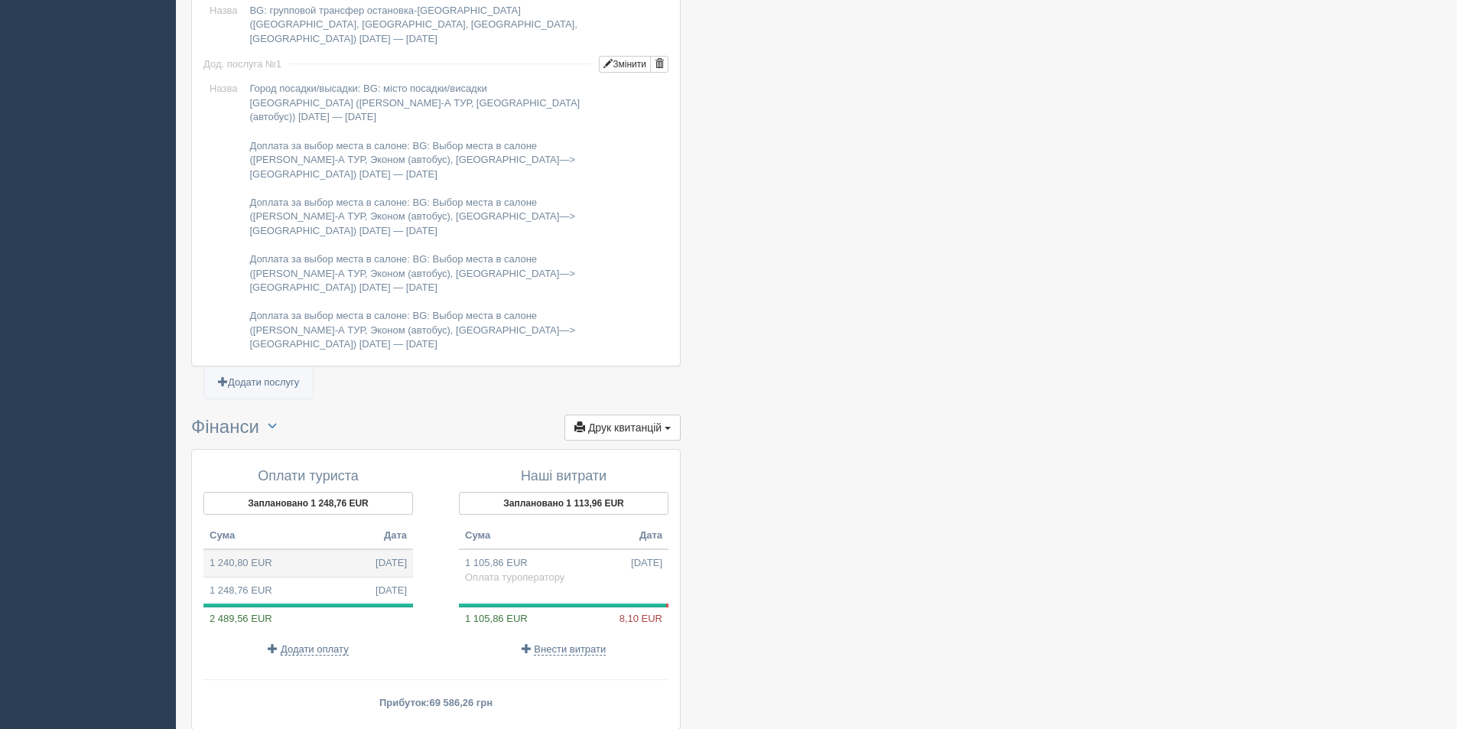
click at [304, 549] on td "1 240,80 EUR 13.10.2025" at bounding box center [308, 563] width 210 height 28
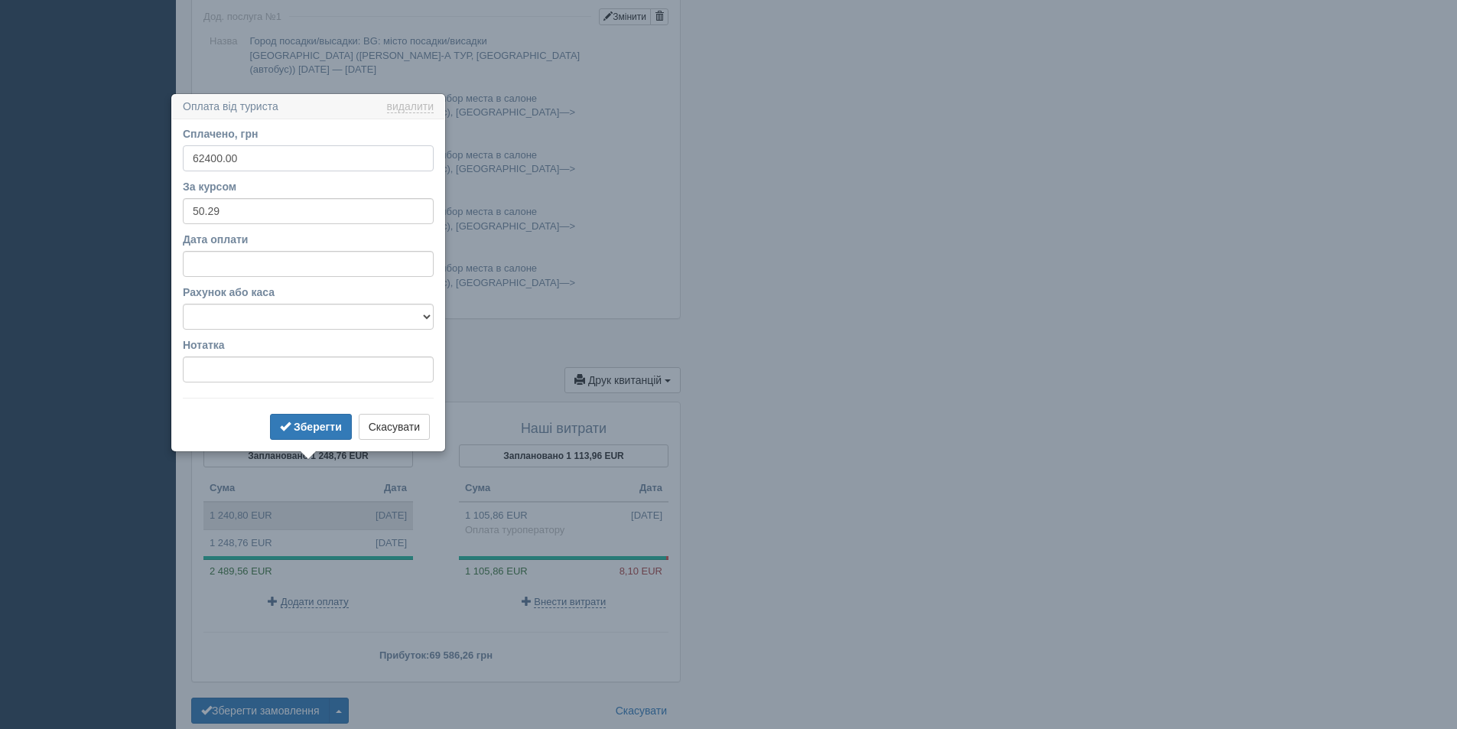
scroll to position [1416, 0]
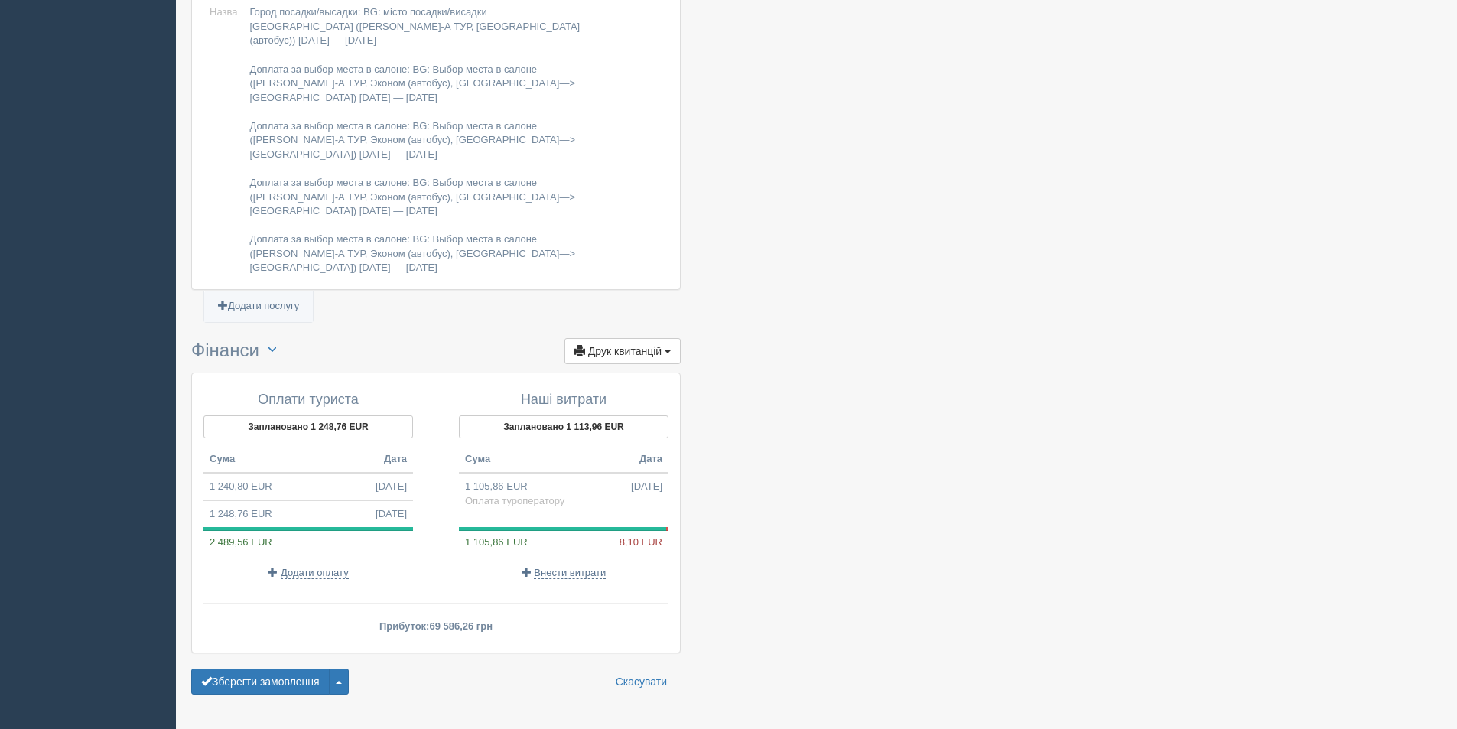
click at [574, 565] on p "Внести витрати" at bounding box center [564, 572] width 210 height 15
click at [346, 500] on td "1 248,76 EUR 13.10.2025" at bounding box center [308, 513] width 210 height 27
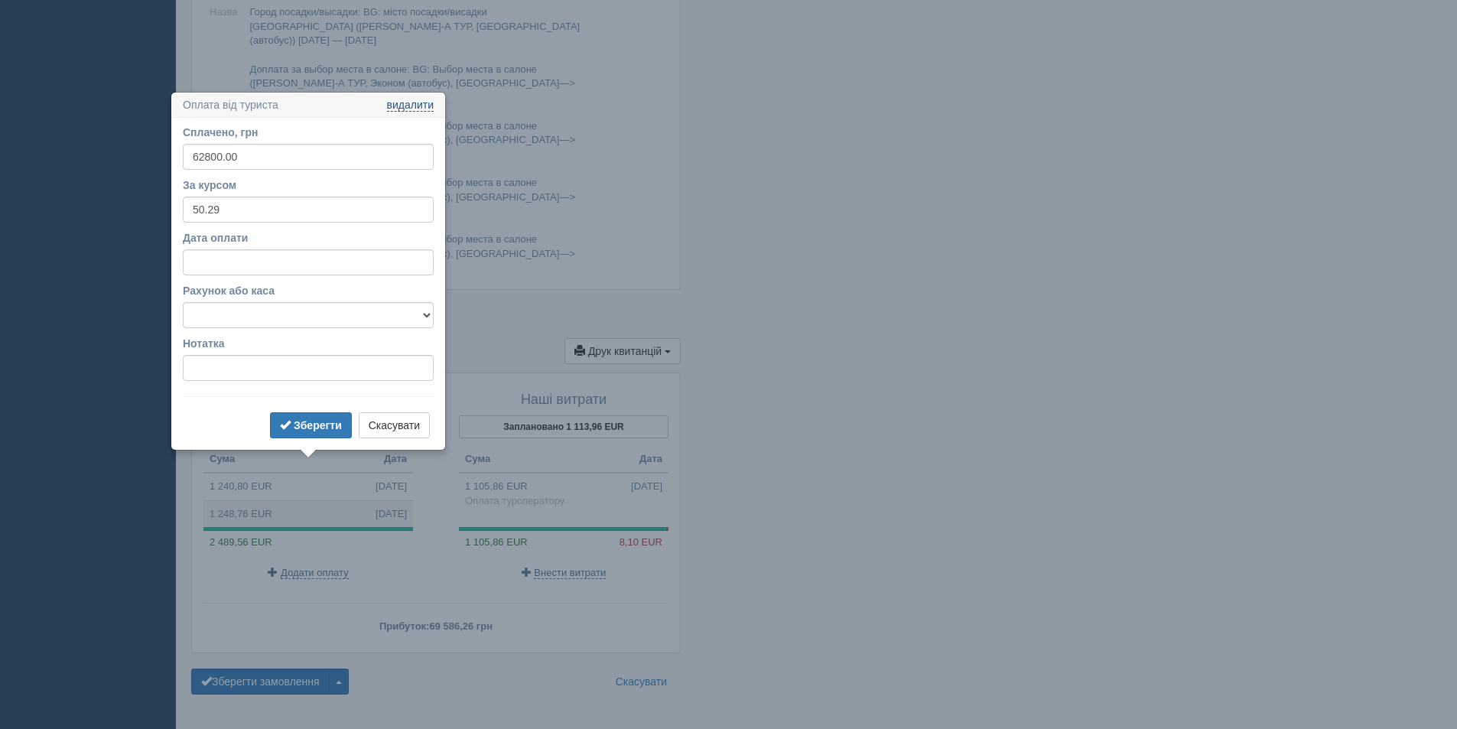
click at [407, 108] on link "видалити" at bounding box center [410, 105] width 47 height 12
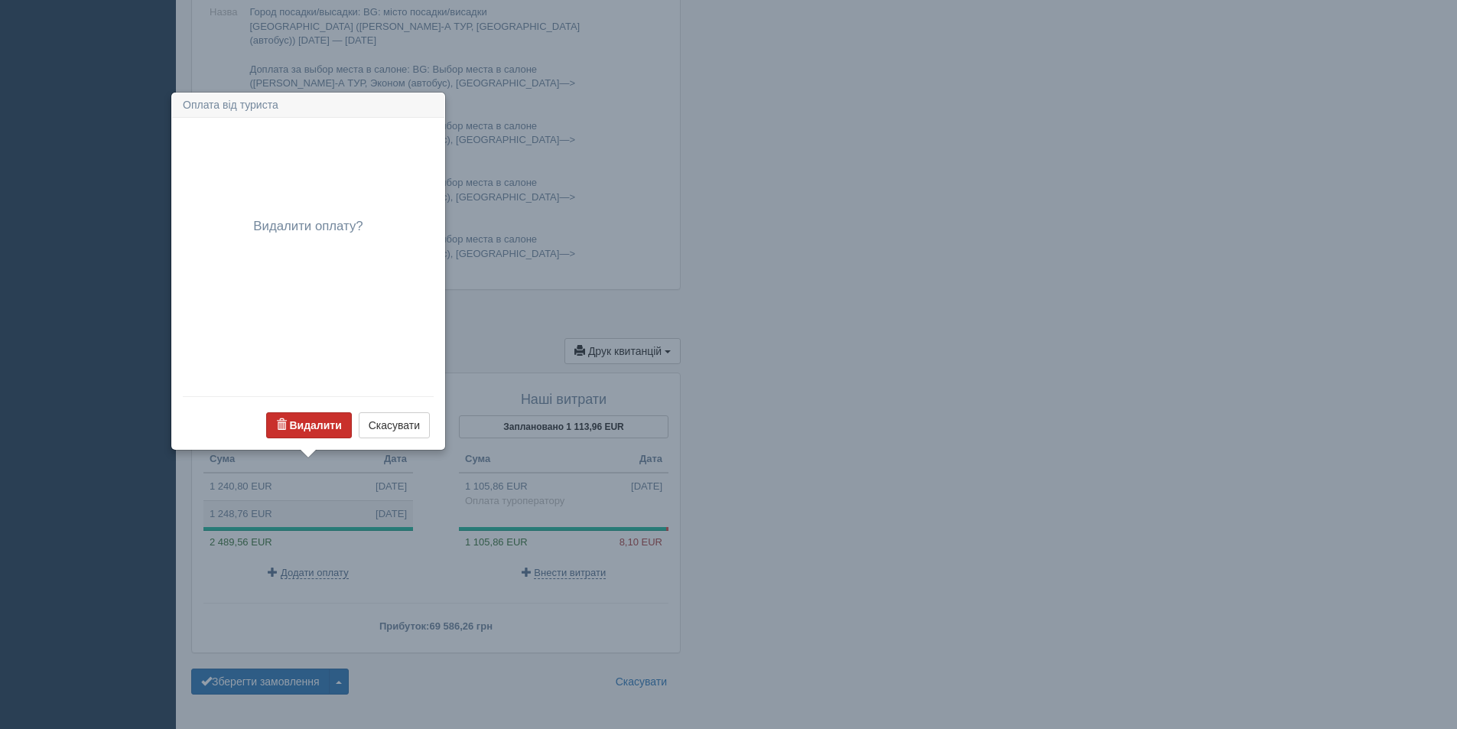
click at [314, 422] on b "Видалити" at bounding box center [315, 425] width 52 height 12
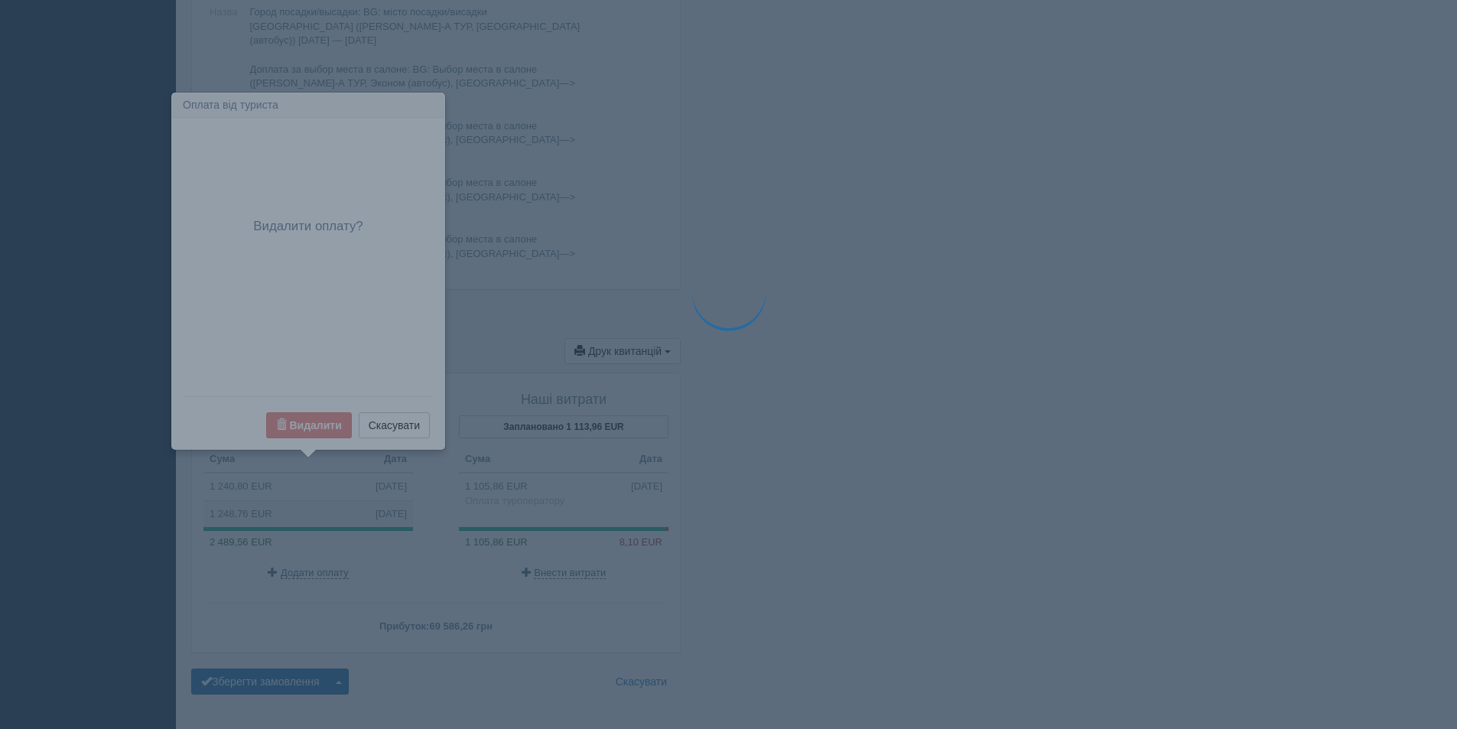
scroll to position [1403, 0]
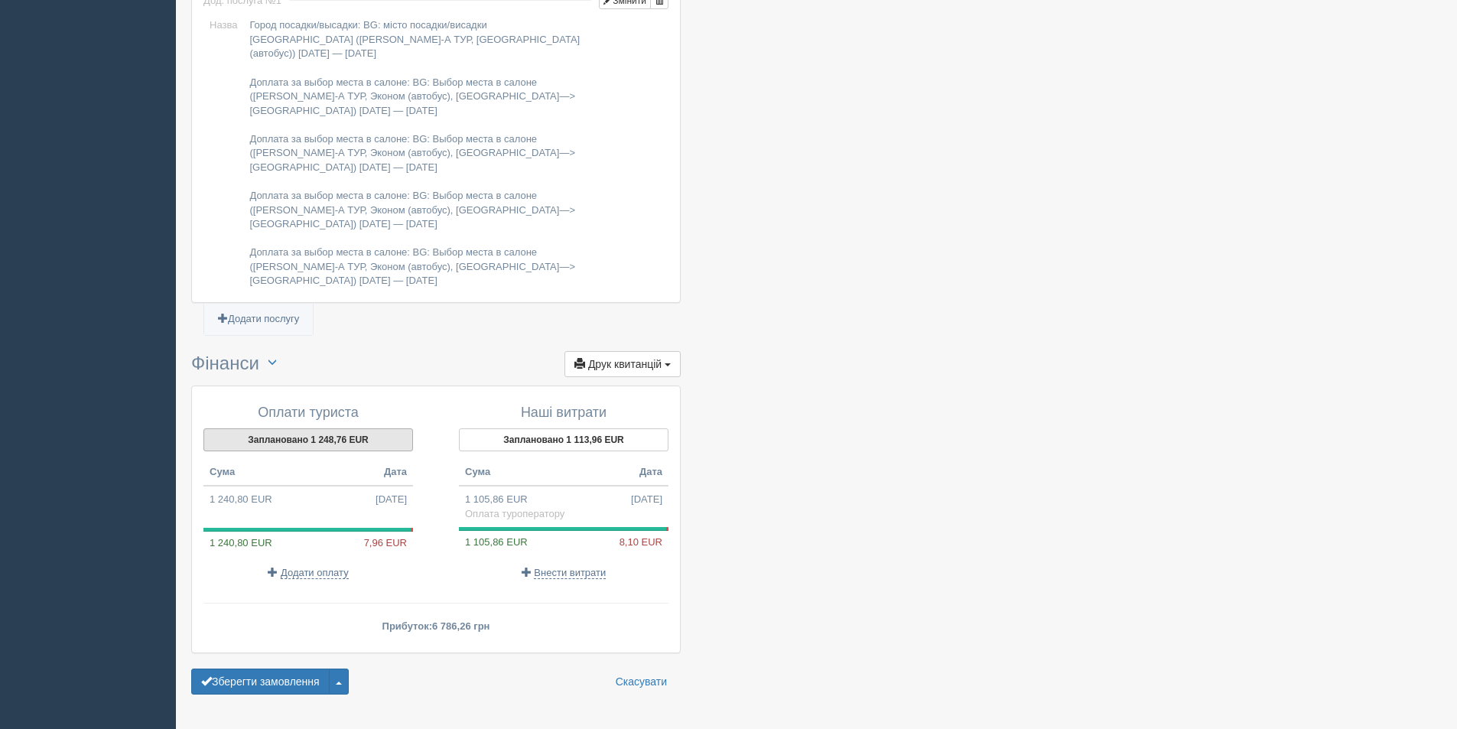
click at [285, 428] on button "Заплановано 1 248,76 EUR" at bounding box center [308, 439] width 210 height 23
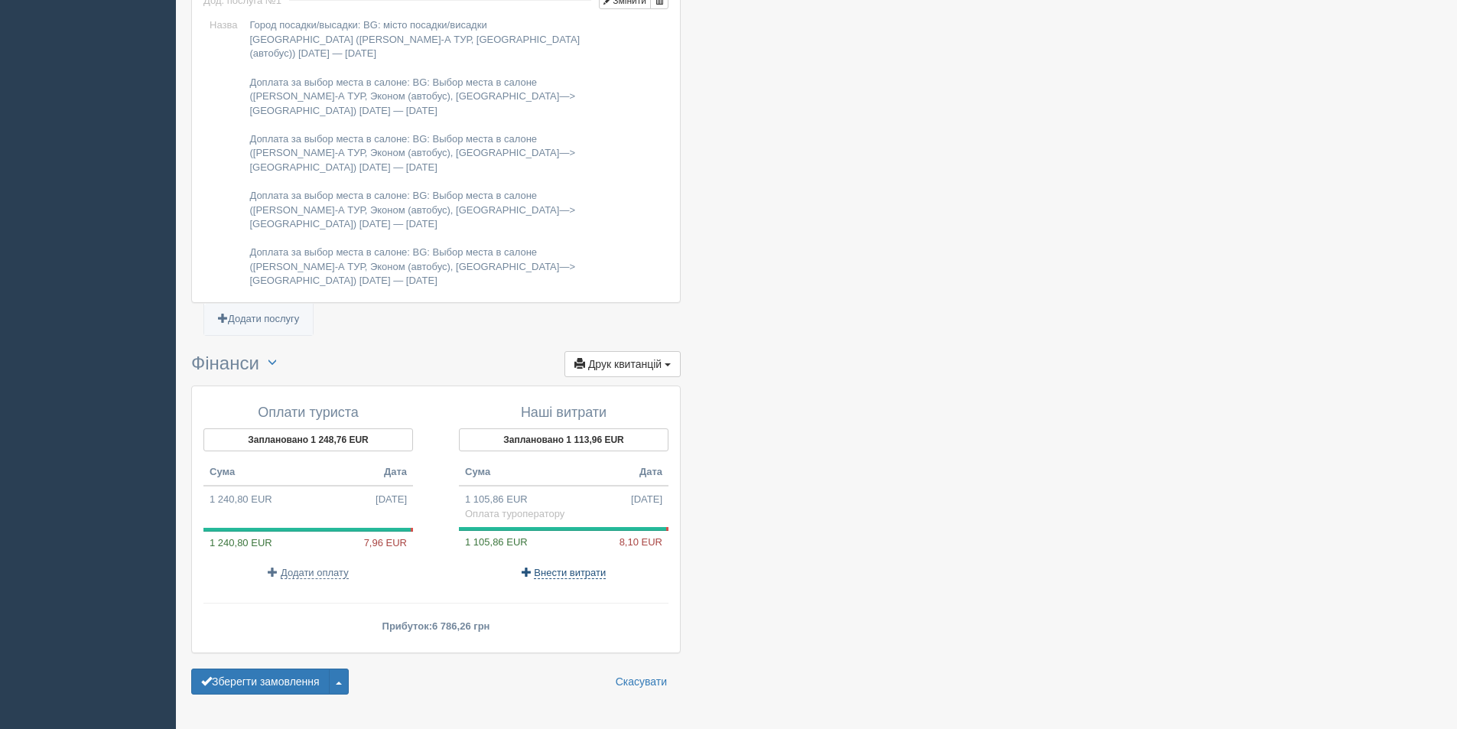
click at [575, 567] on span "Внести витрати" at bounding box center [570, 573] width 72 height 12
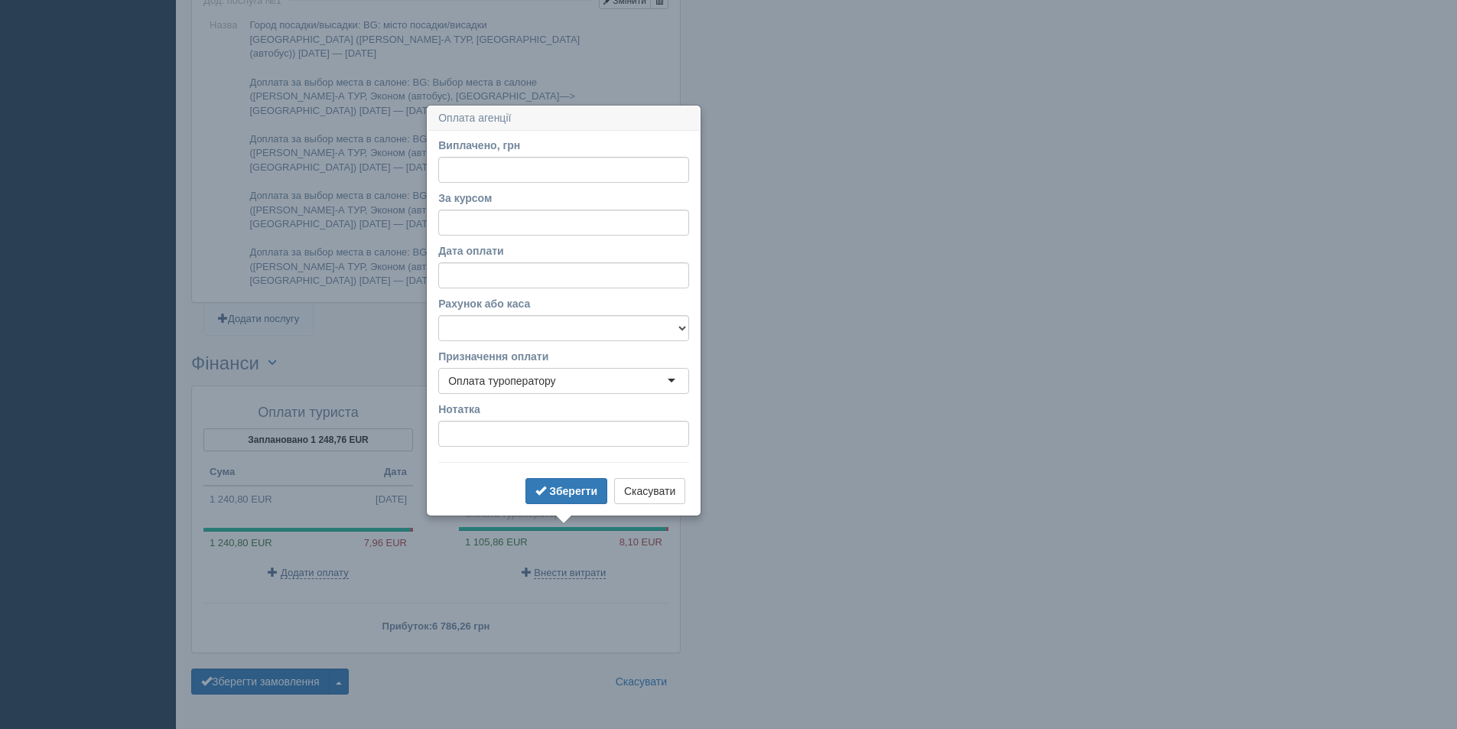
click at [331, 518] on div "Оплати туриста Заплановано 1 248,76 EUR Сума Дата 1 240,80 EUR 13.10.2025 1 240…" at bounding box center [316, 493] width 240 height 190
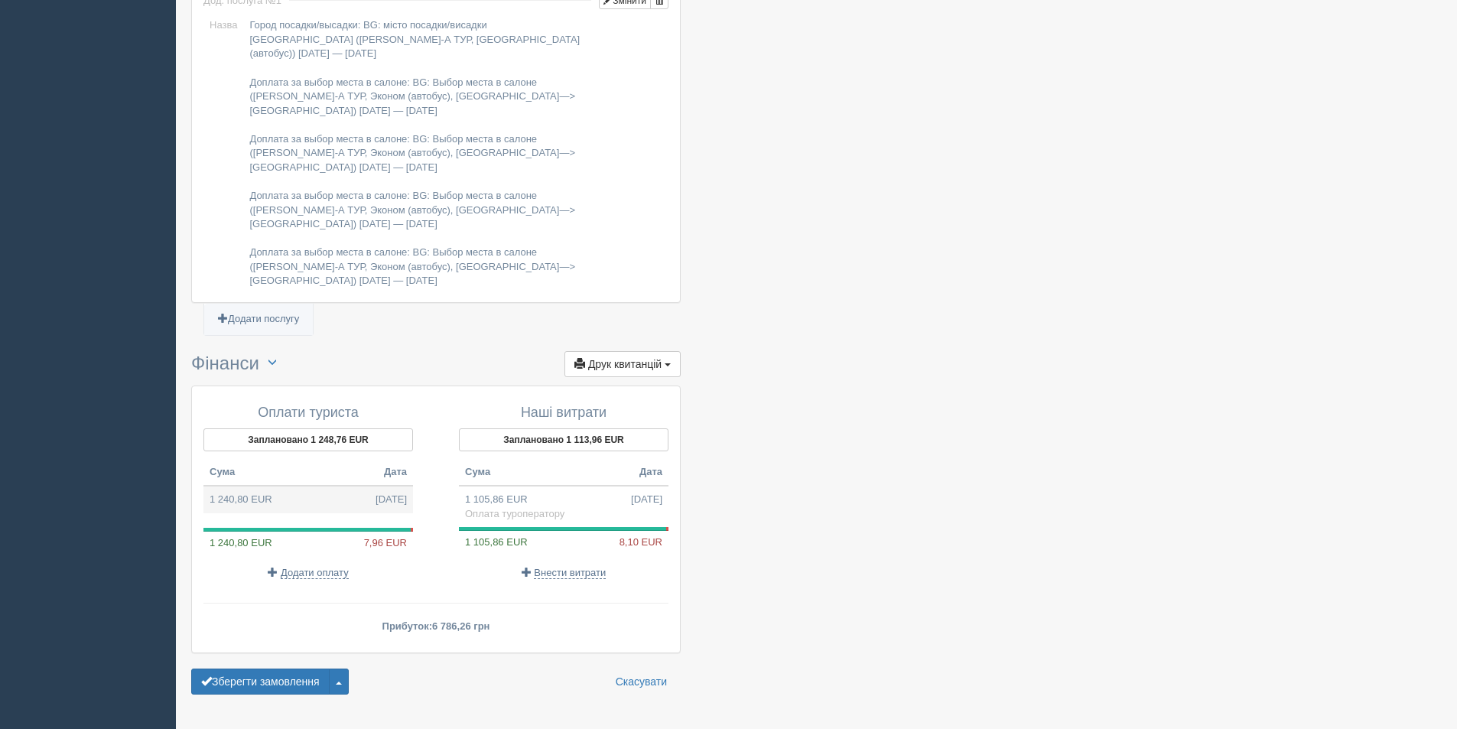
drag, startPoint x: 342, startPoint y: 466, endPoint x: 247, endPoint y: 458, distance: 95.1
click at [247, 486] on td "1 240,80 EUR 13.10.2025" at bounding box center [308, 500] width 210 height 28
type input "62400.00"
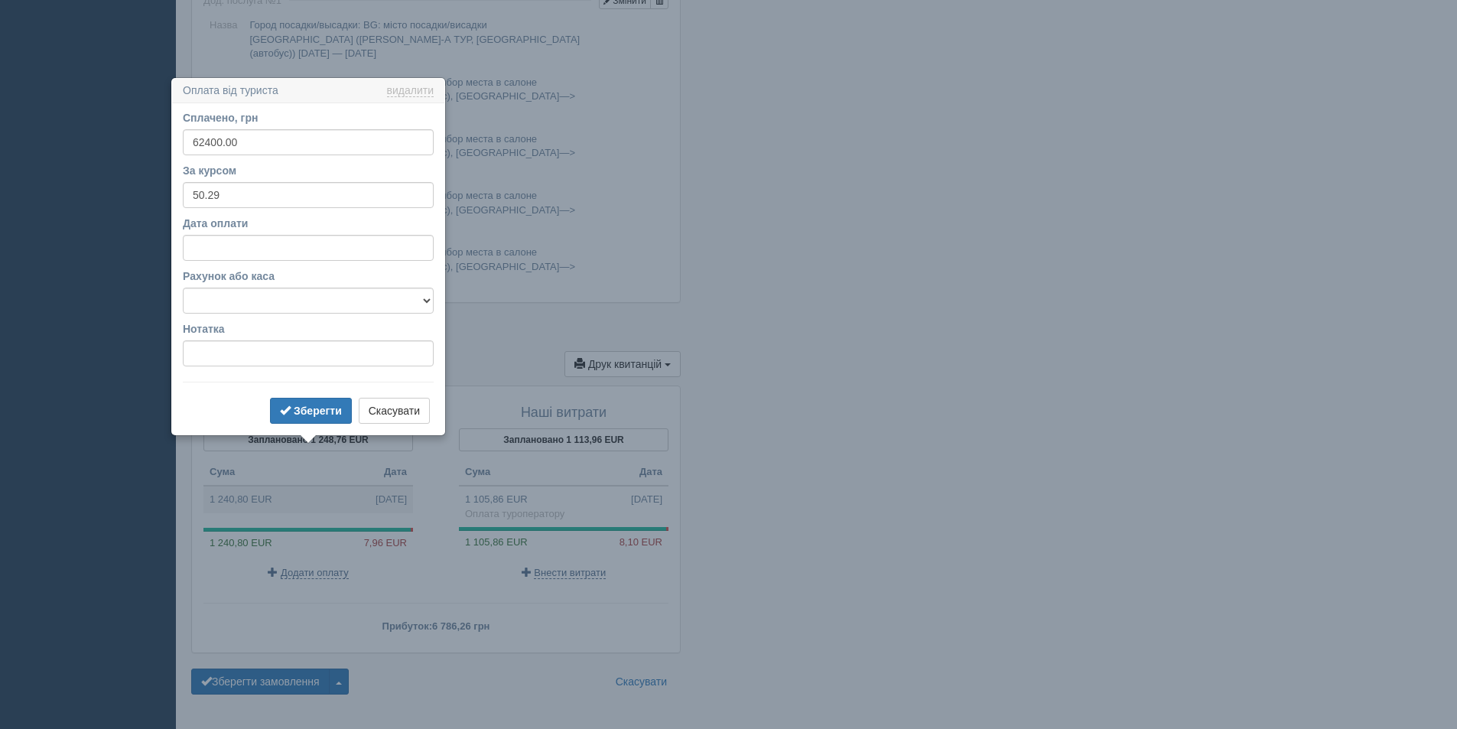
click at [402, 83] on h3 "Оплата від туриста видалити видалити" at bounding box center [308, 91] width 272 height 24
click at [402, 88] on link "видалити" at bounding box center [410, 91] width 47 height 12
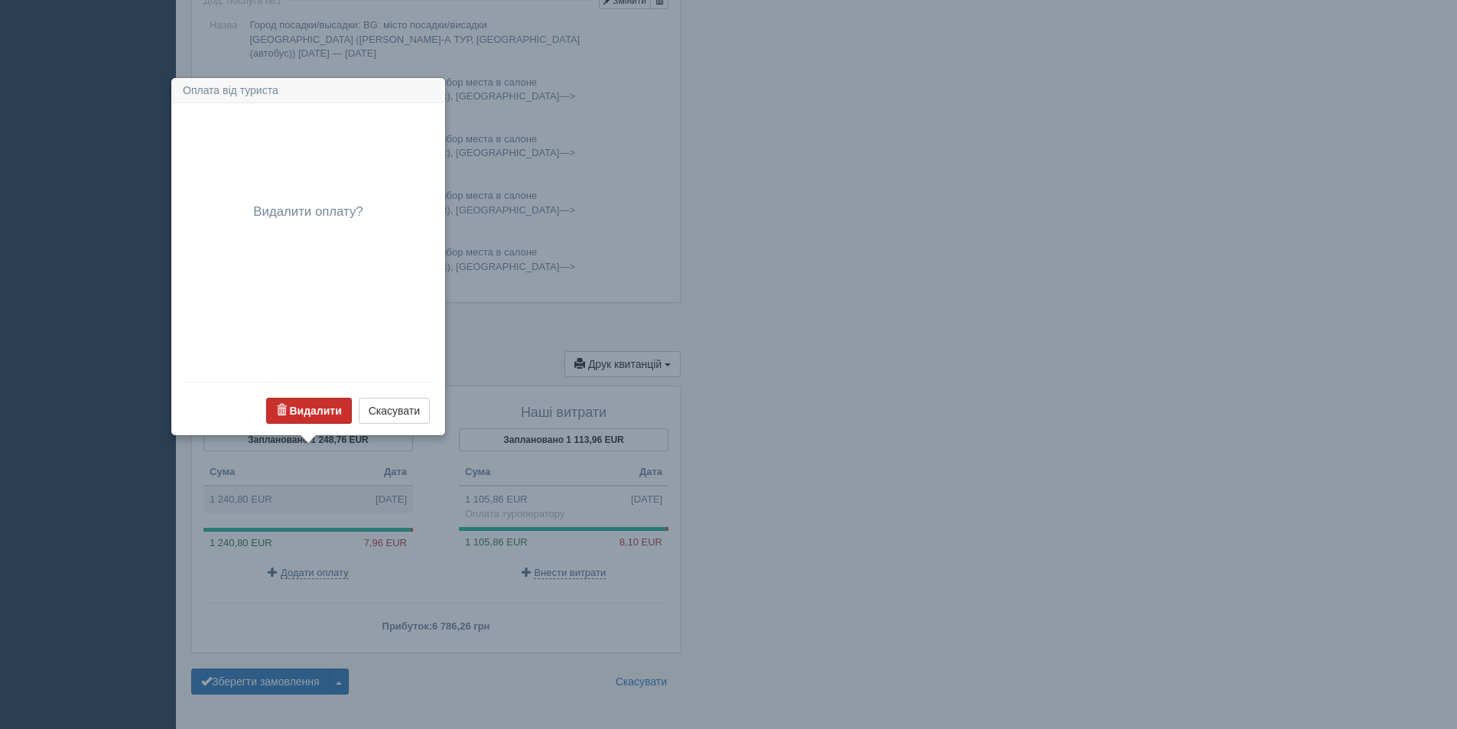
click at [313, 405] on b "Видалити" at bounding box center [315, 411] width 52 height 12
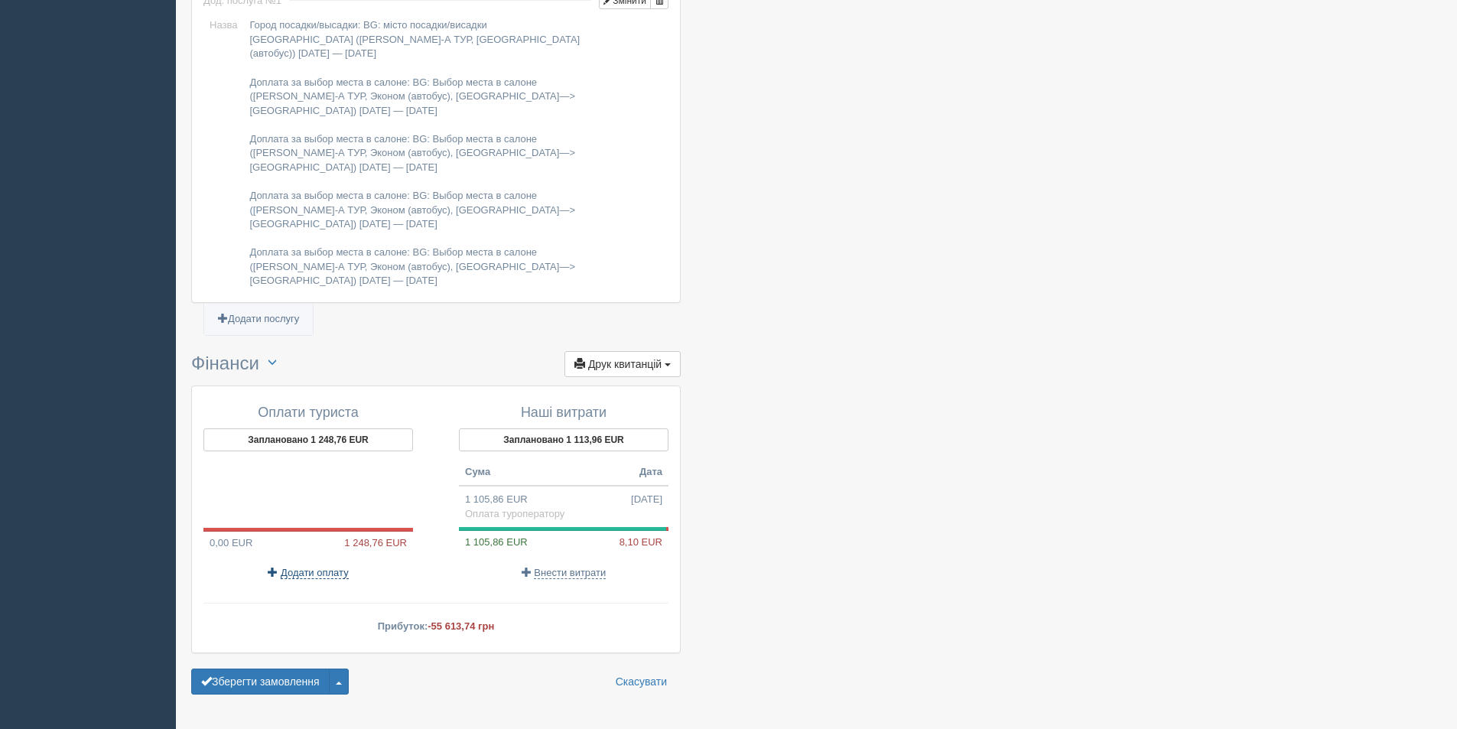
click at [325, 567] on span "Додати оплату" at bounding box center [315, 573] width 68 height 12
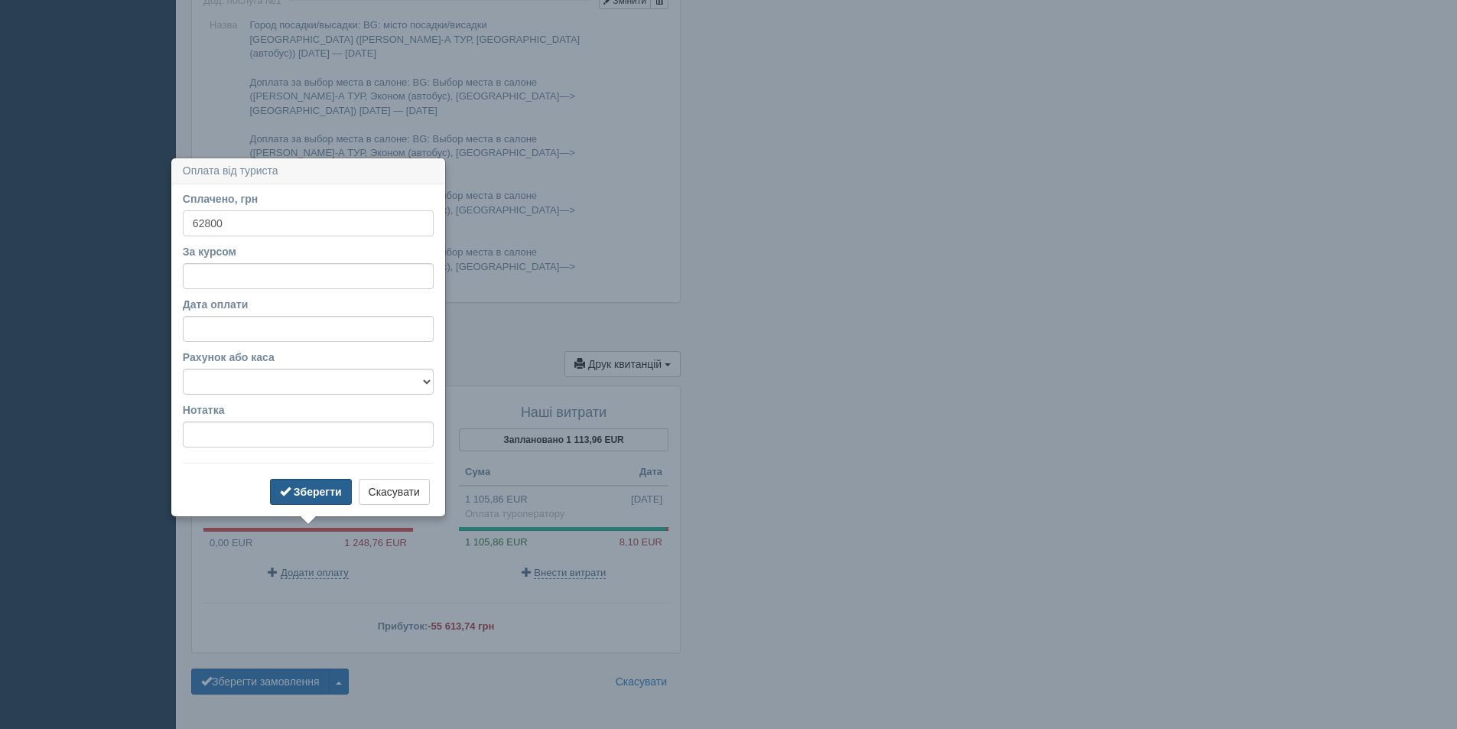
type input "62800"
click at [283, 493] on span "submit" at bounding box center [285, 491] width 11 height 11
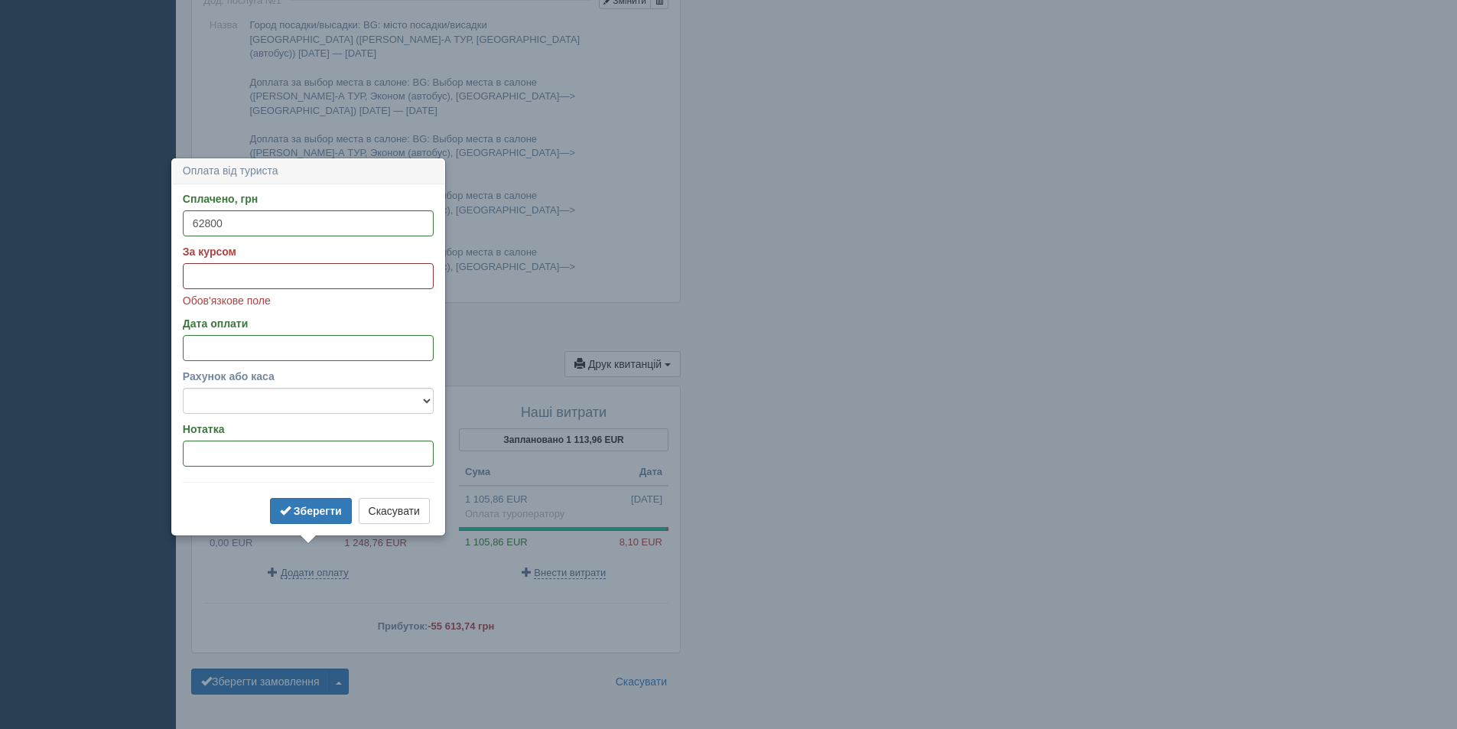
click at [224, 267] on input "За курсом" at bounding box center [308, 276] width 251 height 26
type input "50.29"
click at [317, 503] on button "Зберегти" at bounding box center [311, 511] width 82 height 26
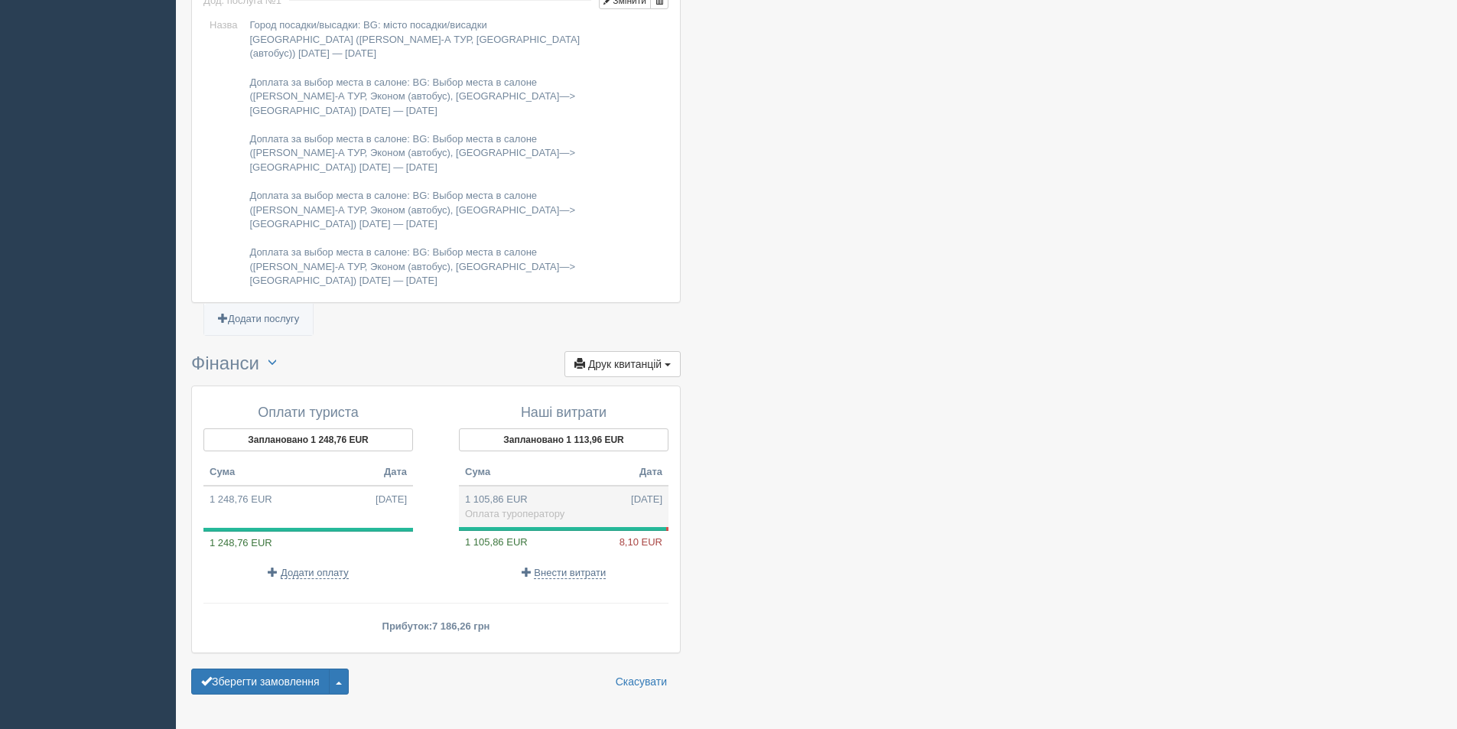
click at [590, 486] on td "1 105,86 EUR 13.10.2025 Оплата туроператору" at bounding box center [564, 506] width 210 height 41
type input "55613.74"
type input "50.29"
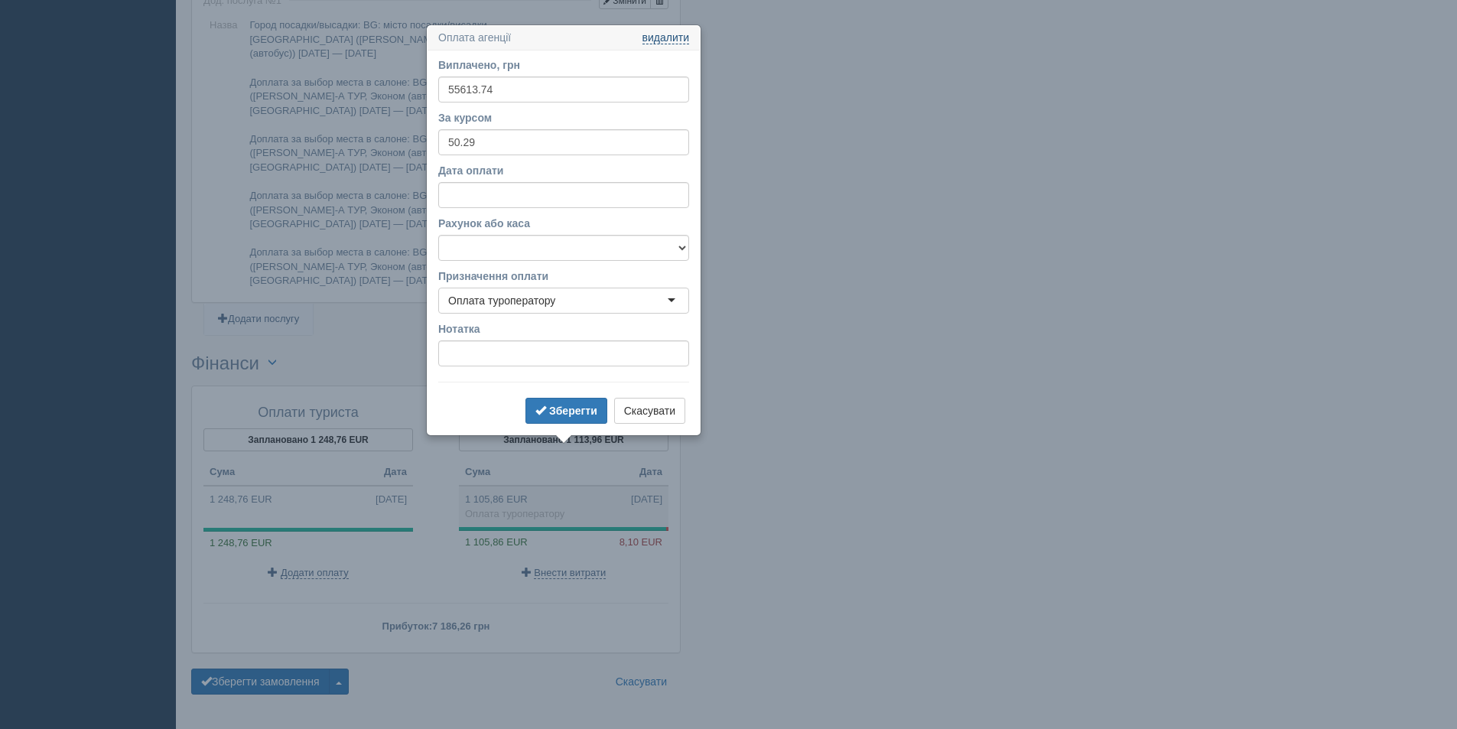
click at [651, 41] on link "видалити" at bounding box center [665, 38] width 47 height 12
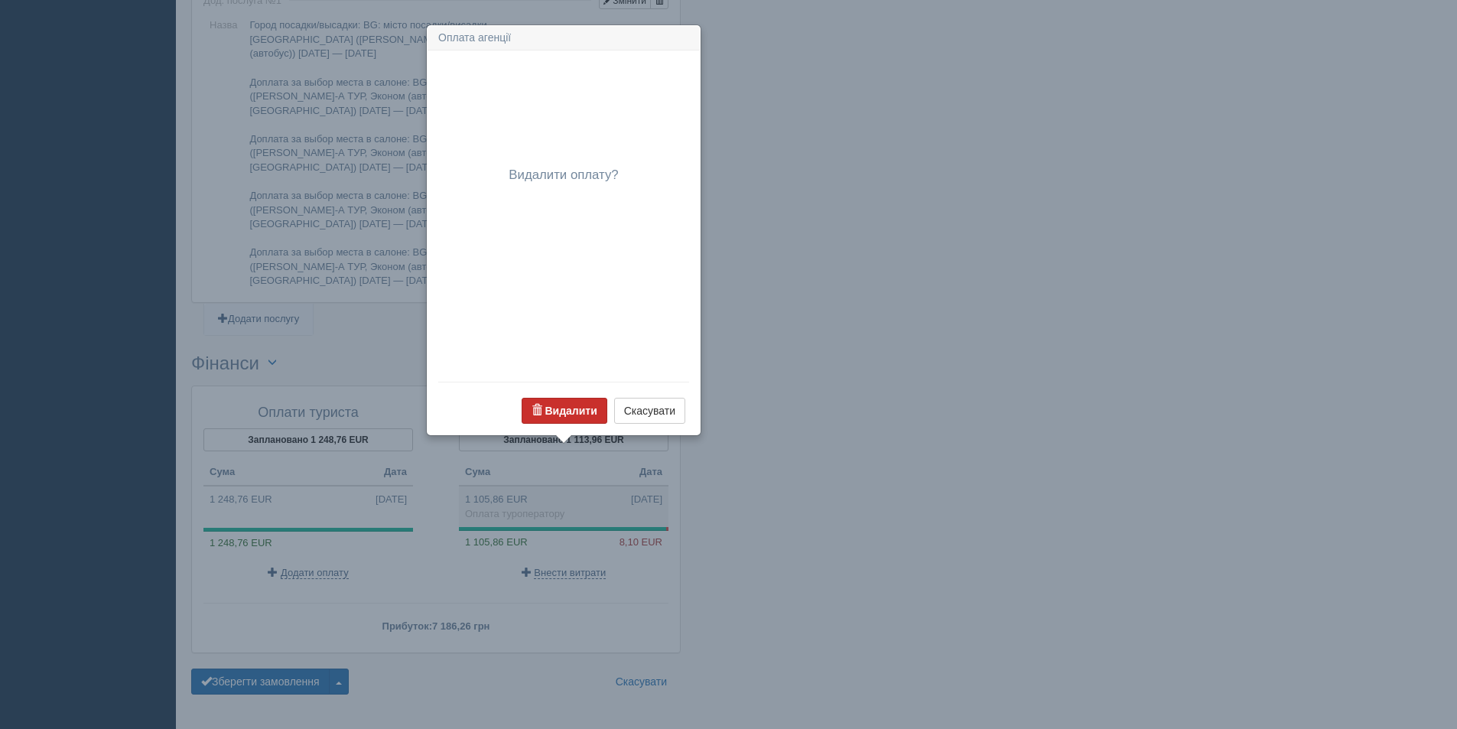
click at [553, 409] on b "Видалити" at bounding box center [571, 411] width 52 height 12
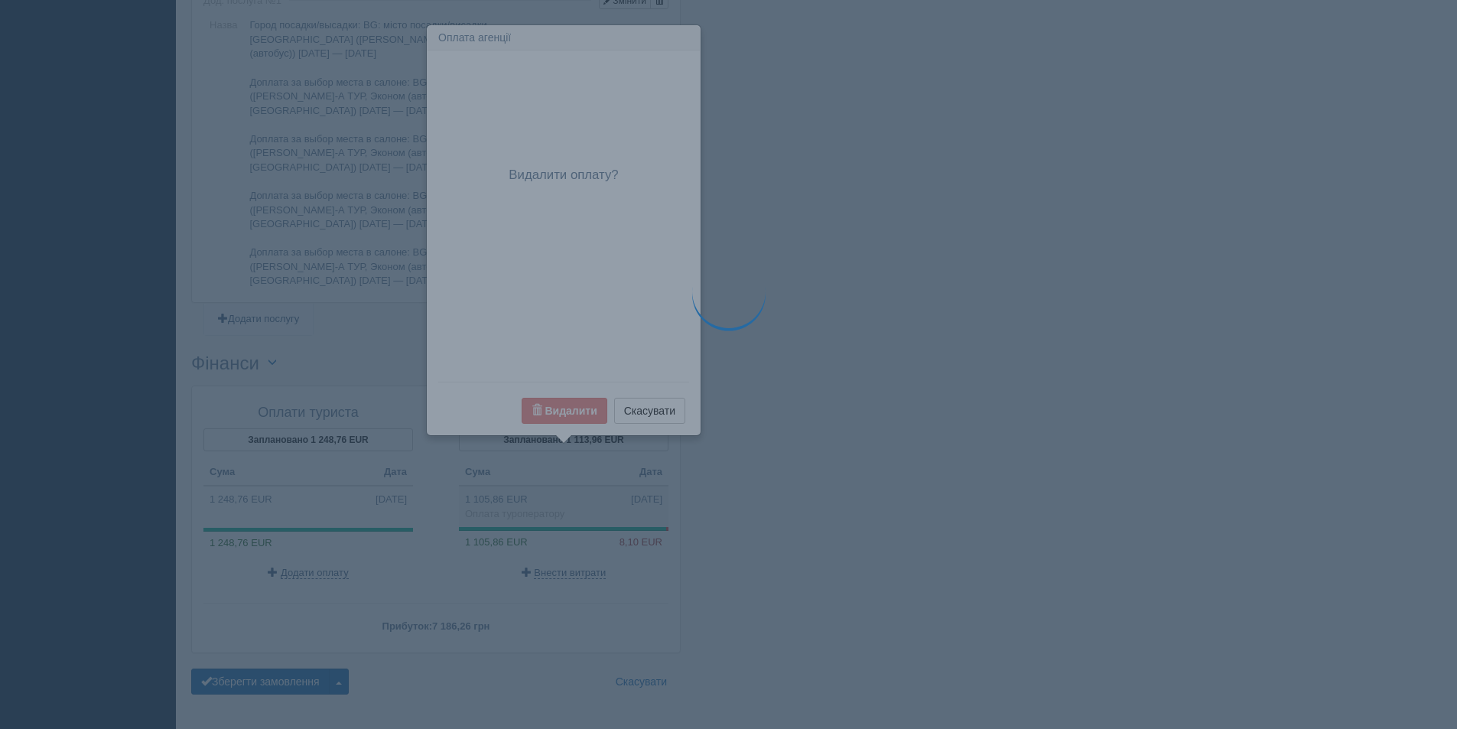
scroll to position [1388, 0]
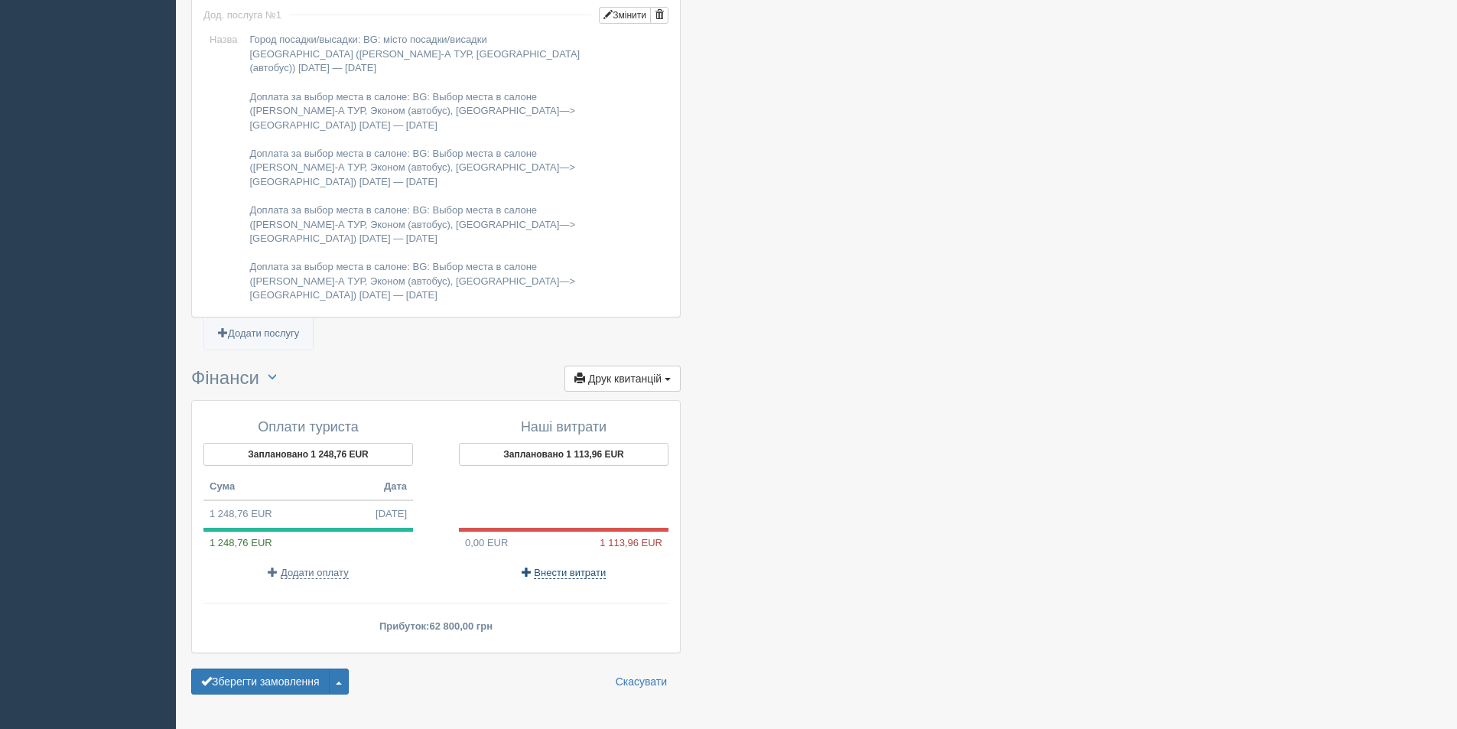
click at [567, 567] on span "Внести витрати" at bounding box center [570, 573] width 72 height 12
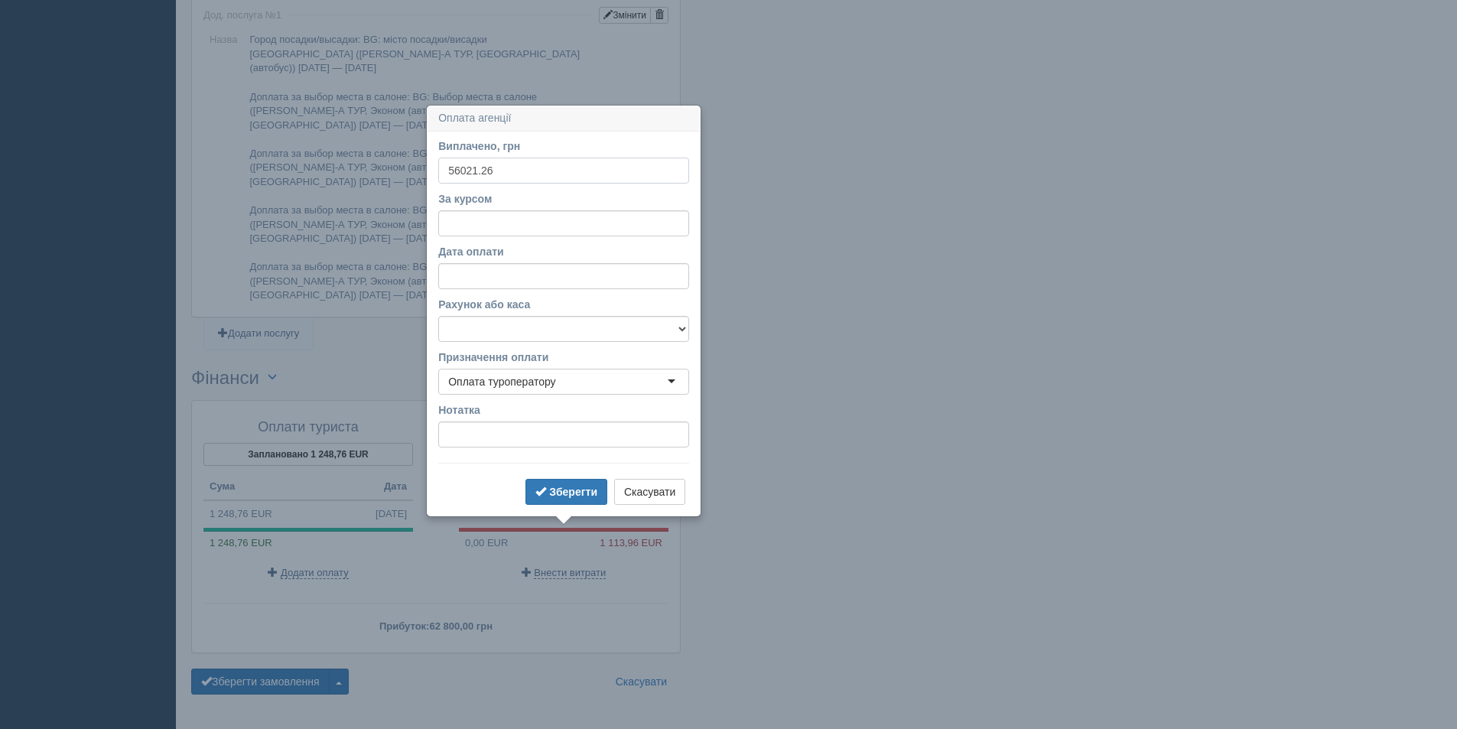
type input "56021.26"
click at [443, 216] on input "За курсом" at bounding box center [563, 223] width 251 height 26
type input "50.29"
click at [583, 491] on b "Зберегти" at bounding box center [573, 492] width 48 height 12
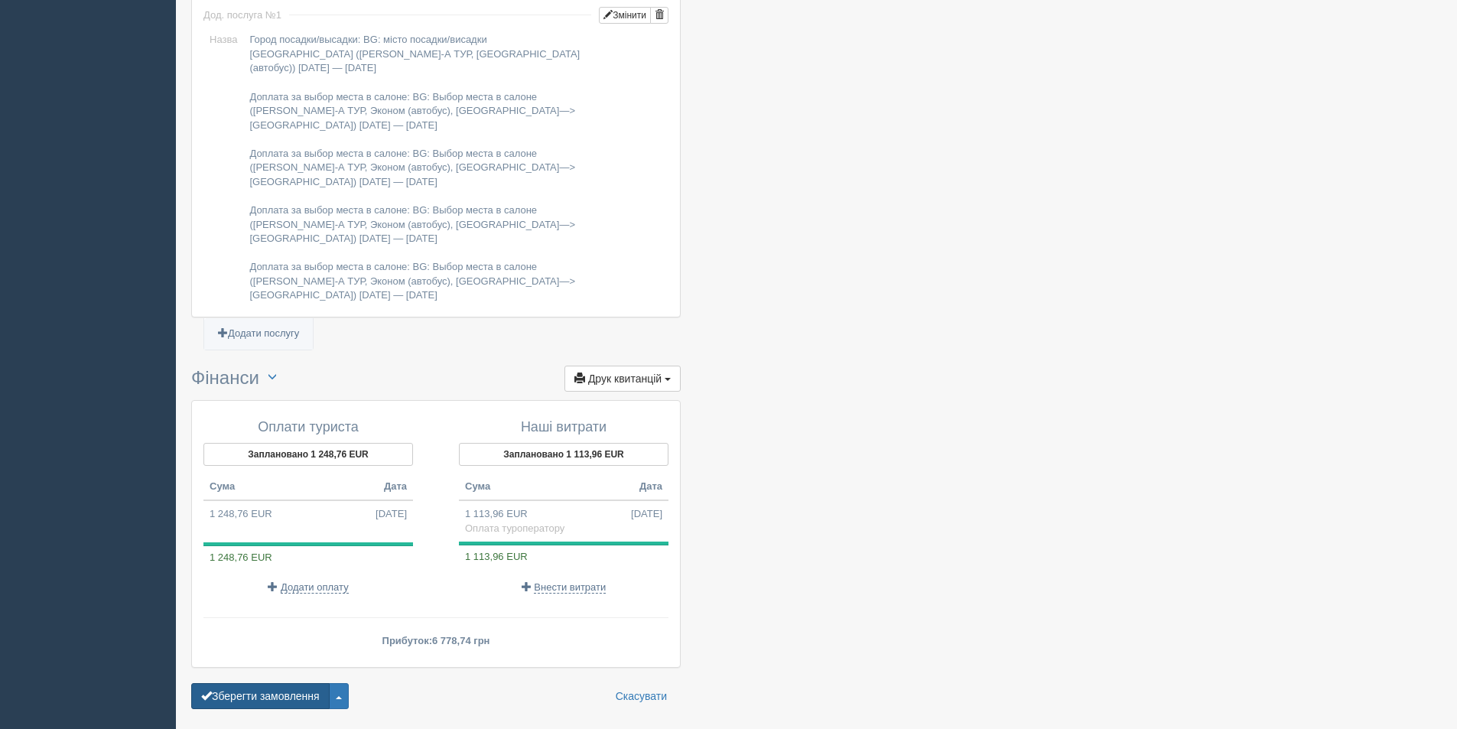
click at [268, 683] on button "Зберегти замовлення" at bounding box center [260, 696] width 138 height 26
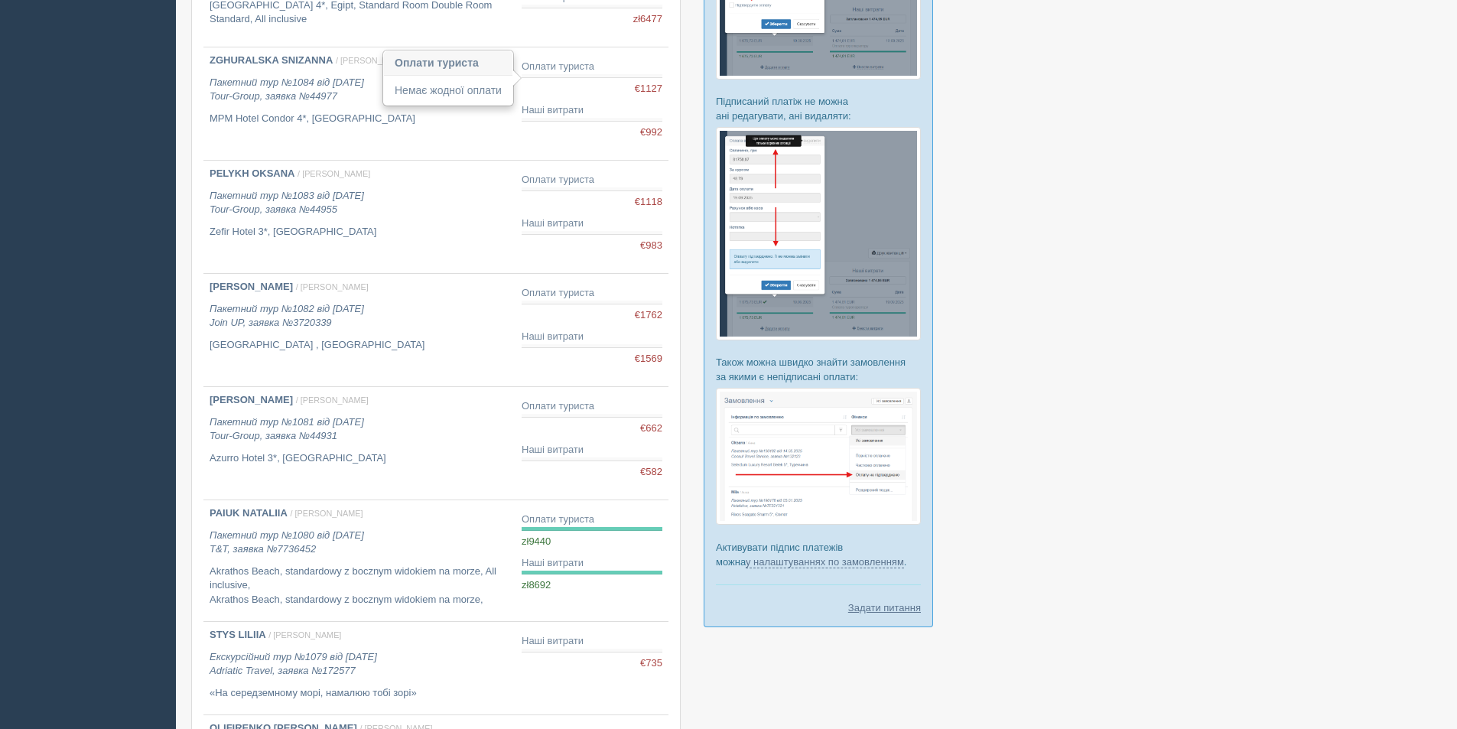
scroll to position [745, 0]
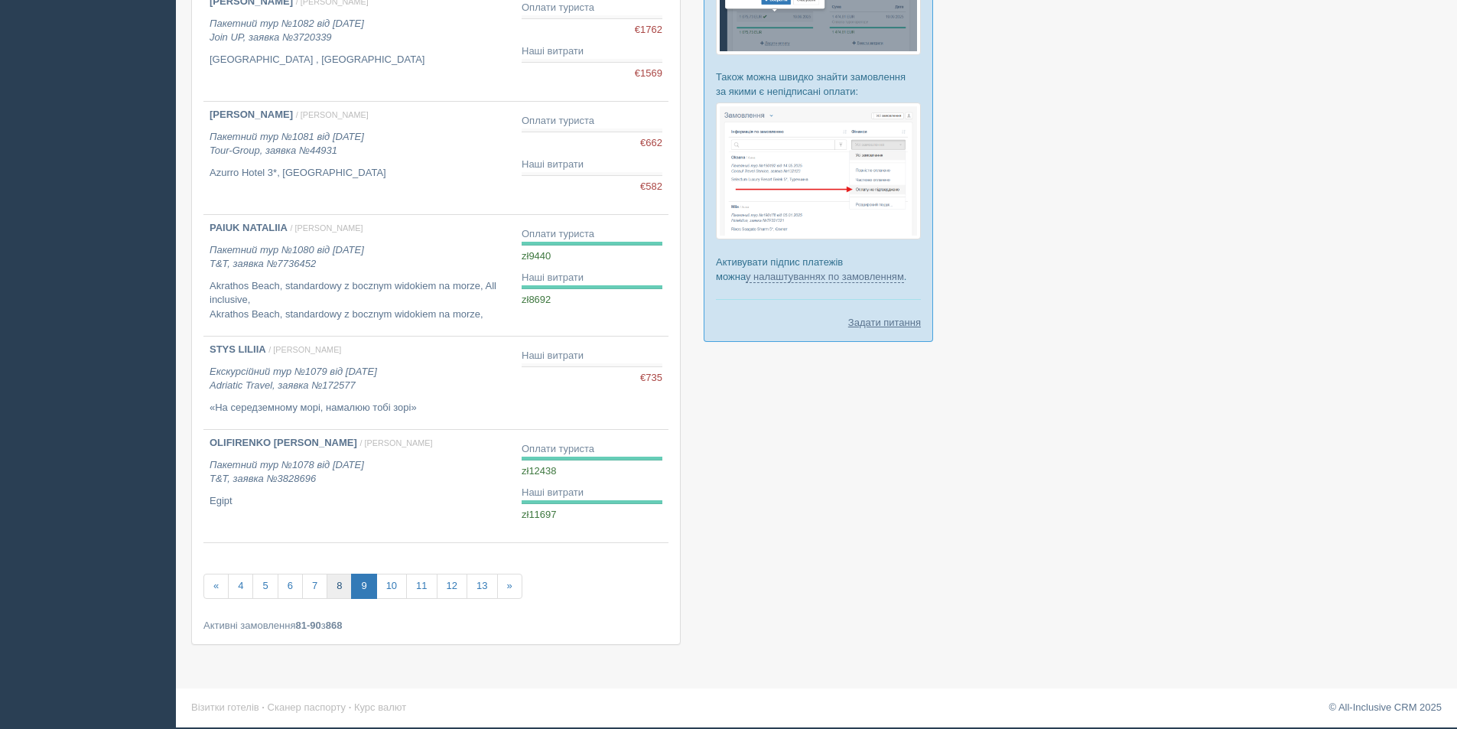
click at [330, 587] on link "8" at bounding box center [339, 586] width 25 height 25
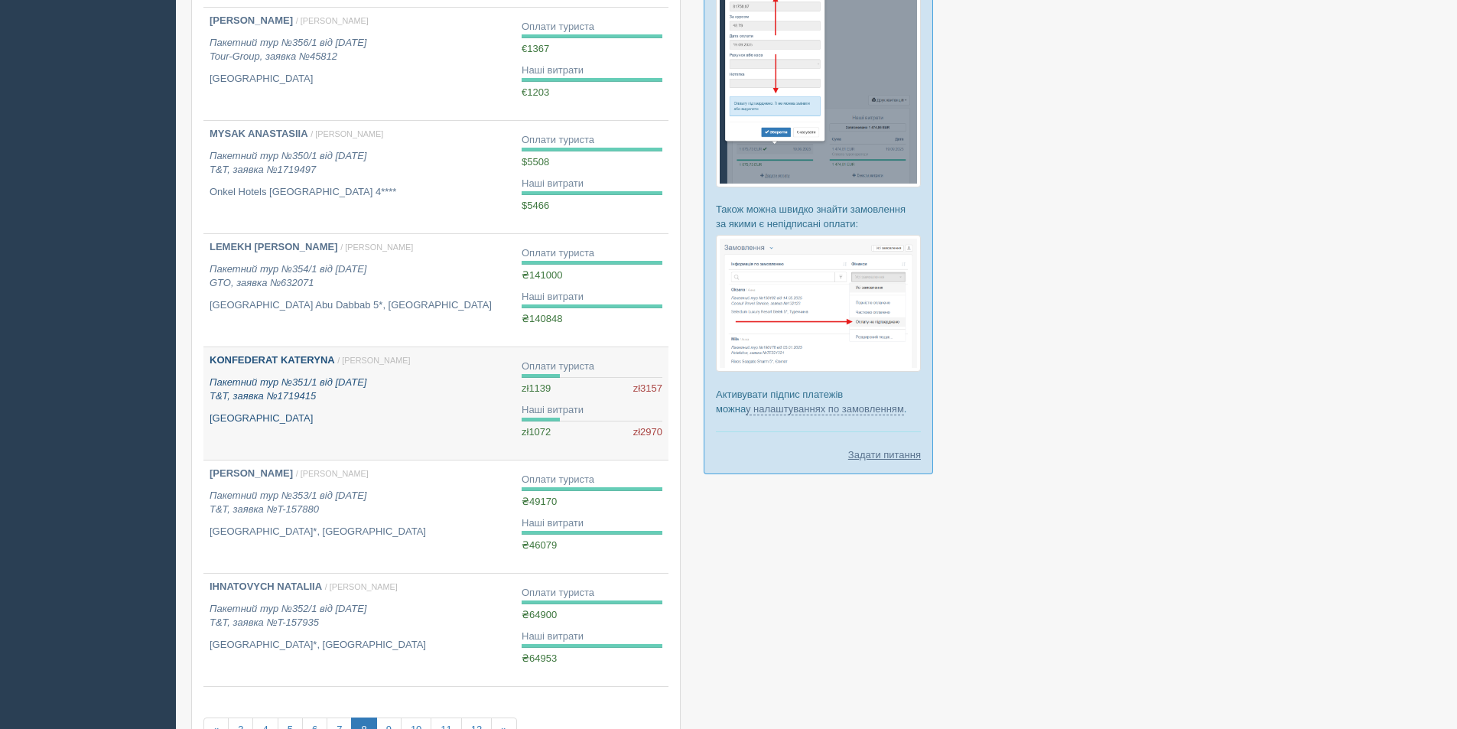
scroll to position [756, 0]
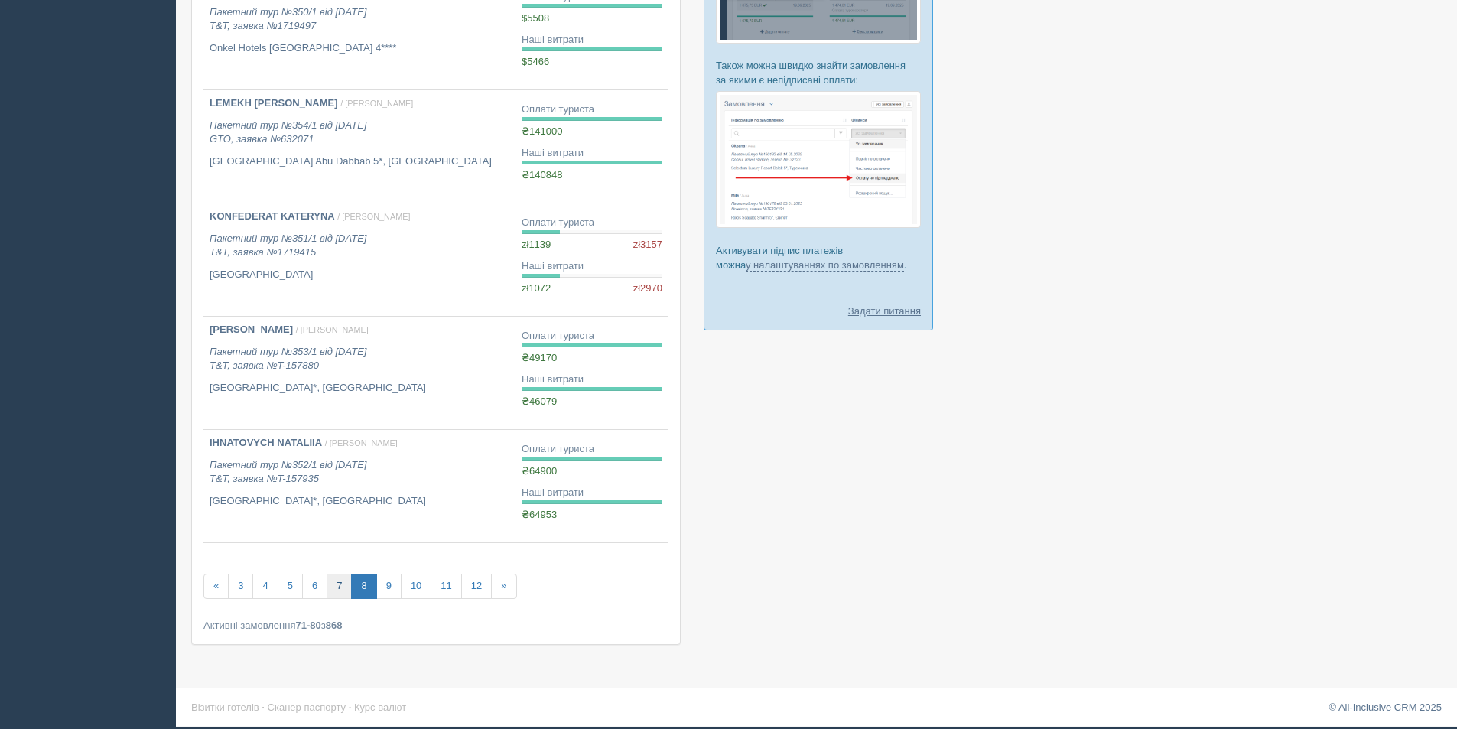
click at [335, 585] on link "7" at bounding box center [339, 586] width 25 height 25
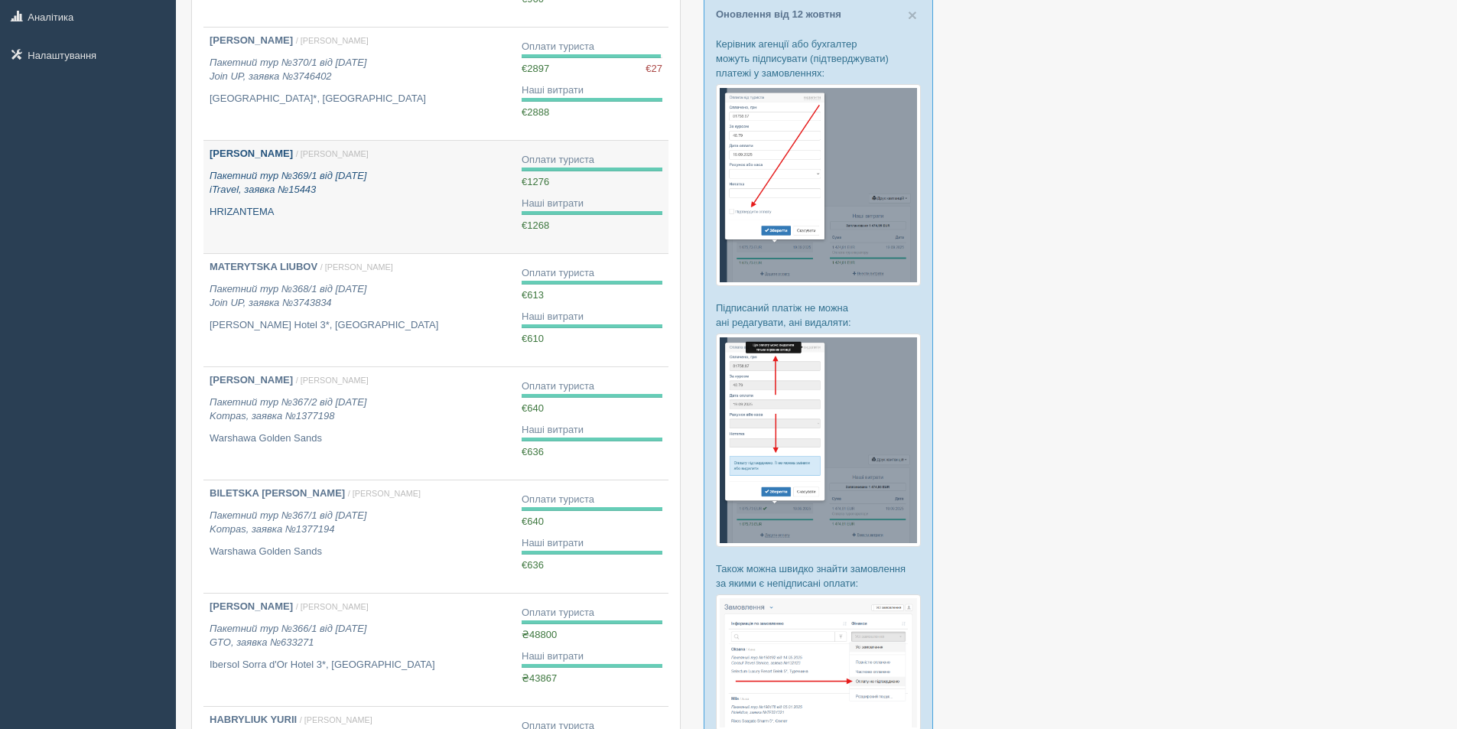
scroll to position [612, 0]
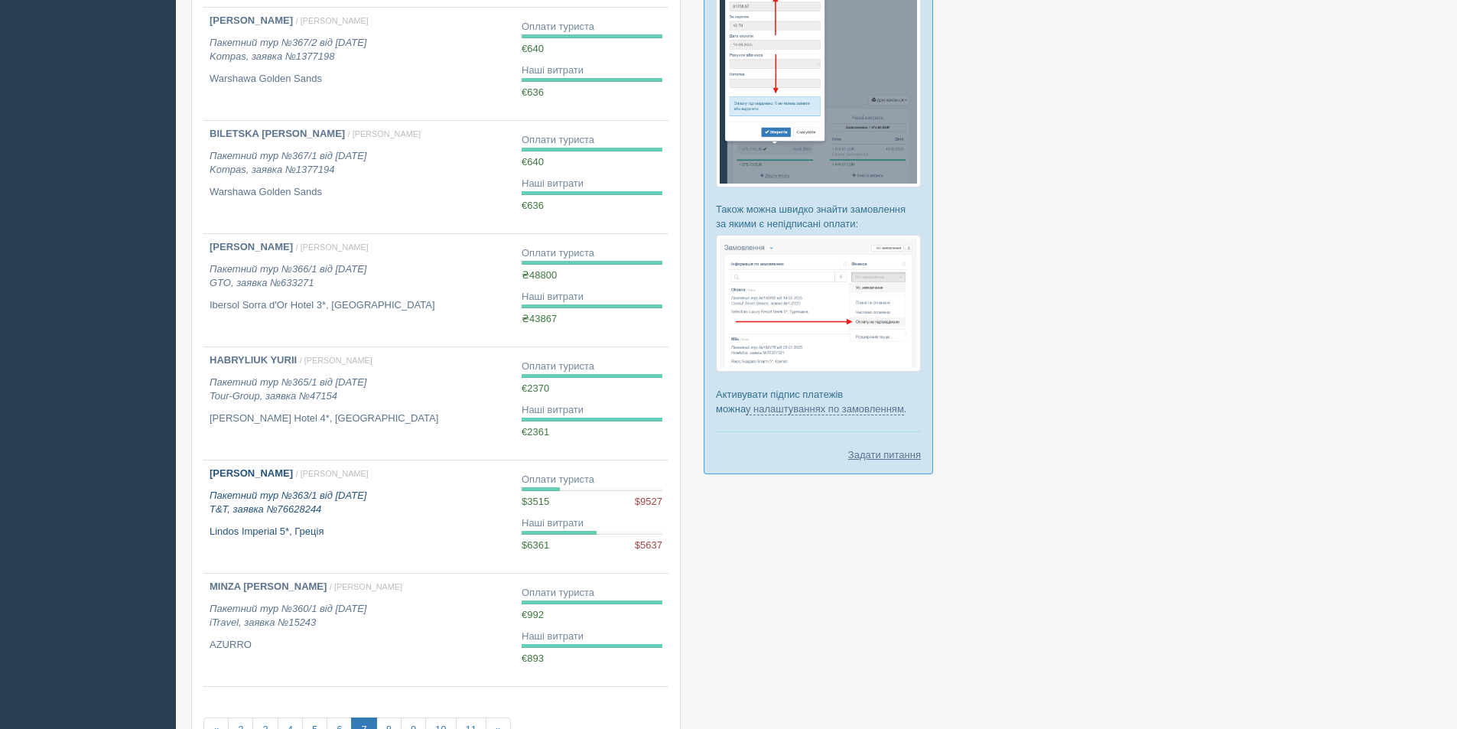
click at [344, 493] on icon "Пакетний тур №363/1 від [DATE] T&T, заявка №76628244" at bounding box center [288, 502] width 157 height 26
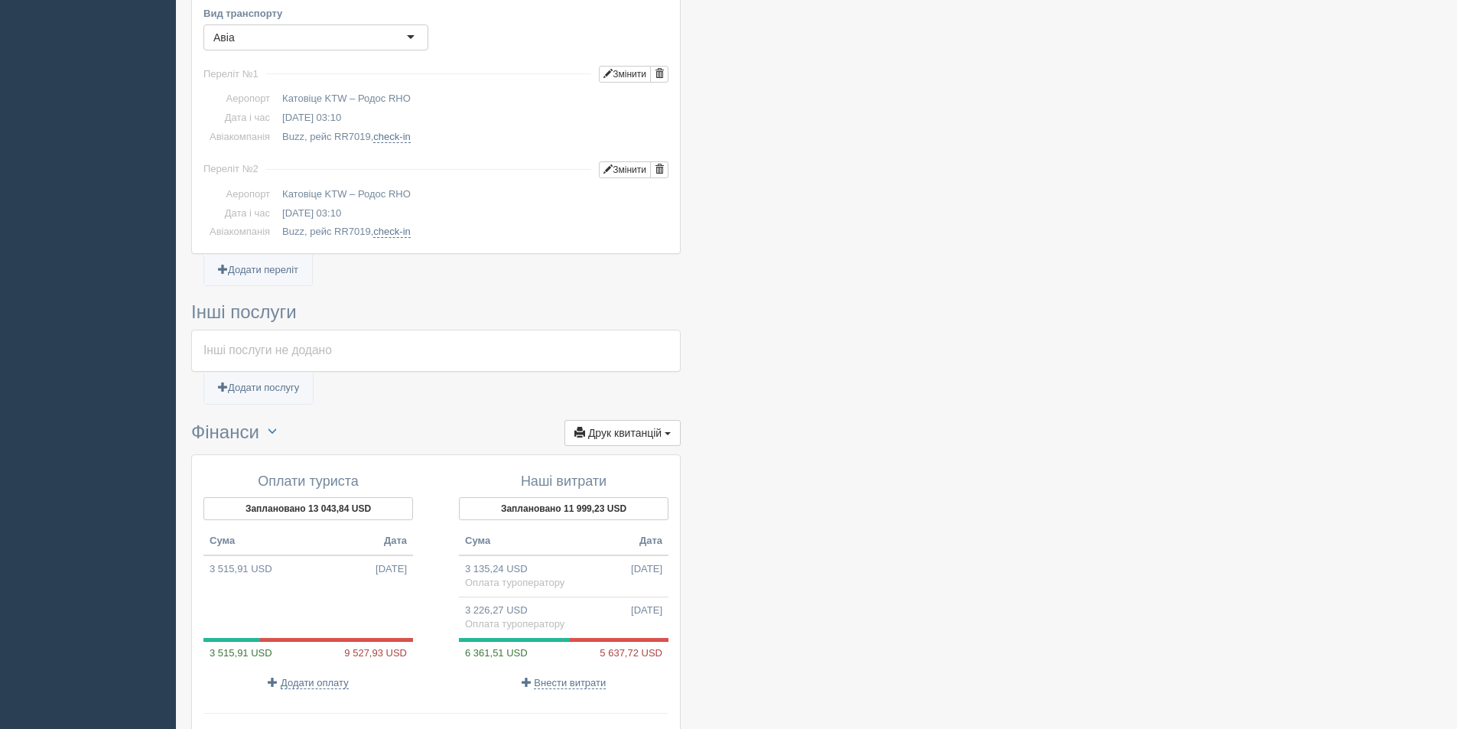
scroll to position [1263, 0]
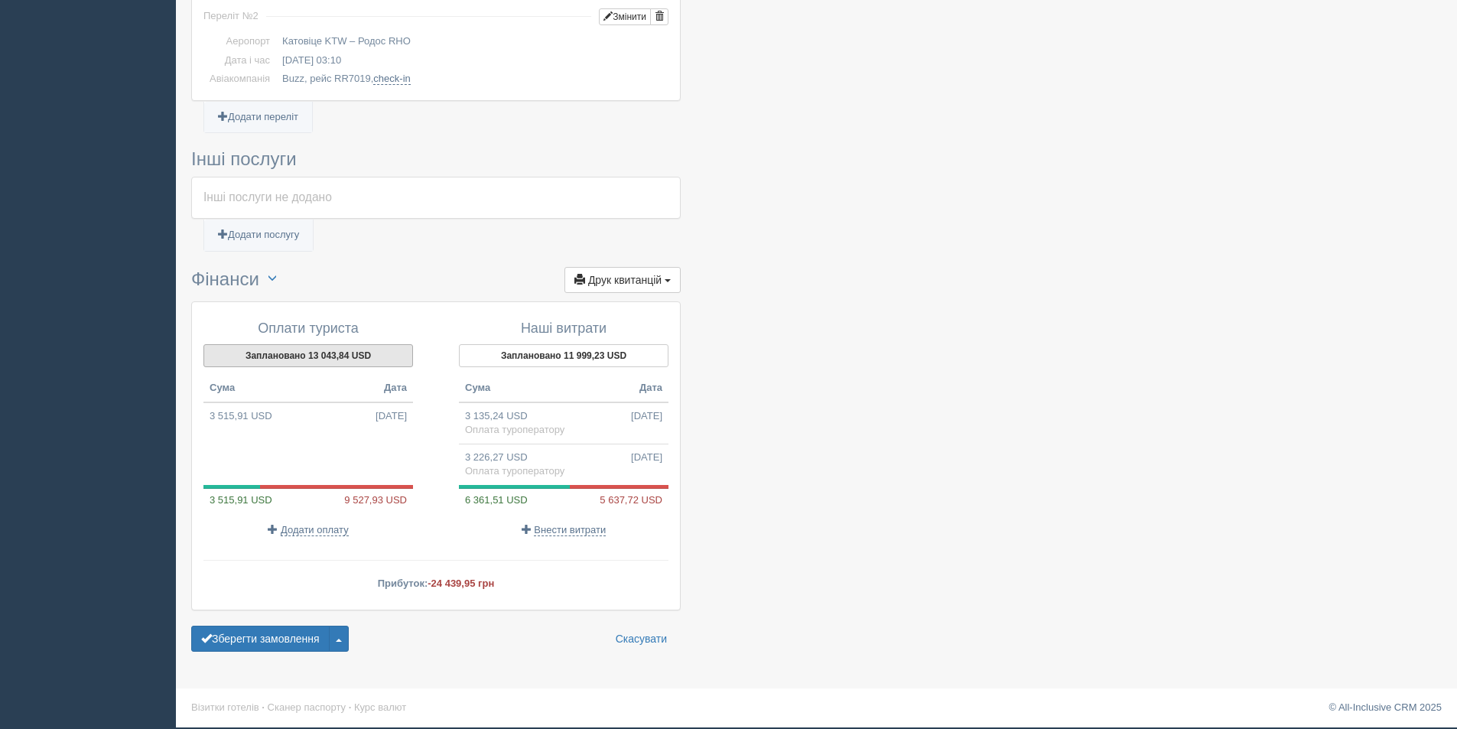
click at [358, 353] on button "Заплановано 13 043,84 USD" at bounding box center [308, 355] width 210 height 23
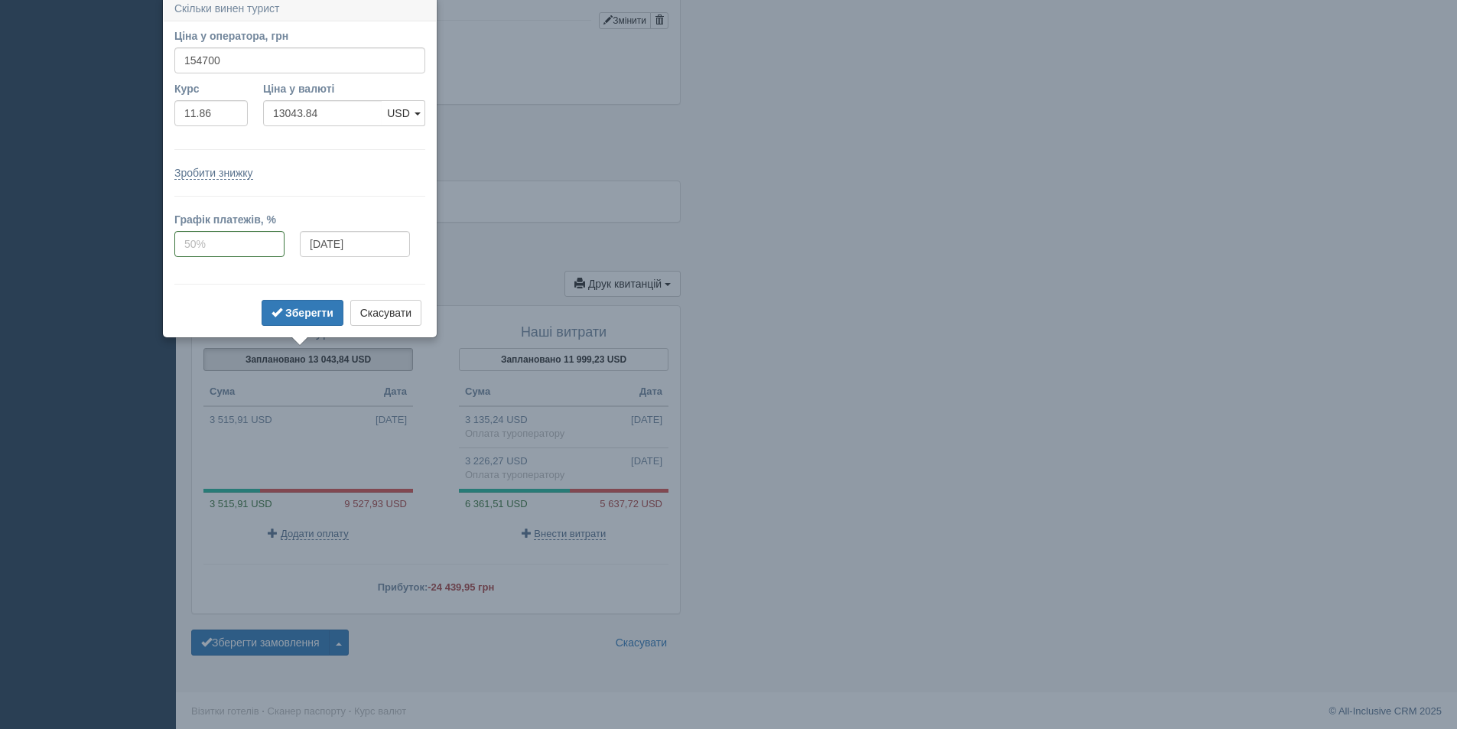
scroll to position [1255, 0]
click at [278, 314] on span "submit" at bounding box center [276, 316] width 11 height 11
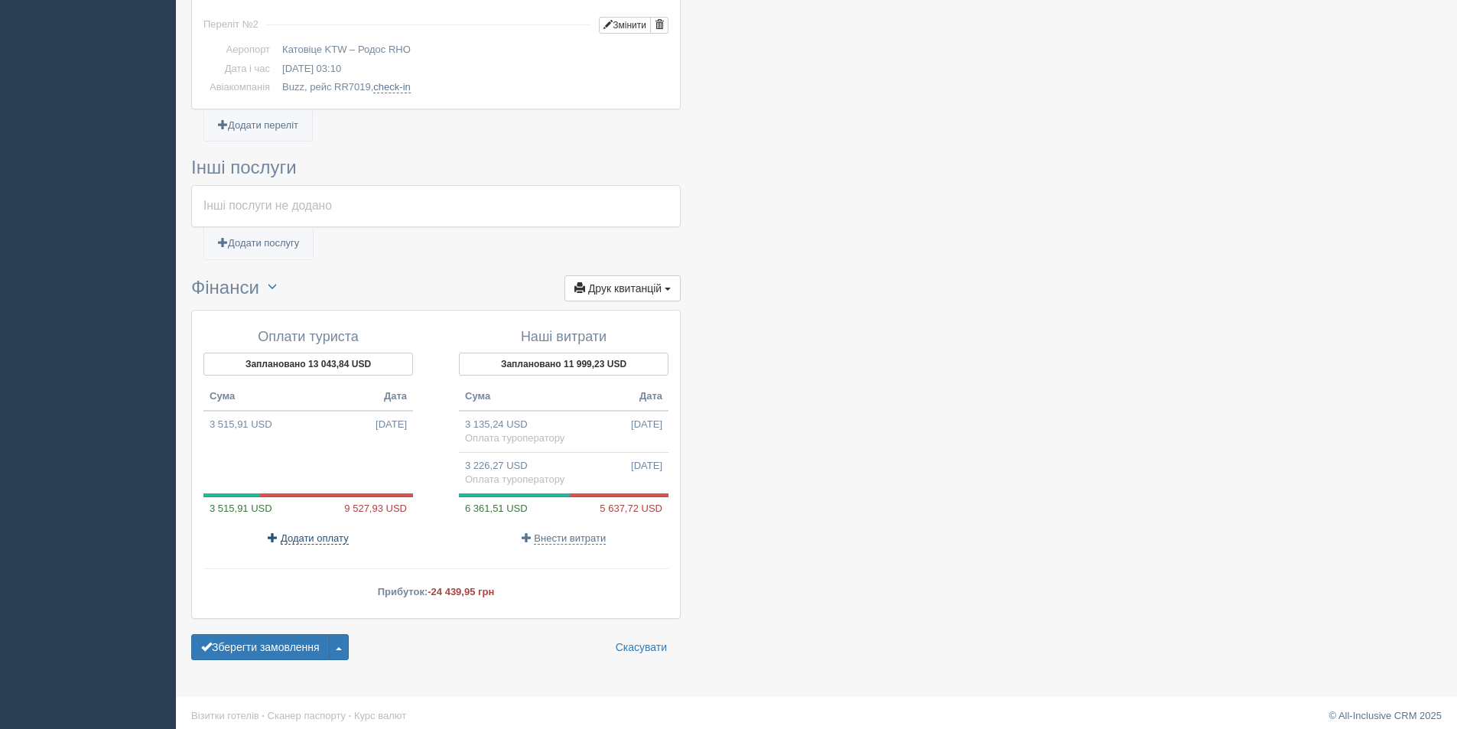
click at [336, 533] on span "Додати оплату" at bounding box center [315, 538] width 68 height 12
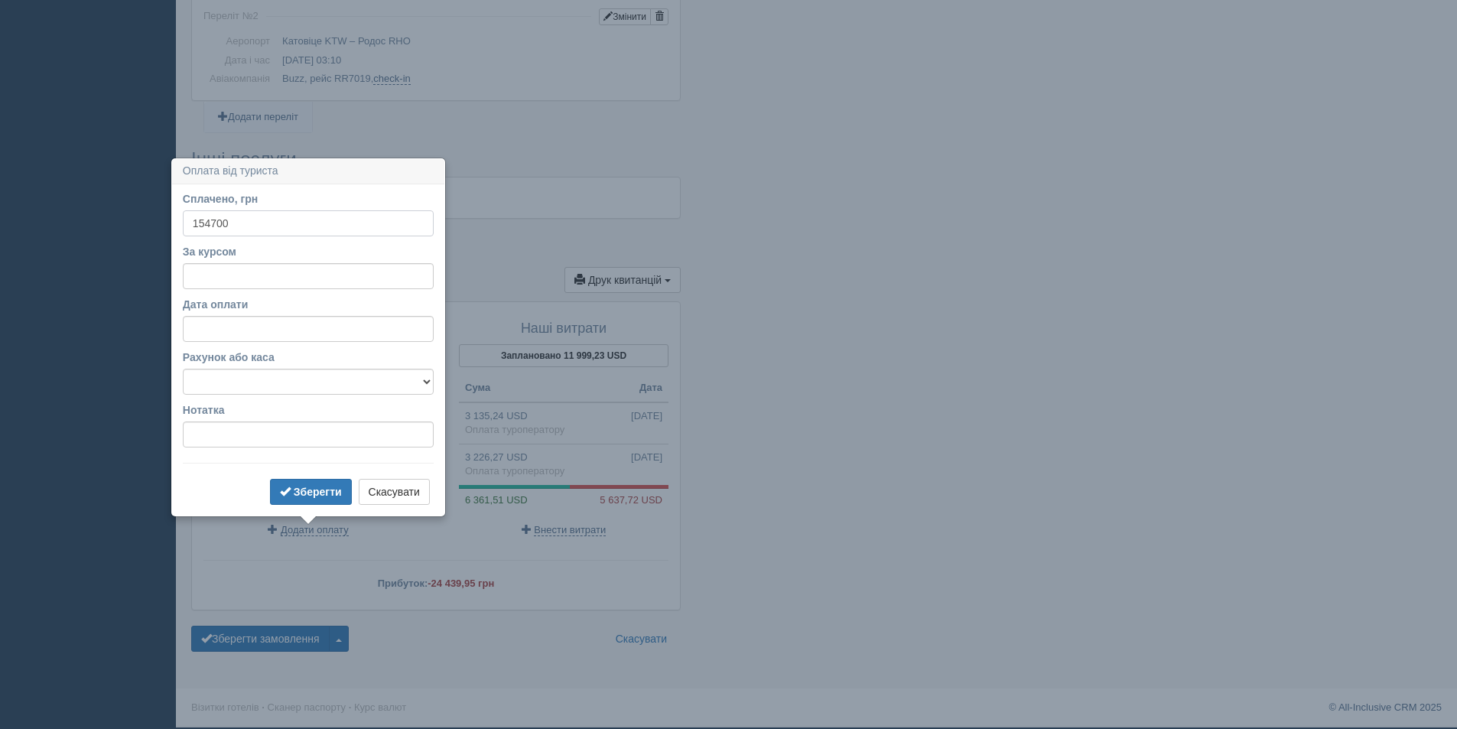
type input "154700"
click at [277, 280] on input "За курсом" at bounding box center [308, 276] width 251 height 26
type input "11.84"
click at [309, 488] on b "Зберегти" at bounding box center [318, 492] width 48 height 12
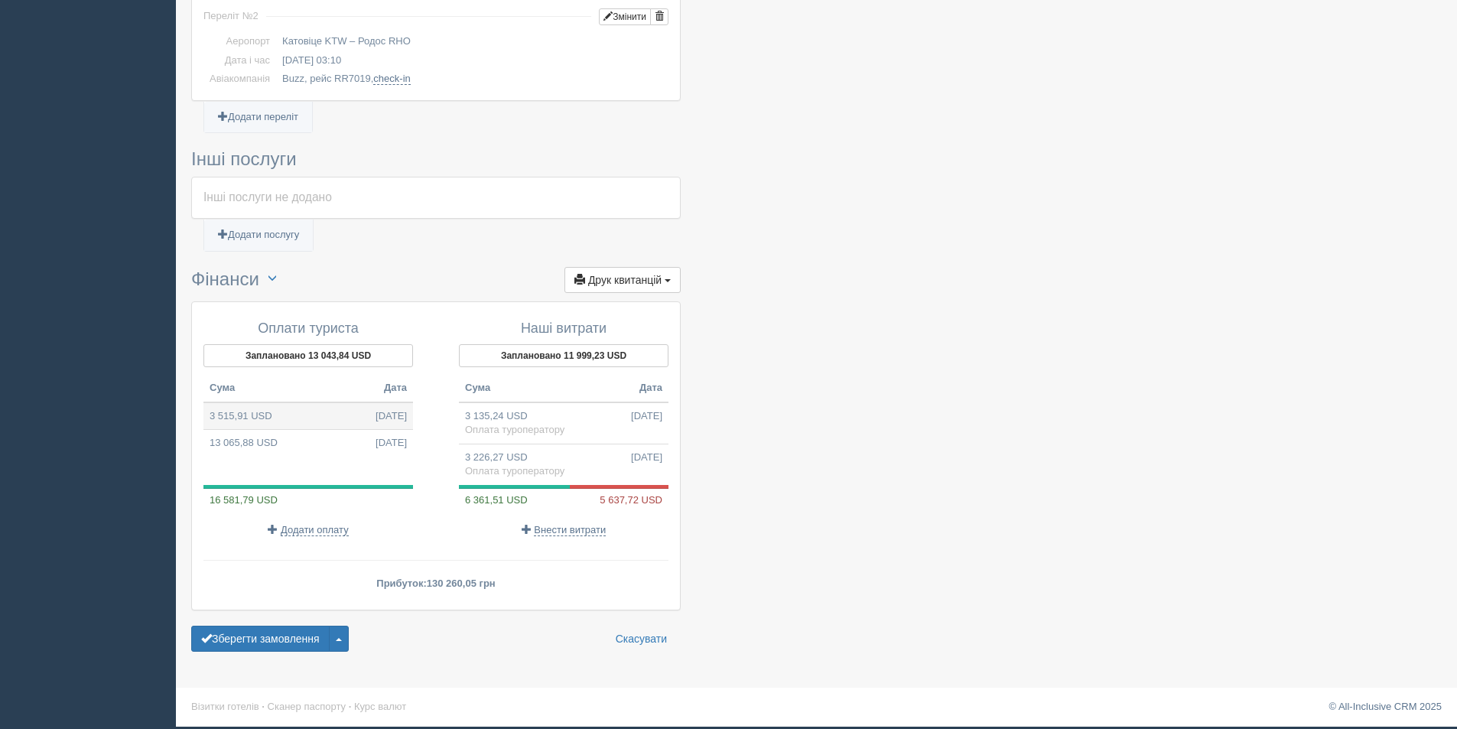
drag, startPoint x: 325, startPoint y: 418, endPoint x: 265, endPoint y: 411, distance: 60.0
click at [265, 411] on td "3 515,91 USD 09.10.2025" at bounding box center [308, 416] width 210 height 28
type input "154700.00"
type input "44.00"
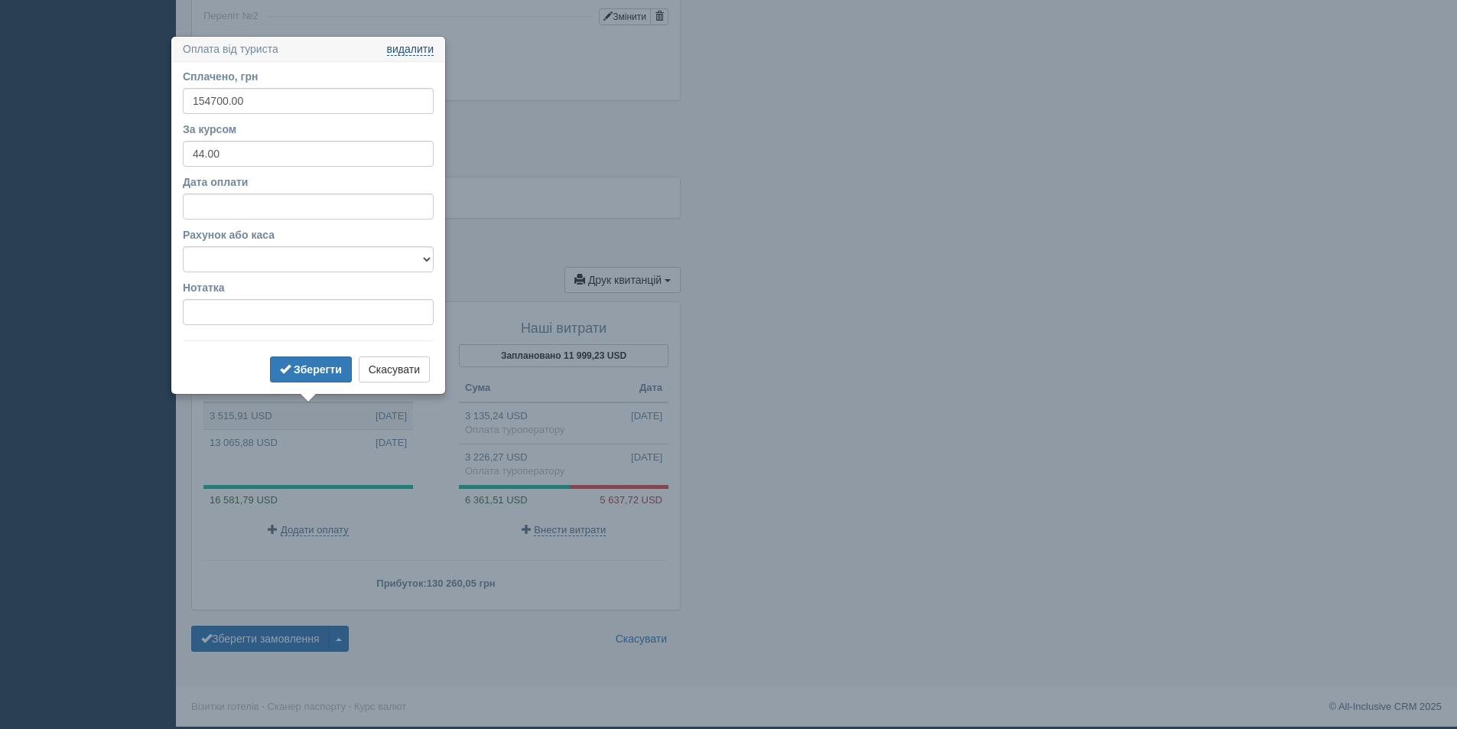
click at [422, 54] on link "видалити" at bounding box center [410, 50] width 47 height 12
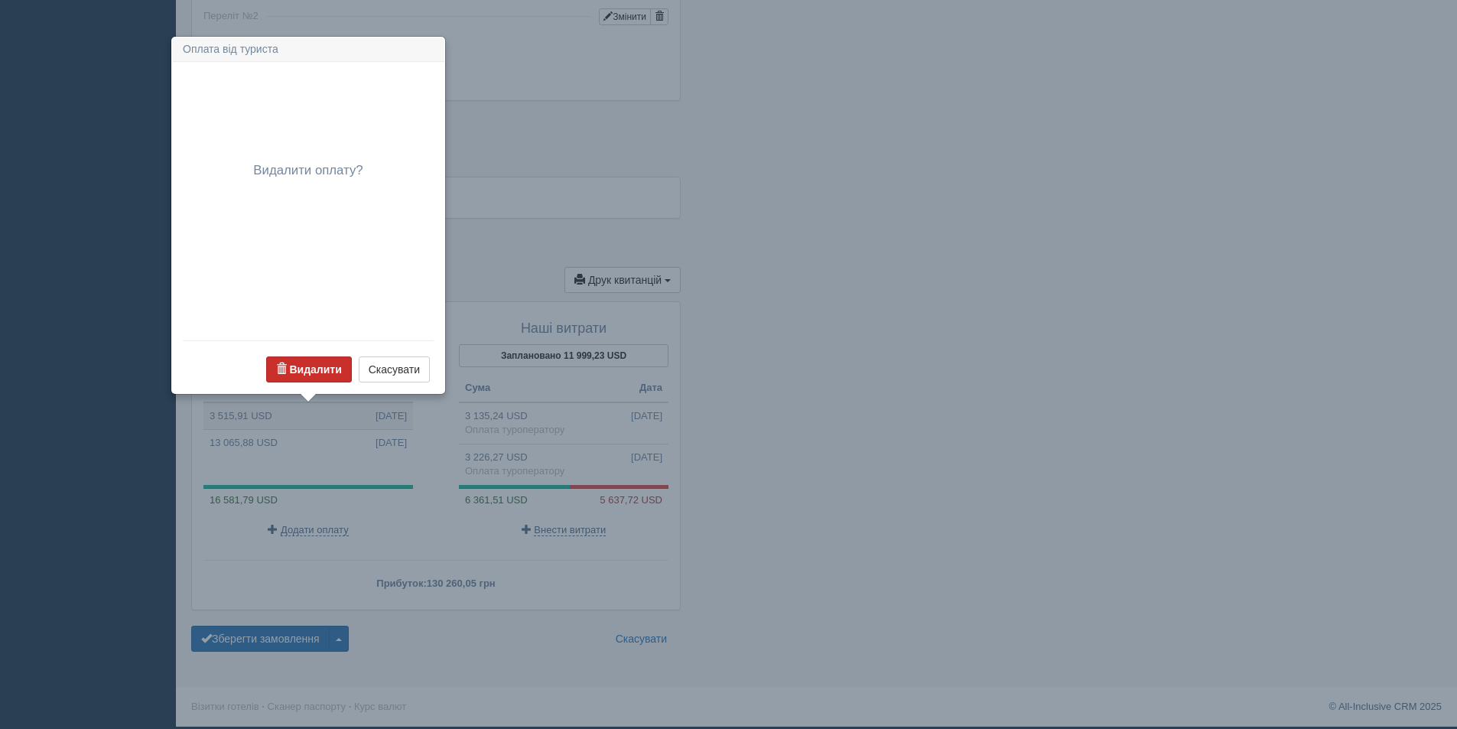
click at [304, 372] on b "Видалити" at bounding box center [315, 369] width 52 height 12
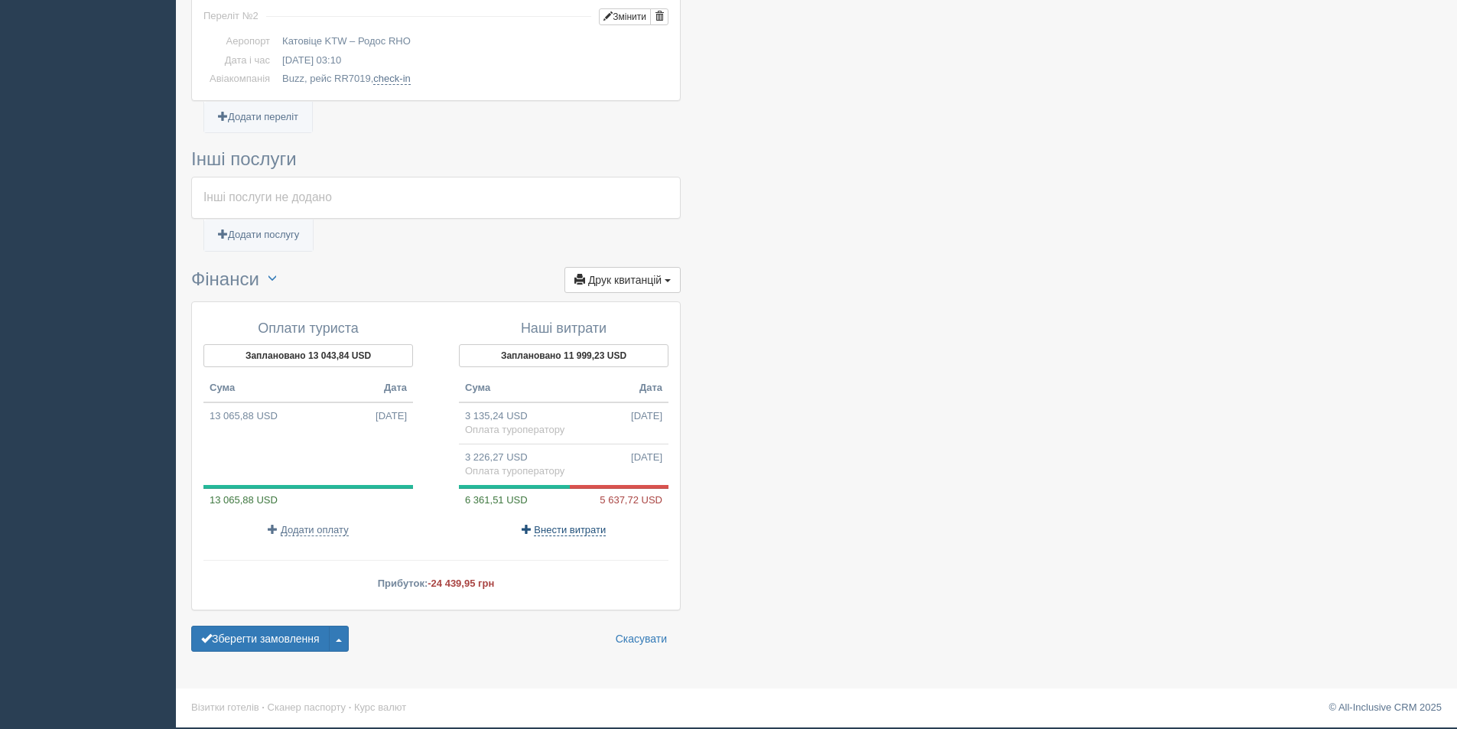
click at [567, 532] on span "Внести витрати" at bounding box center [570, 530] width 72 height 12
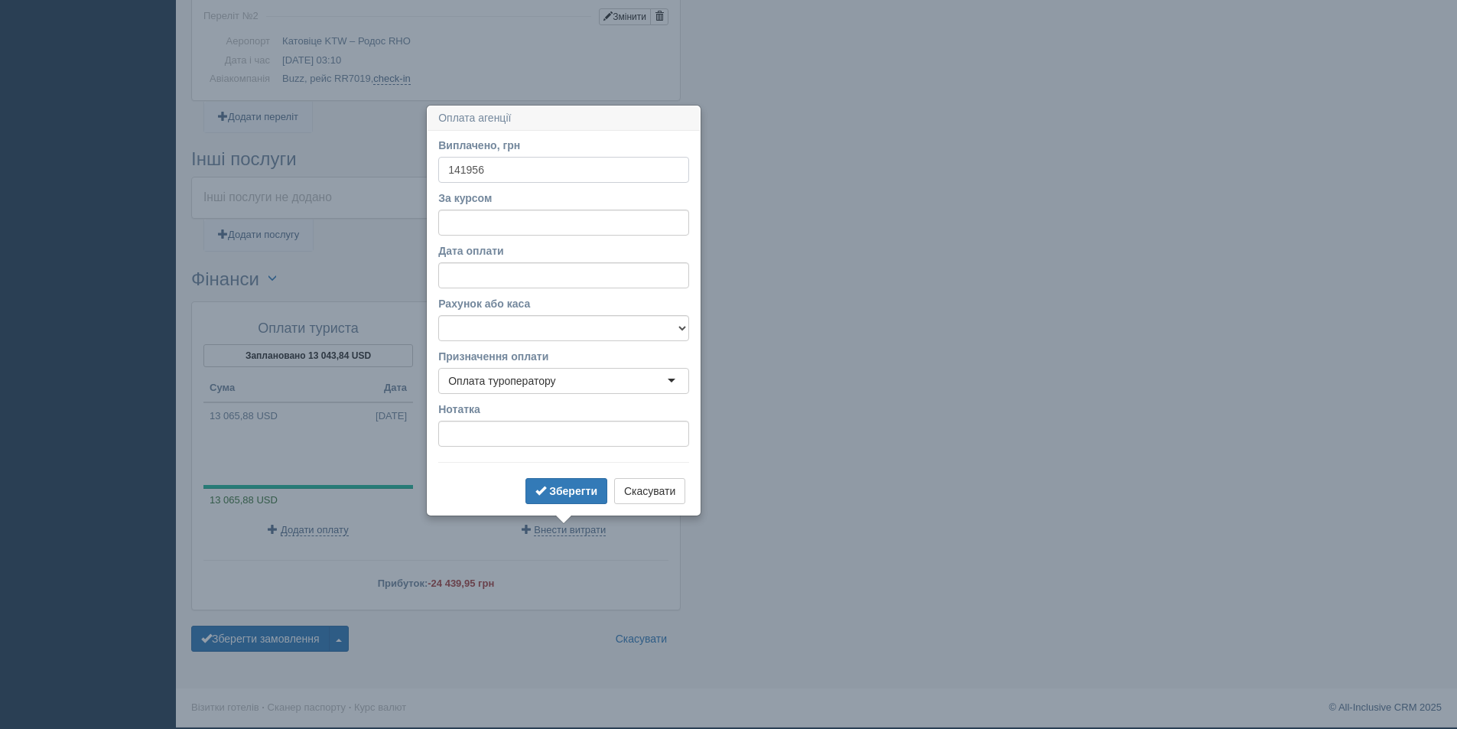
type input "141956"
click at [471, 226] on input "За курсом" at bounding box center [563, 223] width 251 height 26
type input "11.86"
click at [548, 486] on button "Зберегти" at bounding box center [566, 491] width 82 height 26
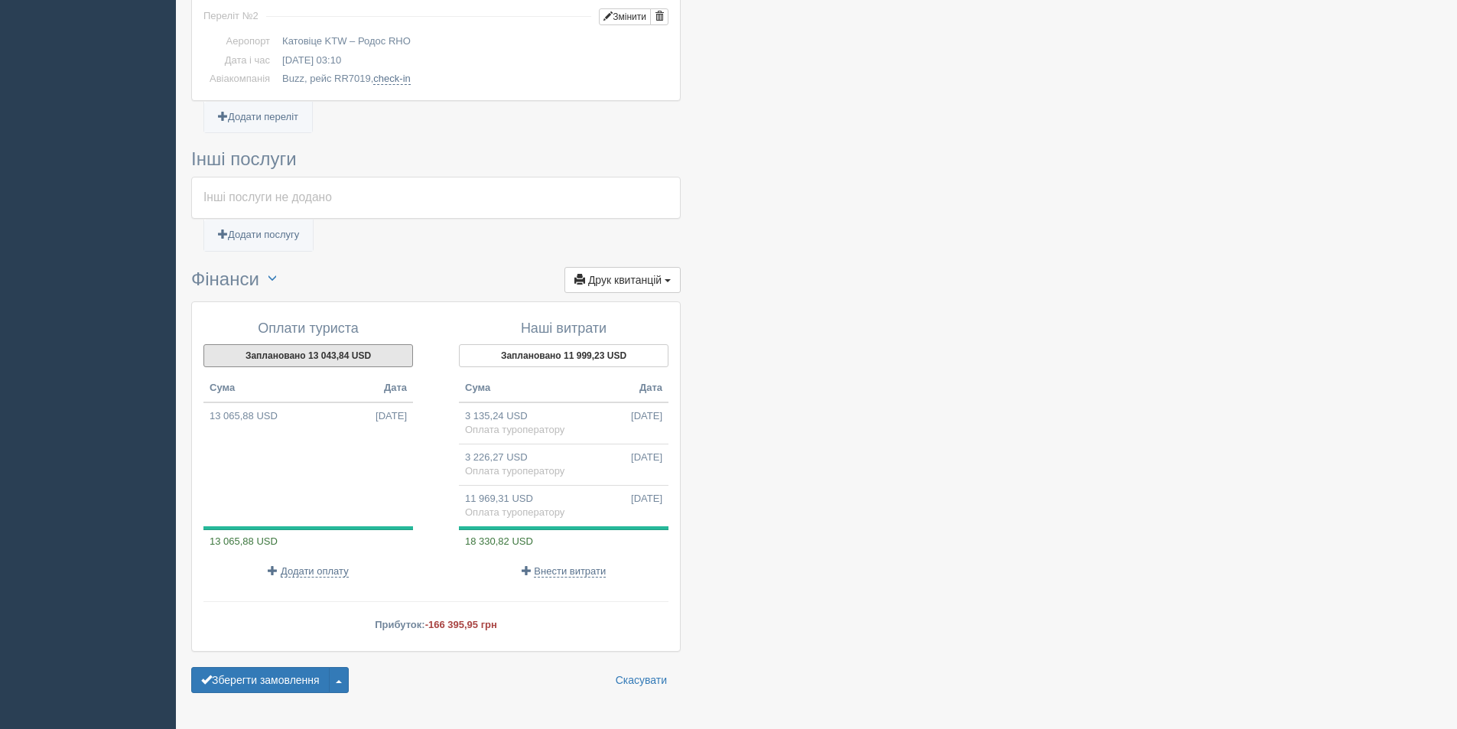
click at [275, 356] on button "Заплановано 13 043,84 USD" at bounding box center [308, 355] width 210 height 23
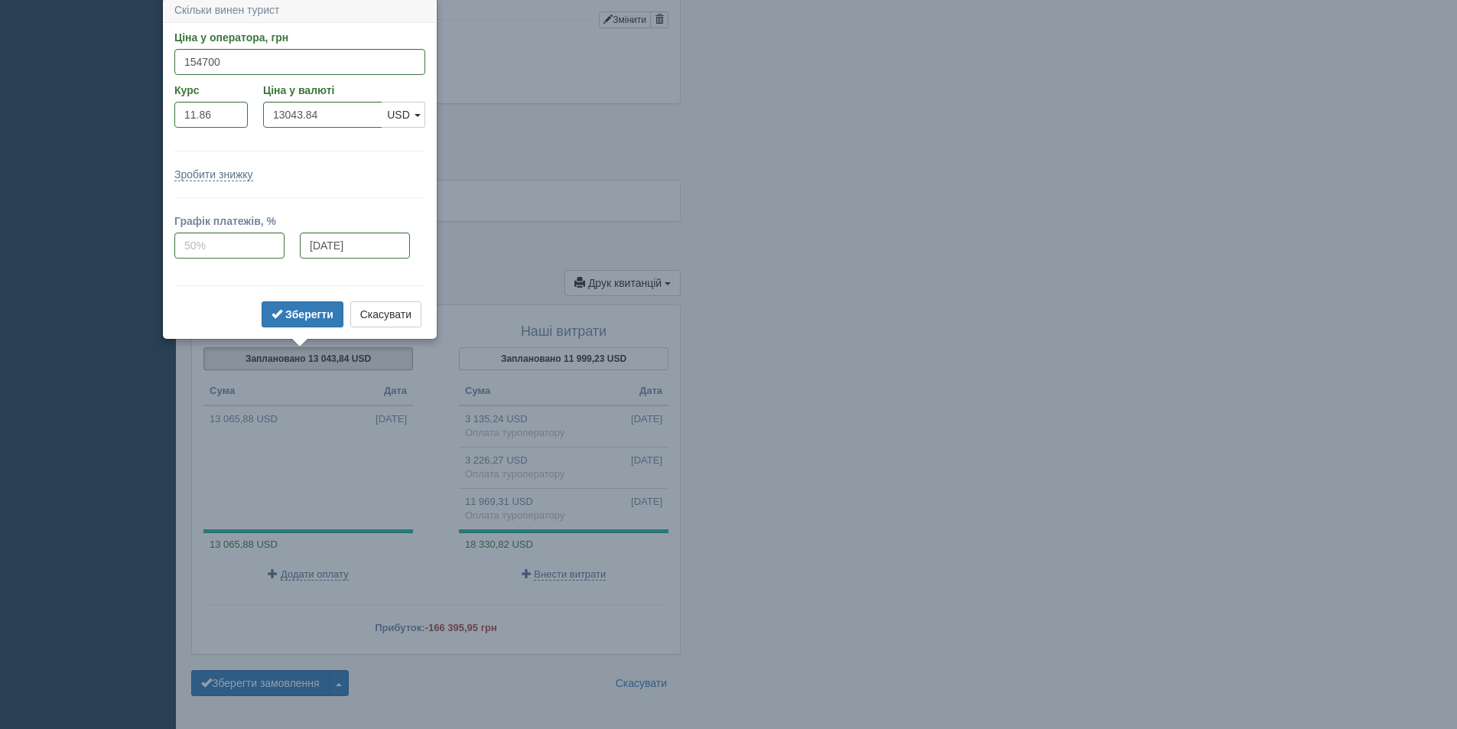
scroll to position [1257, 0]
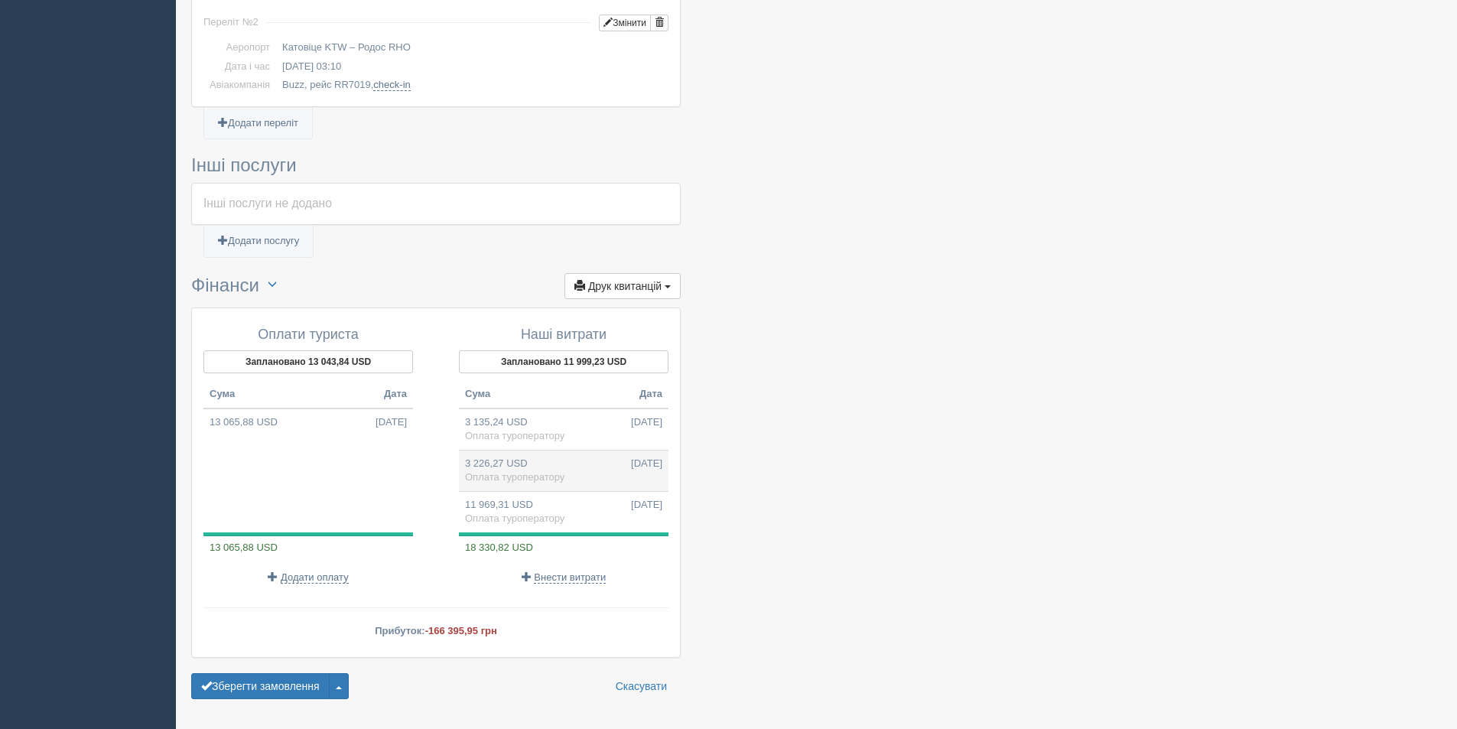
drag, startPoint x: 562, startPoint y: 466, endPoint x: 528, endPoint y: 470, distance: 34.6
click at [528, 470] on td "3 226,27 USD 09.10.2025 Оплата туроператору" at bounding box center [564, 470] width 210 height 41
type input "141956.00"
type input "44.00"
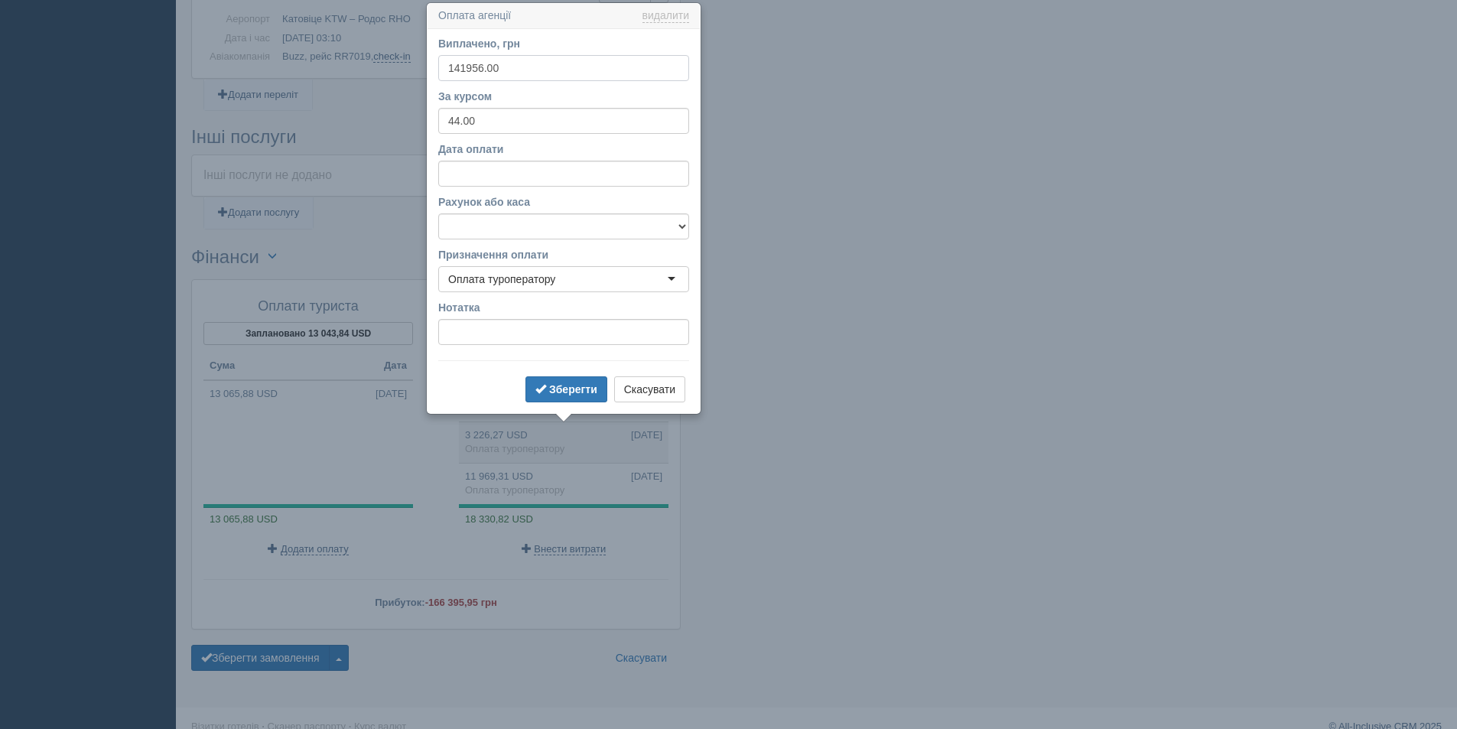
scroll to position [1288, 0]
click at [668, 18] on link "видалити" at bounding box center [665, 14] width 47 height 12
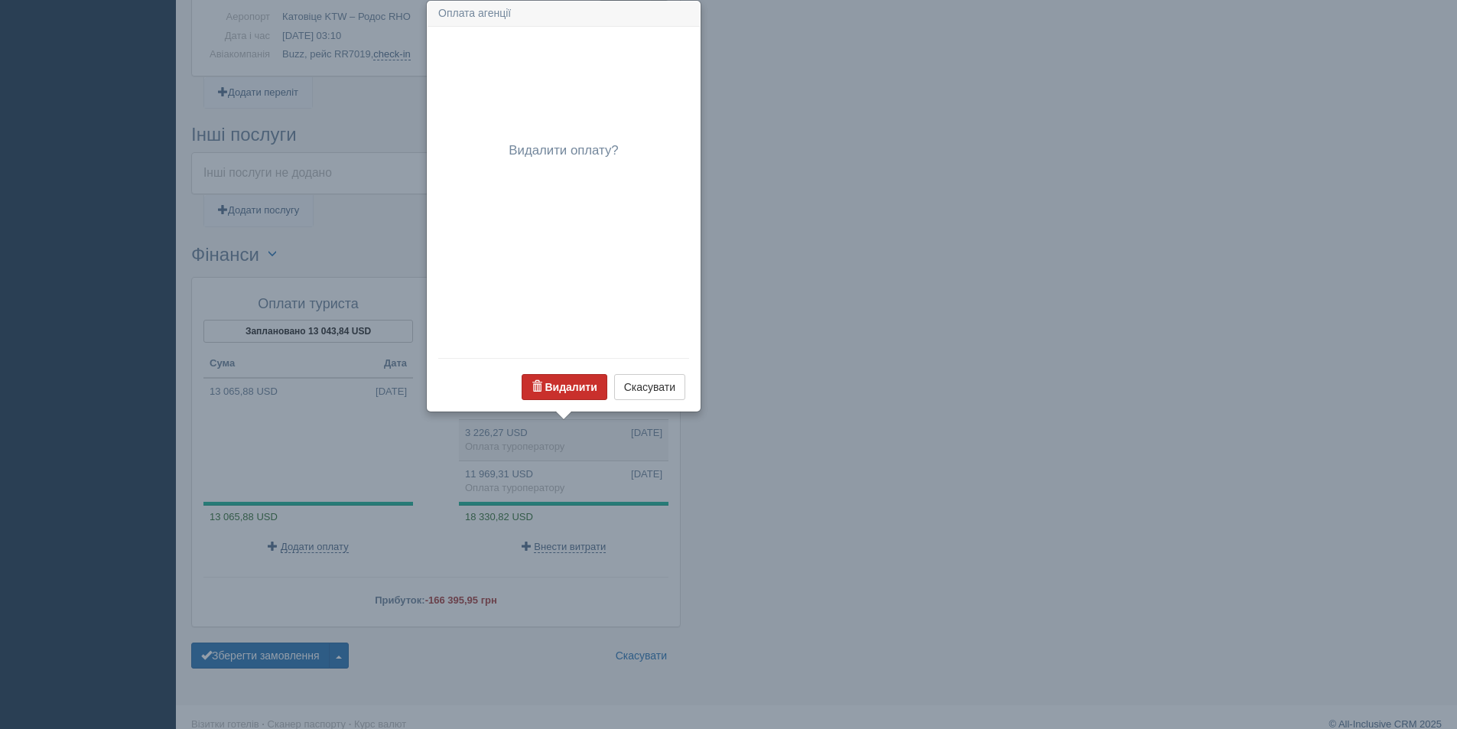
click at [559, 386] on b "Видалити" at bounding box center [571, 387] width 52 height 12
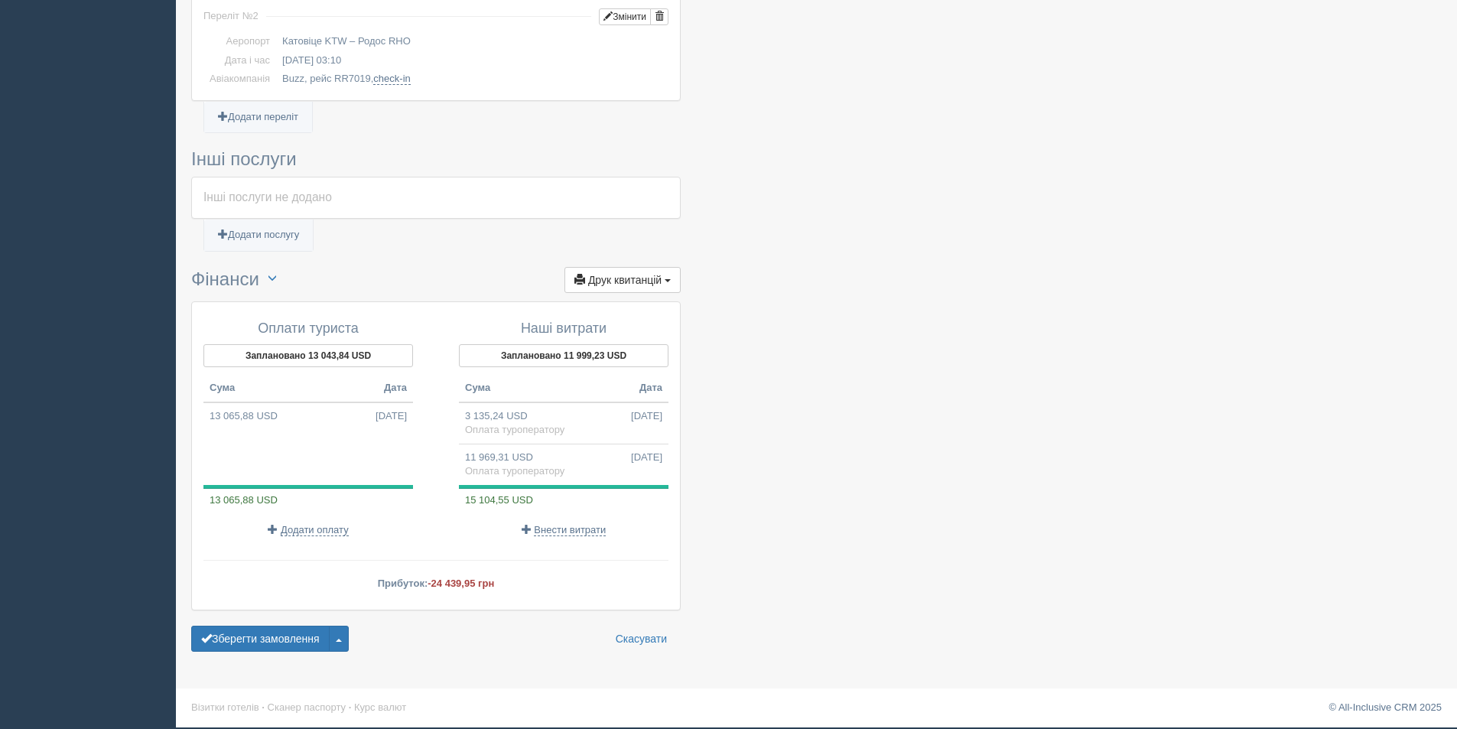
scroll to position [1263, 0]
click at [554, 415] on td "3 135,24 USD 07.07.2025 Оплата туроператору" at bounding box center [564, 423] width 210 height 42
type input "37183.95"
type input "11.86"
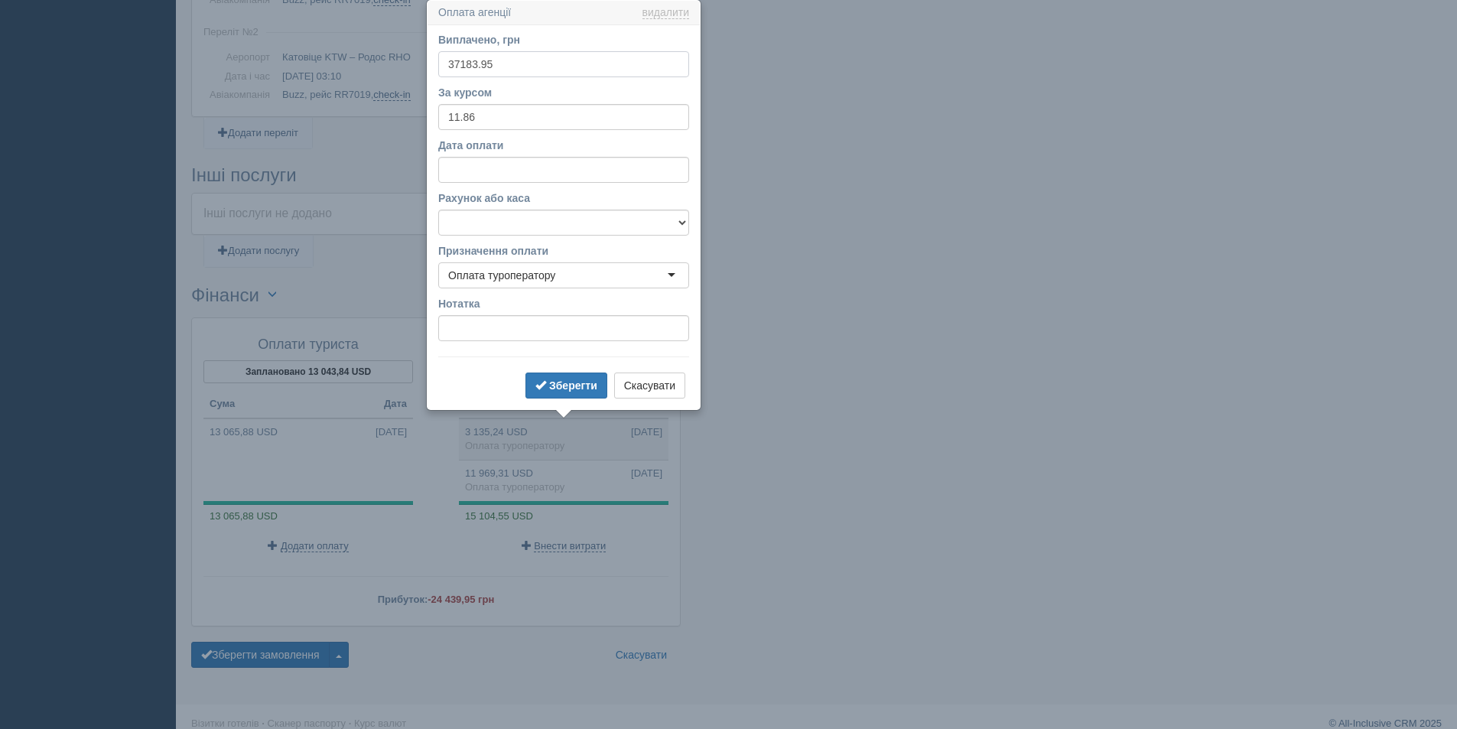
scroll to position [1247, 0]
click at [665, 16] on link "видалити" at bounding box center [665, 14] width 47 height 12
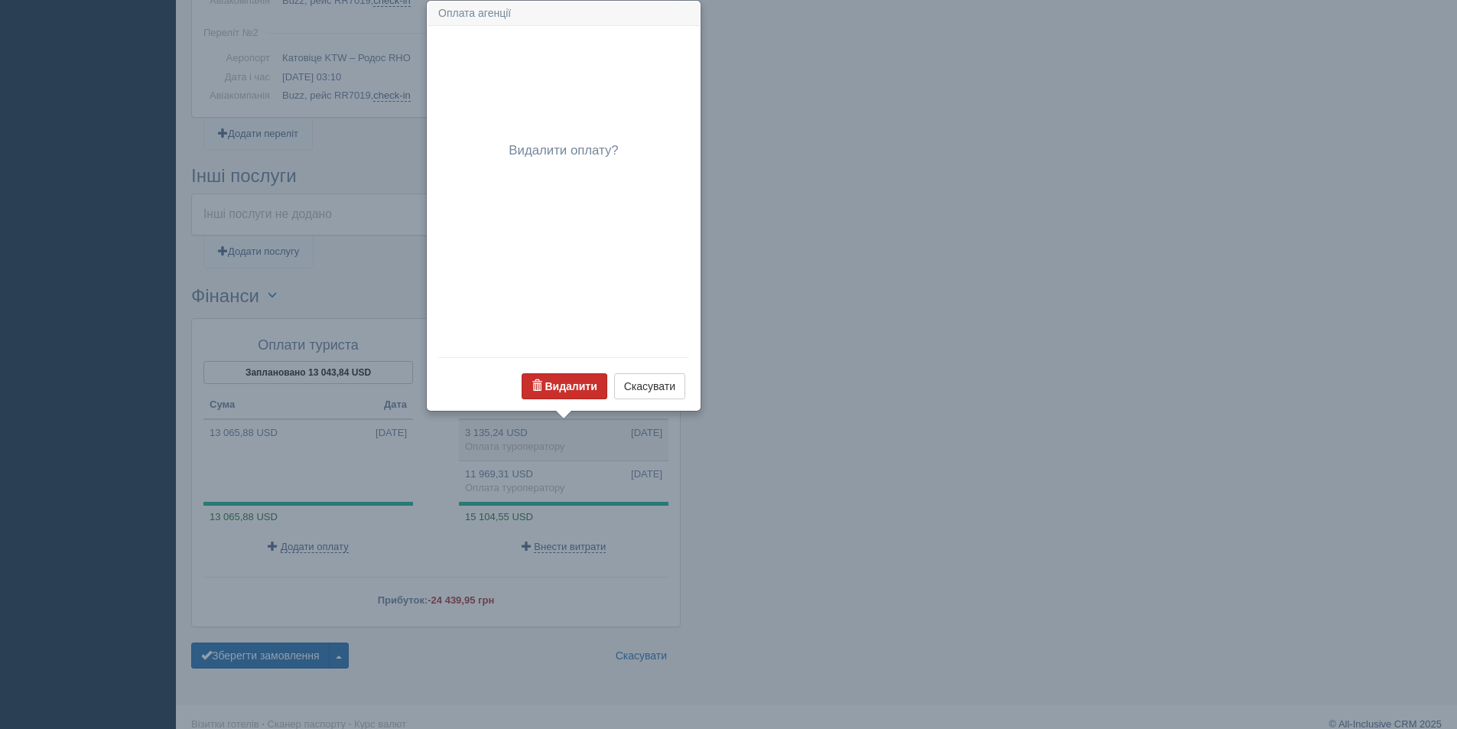
click at [585, 375] on button "Видалити" at bounding box center [565, 386] width 86 height 26
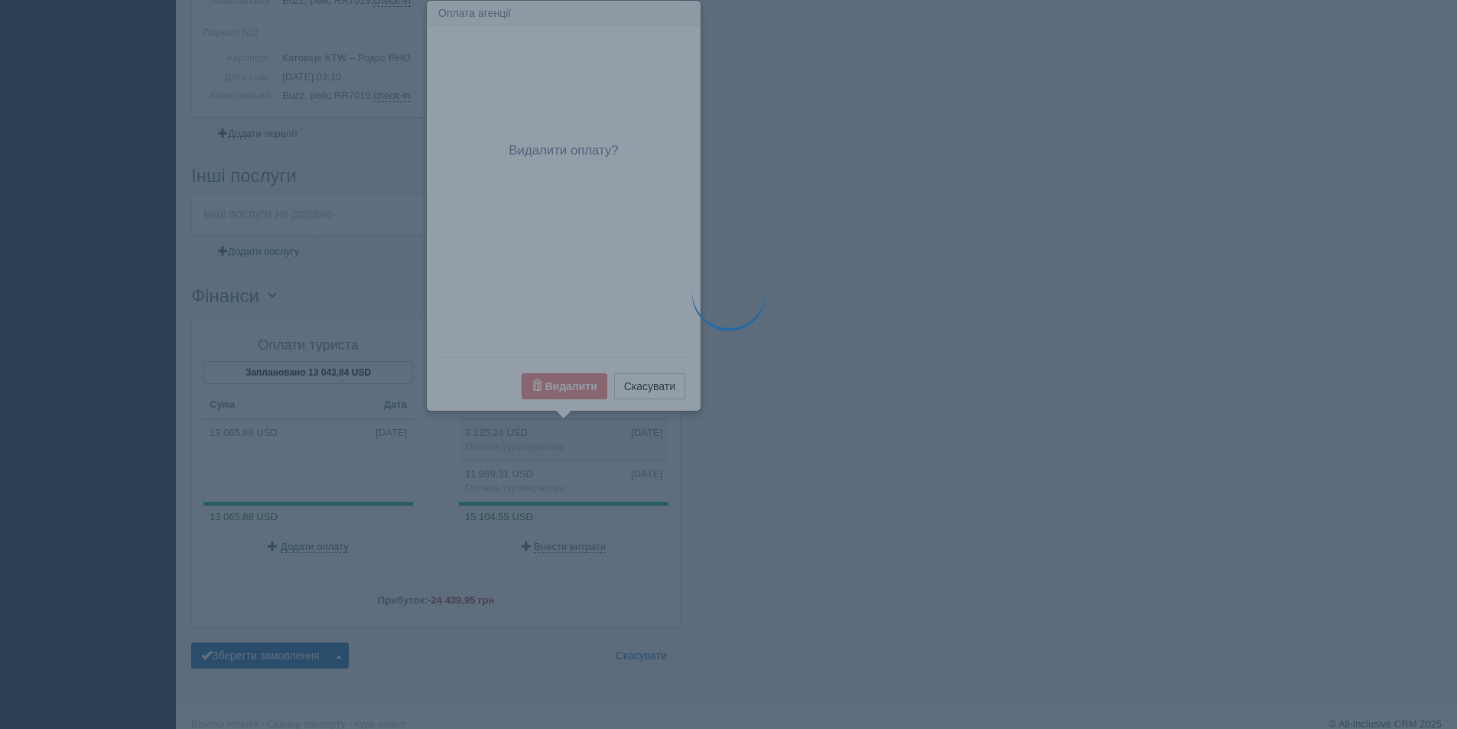
scroll to position [1222, 0]
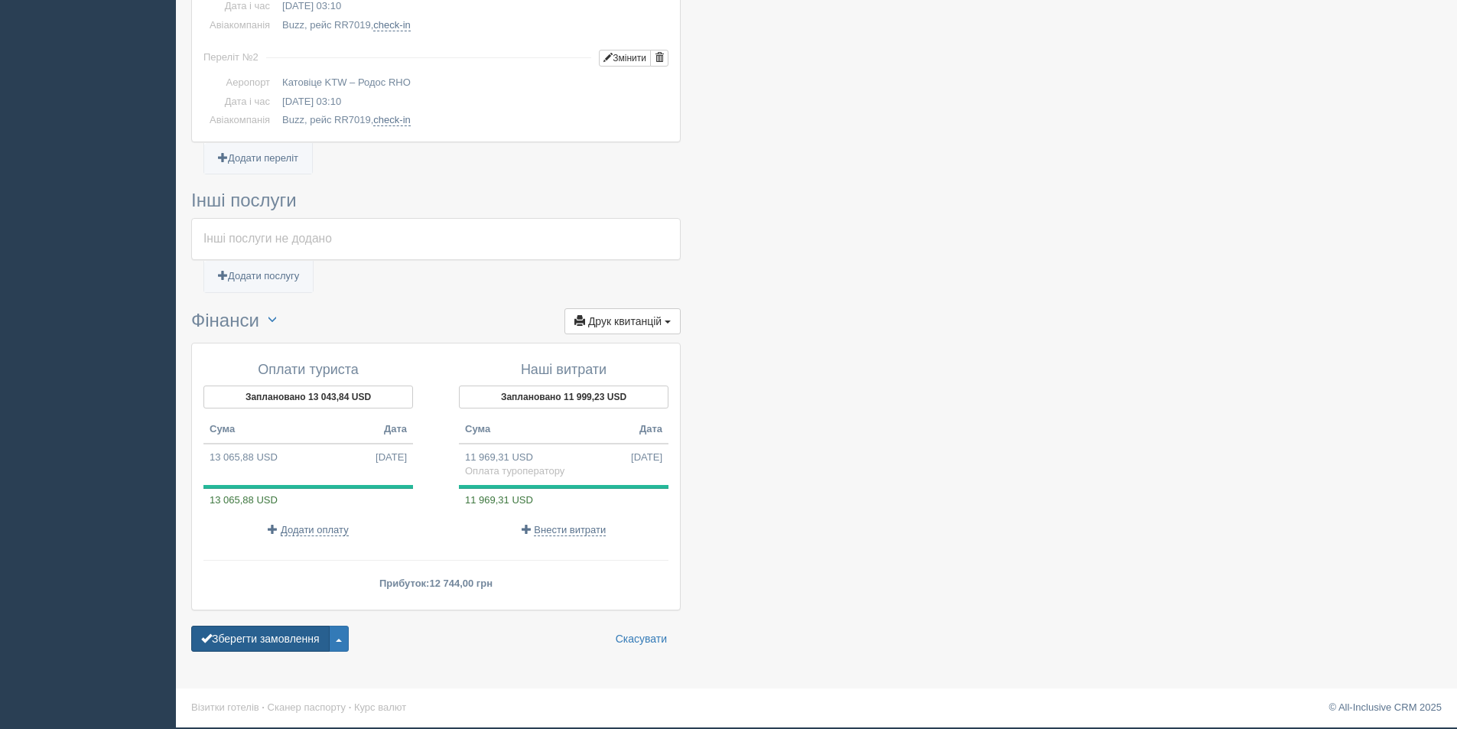
click at [238, 640] on button "Зберегти замовлення" at bounding box center [260, 639] width 138 height 26
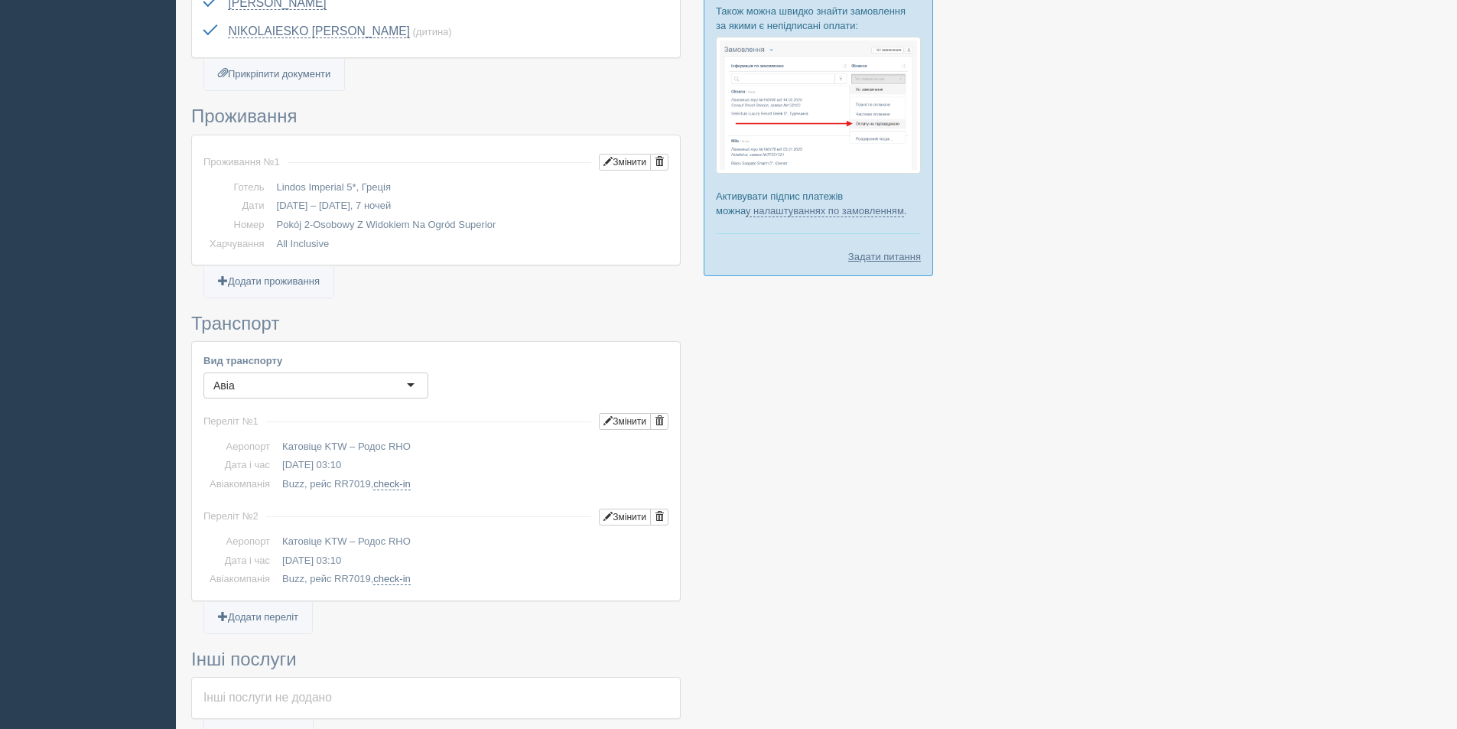
scroll to position [275, 0]
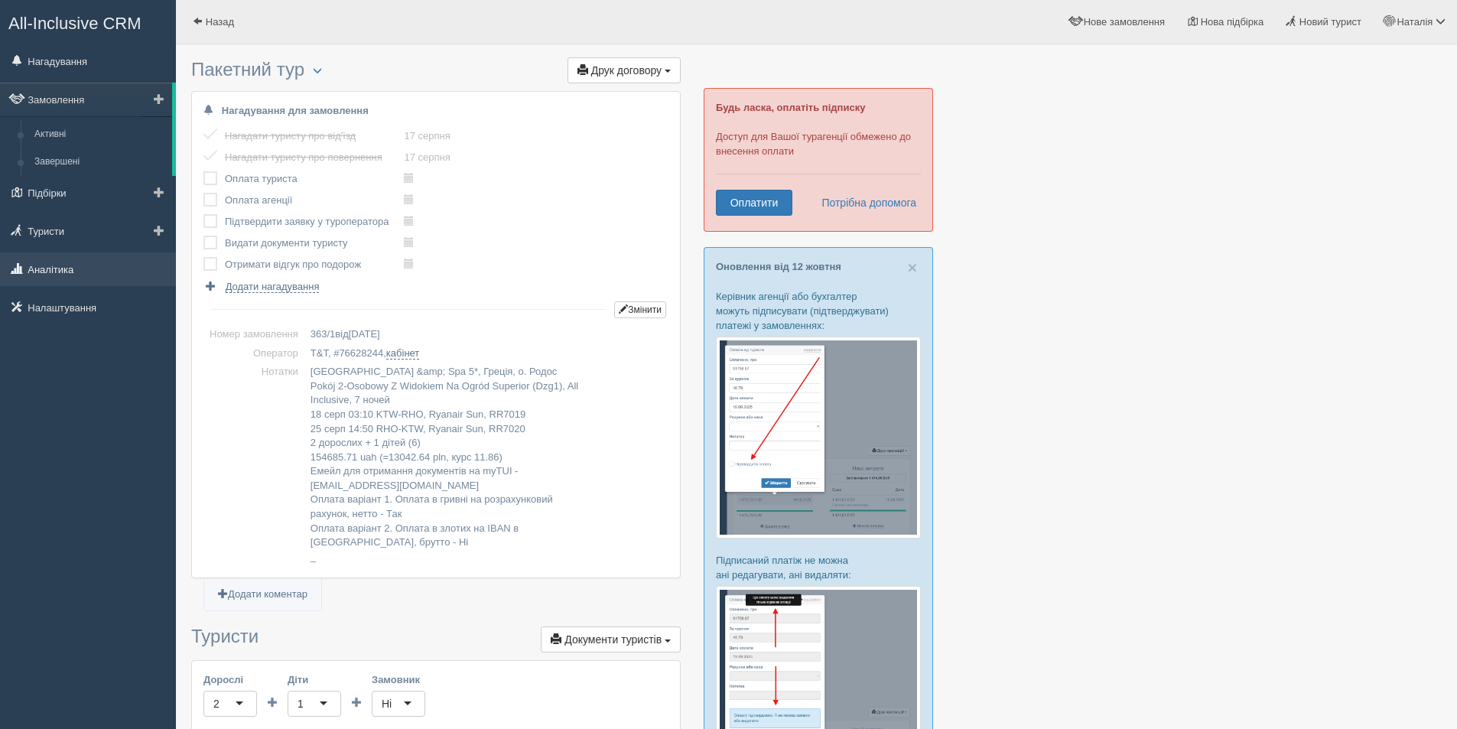
click at [84, 275] on link "Аналітика" at bounding box center [88, 269] width 176 height 34
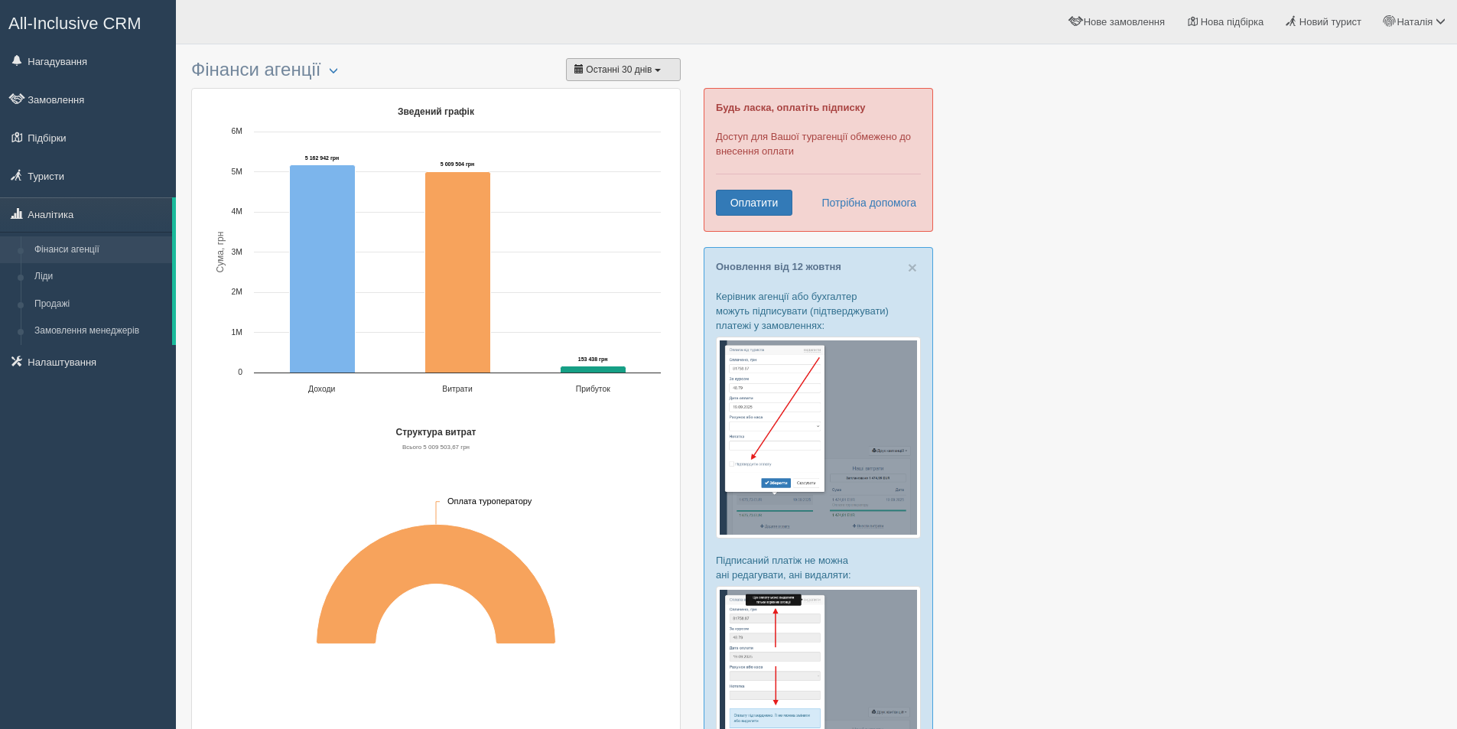
click at [655, 70] on span "button" at bounding box center [658, 70] width 6 height 3
click at [619, 119] on li "Жовтень" at bounding box center [620, 123] width 107 height 24
click at [629, 63] on button "Жовтень" at bounding box center [623, 69] width 115 height 23
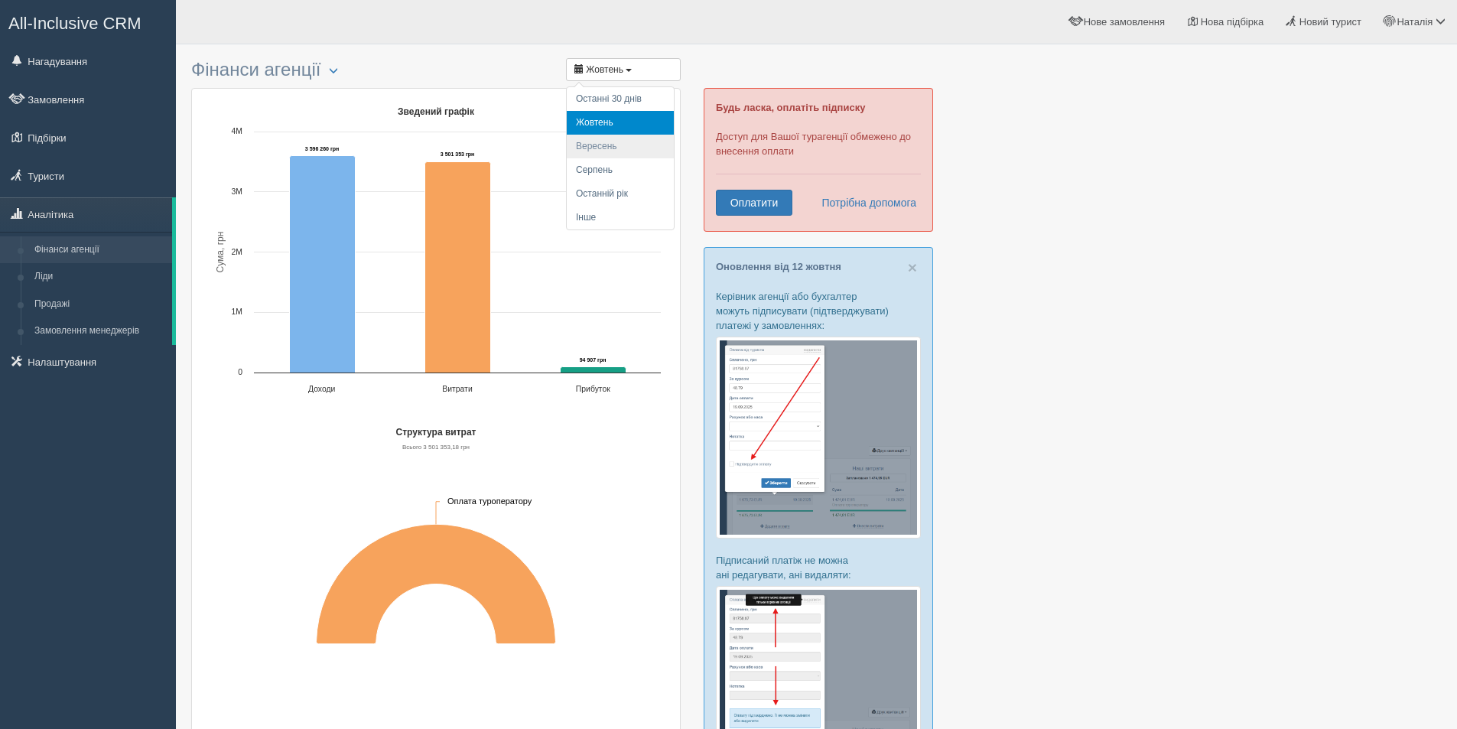
click at [608, 141] on li "Вересень" at bounding box center [620, 147] width 107 height 24
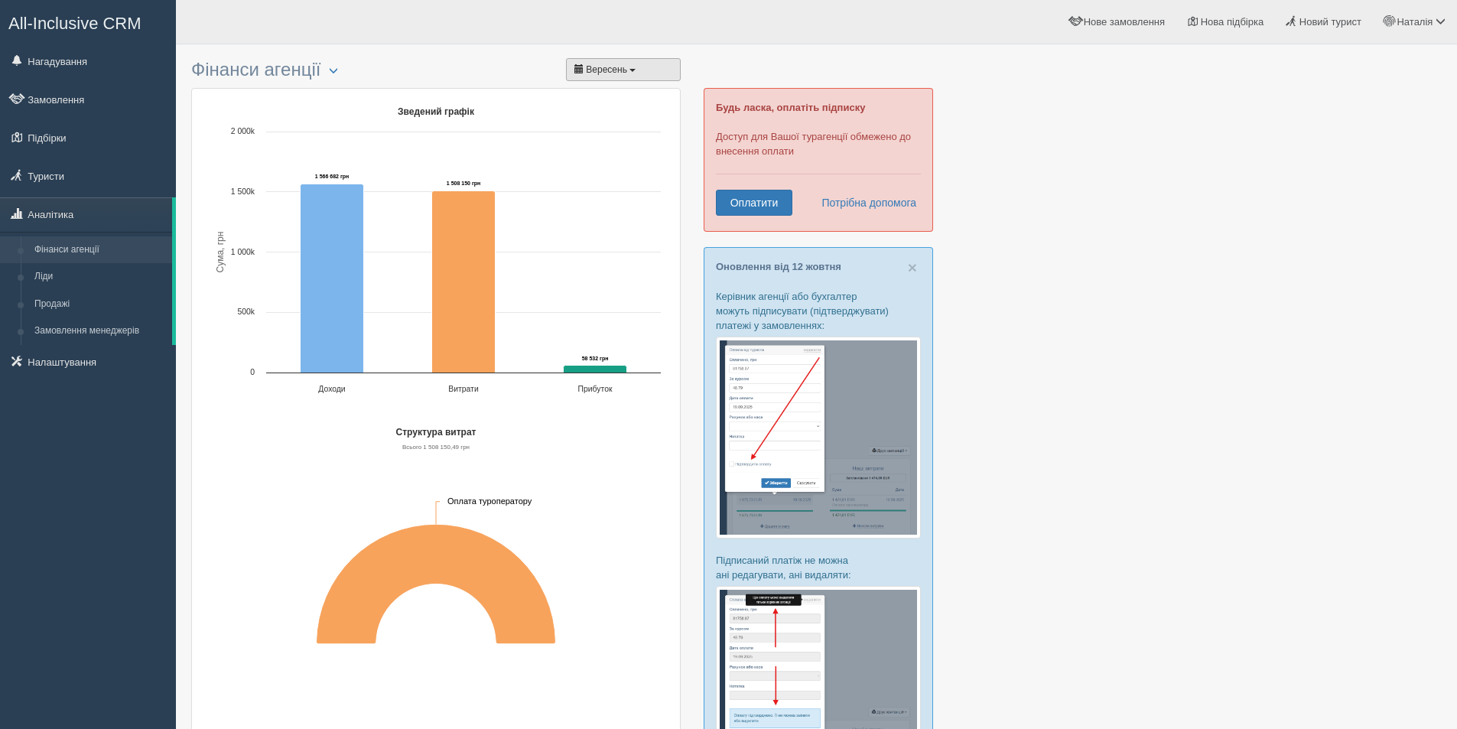
click at [619, 68] on span "Вересень" at bounding box center [606, 69] width 41 height 11
click at [606, 169] on li "Серпень" at bounding box center [620, 170] width 107 height 24
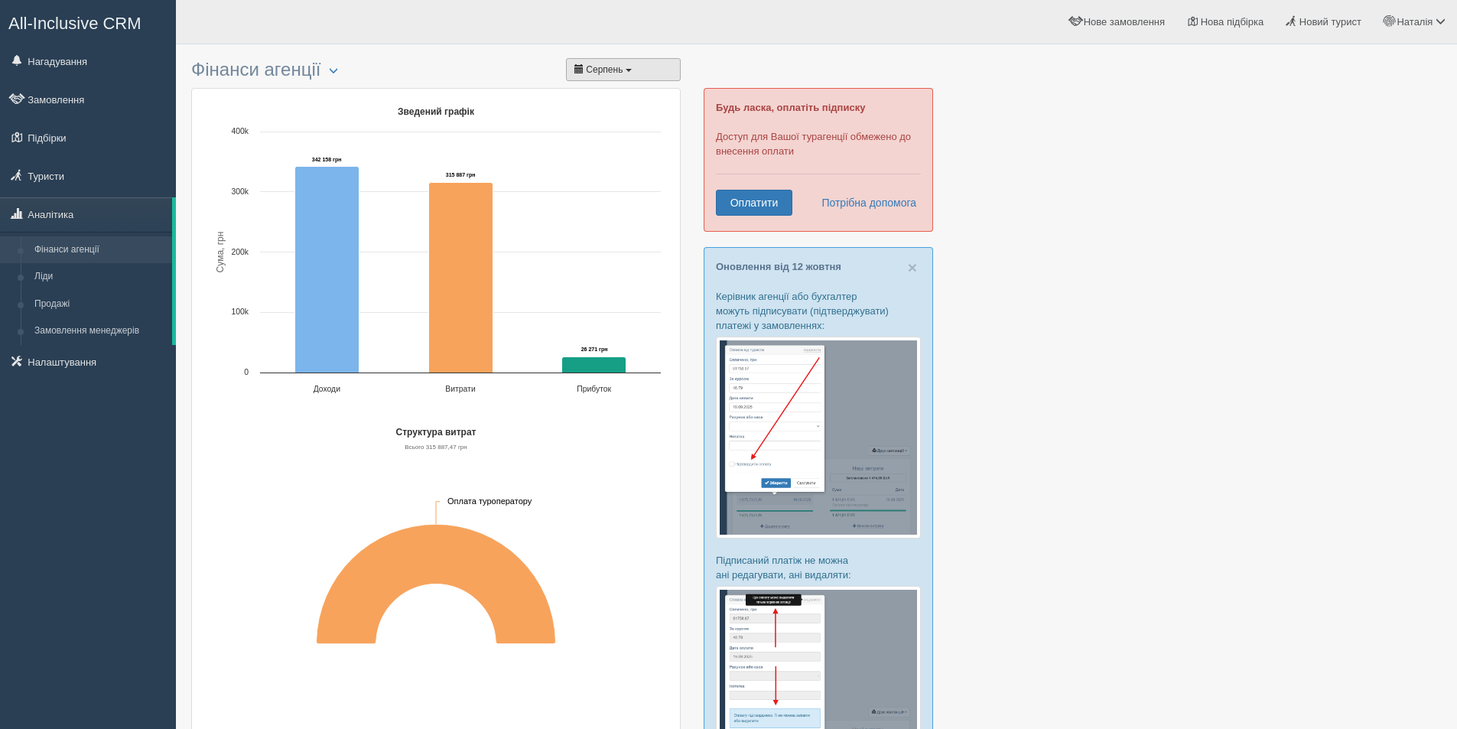
click at [622, 72] on span "Серпень" at bounding box center [604, 69] width 37 height 11
click at [590, 197] on li "Останній рік" at bounding box center [620, 194] width 107 height 24
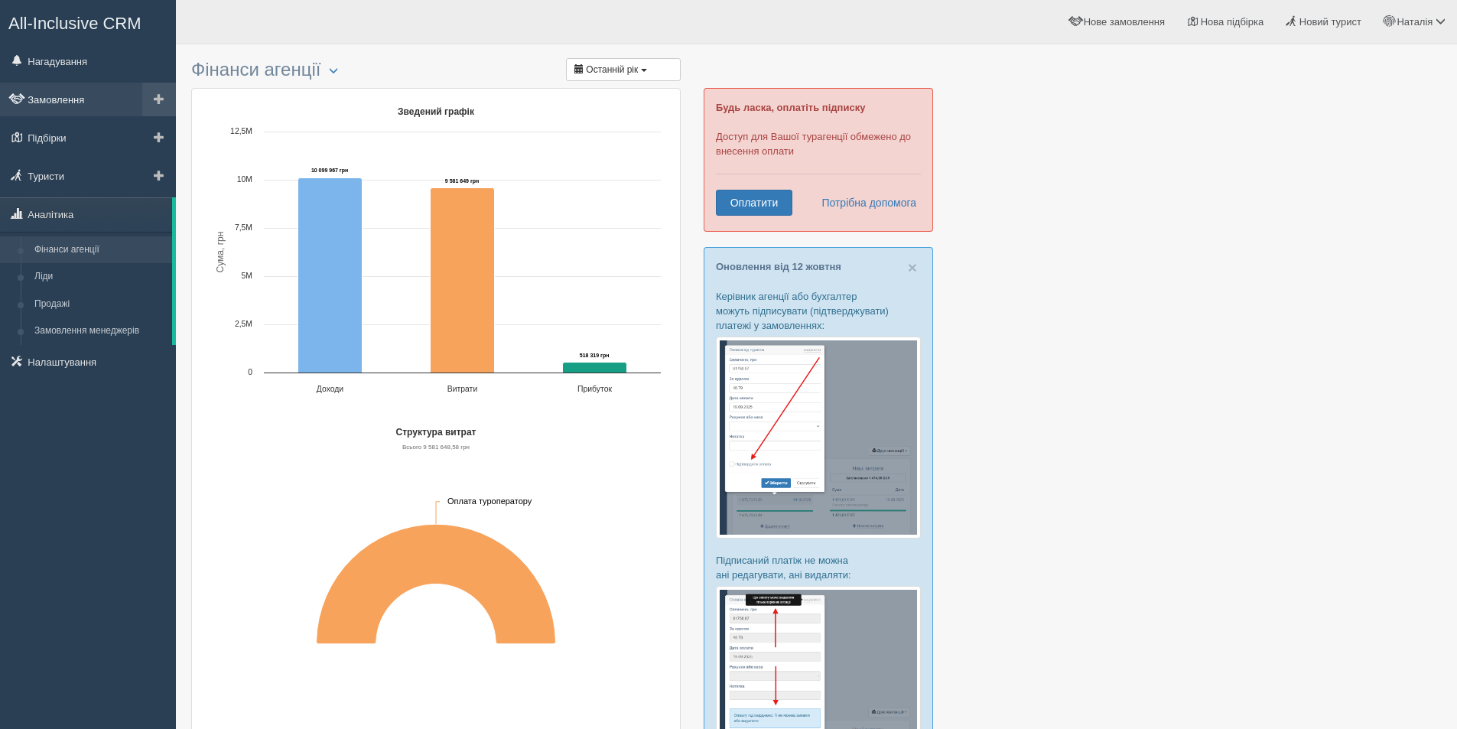
click at [81, 102] on link "Замовлення" at bounding box center [88, 100] width 176 height 34
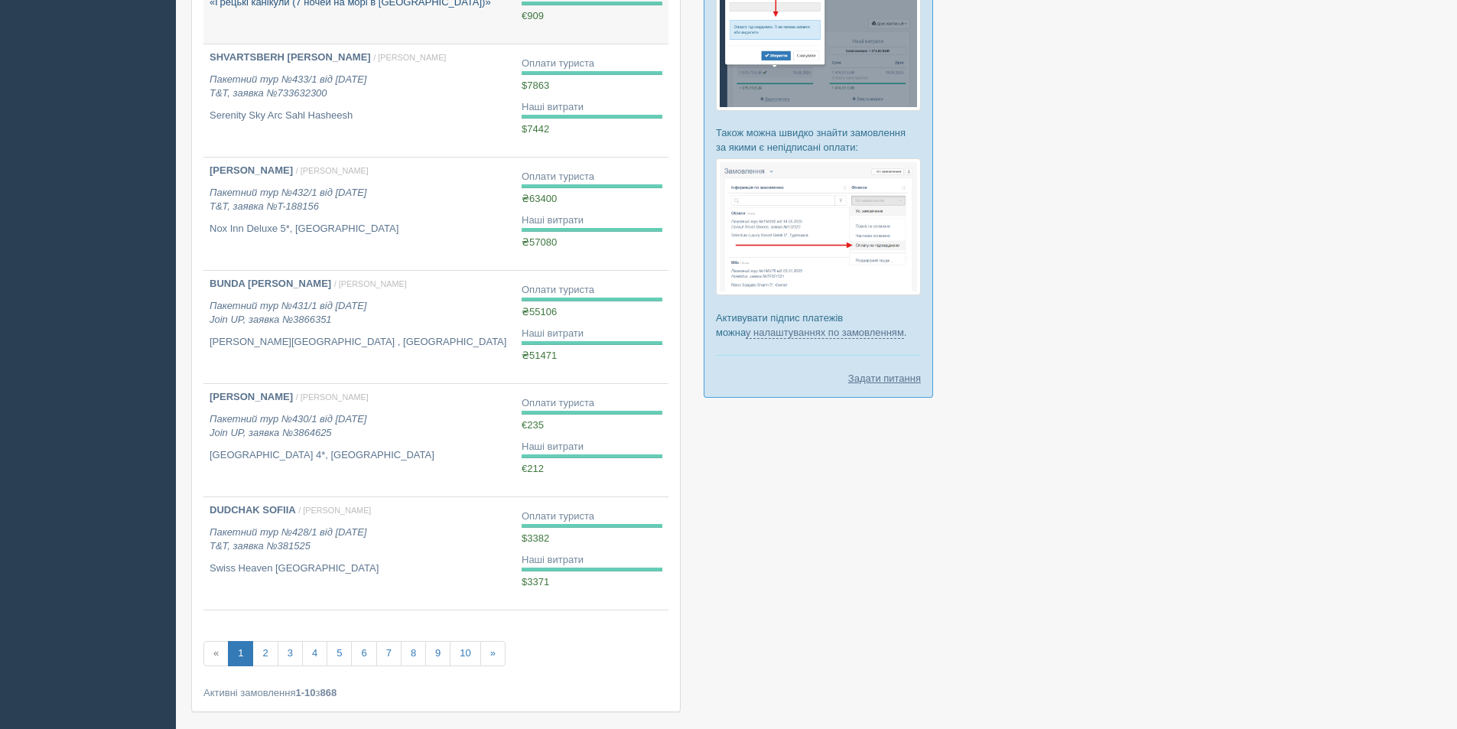
scroll to position [756, 0]
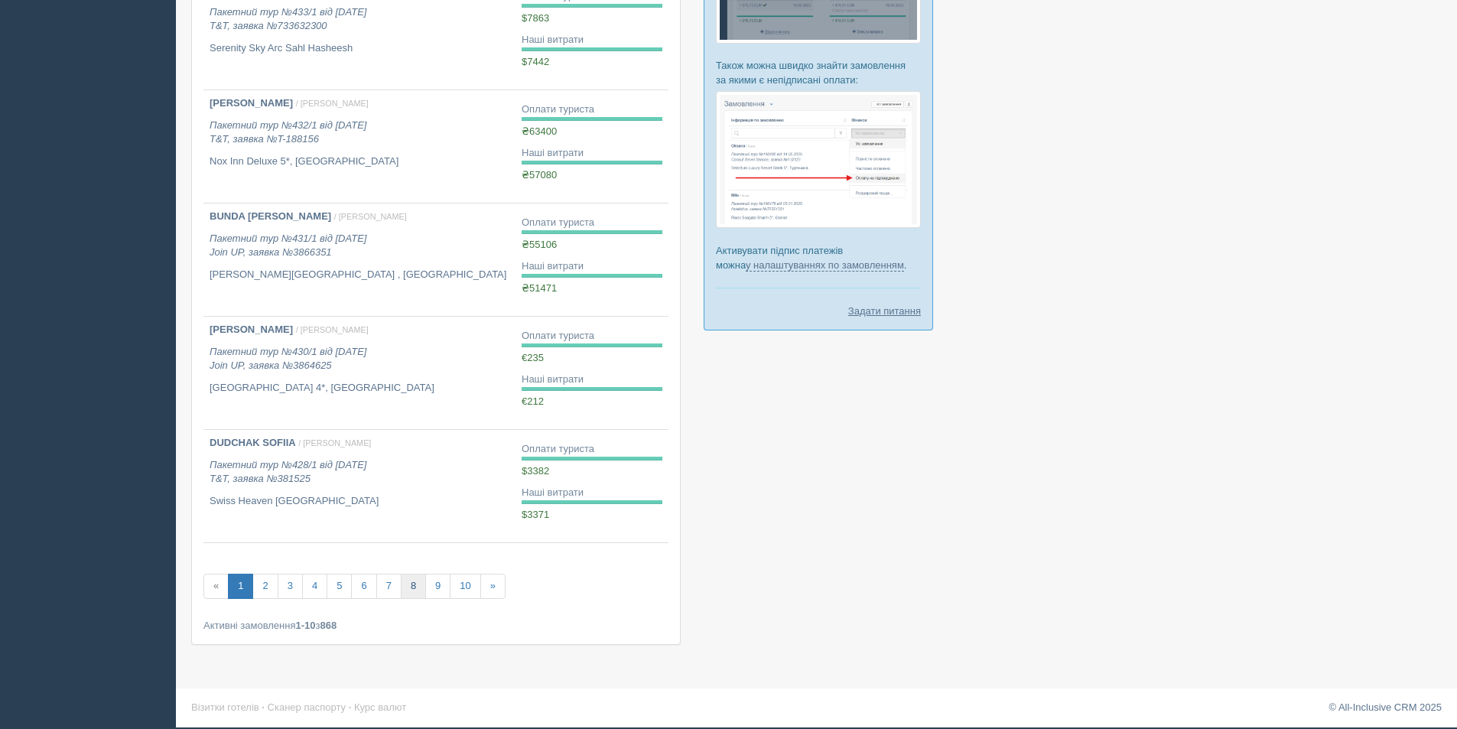
click at [406, 588] on link "8" at bounding box center [413, 586] width 25 height 25
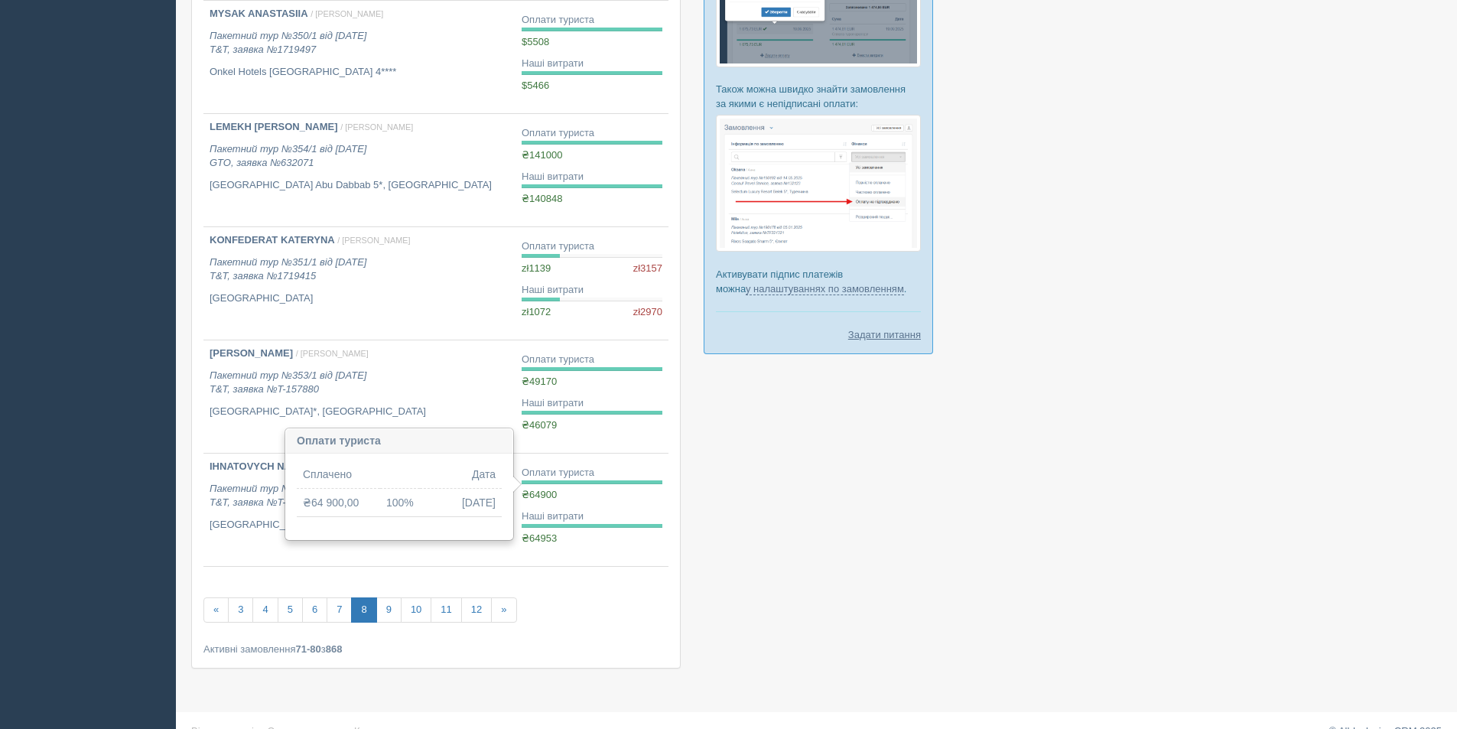
scroll to position [756, 0]
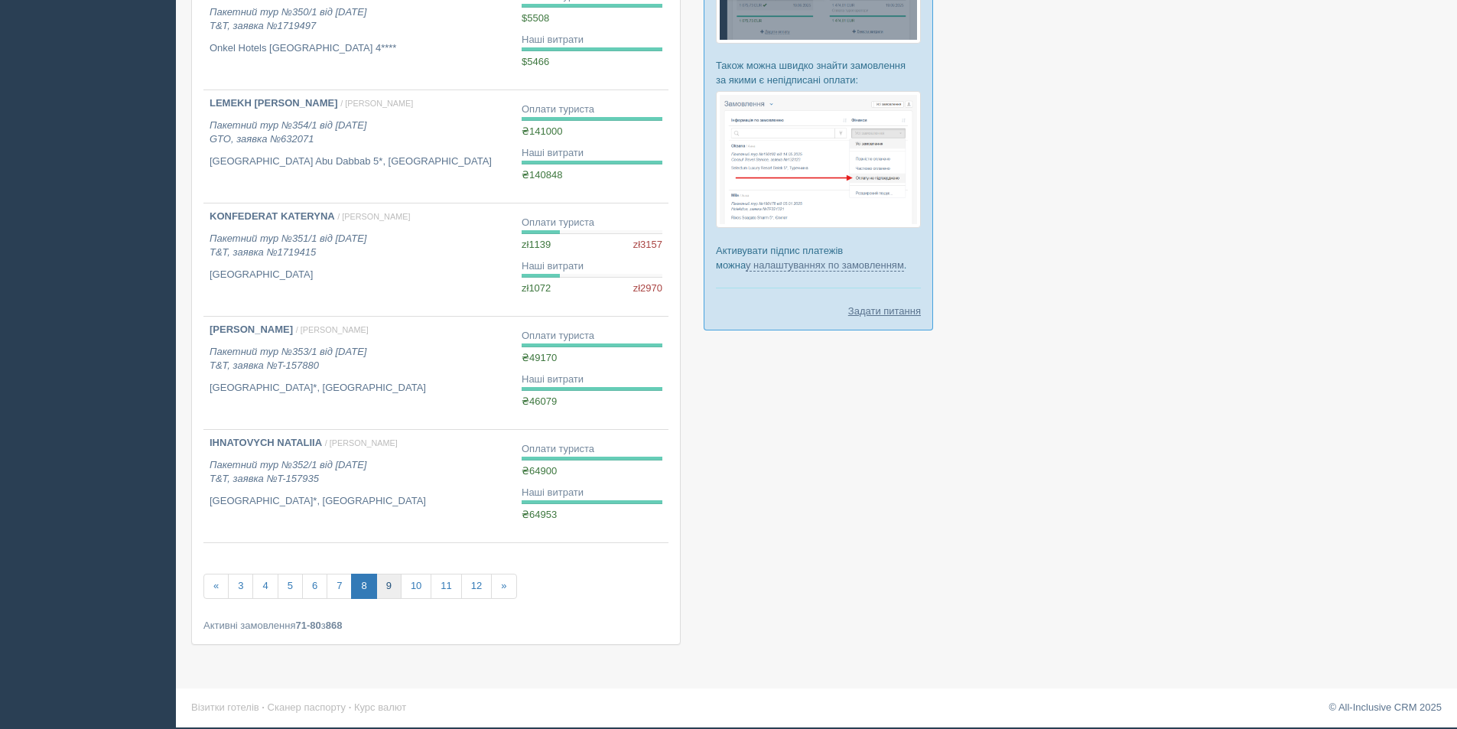
click at [381, 583] on link "9" at bounding box center [388, 586] width 25 height 25
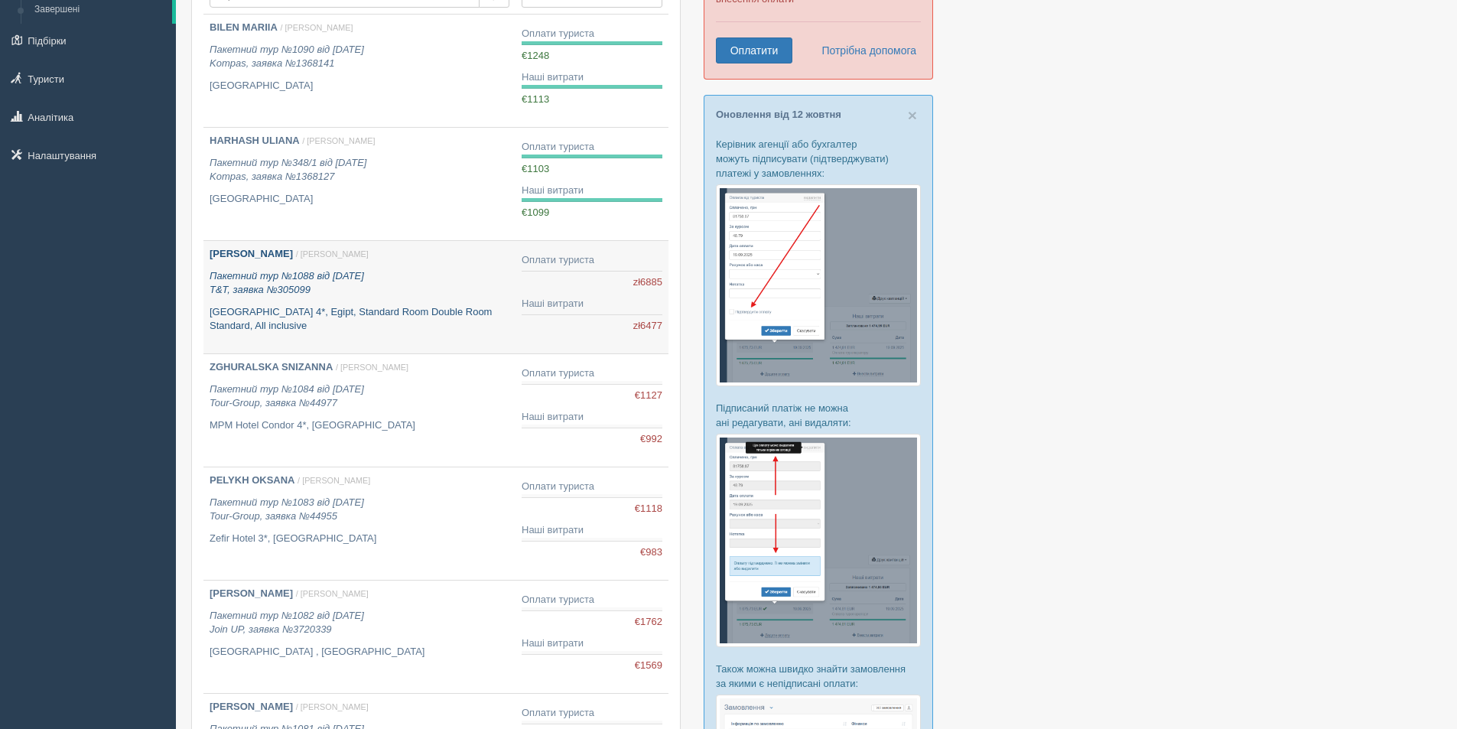
scroll to position [153, 0]
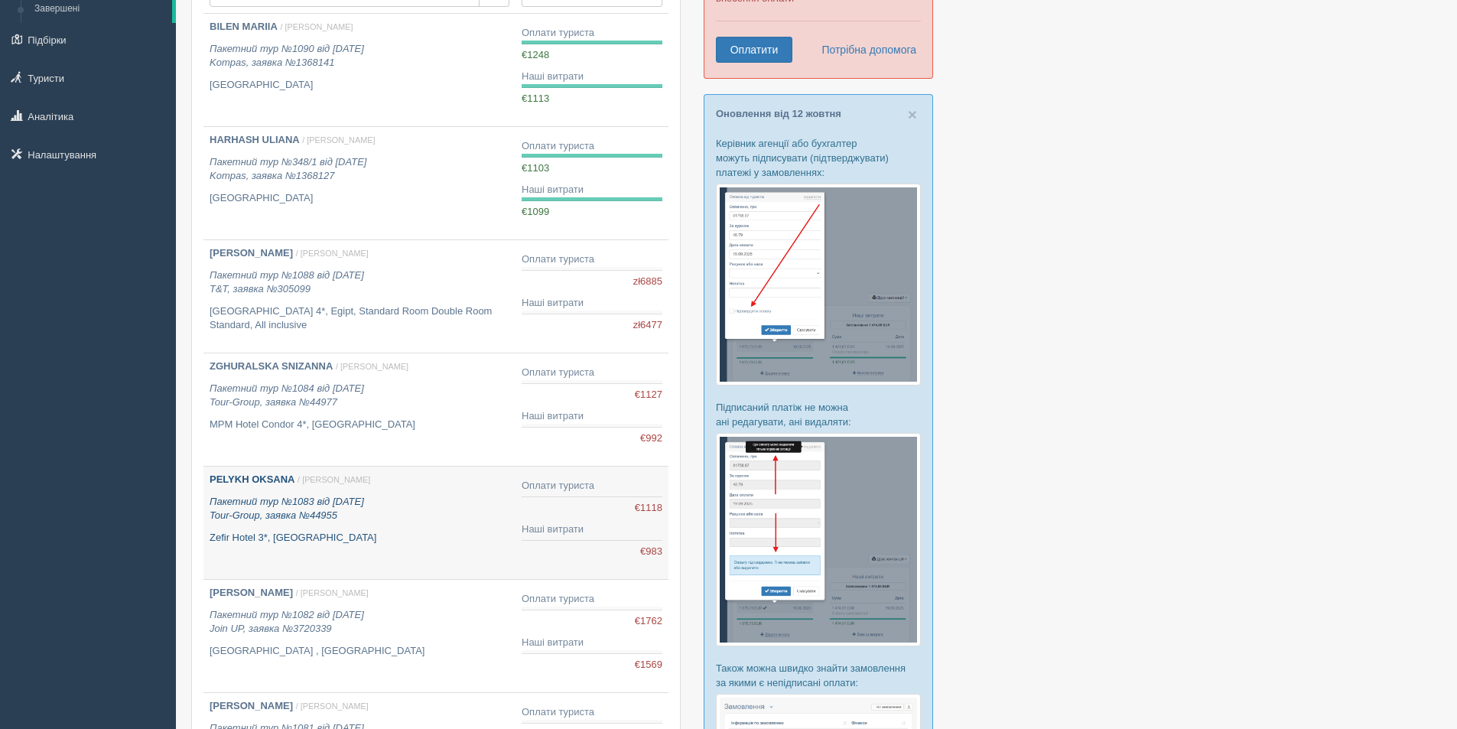
click at [345, 528] on div "PELYKH [PERSON_NAME] / [PERSON_NAME] Пакетний тур №1083 від [DATE] Tour-Group, …" at bounding box center [360, 509] width 300 height 72
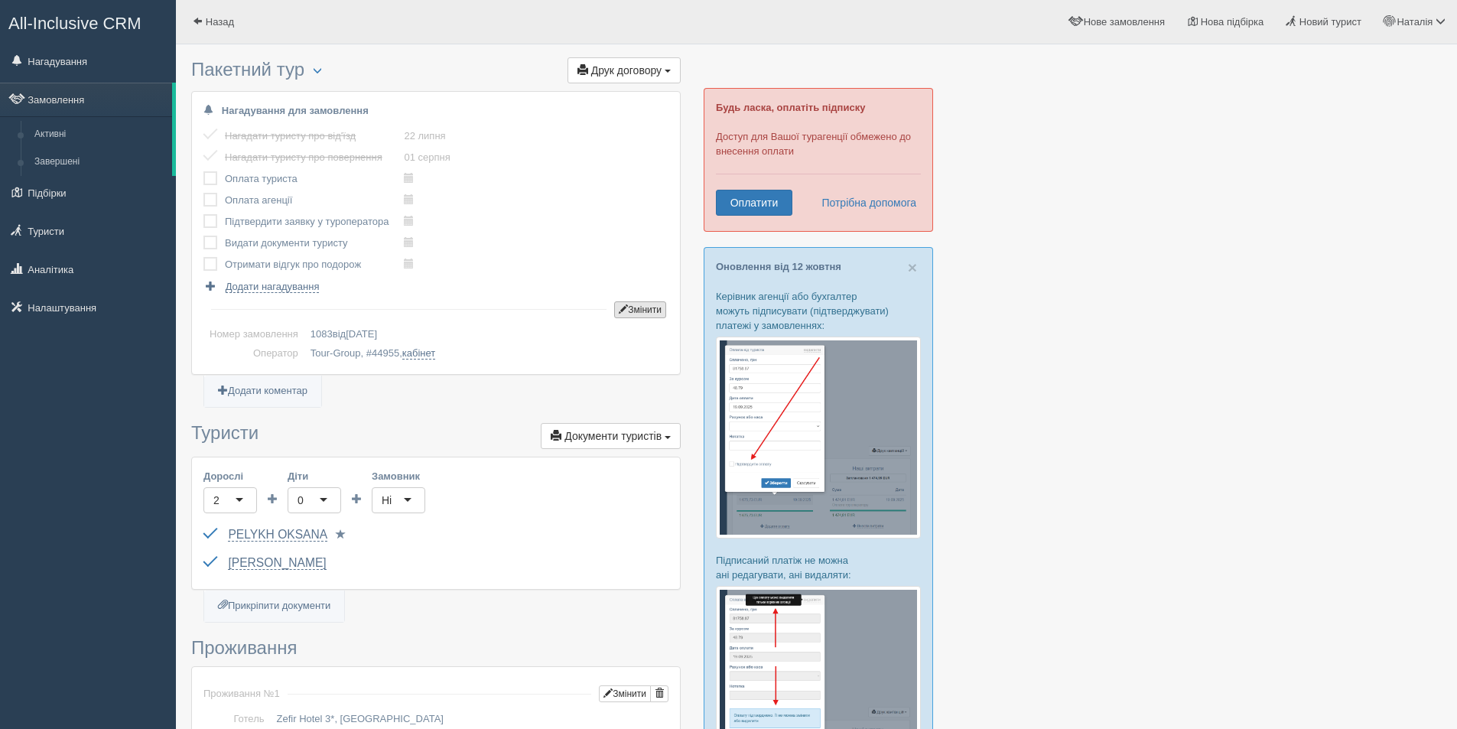
click at [651, 305] on button "Змінити" at bounding box center [640, 309] width 52 height 17
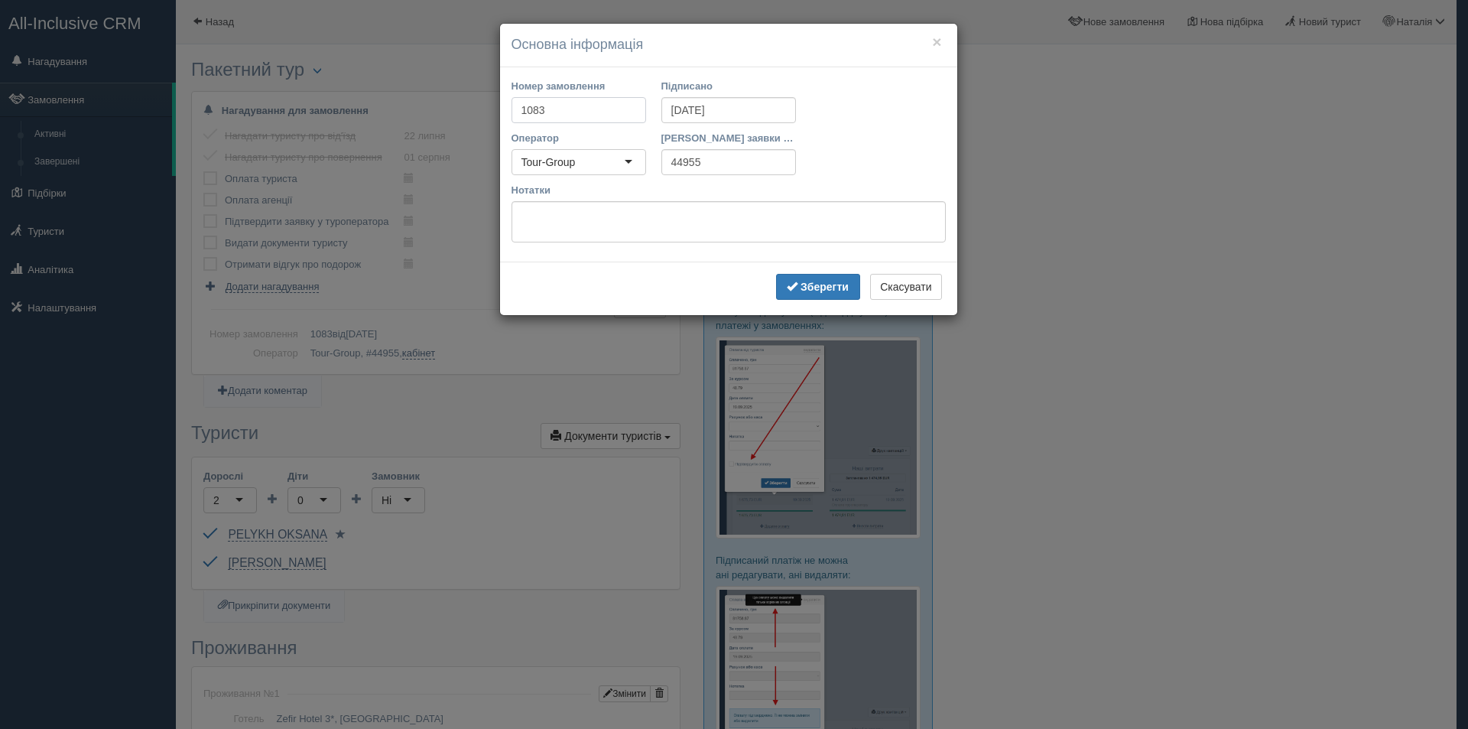
drag, startPoint x: 551, startPoint y: 112, endPoint x: 508, endPoint y: 112, distance: 42.8
click at [508, 112] on div "Номер замовлення 1083" at bounding box center [579, 105] width 150 height 52
type input "343/1"
click at [801, 286] on b "Зберегти" at bounding box center [825, 287] width 48 height 12
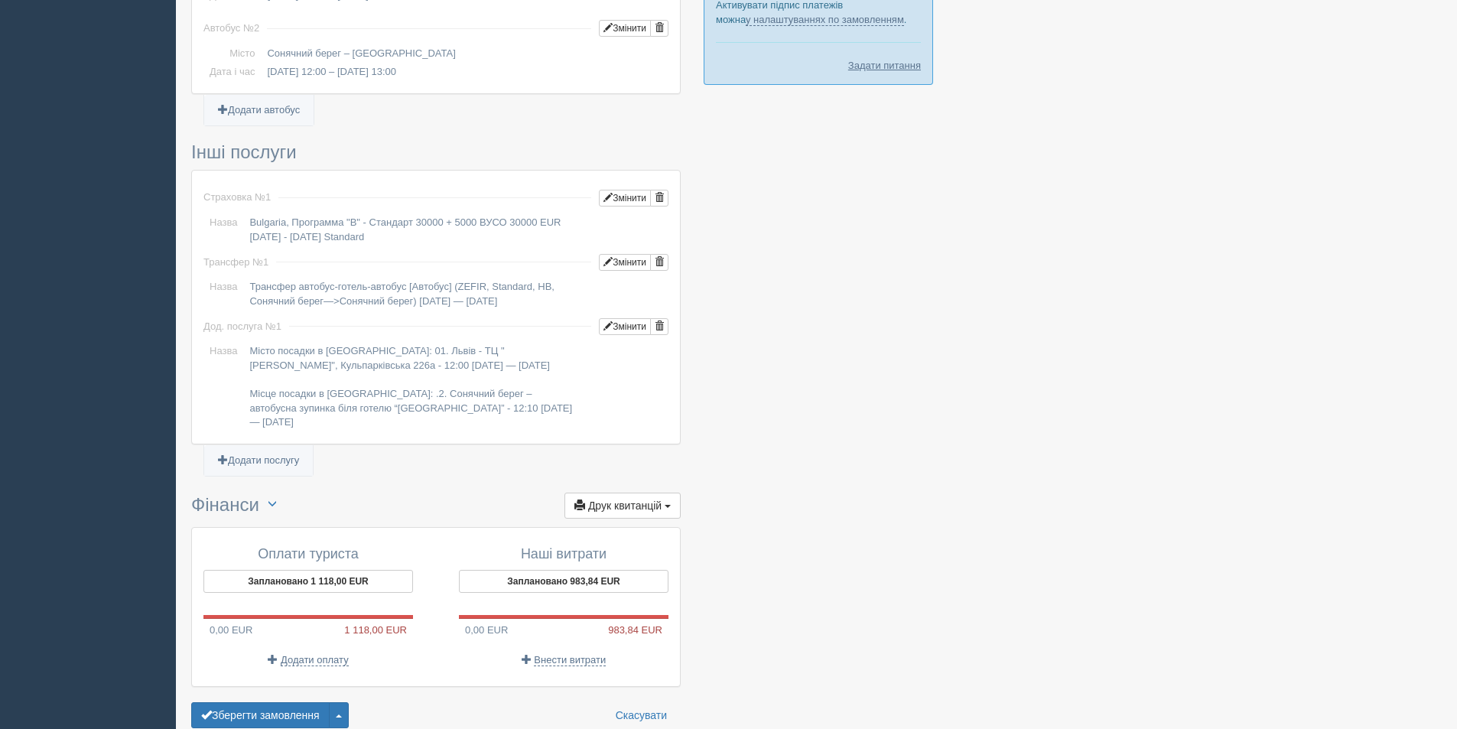
scroll to position [1063, 0]
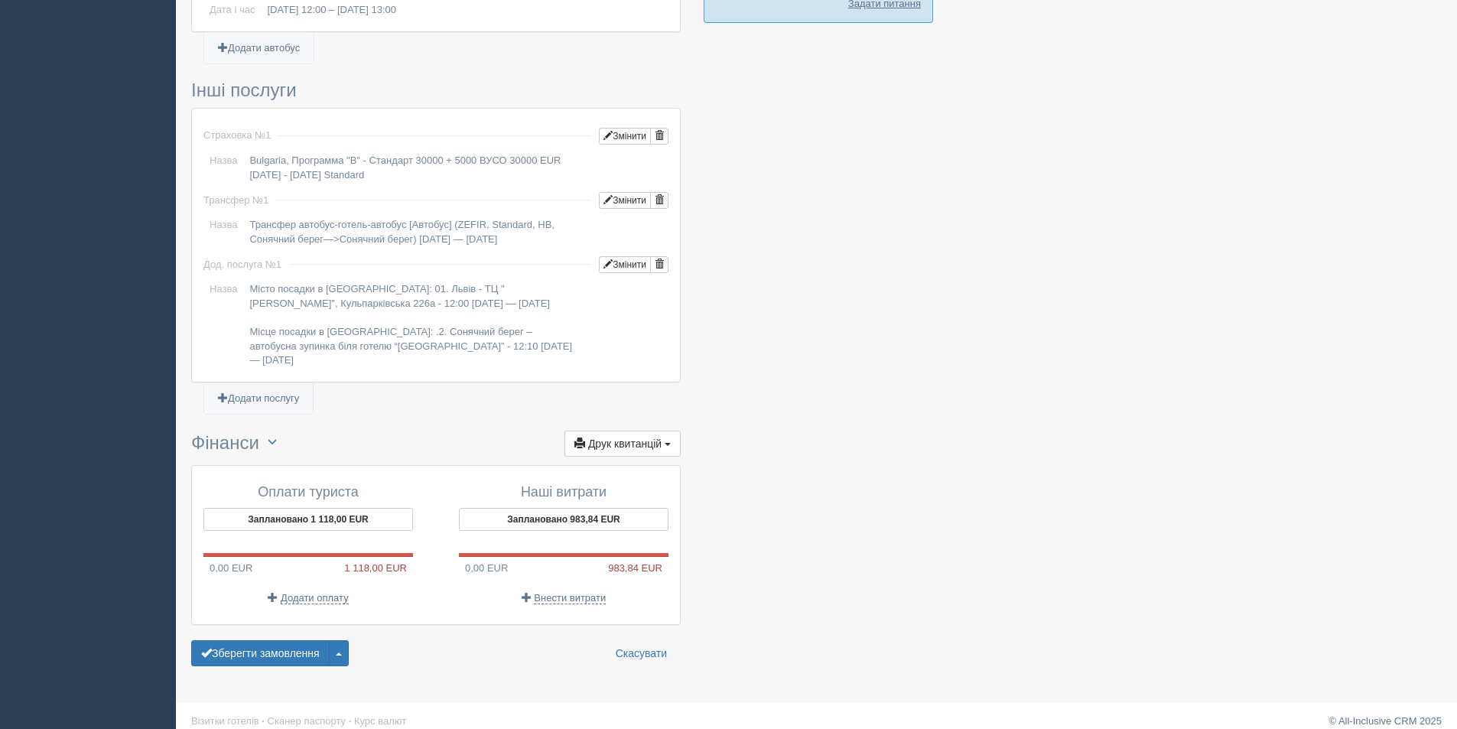
click at [296, 590] on p "Додати оплату" at bounding box center [308, 597] width 210 height 15
click at [321, 508] on button "Заплановано 1 118,00 EUR" at bounding box center [308, 519] width 210 height 23
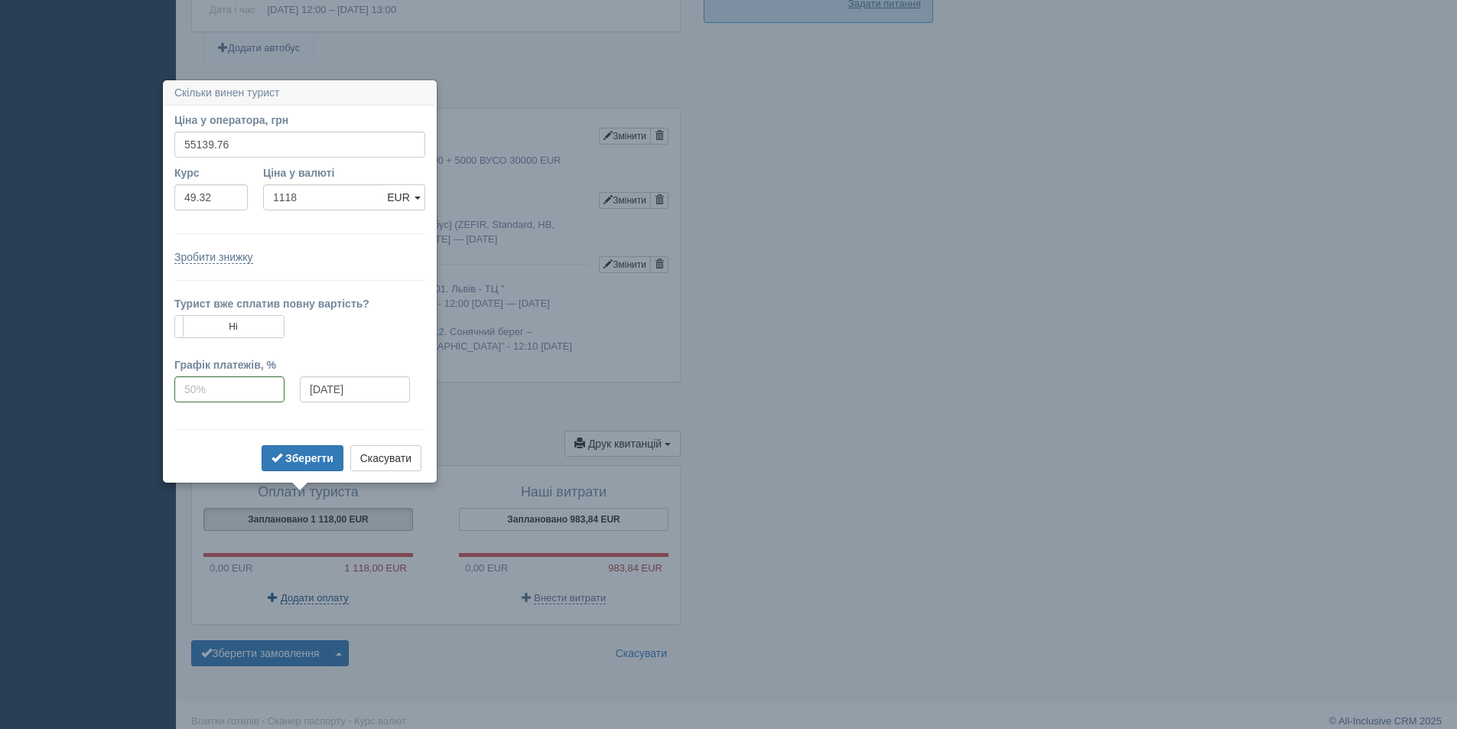
click at [323, 592] on span "Додати оплату" at bounding box center [315, 598] width 68 height 12
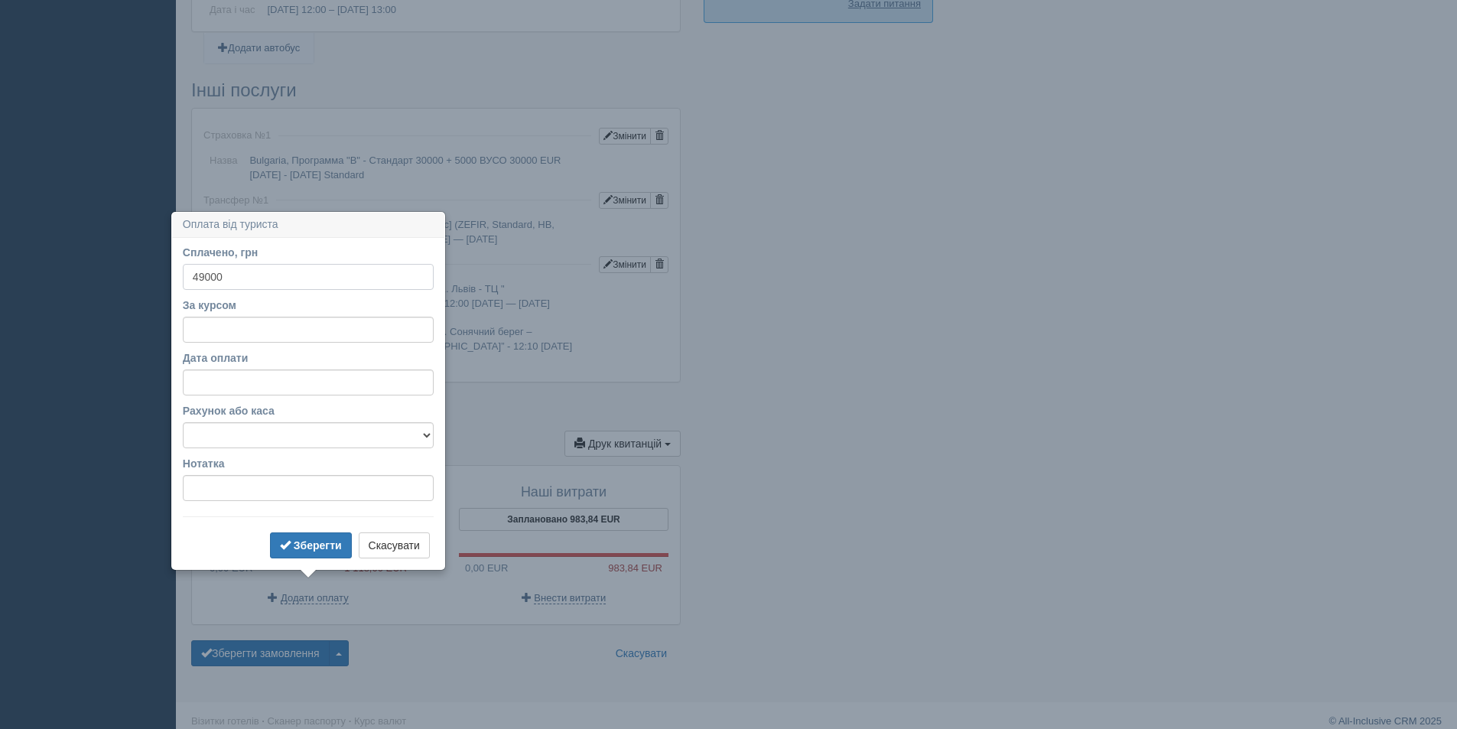
type input "49000"
click at [288, 324] on input "За курсом" at bounding box center [308, 330] width 251 height 26
click at [496, 361] on div "Страховка № 1 Змінити Назва Bulgaria, Программа "В" - Стандарт 30000 + 5000 ВУС…" at bounding box center [436, 245] width 488 height 273
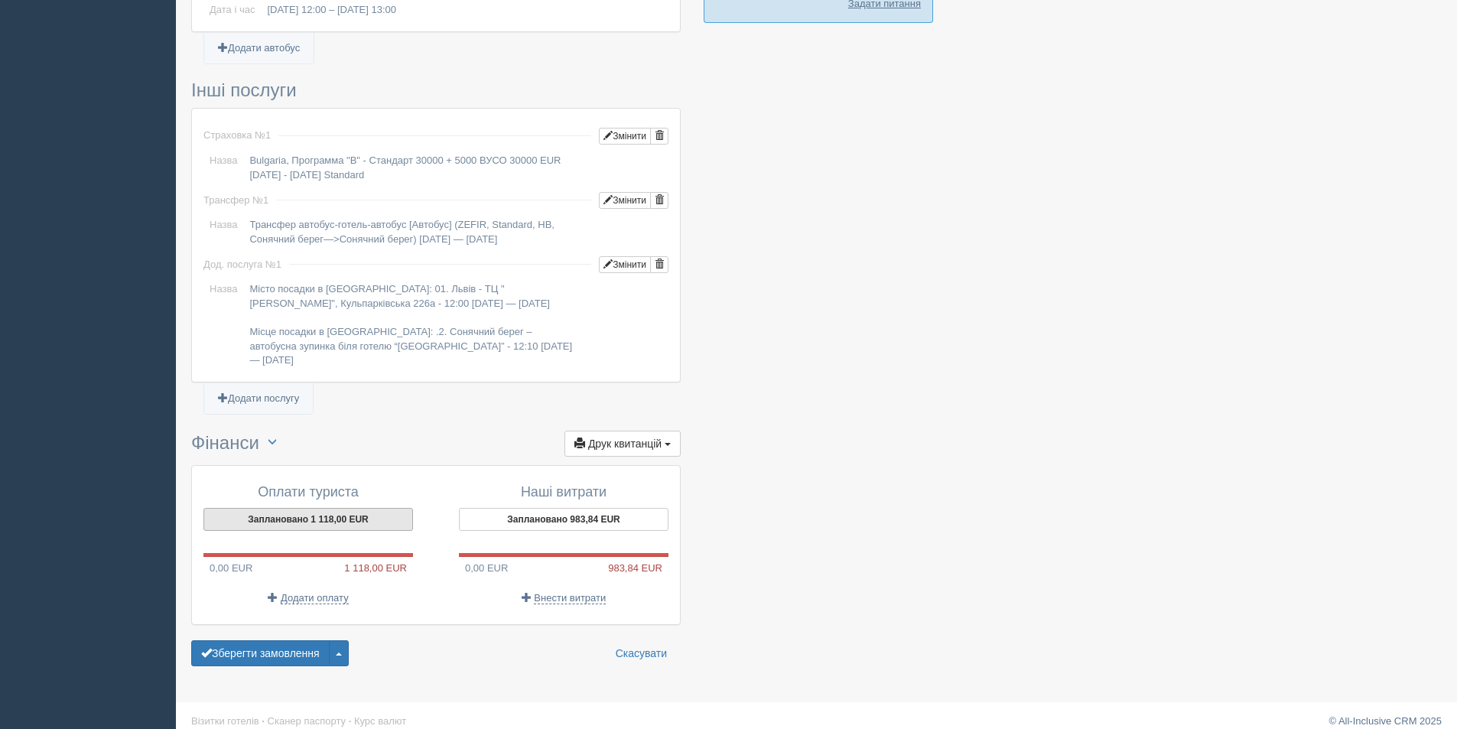
click at [340, 510] on button "Заплановано 1 118,00 EUR" at bounding box center [308, 519] width 210 height 23
click at [311, 592] on span "Додати оплату" at bounding box center [315, 598] width 68 height 12
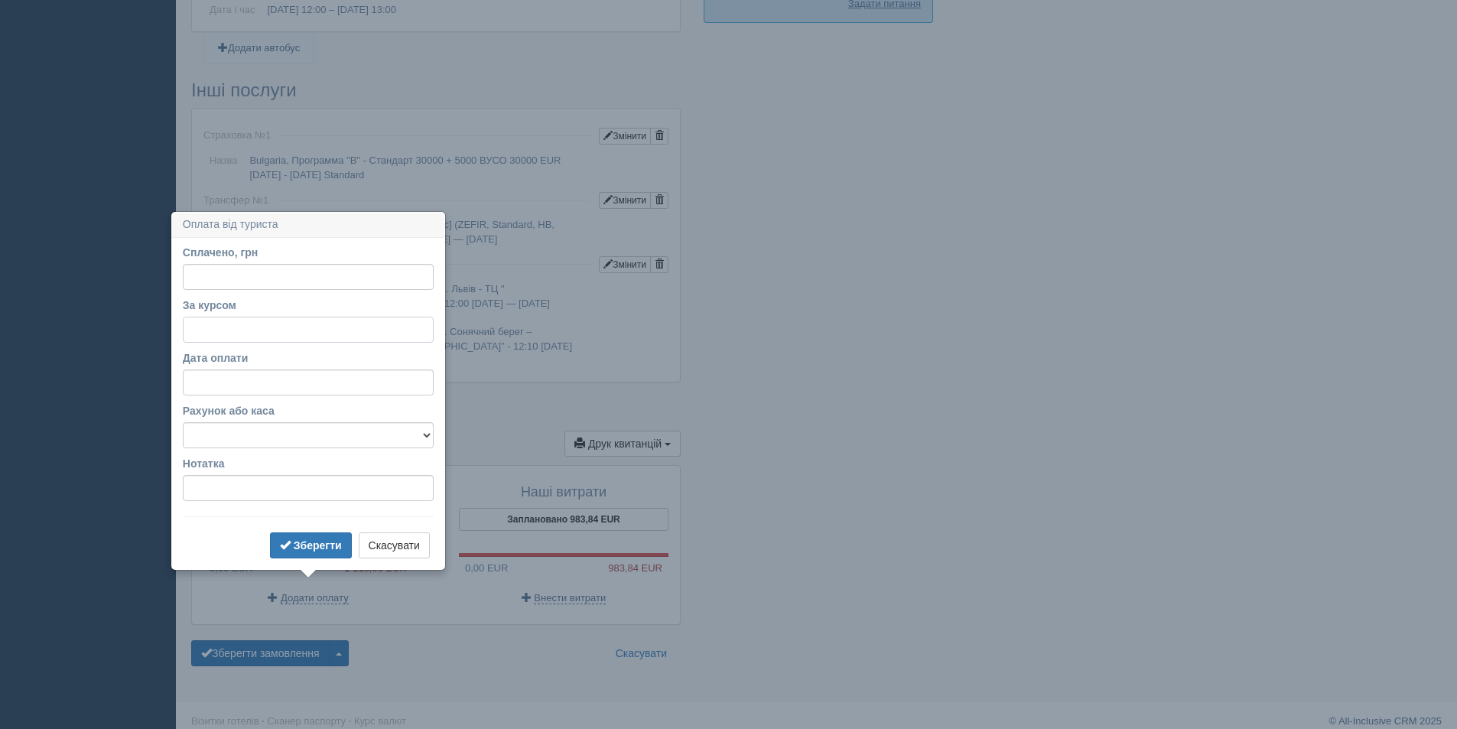
click at [252, 335] on input "За курсом" at bounding box center [308, 330] width 251 height 26
type input "49.32"
click at [245, 287] on input "Сплачено, грн" at bounding box center [308, 277] width 251 height 26
click at [314, 545] on b "Зберегти" at bounding box center [318, 545] width 48 height 12
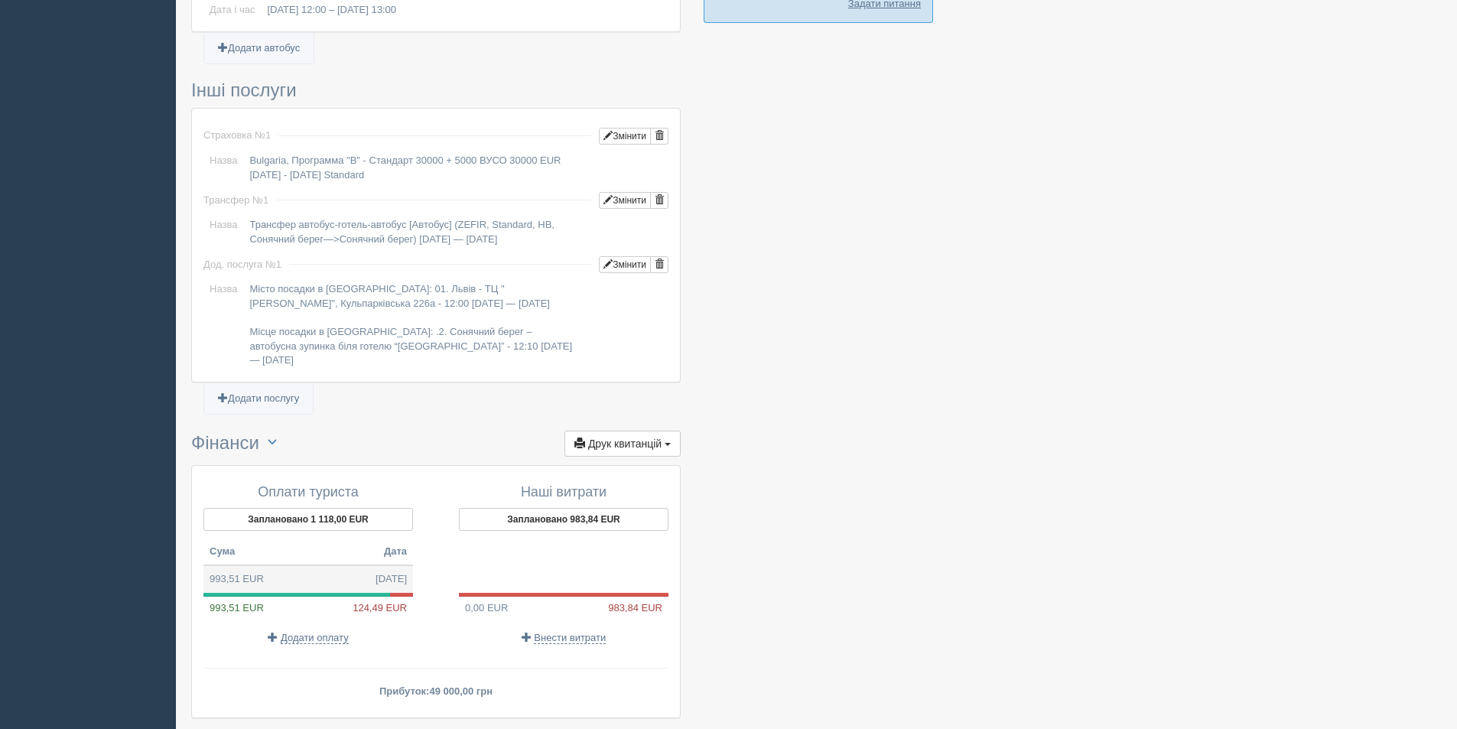
click at [346, 565] on td "993,51 EUR 13.10.2025" at bounding box center [308, 579] width 210 height 28
type input "49000.00"
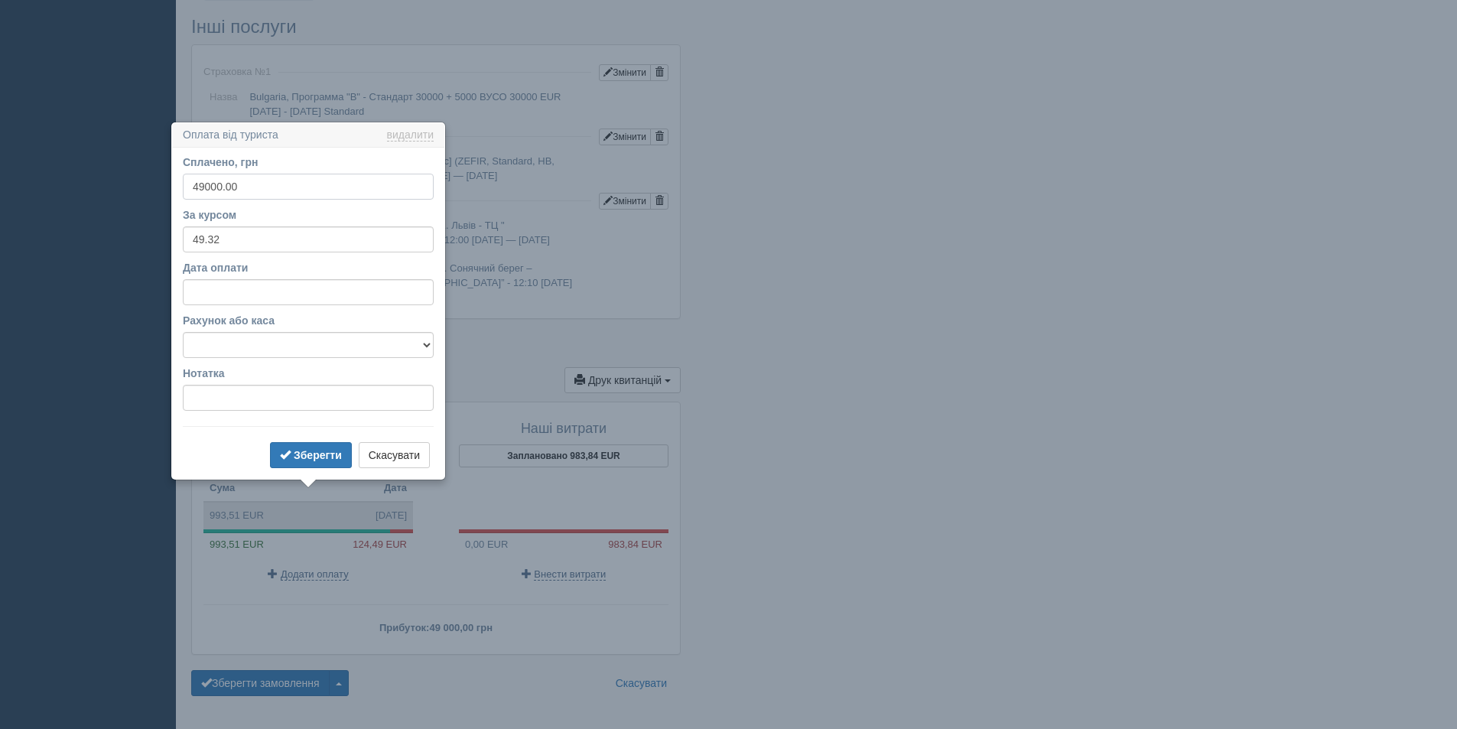
scroll to position [1156, 0]
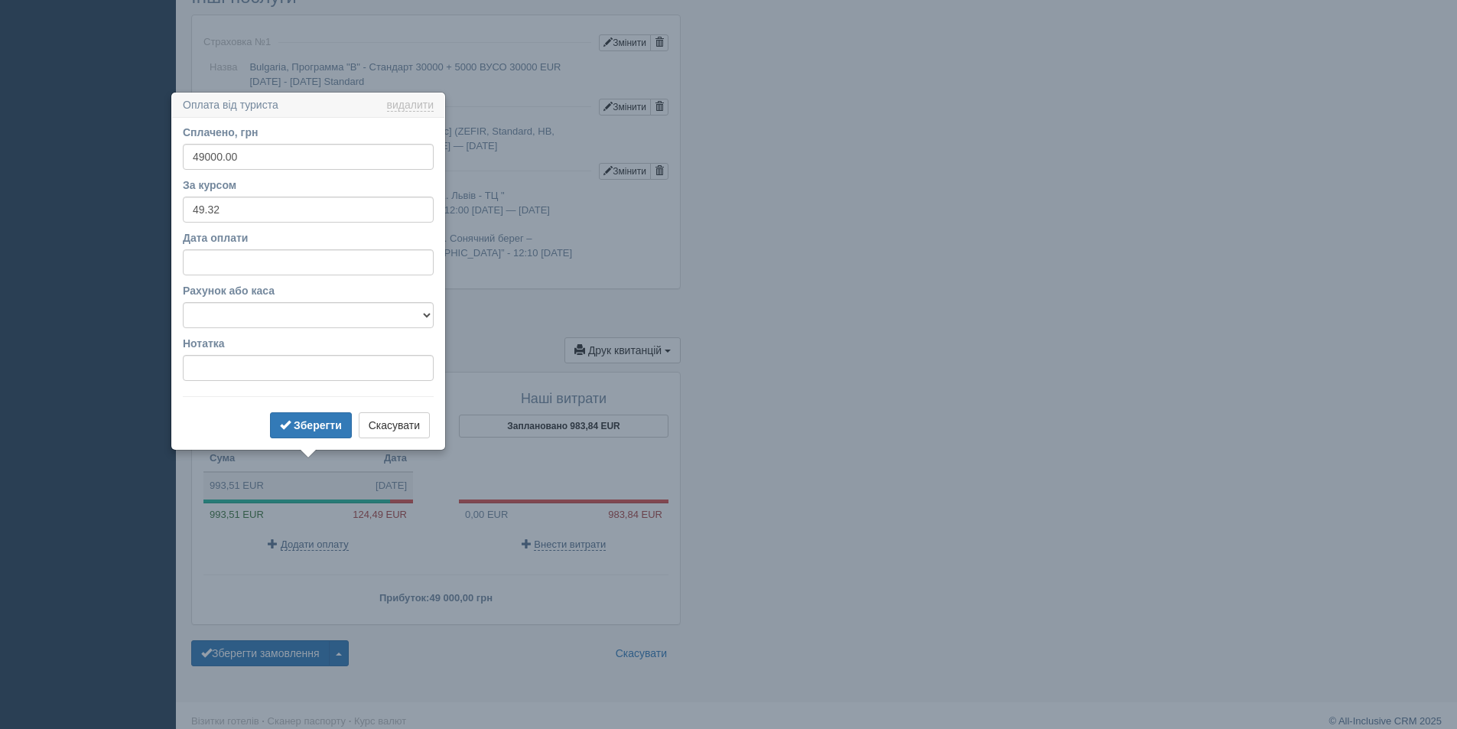
click at [424, 96] on h3 "Оплата від туриста видалити видалити" at bounding box center [308, 105] width 272 height 24
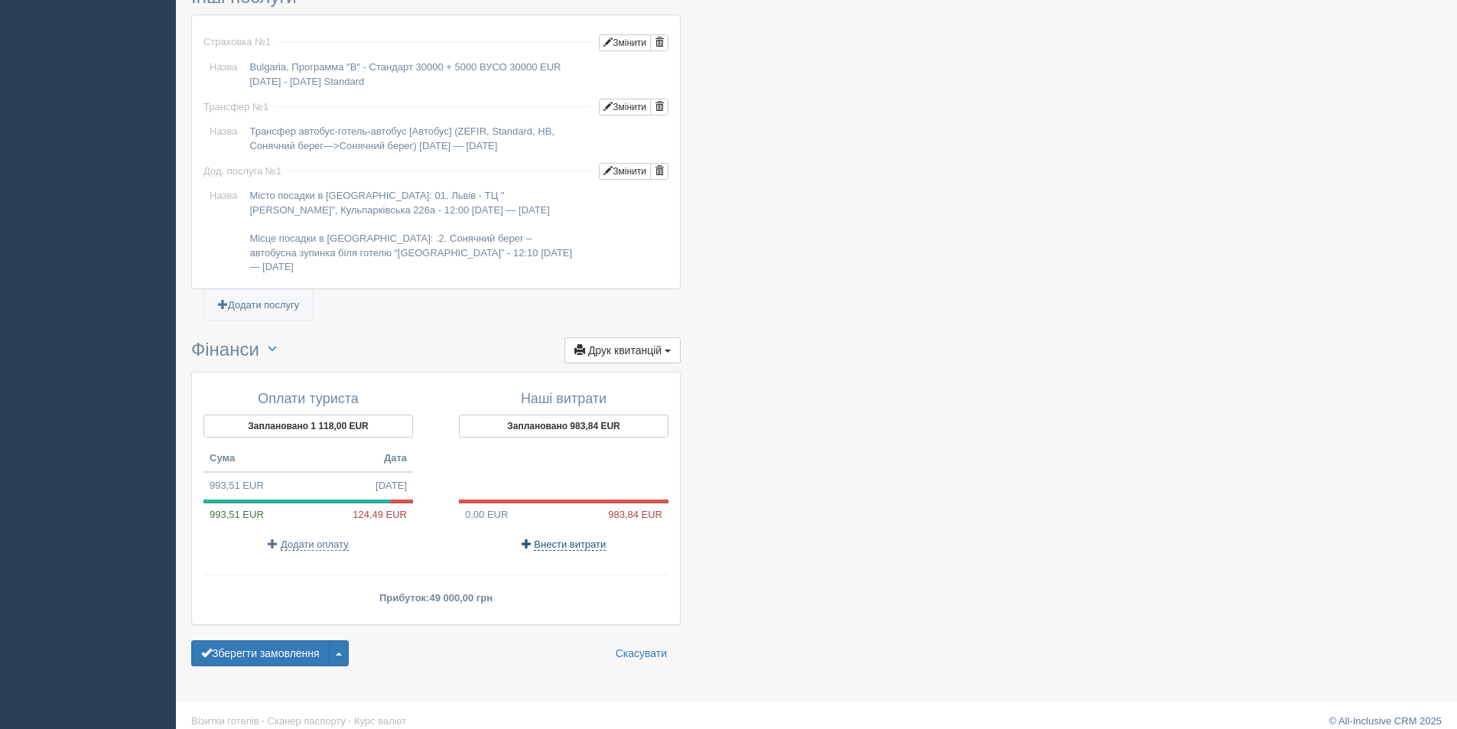
click at [556, 538] on span "Внести витрати" at bounding box center [570, 544] width 72 height 12
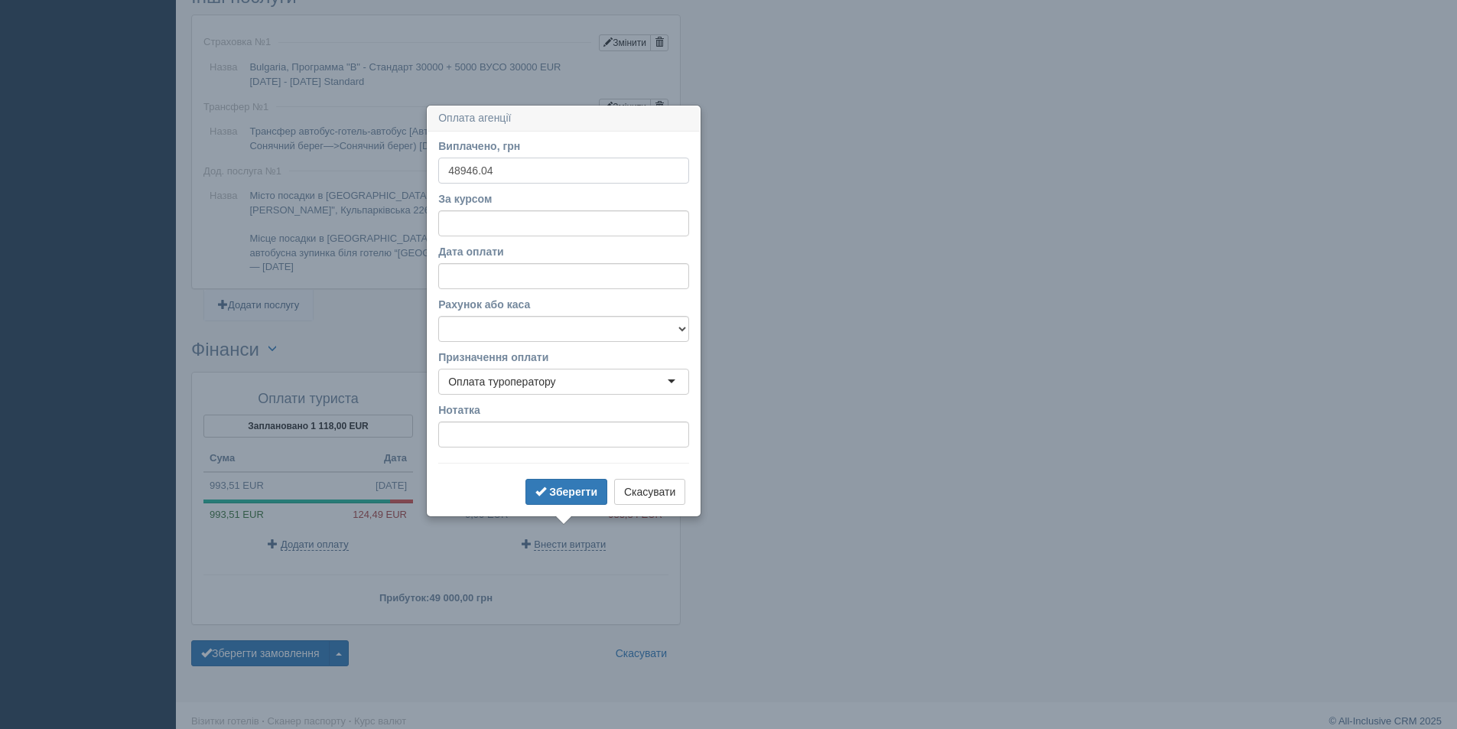
type input "48946.04"
click at [486, 223] on input "За курсом" at bounding box center [563, 223] width 251 height 26
type input "49.32"
click at [549, 499] on button "Зберегти" at bounding box center [566, 492] width 82 height 26
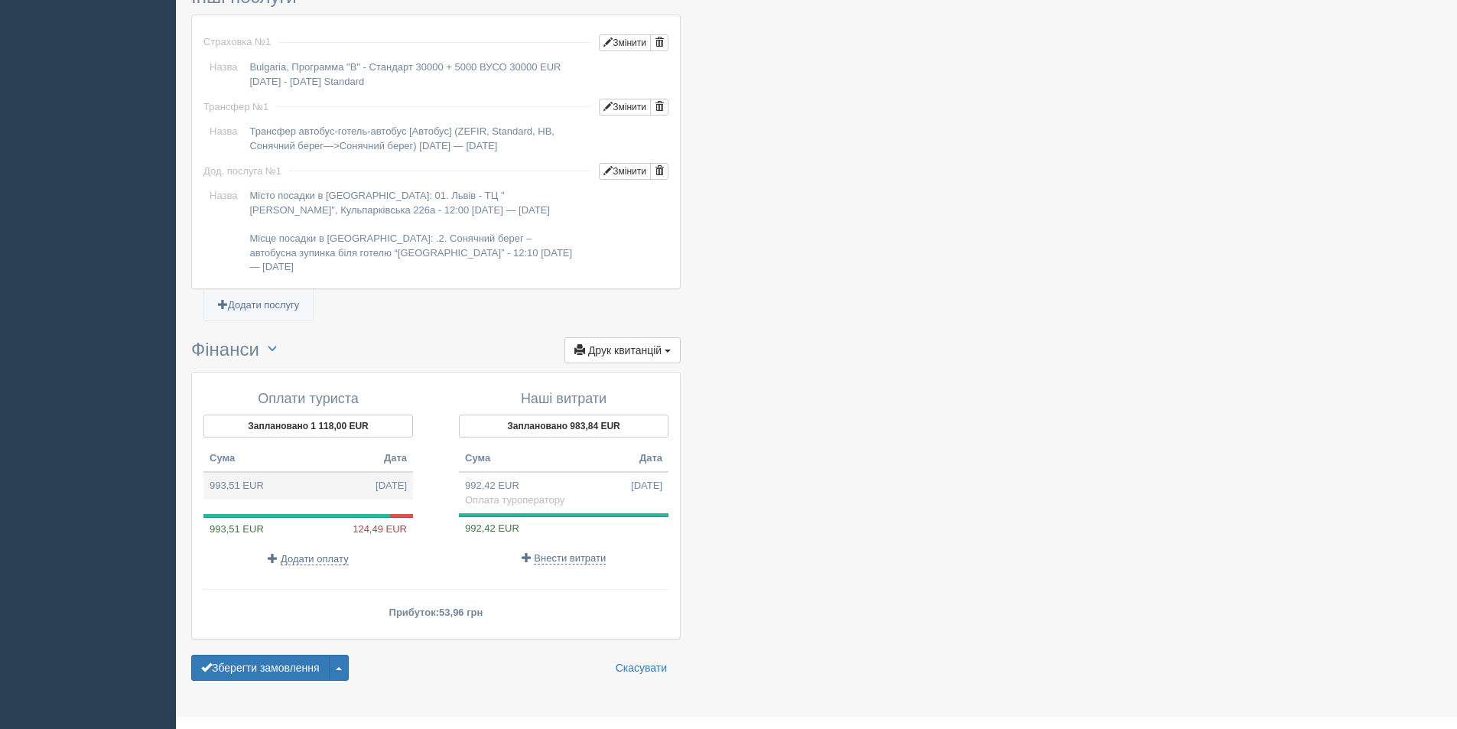
click at [362, 472] on td "993,51 EUR 13.10.2025" at bounding box center [308, 486] width 210 height 28
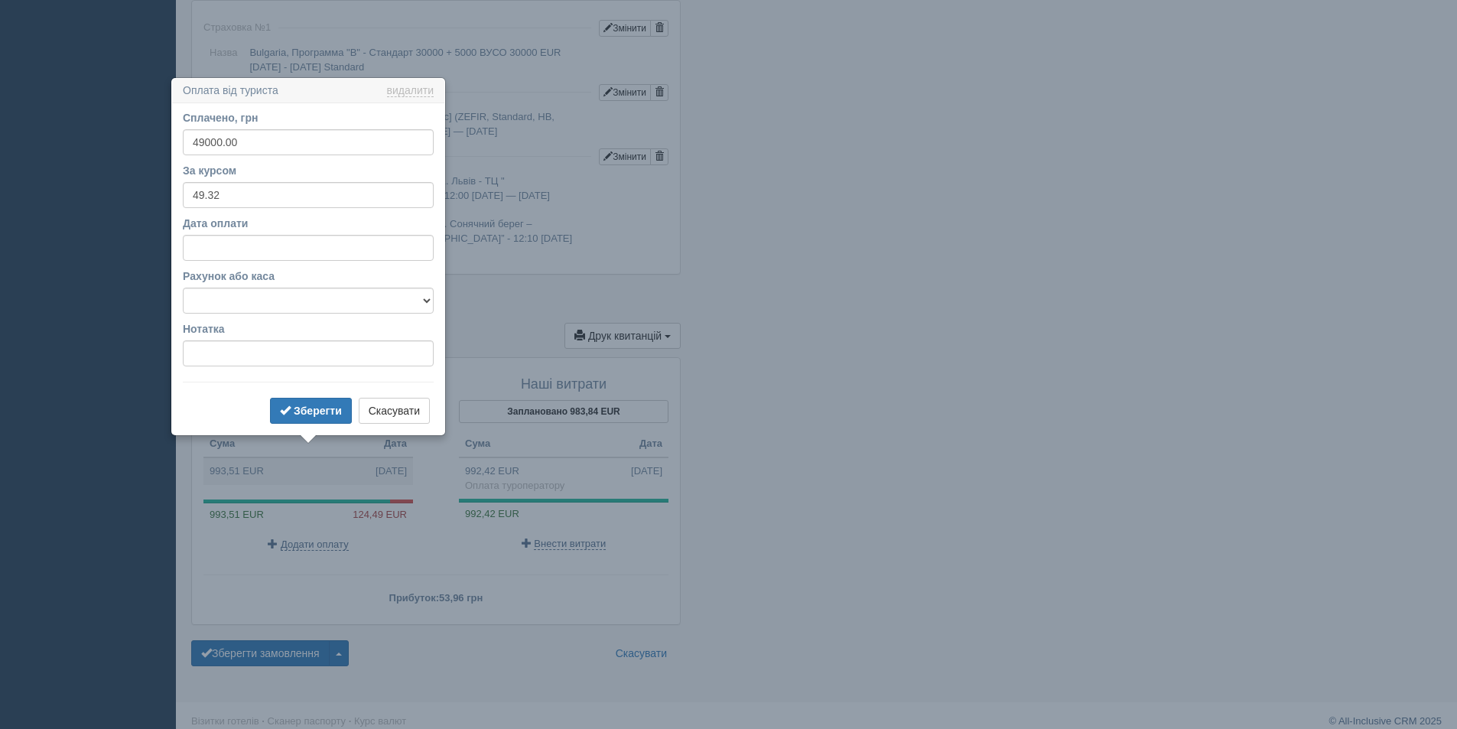
click at [260, 537] on p "Додати оплату" at bounding box center [308, 544] width 210 height 15
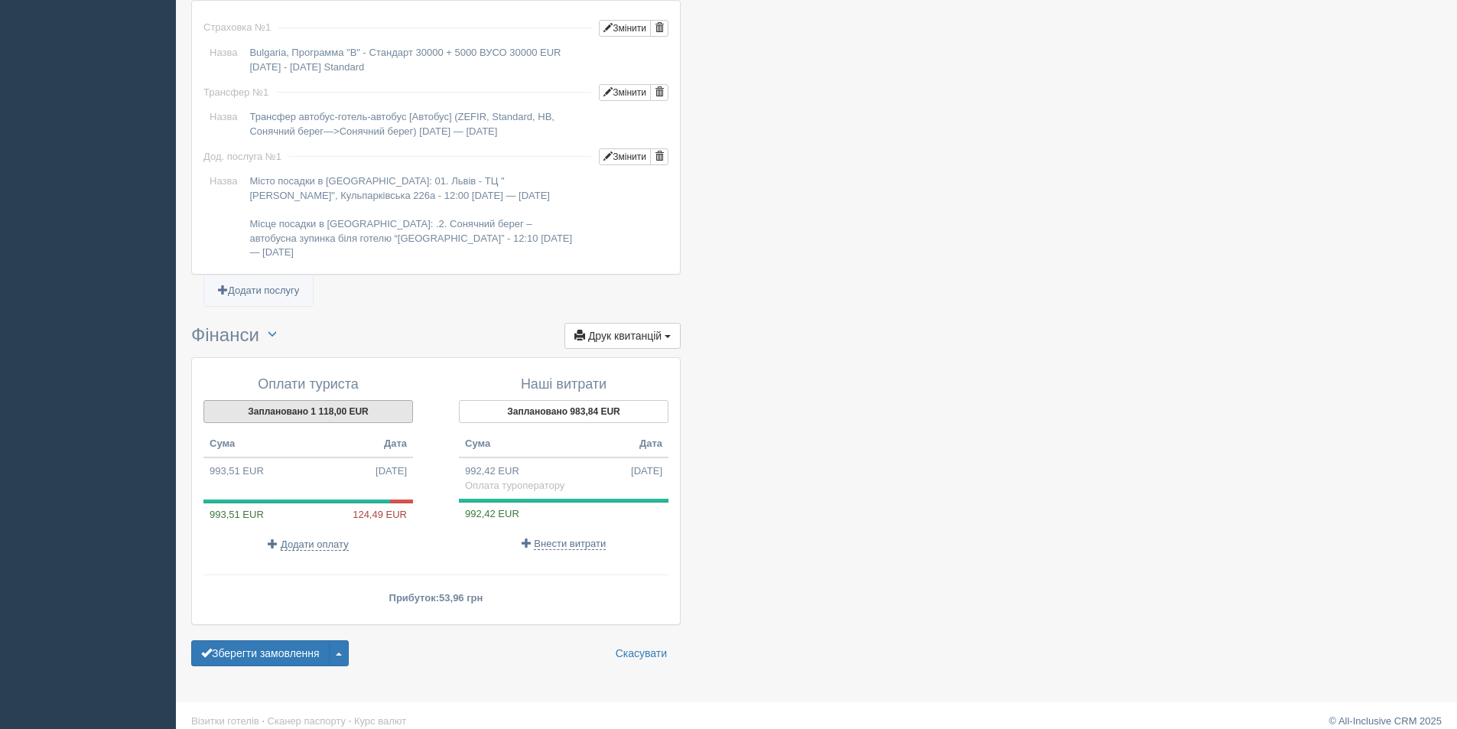
click at [284, 402] on button "Заплановано 1 118,00 EUR" at bounding box center [308, 411] width 210 height 23
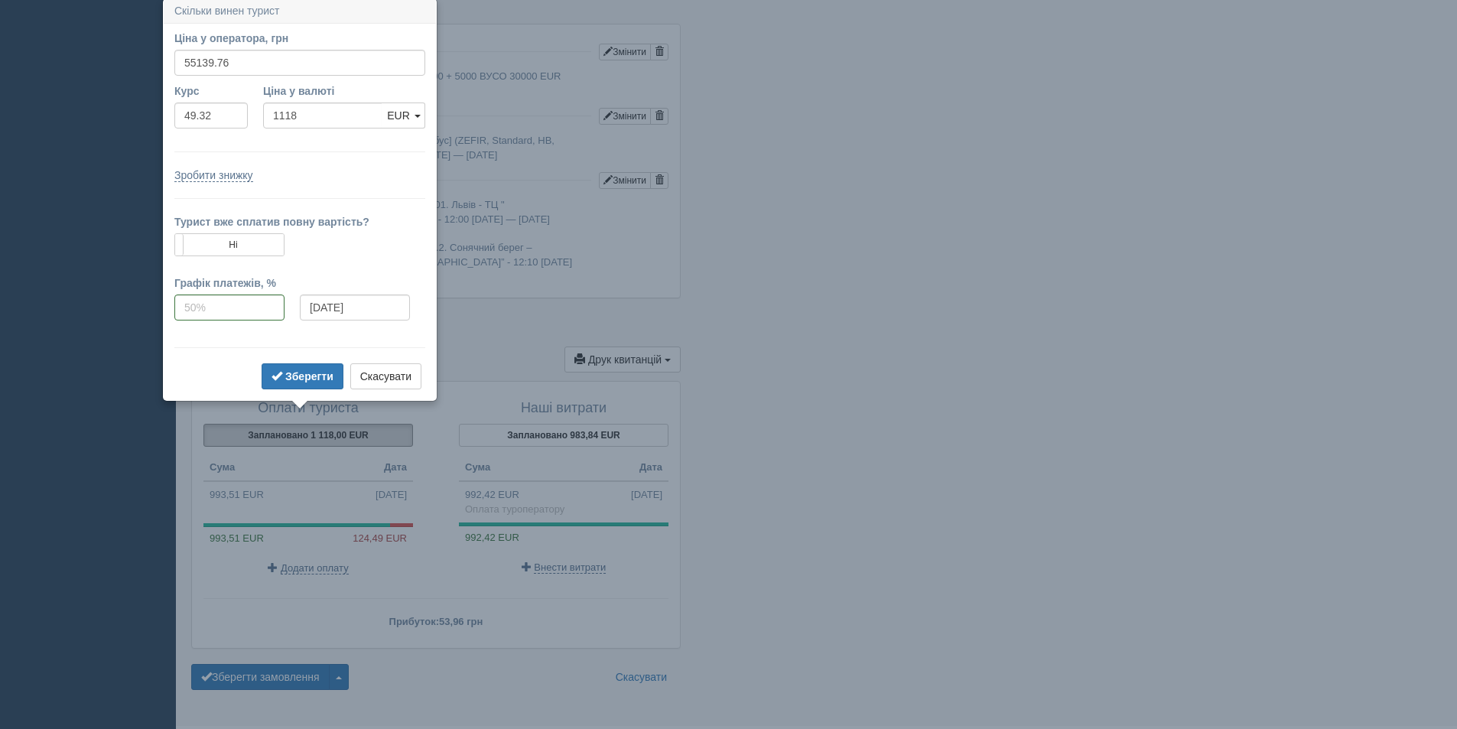
scroll to position [1145, 0]
drag, startPoint x: 245, startPoint y: 61, endPoint x: 158, endPoint y: 64, distance: 87.2
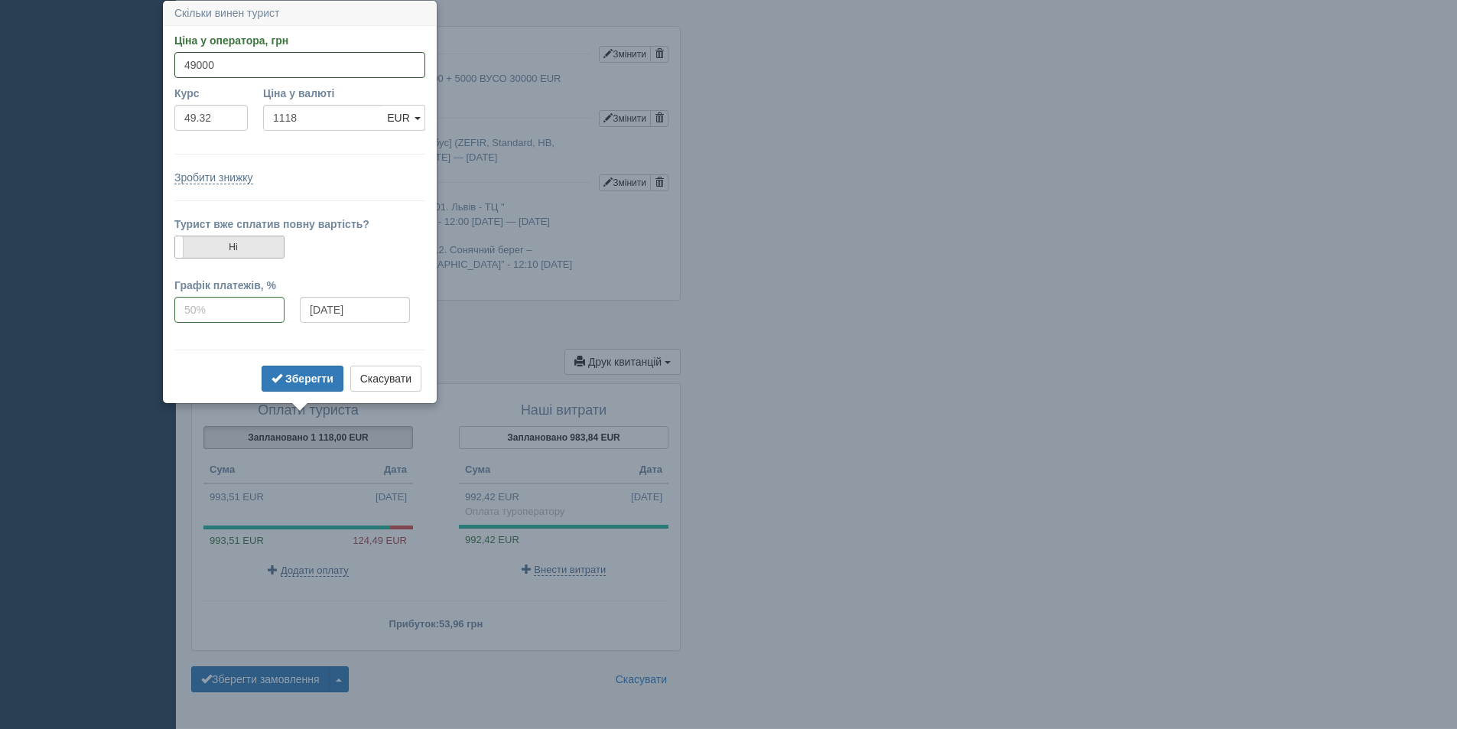
type input "49000"
type input "993.51"
click at [267, 248] on label "Ні" at bounding box center [229, 246] width 109 height 21
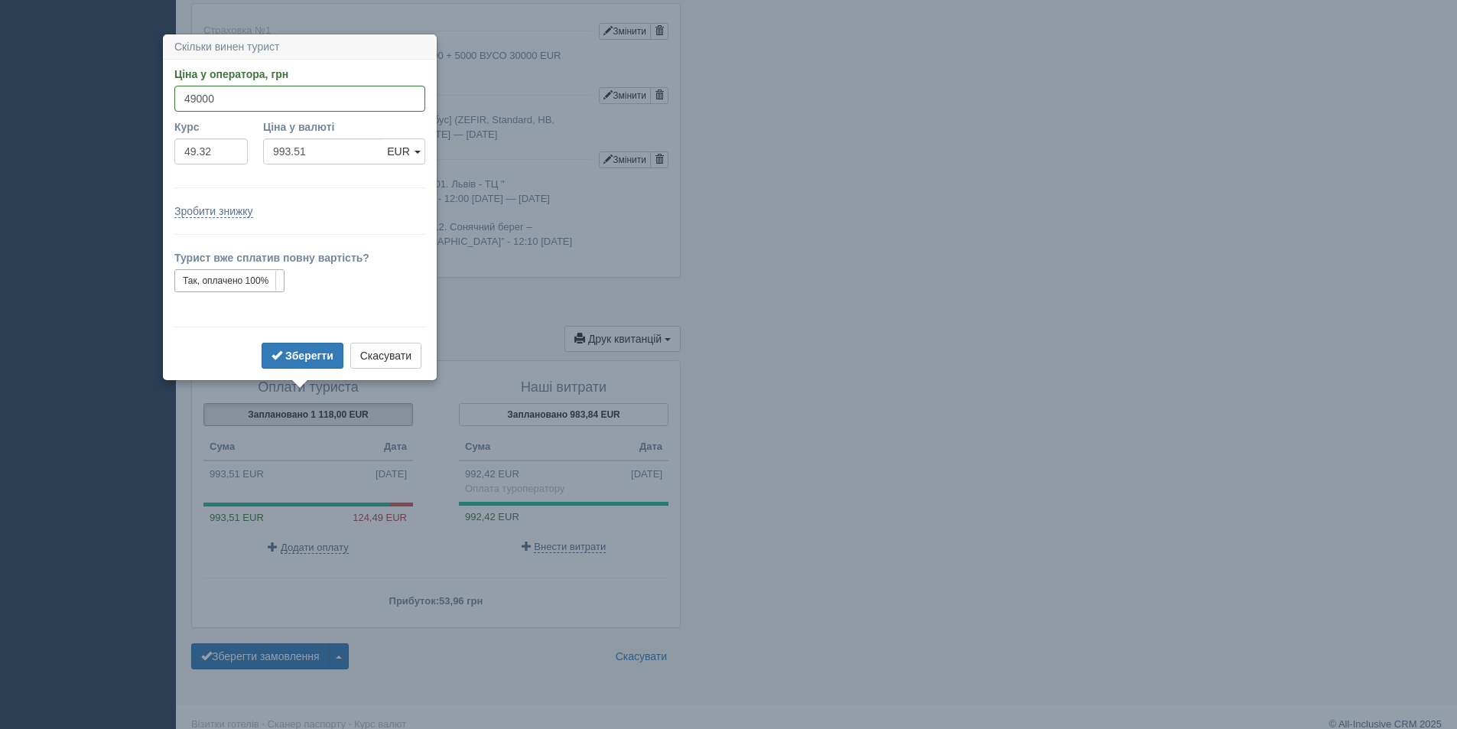
scroll to position [1171, 0]
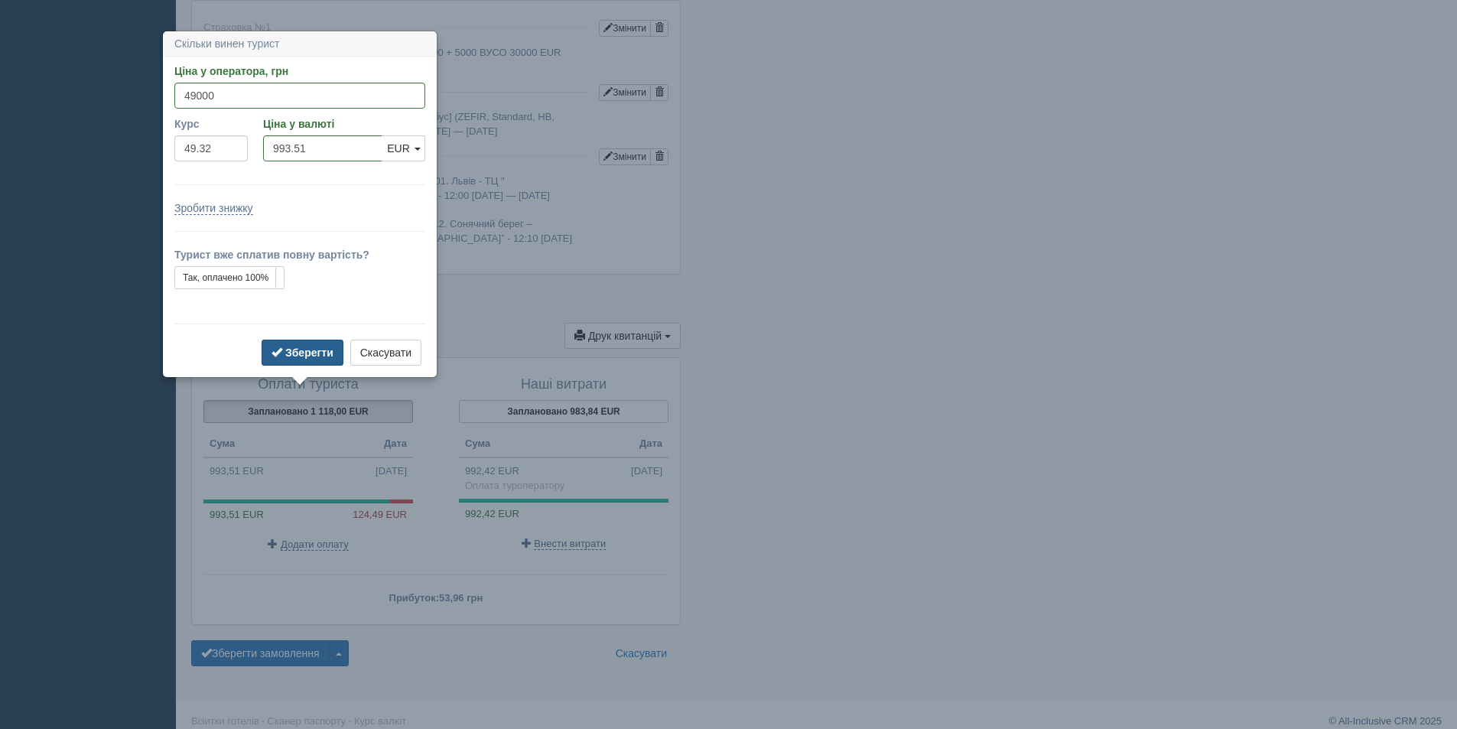
click at [292, 353] on b "Зберегти" at bounding box center [309, 352] width 48 height 12
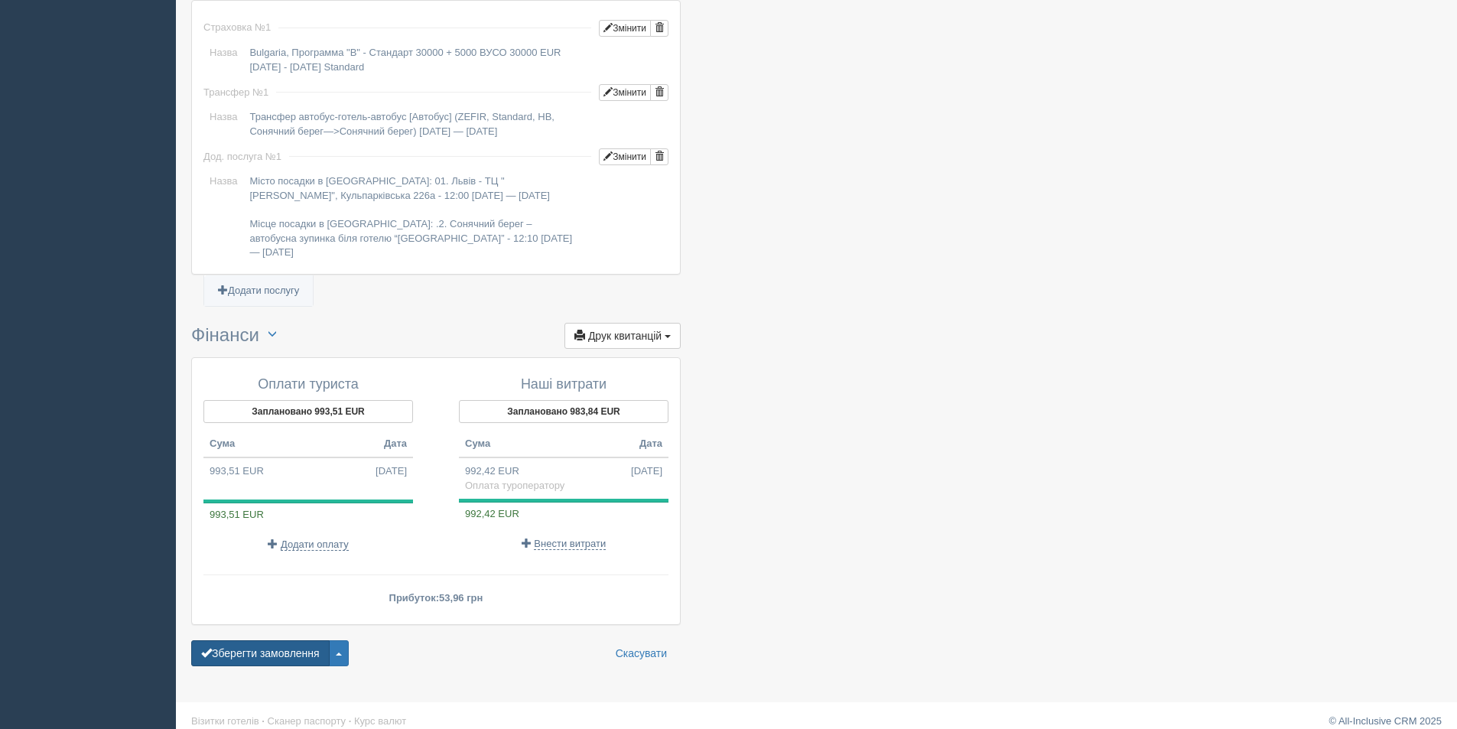
click at [278, 643] on button "Зберегти замовлення" at bounding box center [260, 653] width 138 height 26
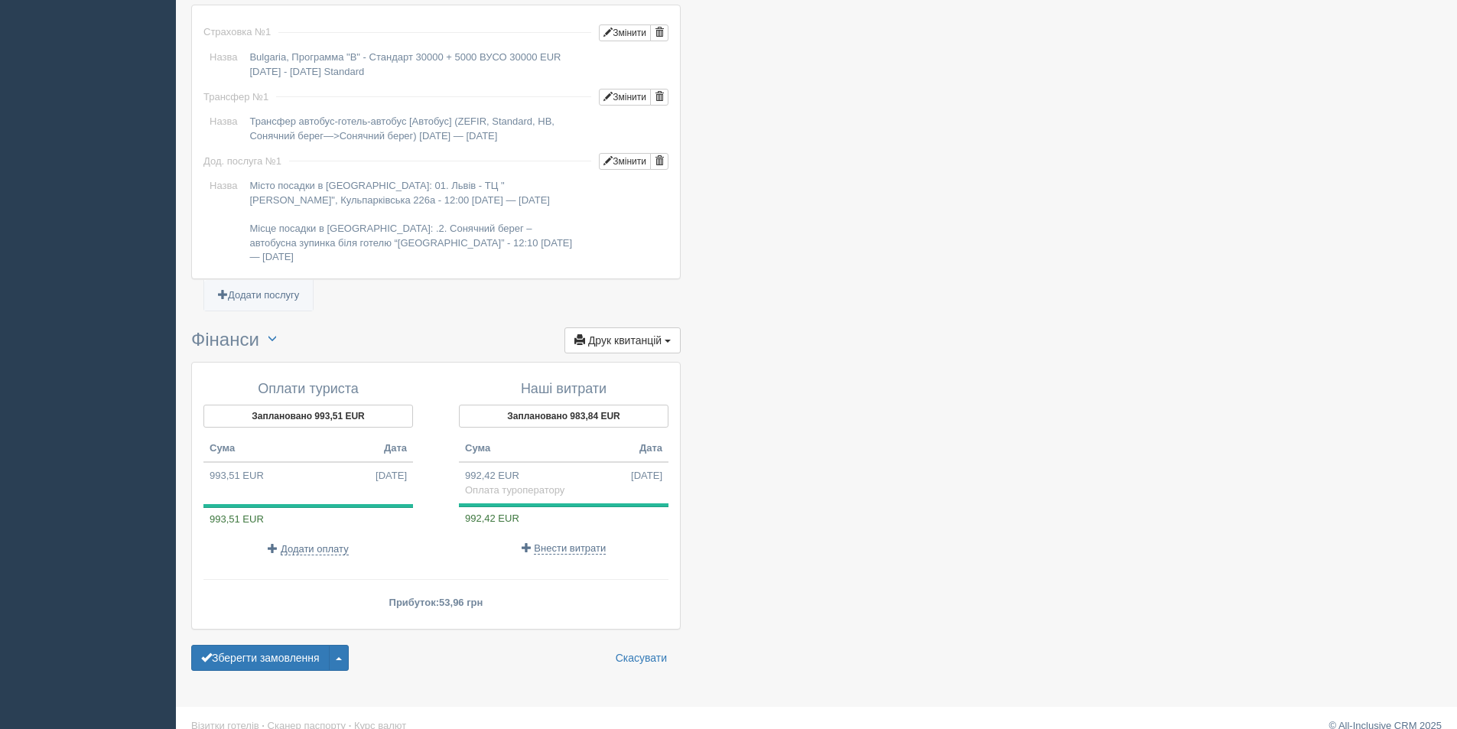
scroll to position [1171, 0]
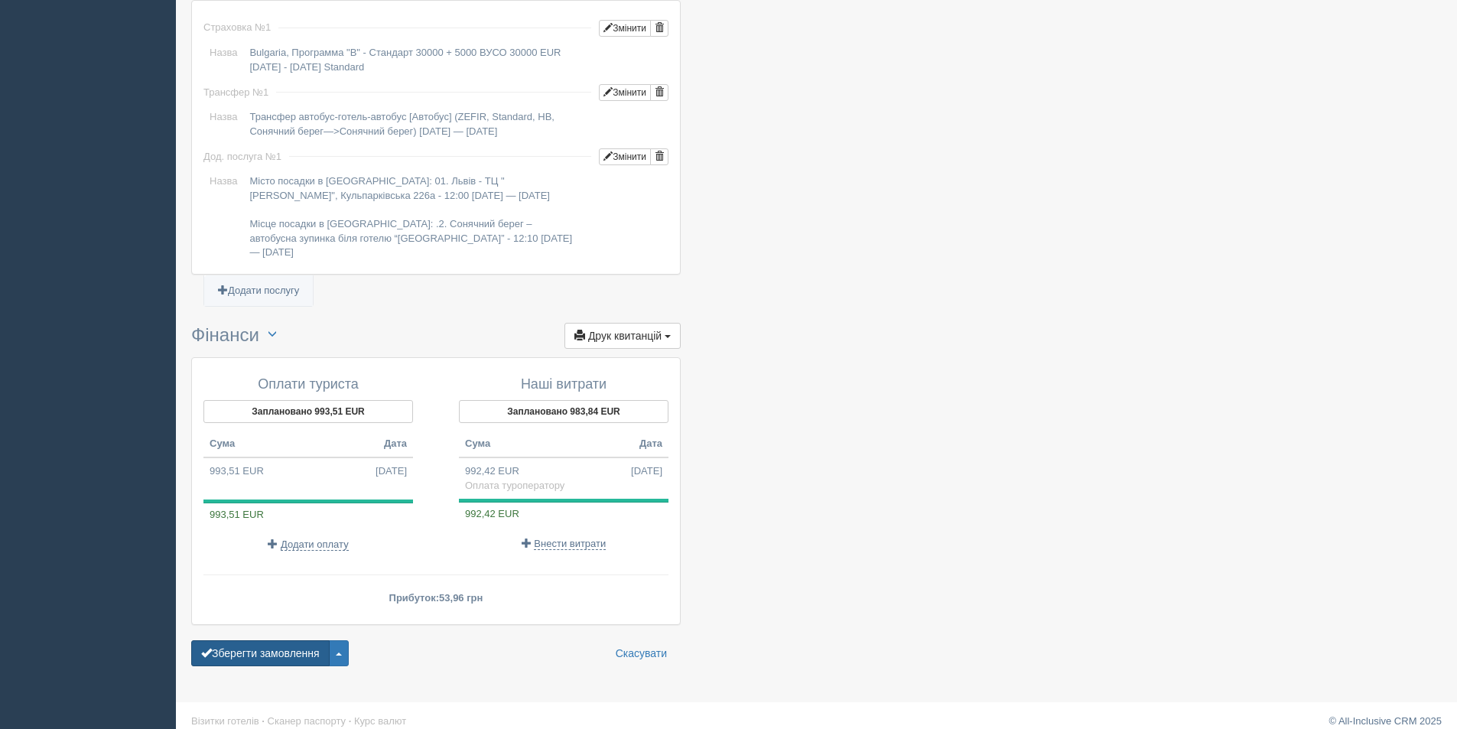
click at [284, 641] on button "Зберегти замовлення" at bounding box center [260, 653] width 138 height 26
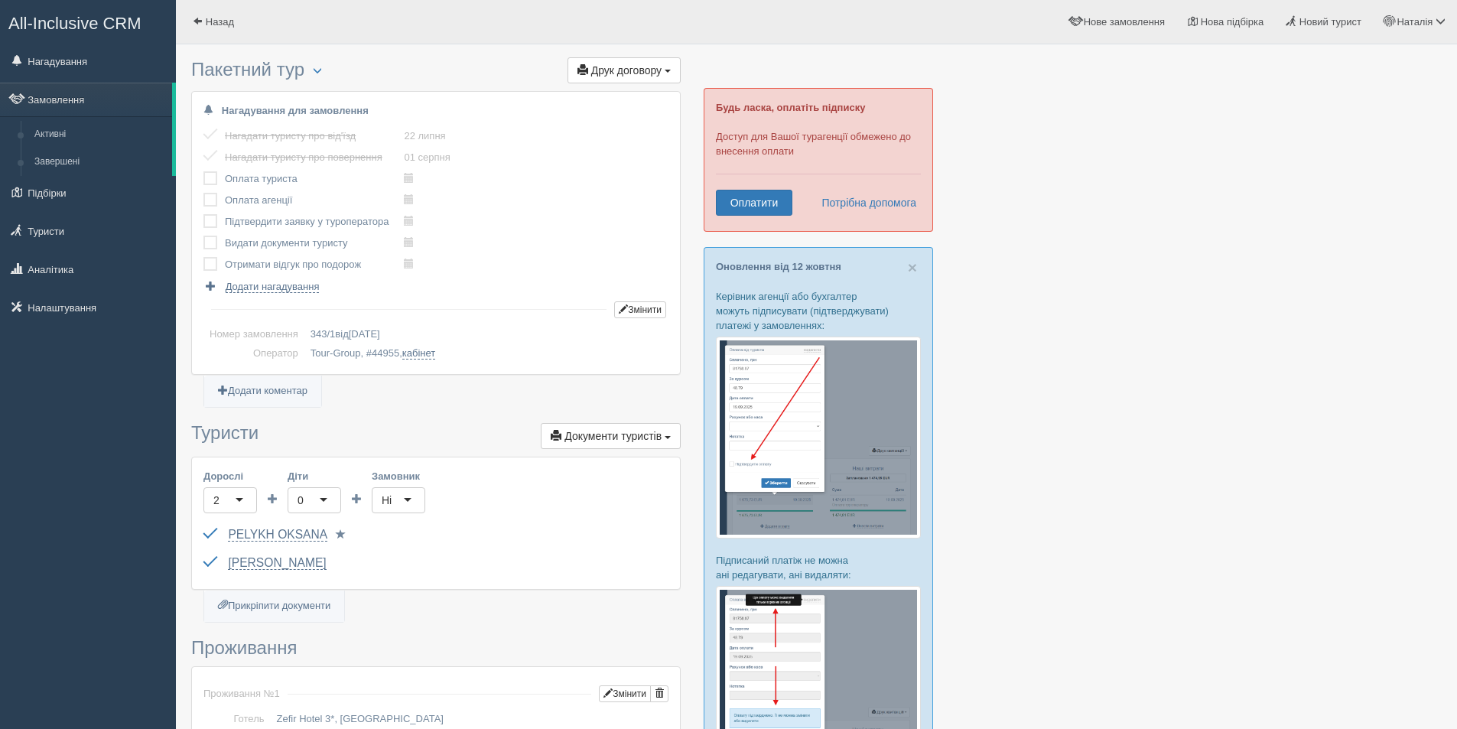
scroll to position [1171, 0]
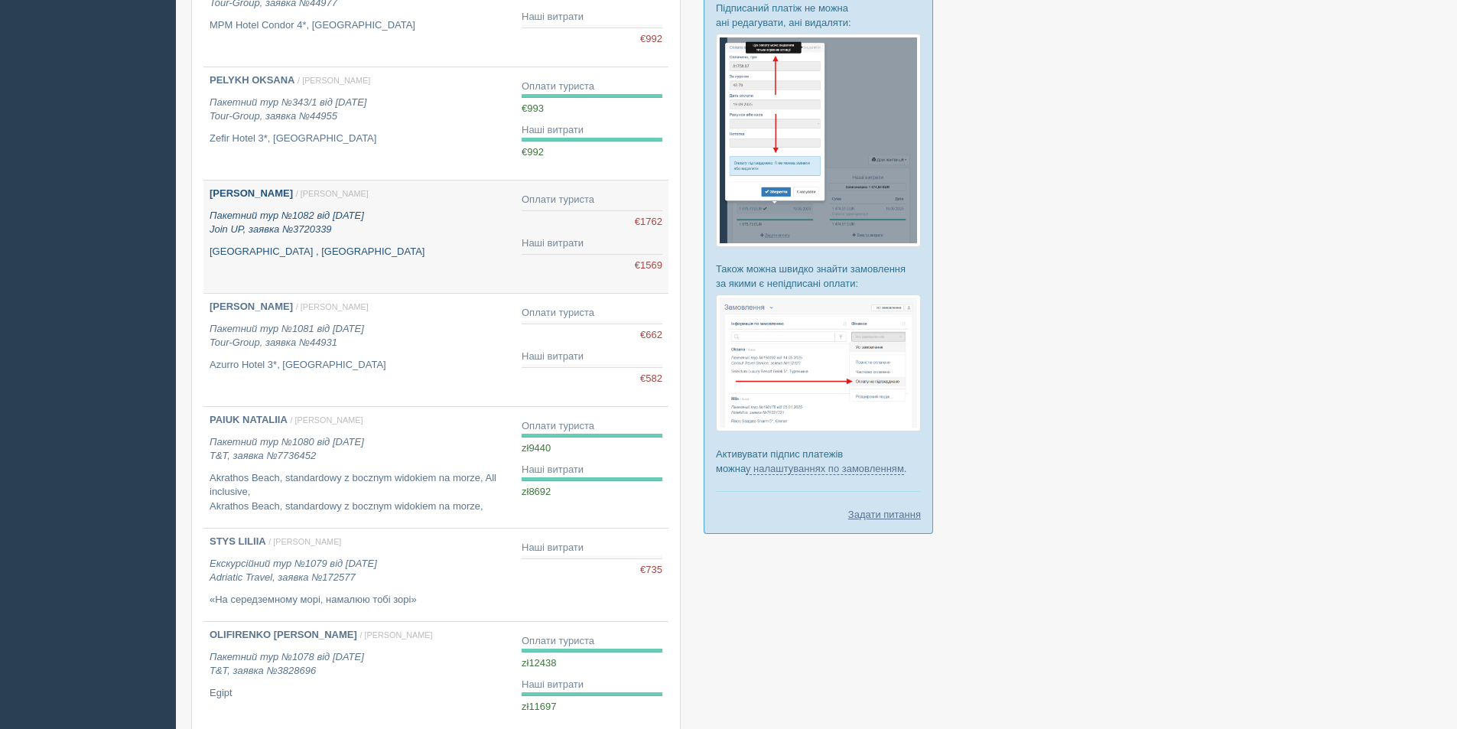
scroll to position [745, 0]
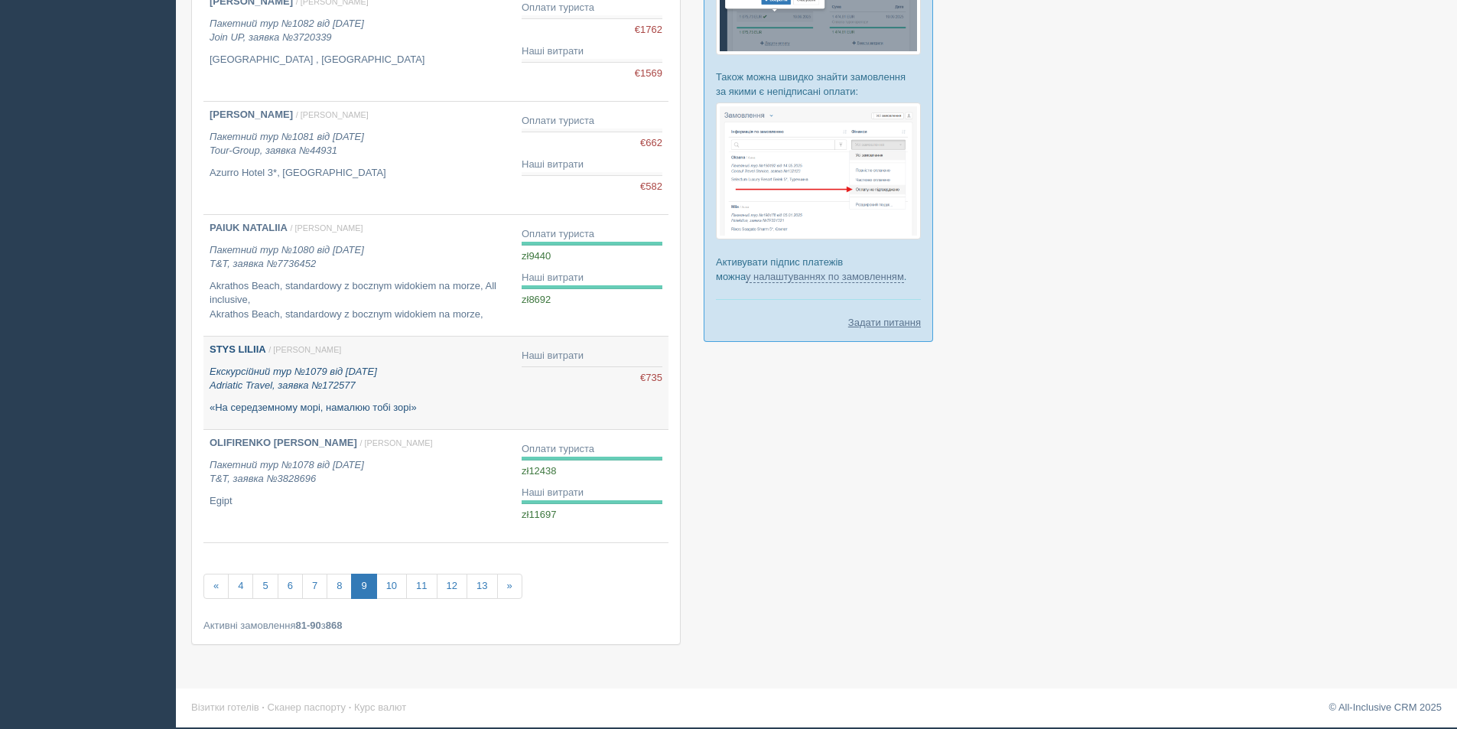
click at [388, 396] on div "STYS LILIIA / Наталія П. Екскурсійний тур №1079 від 23.06.2025 Adriatic Travel,…" at bounding box center [360, 379] width 300 height 72
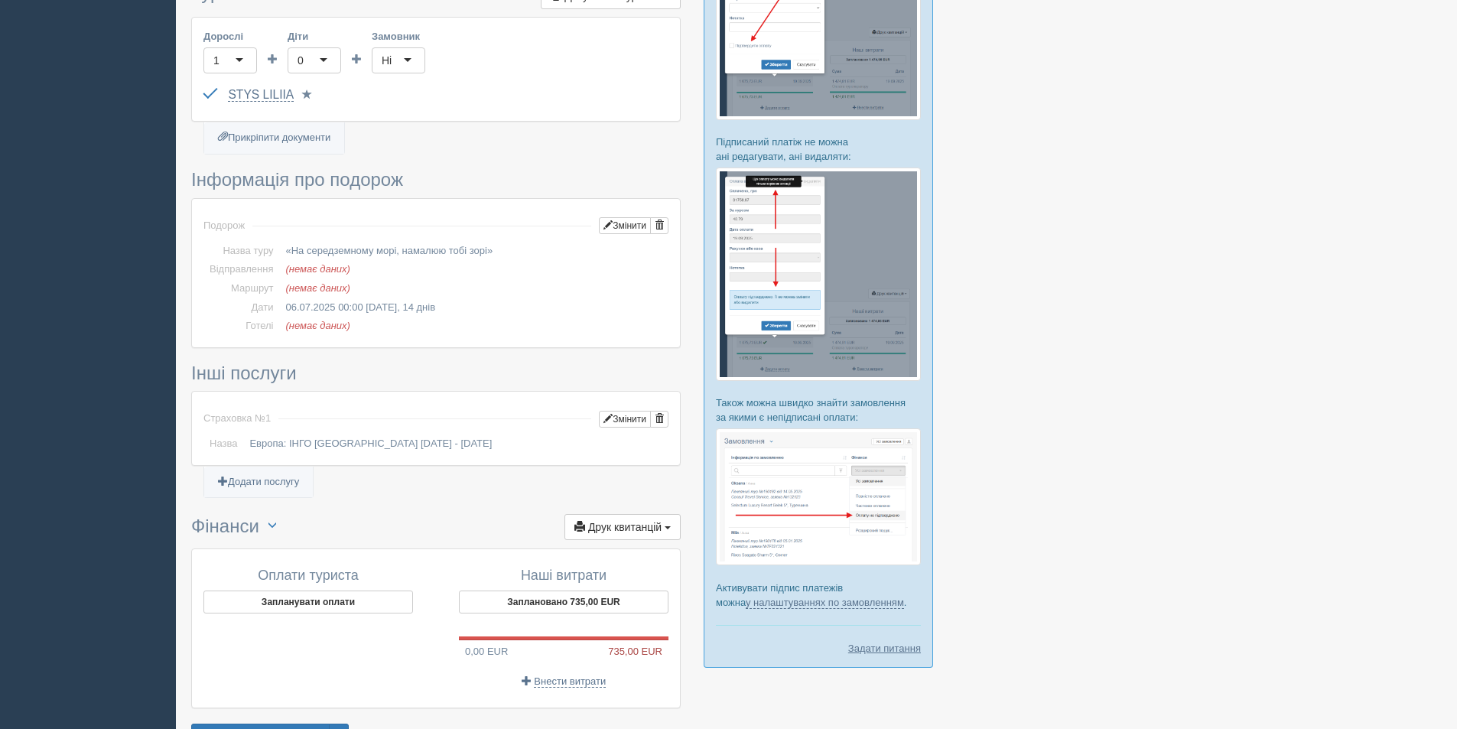
scroll to position [515, 0]
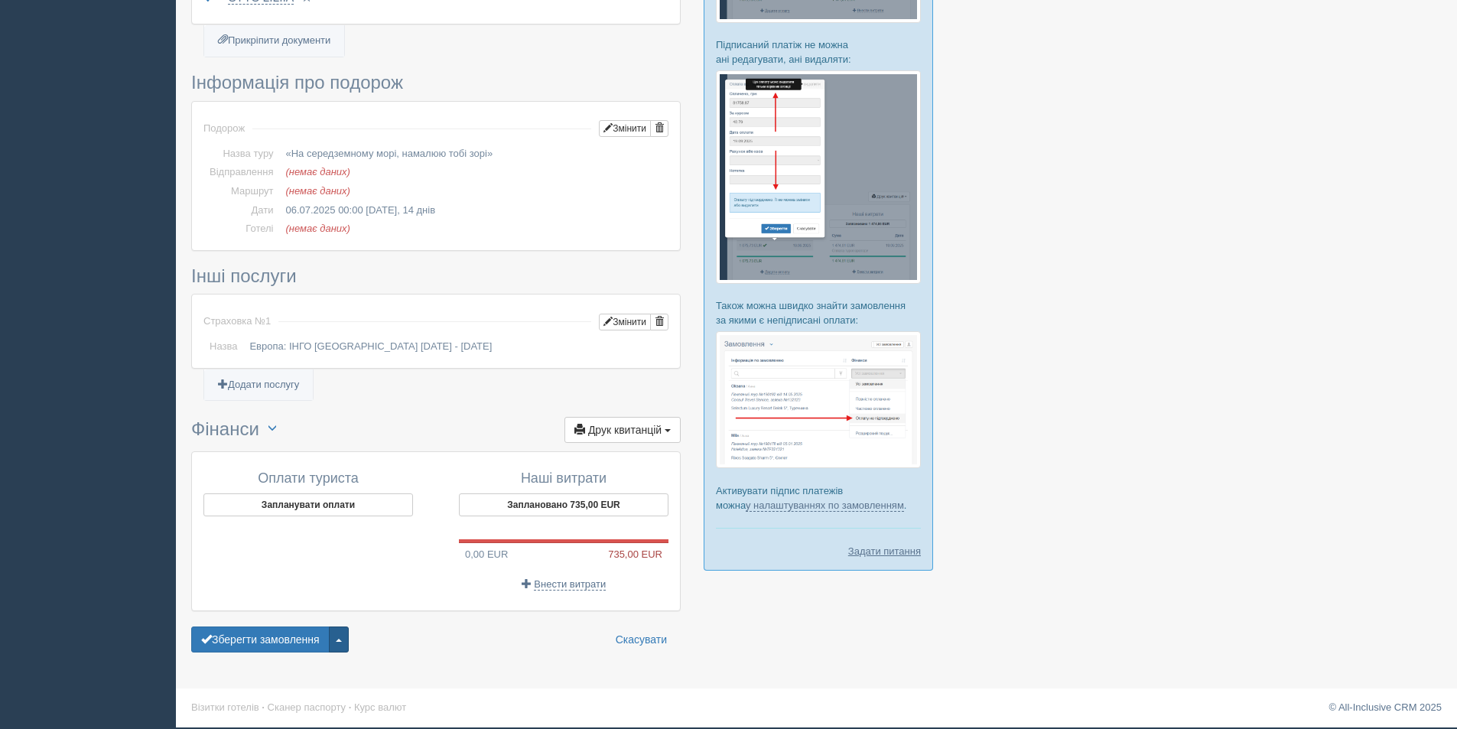
click at [342, 640] on span "button" at bounding box center [339, 640] width 6 height 3
click at [313, 606] on link "Видалити замовлення" at bounding box center [270, 611] width 156 height 25
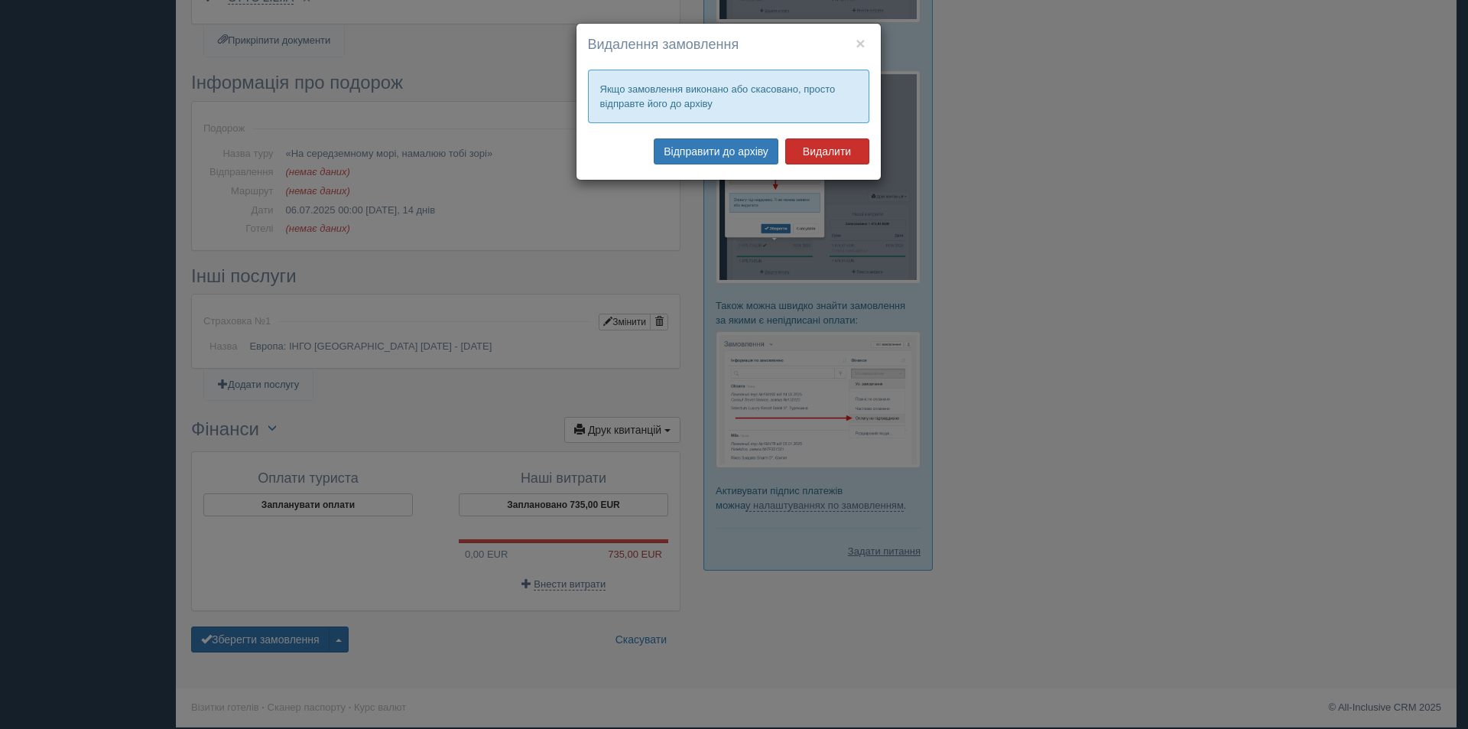
click at [813, 154] on button "Видалити" at bounding box center [827, 151] width 84 height 26
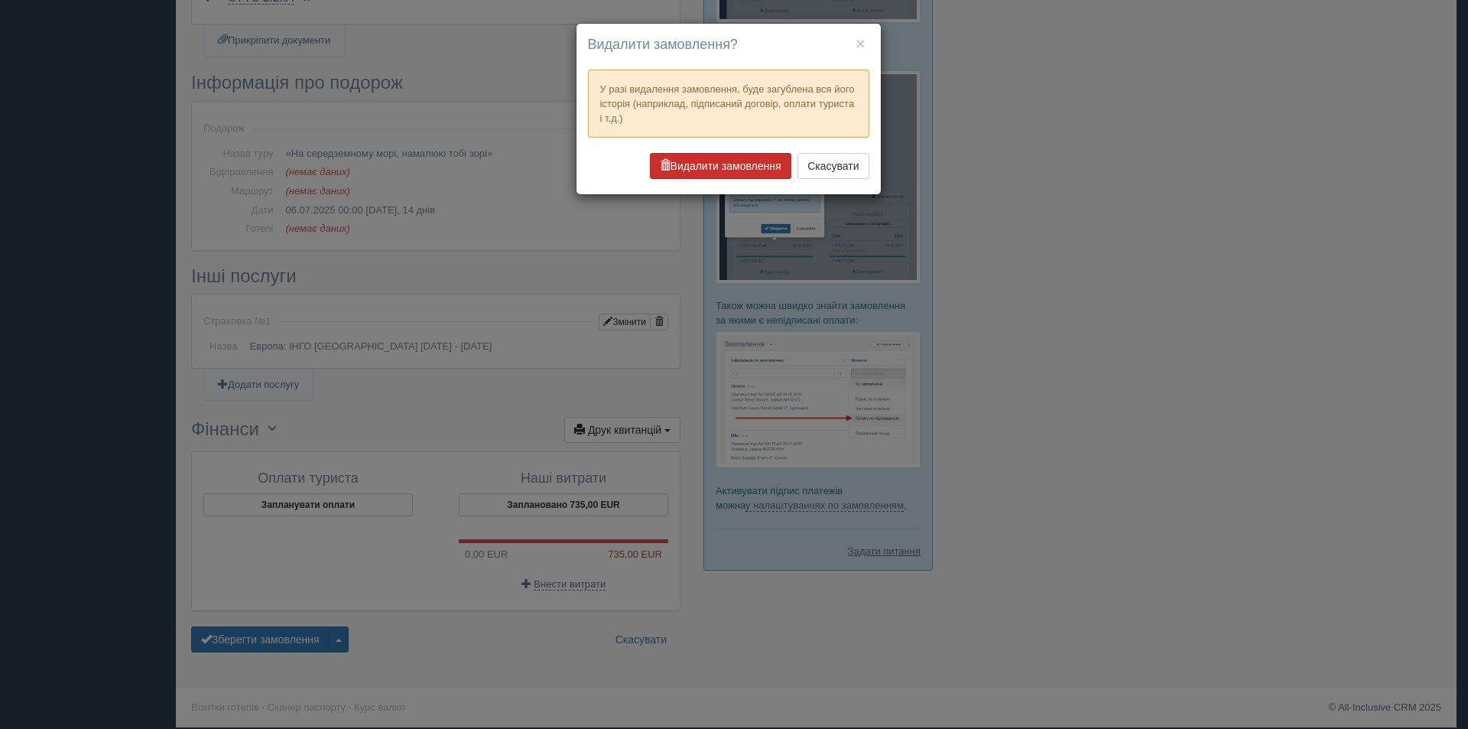
click at [739, 172] on button "Видалити замовлення" at bounding box center [720, 166] width 141 height 26
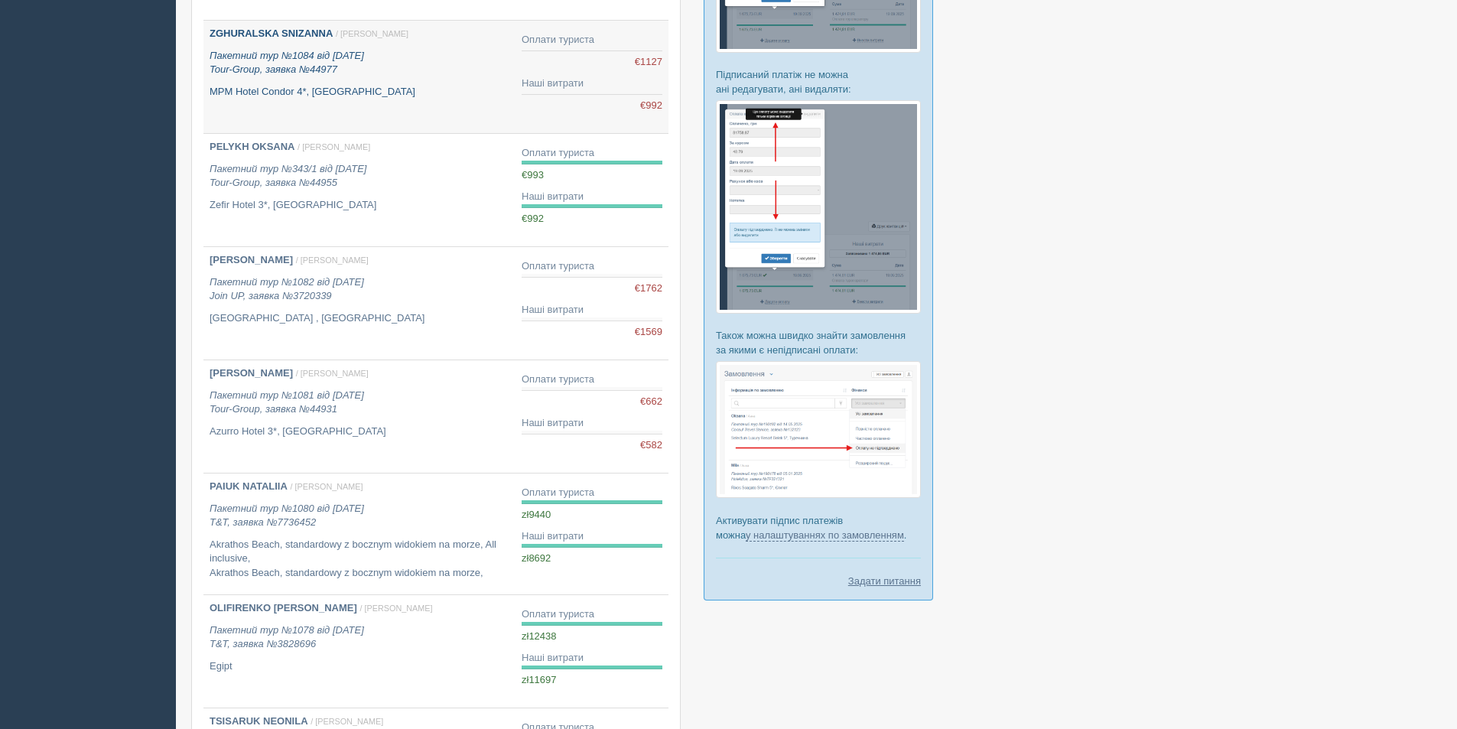
scroll to position [459, 0]
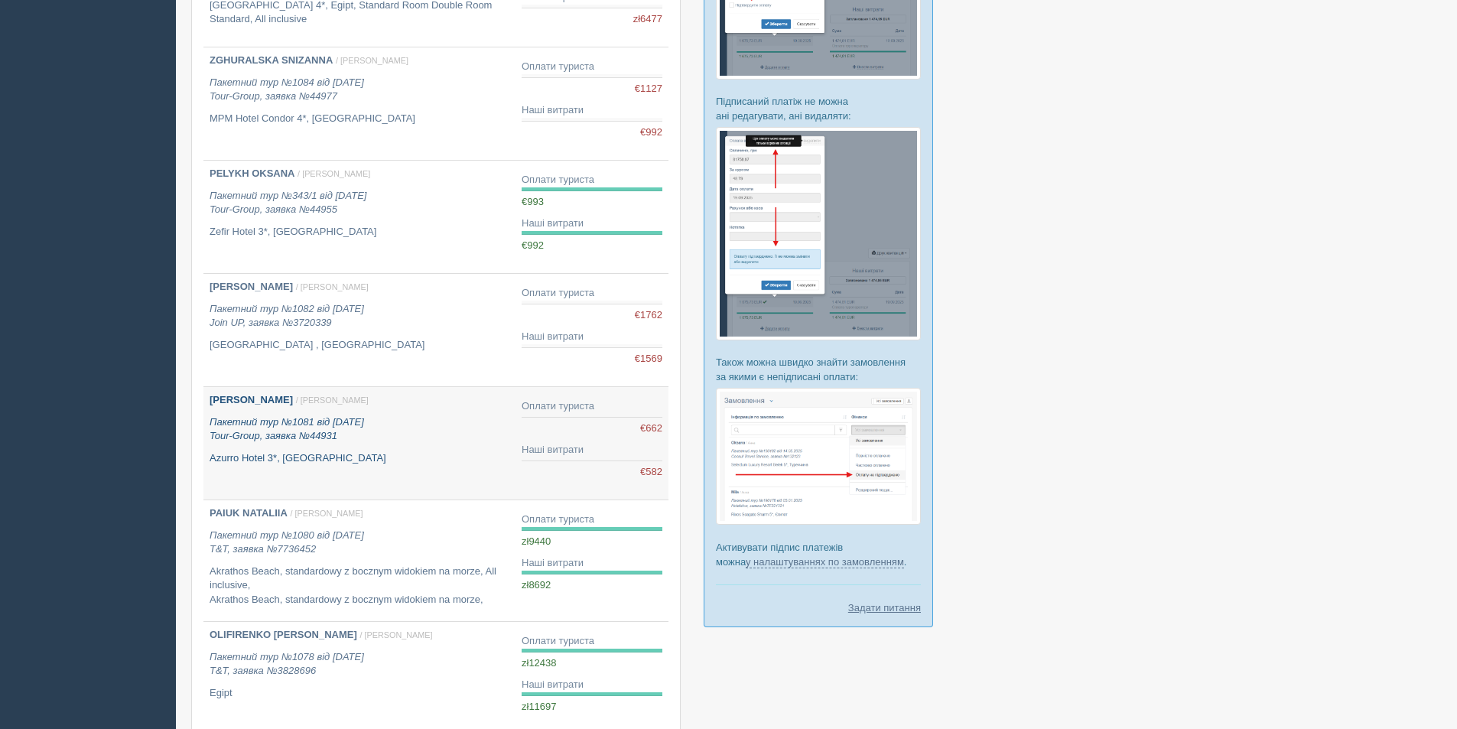
click at [340, 411] on div "[PERSON_NAME] / [PERSON_NAME] Пакетний тур №1081 від [DATE] Tour-Group, заявка …" at bounding box center [360, 429] width 300 height 72
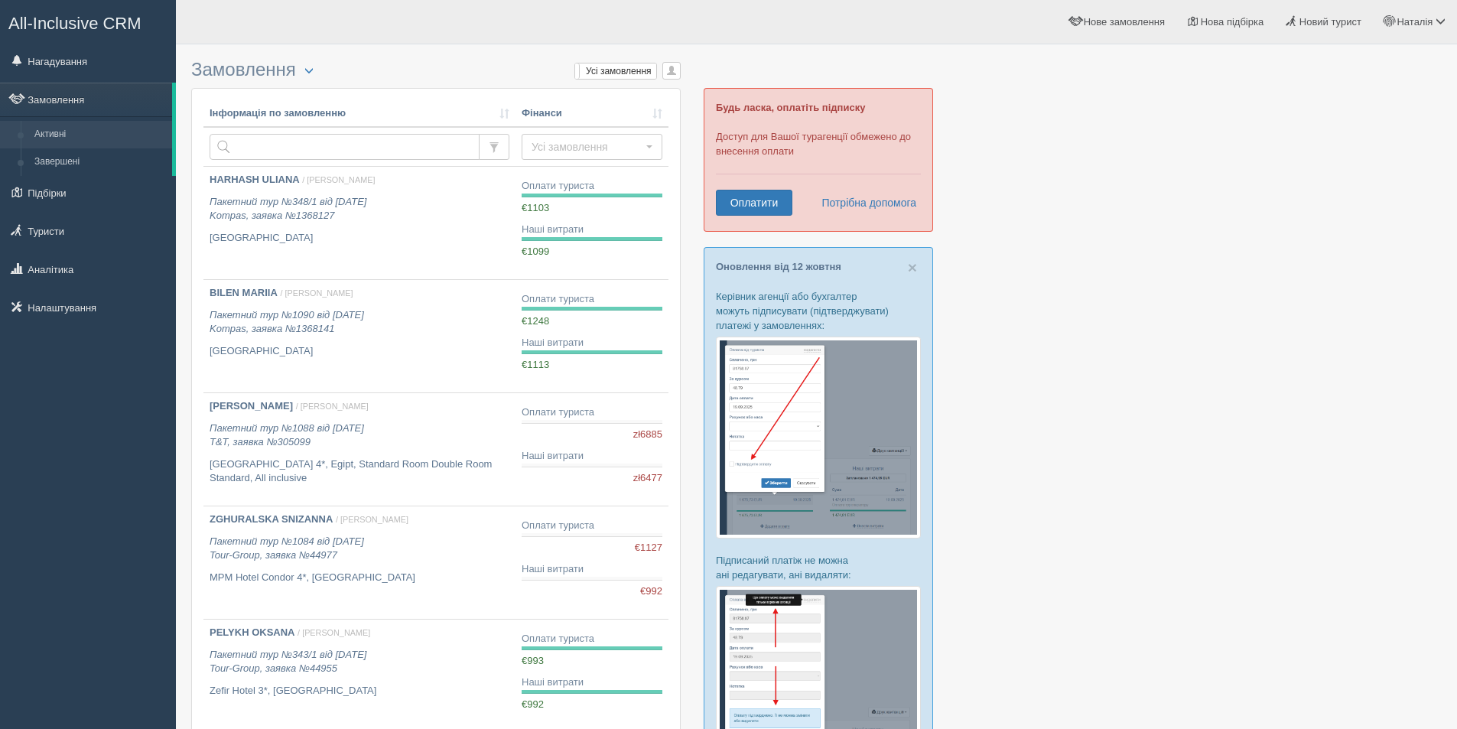
scroll to position [459, 0]
